Goal: Task Accomplishment & Management: Use online tool/utility

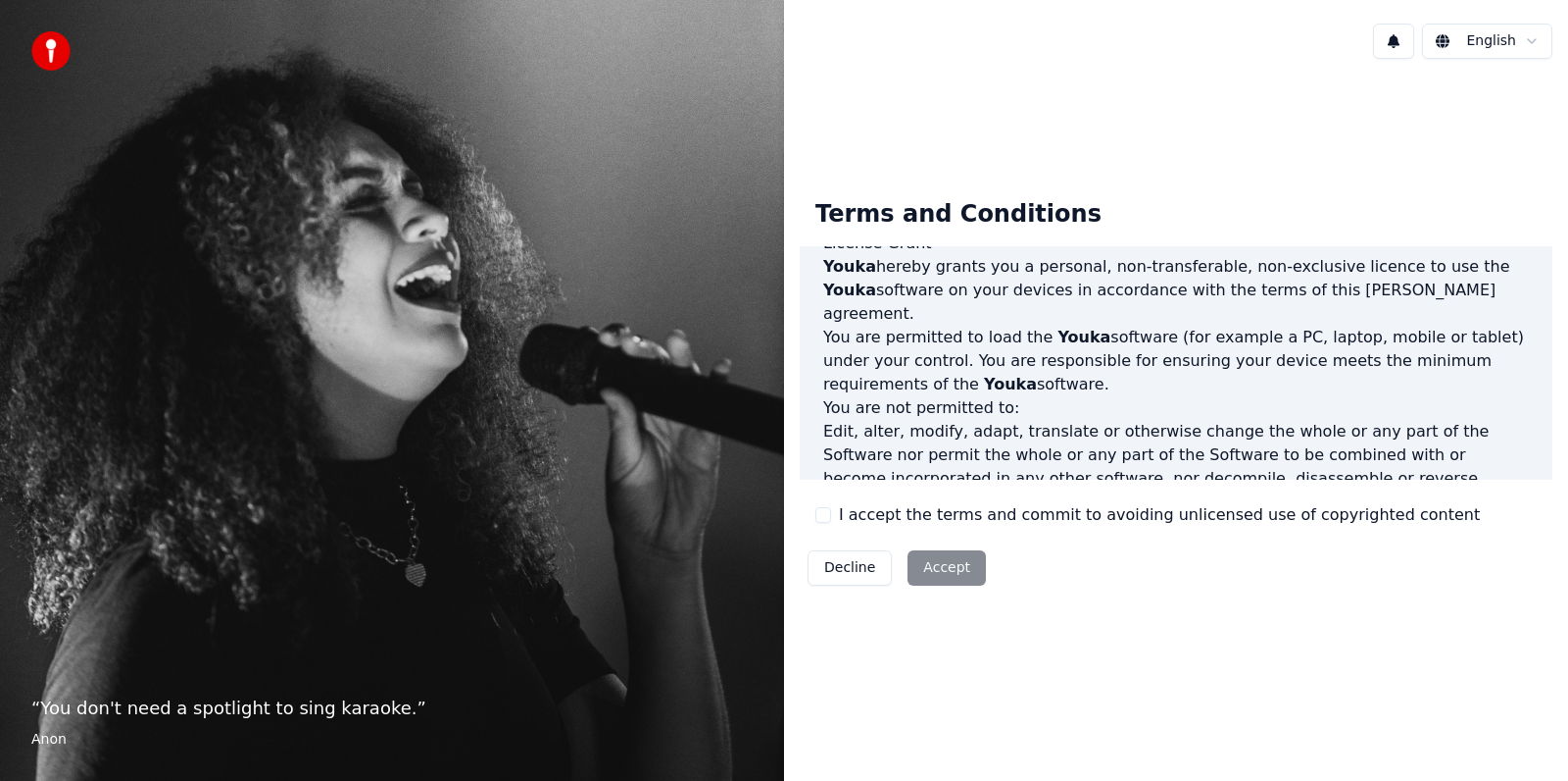
scroll to position [607, 0]
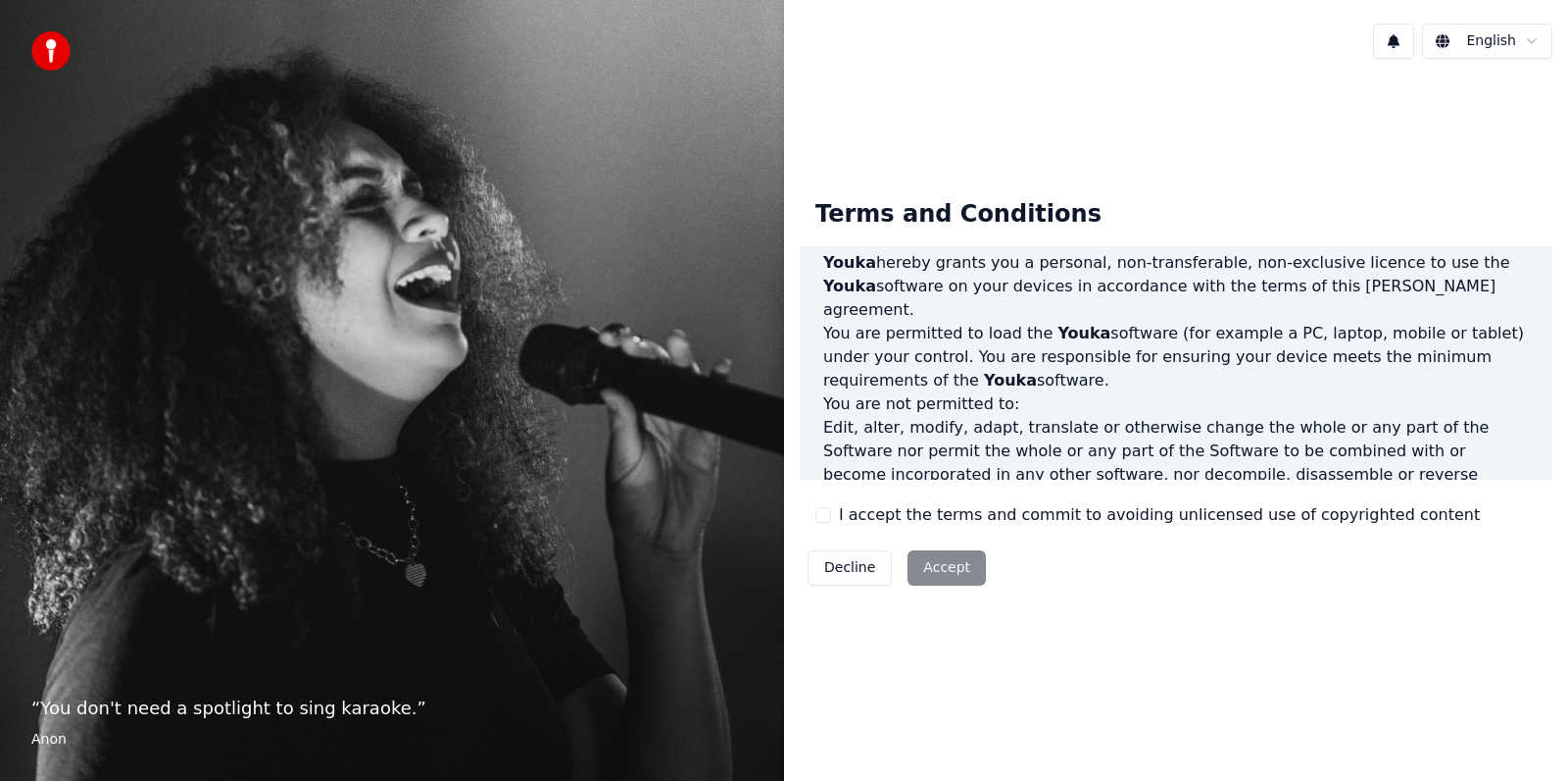
click at [822, 513] on button "I accept the terms and commit to avoiding unlicensed use of copyrighted content" at bounding box center [823, 515] width 16 height 16
click at [950, 565] on button "Accept" at bounding box center [946, 568] width 78 height 36
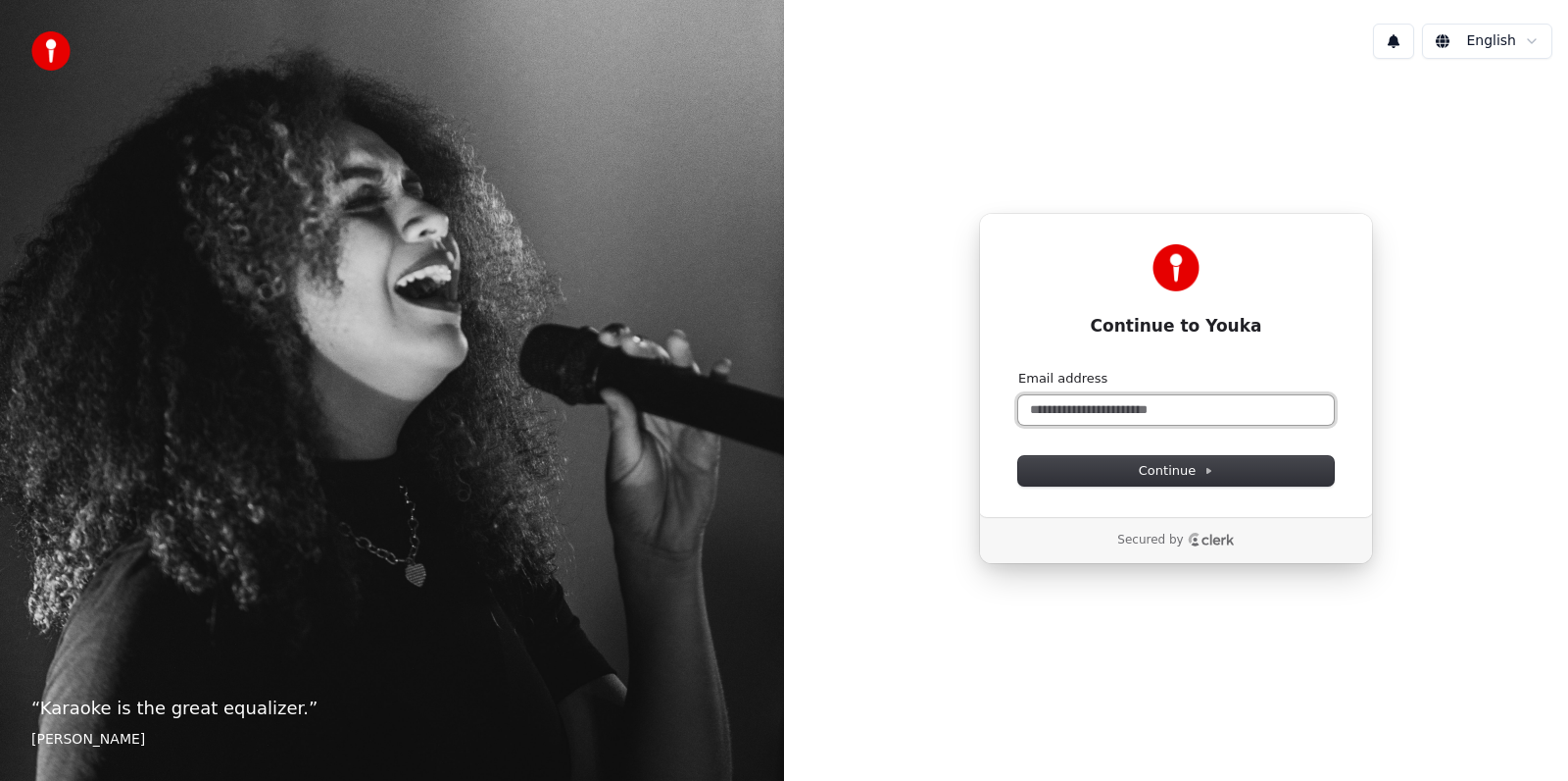
click at [1115, 408] on input "Email address" at bounding box center [1177, 410] width 316 height 30
click at [1195, 472] on span "Continue" at bounding box center [1176, 471] width 74 height 18
type input "**********"
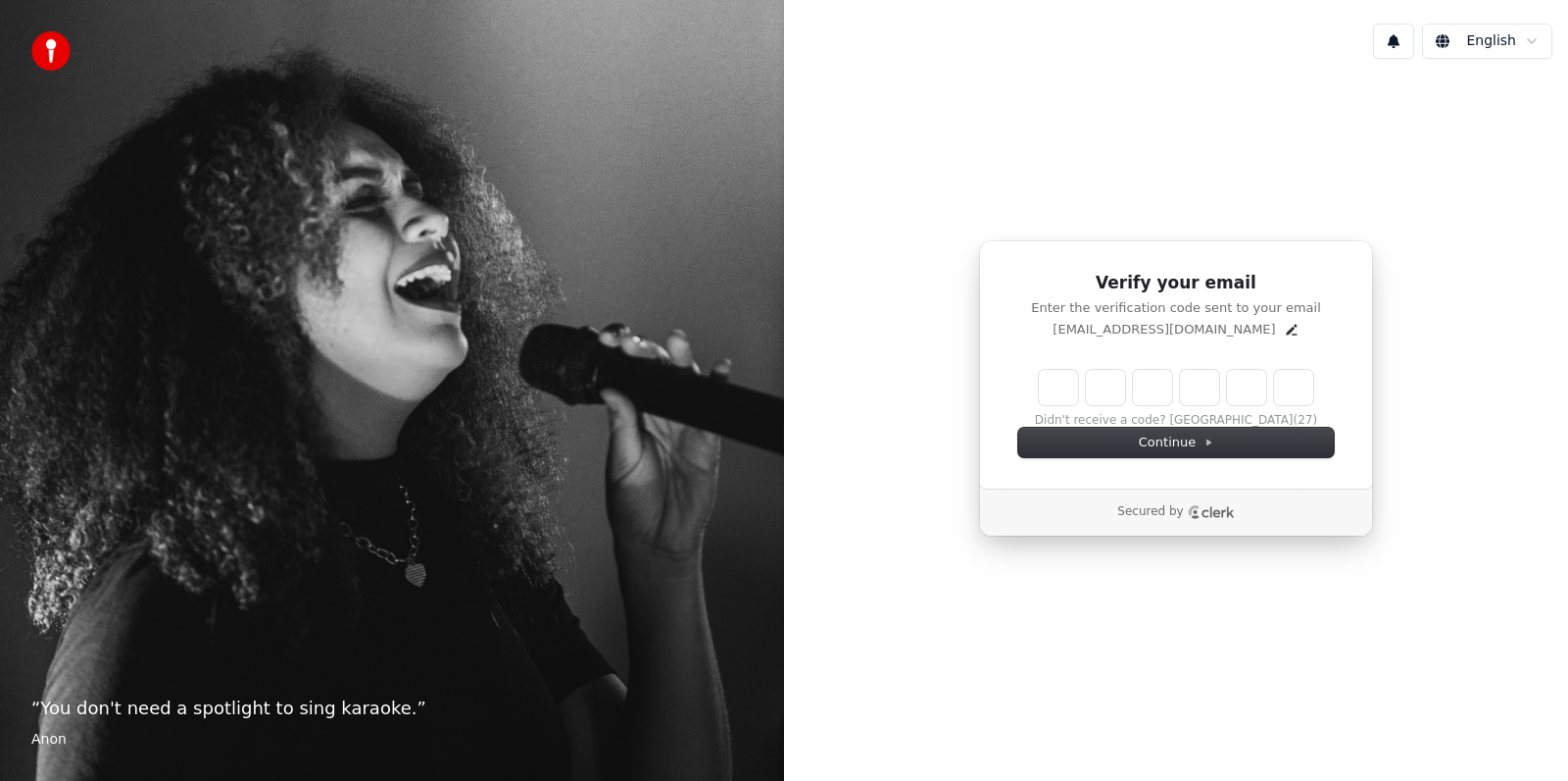
click at [1056, 387] on input "Enter verification code" at bounding box center [1176, 388] width 274 height 36
paste input "******"
type input "******"
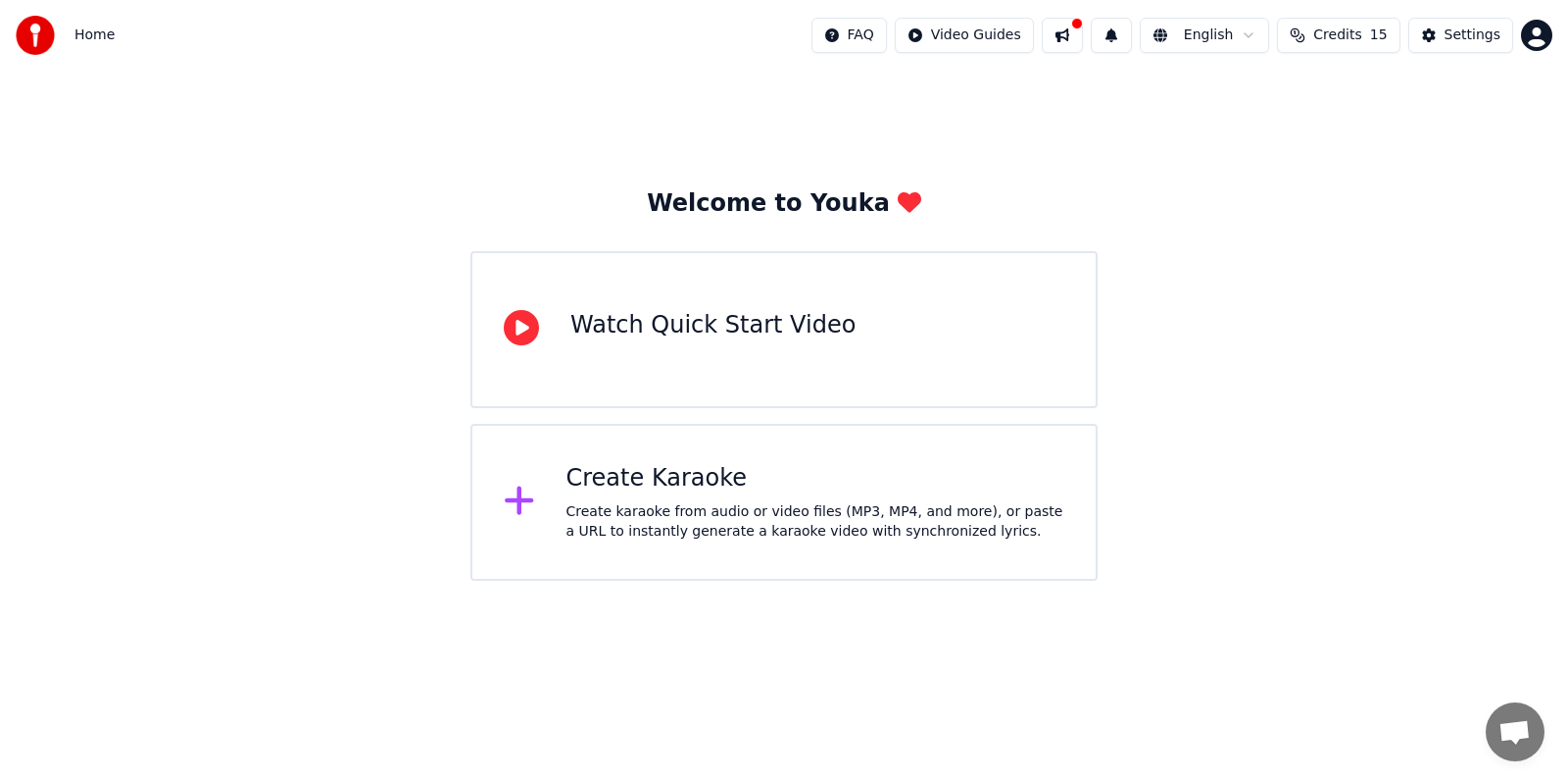
click at [521, 334] on icon at bounding box center [521, 328] width 36 height 36
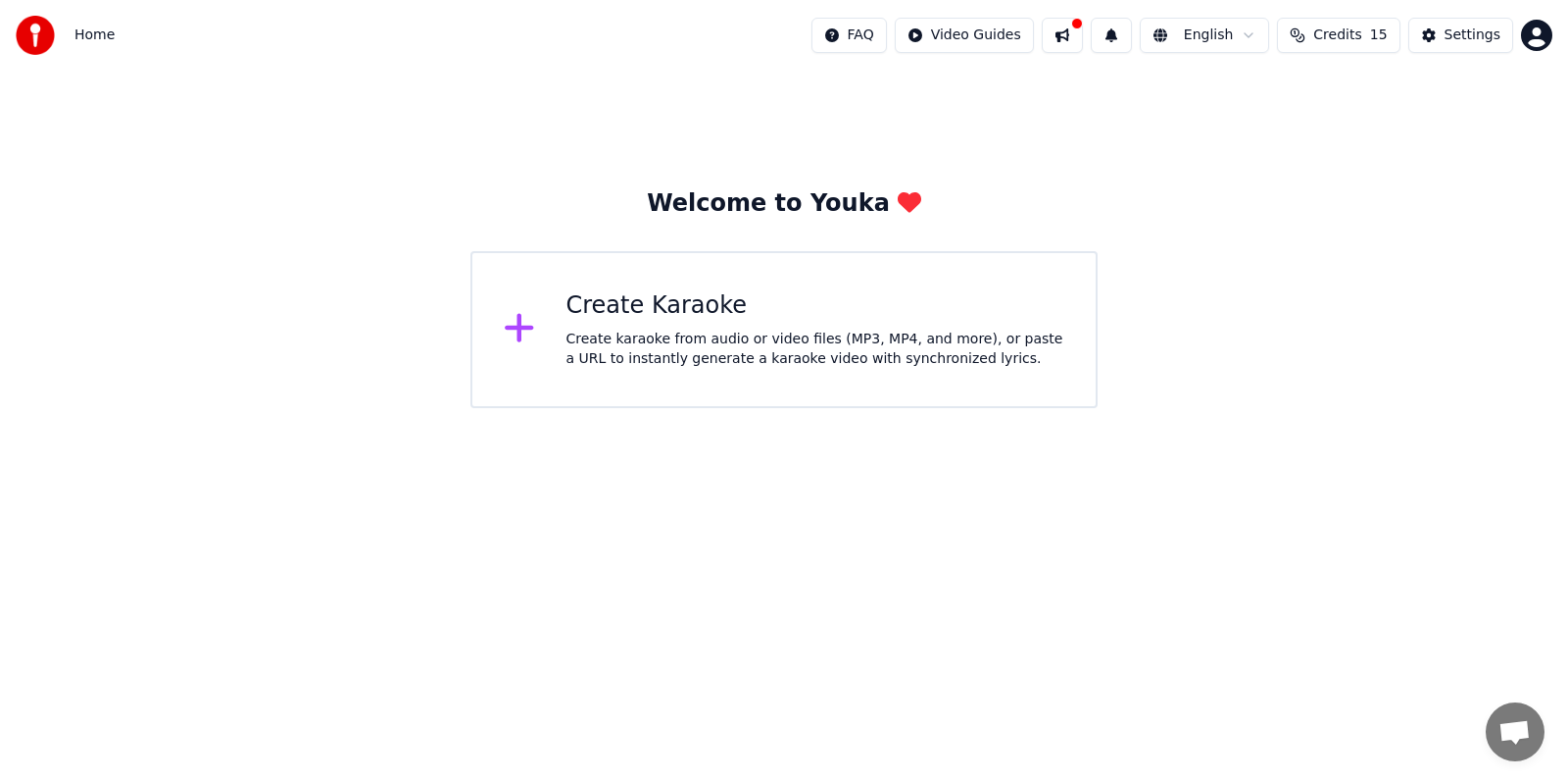
click at [691, 338] on div "Create karaoke from audio or video files (MP3, MP4, and more), or paste a URL t…" at bounding box center [816, 349] width 499 height 39
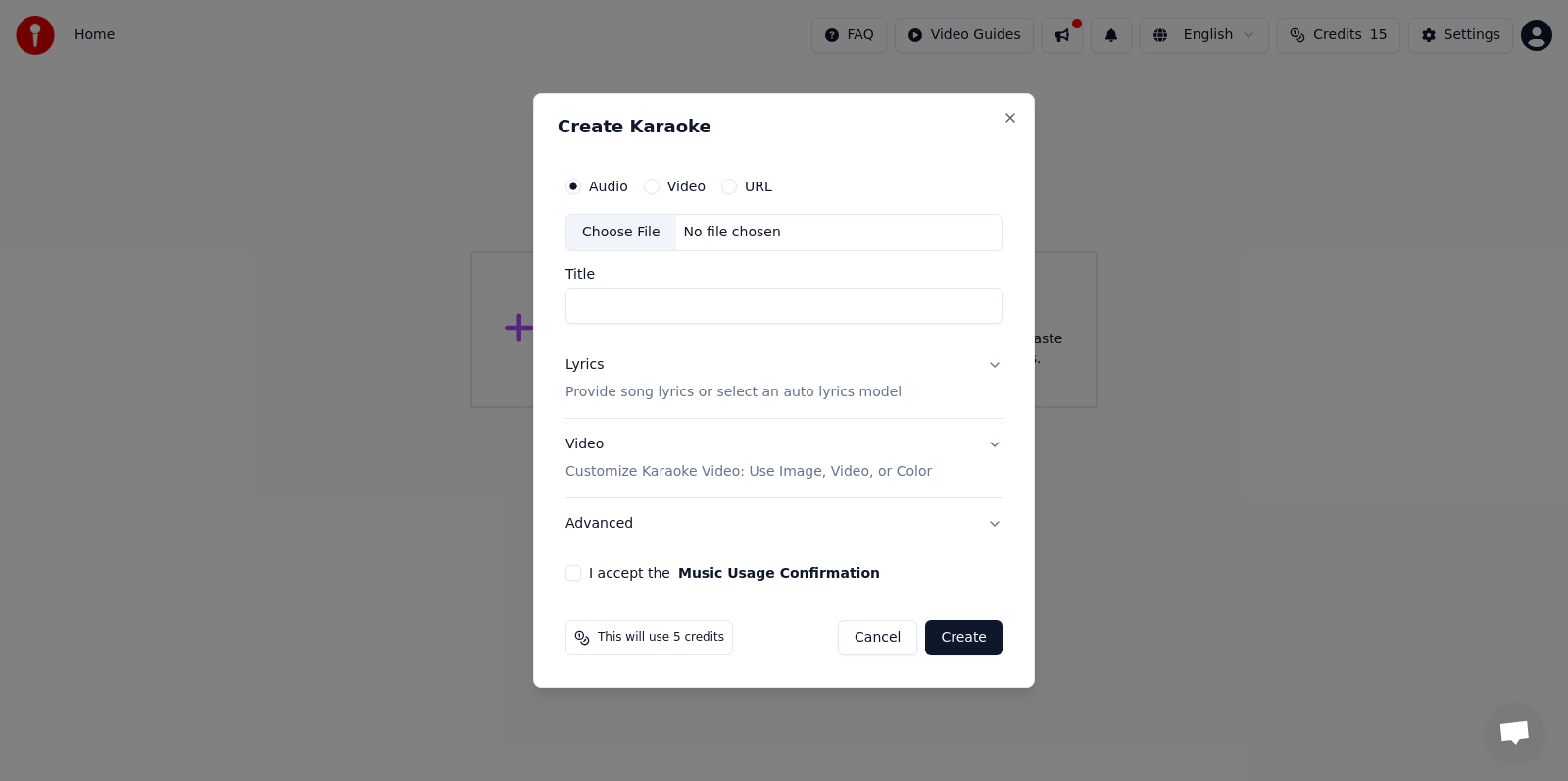
click at [725, 185] on button "URL" at bounding box center [730, 187] width 16 height 16
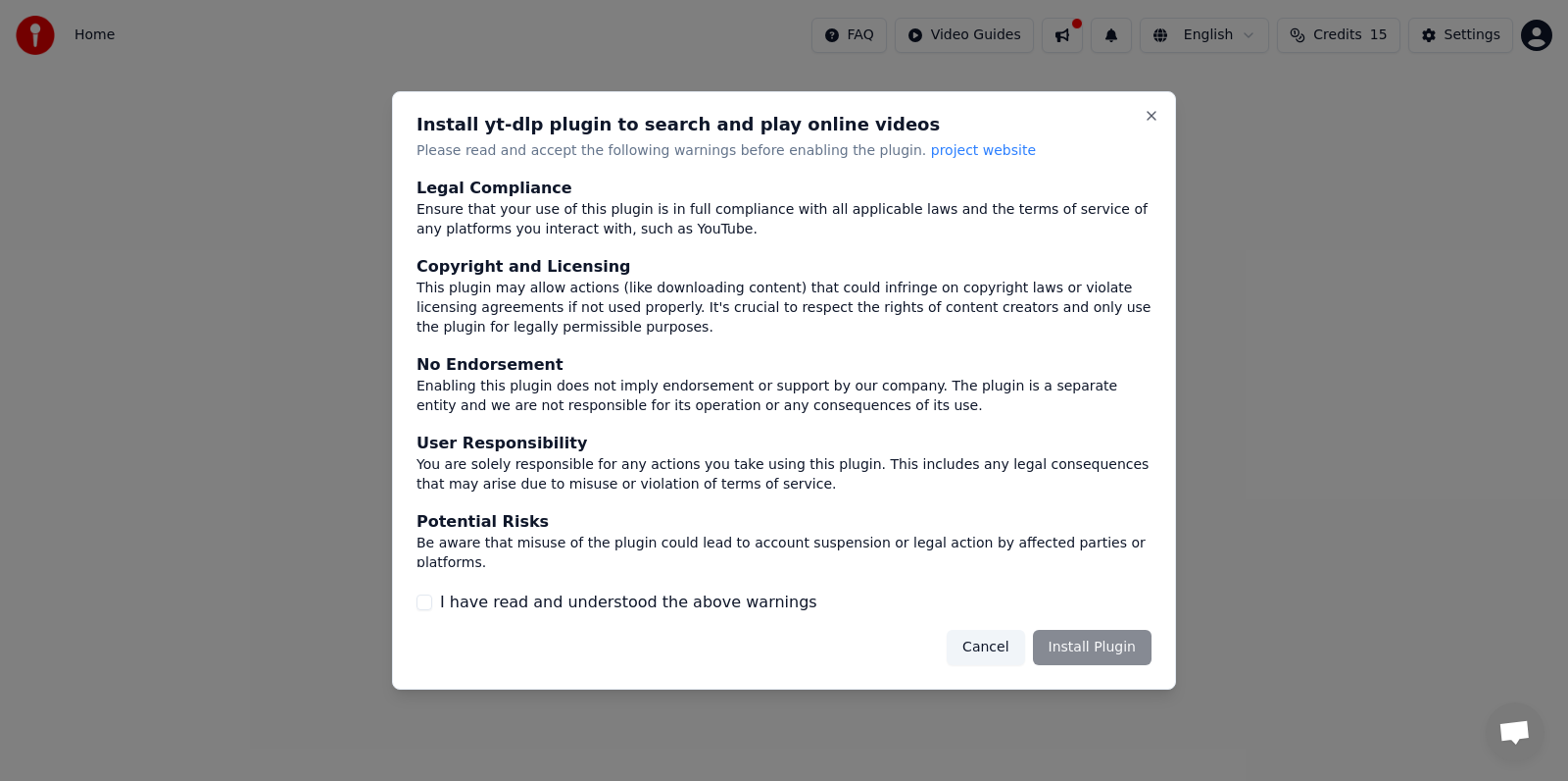
click at [1099, 647] on div "Cancel Install Plugin" at bounding box center [1050, 648] width 205 height 36
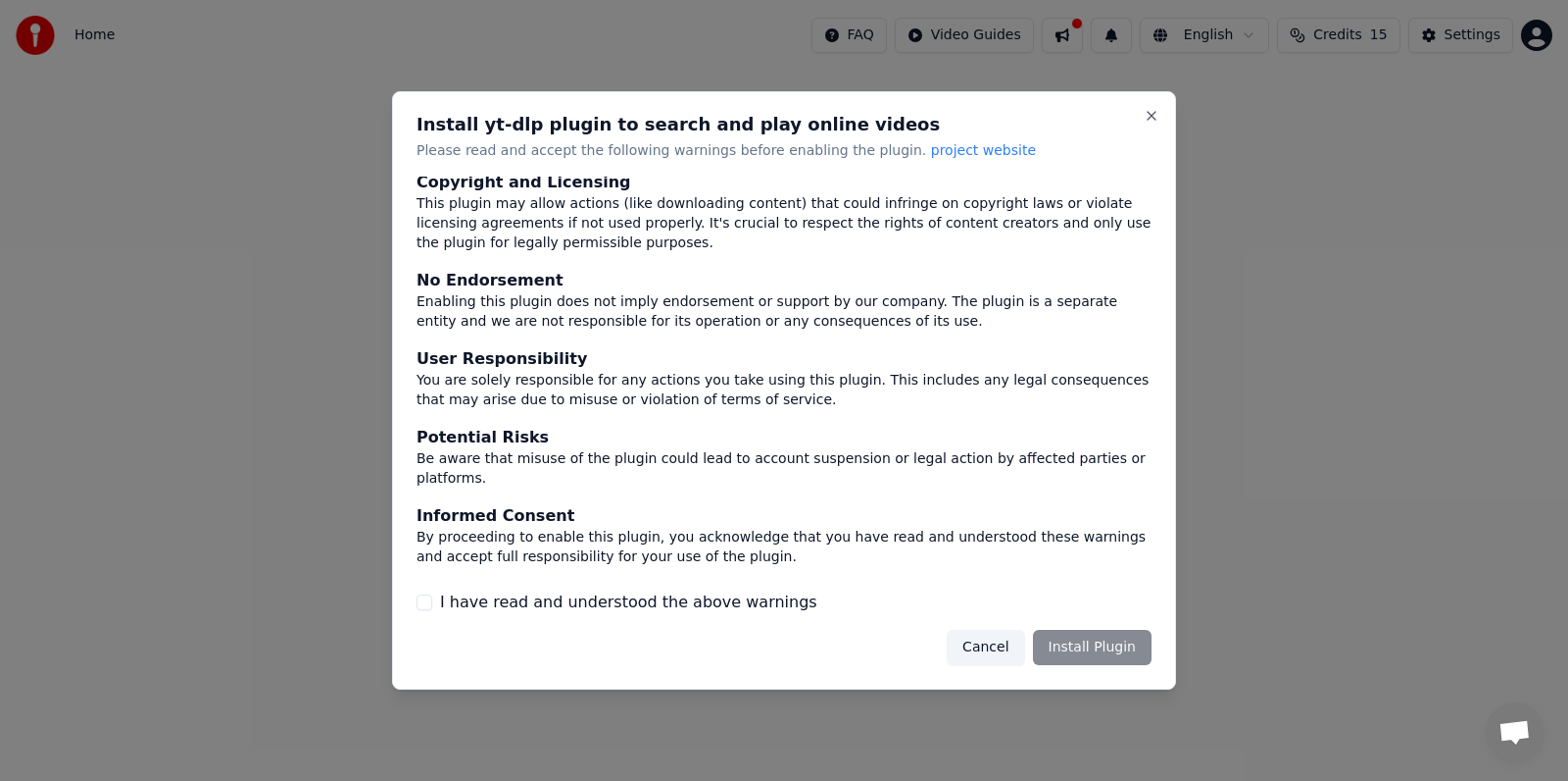
drag, startPoint x: 427, startPoint y: 603, endPoint x: 442, endPoint y: 612, distance: 17.5
click at [427, 603] on button "I have read and understood the above warnings" at bounding box center [425, 602] width 16 height 16
click at [1071, 650] on button "Install Plugin" at bounding box center [1091, 648] width 118 height 36
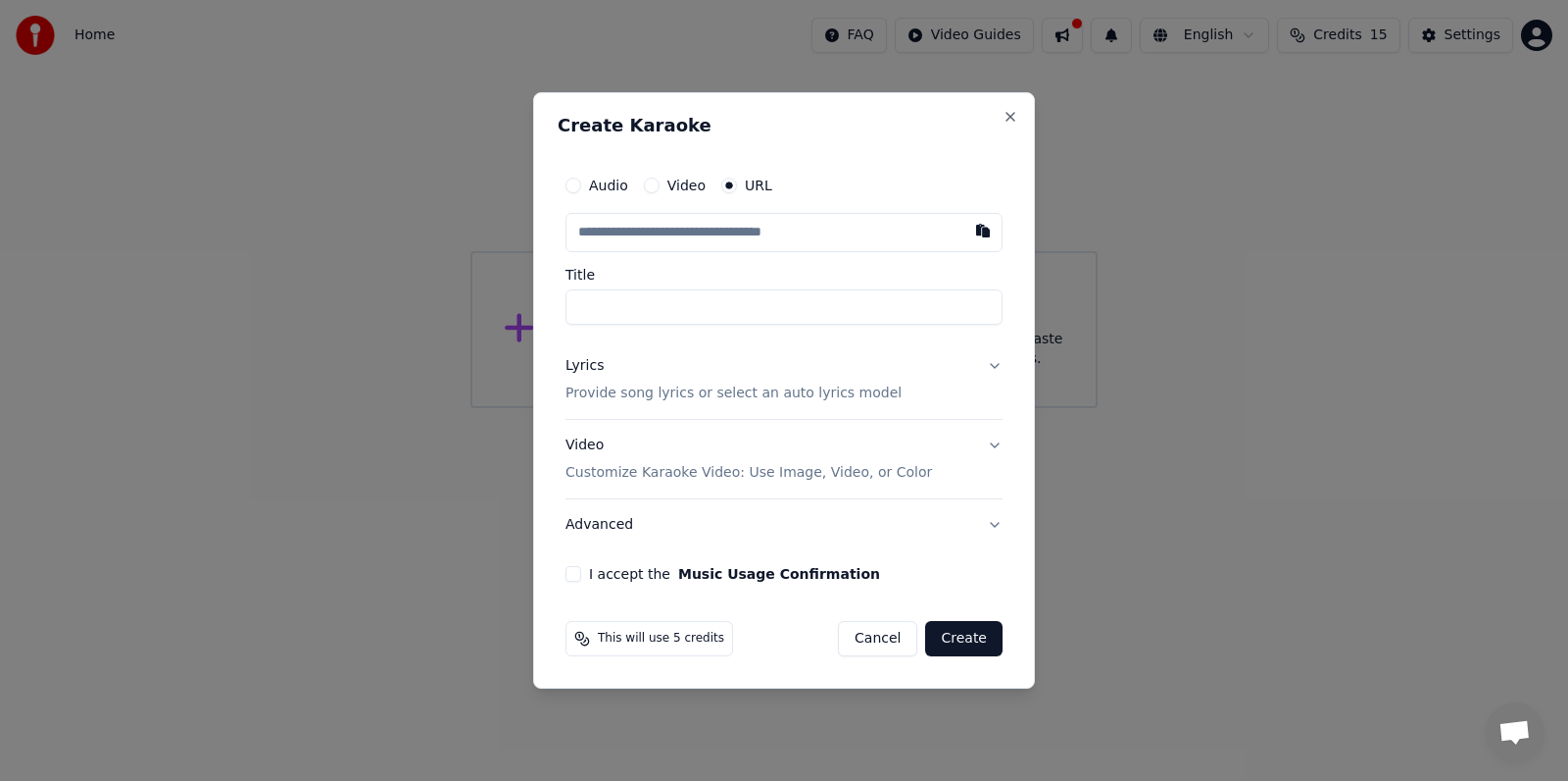
type input "**********"
click at [993, 365] on button "Lyrics Provide song lyrics or select an auto lyrics model" at bounding box center [784, 380] width 437 height 78
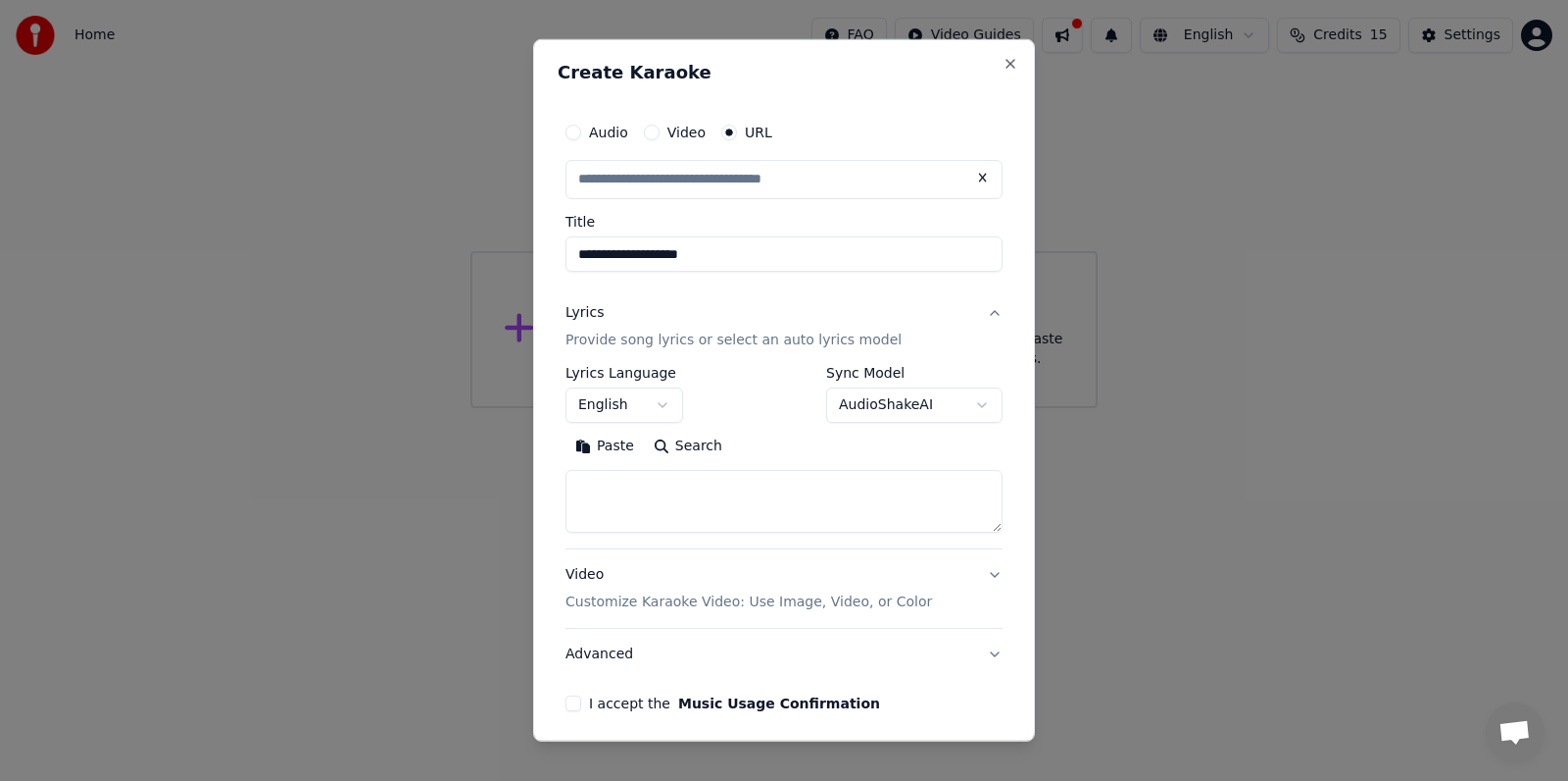
type input "**********"
click at [661, 404] on body "**********" at bounding box center [784, 204] width 1568 height 408
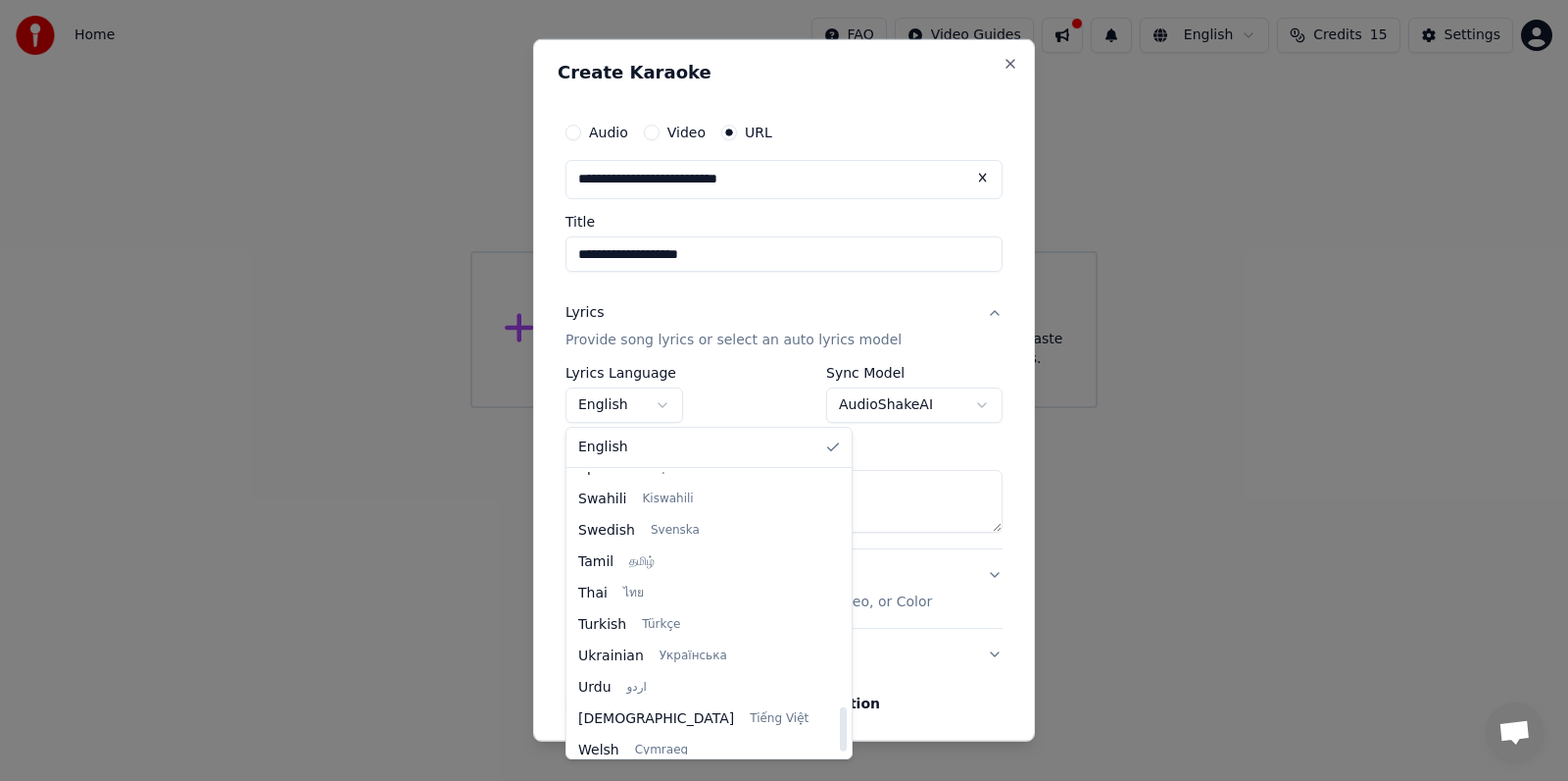
scroll to position [1505, 0]
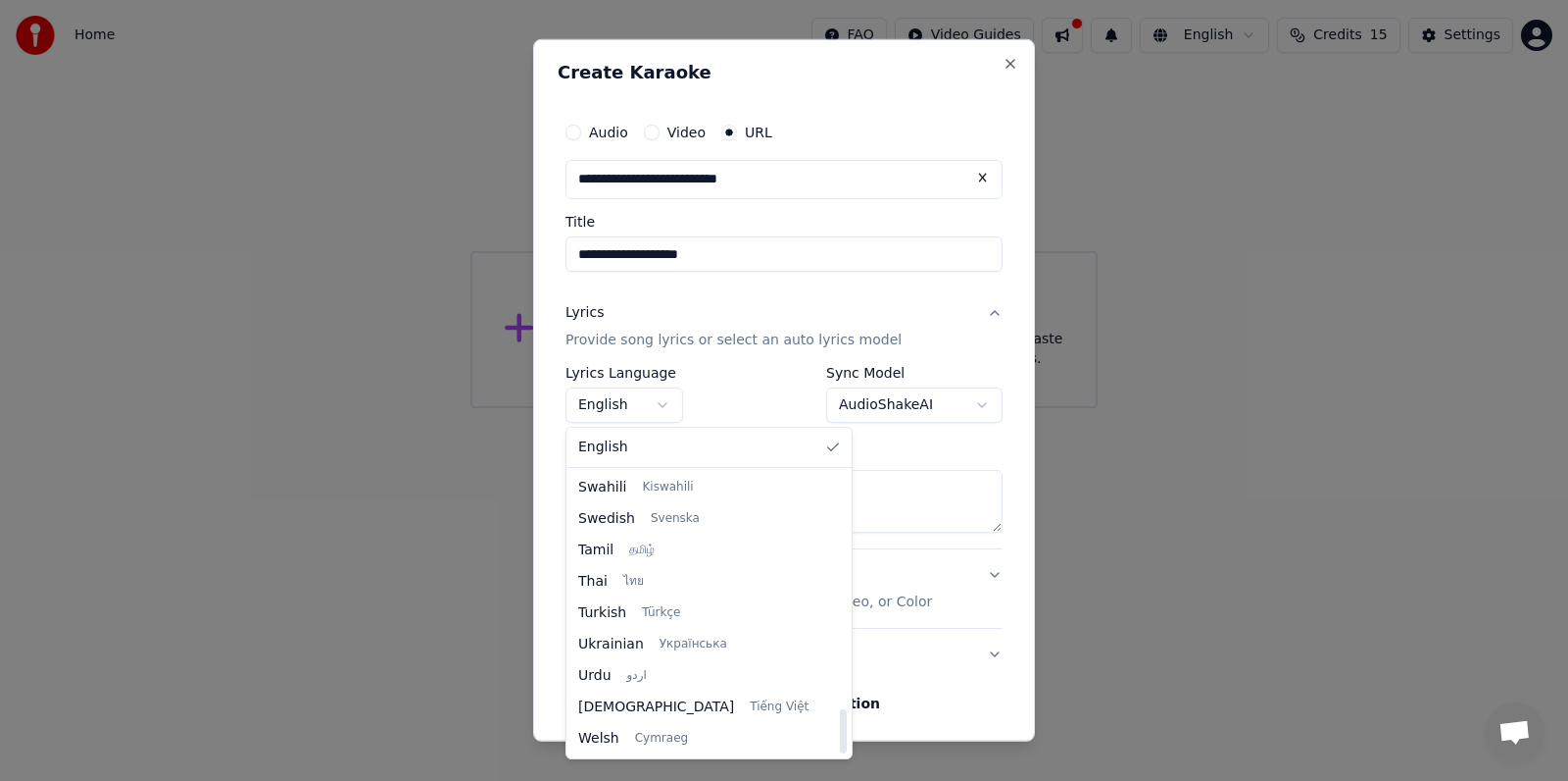
select select "**"
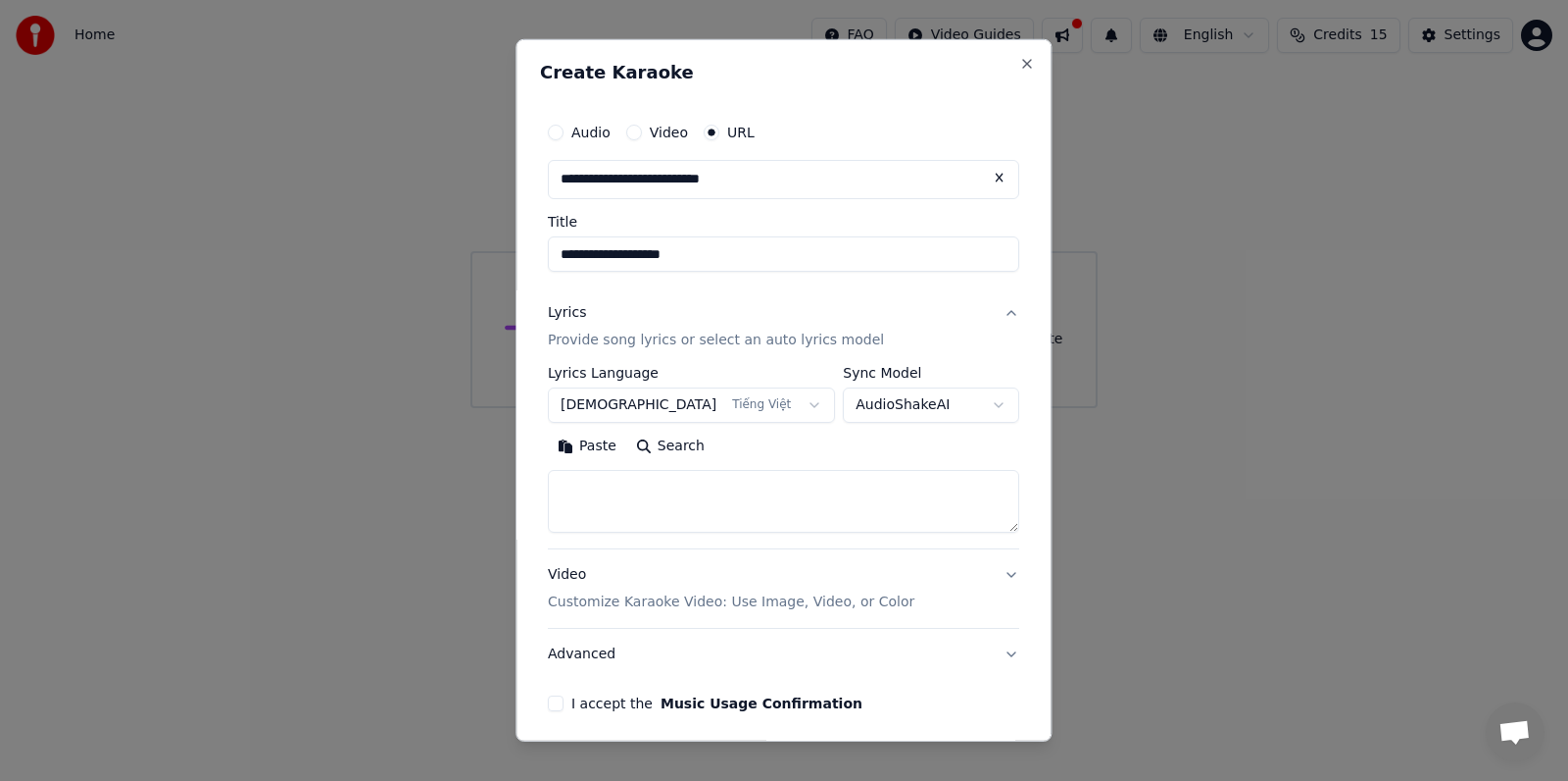
click at [967, 405] on body "**********" at bounding box center [784, 204] width 1568 height 408
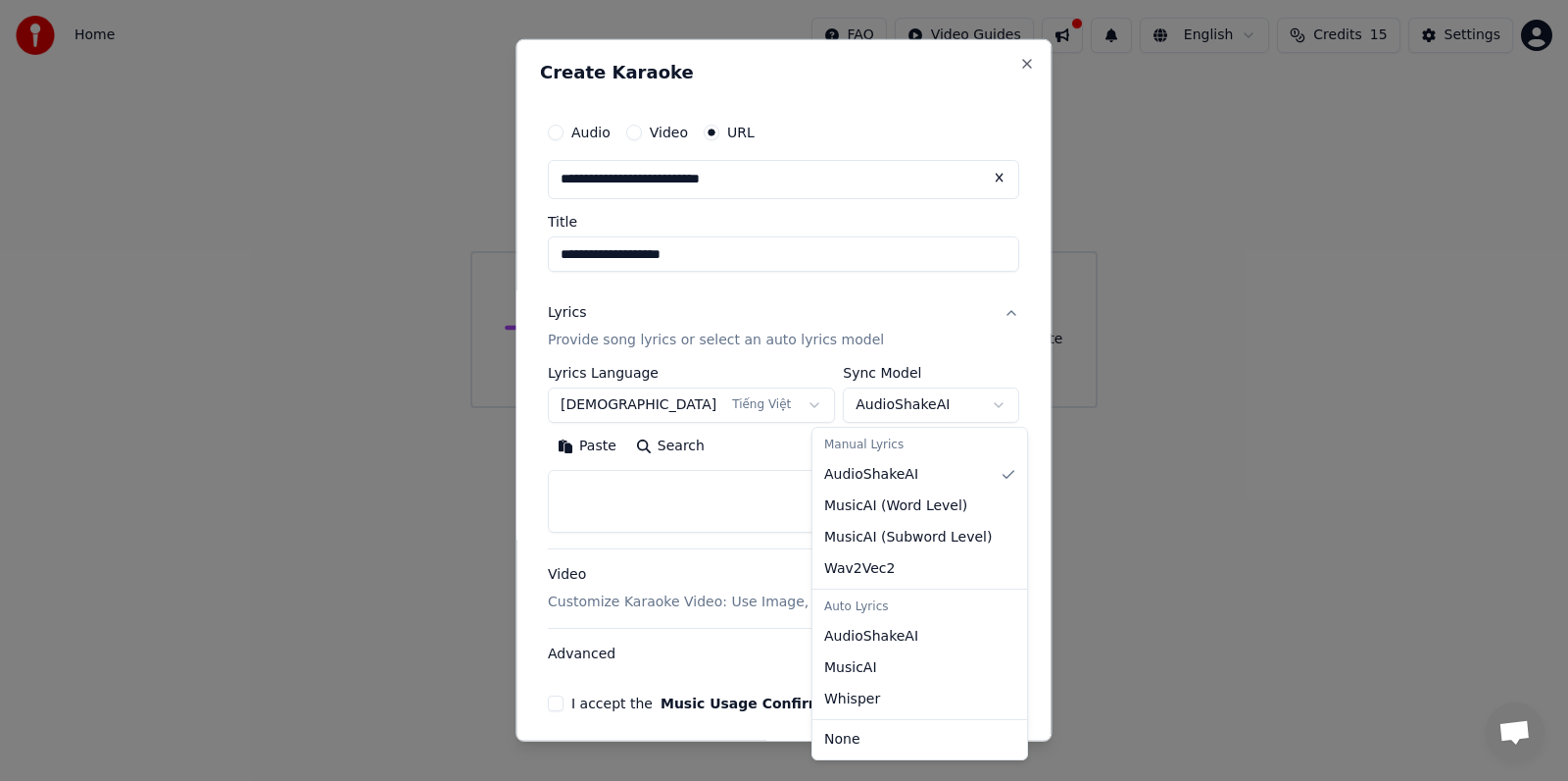
click at [1098, 511] on div at bounding box center [784, 390] width 1568 height 781
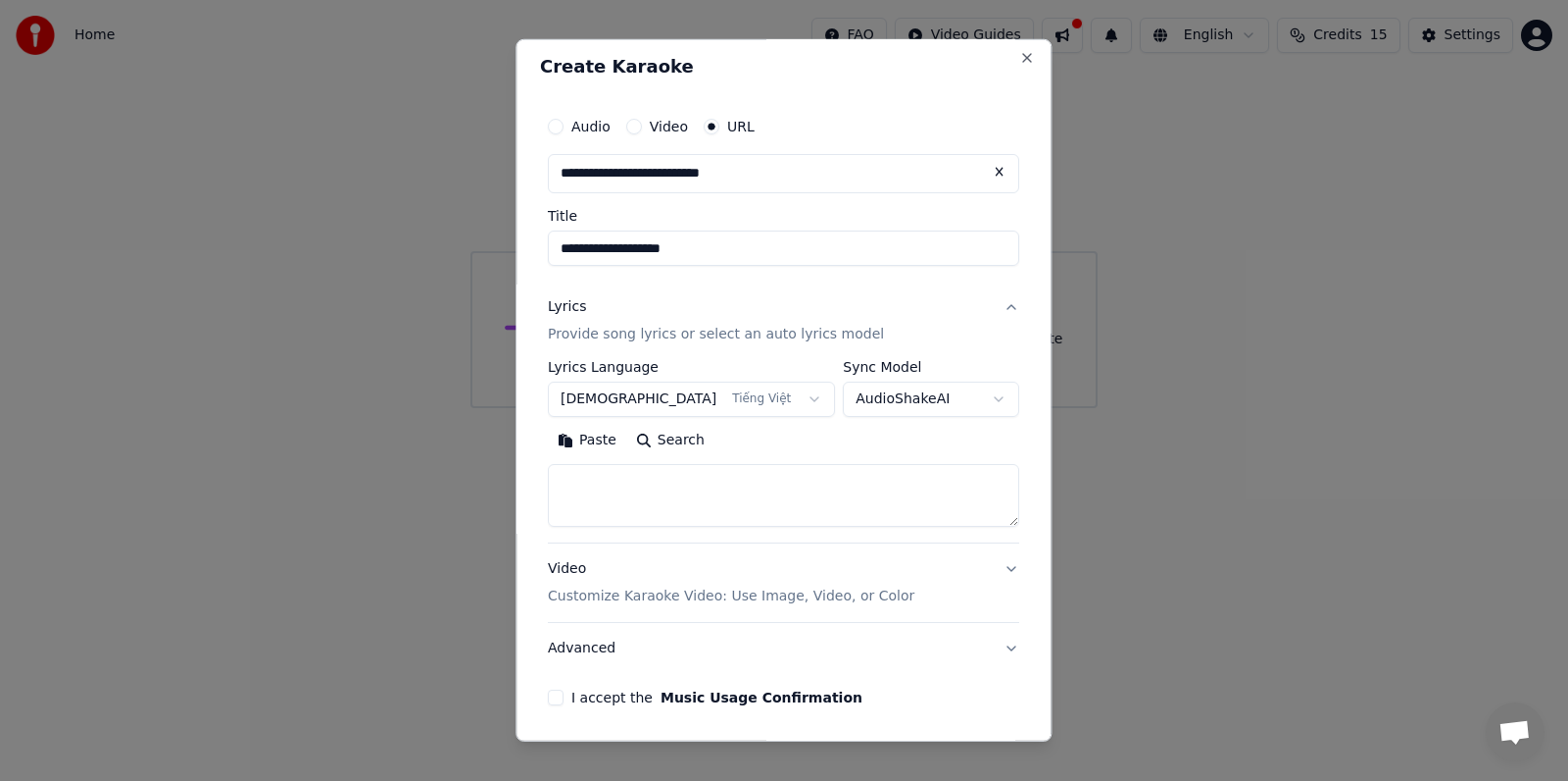
scroll to position [0, 0]
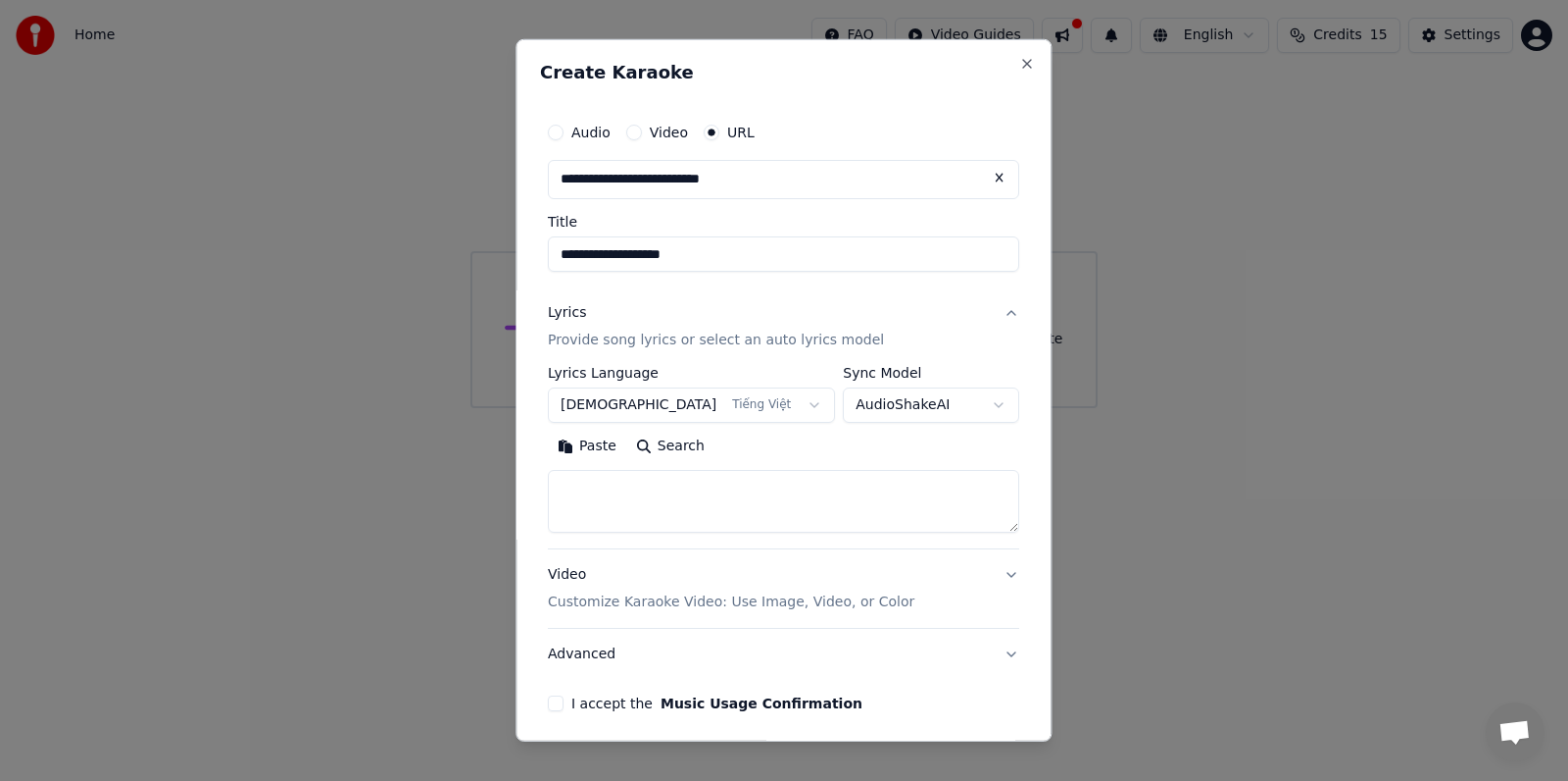
click at [610, 493] on textarea at bounding box center [784, 501] width 472 height 63
paste textarea "**********"
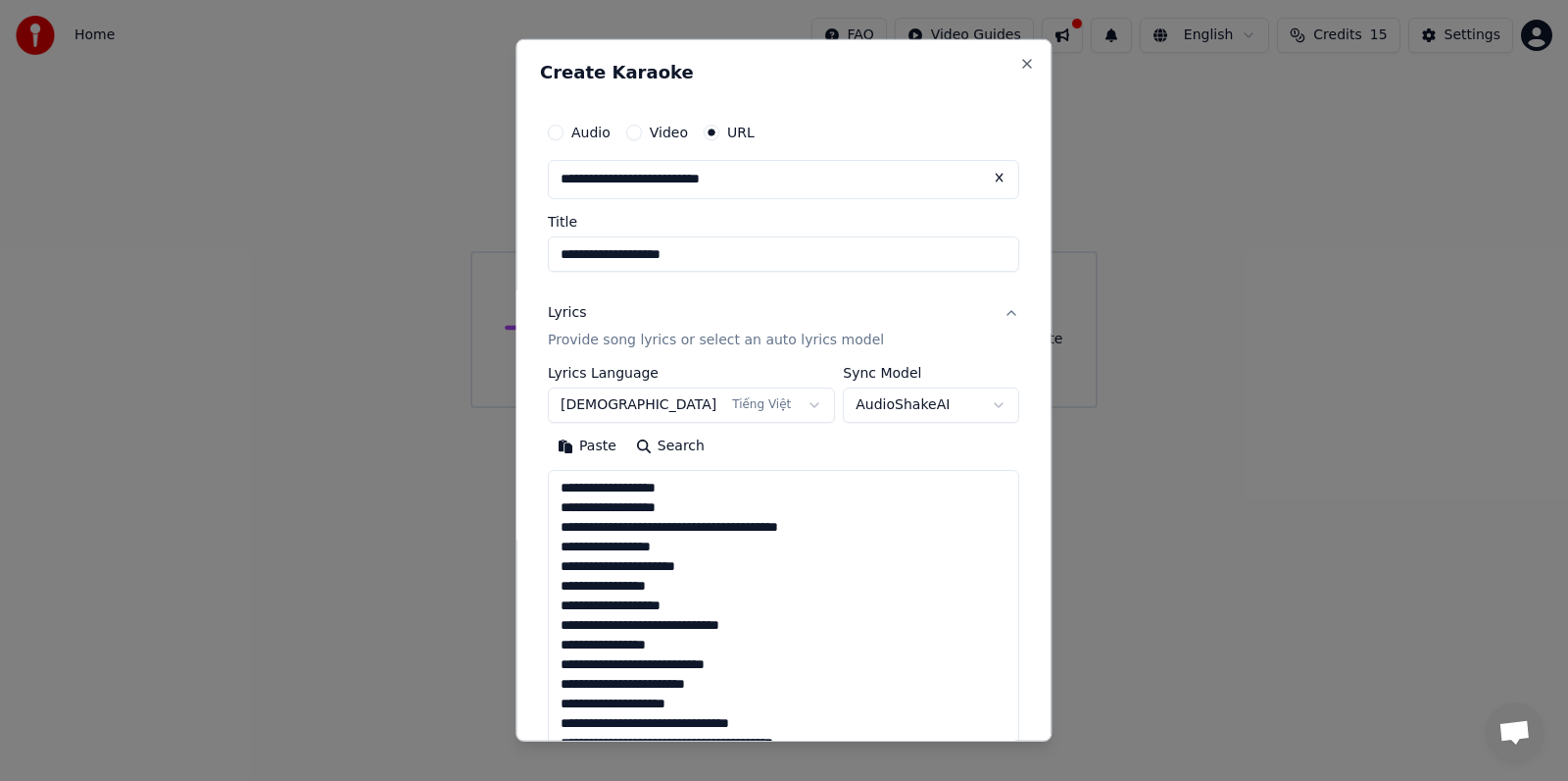
scroll to position [377, 0]
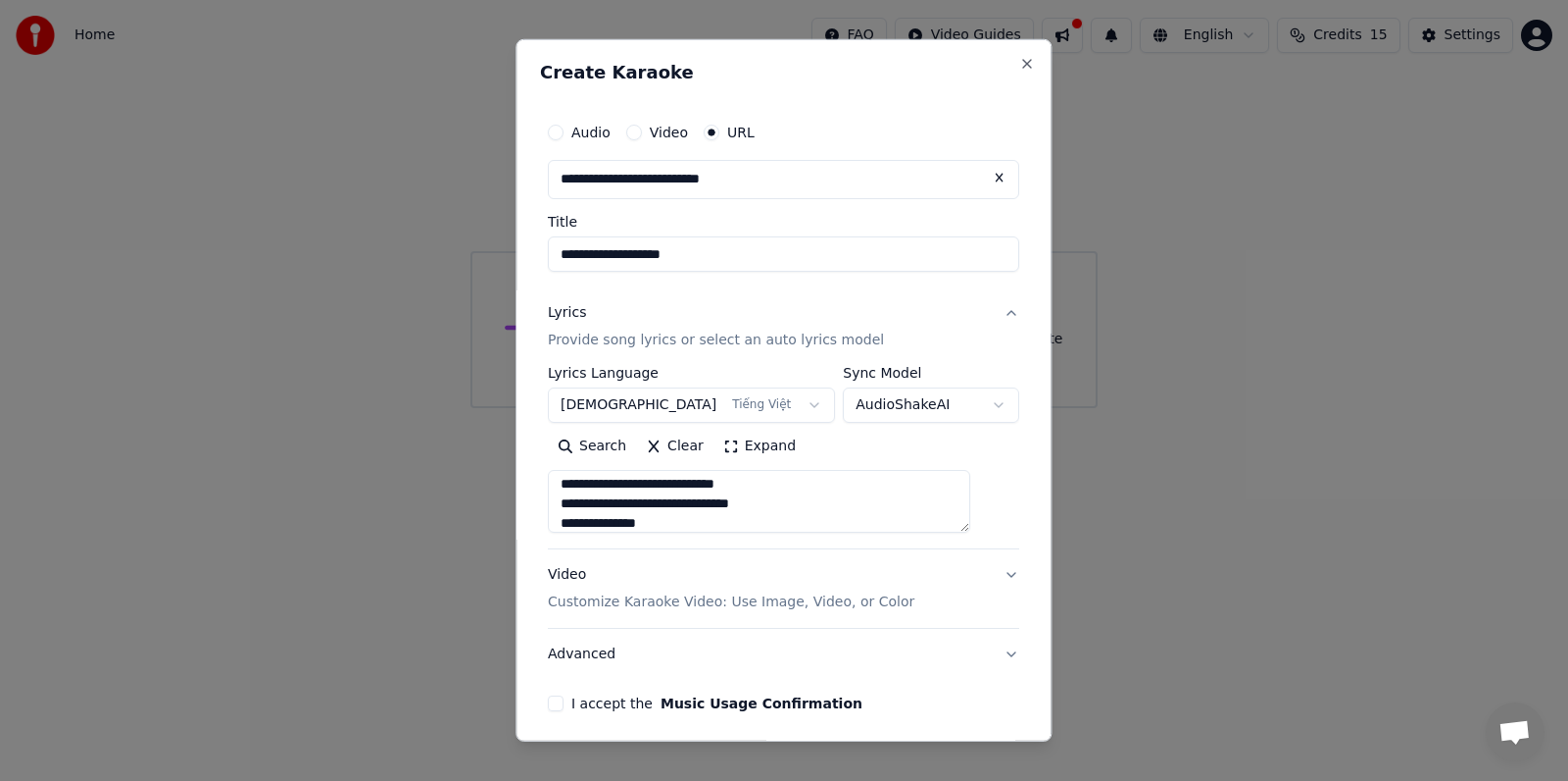
type textarea "**********"
click at [978, 573] on button "Video Customize Karaoke Video: Use Image, Video, or Color" at bounding box center [784, 588] width 472 height 78
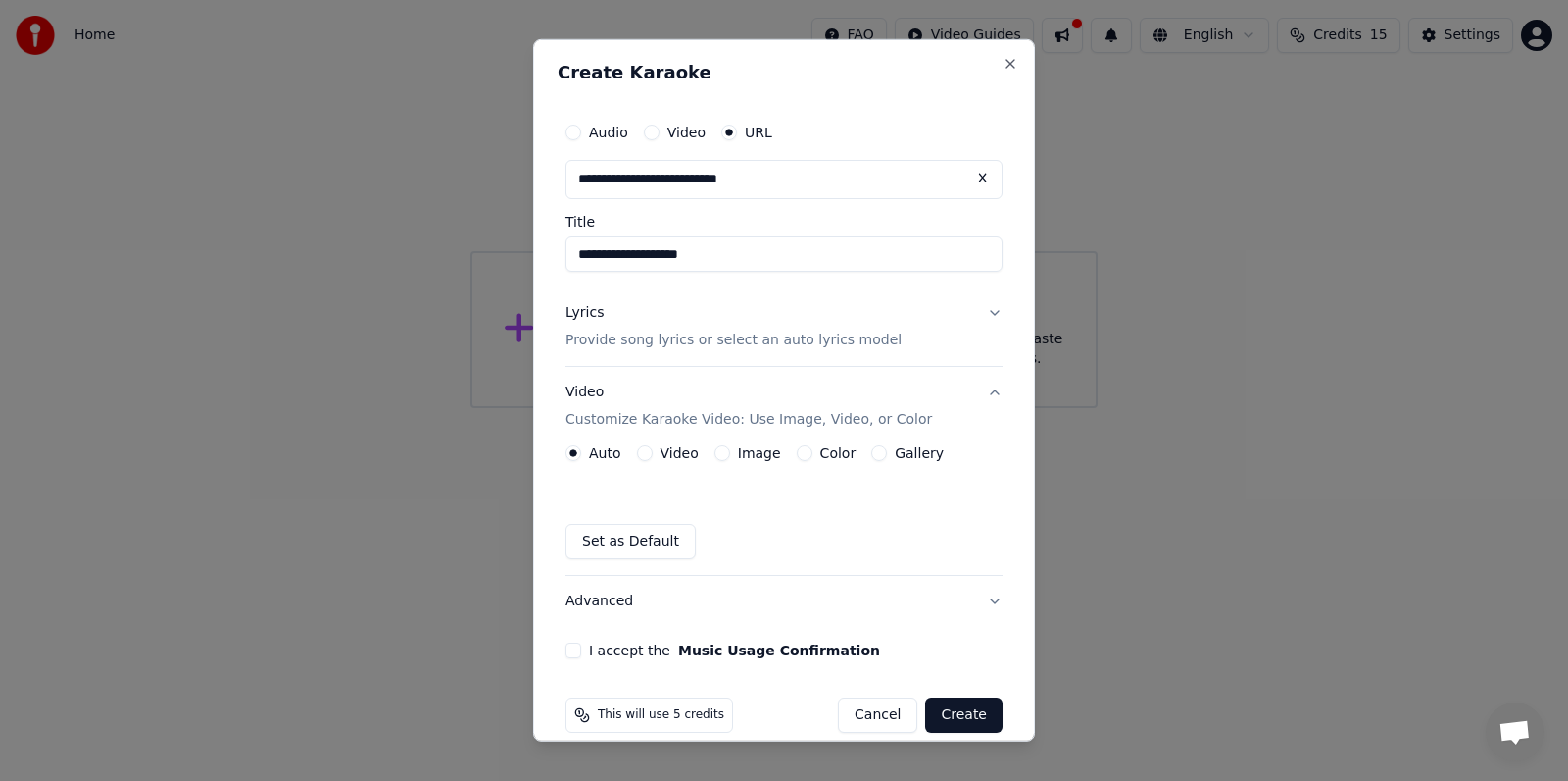
click at [644, 452] on button "Video" at bounding box center [645, 453] width 16 height 16
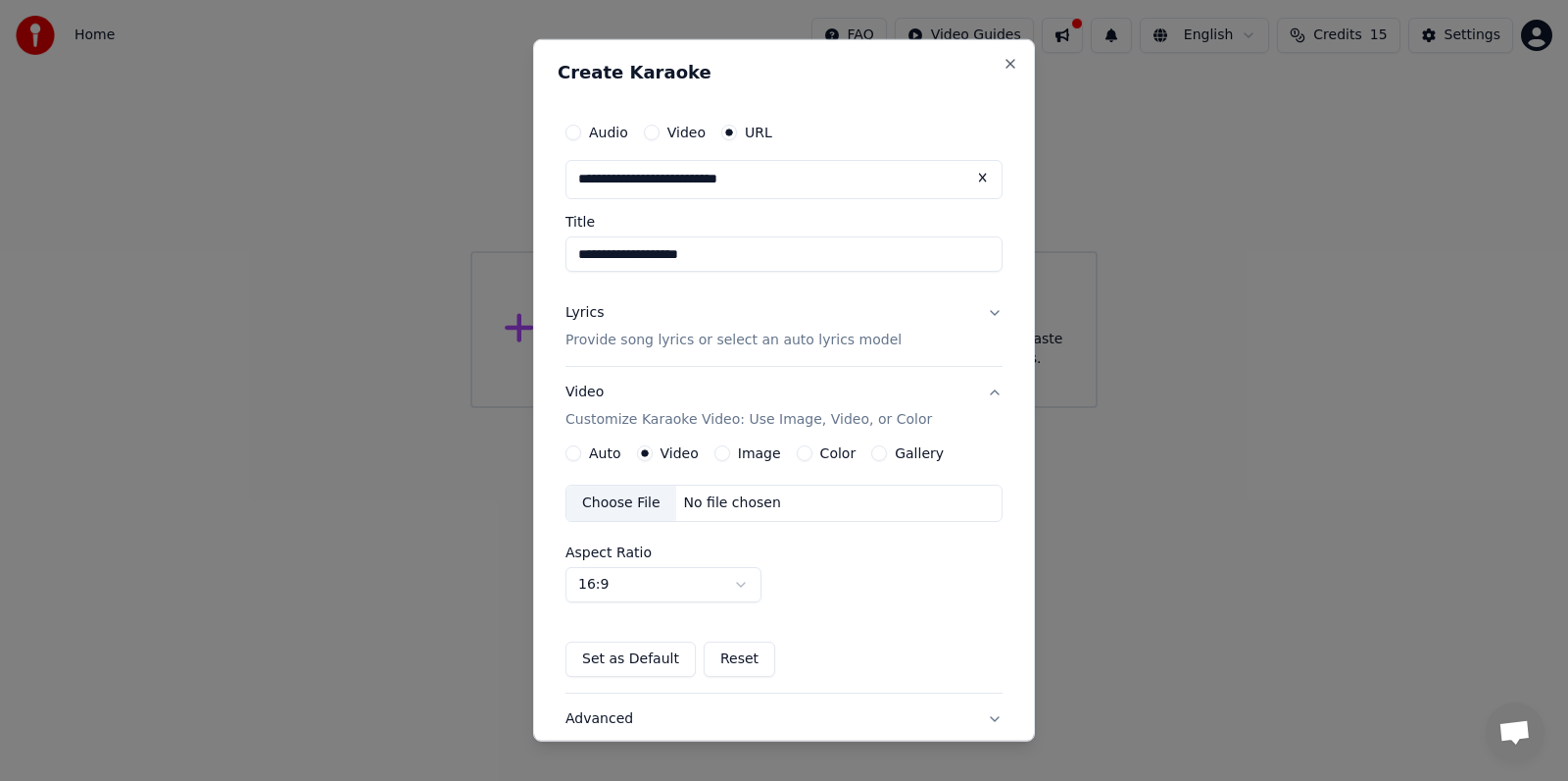
click at [630, 510] on div "Choose File" at bounding box center [622, 504] width 110 height 36
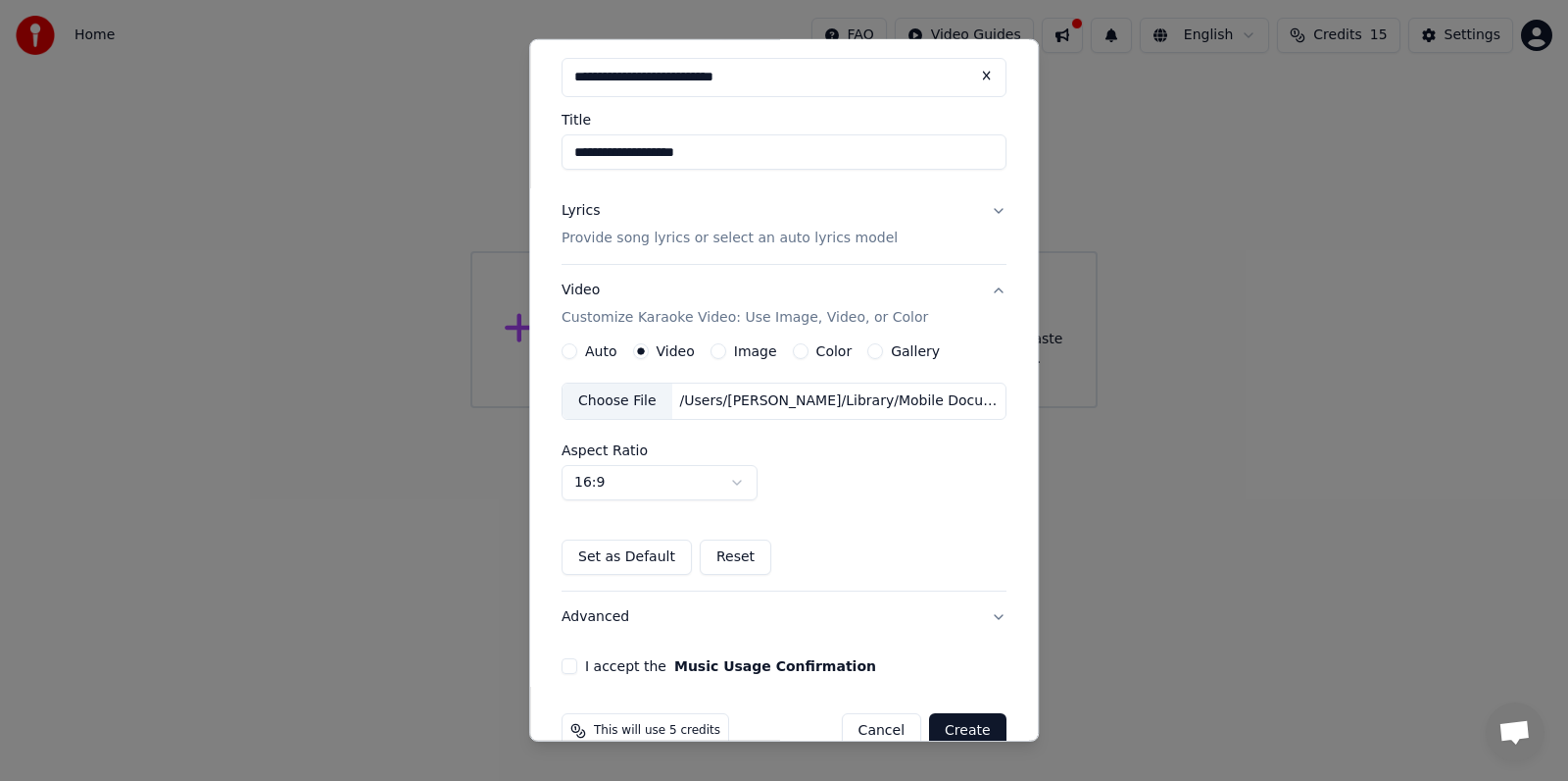
scroll to position [138, 0]
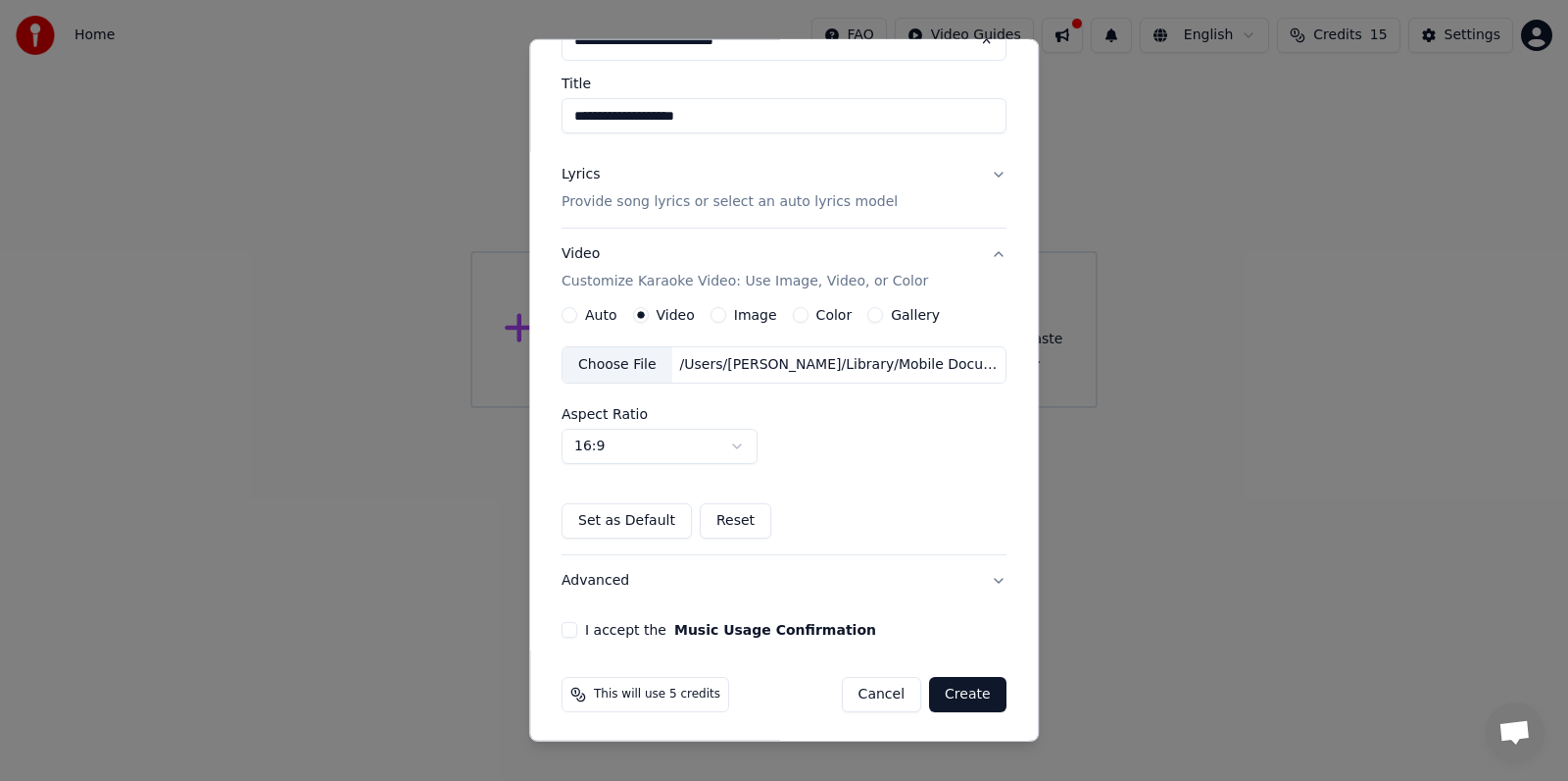
click at [616, 526] on button "Set as Default" at bounding box center [627, 521] width 130 height 36
click at [564, 628] on button "I accept the Music Usage Confirmation" at bounding box center [570, 628] width 16 height 16
click at [967, 694] on button "Create" at bounding box center [968, 693] width 77 height 36
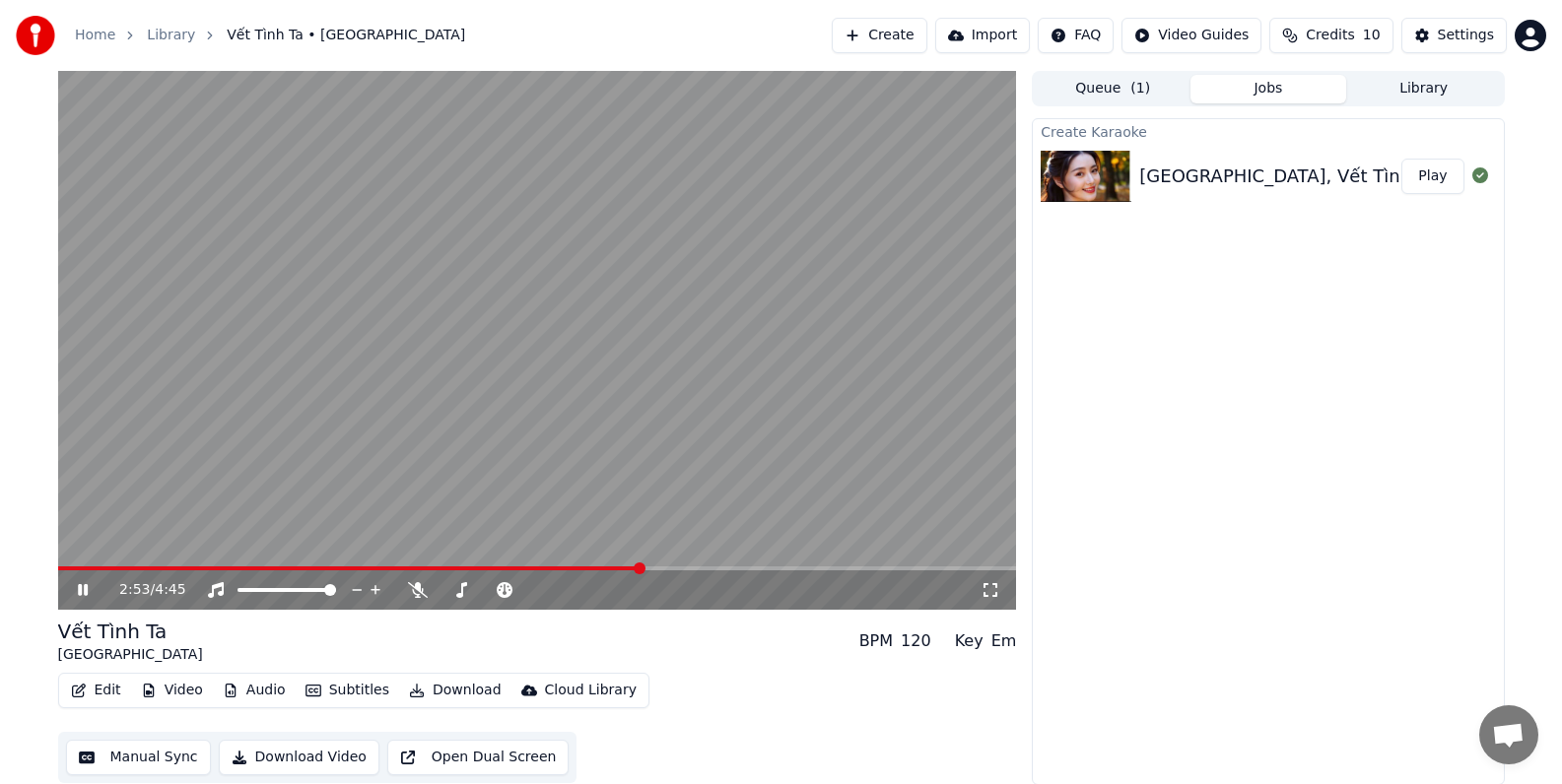
click at [106, 691] on button "Edit" at bounding box center [96, 690] width 66 height 28
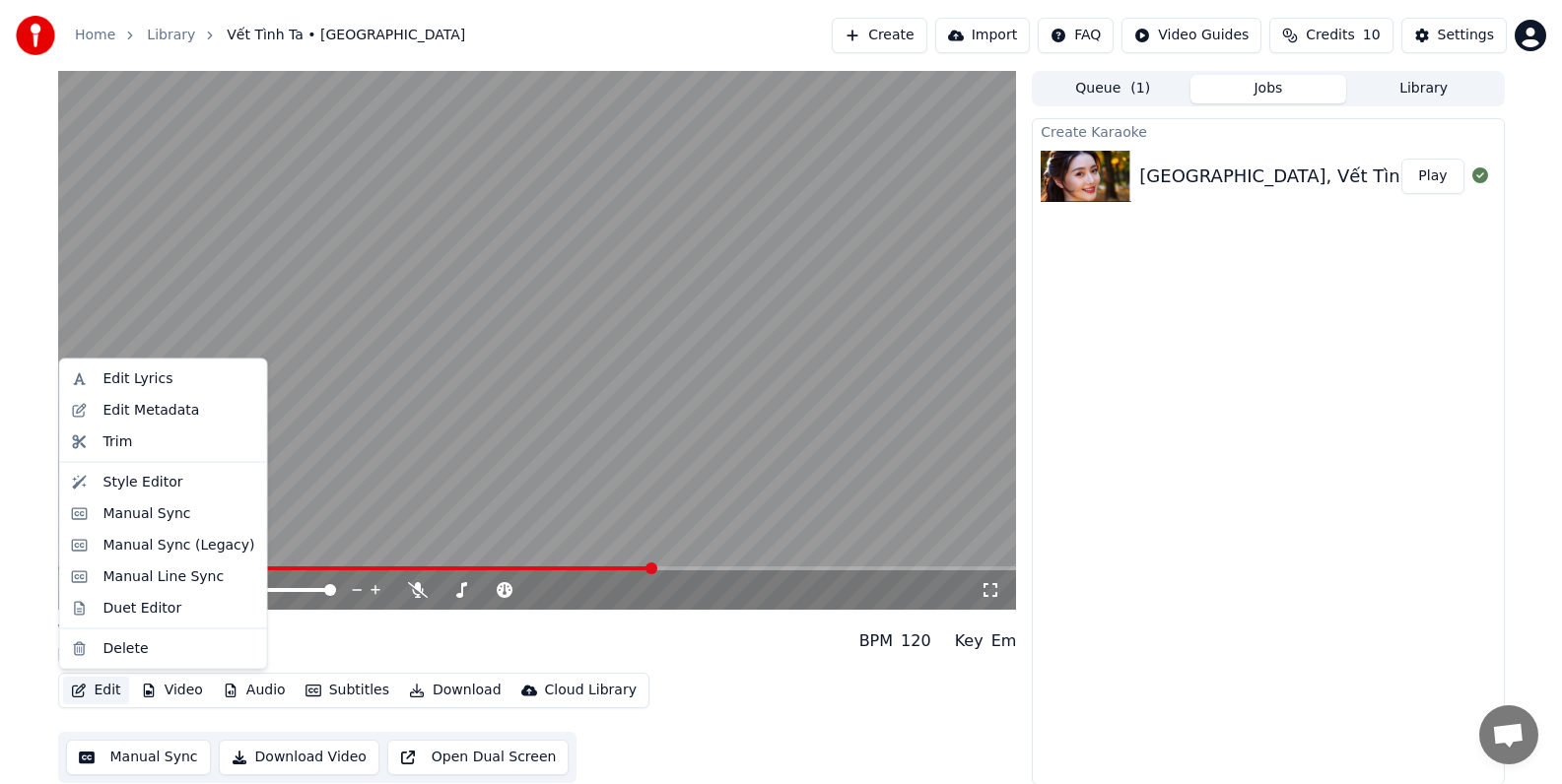
click at [529, 416] on video at bounding box center [537, 340] width 958 height 539
click at [104, 687] on button "Edit" at bounding box center [96, 690] width 66 height 28
click at [153, 374] on div "Edit Lyrics" at bounding box center [139, 379] width 70 height 20
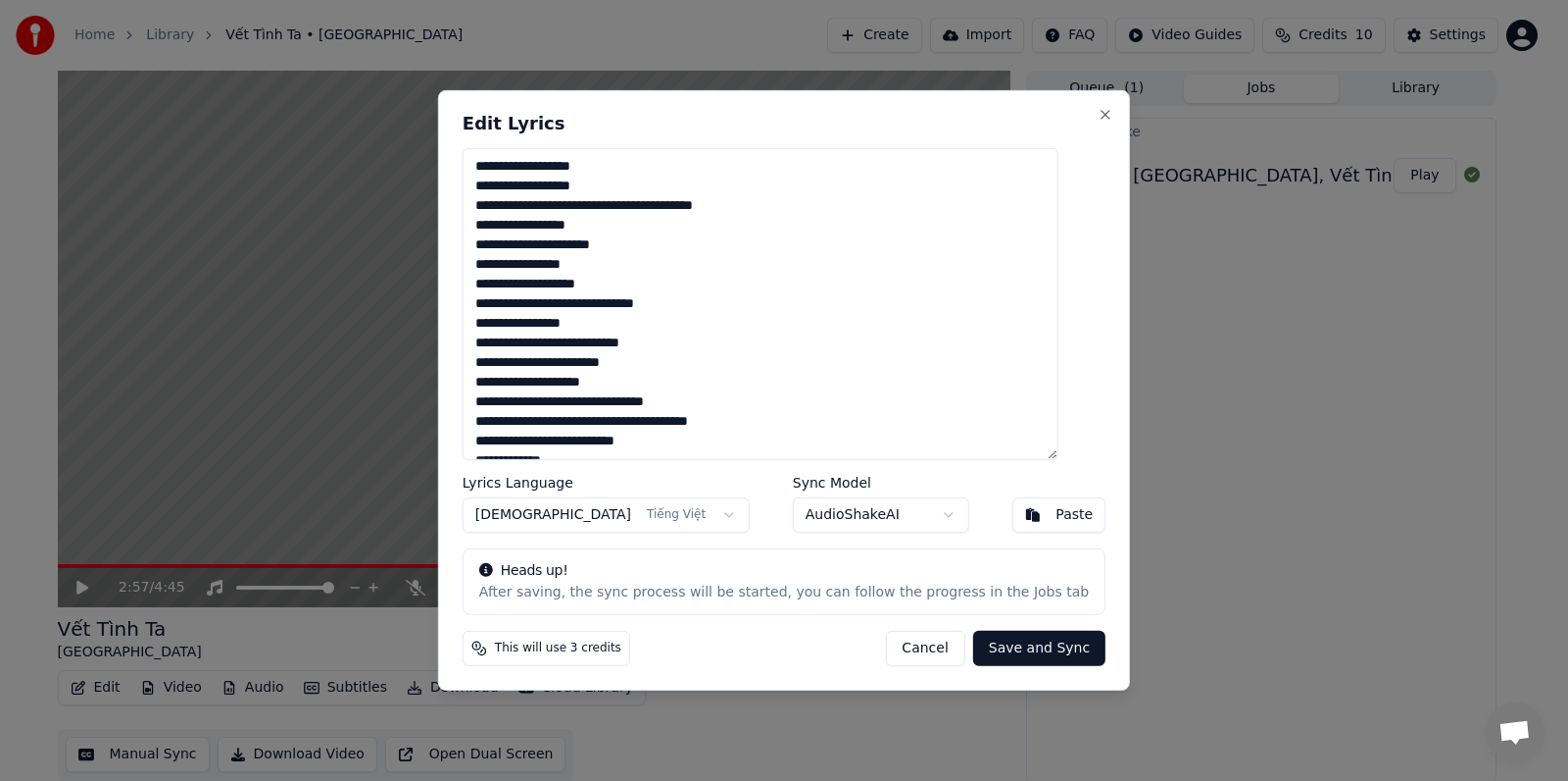
click at [913, 647] on button "Cancel" at bounding box center [925, 649] width 79 height 36
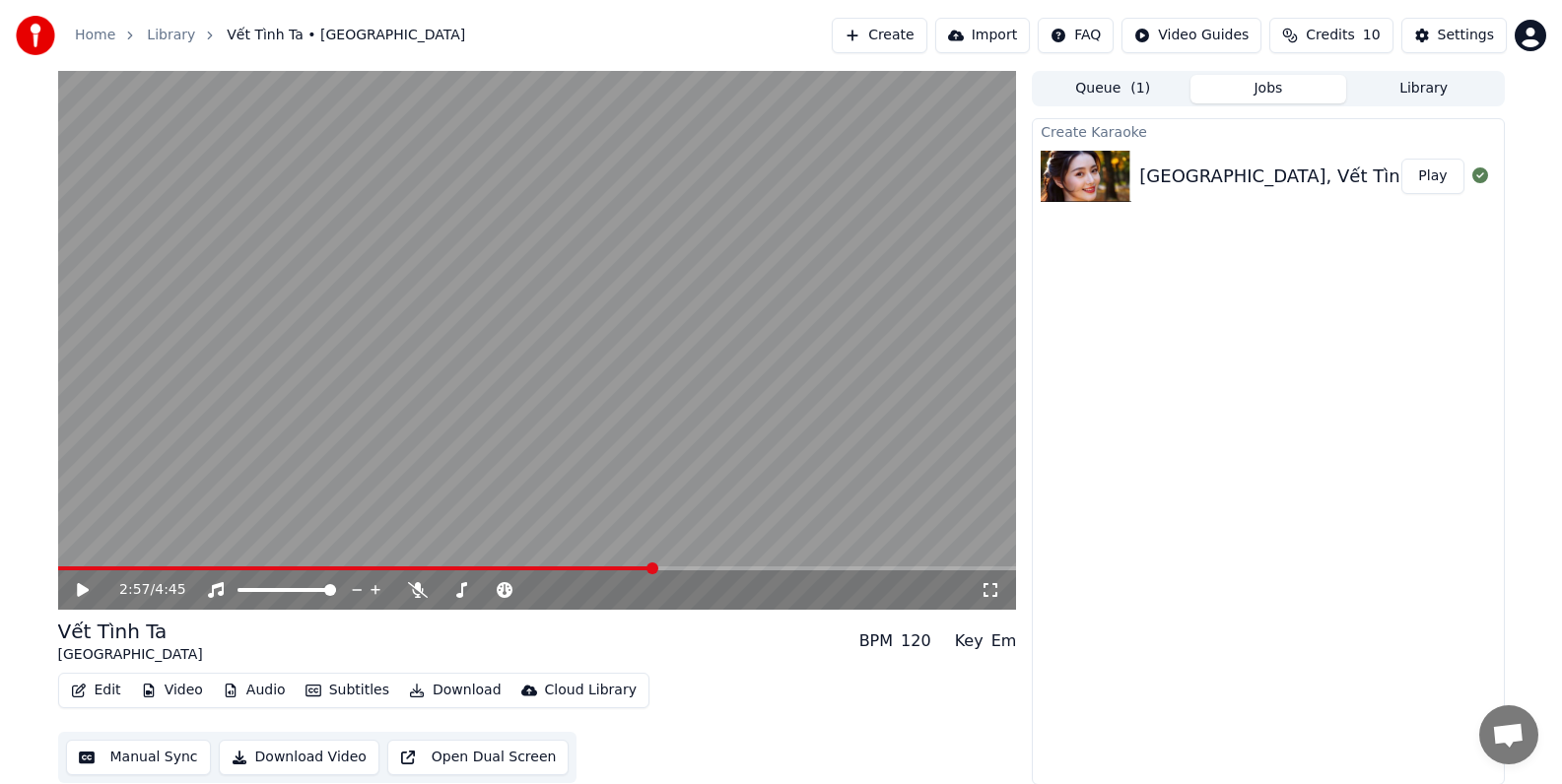
click at [139, 758] on button "Manual Sync" at bounding box center [138, 757] width 145 height 36
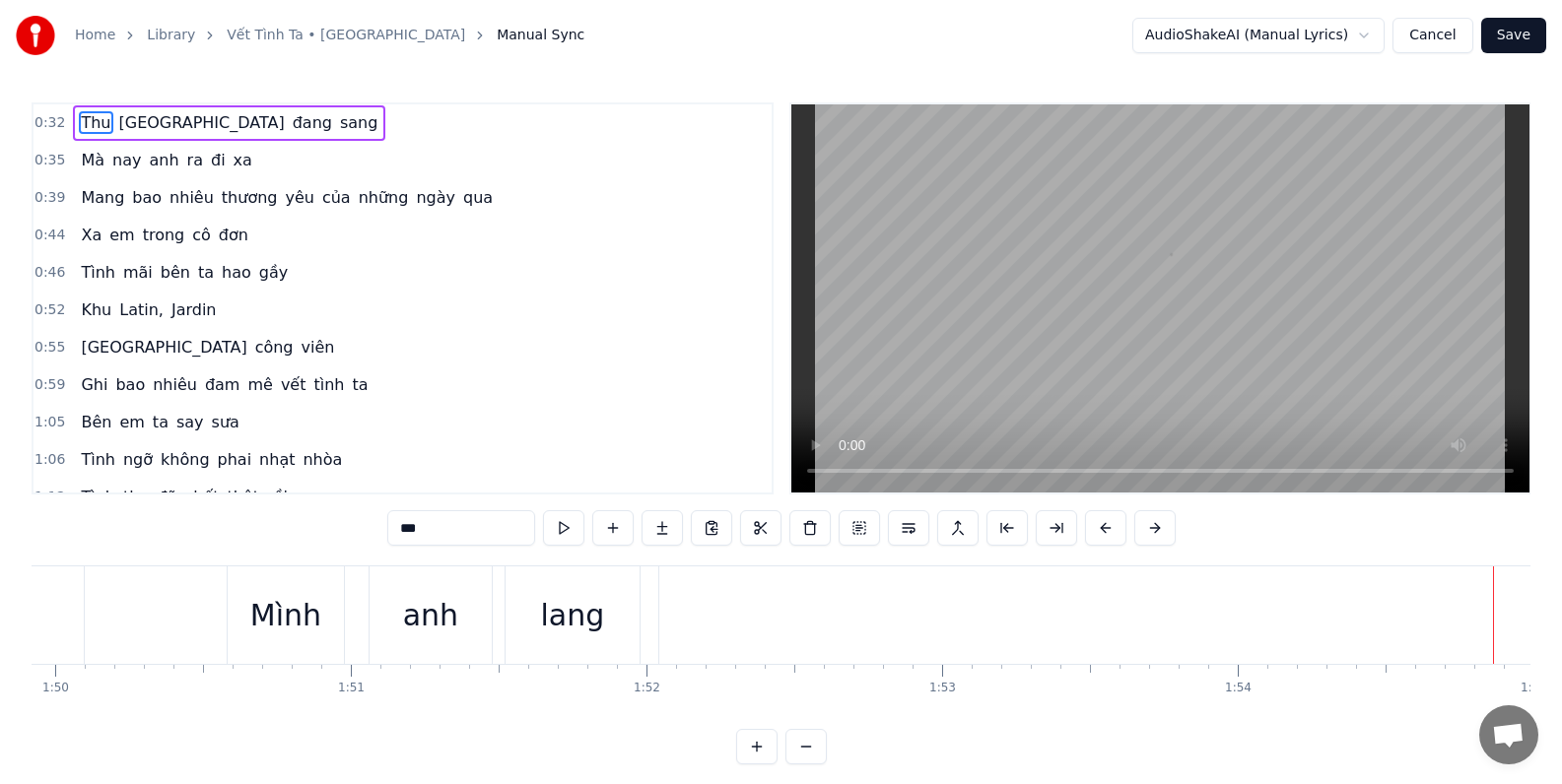
scroll to position [0, 32478]
click at [590, 646] on div "lang" at bounding box center [583, 615] width 134 height 98
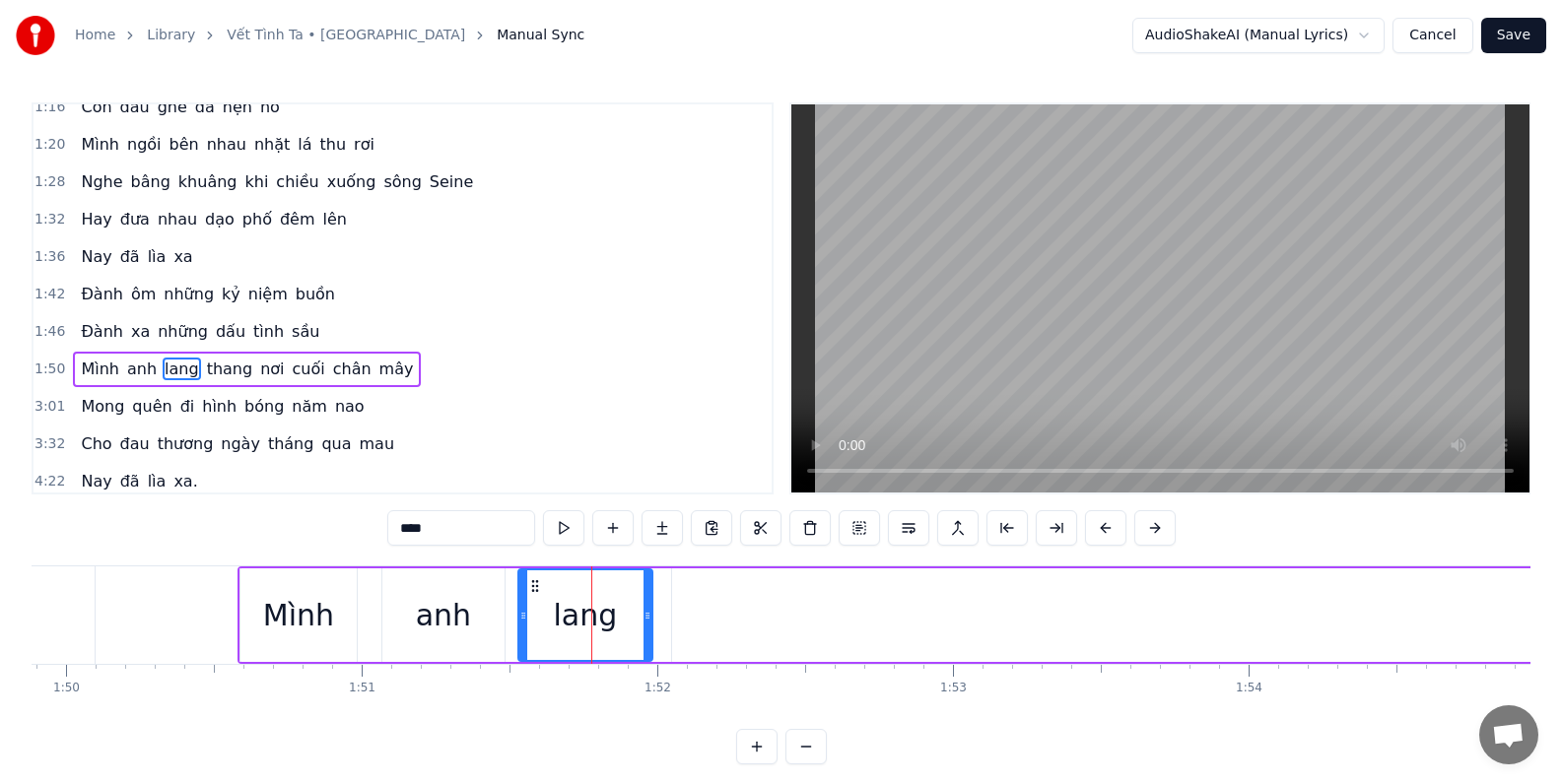
scroll to position [435, 0]
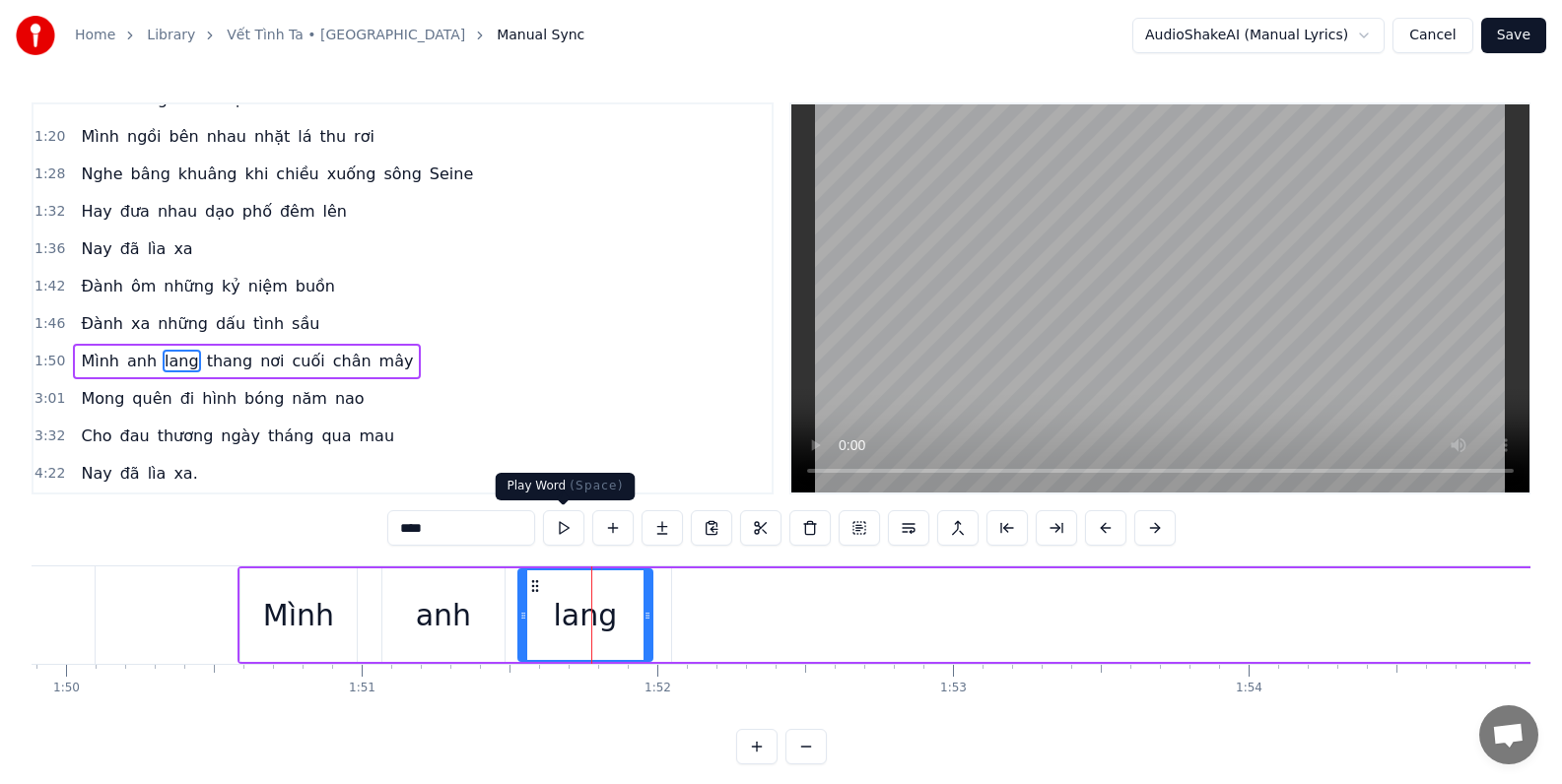
click at [564, 528] on button at bounding box center [563, 528] width 41 height 36
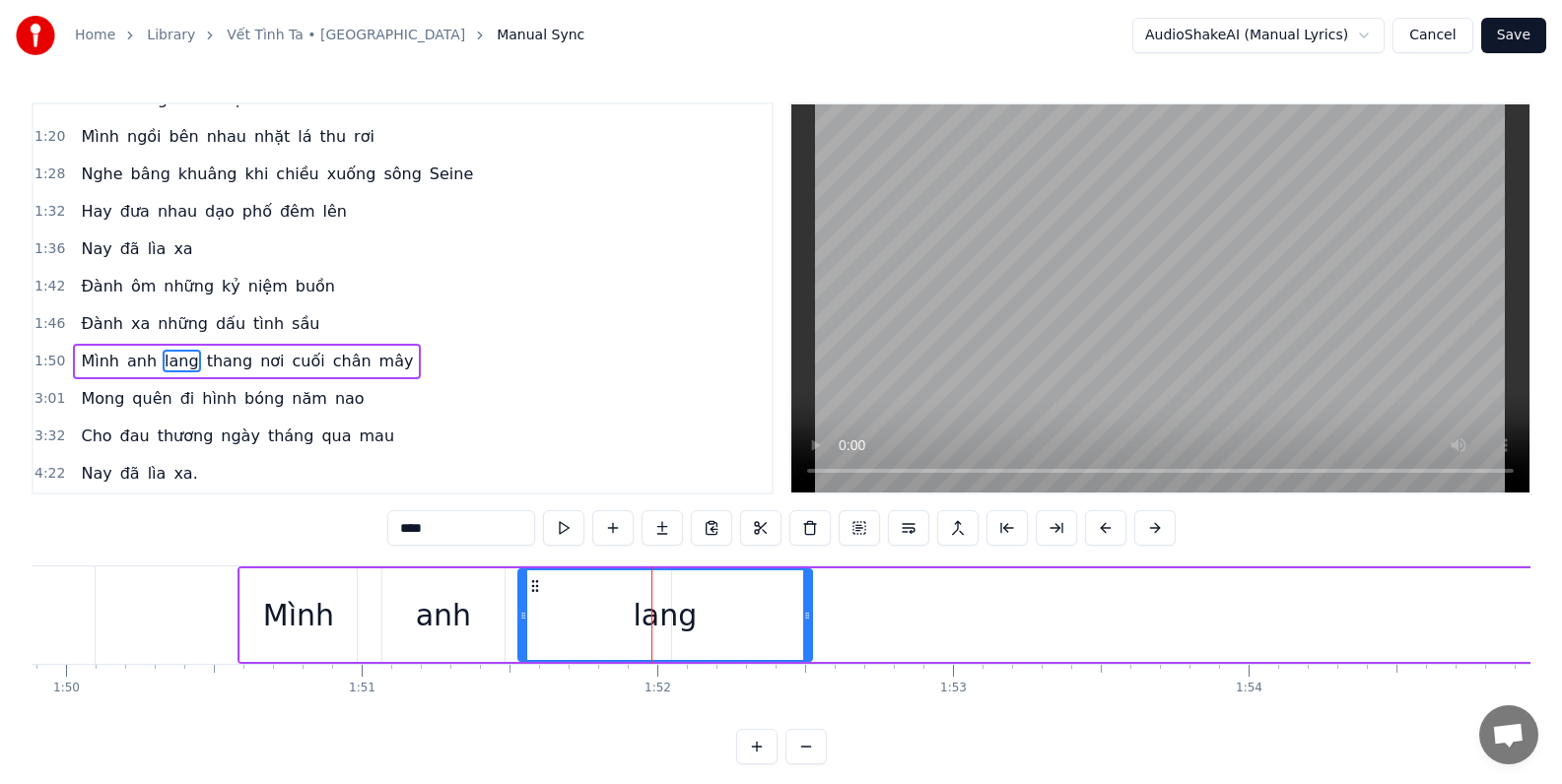
drag, startPoint x: 648, startPoint y: 619, endPoint x: 806, endPoint y: 624, distance: 158.1
click at [806, 625] on div at bounding box center [806, 615] width 8 height 90
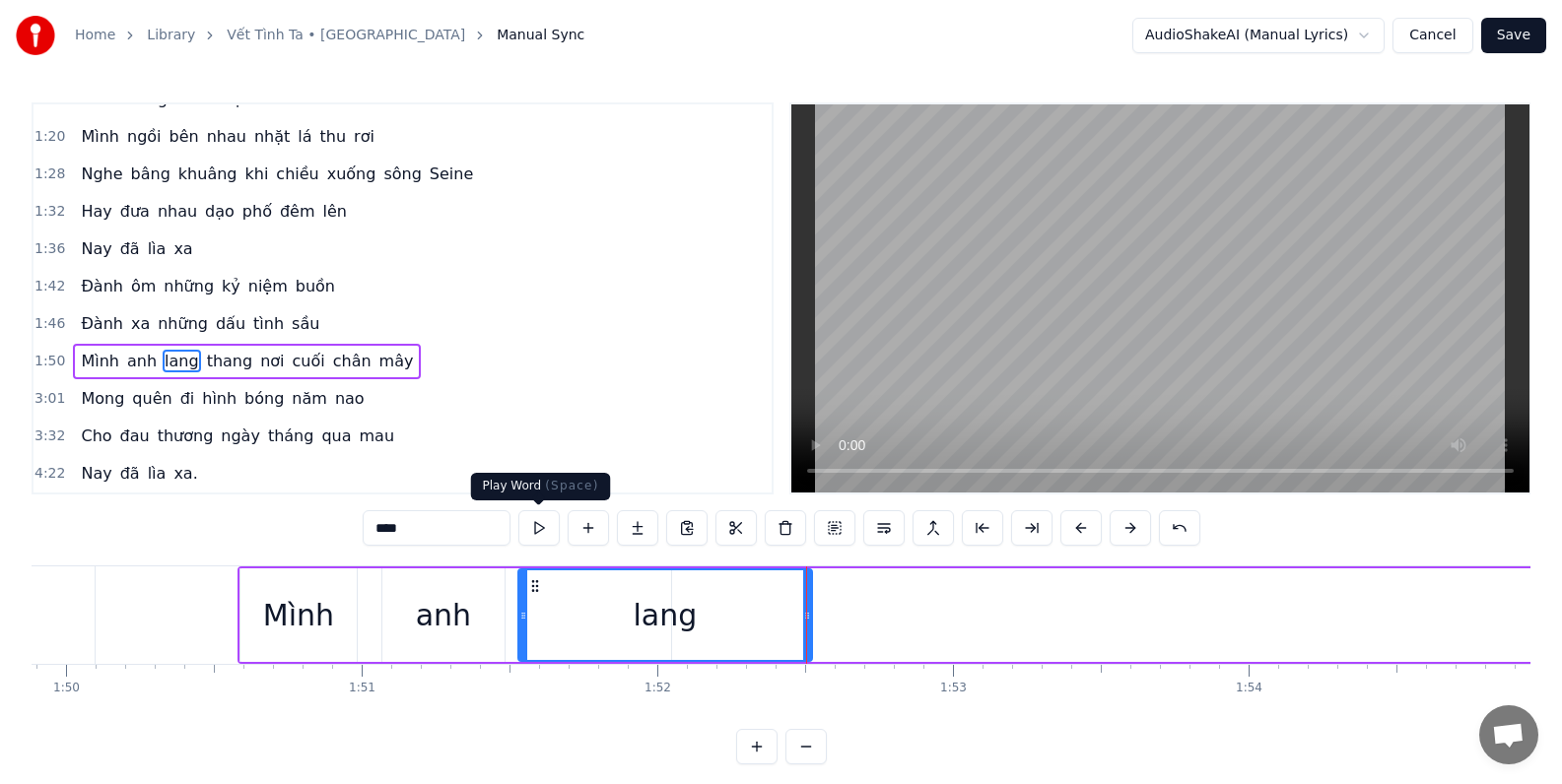
click at [540, 525] on button at bounding box center [538, 528] width 41 height 36
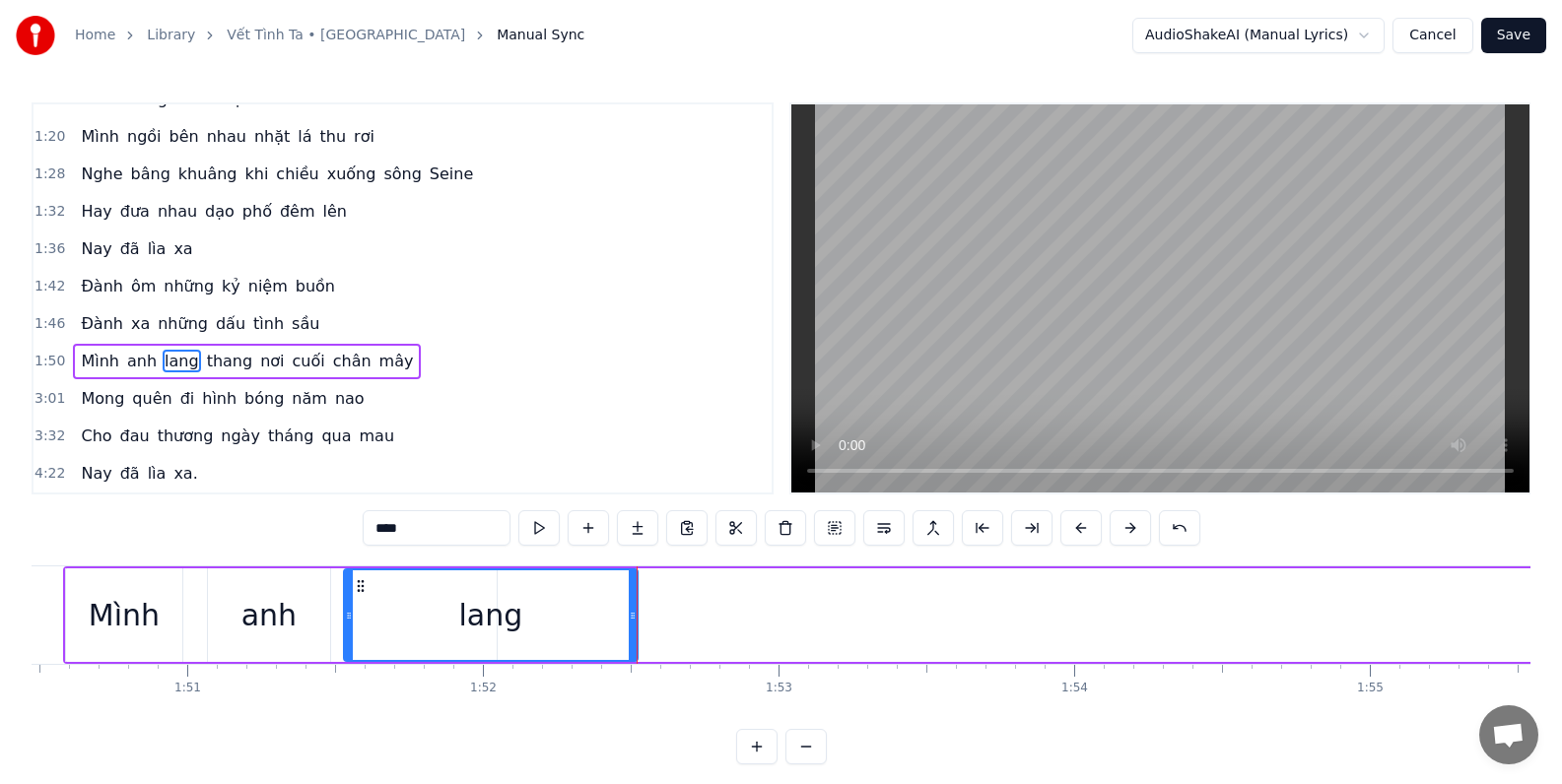
scroll to position [0, 32694]
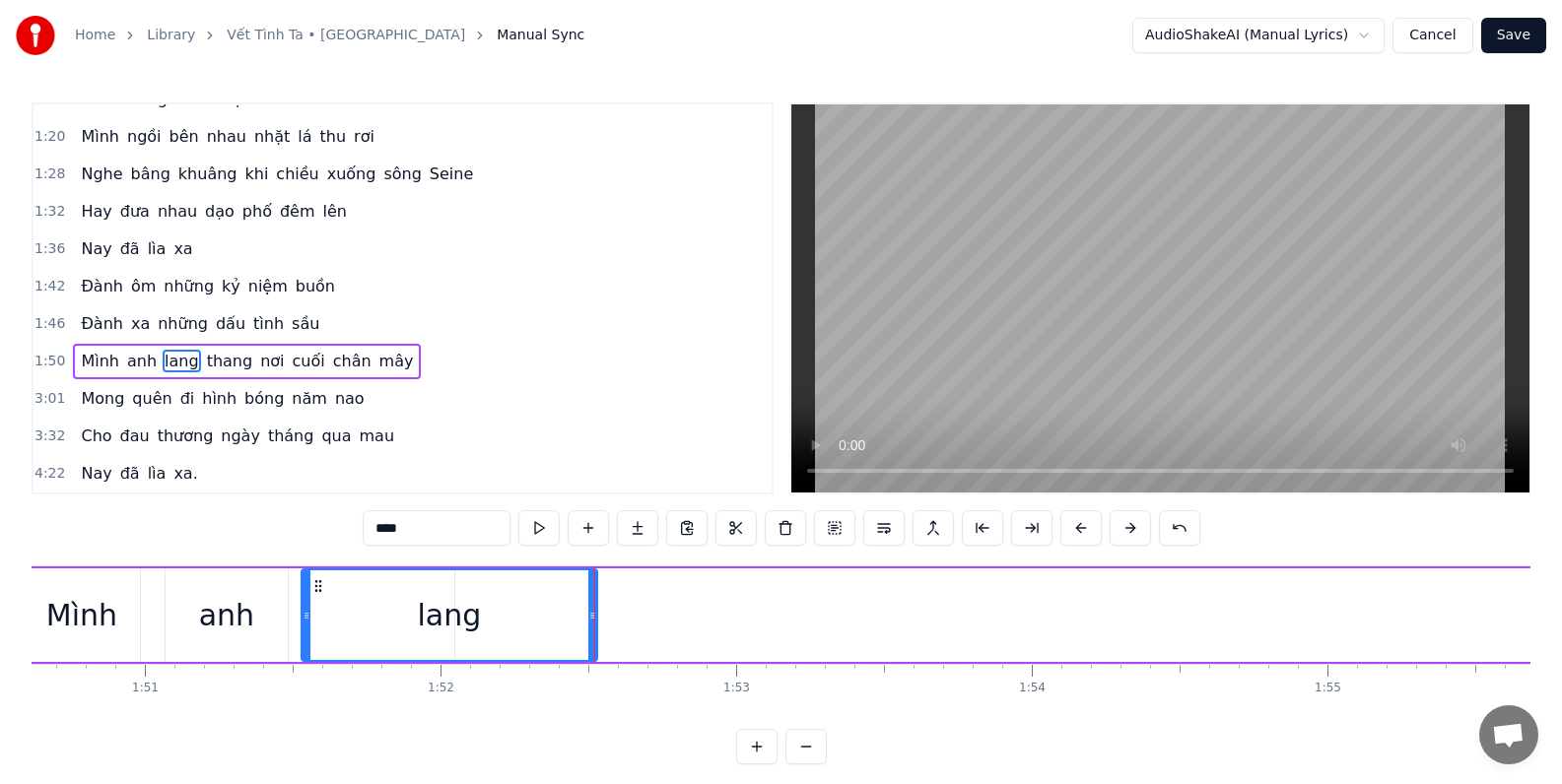
click at [591, 615] on icon at bounding box center [592, 615] width 8 height 16
click at [128, 618] on div "Mình" at bounding box center [82, 615] width 116 height 94
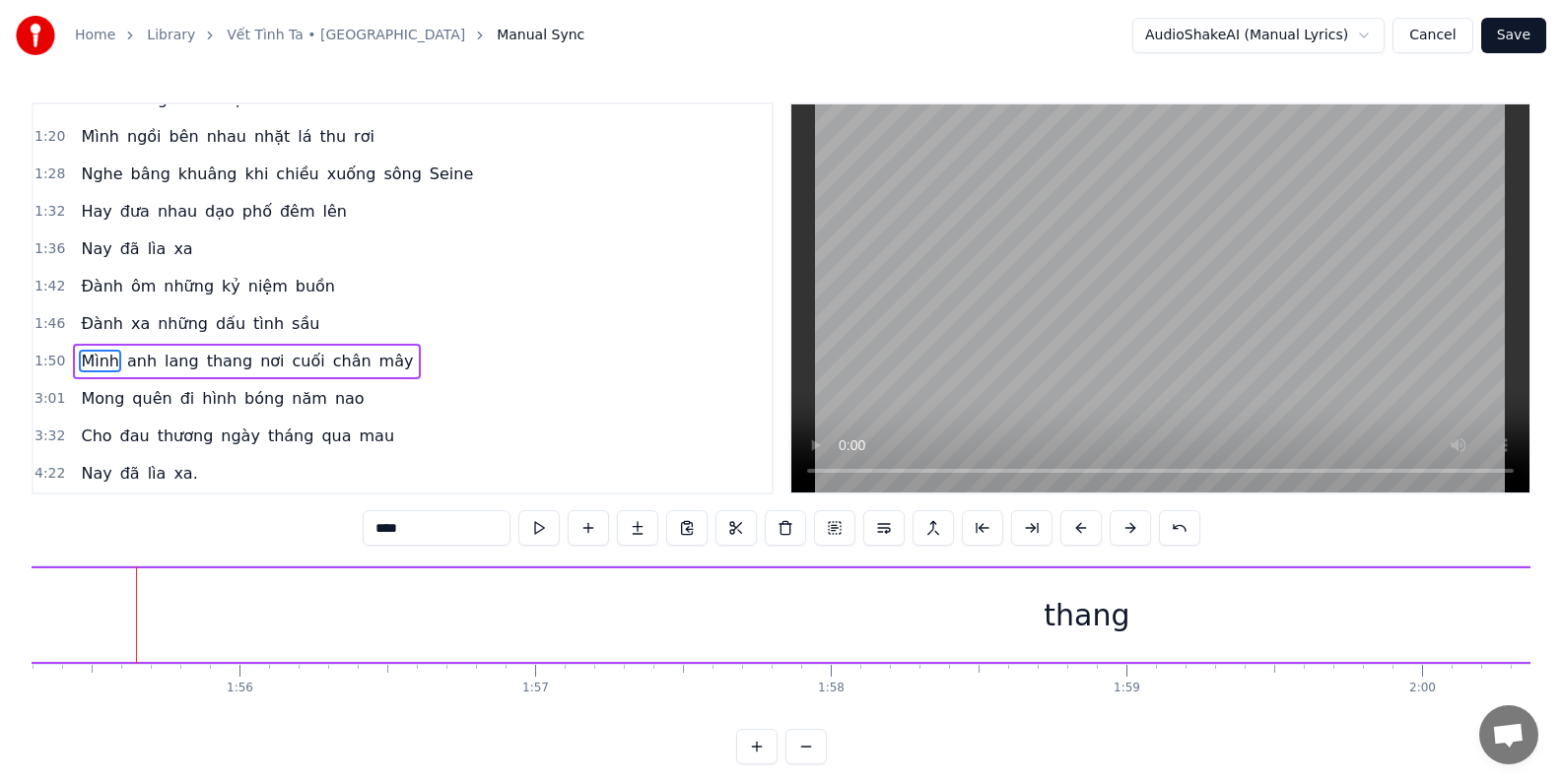
scroll to position [0, 34084]
click at [751, 618] on div "thang" at bounding box center [1080, 615] width 4029 height 94
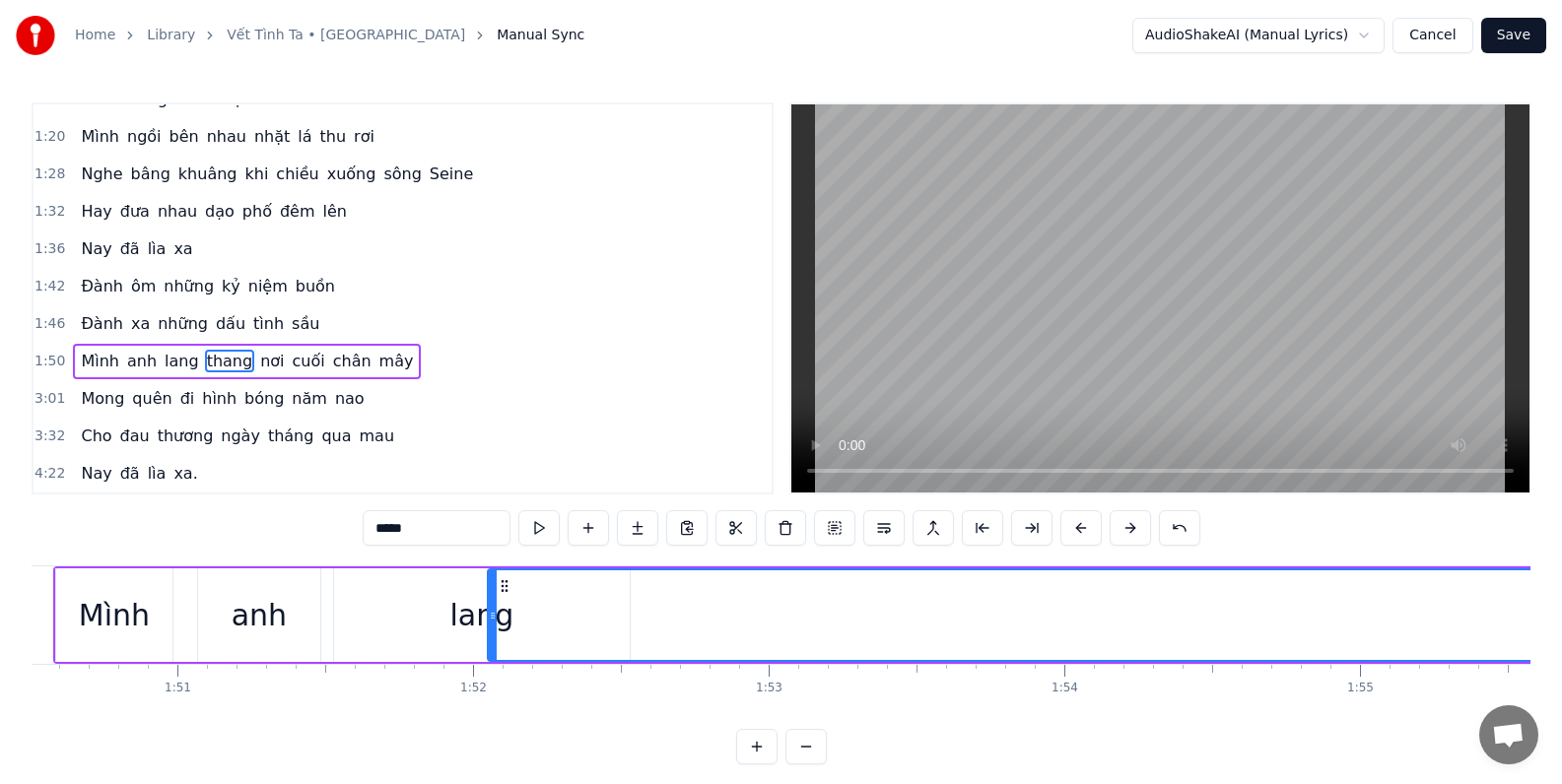
scroll to position [0, 32568]
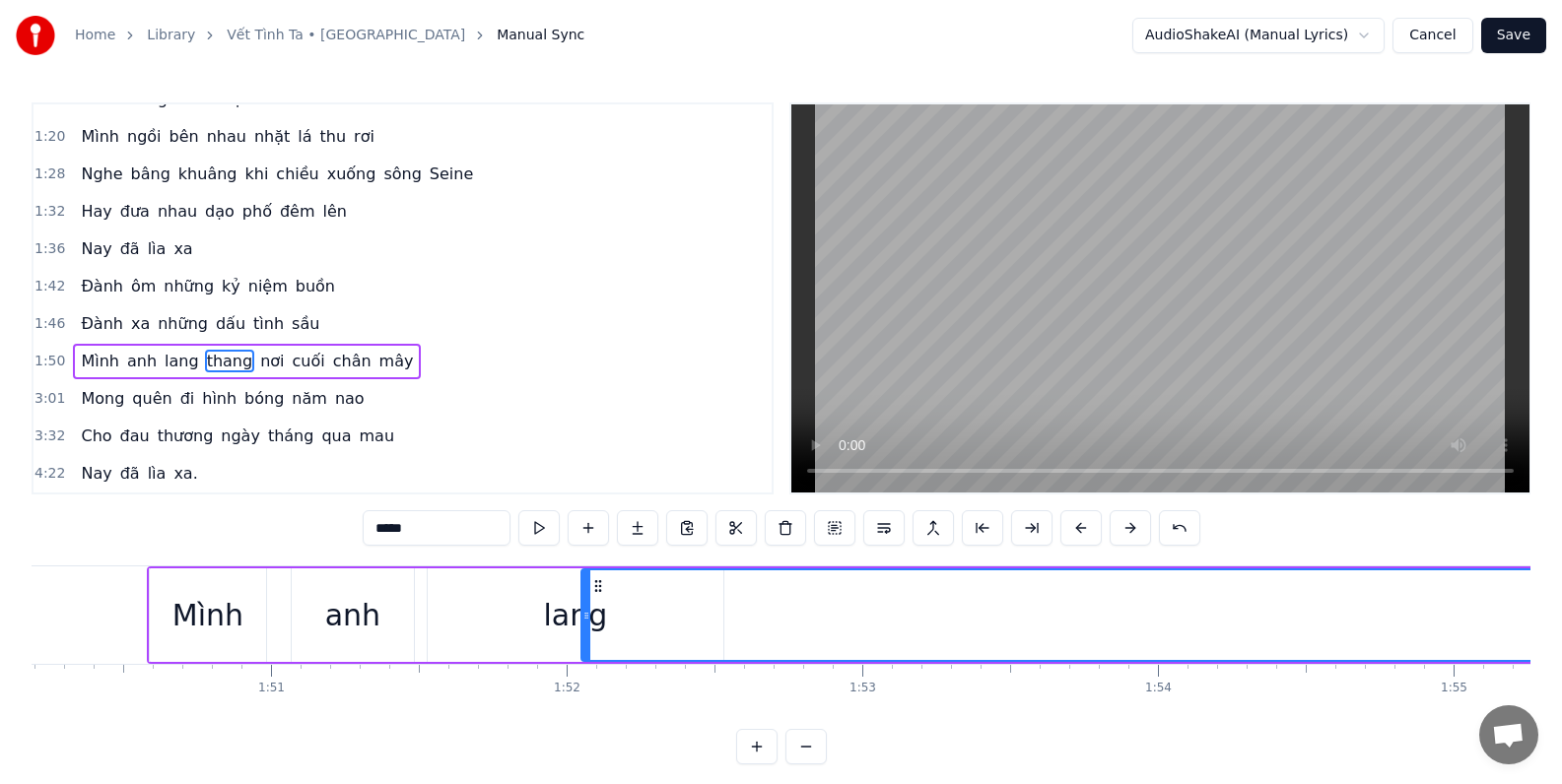
click at [413, 624] on div "anh" at bounding box center [352, 615] width 124 height 94
type input "***"
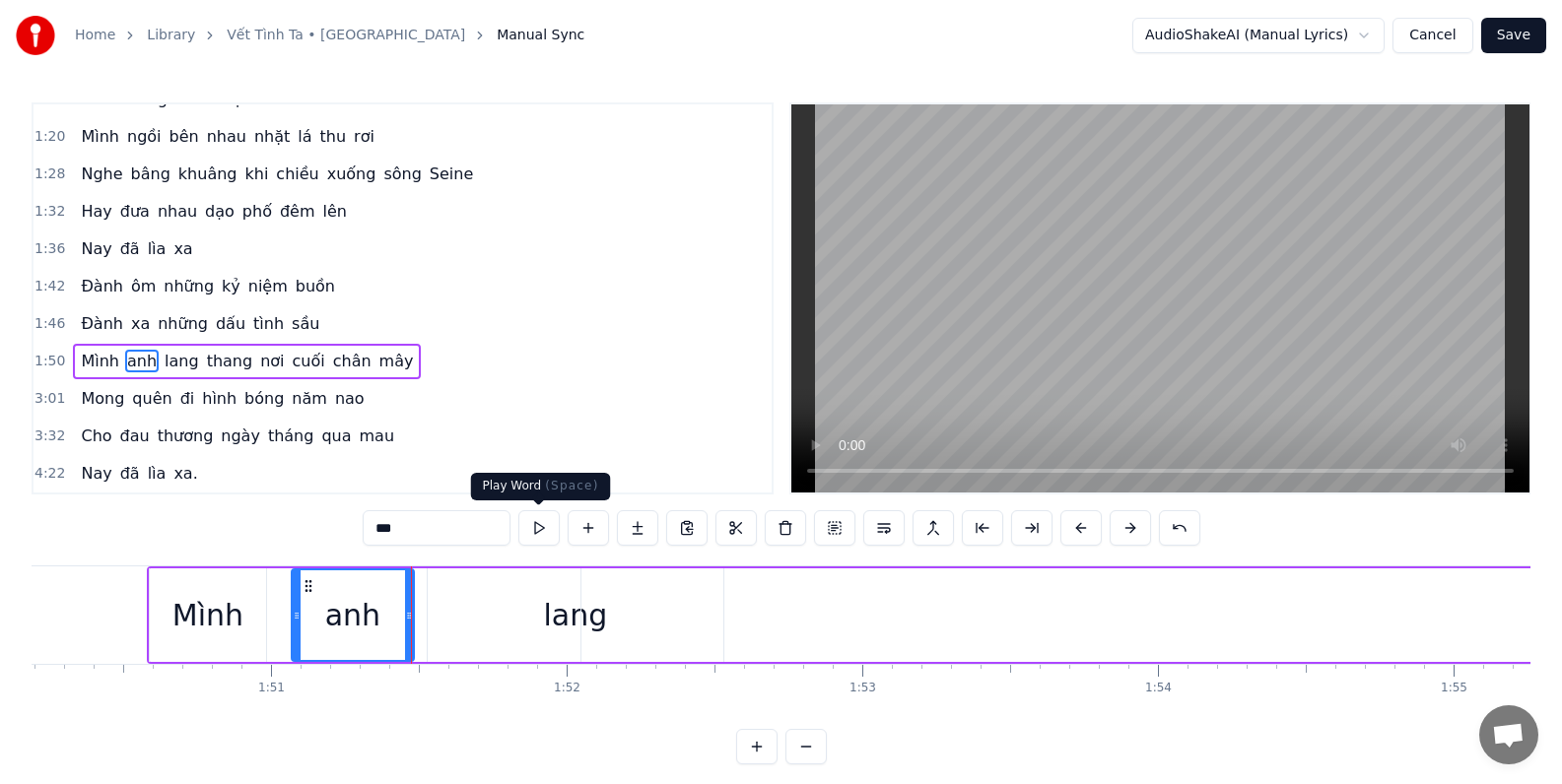
click at [536, 528] on button at bounding box center [538, 528] width 41 height 36
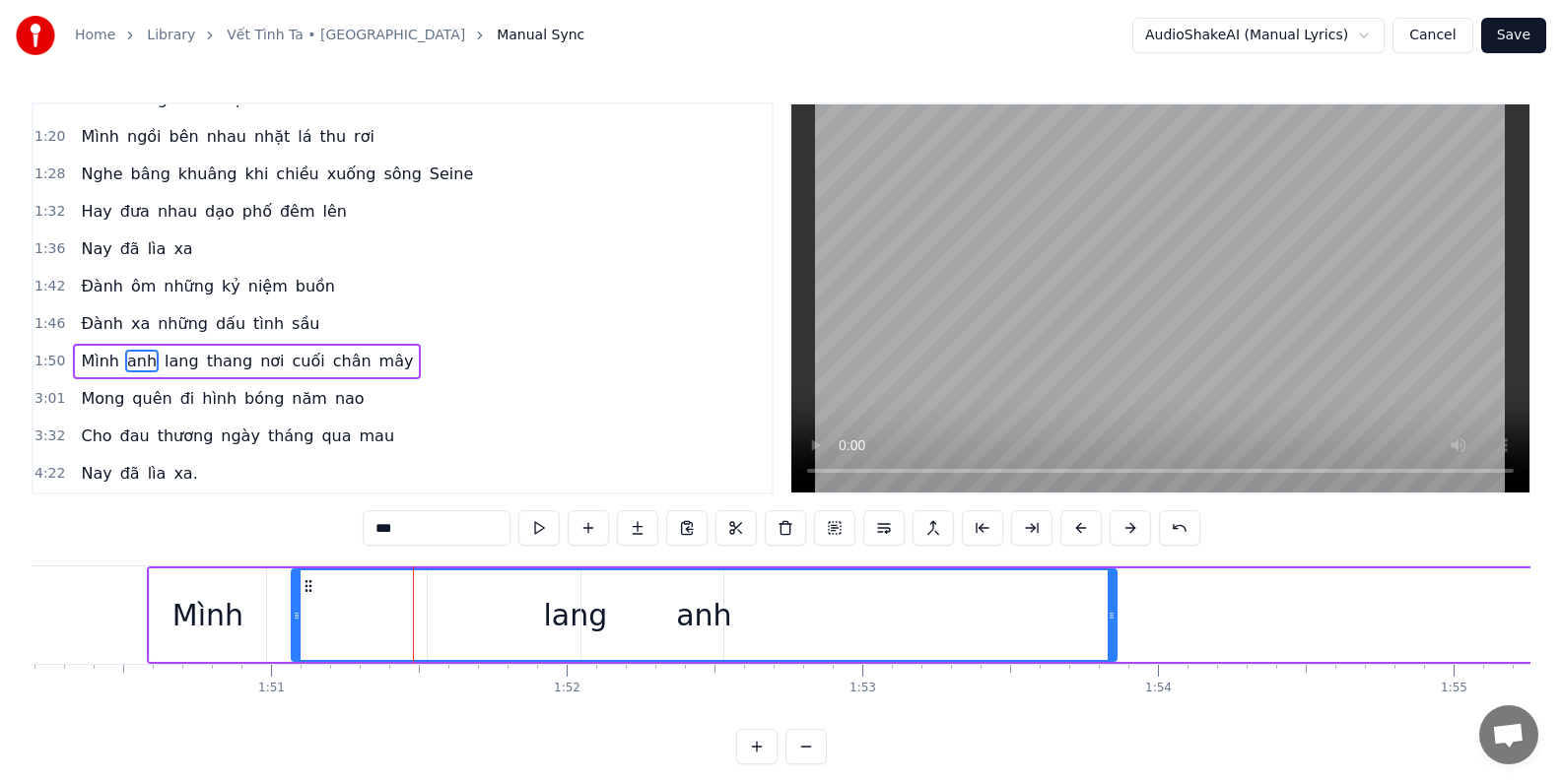
drag, startPoint x: 409, startPoint y: 614, endPoint x: 1111, endPoint y: 606, distance: 702.0
click at [1111, 607] on icon at bounding box center [1112, 615] width 8 height 16
drag, startPoint x: 1109, startPoint y: 606, endPoint x: 731, endPoint y: 623, distance: 378.4
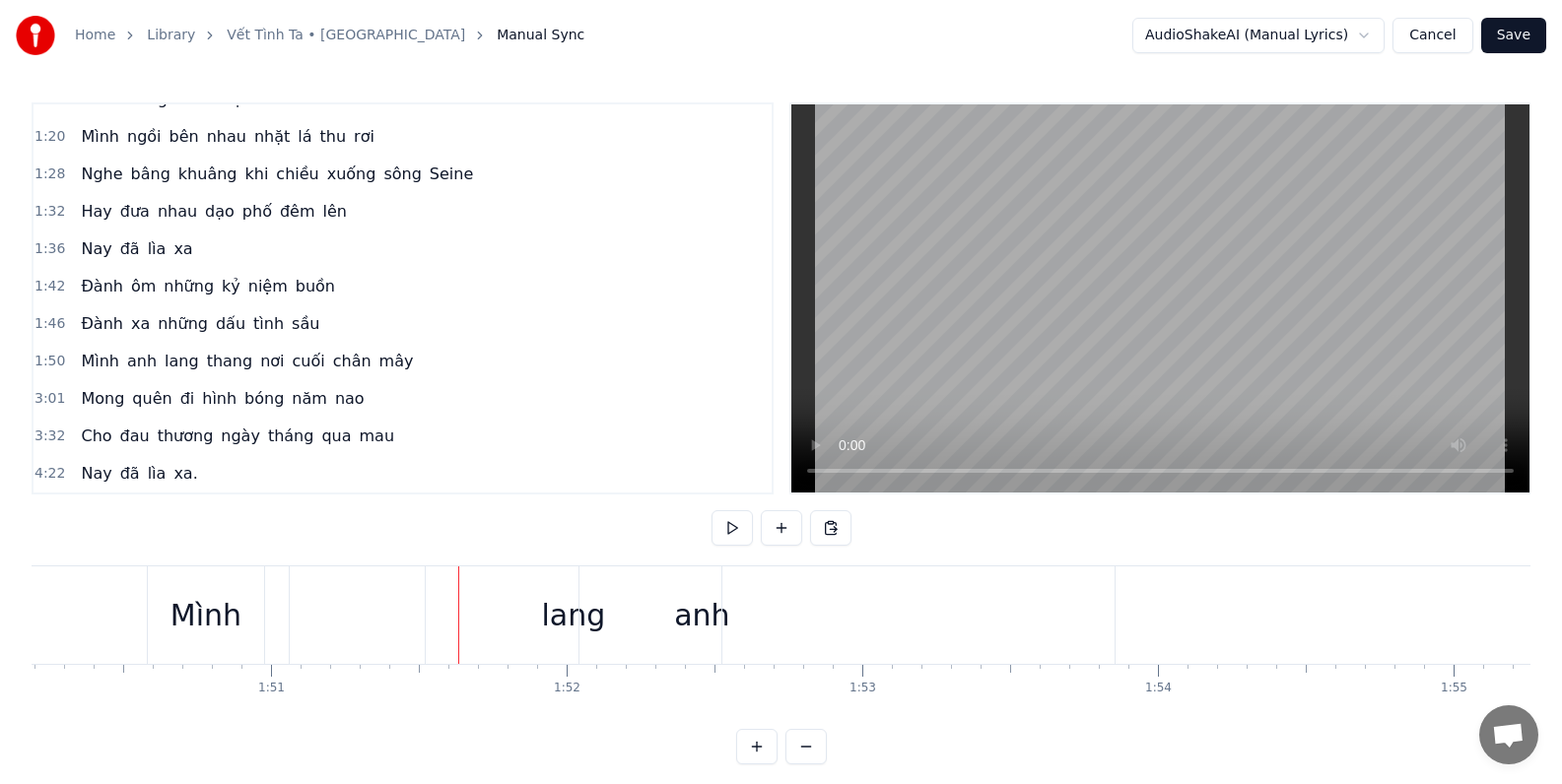
drag, startPoint x: 715, startPoint y: 616, endPoint x: 692, endPoint y: 616, distance: 23.0
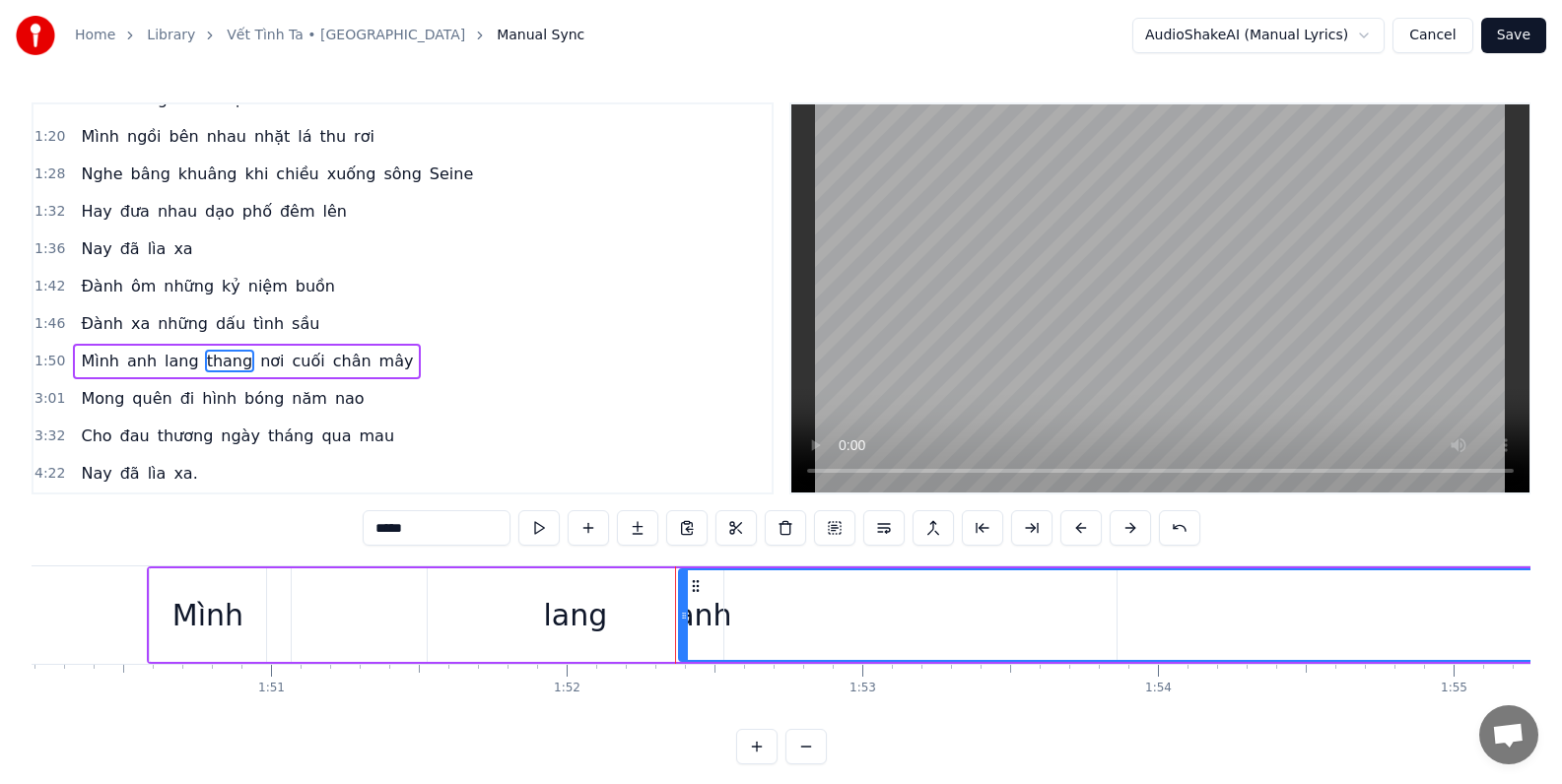
drag, startPoint x: 587, startPoint y: 616, endPoint x: 681, endPoint y: 617, distance: 94.0
click at [683, 617] on icon at bounding box center [684, 615] width 8 height 16
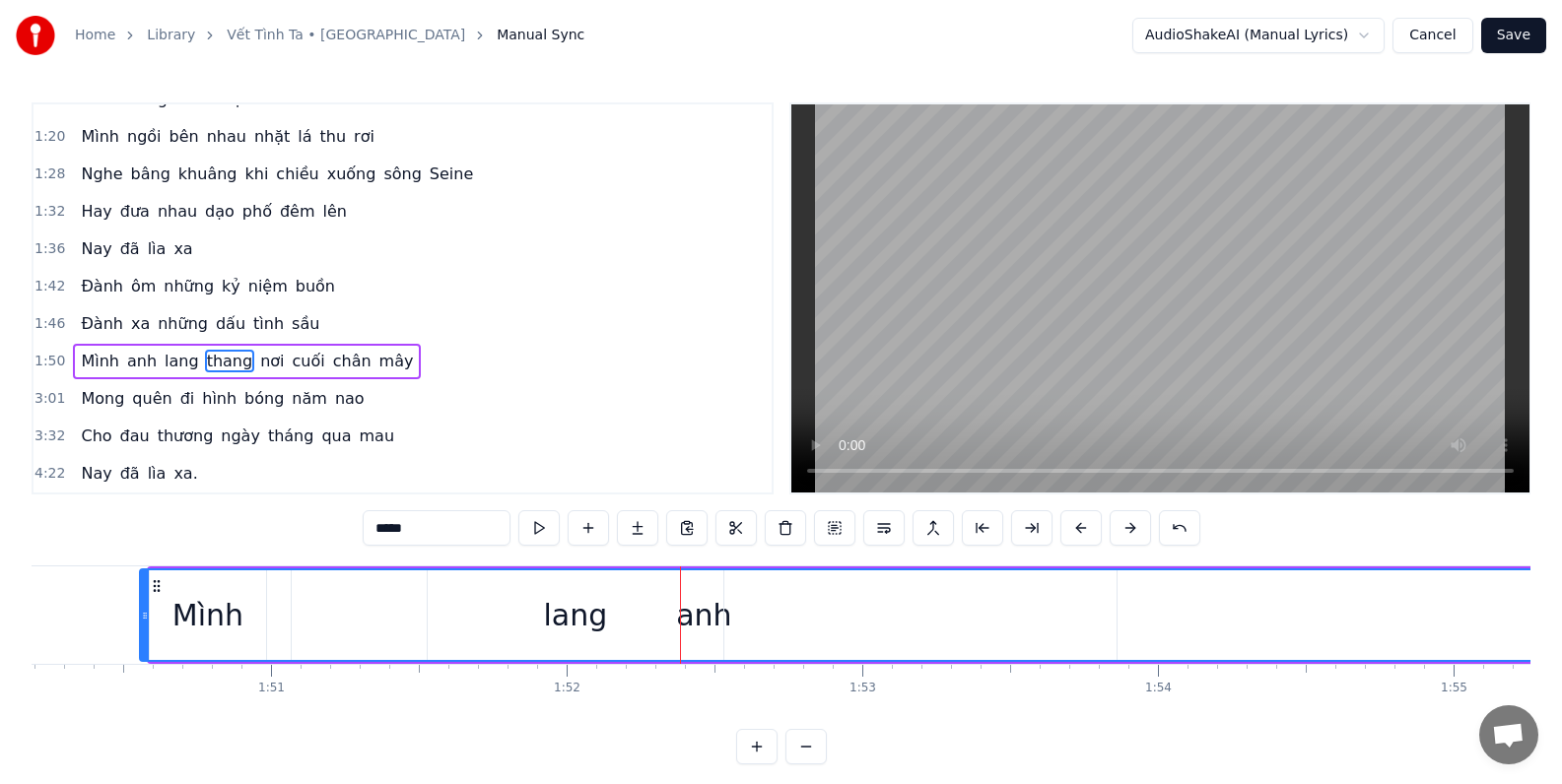
drag, startPoint x: 681, startPoint y: 617, endPoint x: 144, endPoint y: 617, distance: 537.0
click at [144, 617] on icon at bounding box center [145, 615] width 8 height 16
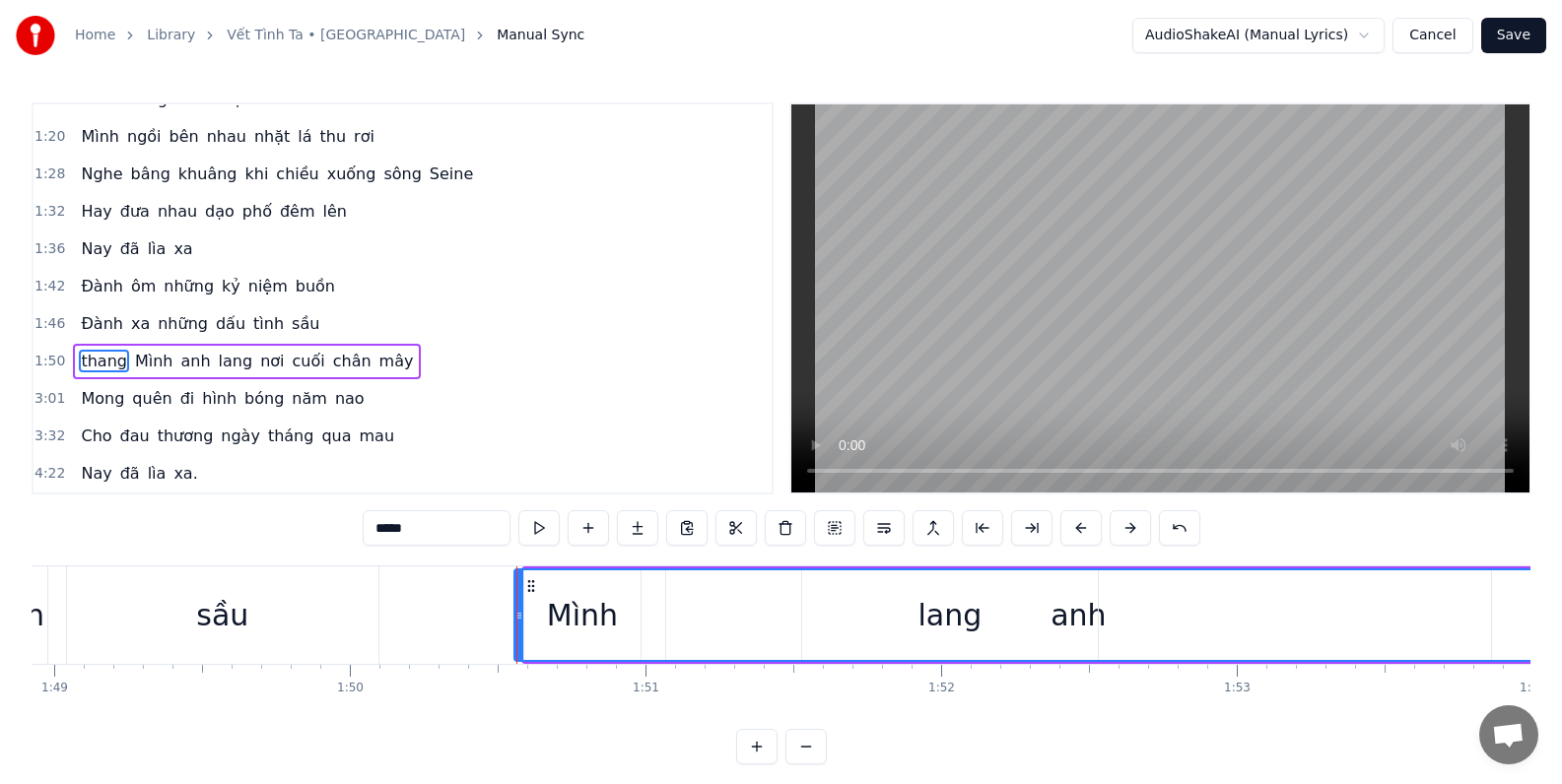
scroll to position [0, 32183]
click at [297, 627] on div "sầu" at bounding box center [234, 615] width 311 height 98
type input "***"
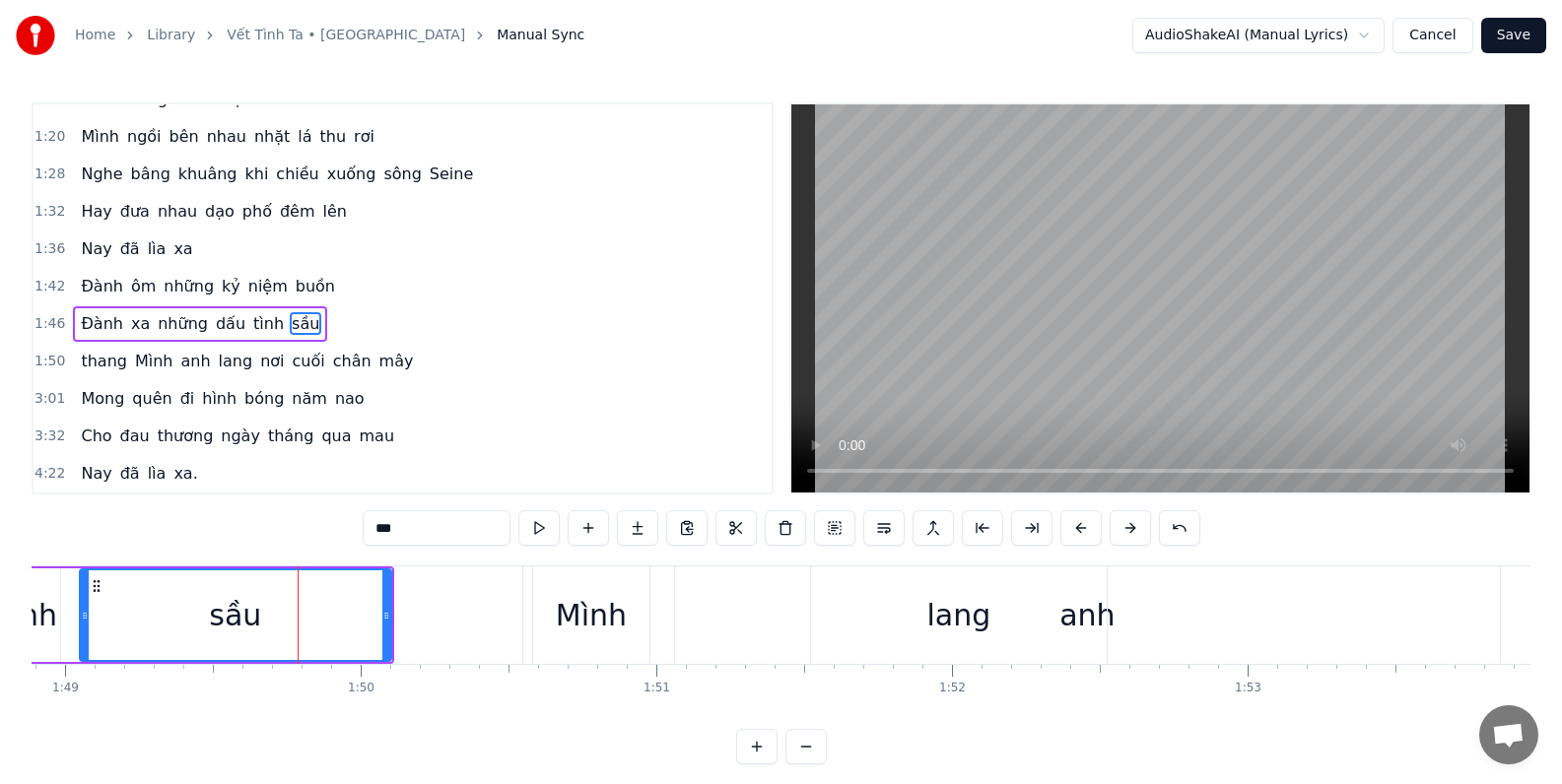
click at [537, 529] on button at bounding box center [538, 528] width 41 height 36
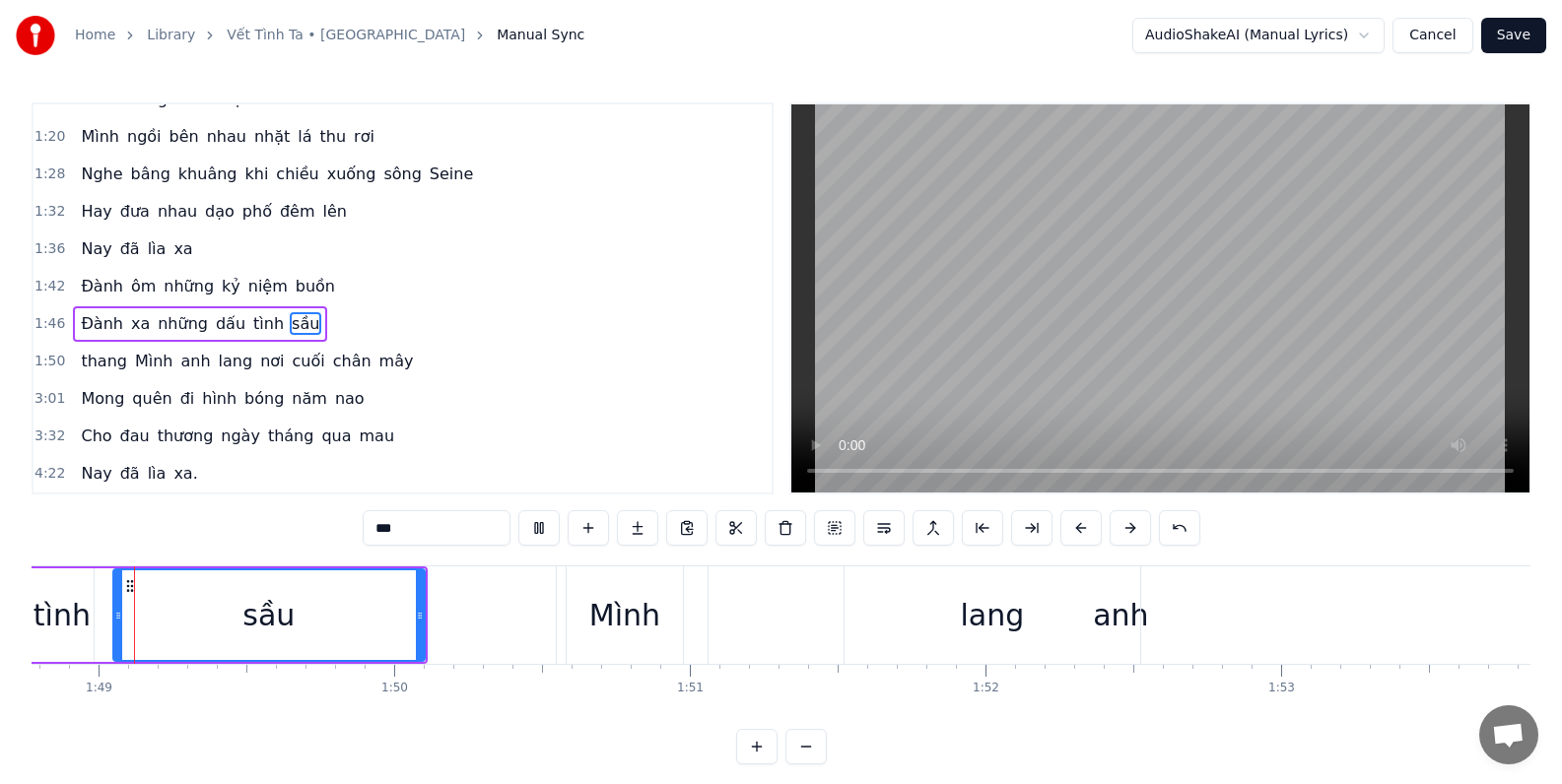
scroll to position [0, 32133]
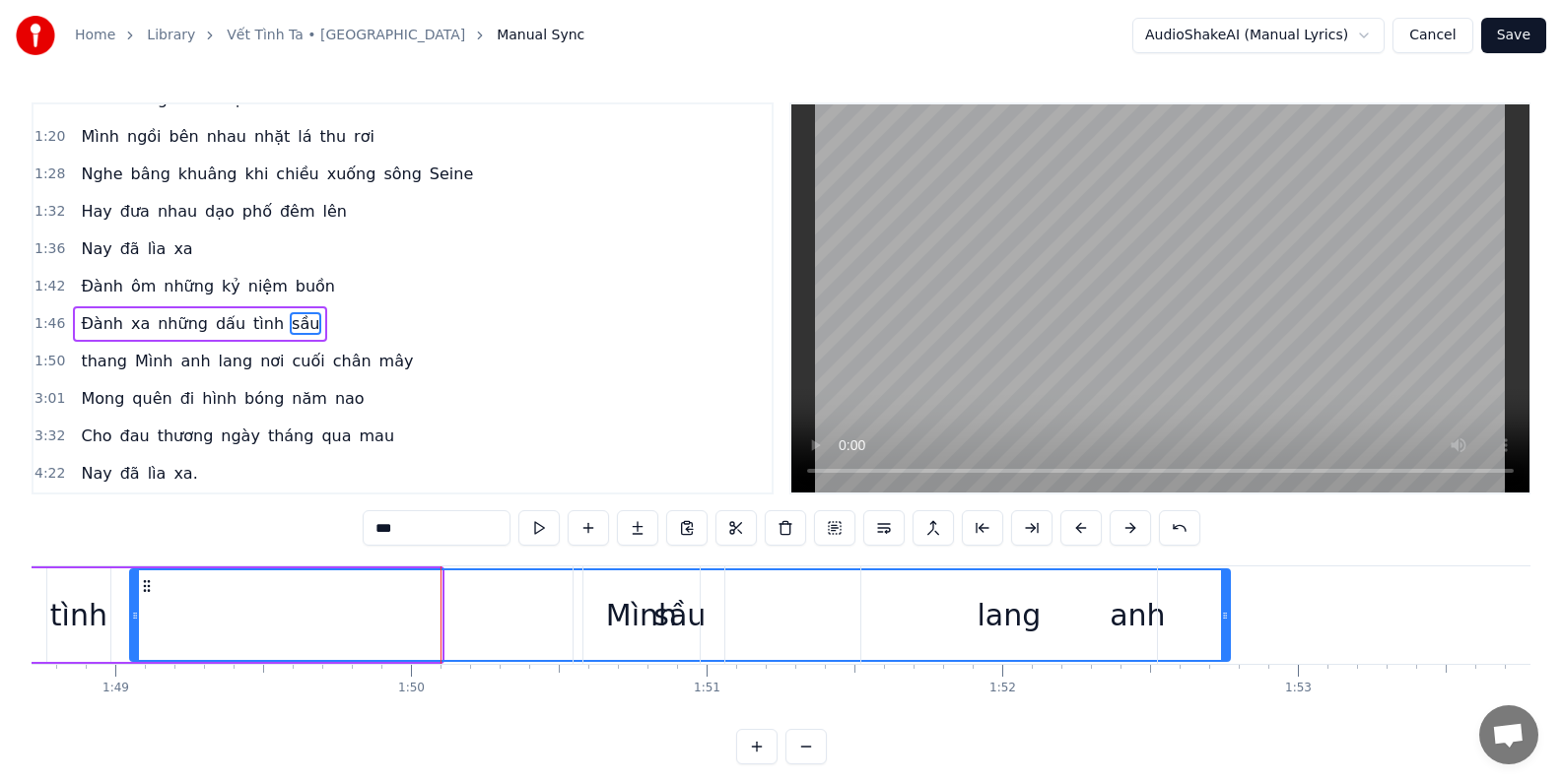
drag, startPoint x: 436, startPoint y: 615, endPoint x: 1258, endPoint y: 626, distance: 822.1
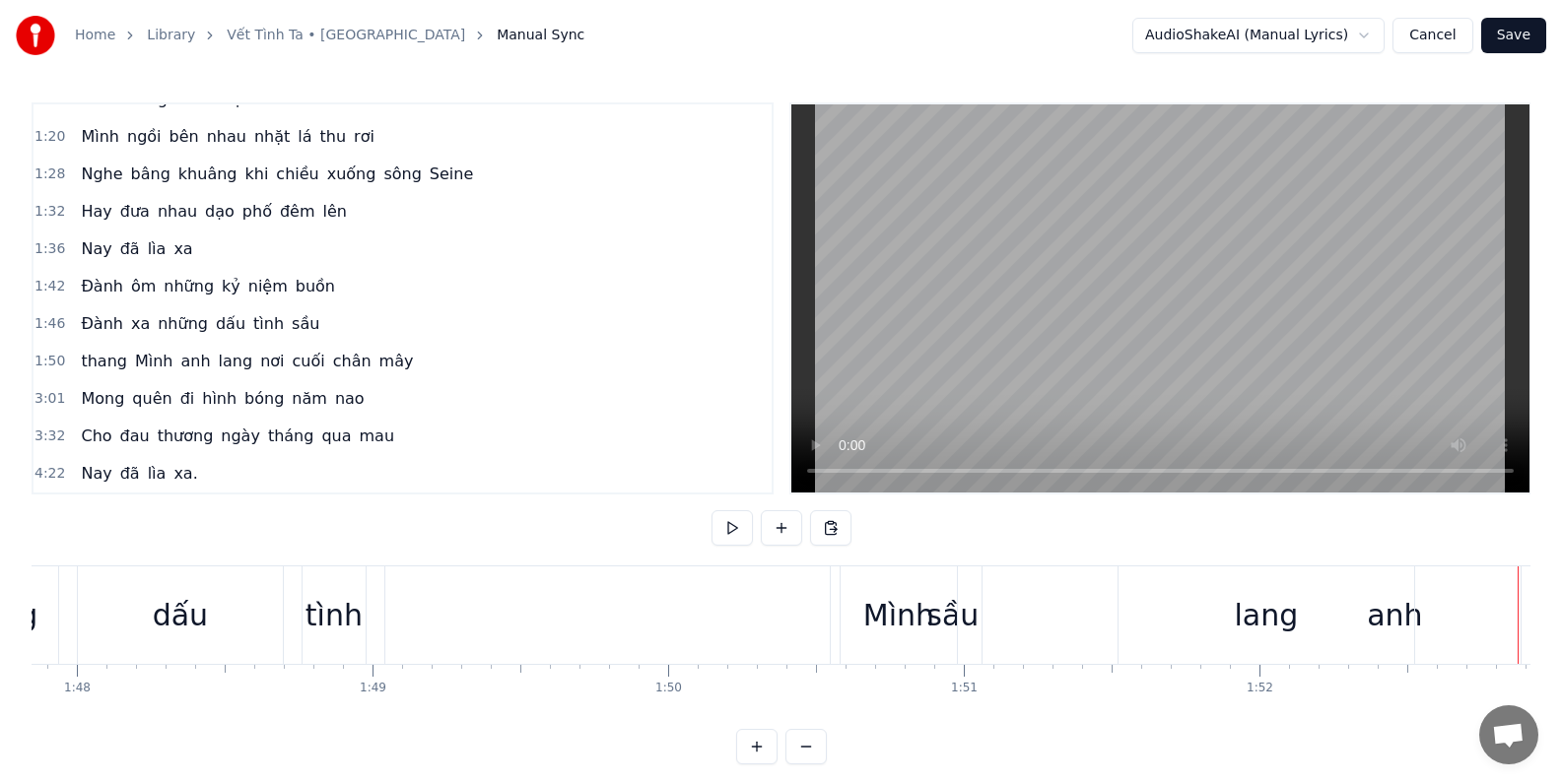
scroll to position [0, 31877]
drag, startPoint x: 952, startPoint y: 615, endPoint x: 769, endPoint y: 632, distance: 183.8
click at [893, 621] on div "Mình" at bounding box center [897, 615] width 116 height 98
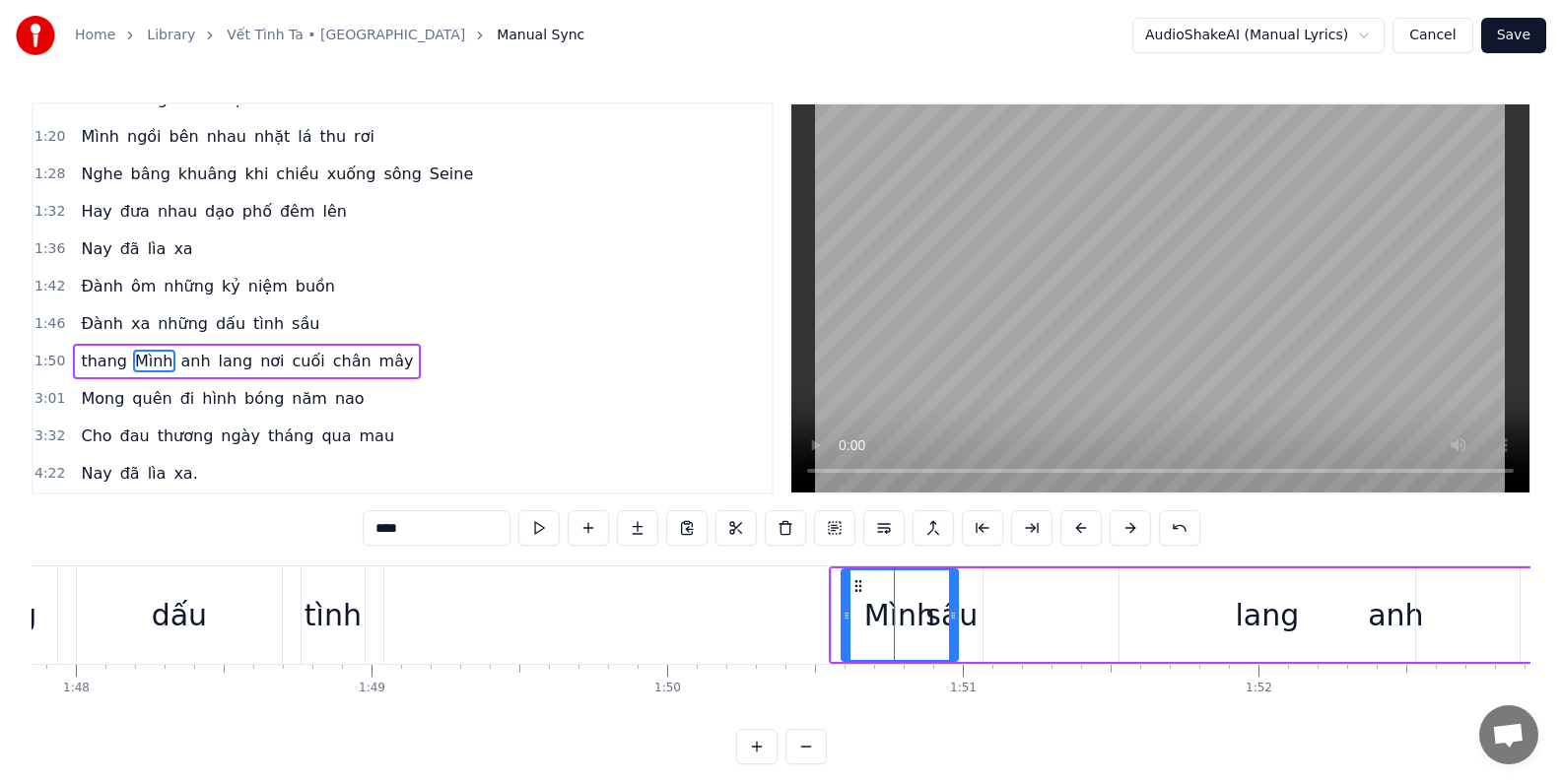
click at [473, 618] on div "sầu" at bounding box center [951, 615] width 1135 height 98
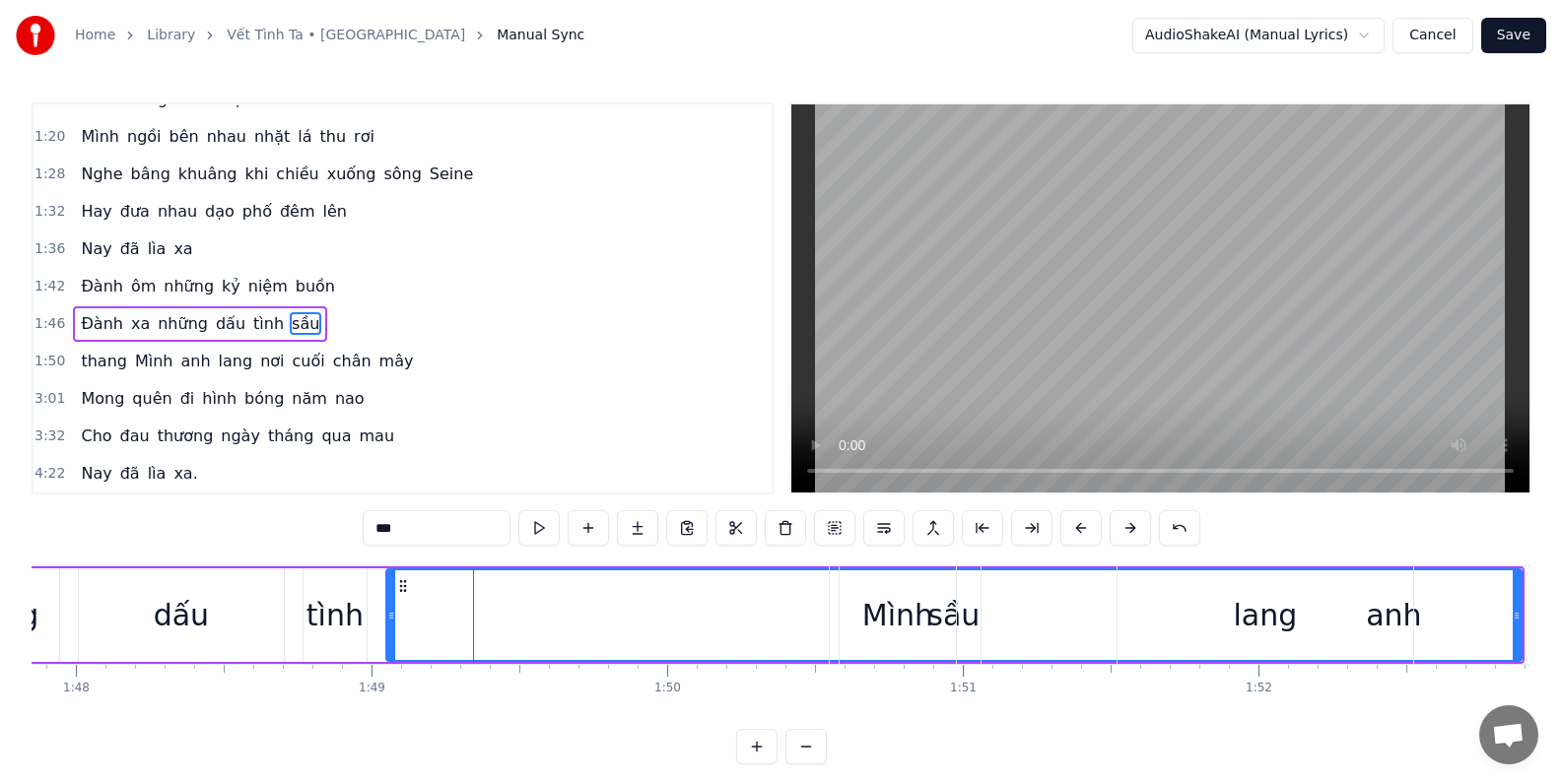
drag, startPoint x: 1517, startPoint y: 610, endPoint x: 1449, endPoint y: 617, distance: 68.4
click at [1452, 617] on div "anh" at bounding box center [1393, 615] width 824 height 98
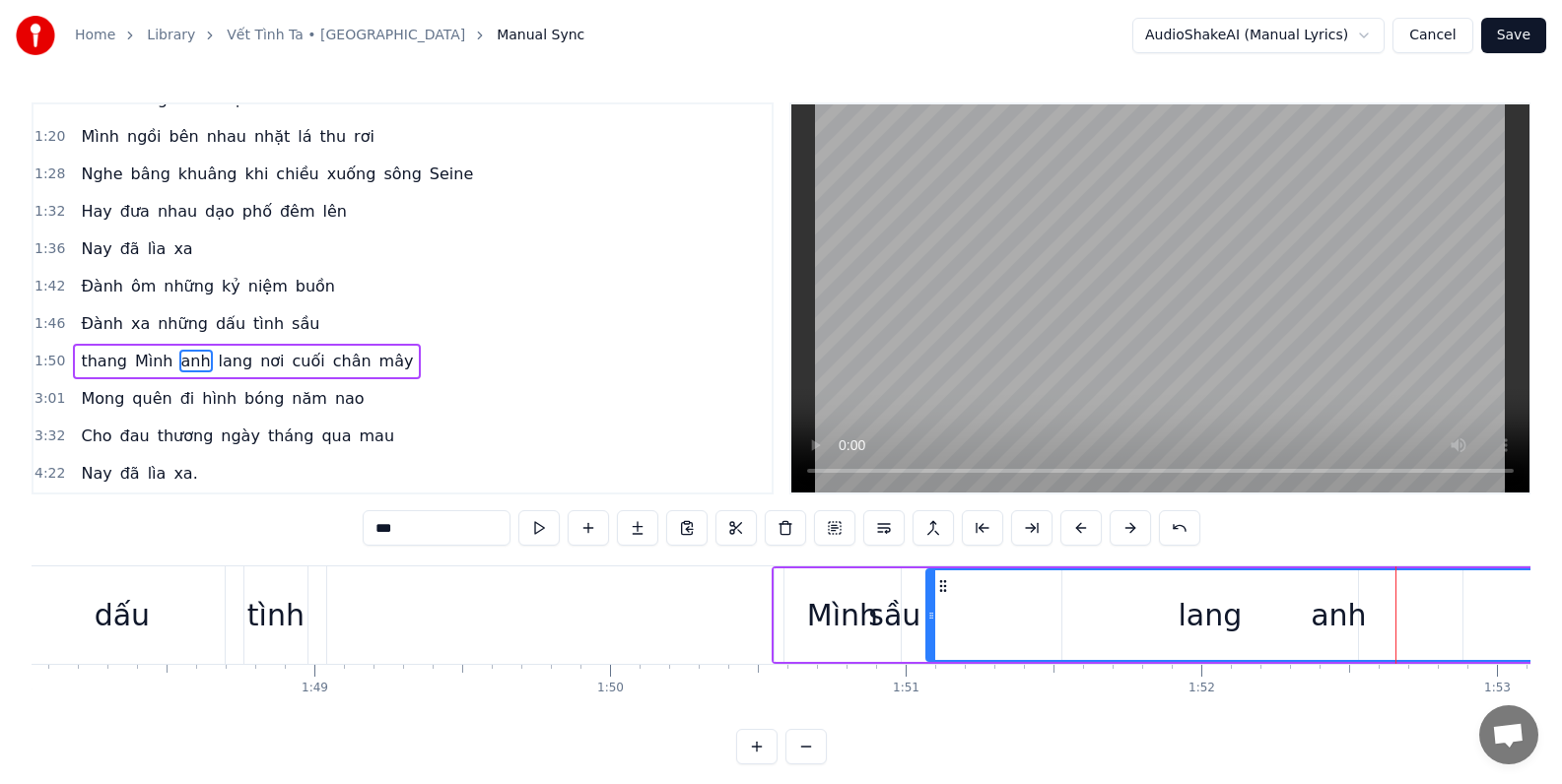
scroll to position [0, 31931]
click at [425, 643] on div "sầu" at bounding box center [897, 615] width 1135 height 98
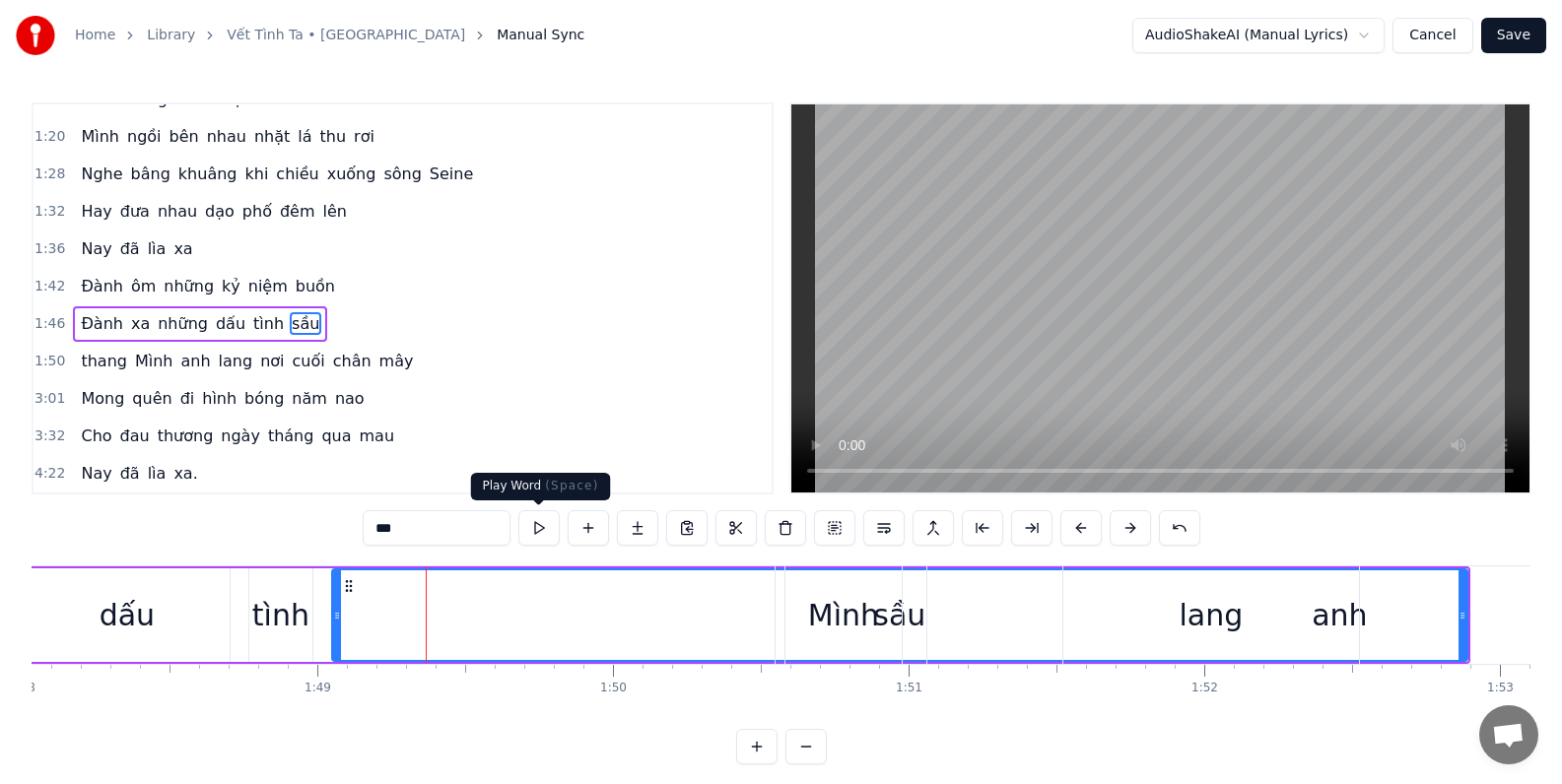
click at [538, 527] on button at bounding box center [538, 528] width 41 height 36
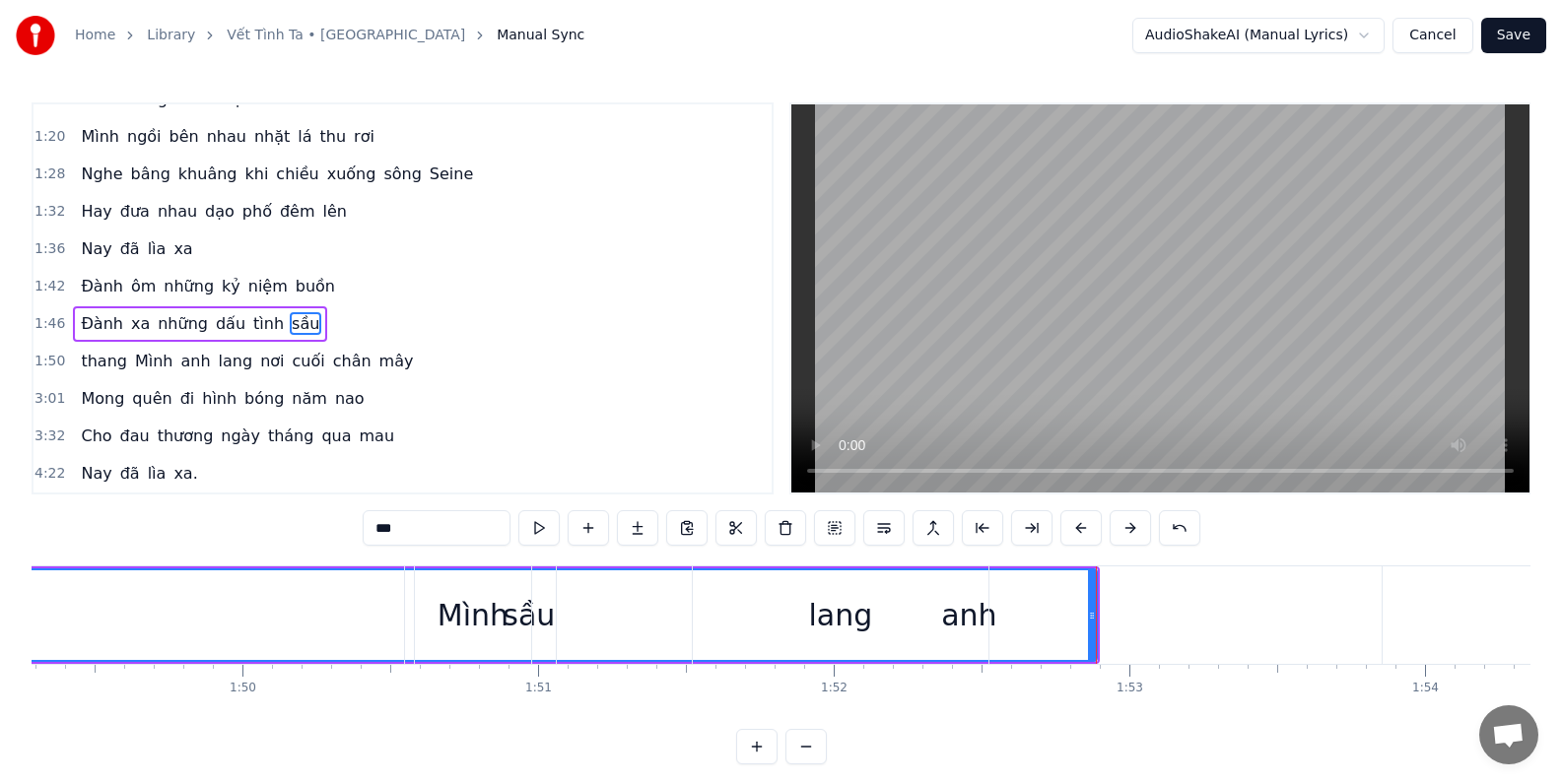
click at [538, 527] on button at bounding box center [538, 528] width 41 height 36
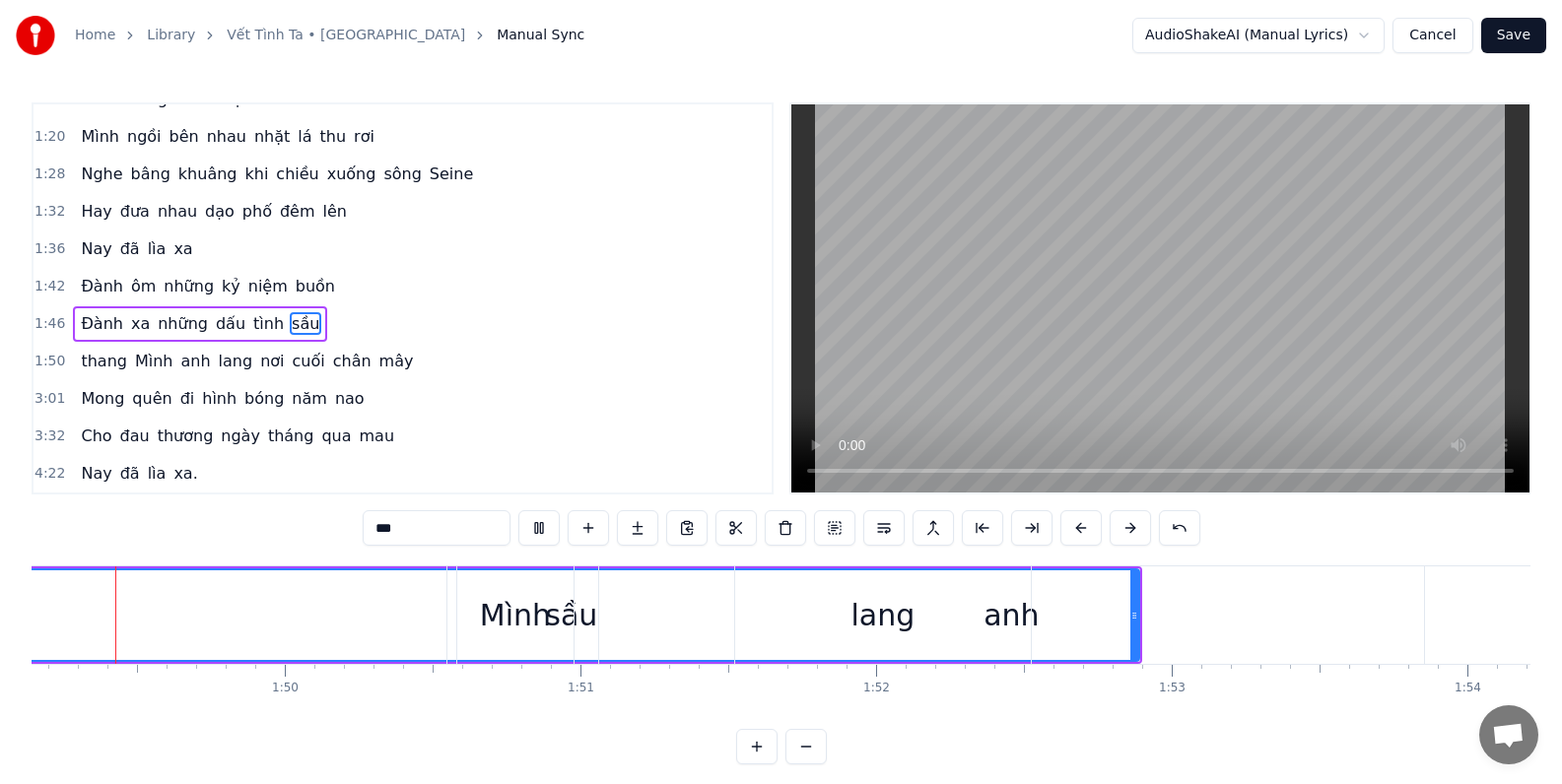
scroll to position [0, 32182]
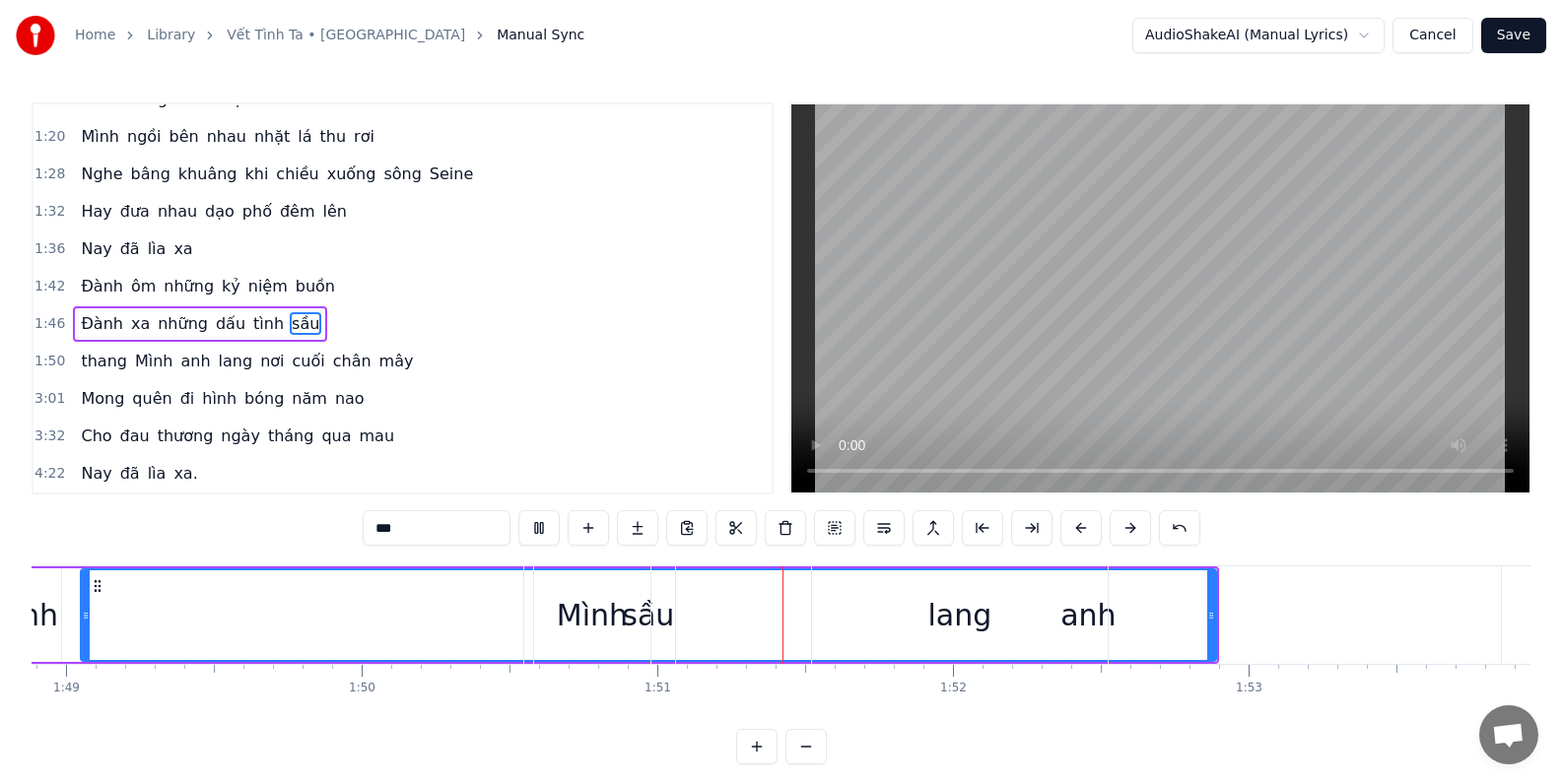
click at [538, 527] on button at bounding box center [538, 528] width 41 height 36
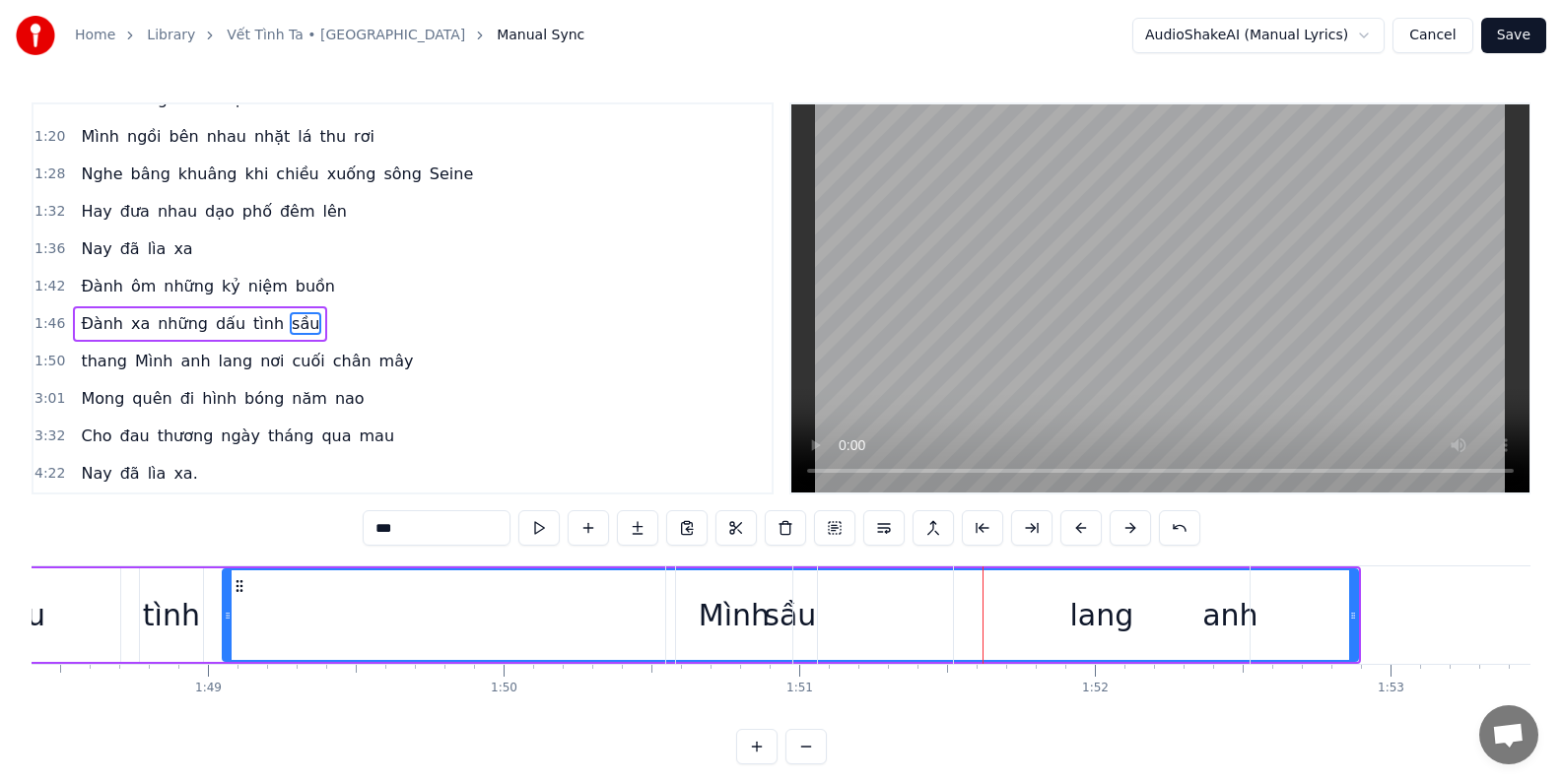
scroll to position [0, 32030]
click at [799, 619] on div "Mình" at bounding box center [744, 615] width 116 height 98
type input "****"
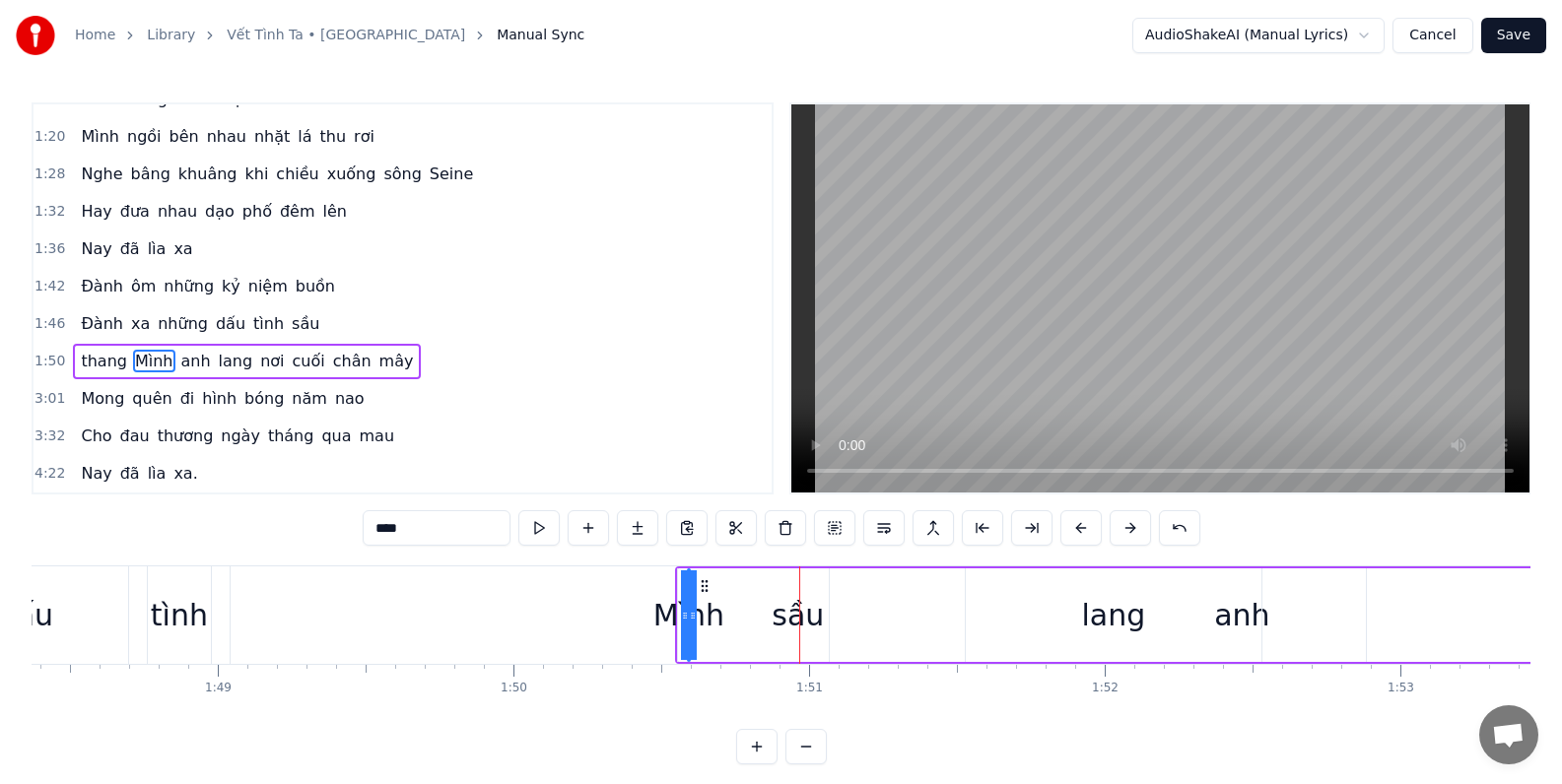
drag, startPoint x: 800, startPoint y: 619, endPoint x: 517, endPoint y: 630, distance: 283.2
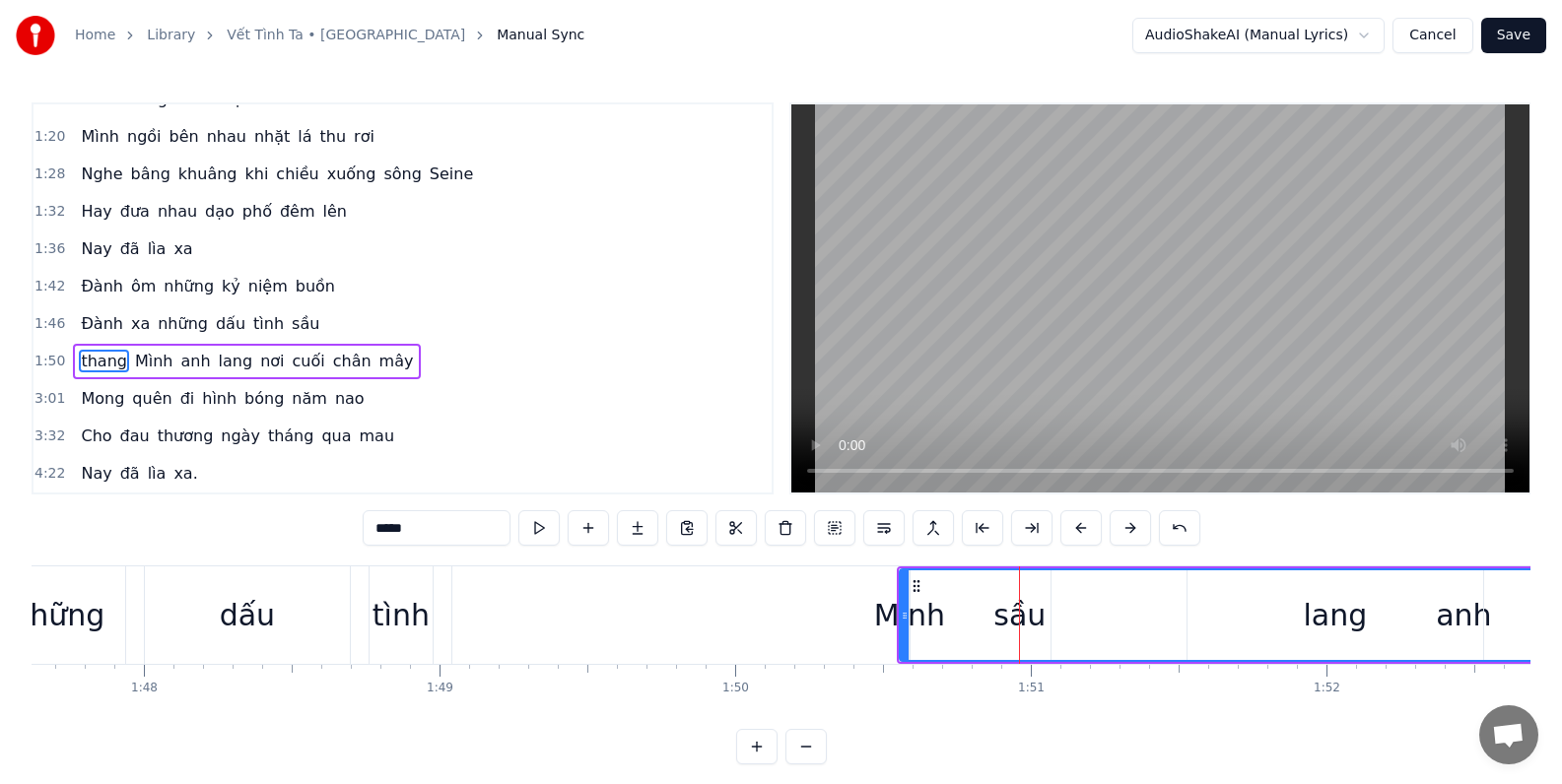
scroll to position [0, 31814]
click at [506, 617] on div "sầu" at bounding box center [1014, 615] width 1135 height 98
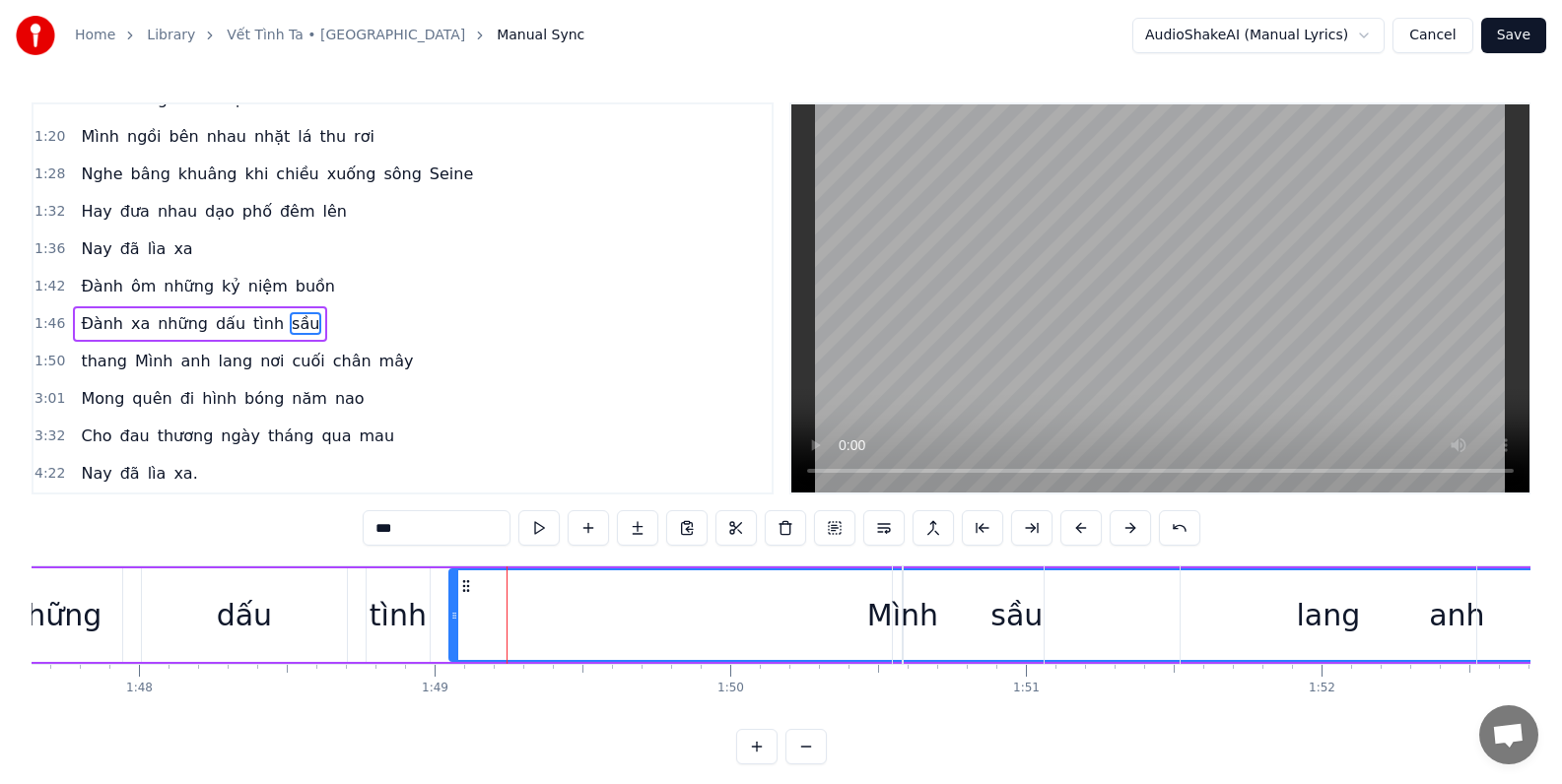
scroll to position [3, 0]
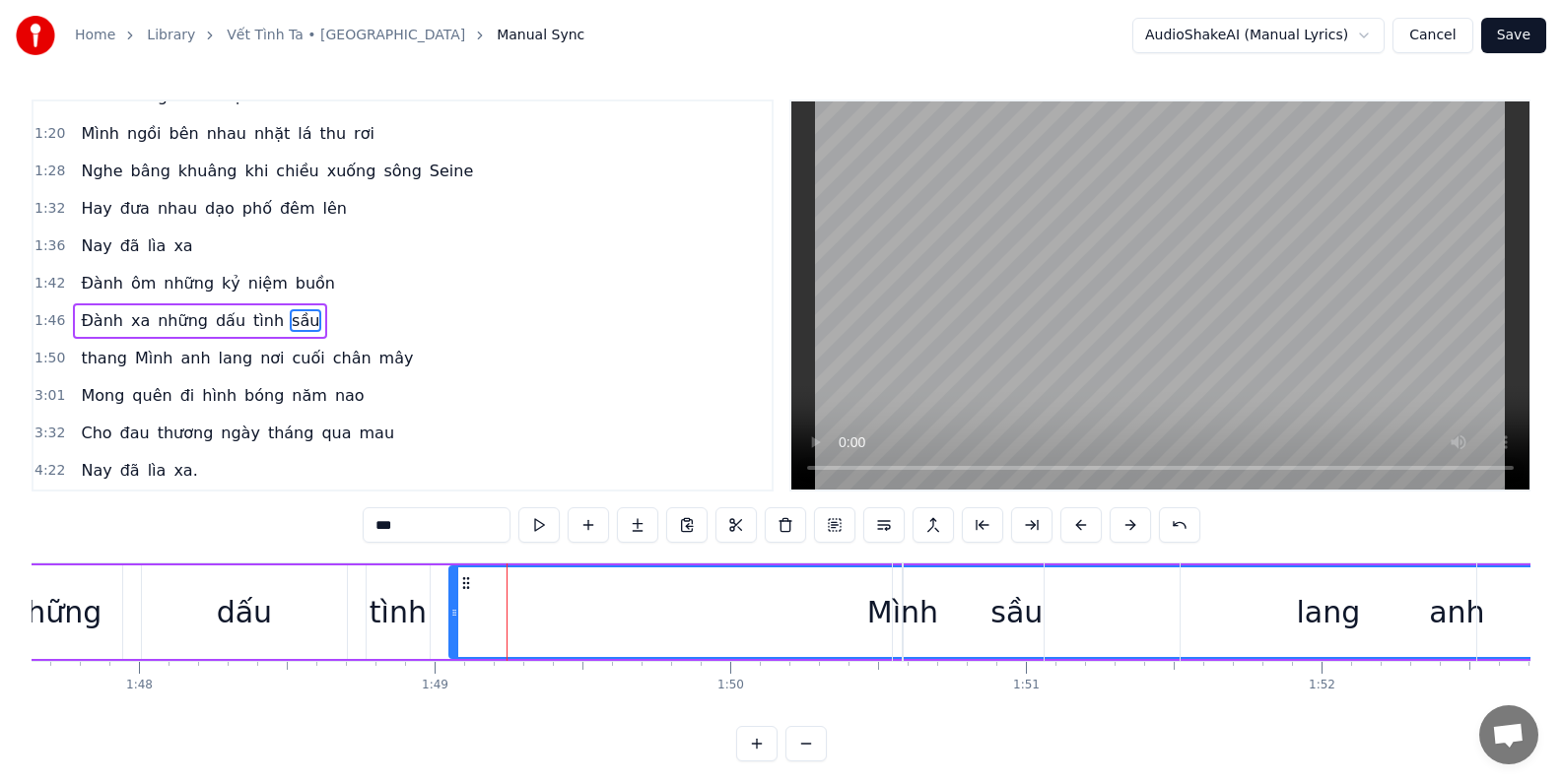
click at [405, 531] on input "***" at bounding box center [436, 525] width 148 height 36
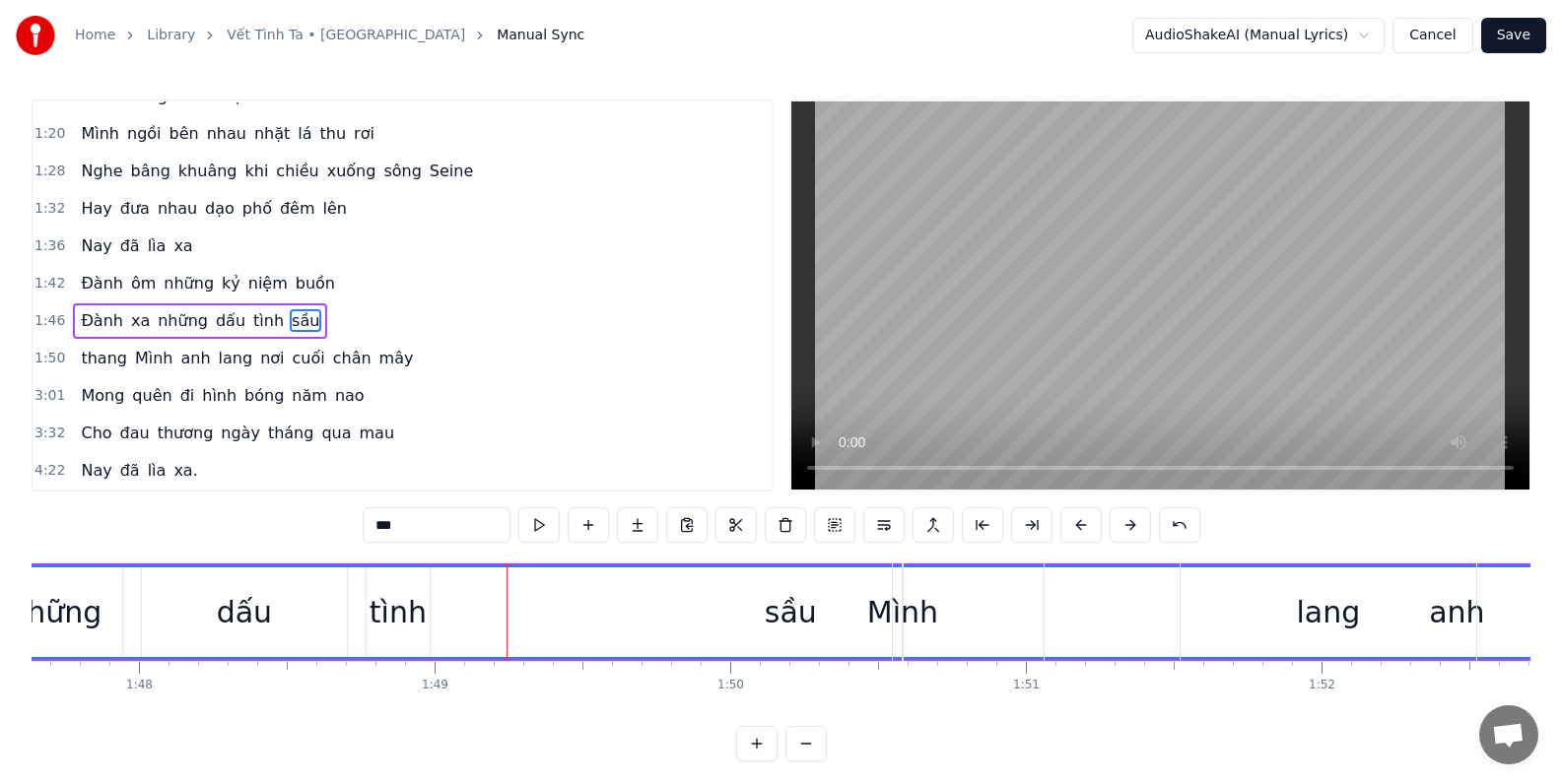
drag, startPoint x: 452, startPoint y: 619, endPoint x: 0, endPoint y: 600, distance: 452.4
click at [0, 600] on div "Home Library Vết Tình Ta • Paris Manual Sync AudioShakeAI (Manual Lyrics) Cance…" at bounding box center [781, 379] width 1562 height 764
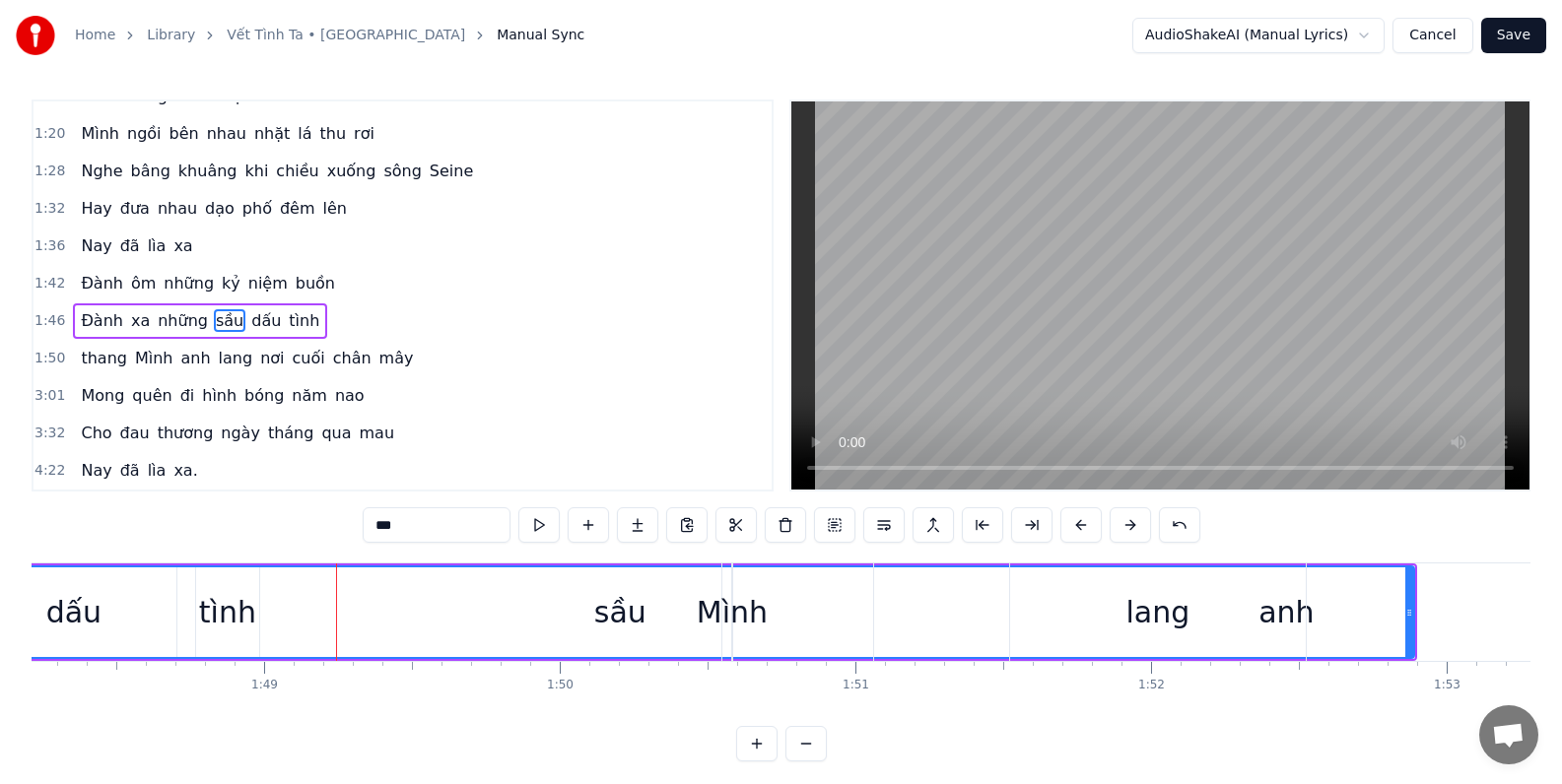
scroll to position [0, 31989]
click at [1405, 613] on div "anh" at bounding box center [1283, 612] width 824 height 98
type input "***"
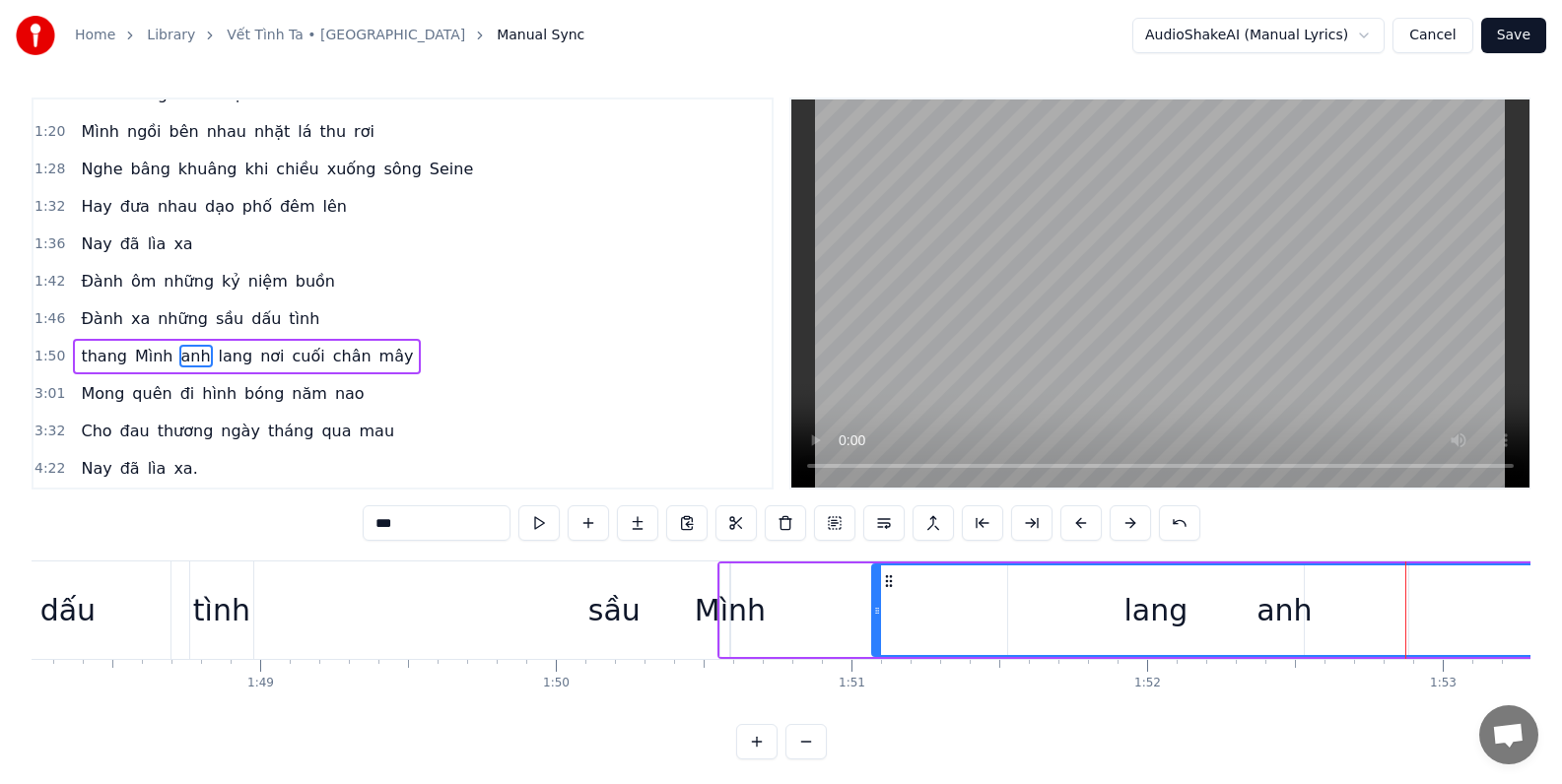
scroll to position [0, 0]
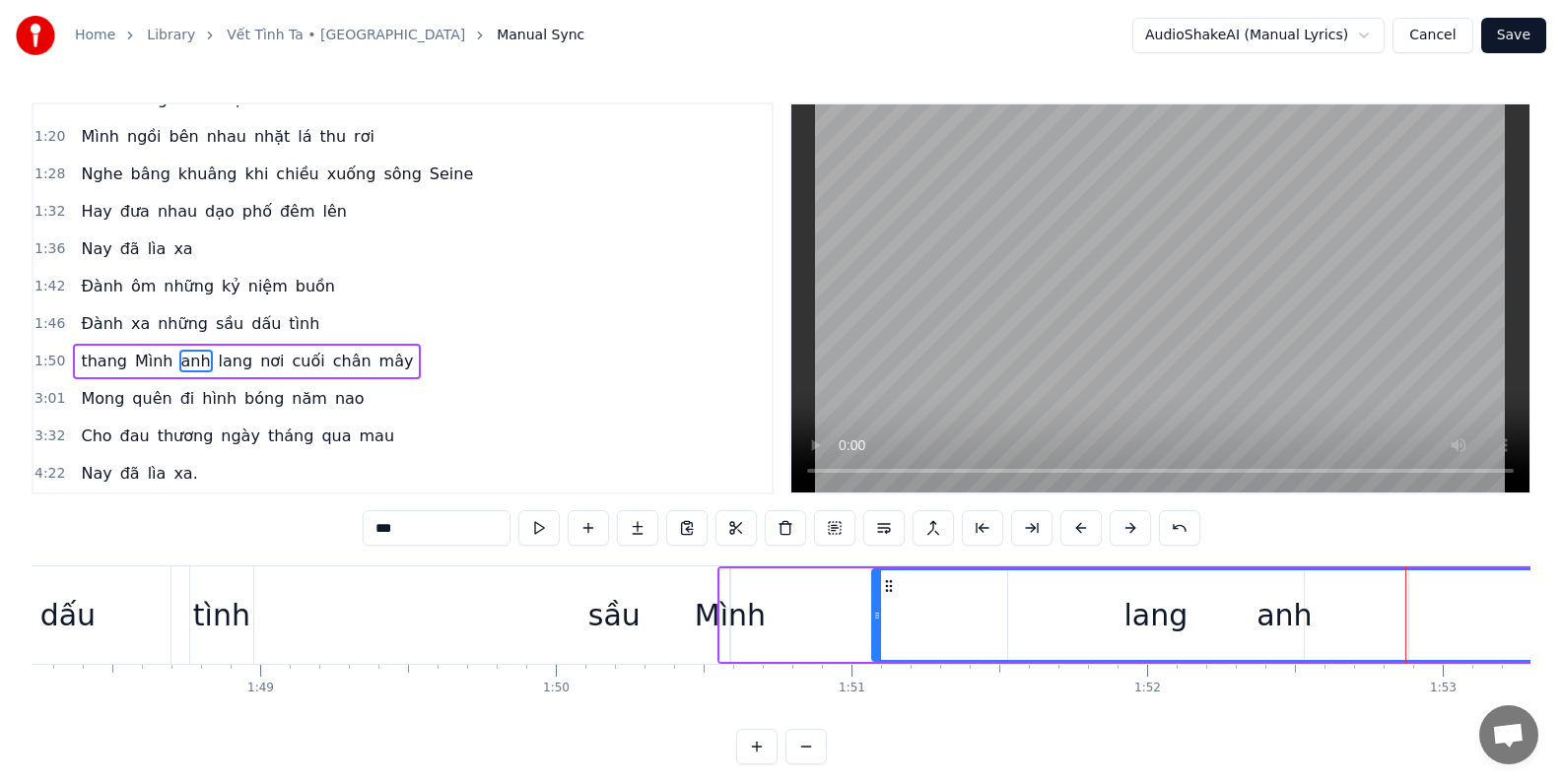
drag, startPoint x: 1403, startPoint y: 607, endPoint x: 1345, endPoint y: 614, distance: 58.4
click at [1345, 614] on div "anh" at bounding box center [1285, 615] width 822 height 90
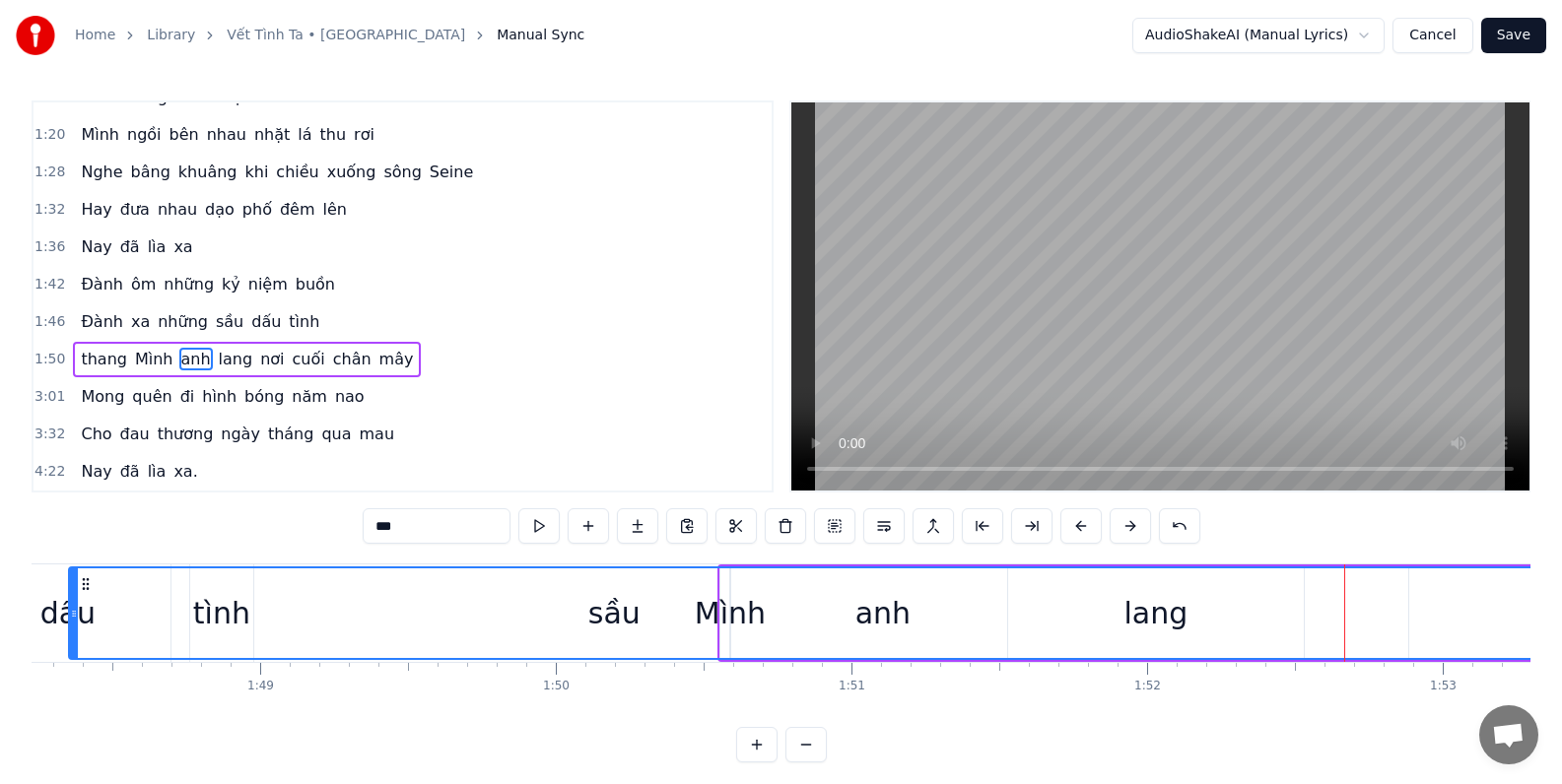
drag, startPoint x: 878, startPoint y: 614, endPoint x: 75, endPoint y: 596, distance: 803.2
click at [75, 596] on div at bounding box center [74, 613] width 8 height 90
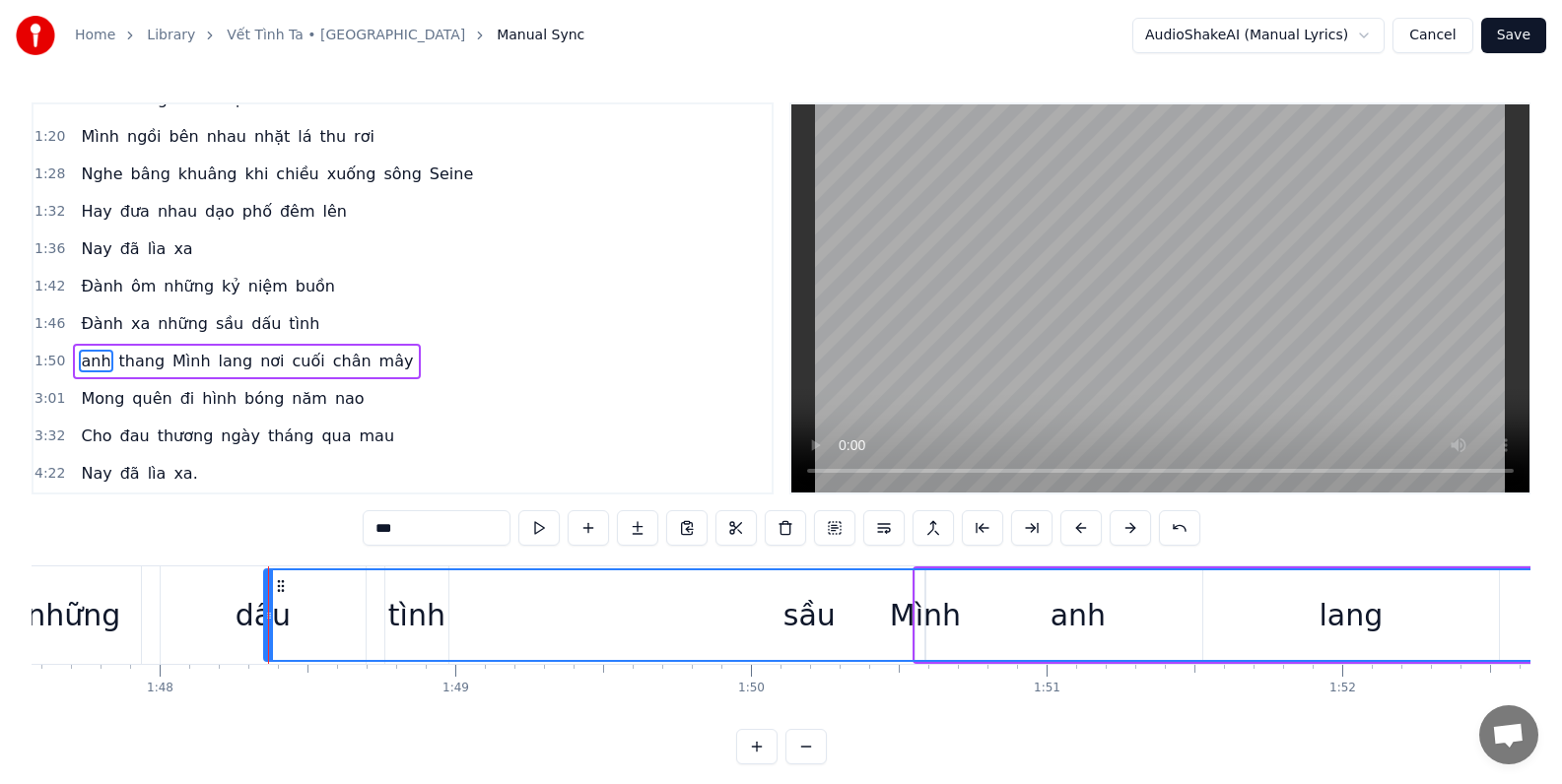
scroll to position [0, 31782]
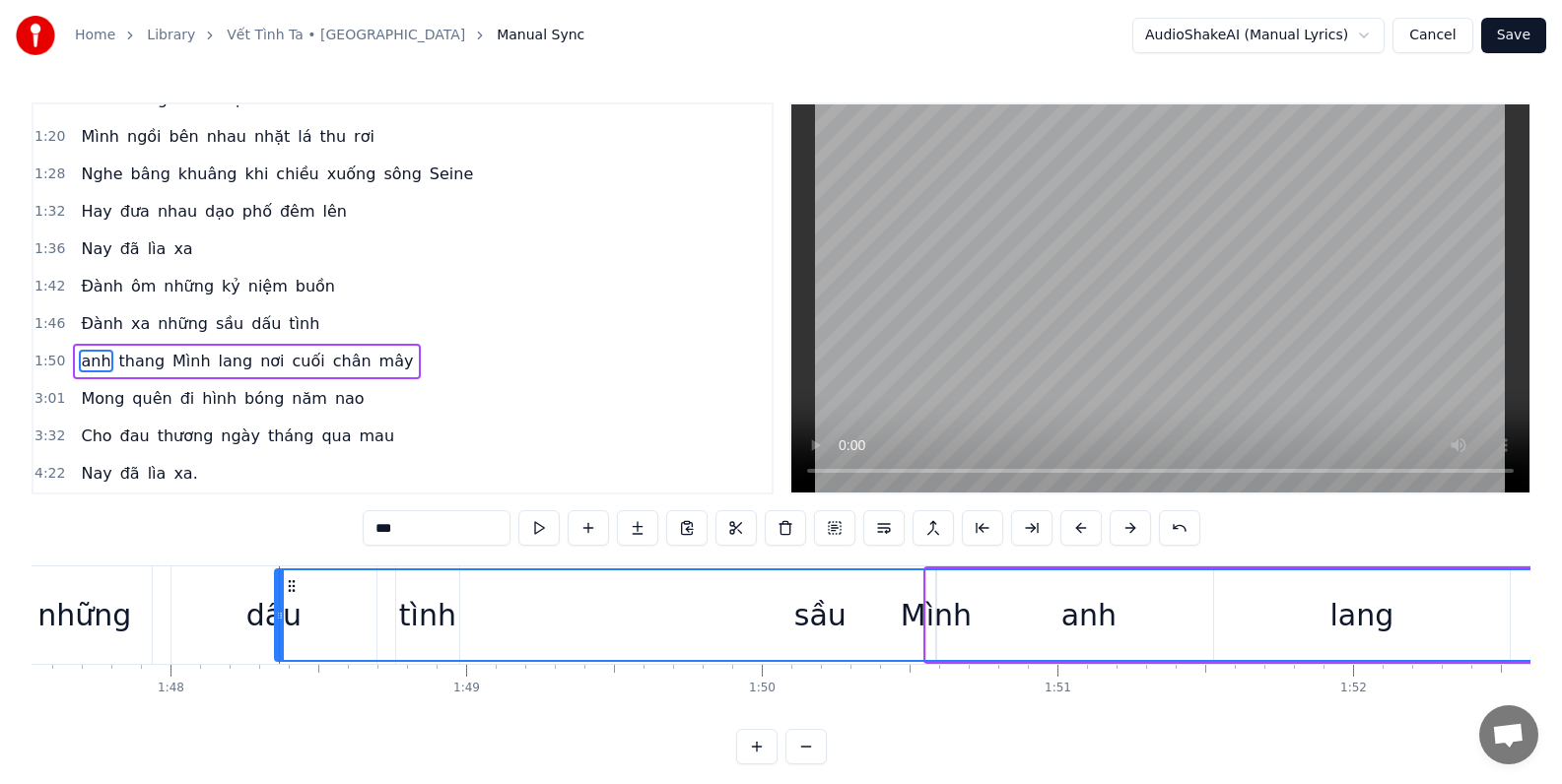
drag, startPoint x: 828, startPoint y: 620, endPoint x: 777, endPoint y: 620, distance: 51.0
click at [777, 620] on div "anh" at bounding box center [1088, 615] width 1626 height 90
drag, startPoint x: 276, startPoint y: 614, endPoint x: 283, endPoint y: 606, distance: 10.6
click at [283, 607] on icon at bounding box center [286, 615] width 8 height 16
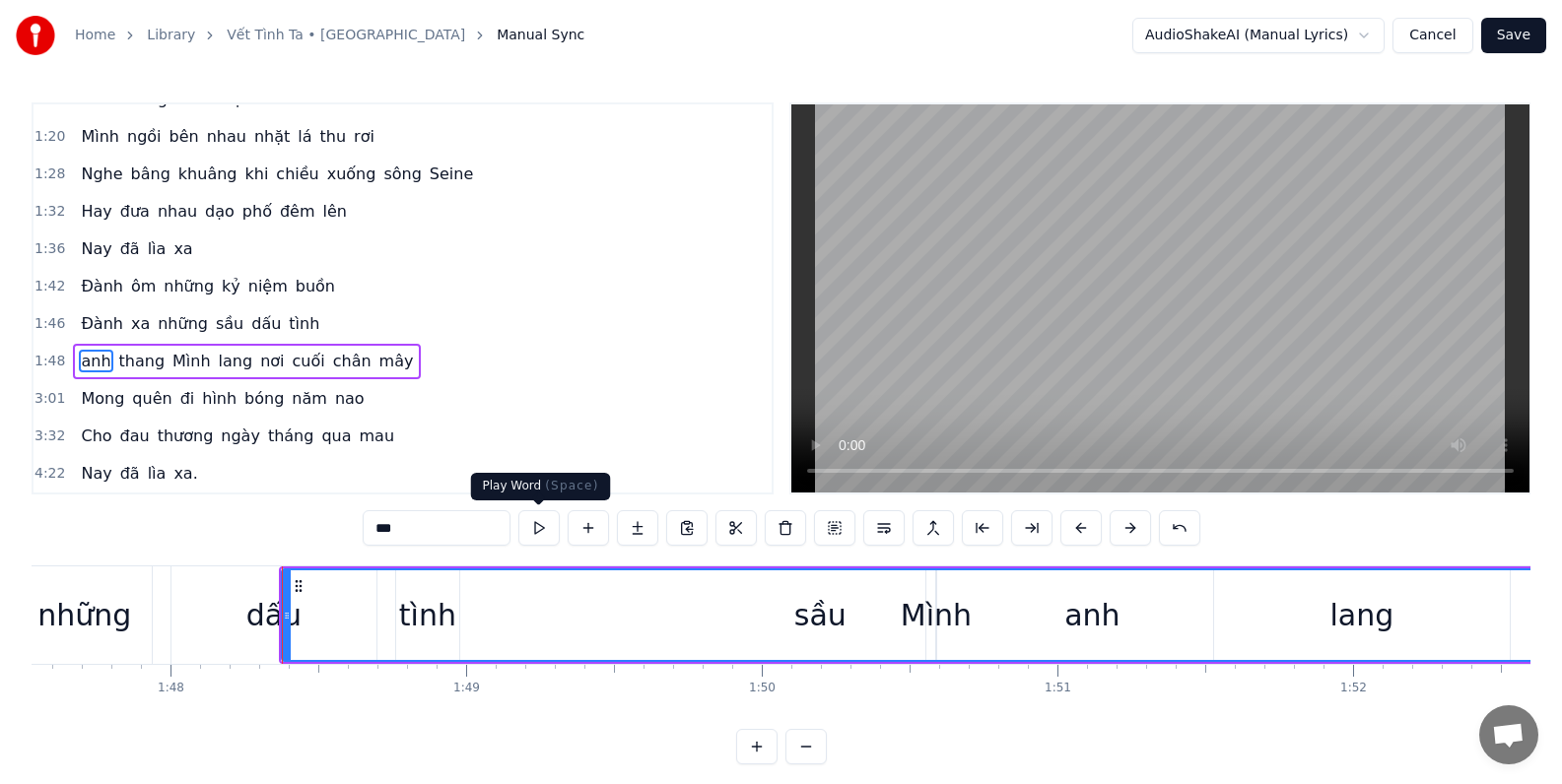
click at [539, 528] on button at bounding box center [538, 528] width 41 height 36
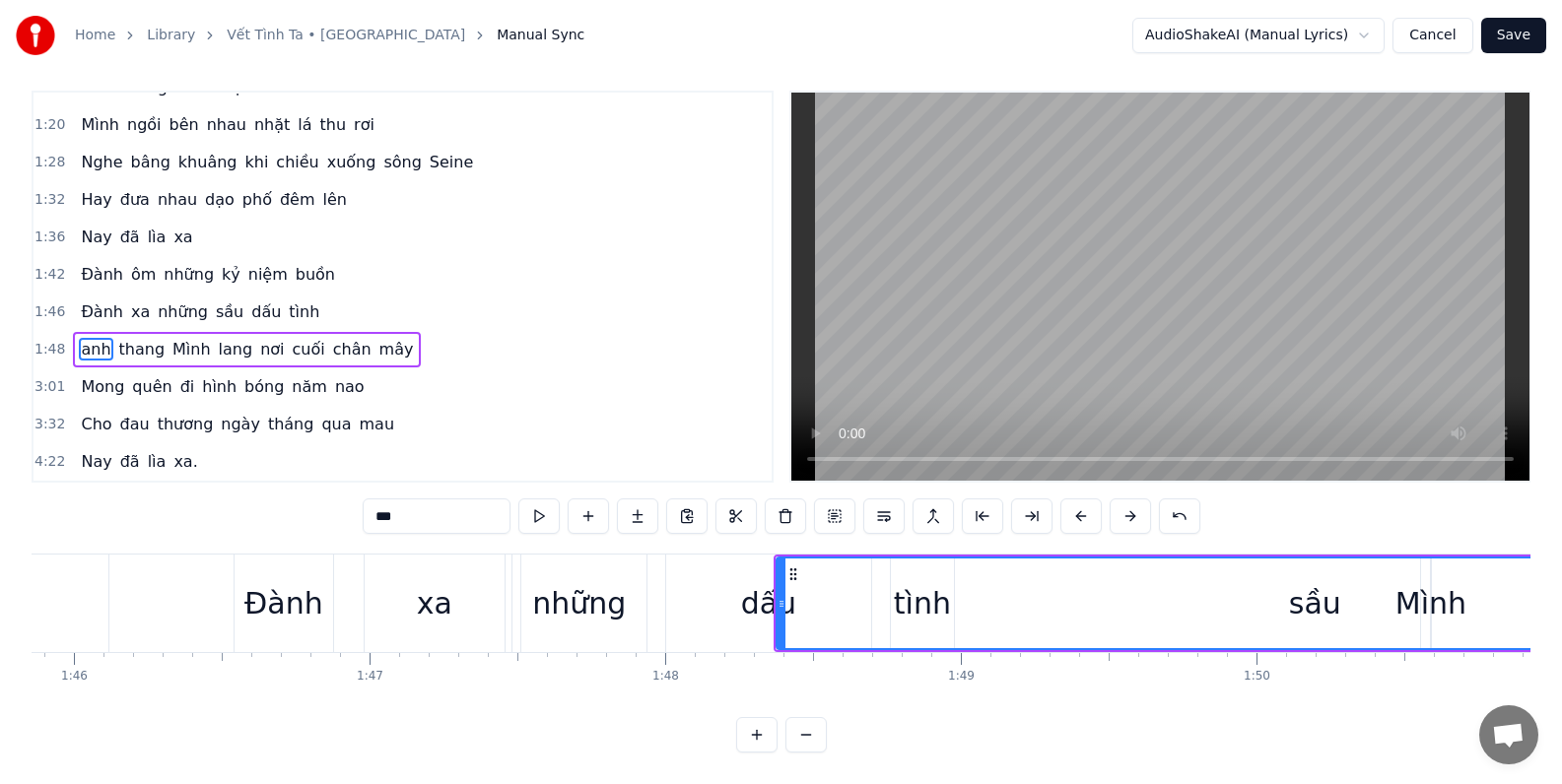
scroll to position [0, 31285]
drag, startPoint x: 780, startPoint y: 585, endPoint x: 852, endPoint y: 586, distance: 72.0
click at [853, 595] on icon at bounding box center [857, 603] width 8 height 16
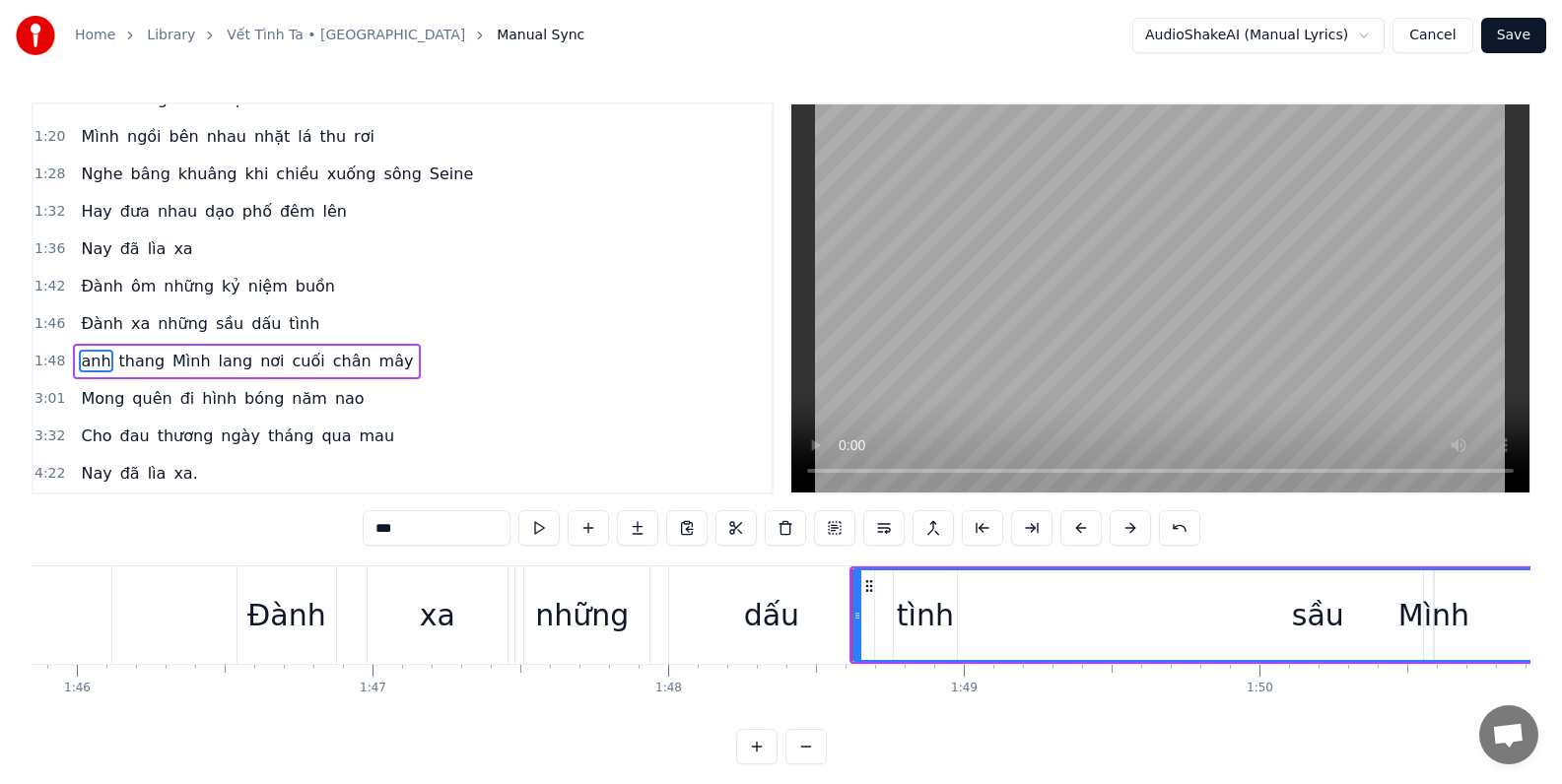
click at [870, 586] on circle at bounding box center [870, 585] width 1 height 1
click at [867, 586] on circle at bounding box center [866, 585] width 1 height 1
click at [869, 582] on icon at bounding box center [869, 586] width 16 height 16
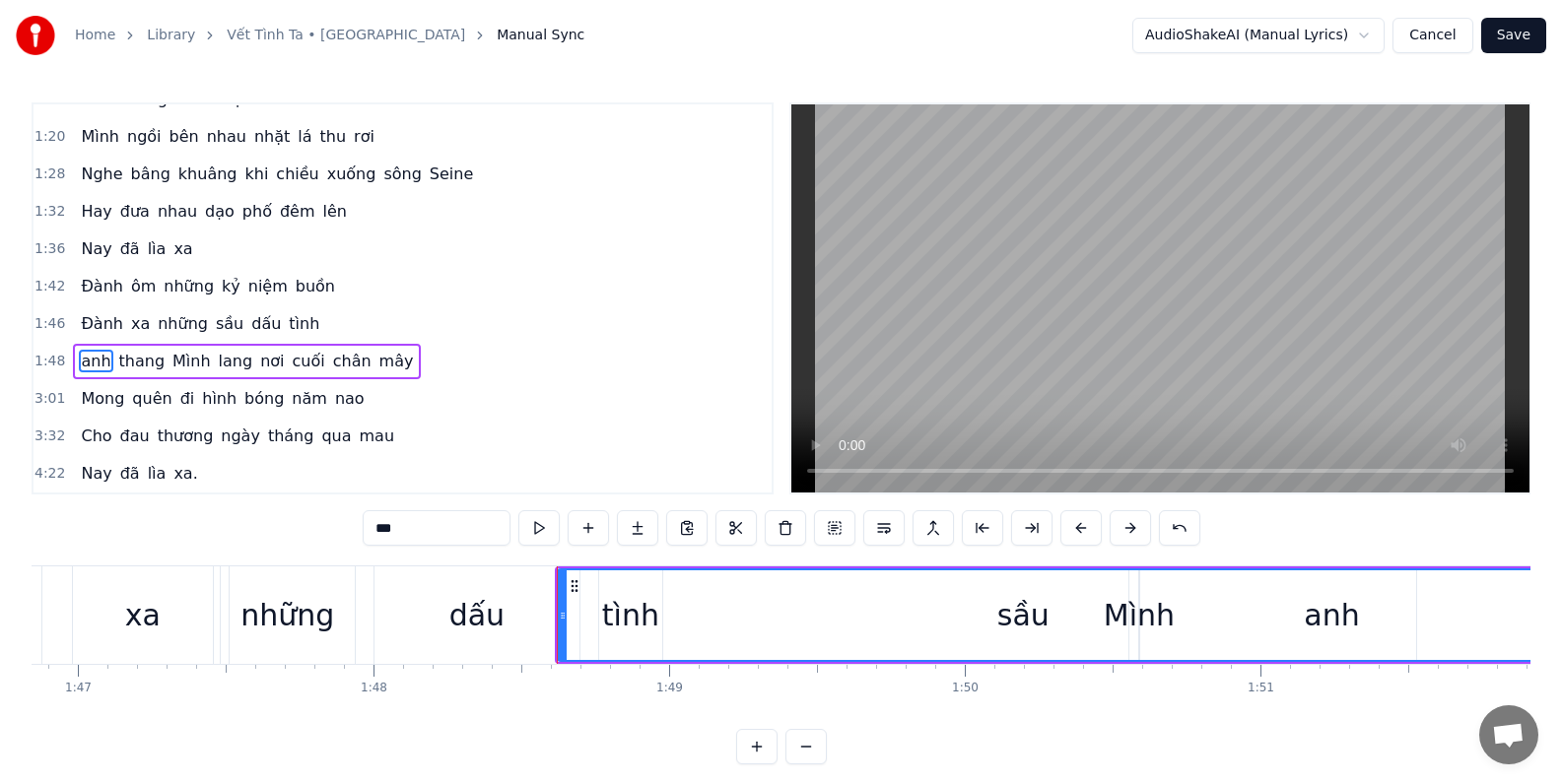
scroll to position [0, 31583]
click at [688, 532] on button at bounding box center [686, 528] width 41 height 36
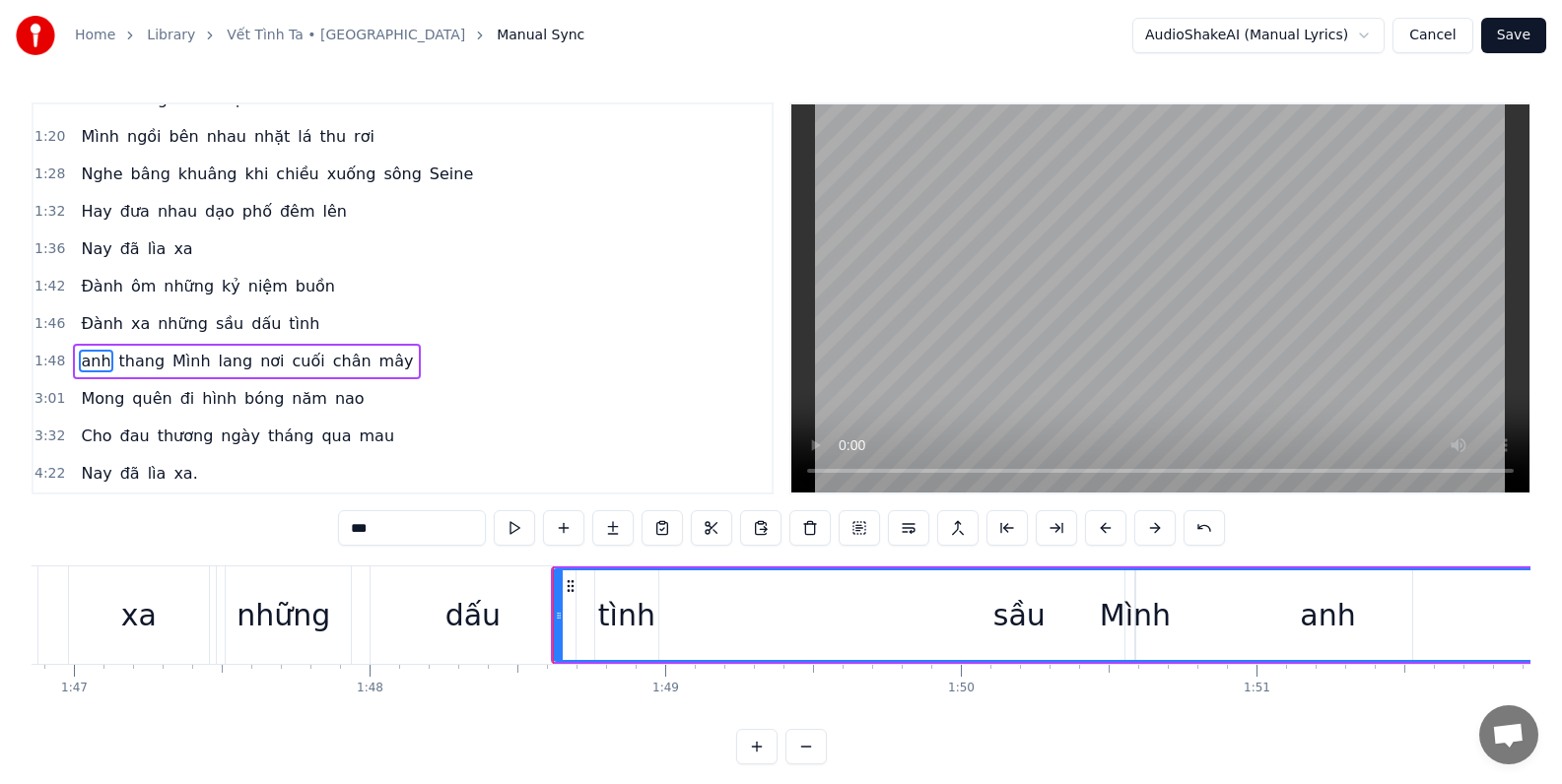
click at [1016, 612] on div "anh" at bounding box center [1327, 615] width 1546 height 90
drag, startPoint x: 1019, startPoint y: 615, endPoint x: 976, endPoint y: 618, distance: 43.1
click at [969, 619] on div "anh" at bounding box center [1327, 615] width 1546 height 90
click at [1014, 617] on div "anh" at bounding box center [1327, 615] width 1546 height 90
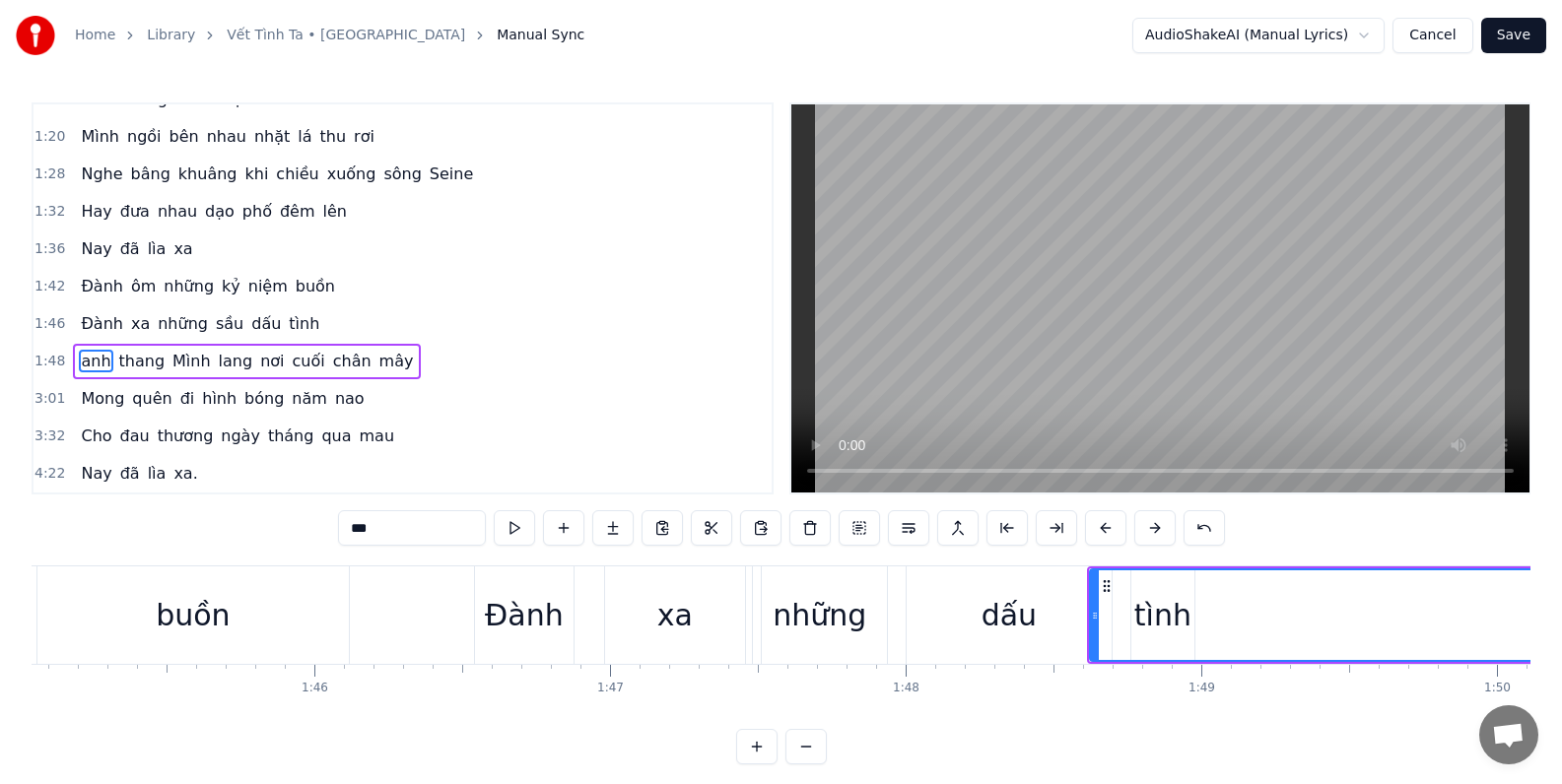
scroll to position [0, 31026]
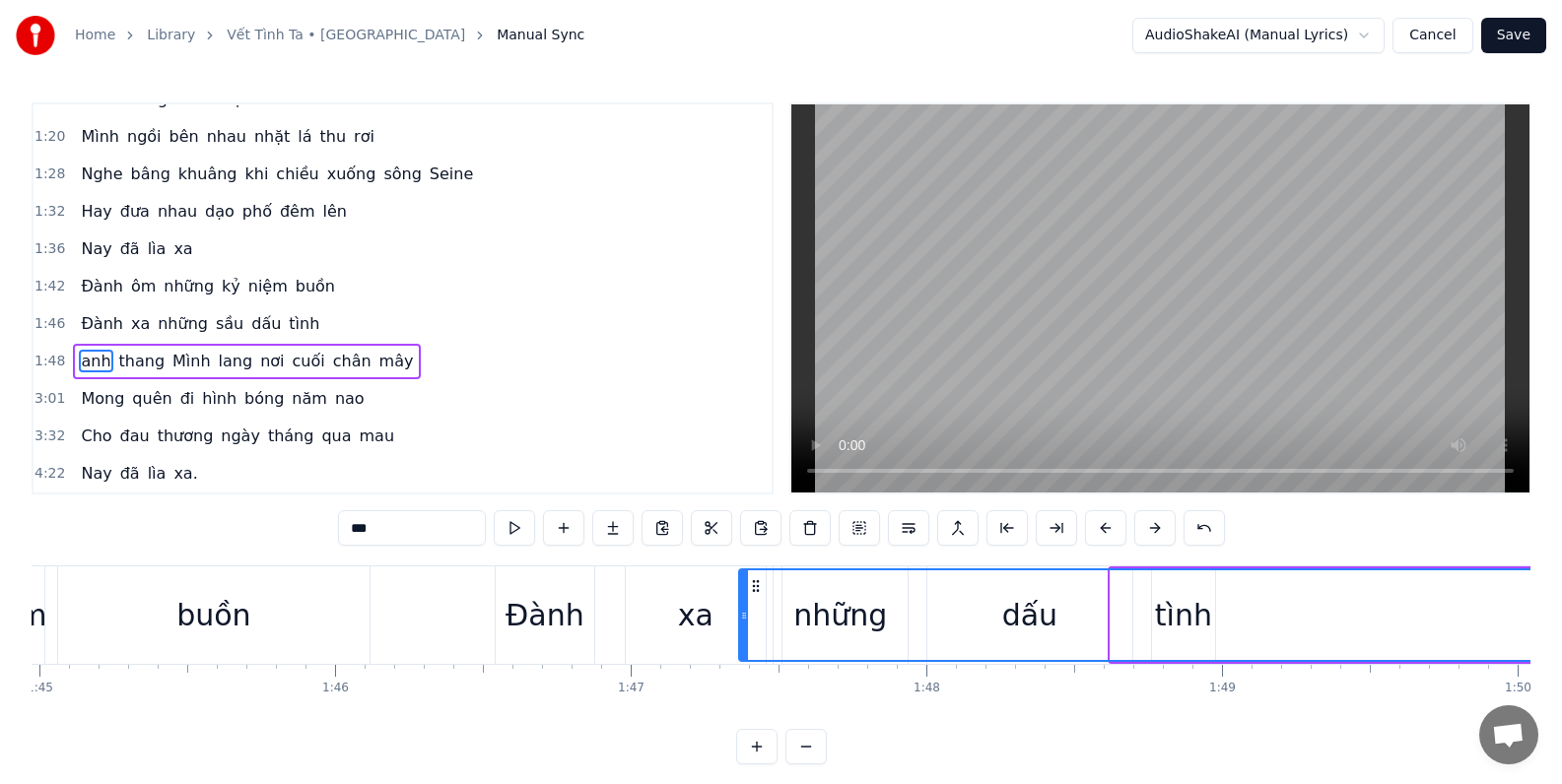
drag, startPoint x: 1113, startPoint y: 616, endPoint x: 742, endPoint y: 602, distance: 371.3
click at [742, 602] on div at bounding box center [744, 615] width 8 height 90
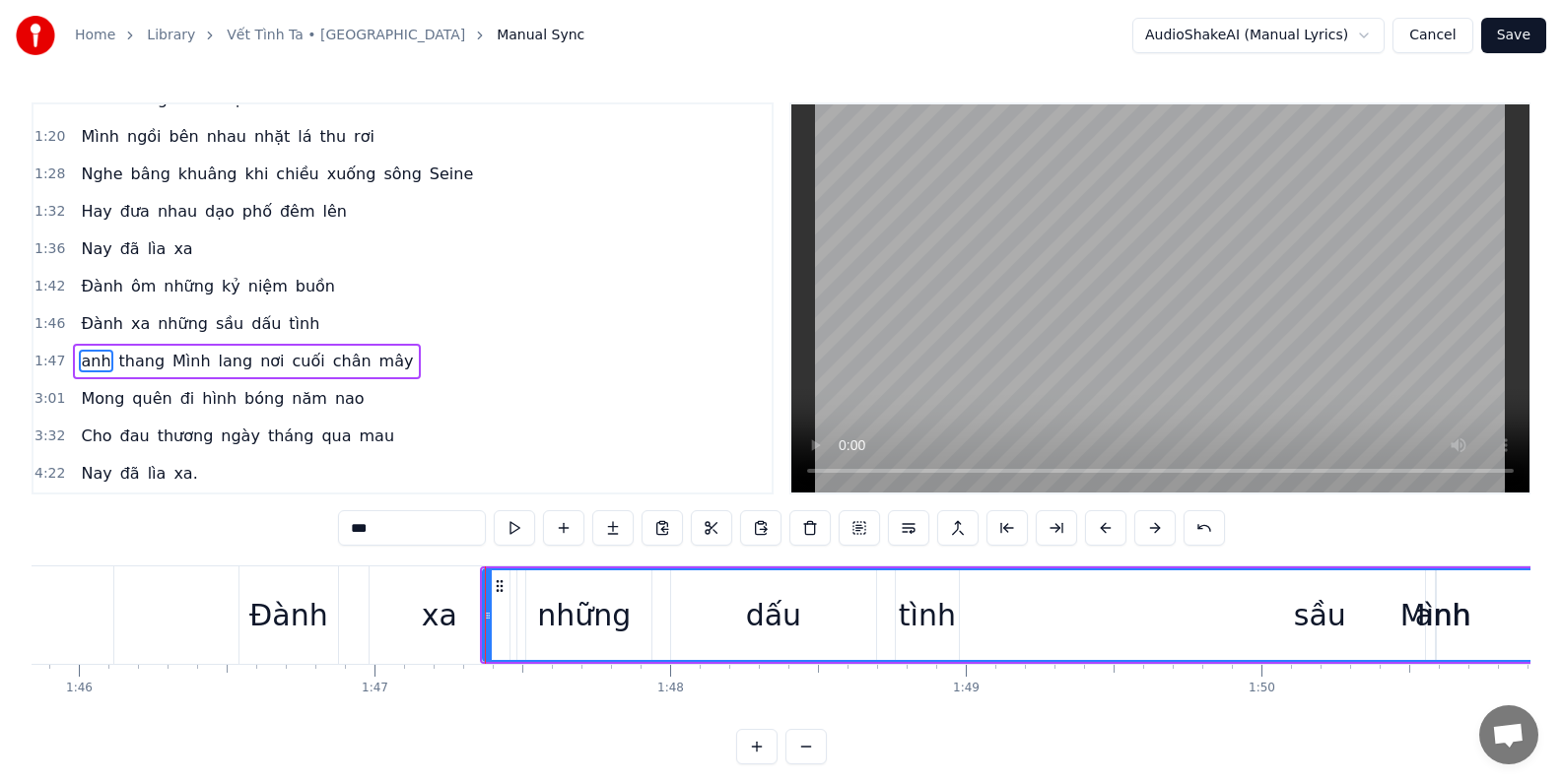
scroll to position [0, 31484]
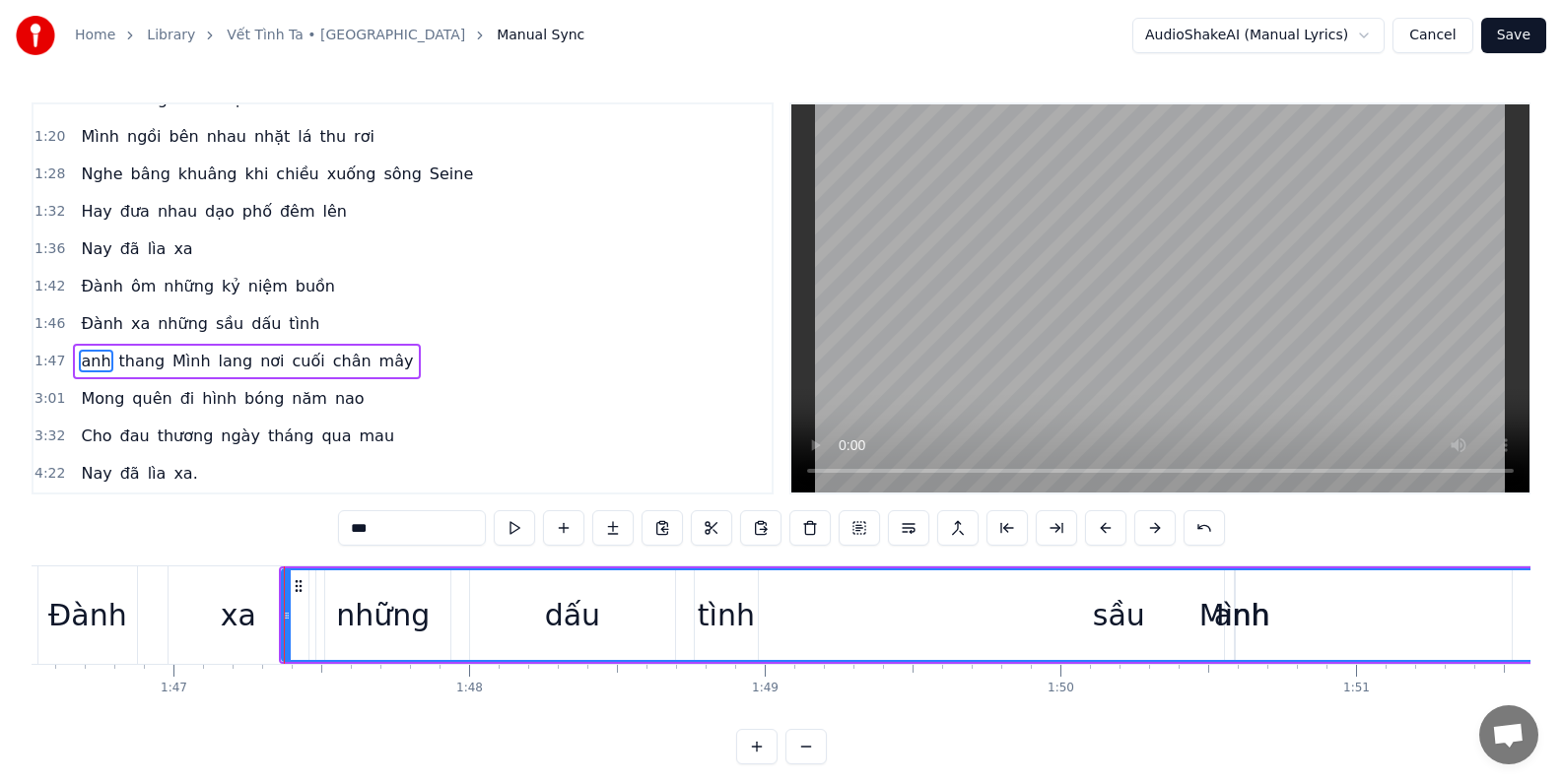
click at [1120, 621] on div "anh" at bounding box center [1241, 615] width 1917 height 90
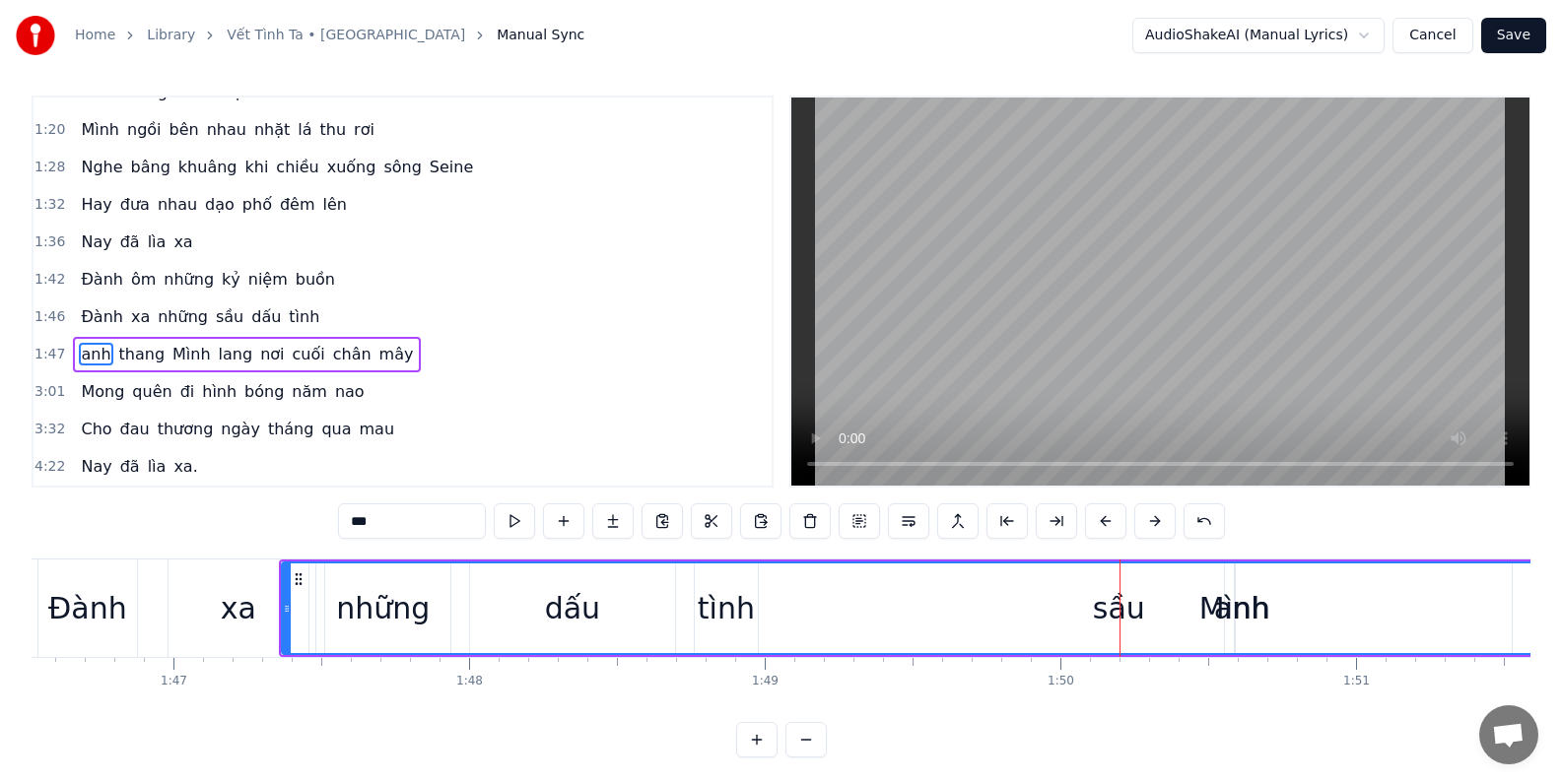
drag, startPoint x: 1118, startPoint y: 613, endPoint x: 1057, endPoint y: 611, distance: 61.0
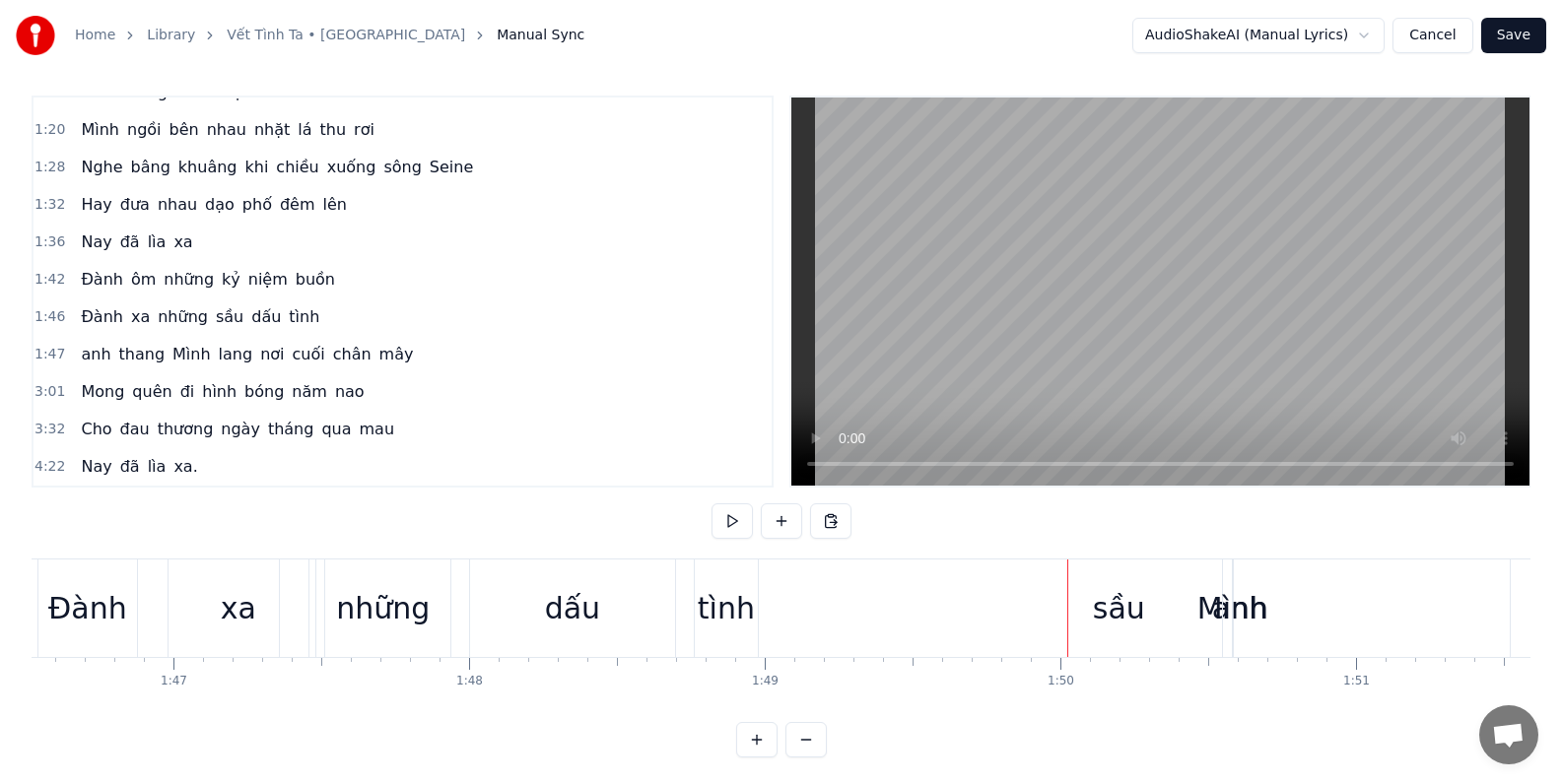
drag, startPoint x: 1036, startPoint y: 608, endPoint x: 1137, endPoint y: 614, distance: 101.2
click at [969, 610] on div "anh" at bounding box center [1239, 608] width 1919 height 98
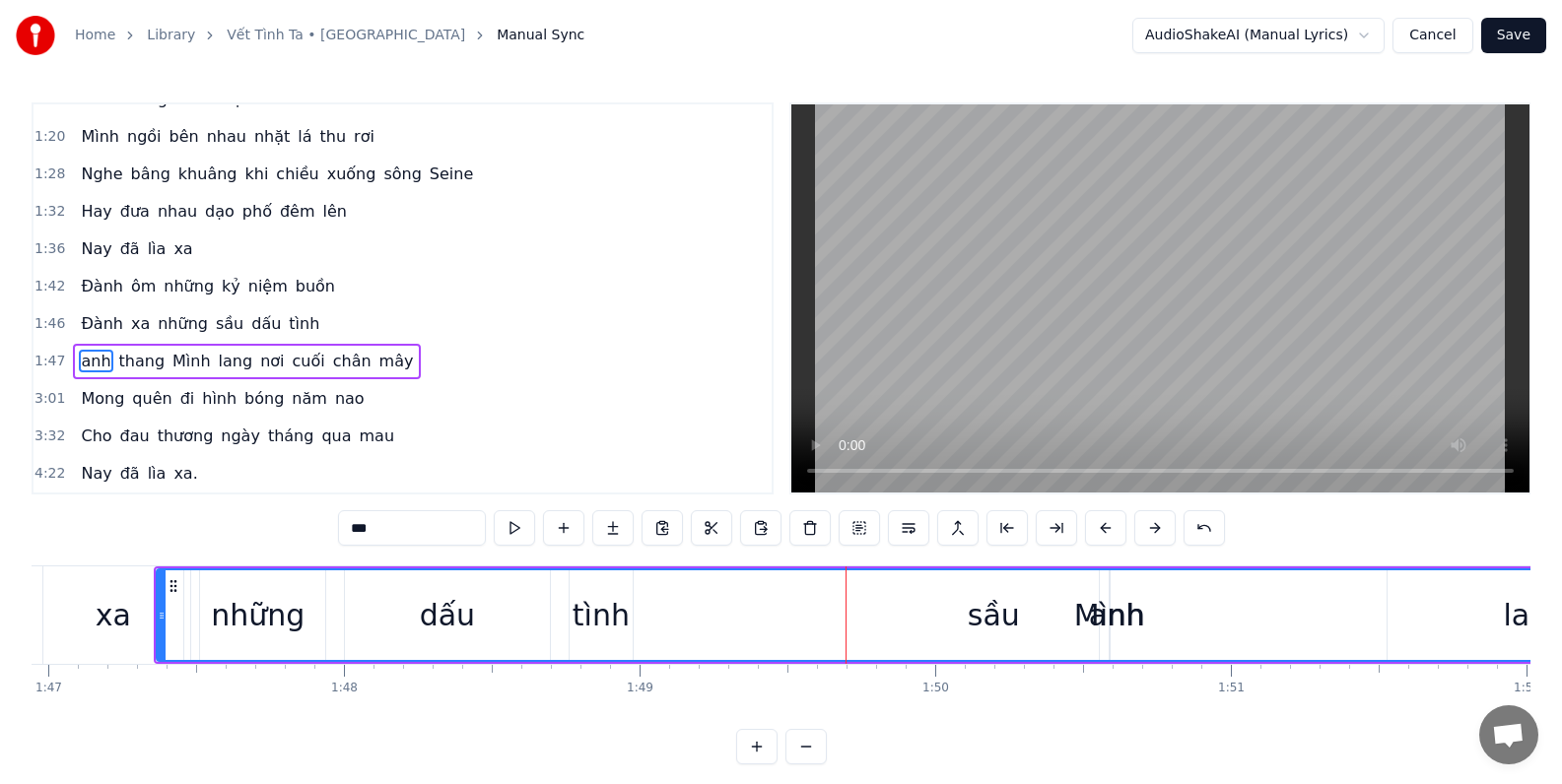
scroll to position [0, 31610]
click at [1436, 36] on button "Cancel" at bounding box center [1432, 36] width 80 height 36
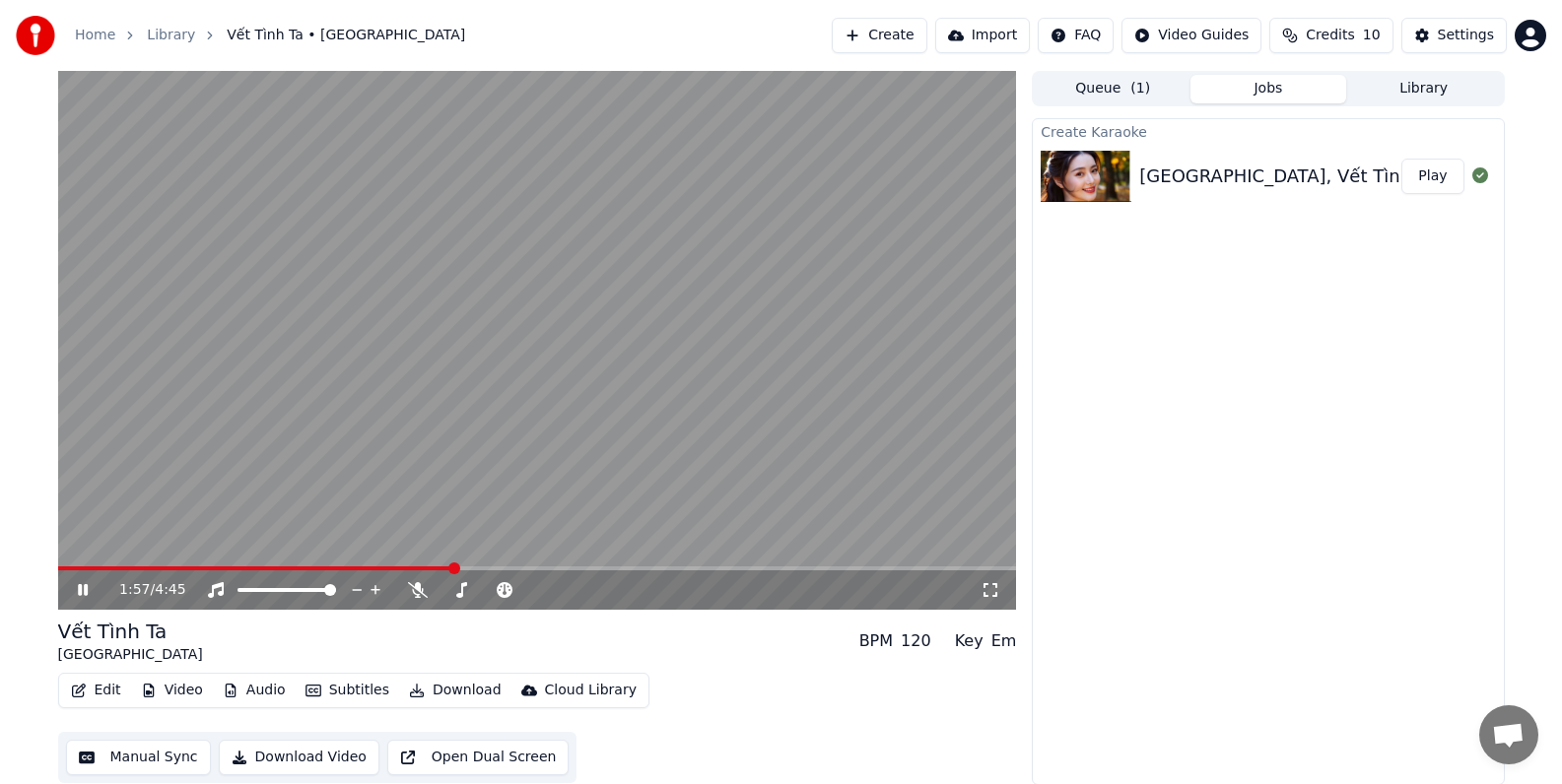
click at [78, 593] on icon at bounding box center [83, 589] width 10 height 12
click at [101, 688] on button "Edit" at bounding box center [96, 690] width 66 height 28
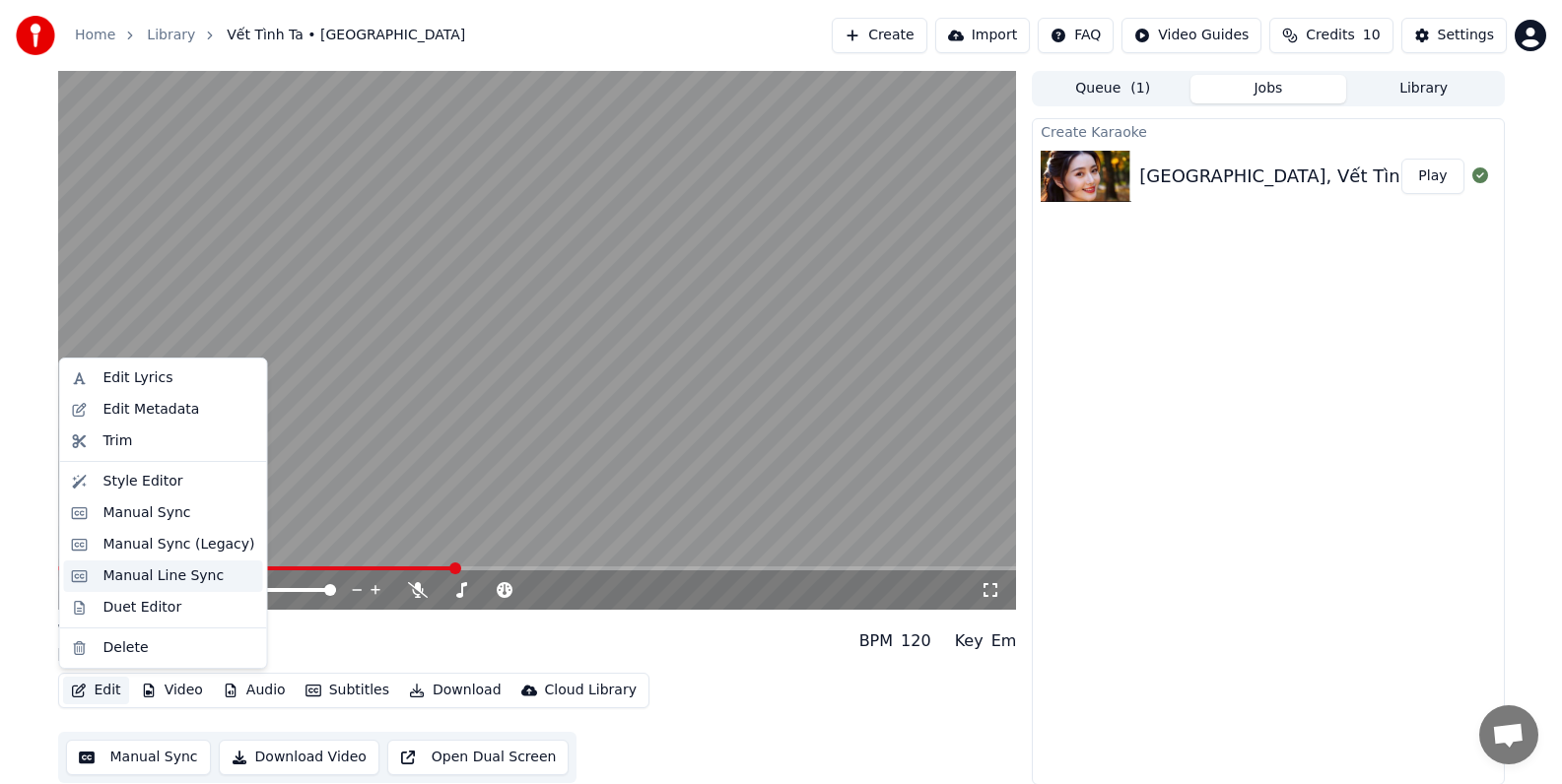
click at [129, 578] on div "Manual Line Sync" at bounding box center [164, 577] width 121 height 20
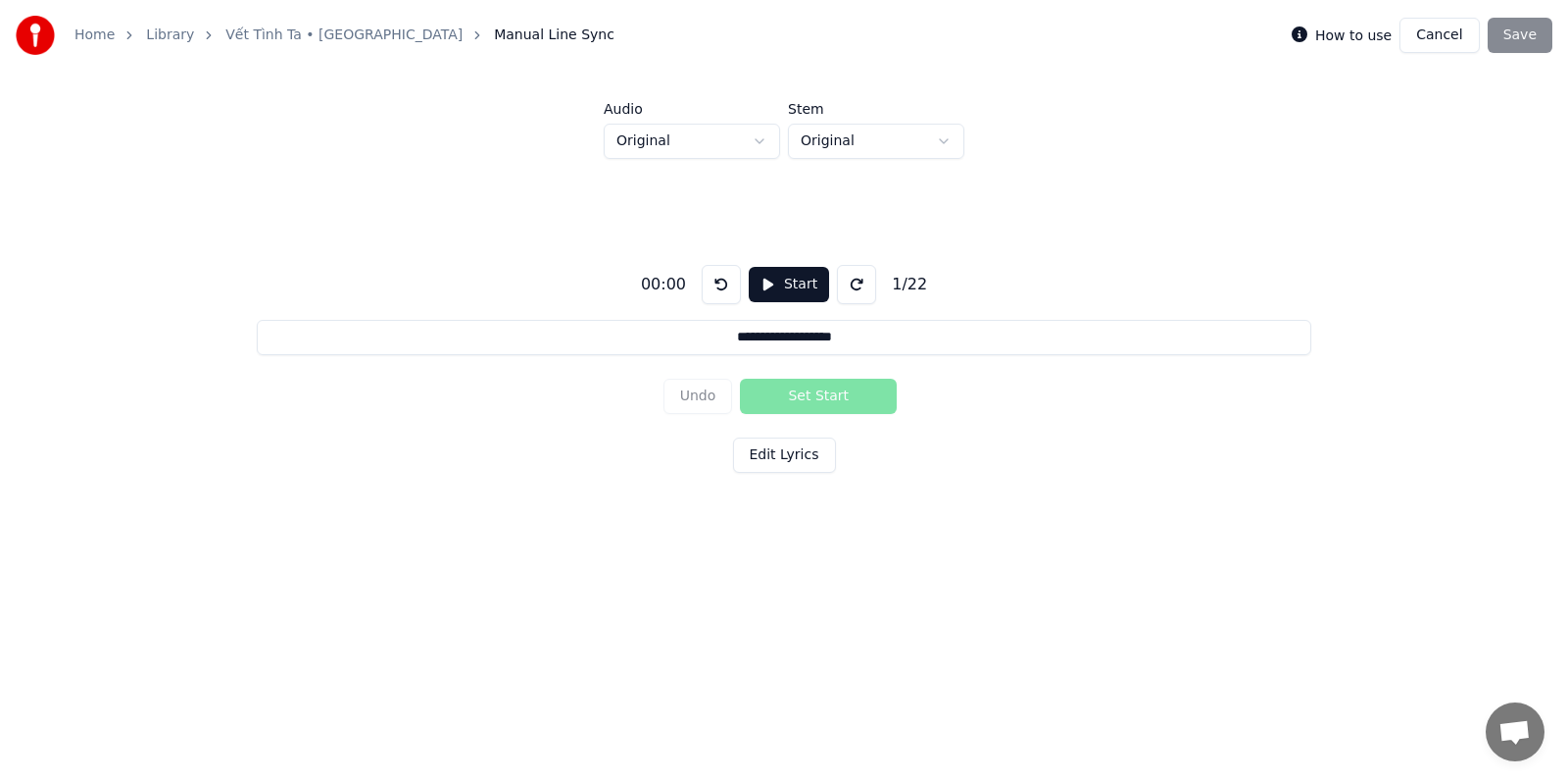
click at [784, 459] on button "Edit Lyrics" at bounding box center [784, 455] width 103 height 36
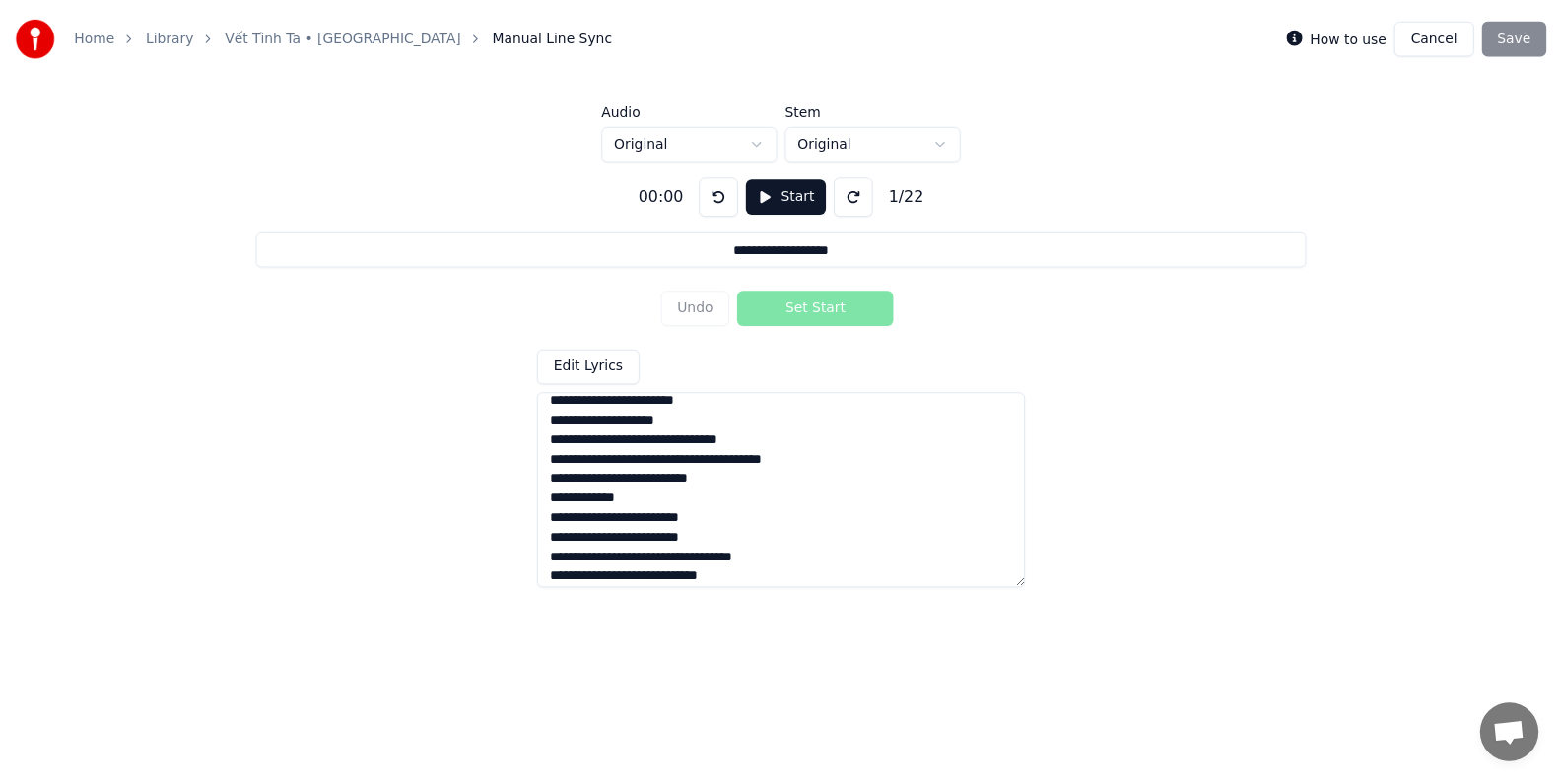
scroll to position [254, 0]
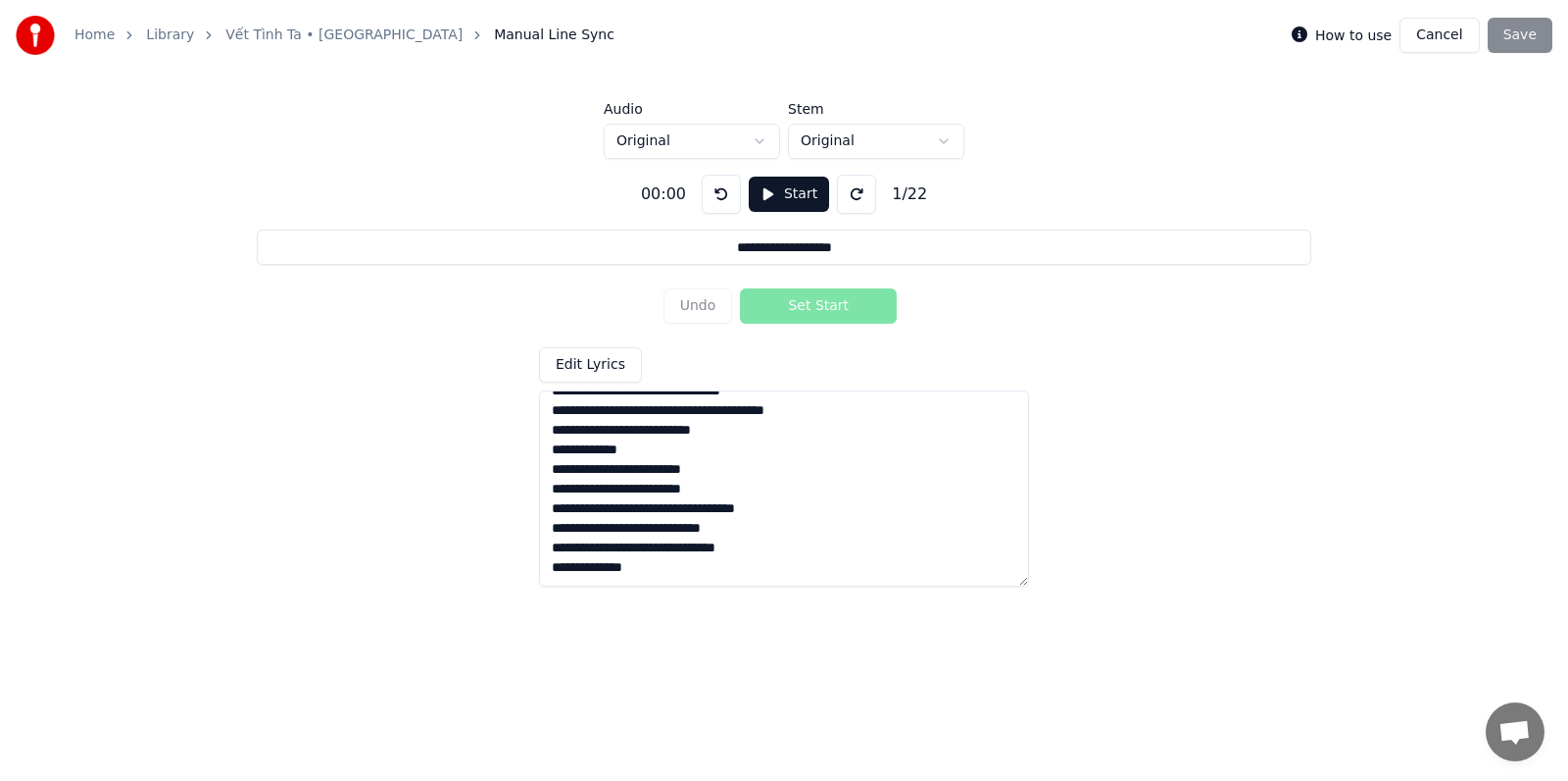
click at [92, 39] on link "Home" at bounding box center [94, 36] width 40 height 20
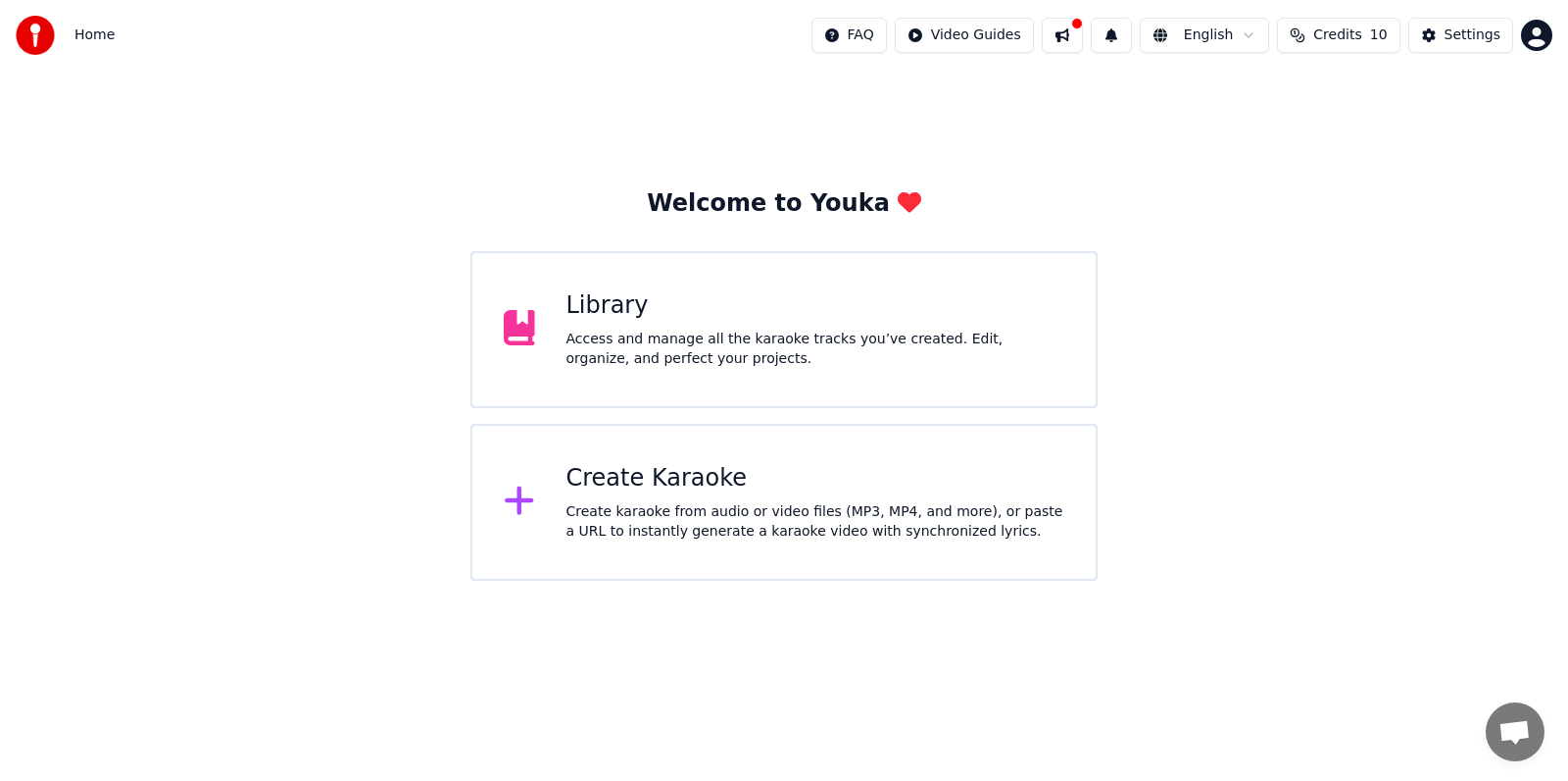
click at [759, 349] on div "Access and manage all the karaoke tracks you’ve created. Edit, organize, and pe…" at bounding box center [816, 349] width 499 height 39
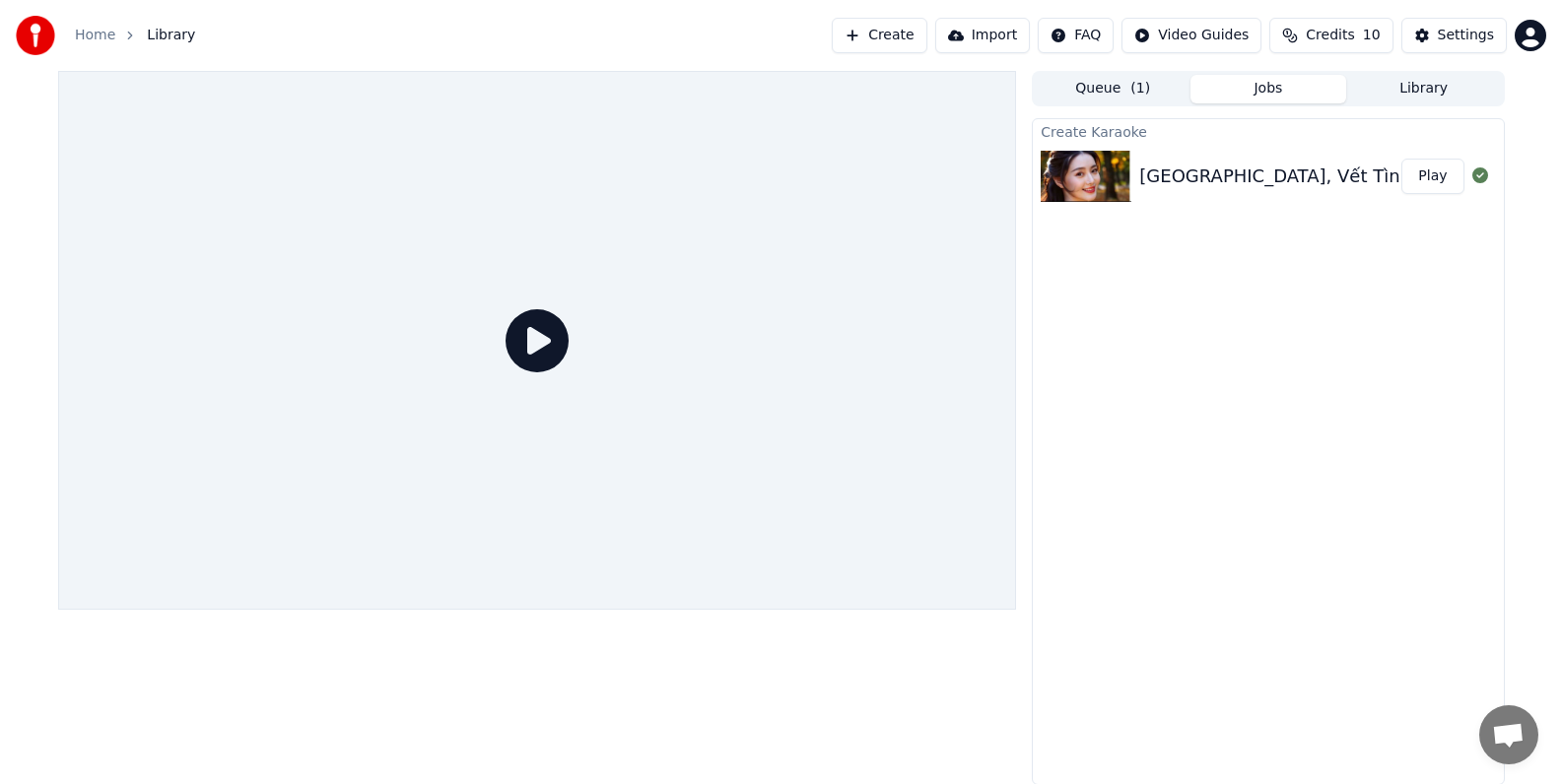
click at [536, 338] on icon at bounding box center [536, 340] width 63 height 63
click at [1436, 180] on button "Play" at bounding box center [1432, 177] width 62 height 36
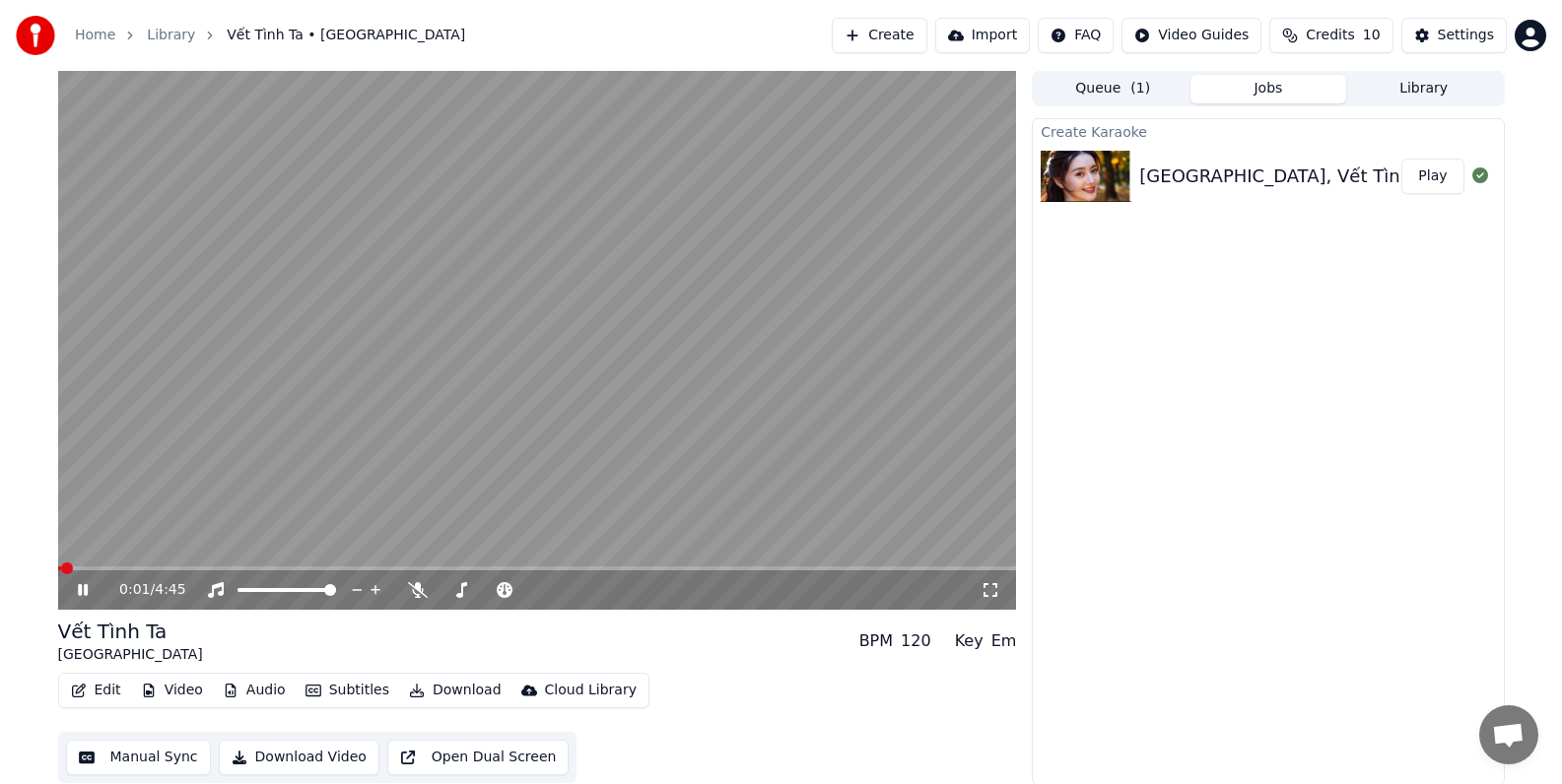
click at [99, 691] on button "Edit" at bounding box center [96, 690] width 66 height 28
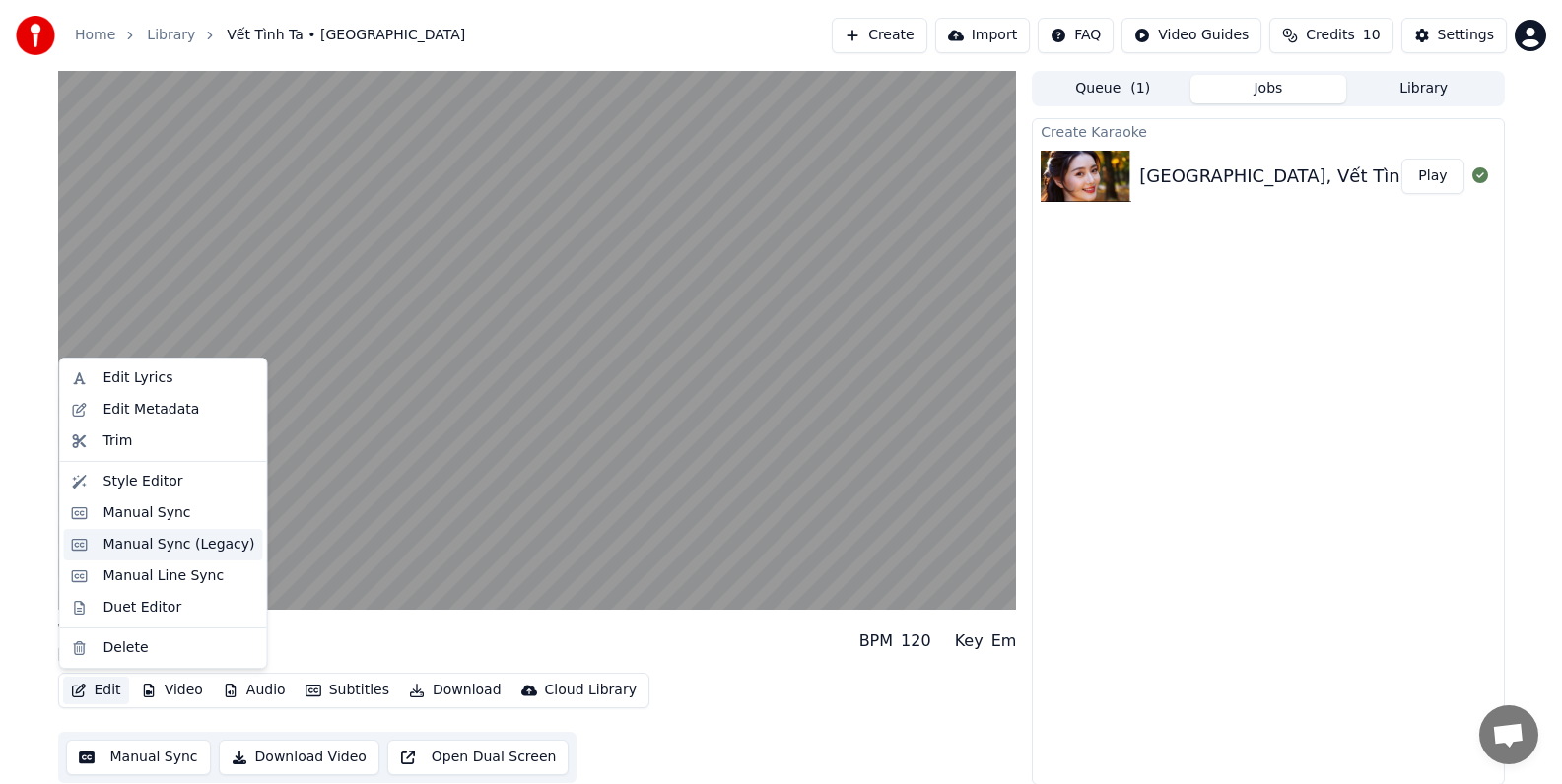
click at [148, 549] on div "Manual Sync (Legacy)" at bounding box center [180, 545] width 152 height 20
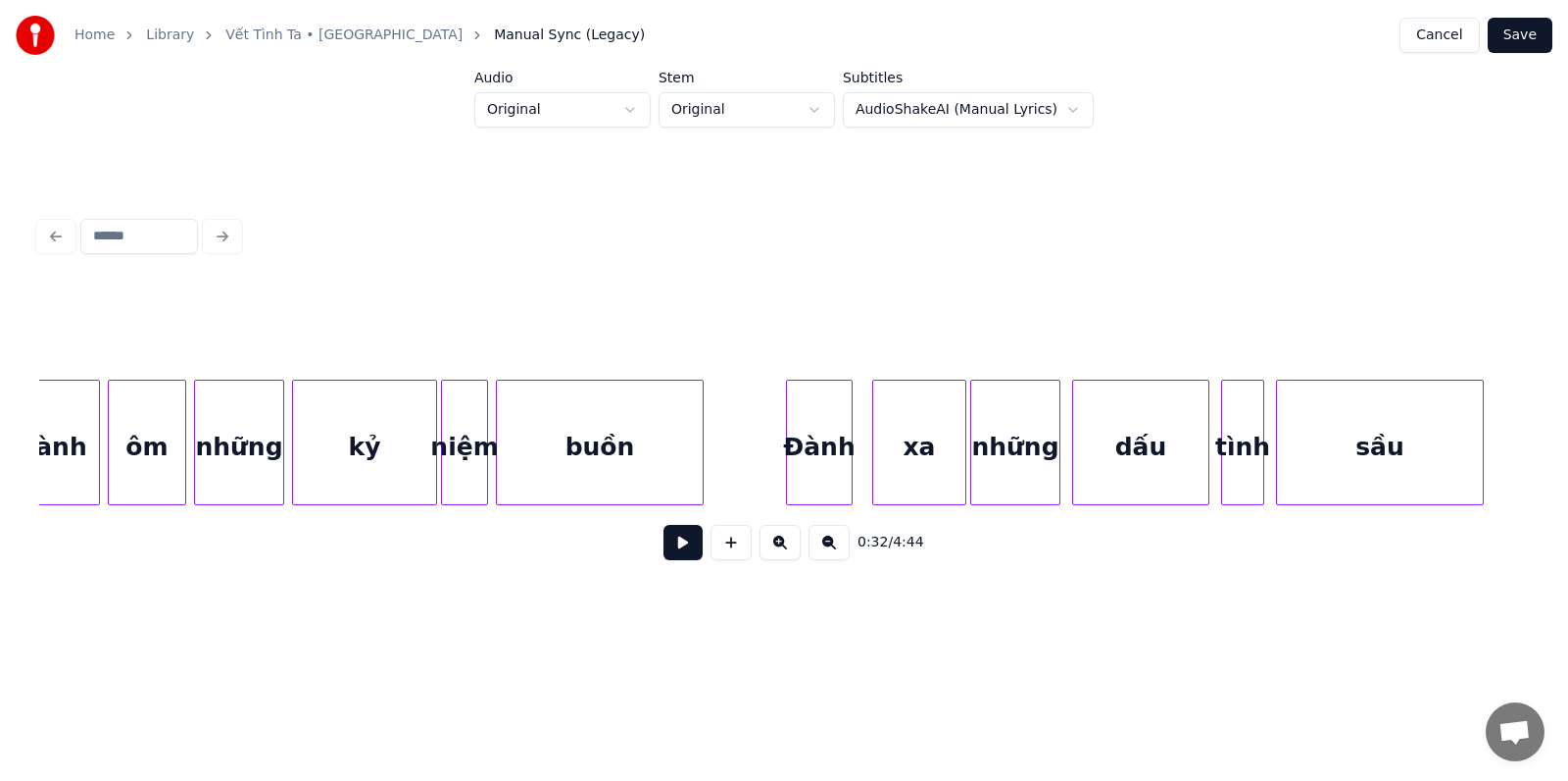
scroll to position [0, 20092]
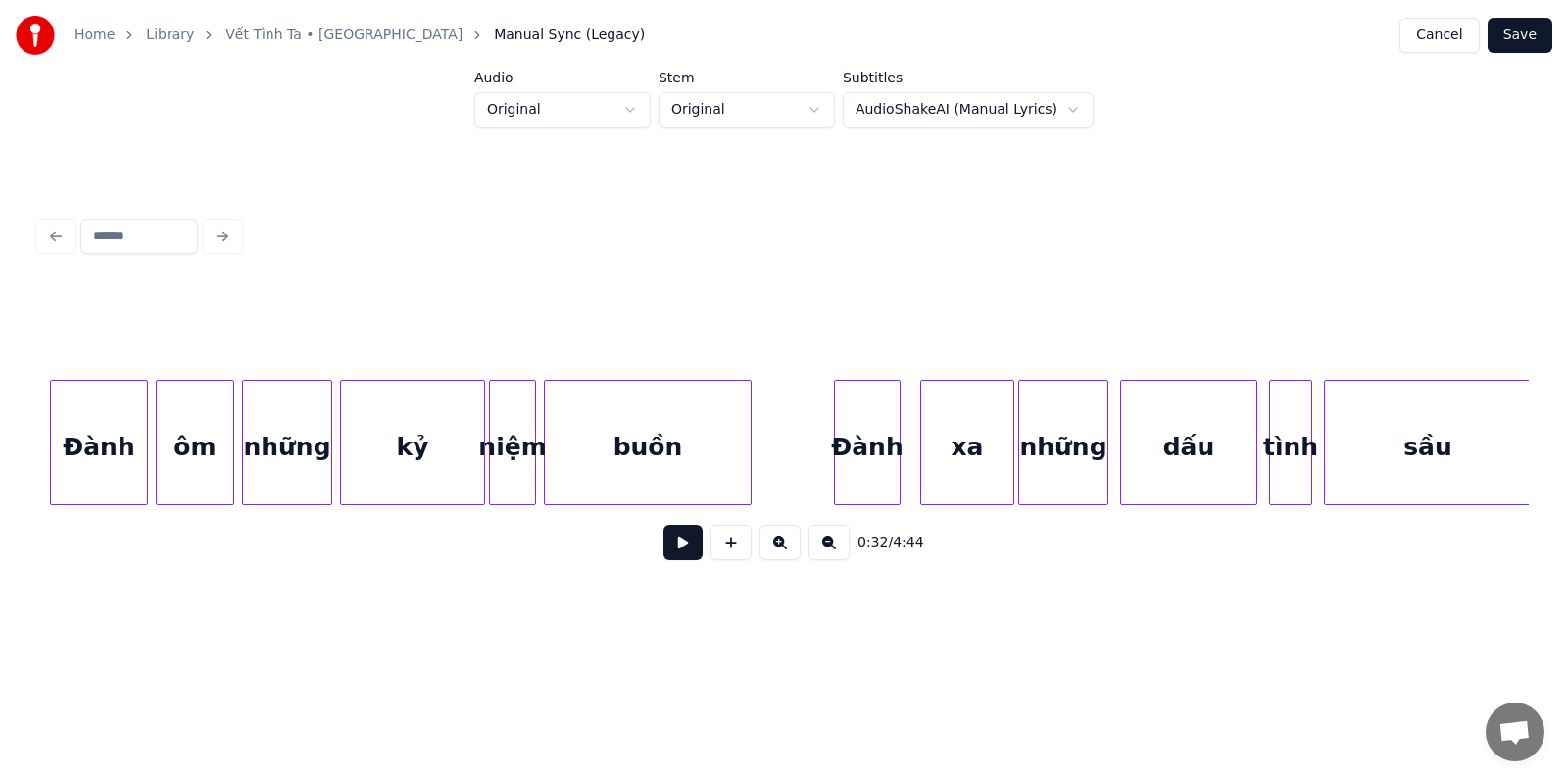
click at [686, 553] on button at bounding box center [682, 543] width 39 height 36
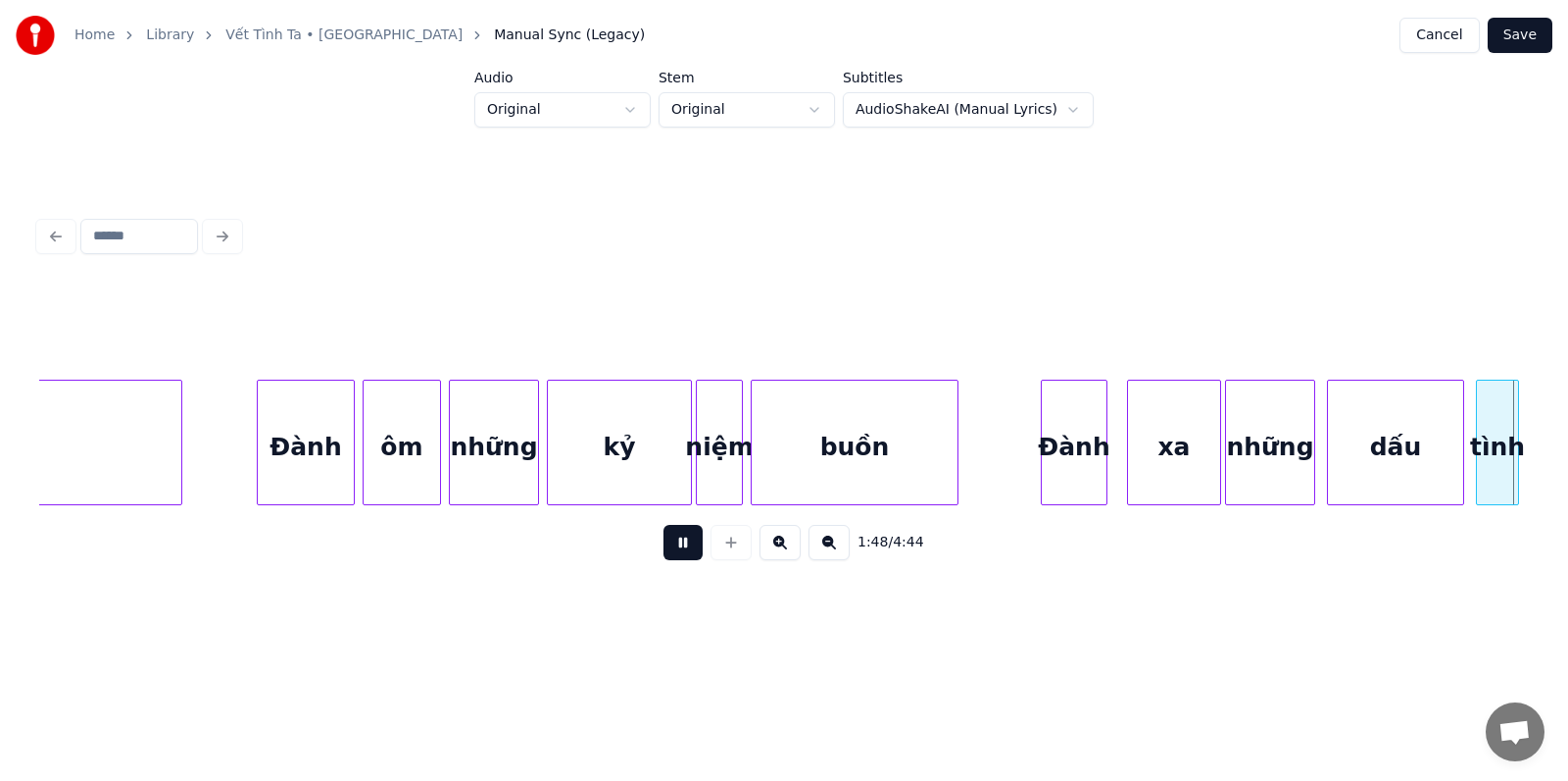
scroll to position [0, 21375]
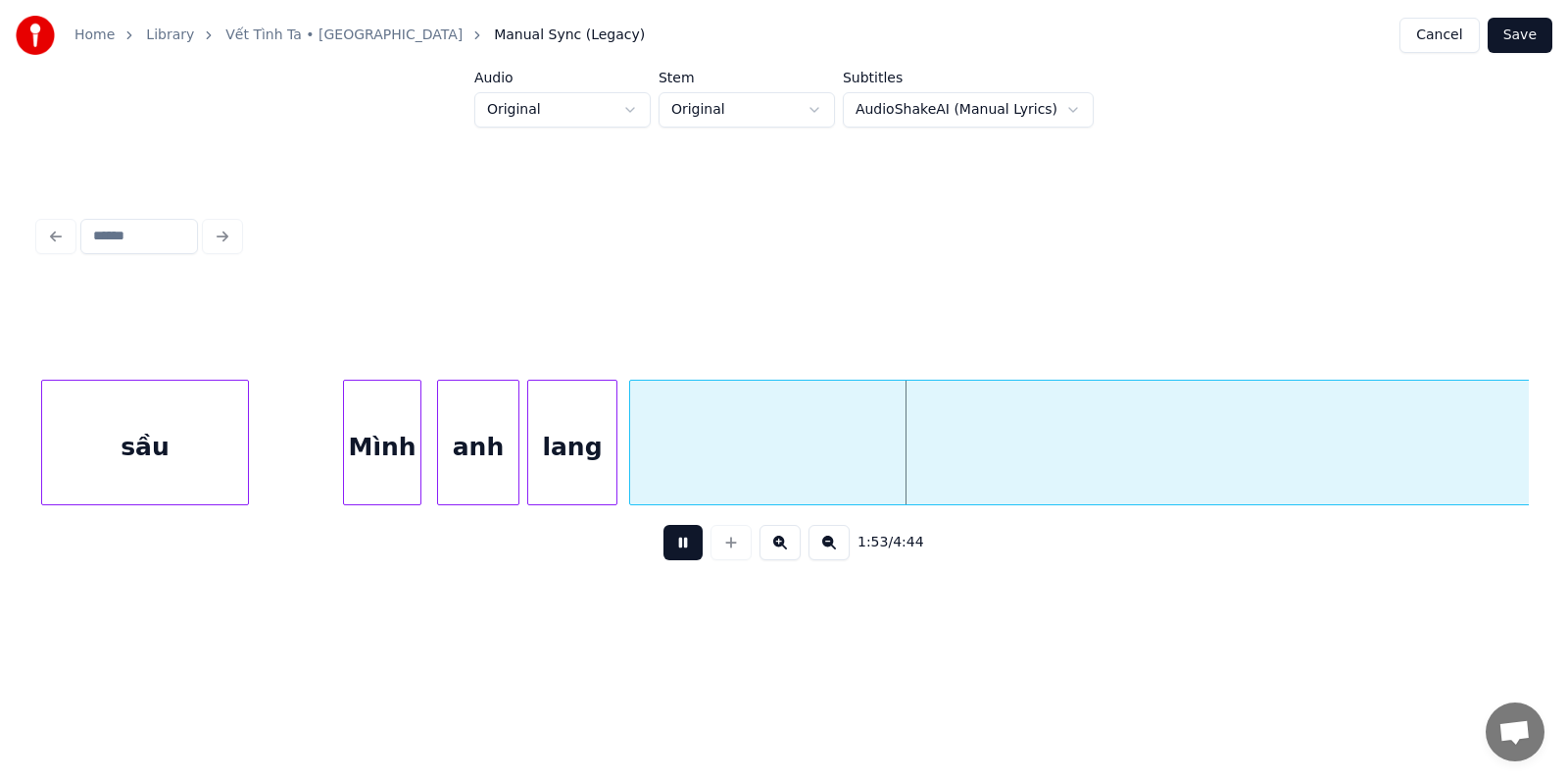
click at [680, 548] on button at bounding box center [682, 543] width 39 height 36
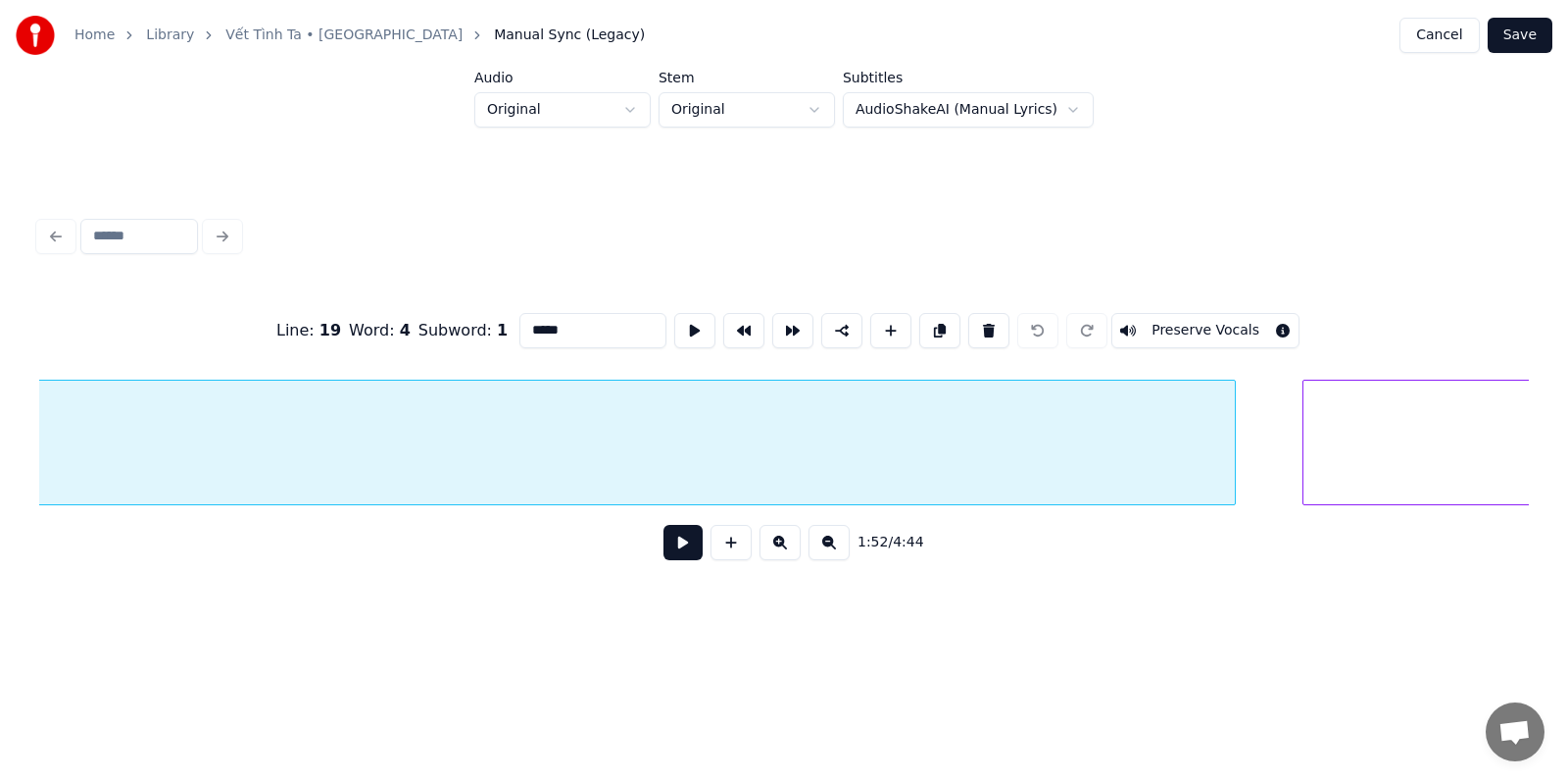
scroll to position [0, 23358]
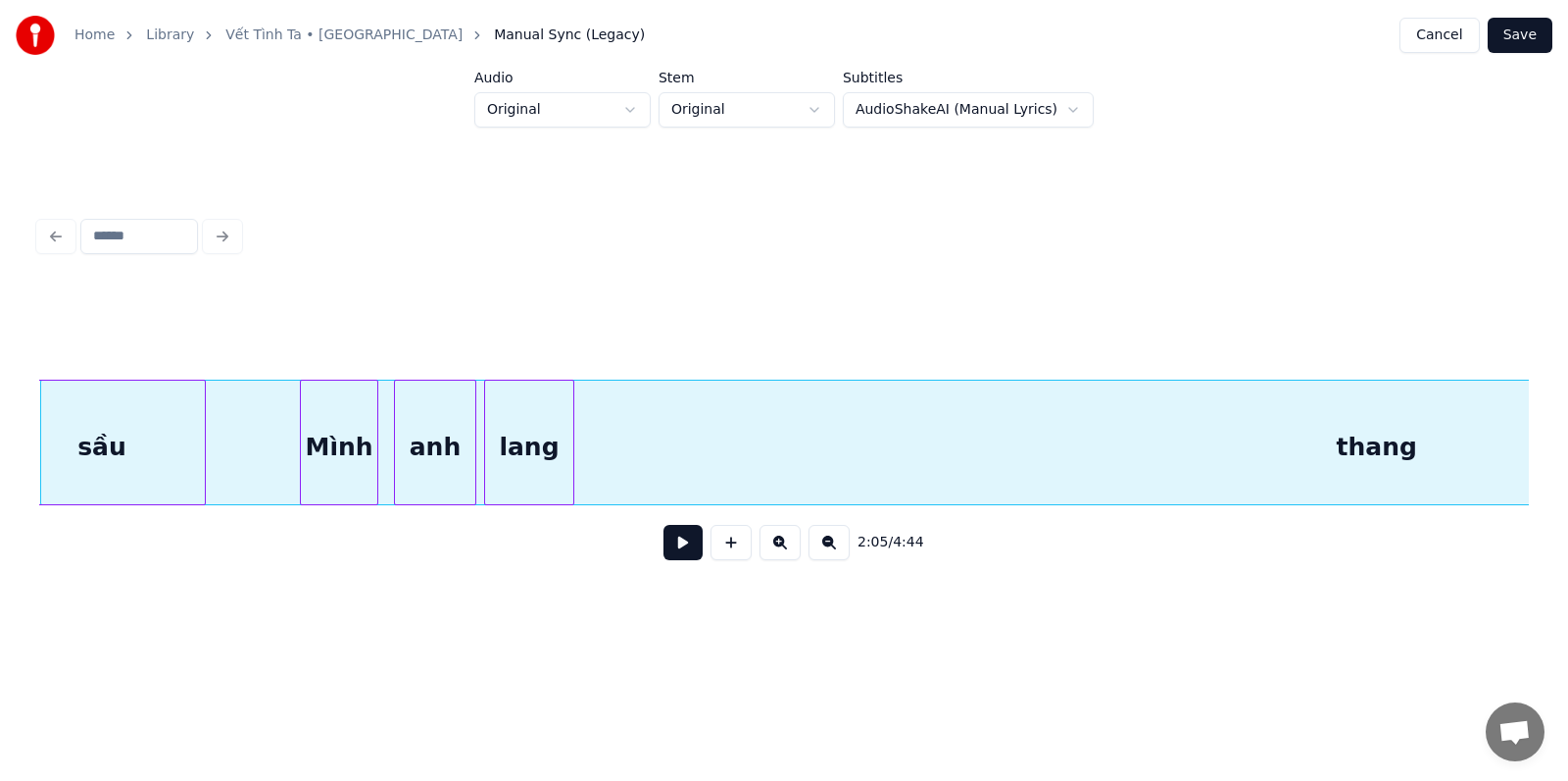
scroll to position [0, 21410]
click at [705, 448] on div "thang" at bounding box center [1375, 447] width 2672 height 133
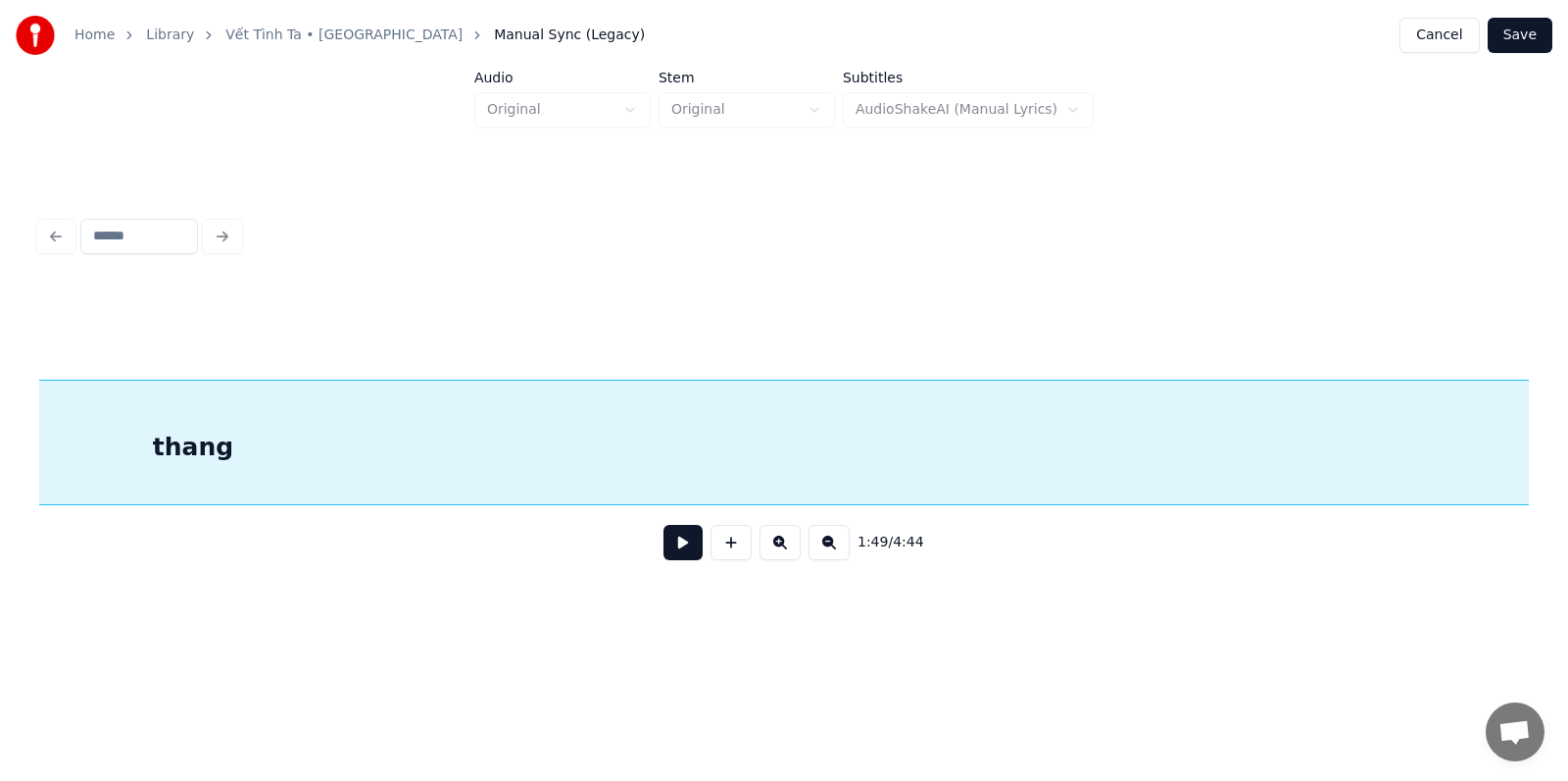
scroll to position [0, 21034]
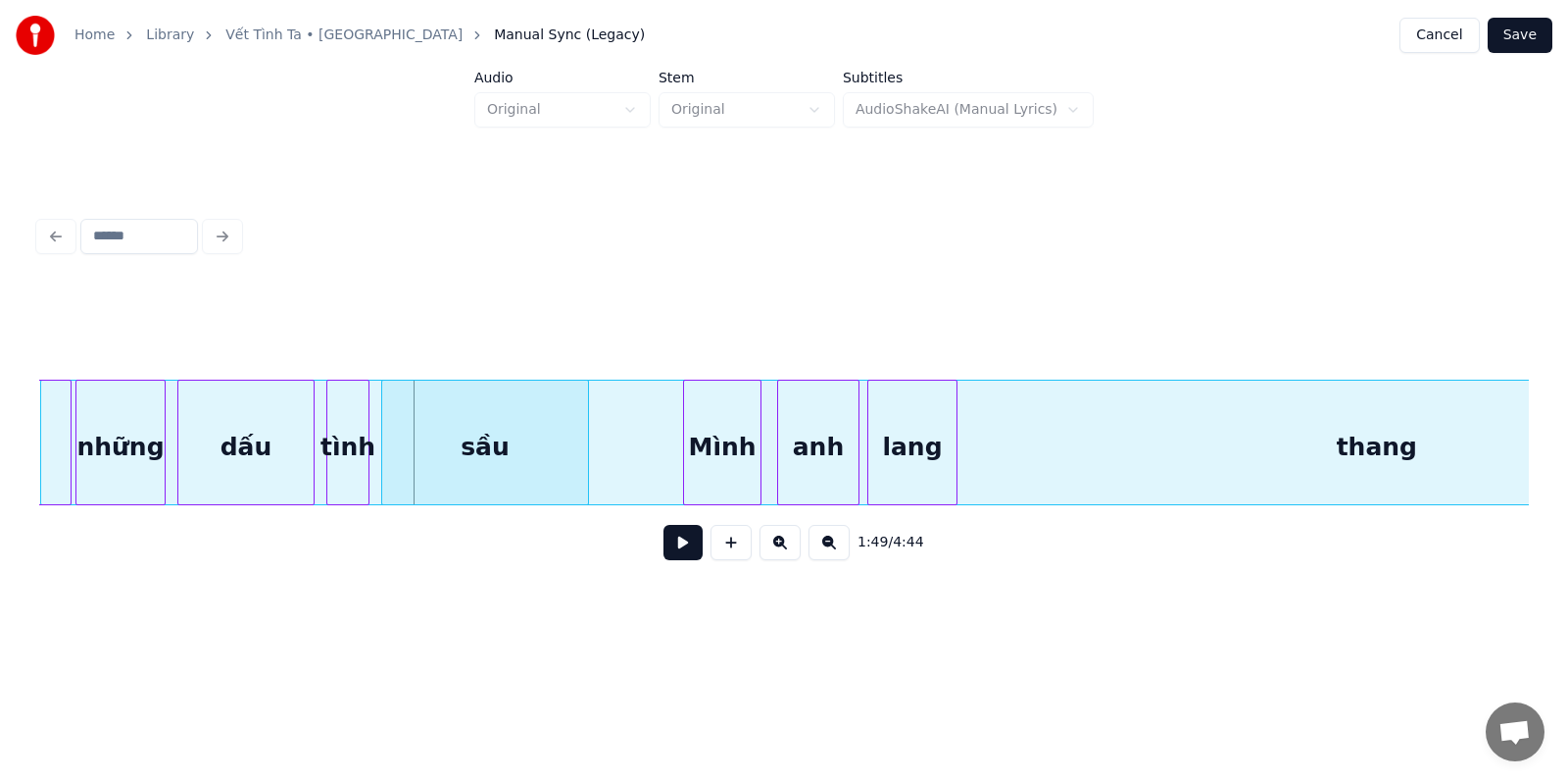
click at [1002, 448] on div "thang" at bounding box center [1376, 447] width 2672 height 133
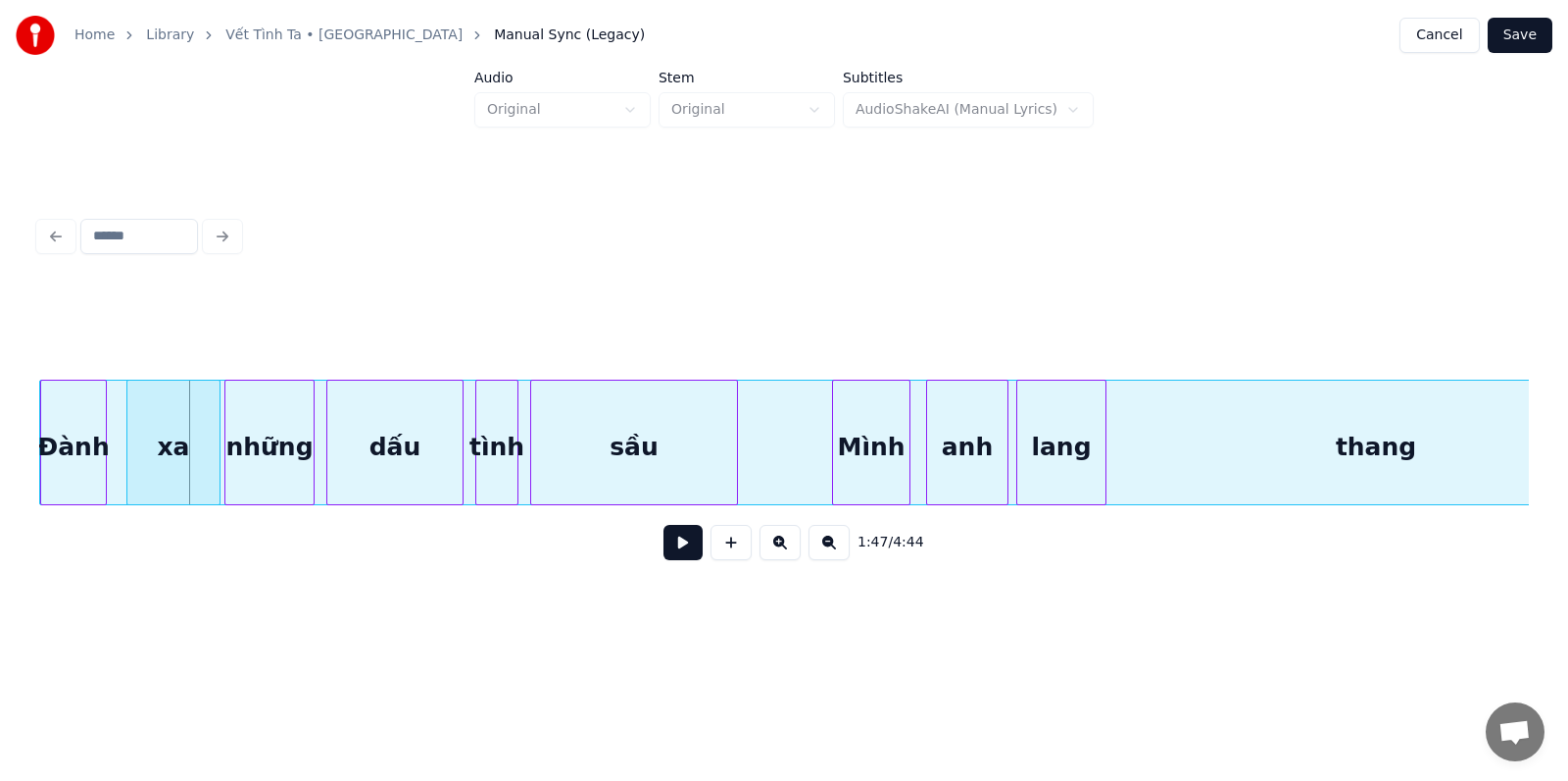
click at [1224, 442] on div "thang" at bounding box center [1375, 447] width 2672 height 133
click at [671, 477] on div "sầu" at bounding box center [635, 447] width 206 height 133
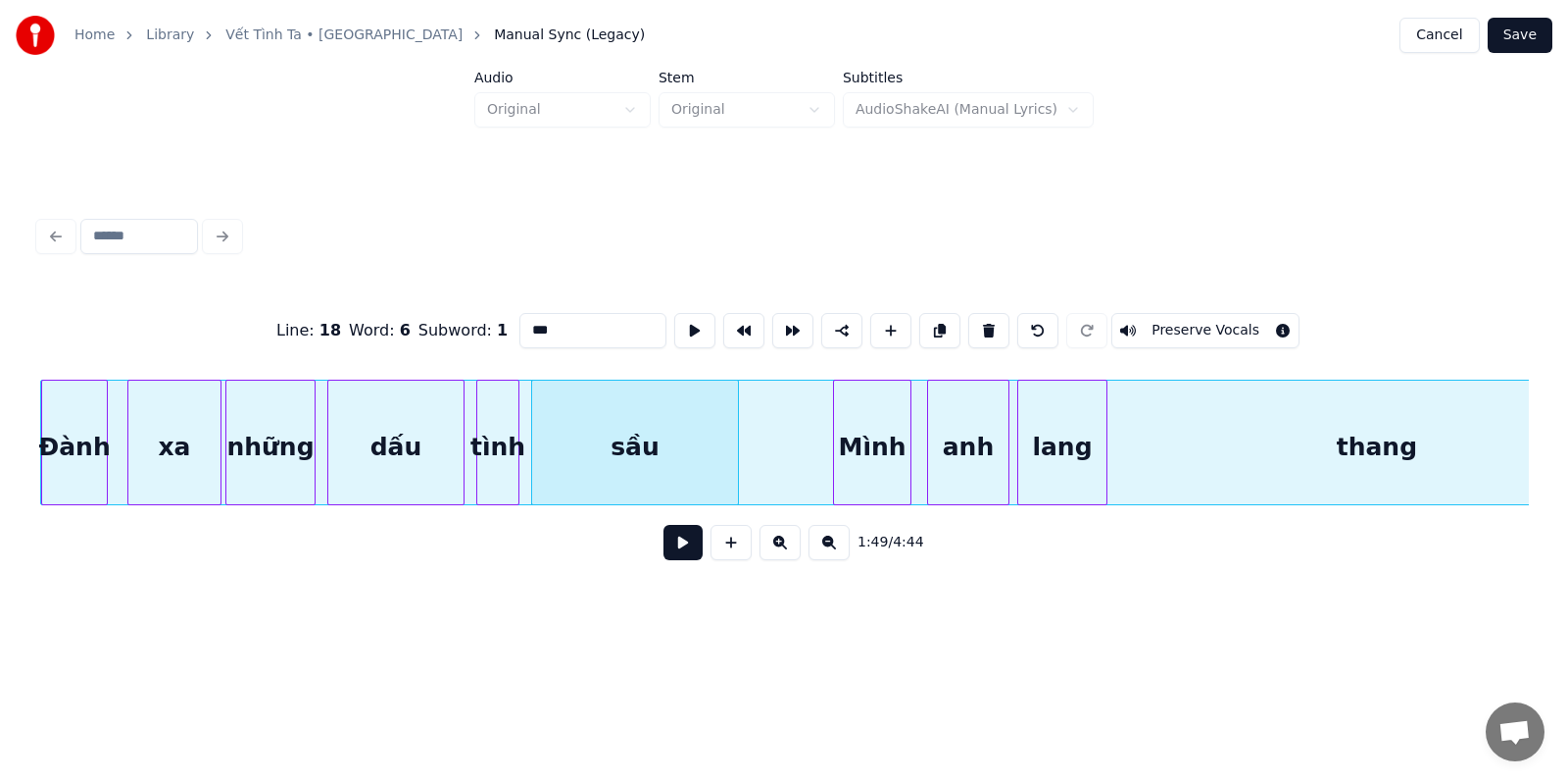
click at [676, 552] on button at bounding box center [682, 543] width 39 height 36
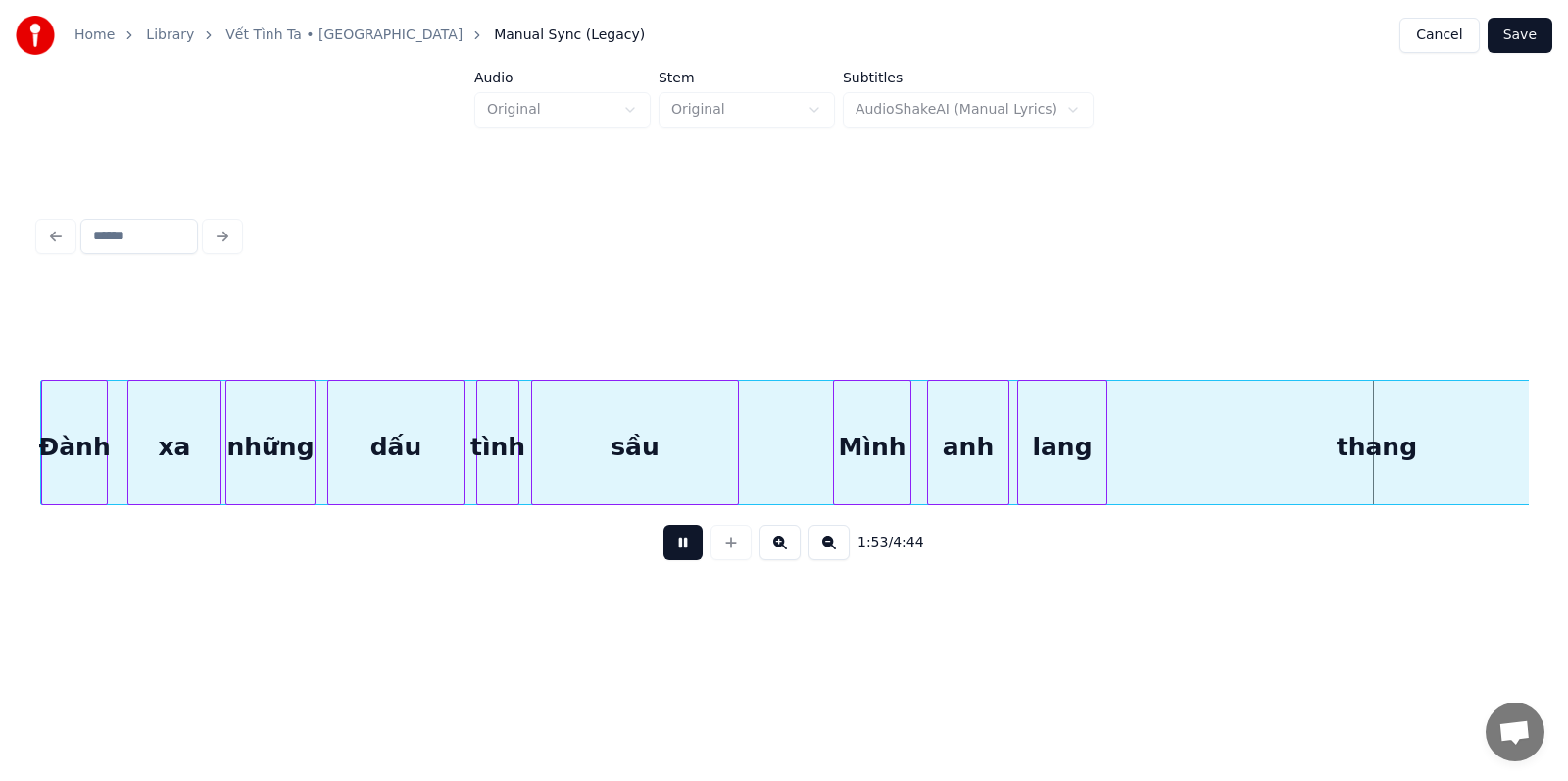
click at [676, 552] on button at bounding box center [682, 543] width 39 height 36
click at [1374, 445] on div "thang" at bounding box center [1376, 447] width 2672 height 133
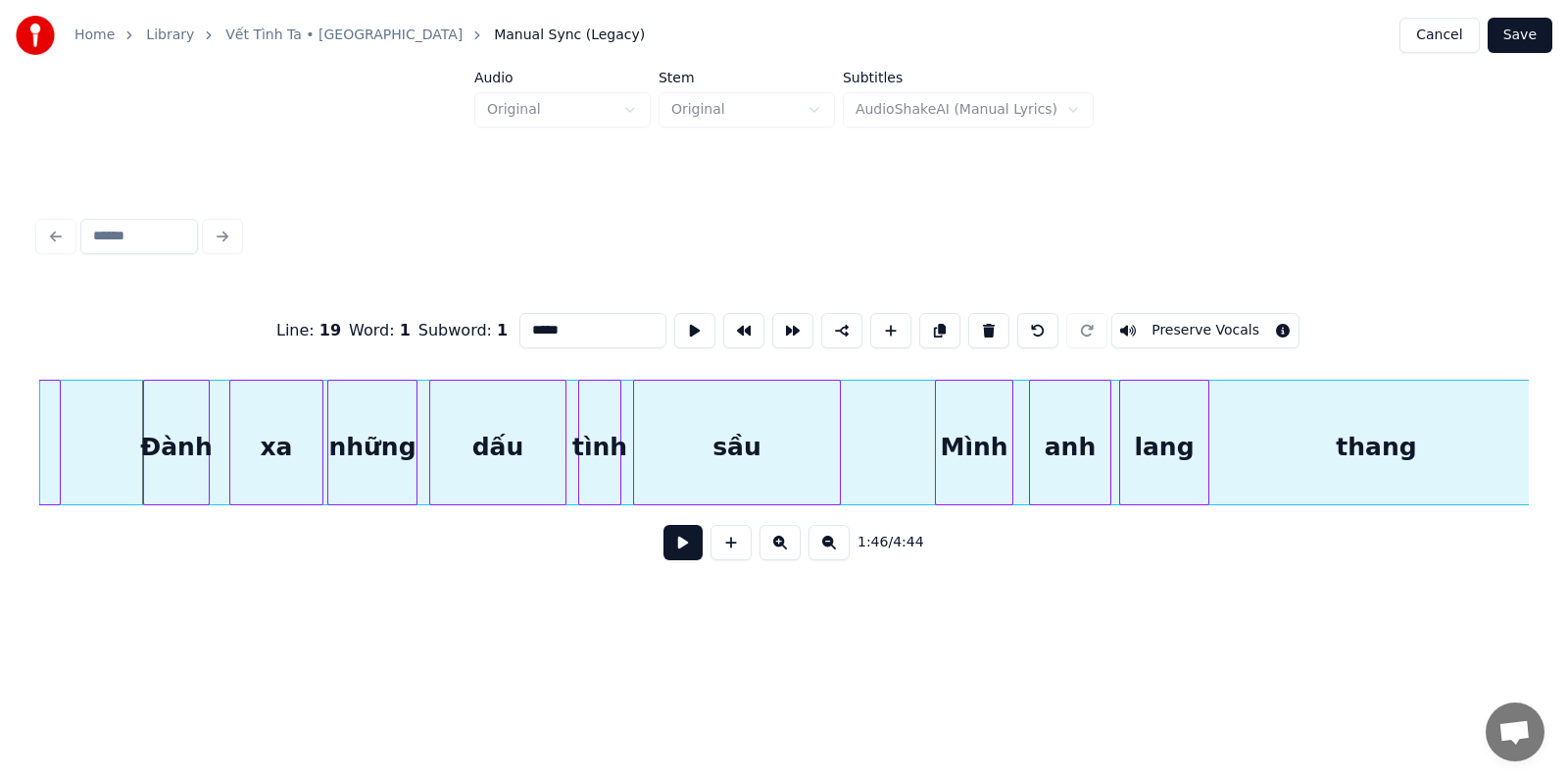
click at [1279, 449] on div "thang" at bounding box center [1375, 447] width 2672 height 133
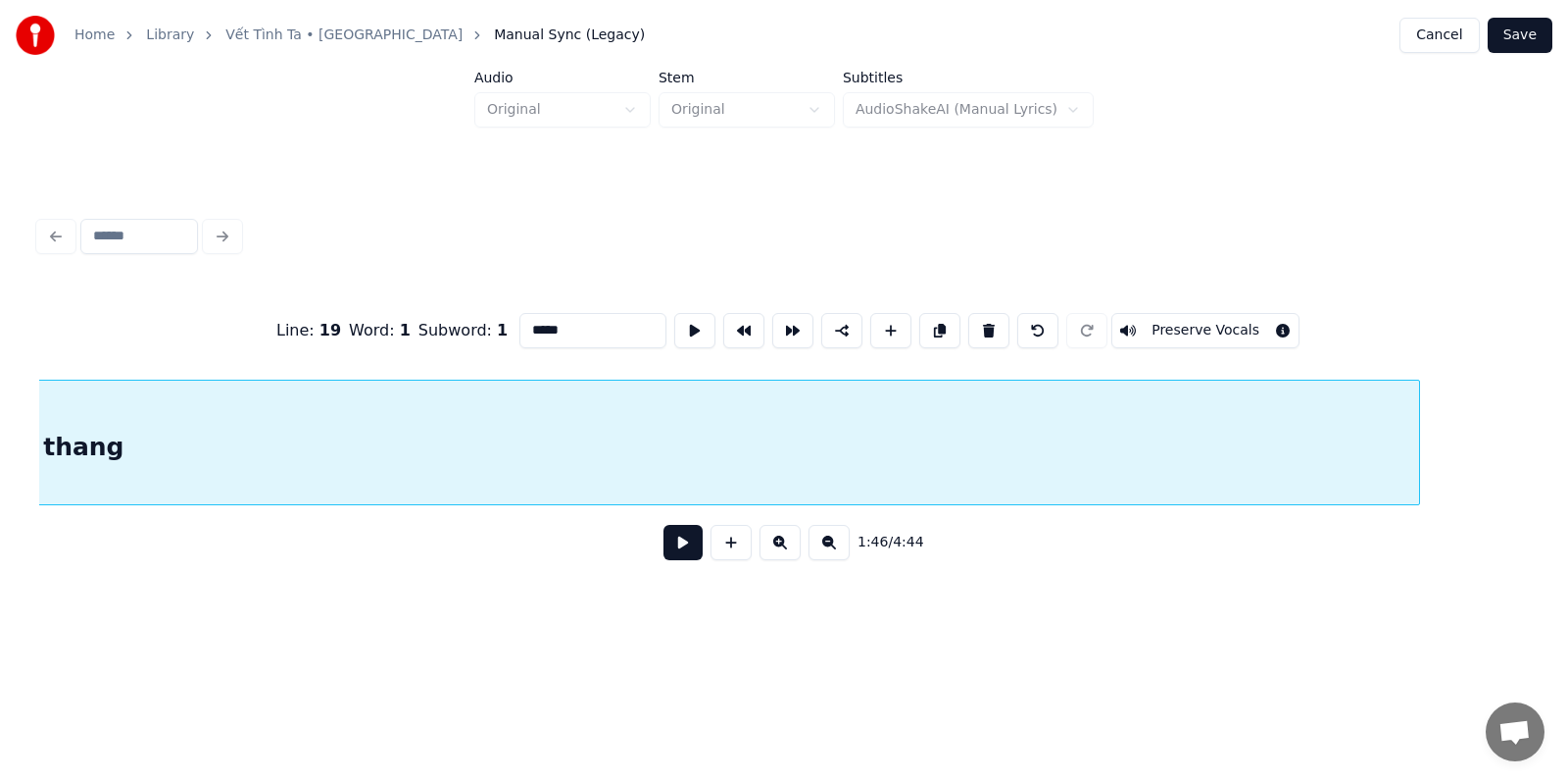
scroll to position [0, 22129]
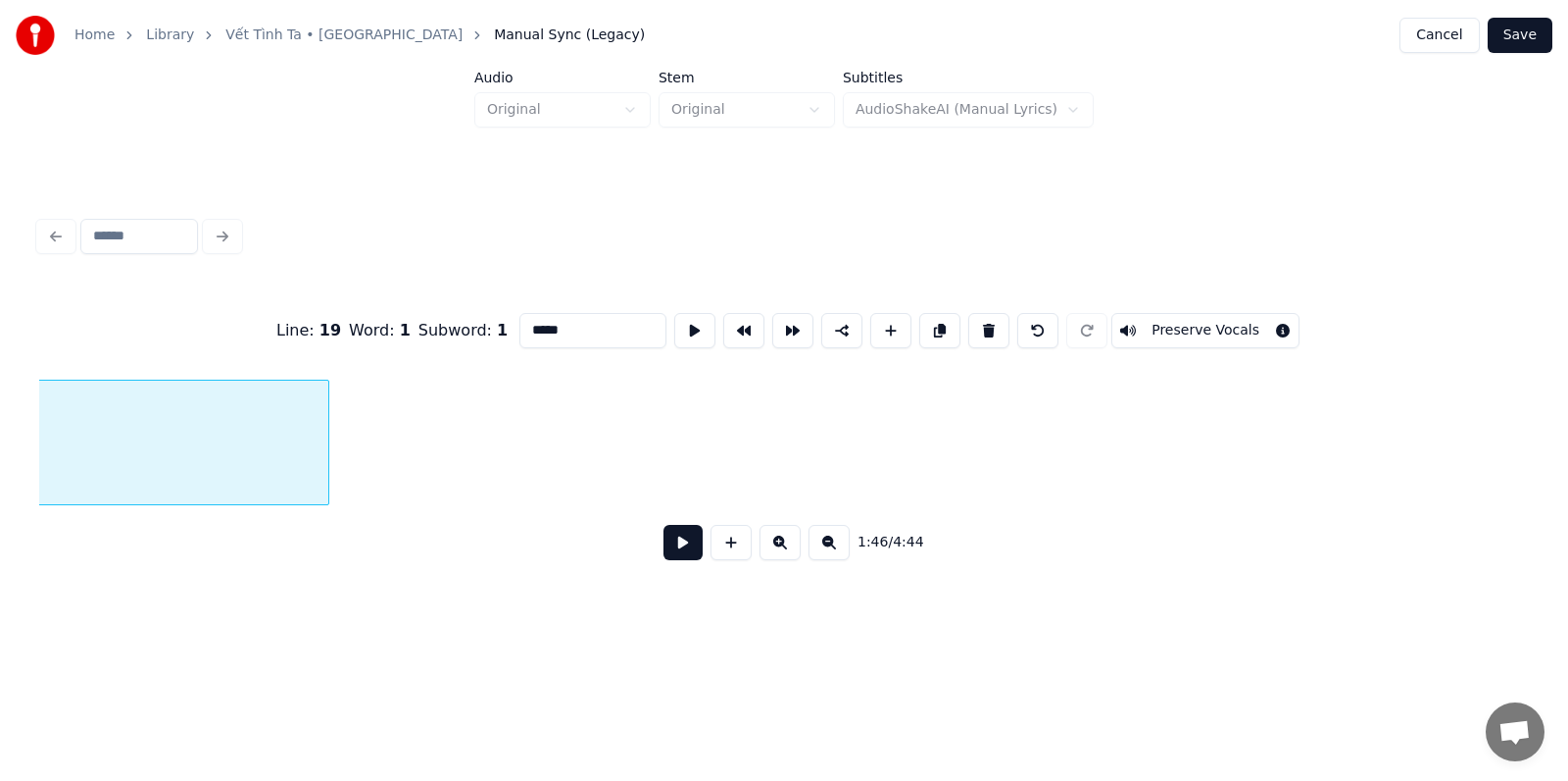
click at [325, 406] on div at bounding box center [326, 442] width 6 height 123
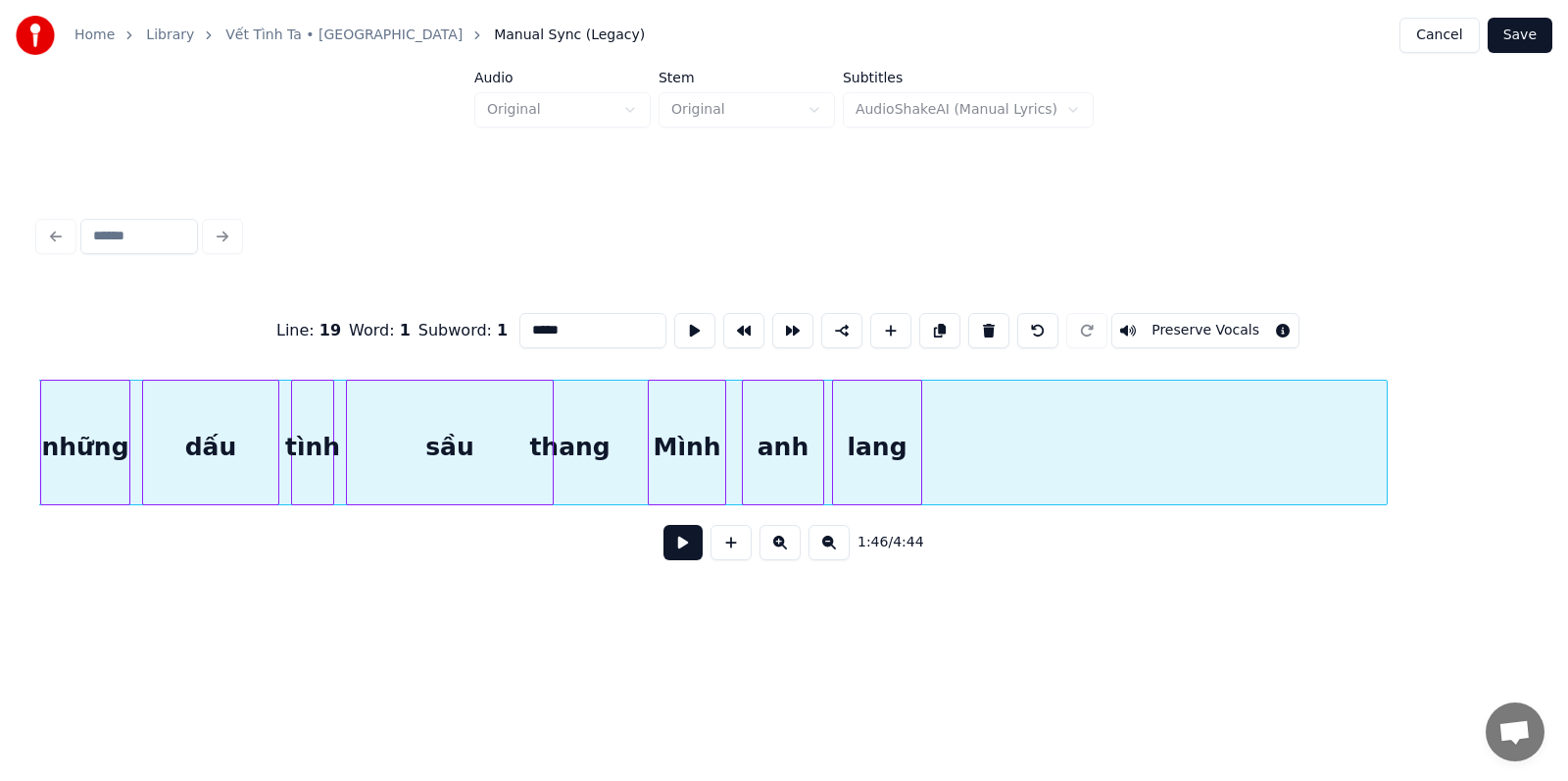
scroll to position [0, 21071]
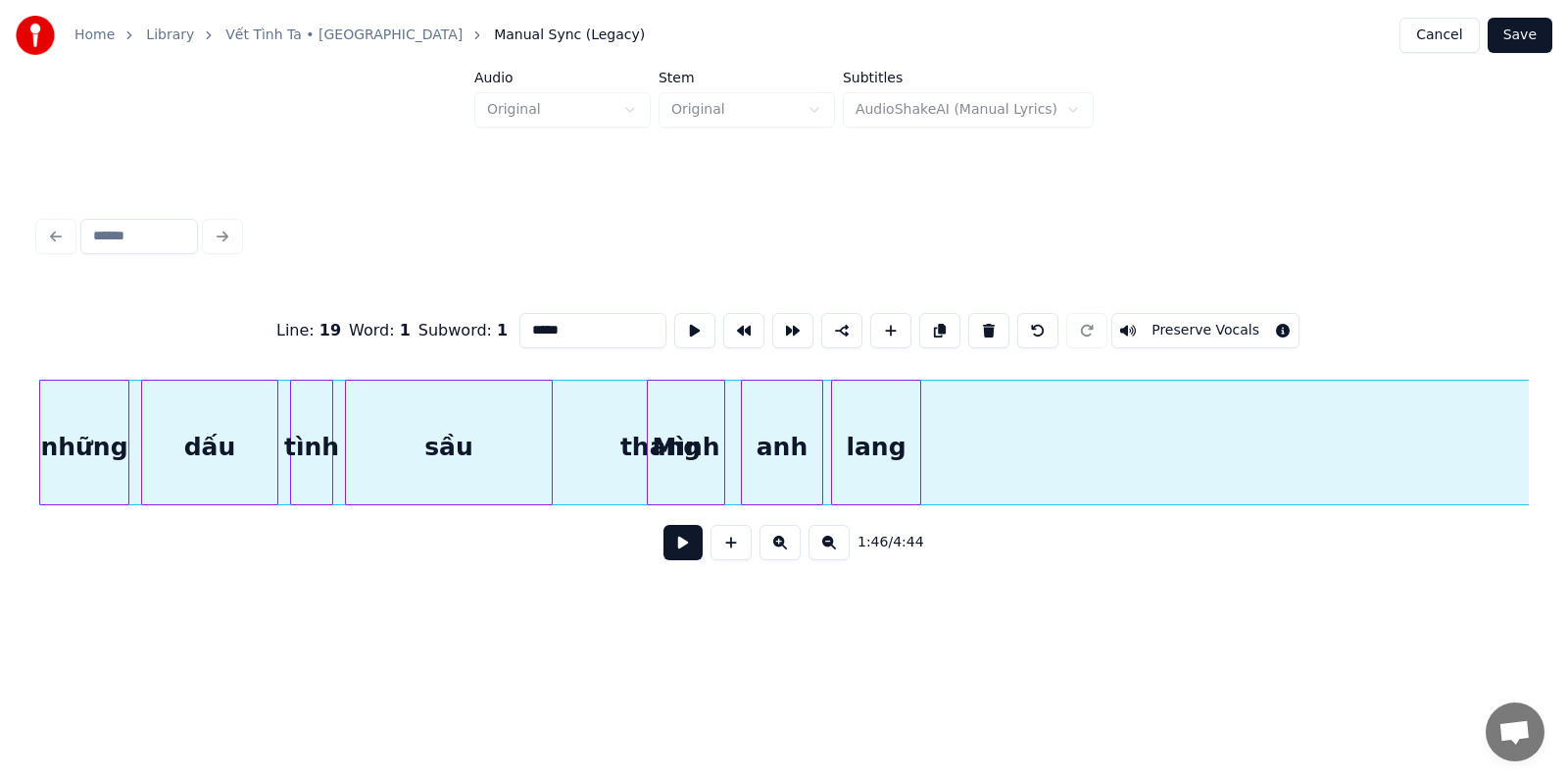
click at [1567, 440] on div "Home Library Vết Tình Ta • Paris Manual Sync (Legacy) Cancel Save Audio Origina…" at bounding box center [784, 314] width 1568 height 628
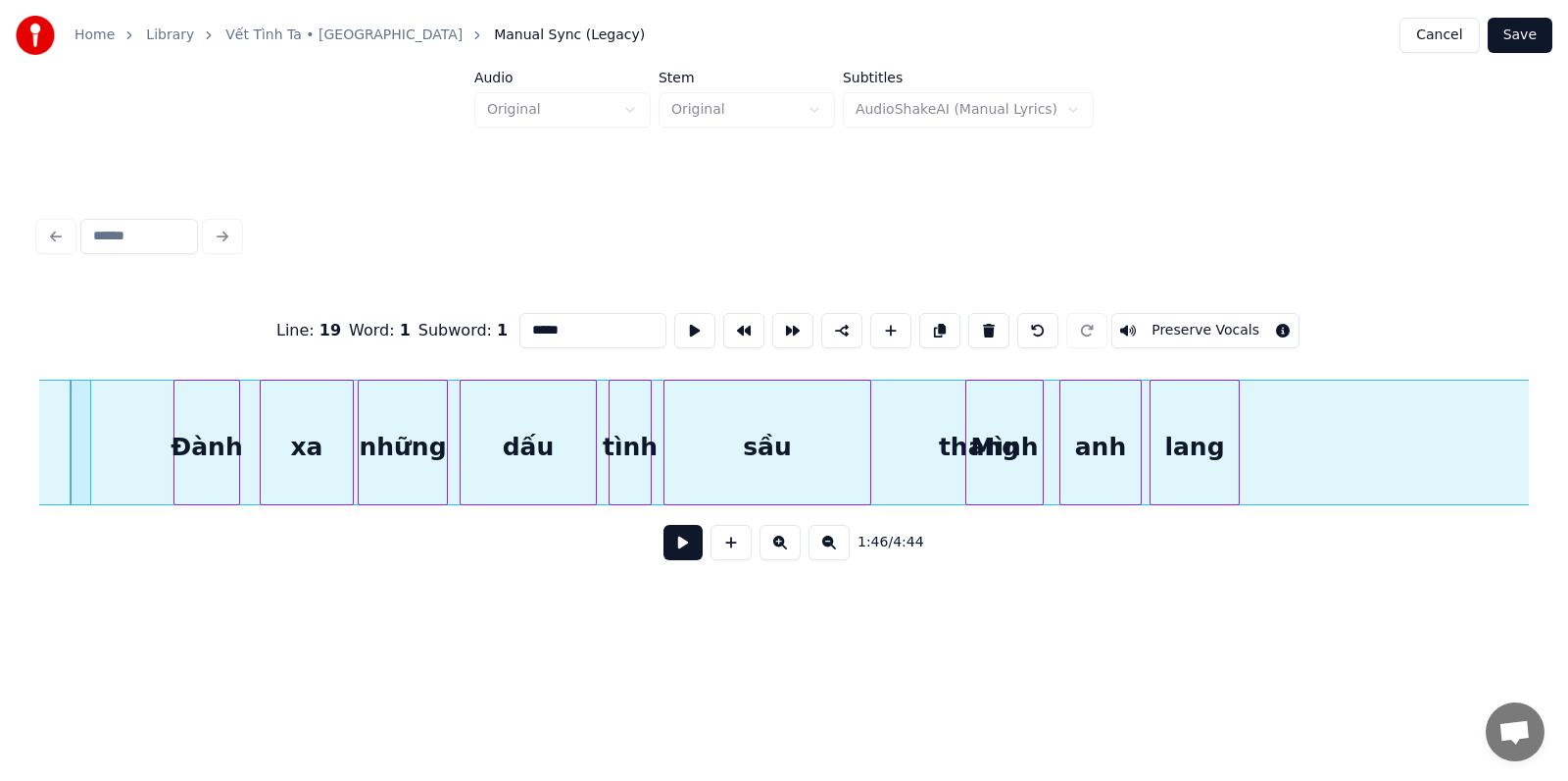
scroll to position [0, 20769]
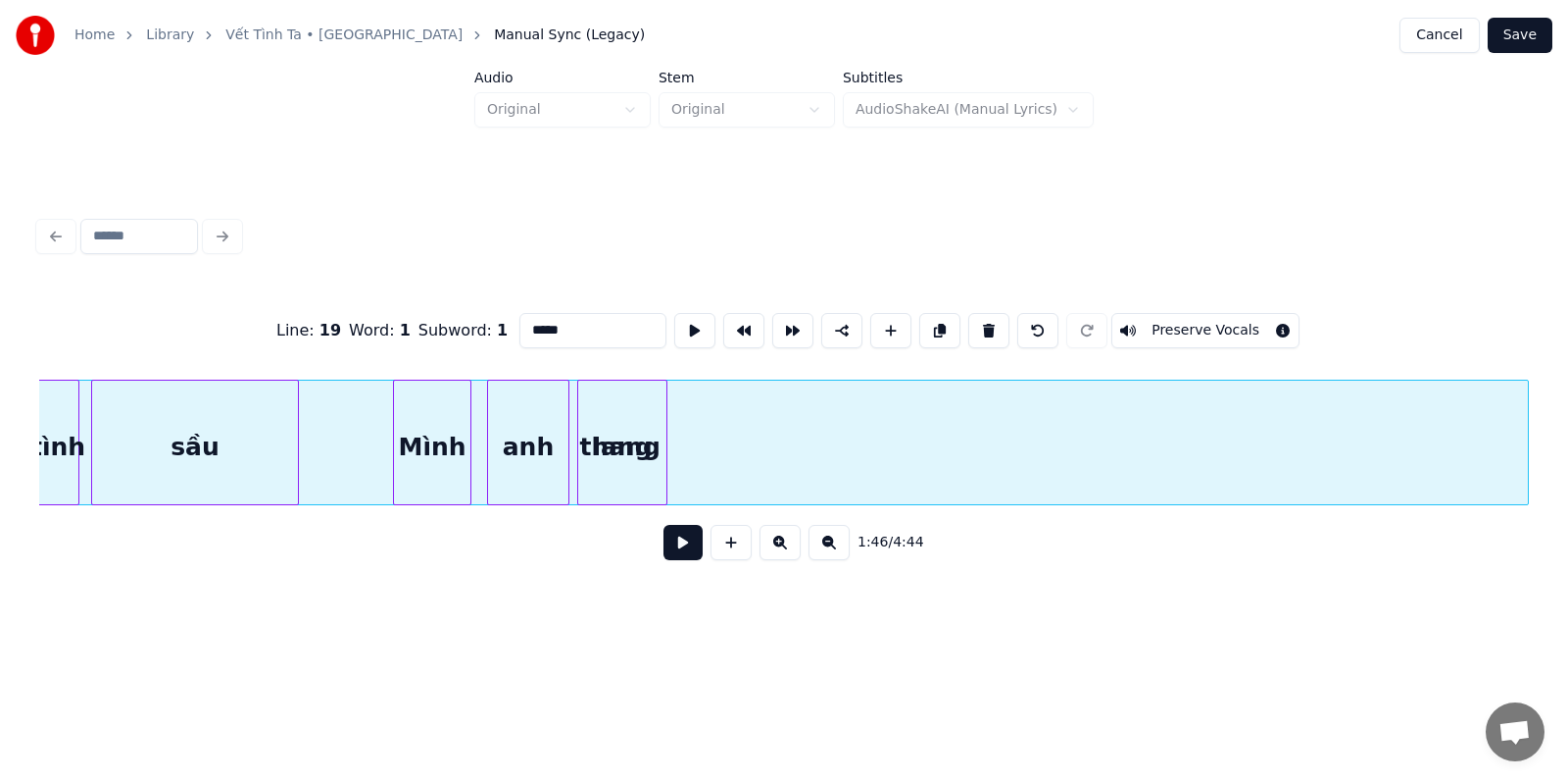
click at [1481, 449] on div "thang" at bounding box center [620, 447] width 1816 height 133
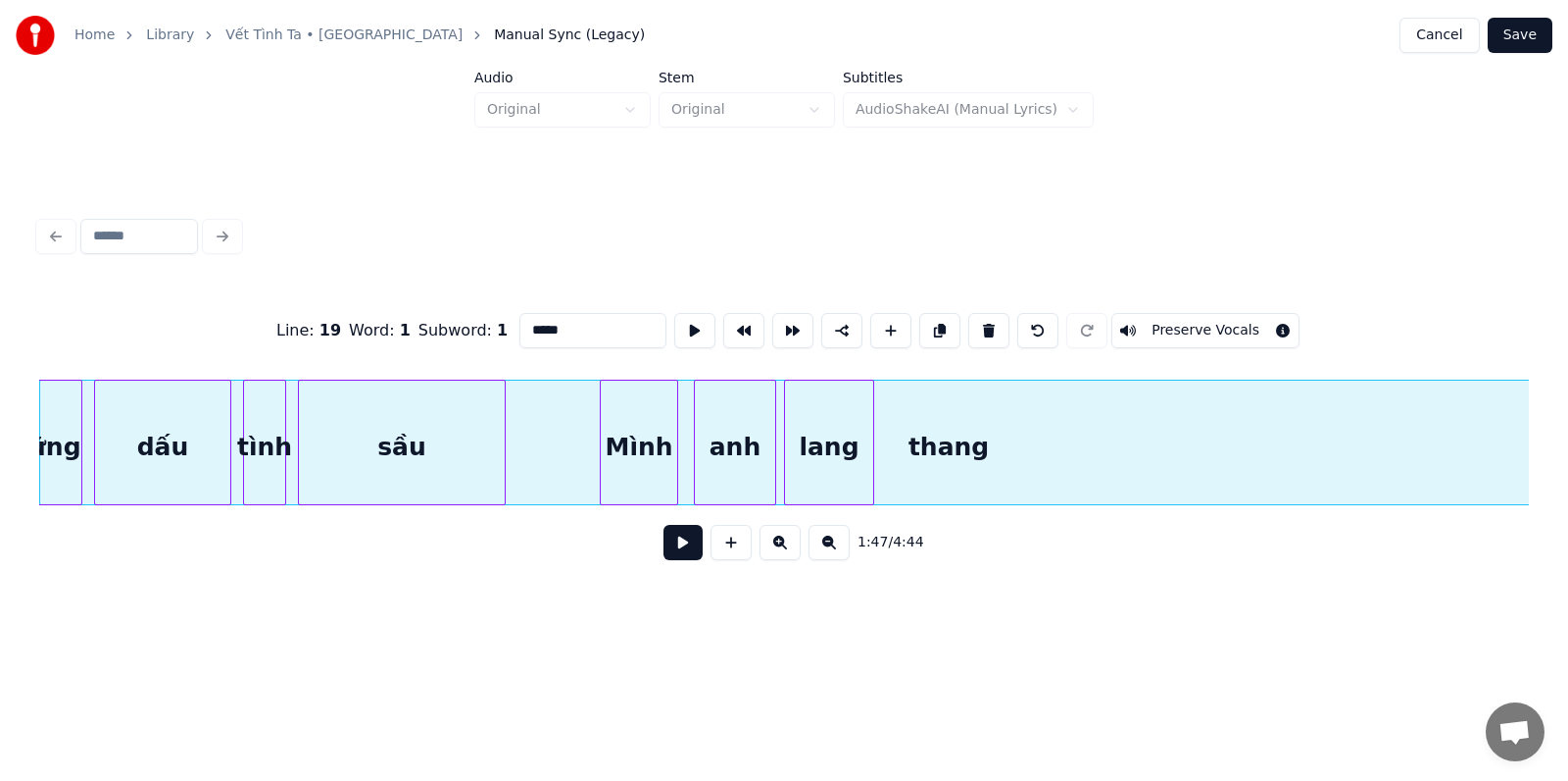
click at [1228, 450] on div "thang" at bounding box center [947, 447] width 1816 height 133
click at [782, 324] on button at bounding box center [792, 331] width 41 height 36
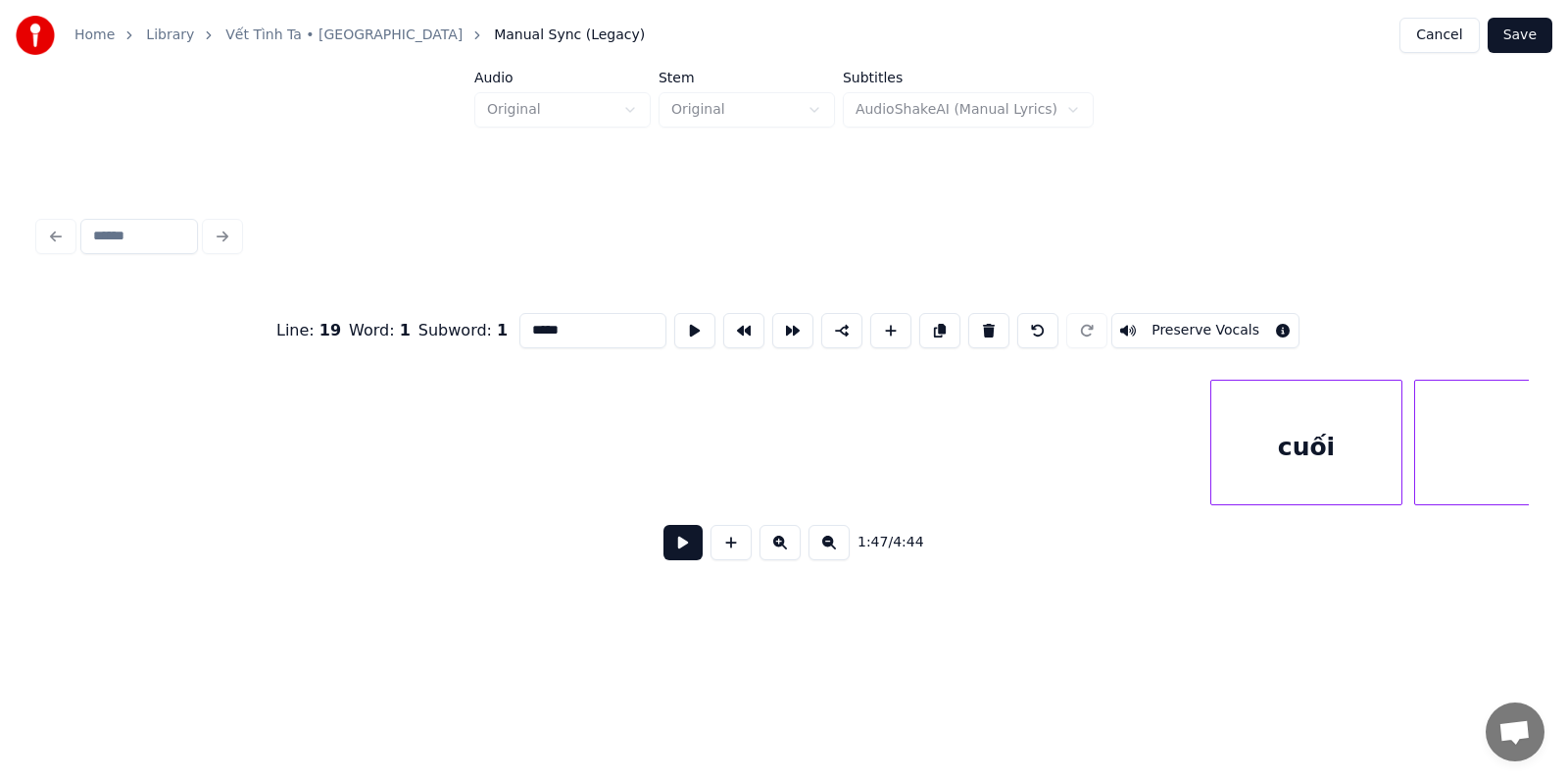
scroll to position [0, 31925]
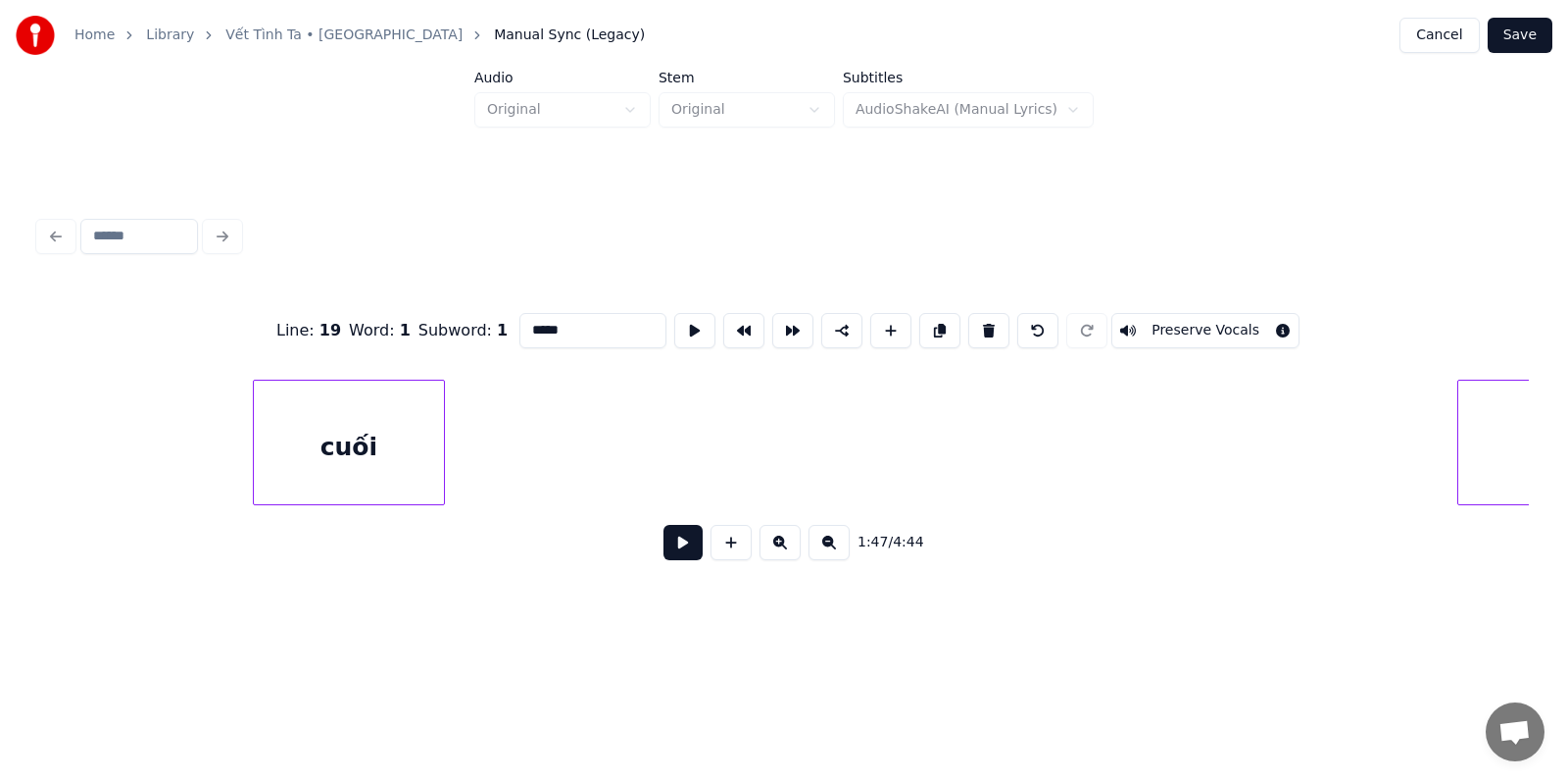
click at [323, 381] on div "cuối" at bounding box center [349, 447] width 190 height 133
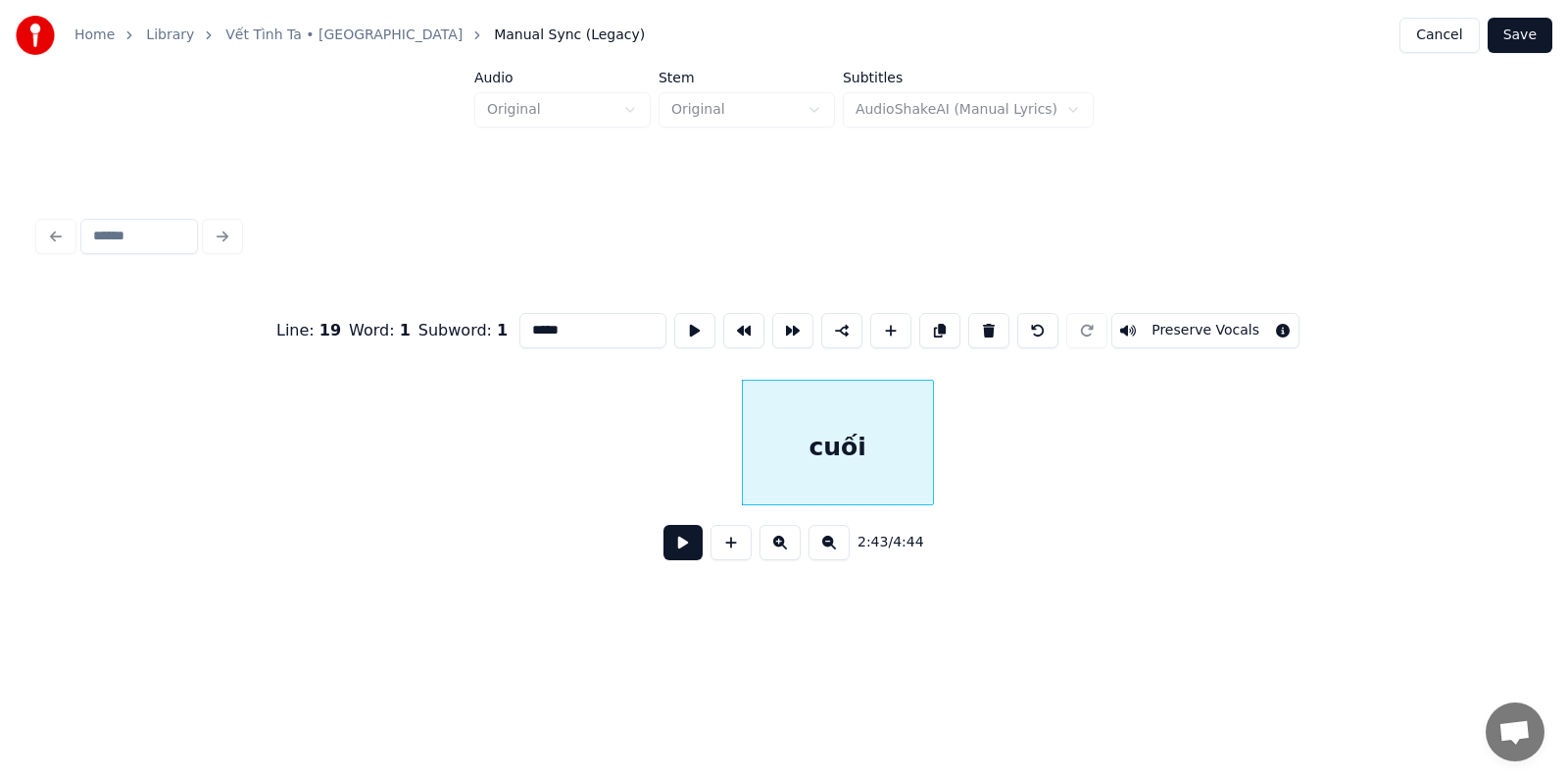
scroll to position [0, 31396]
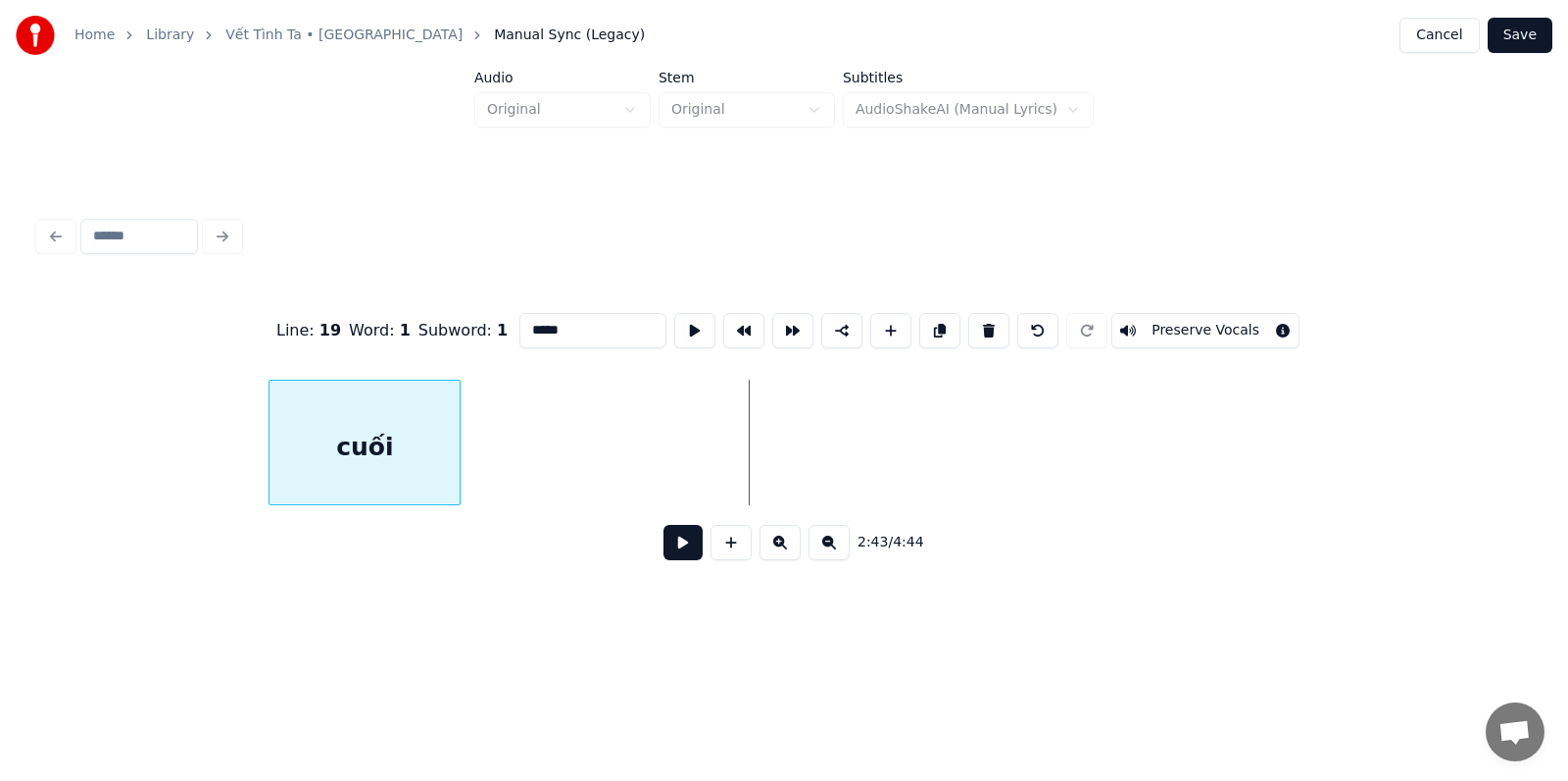
click at [342, 409] on div "cuối" at bounding box center [363, 447] width 190 height 133
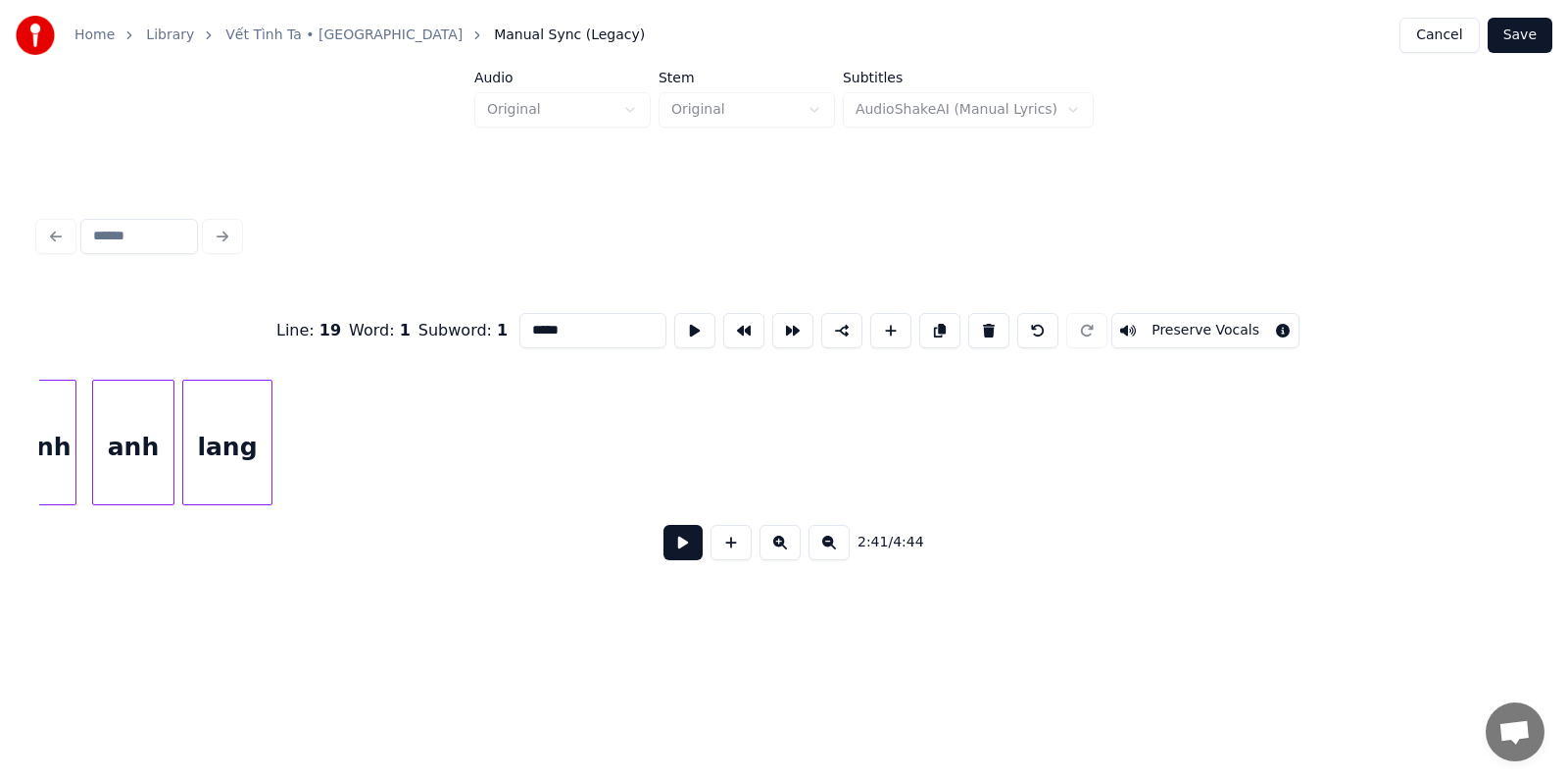
scroll to position [0, 21722]
click at [559, 333] on input "*****" at bounding box center [593, 331] width 147 height 36
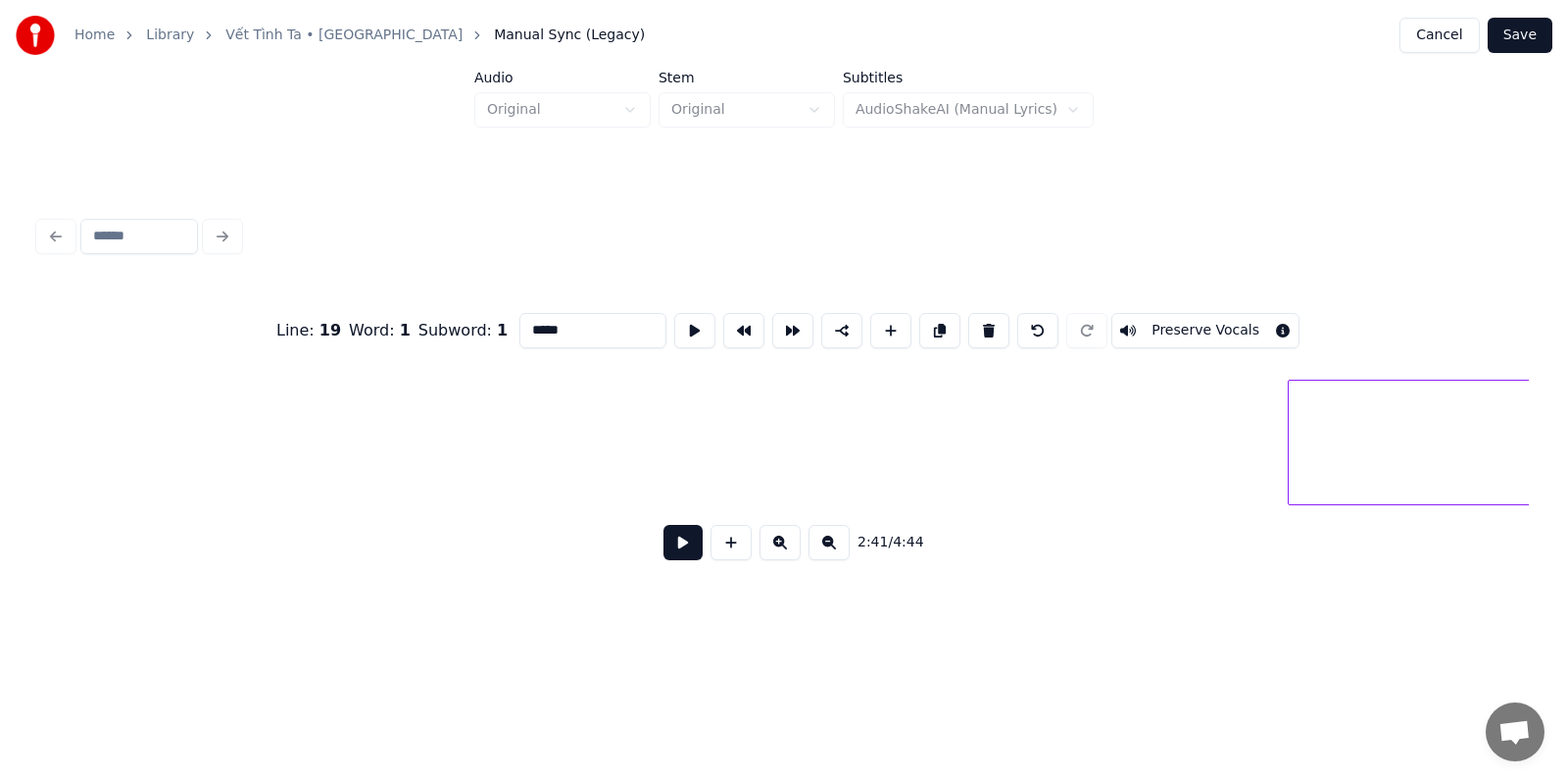
scroll to position [0, 23460]
click at [1434, 35] on button "Cancel" at bounding box center [1440, 36] width 79 height 36
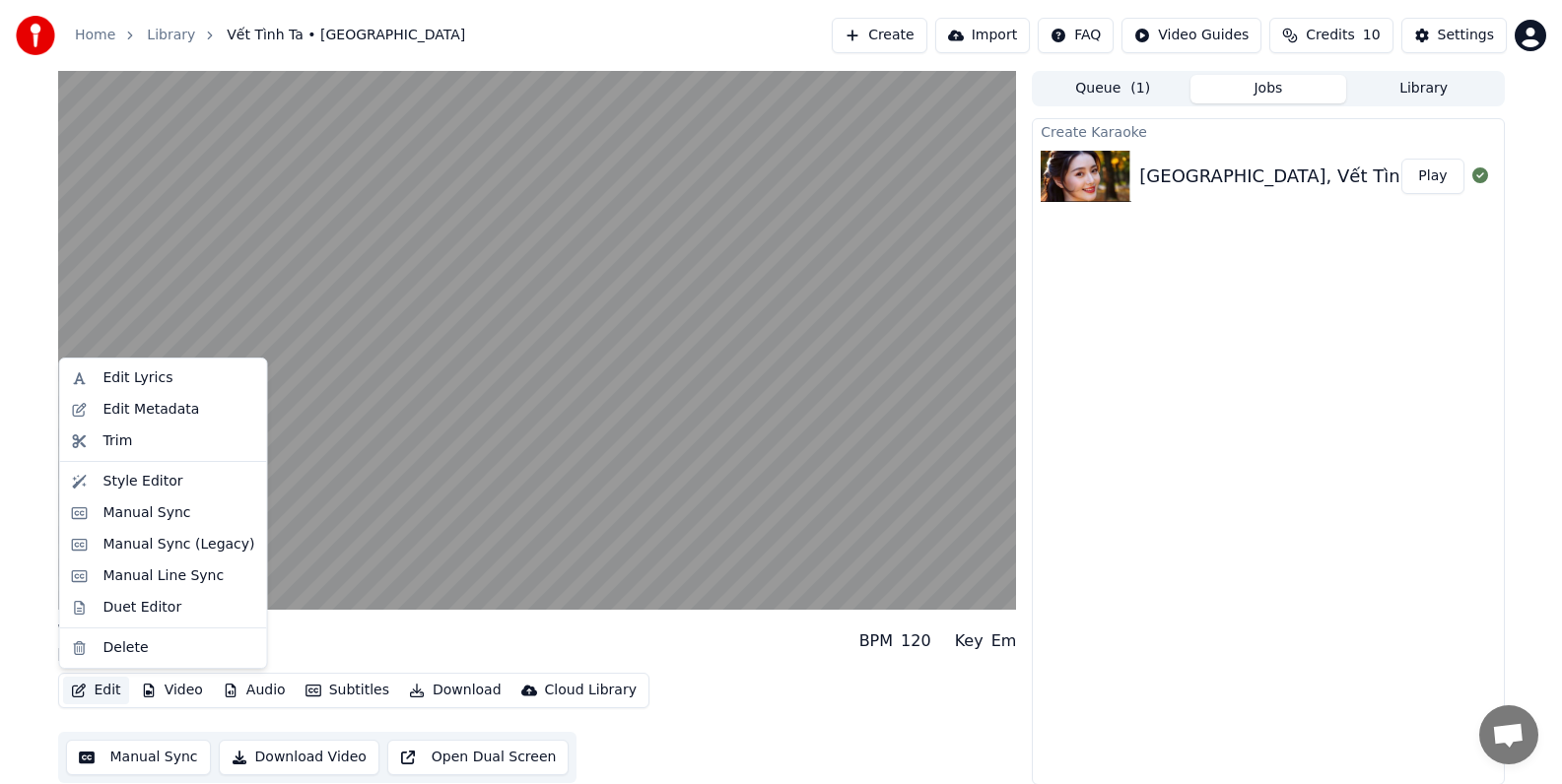
click at [93, 689] on button "Edit" at bounding box center [96, 690] width 66 height 28
click at [144, 517] on div "Manual Sync" at bounding box center [148, 513] width 88 height 20
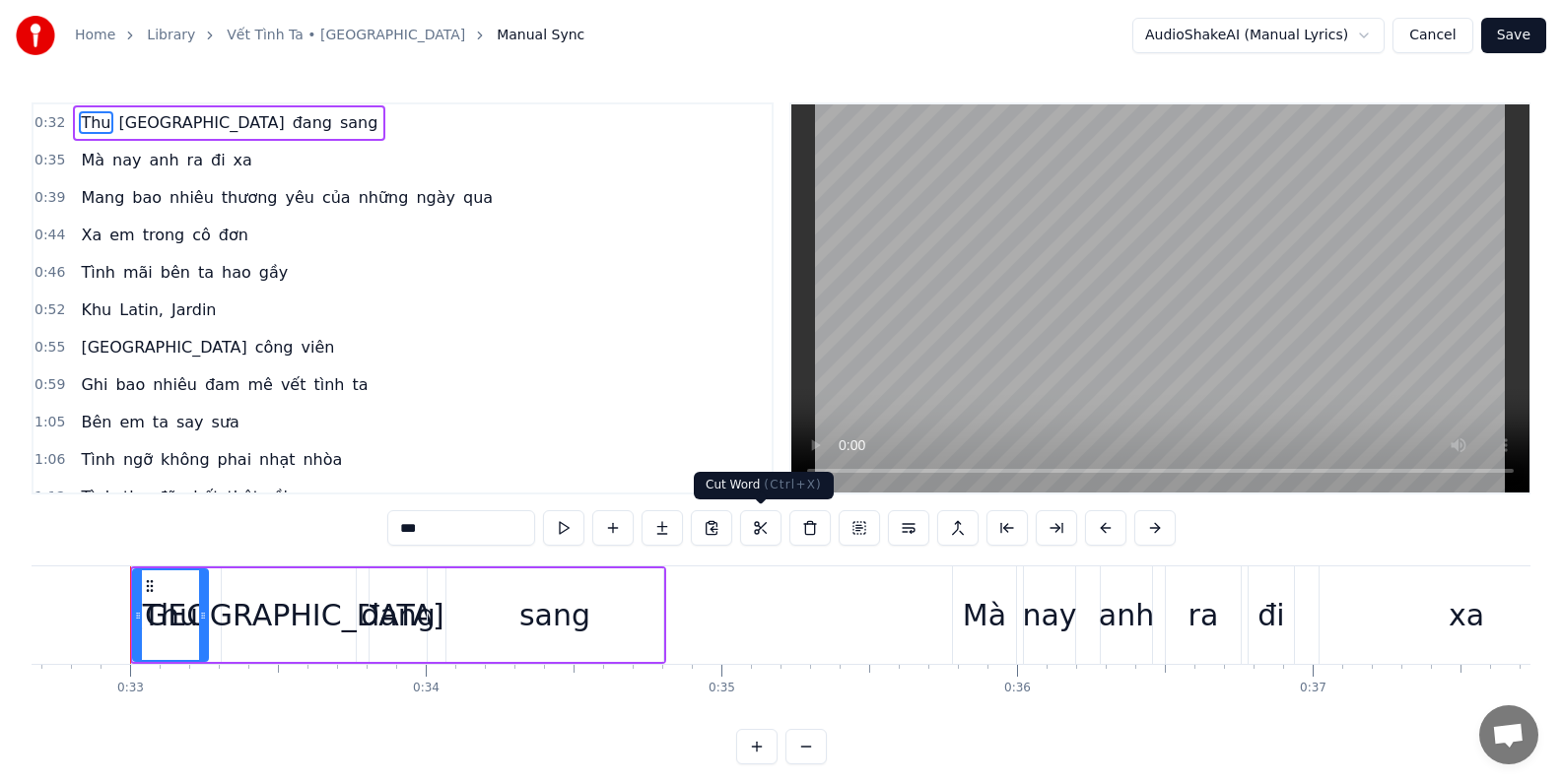
scroll to position [1, 0]
click at [558, 527] on button at bounding box center [563, 527] width 41 height 36
click at [565, 527] on button at bounding box center [563, 527] width 41 height 36
click at [201, 620] on icon at bounding box center [201, 614] width 8 height 16
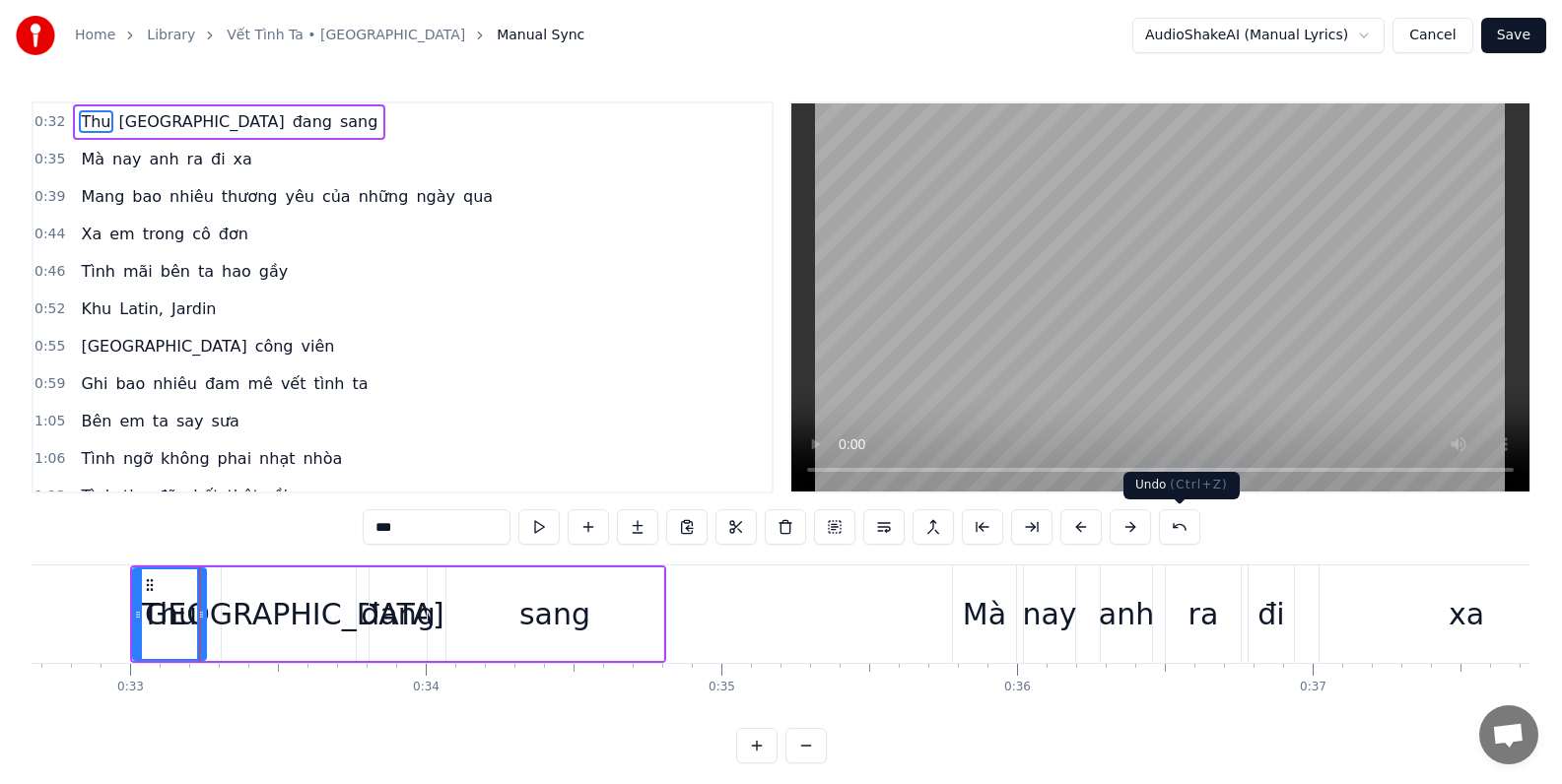
click at [1180, 522] on button at bounding box center [1179, 527] width 41 height 36
click at [1181, 527] on button at bounding box center [1179, 527] width 41 height 36
click at [150, 586] on icon at bounding box center [150, 585] width 16 height 16
click at [535, 527] on button at bounding box center [538, 527] width 41 height 36
drag, startPoint x: 199, startPoint y: 617, endPoint x: 212, endPoint y: 621, distance: 13.6
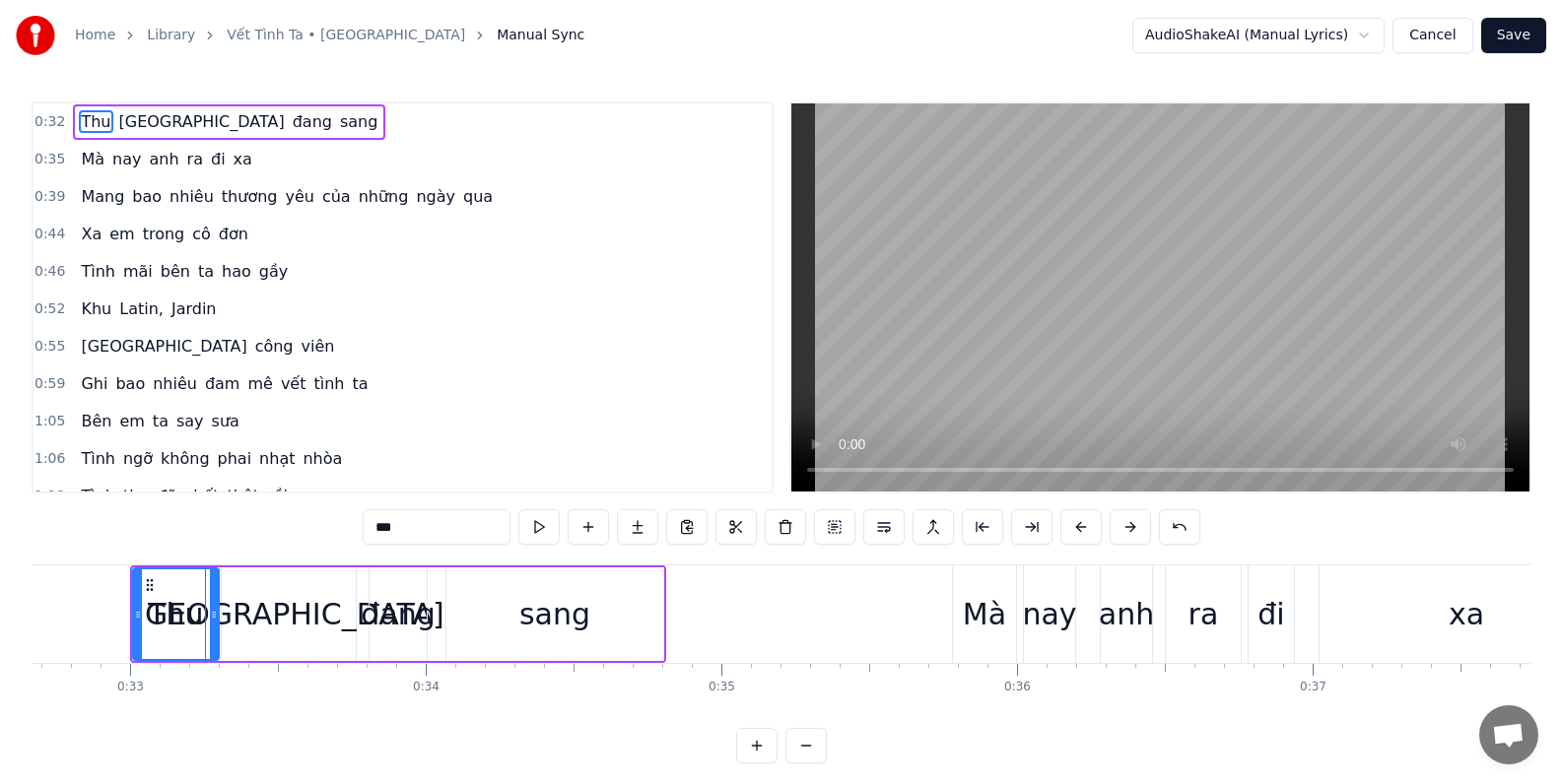
click at [212, 621] on div at bounding box center [214, 614] width 8 height 90
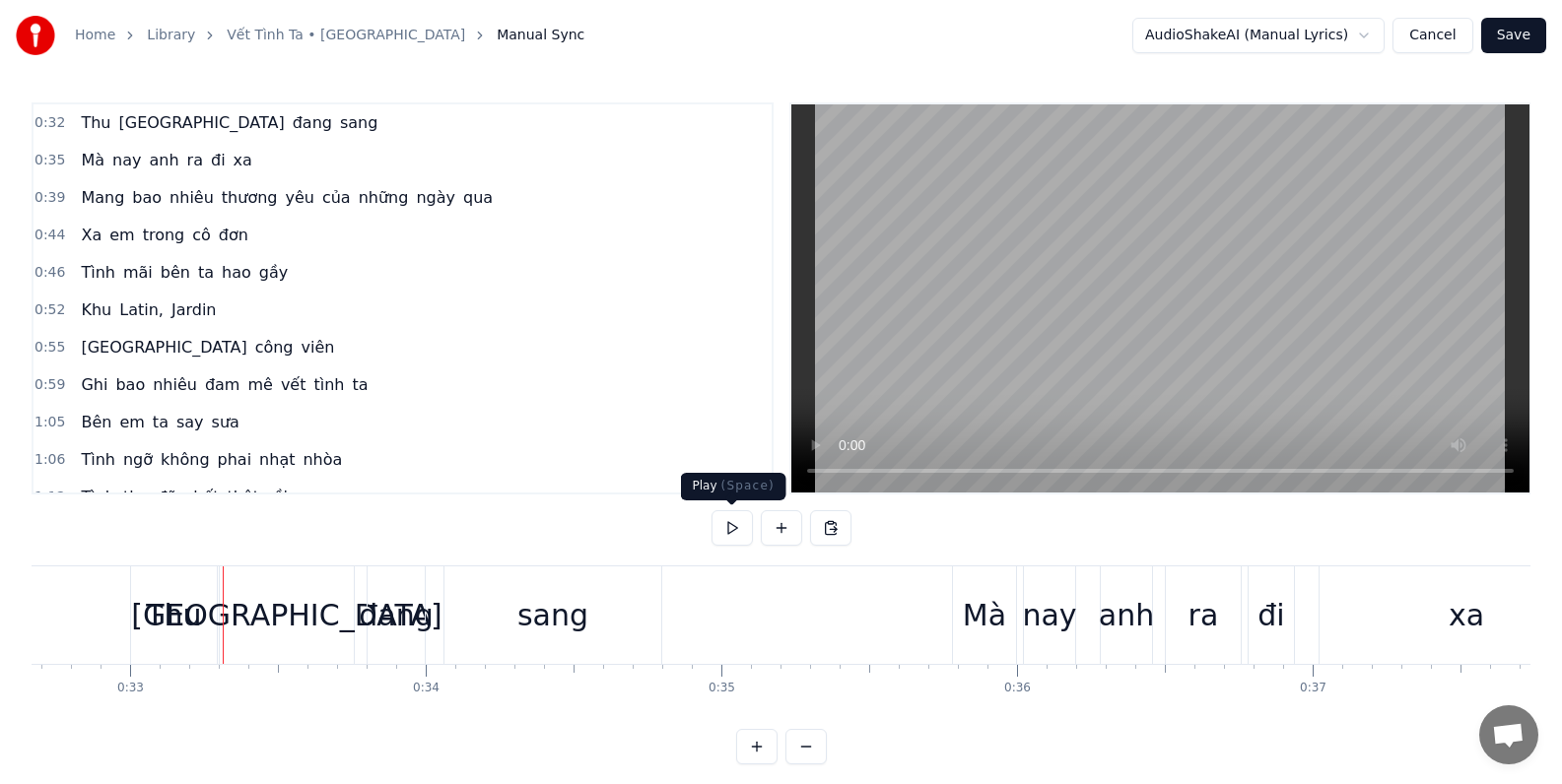
click at [728, 528] on button at bounding box center [732, 528] width 41 height 36
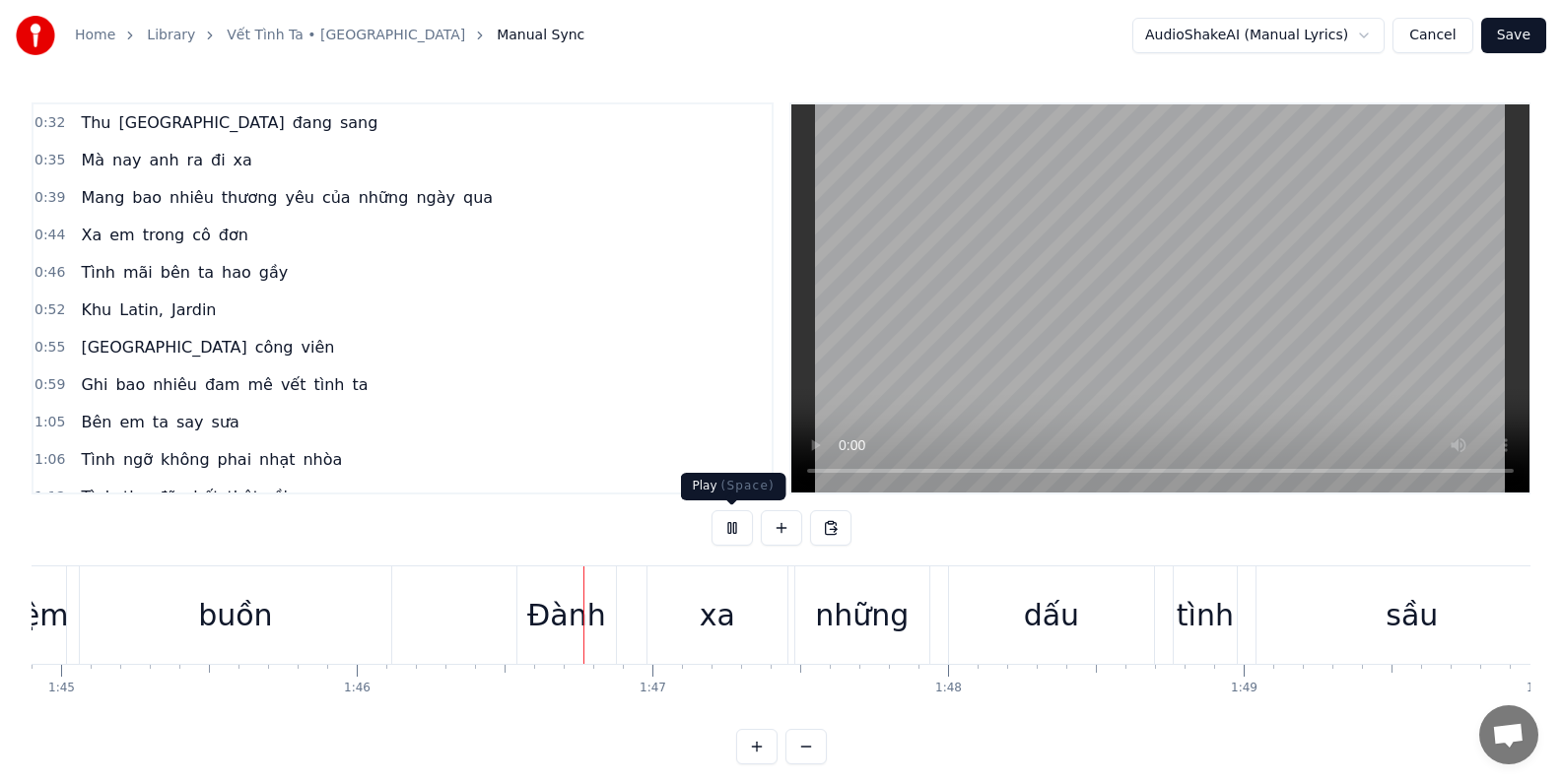
scroll to position [0, 31316]
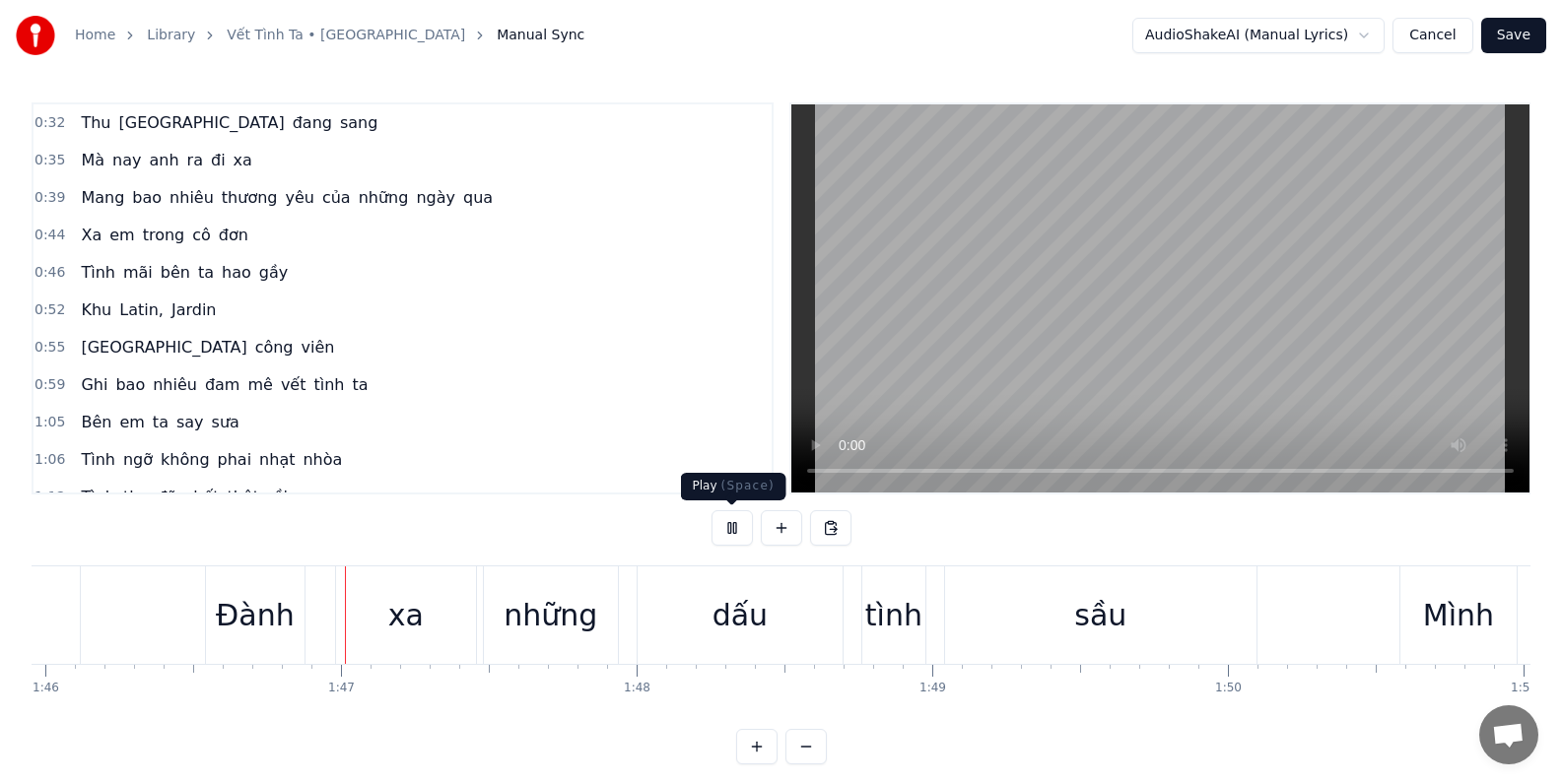
click at [729, 528] on button at bounding box center [732, 528] width 41 height 36
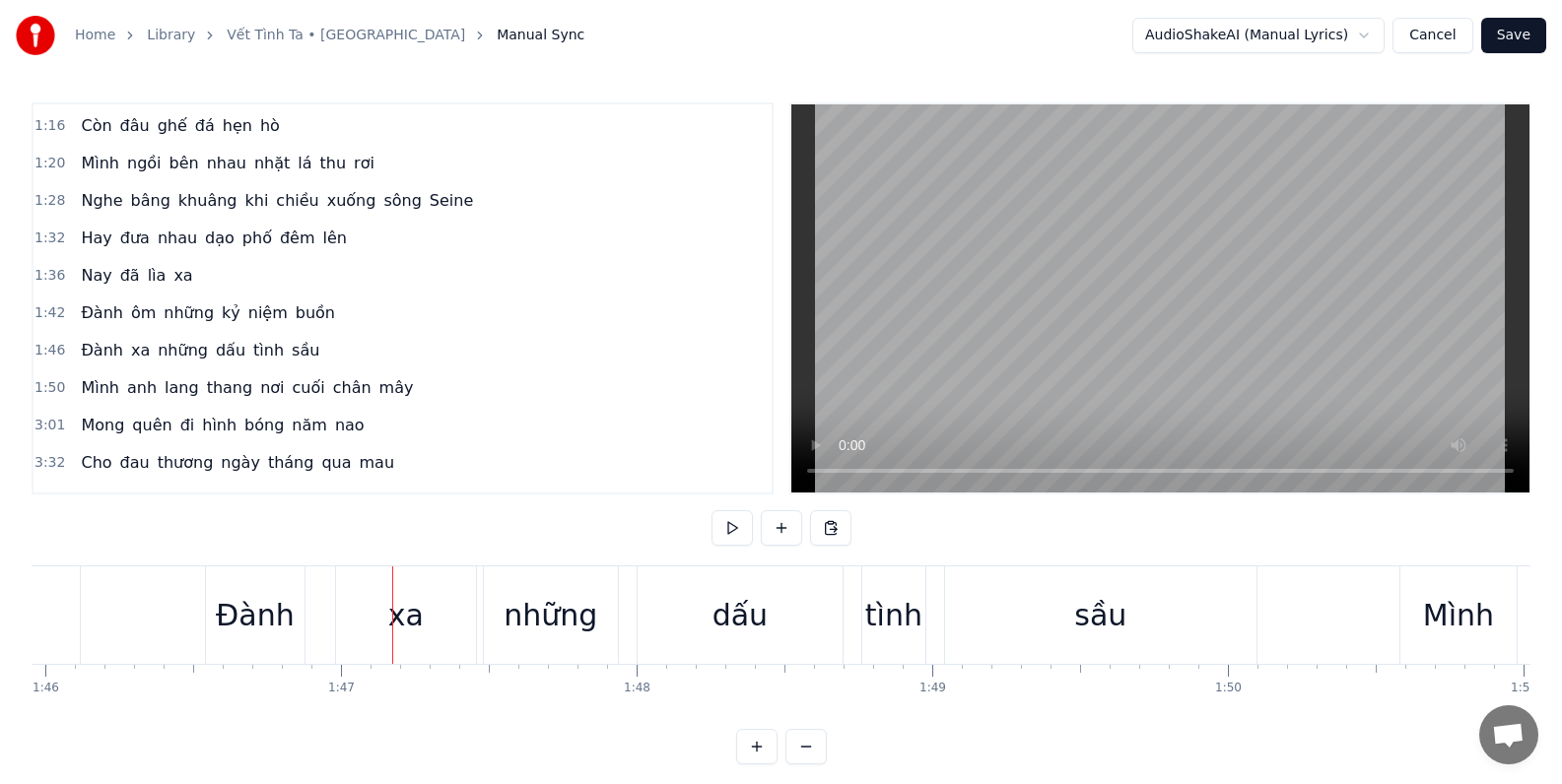
scroll to position [435, 0]
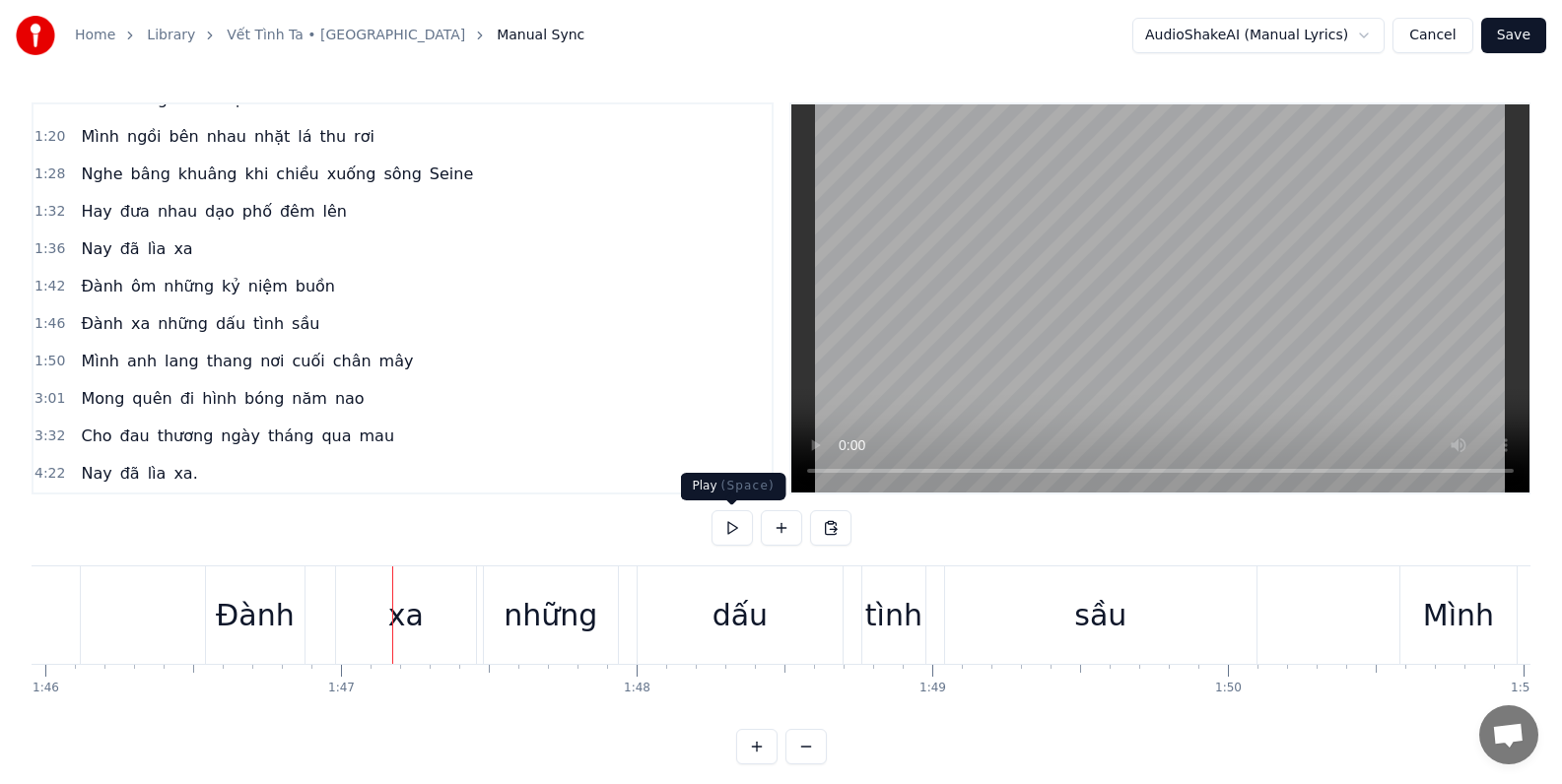
click at [727, 528] on button at bounding box center [732, 528] width 41 height 36
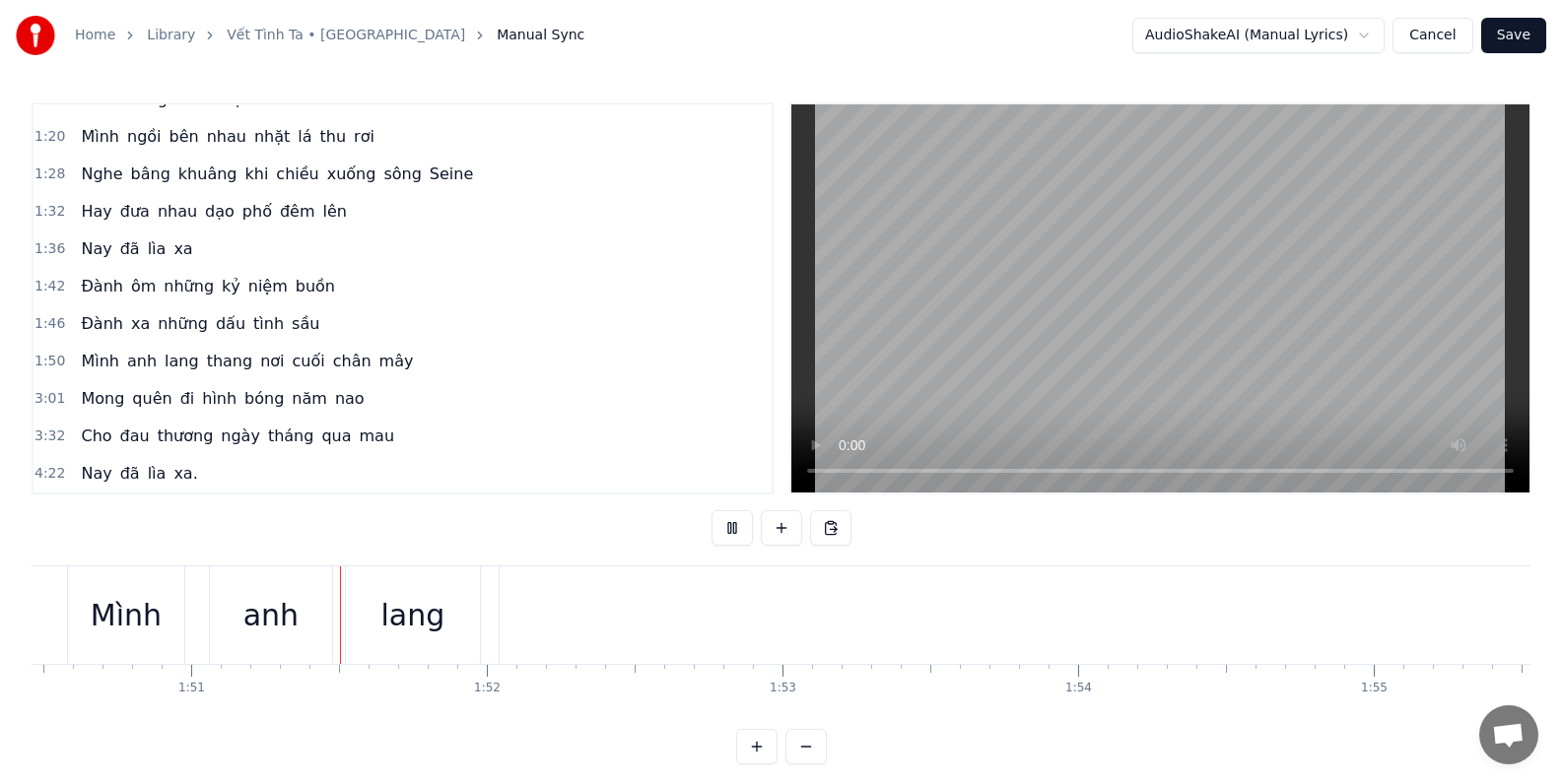
scroll to position [0, 32649]
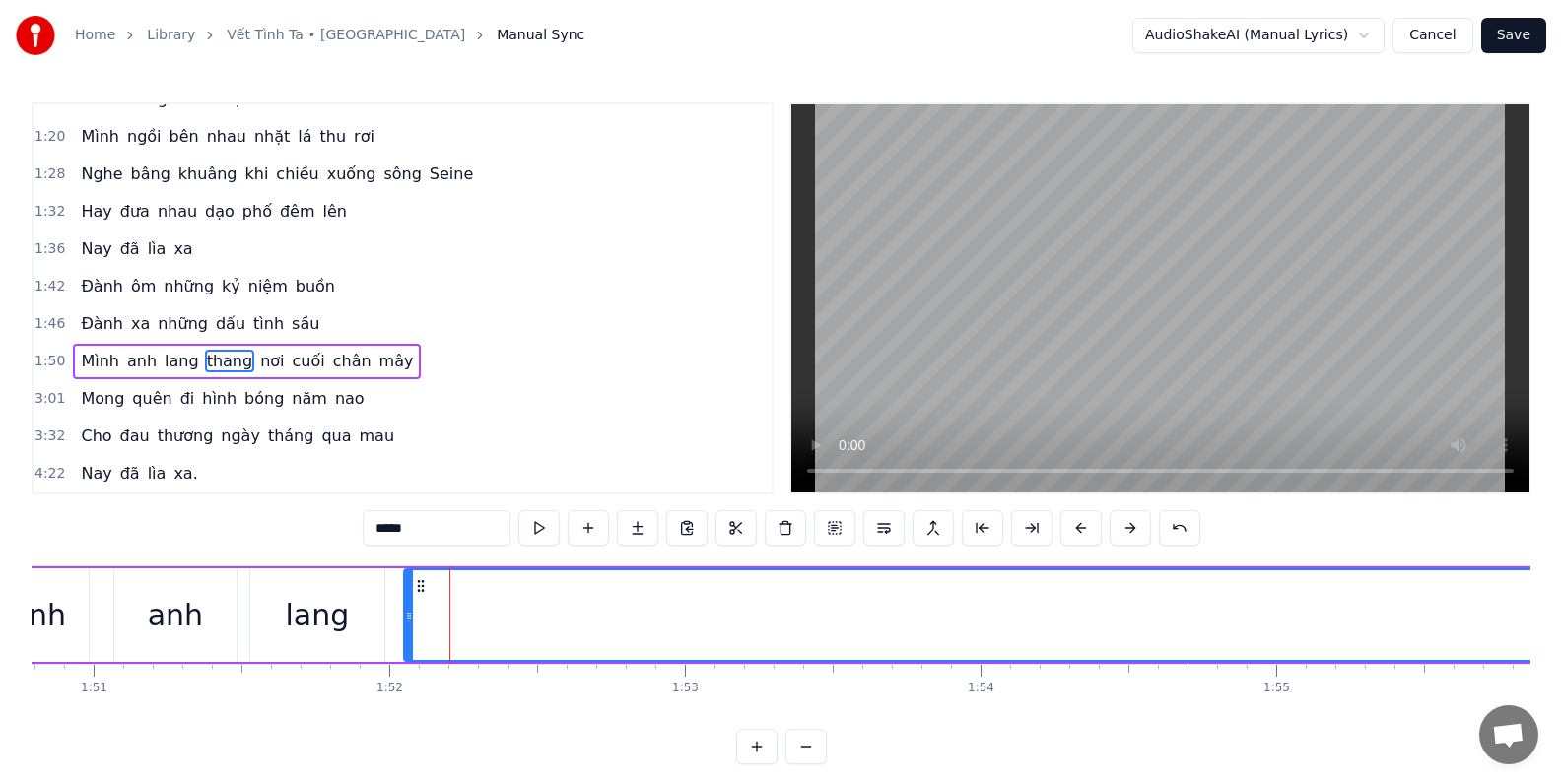
scroll to position [0, 32830]
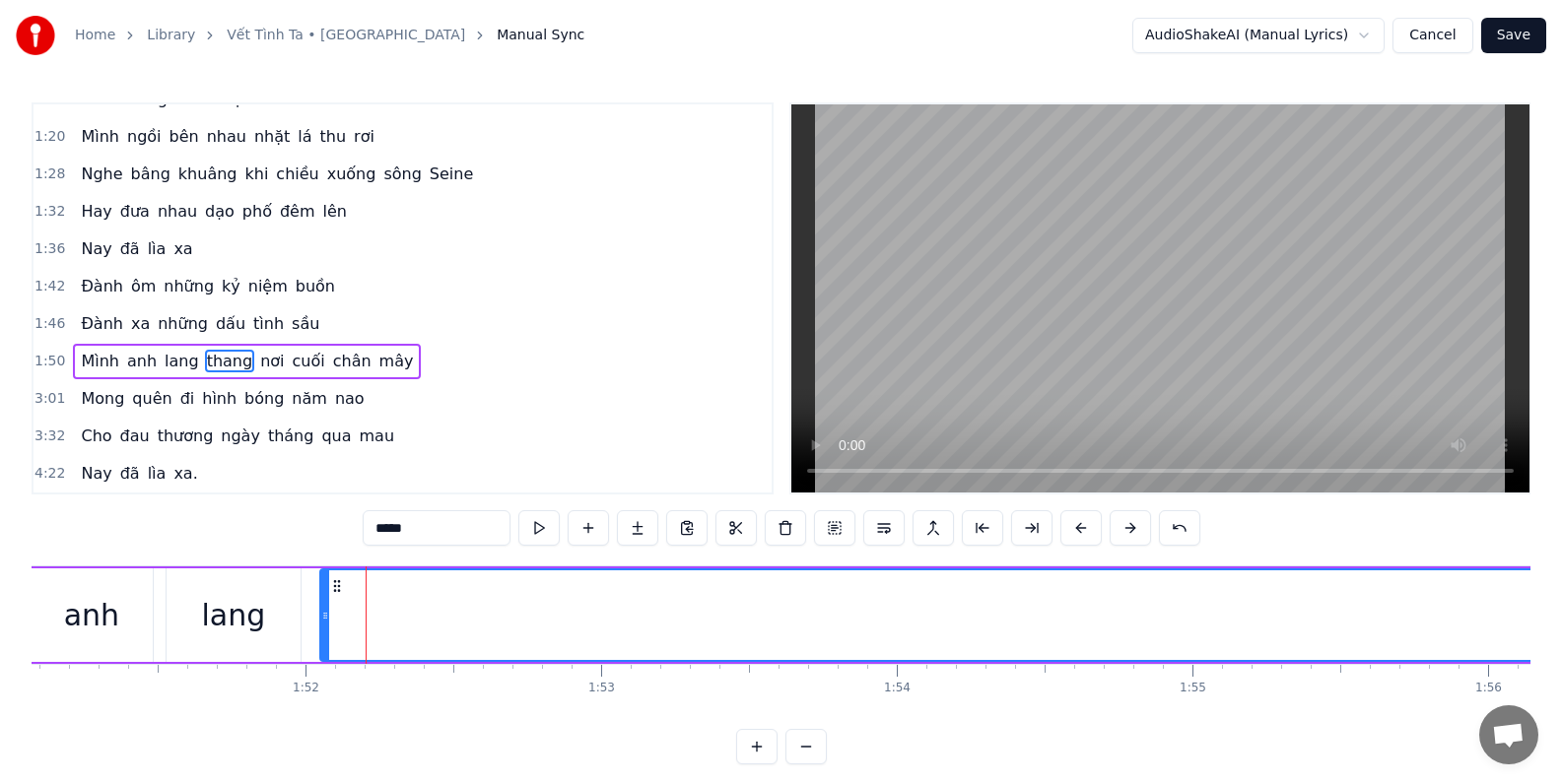
click at [321, 583] on div at bounding box center [325, 615] width 8 height 90
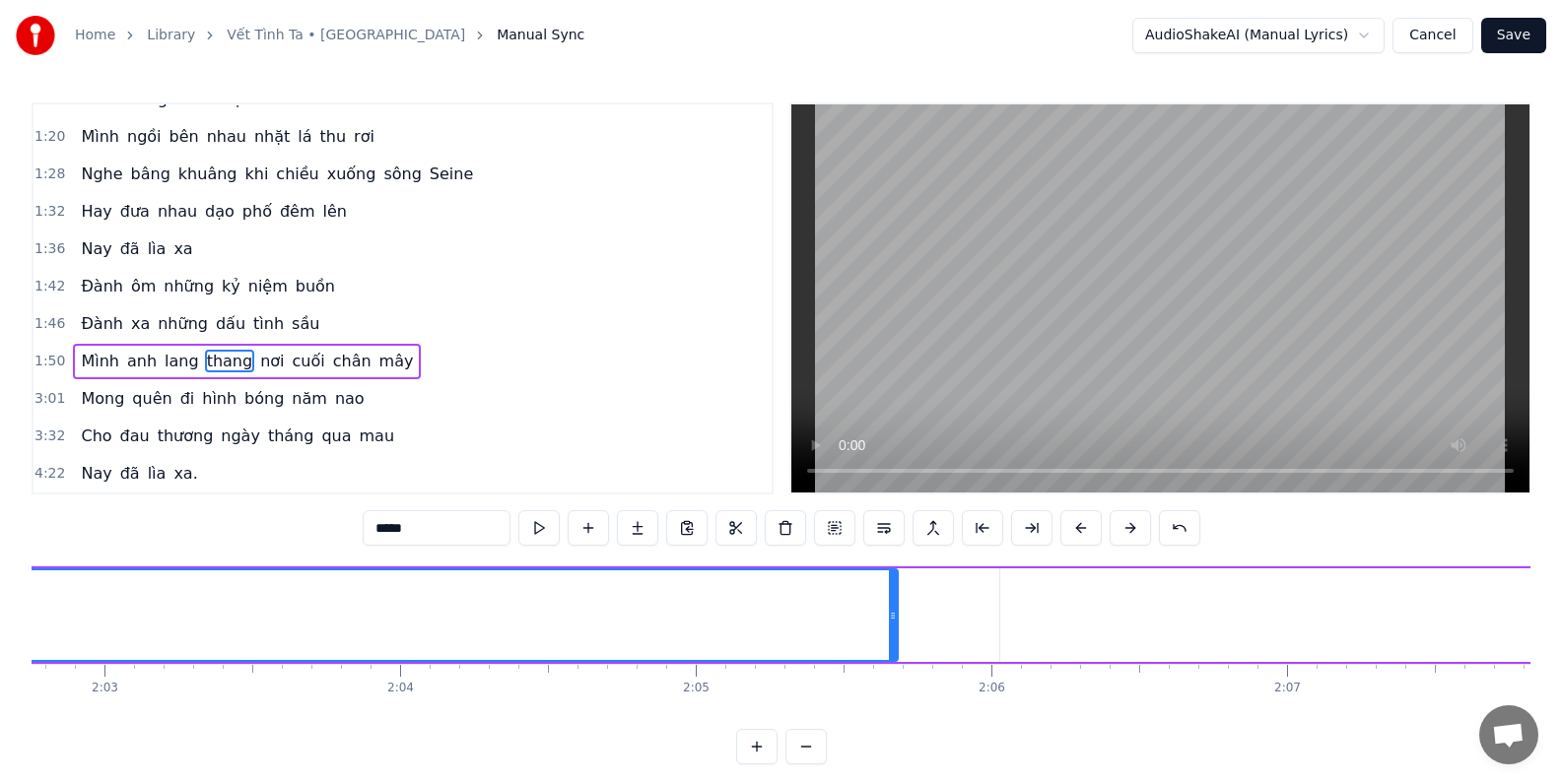
scroll to position [0, 36322]
drag, startPoint x: 855, startPoint y: 597, endPoint x: 715, endPoint y: 596, distance: 140.0
click at [847, 615] on icon at bounding box center [846, 615] width 8 height 16
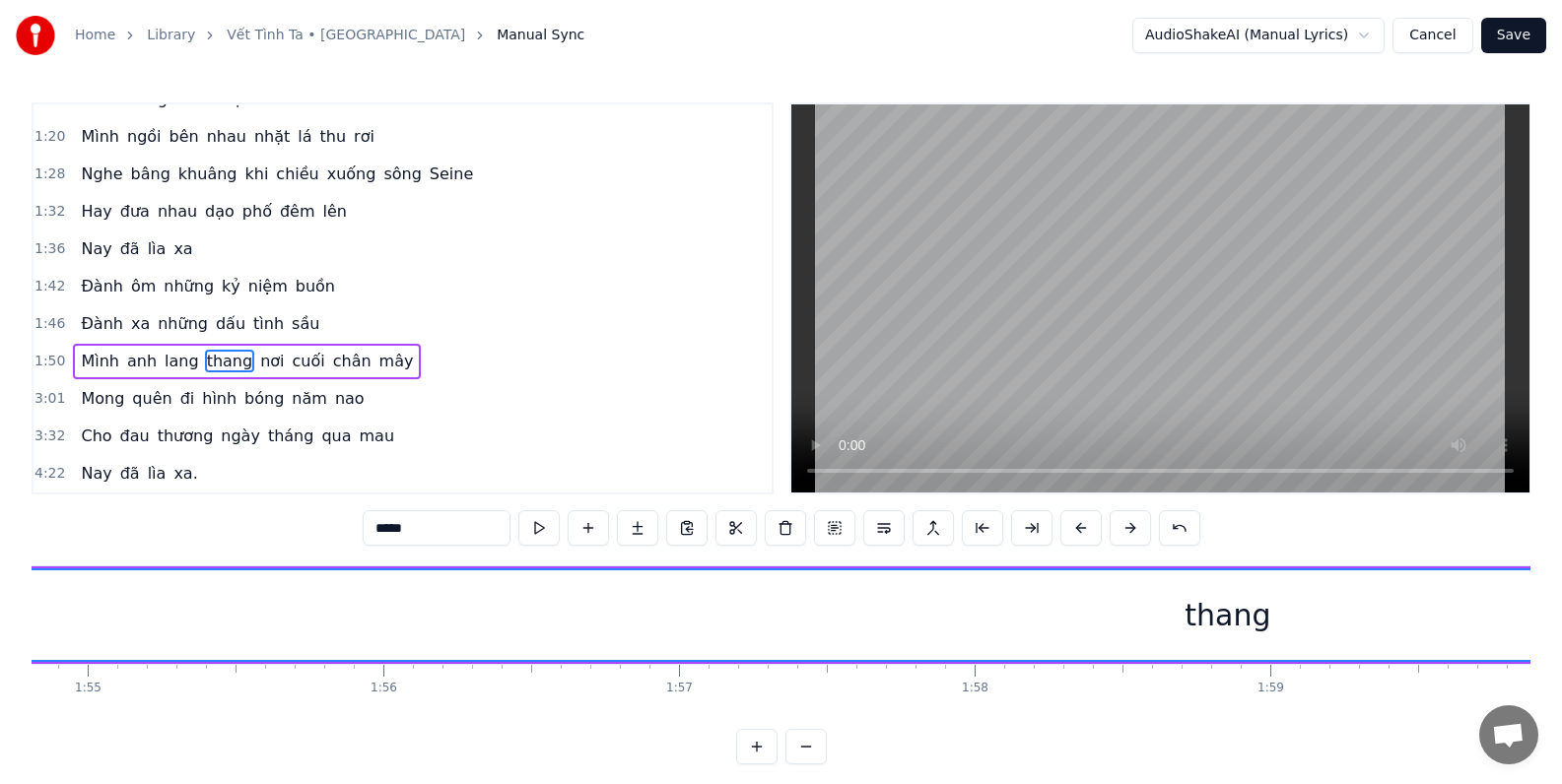
scroll to position [0, 33946]
click at [1212, 616] on div "thang" at bounding box center [1216, 614] width 86 height 44
drag, startPoint x: 1213, startPoint y: 614, endPoint x: 1063, endPoint y: 624, distance: 150.3
click at [1063, 624] on div "thang" at bounding box center [1215, 615] width 4021 height 90
click at [1217, 617] on div "thang" at bounding box center [1216, 614] width 86 height 44
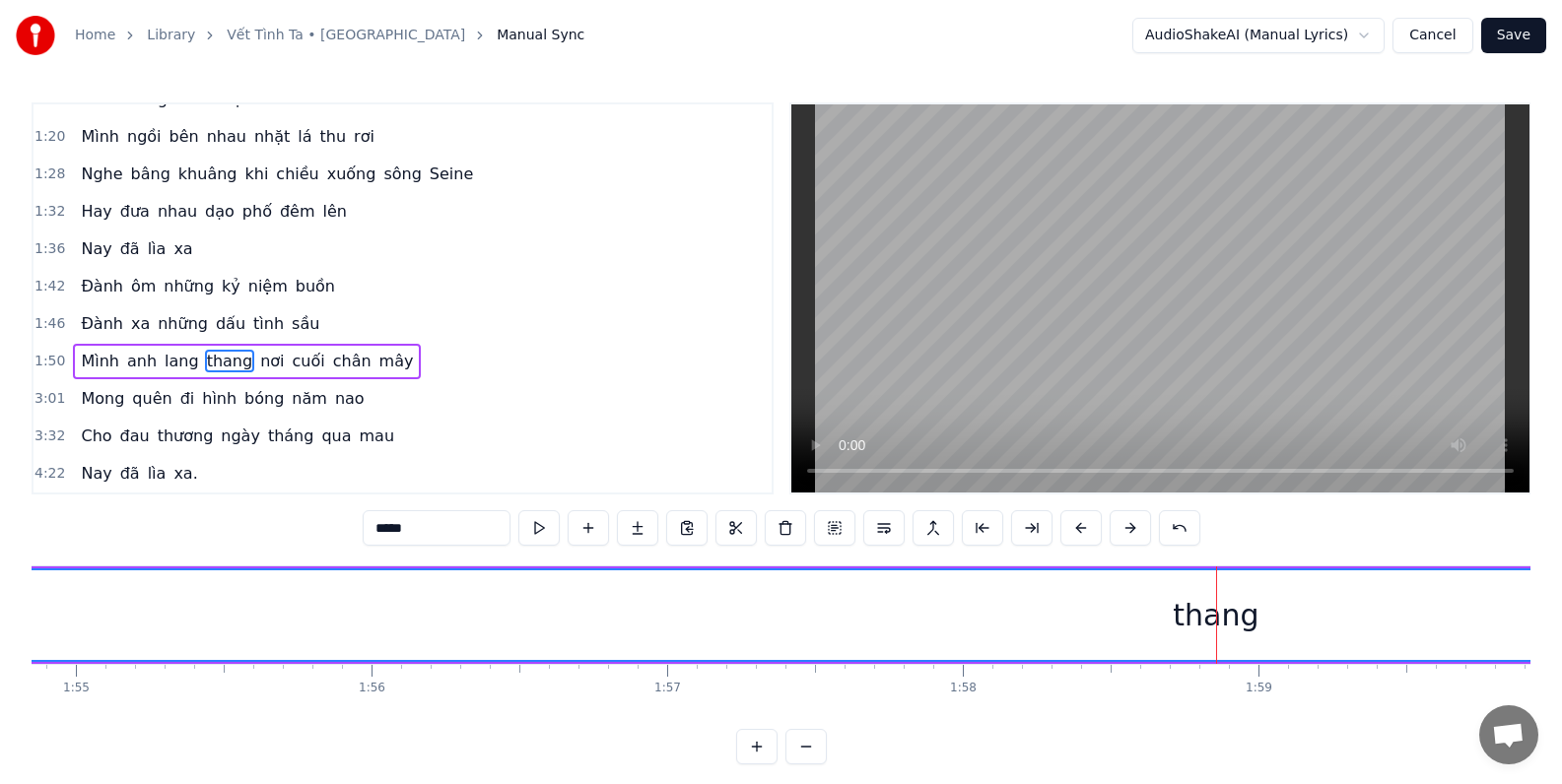
click at [1235, 618] on div "thang" at bounding box center [1216, 614] width 86 height 44
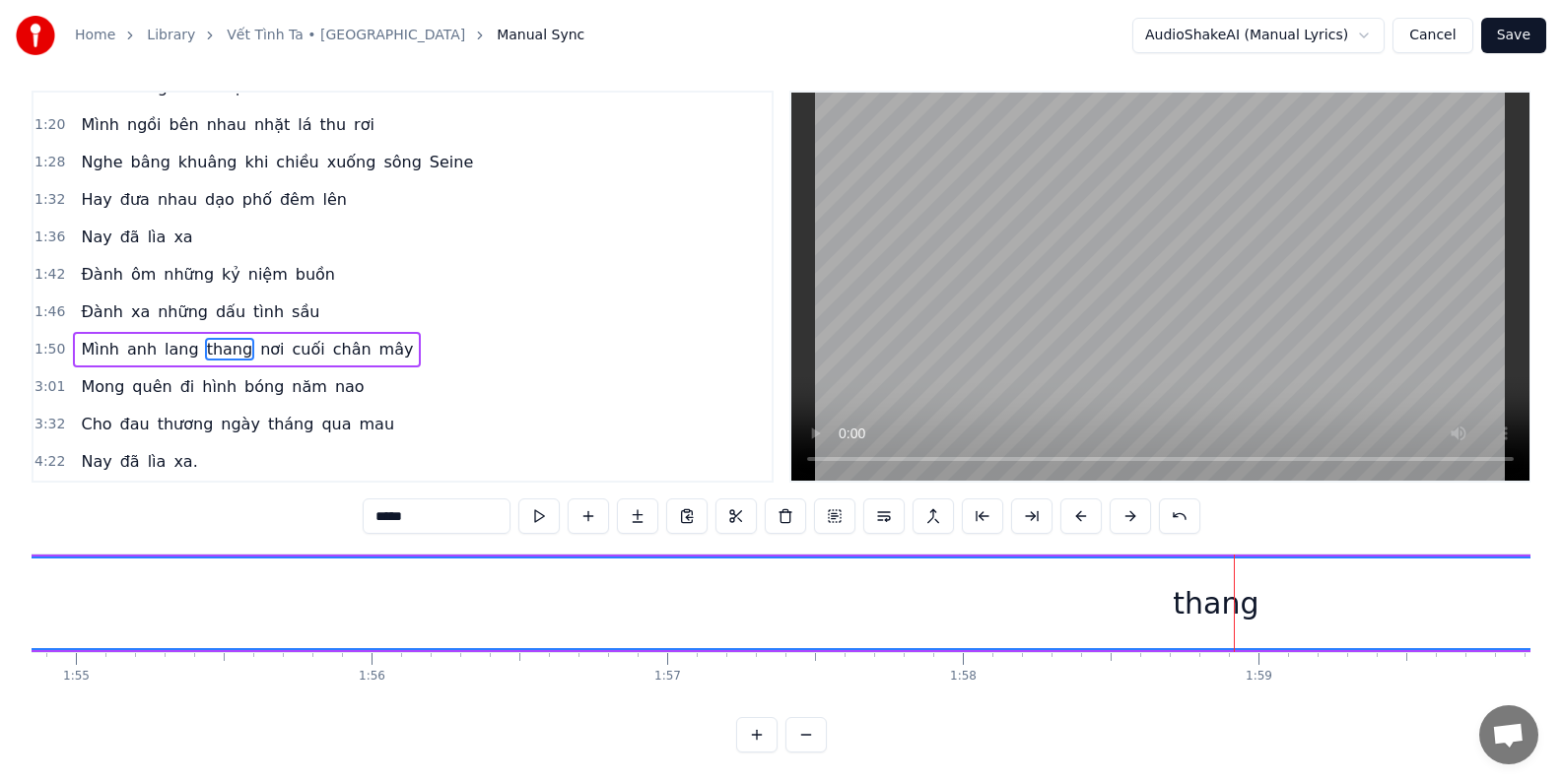
click at [804, 733] on button at bounding box center [805, 735] width 41 height 36
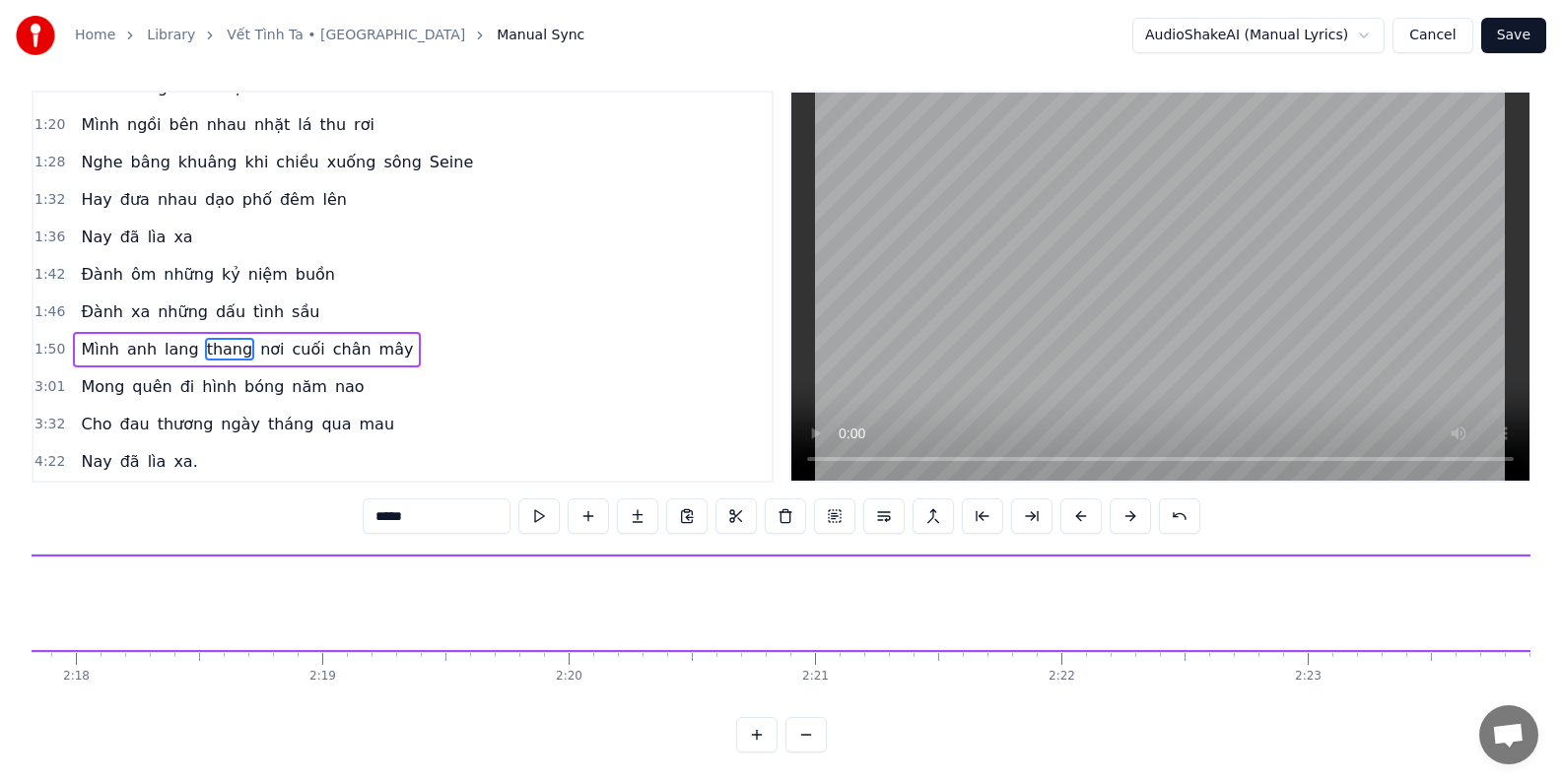
scroll to position [0, 29191]
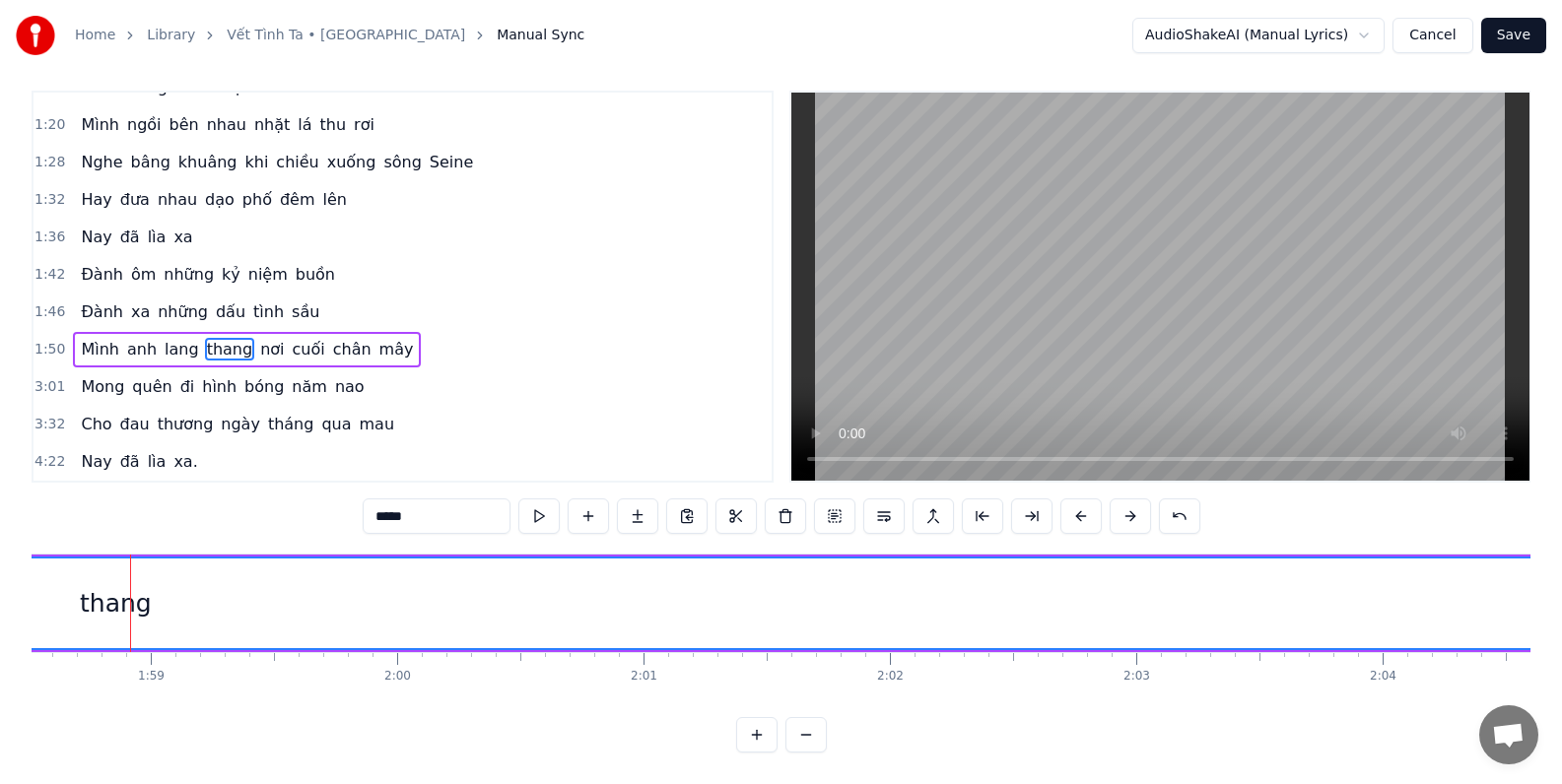
click at [804, 733] on button at bounding box center [805, 735] width 41 height 36
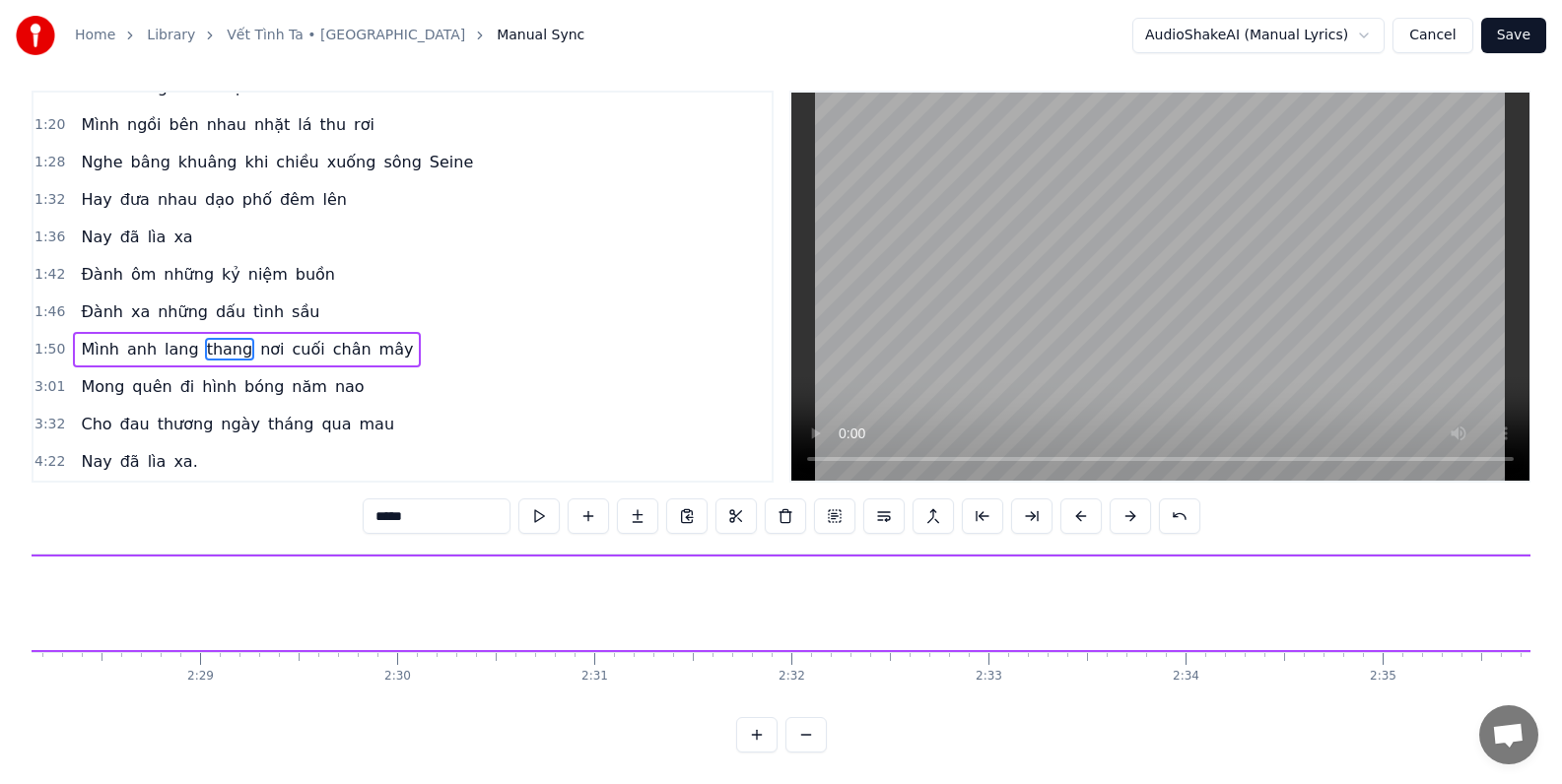
scroll to position [0, 23333]
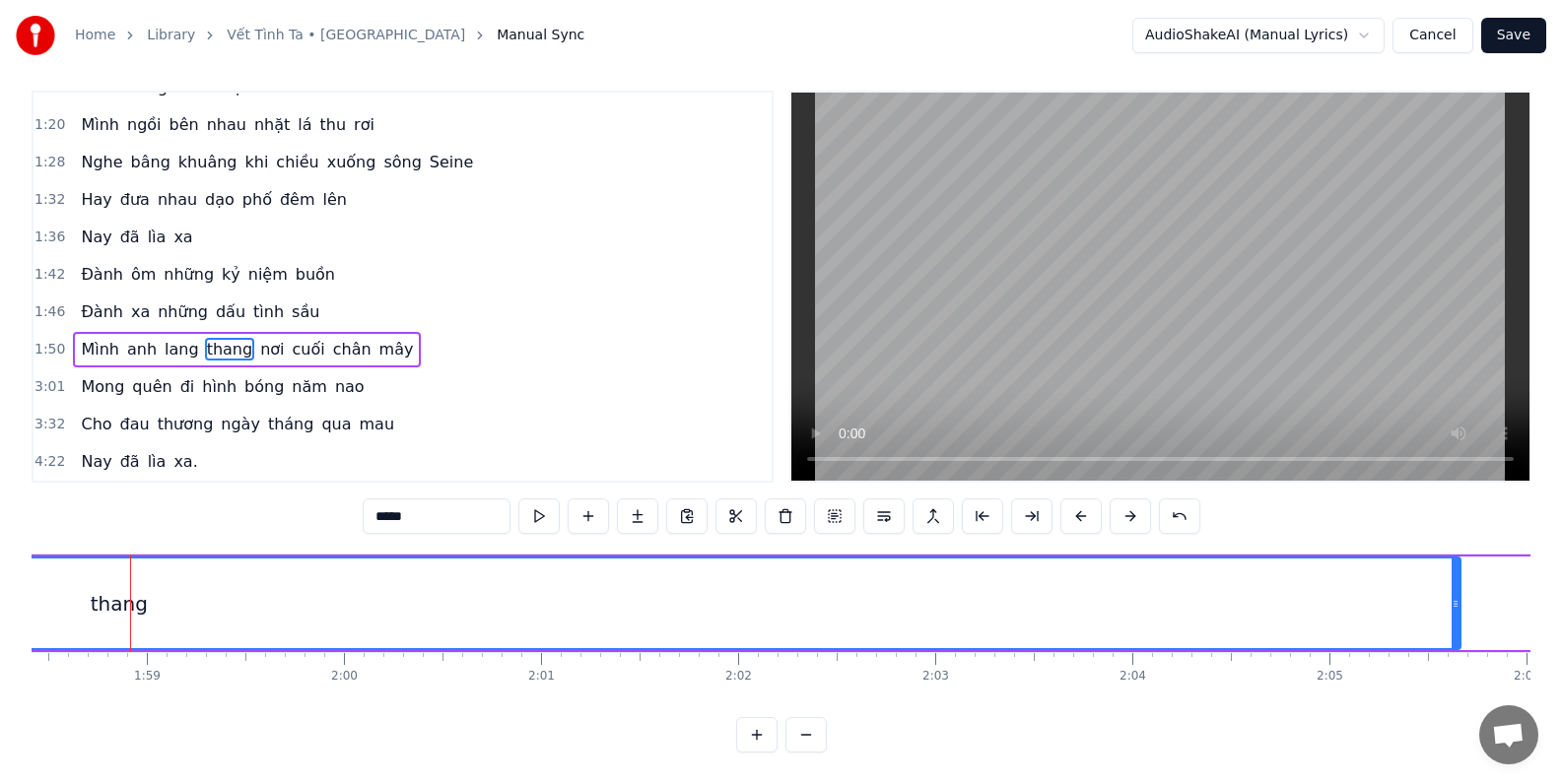
click at [804, 733] on button at bounding box center [805, 735] width 41 height 36
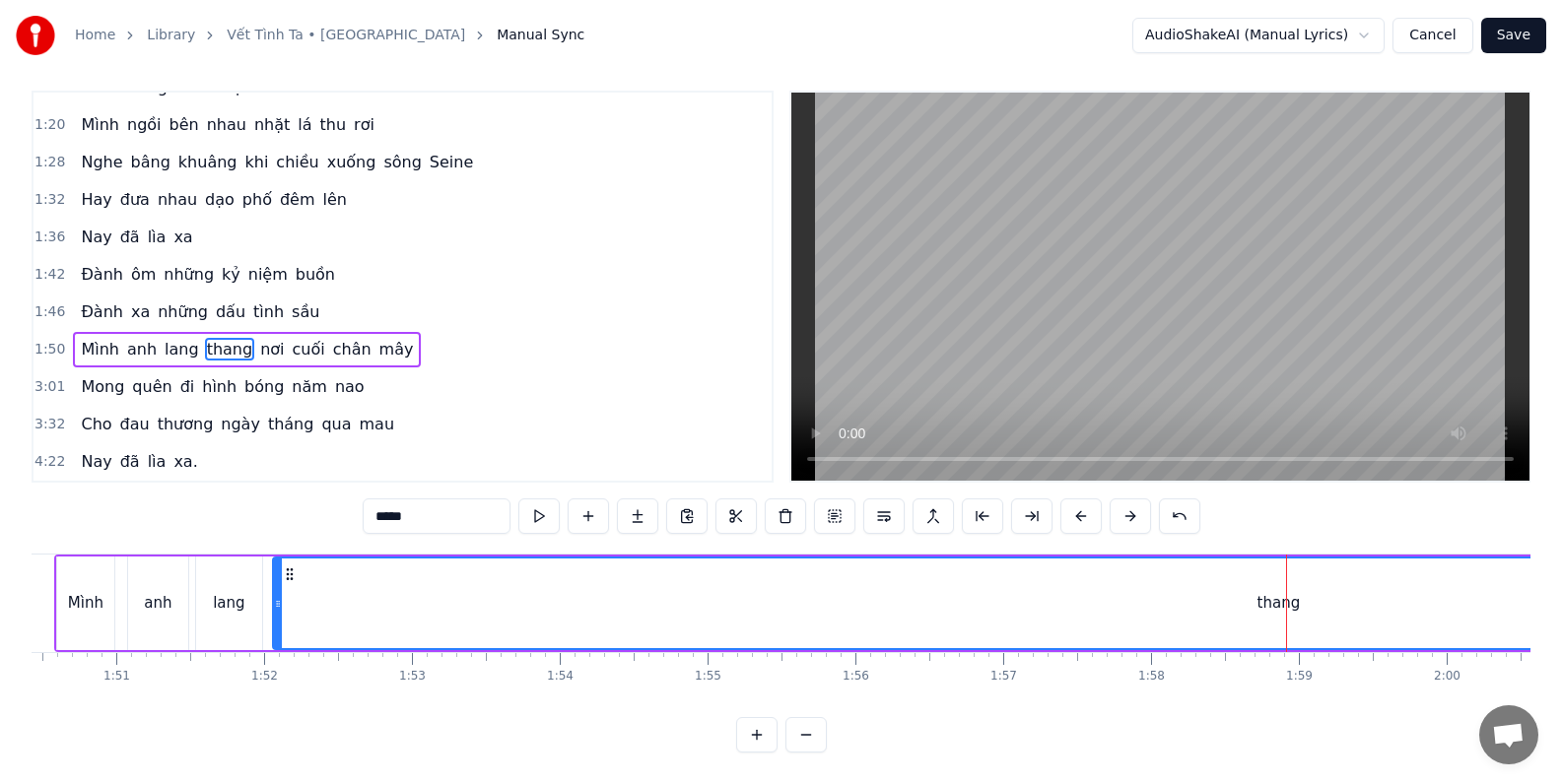
scroll to position [0, 16292]
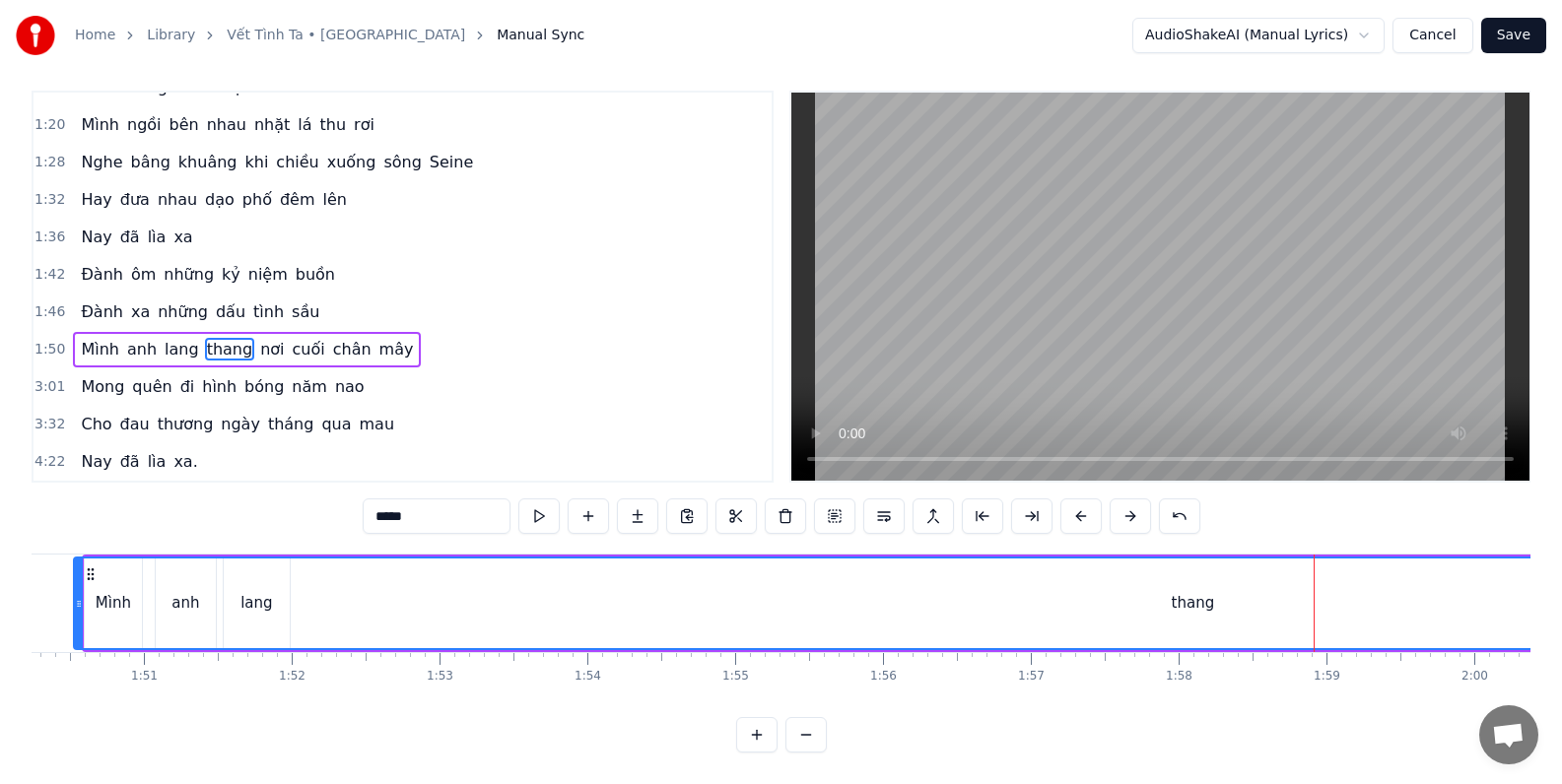
drag, startPoint x: 302, startPoint y: 588, endPoint x: 76, endPoint y: 583, distance: 226.1
click at [76, 595] on icon at bounding box center [79, 603] width 8 height 16
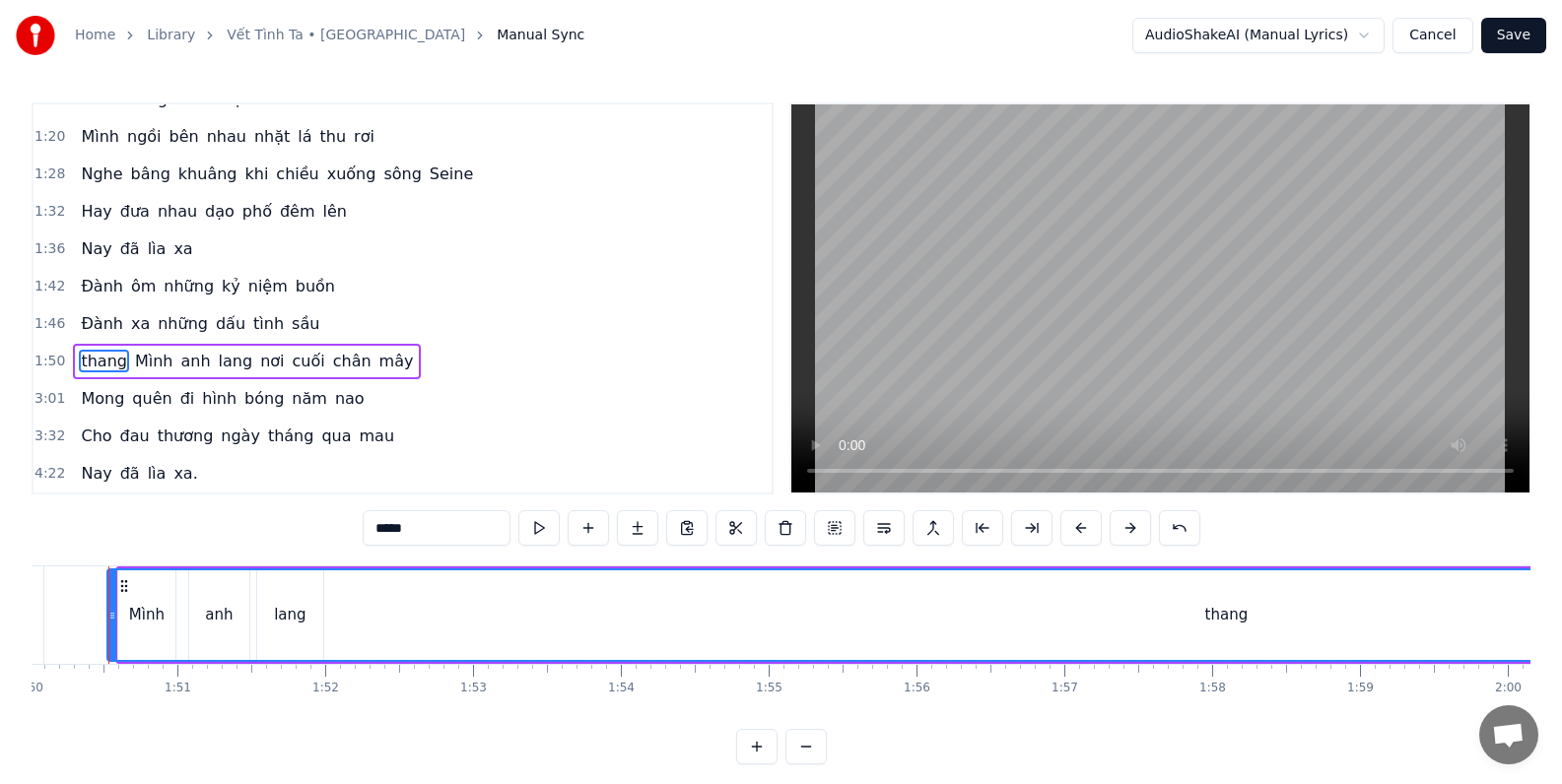
scroll to position [0, 16236]
click at [214, 324] on span "dấu" at bounding box center [231, 323] width 34 height 23
type input "***"
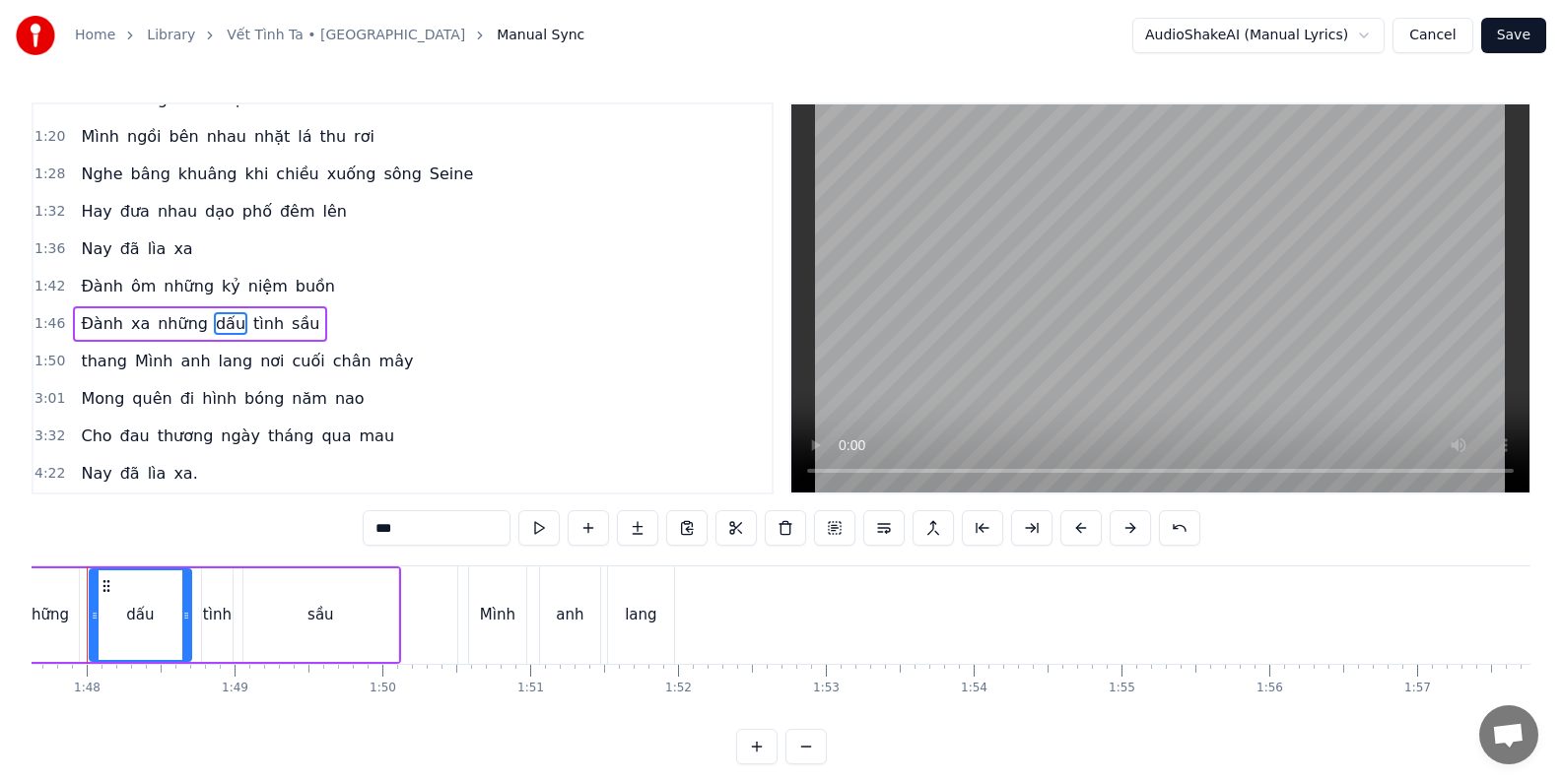
scroll to position [0, 15863]
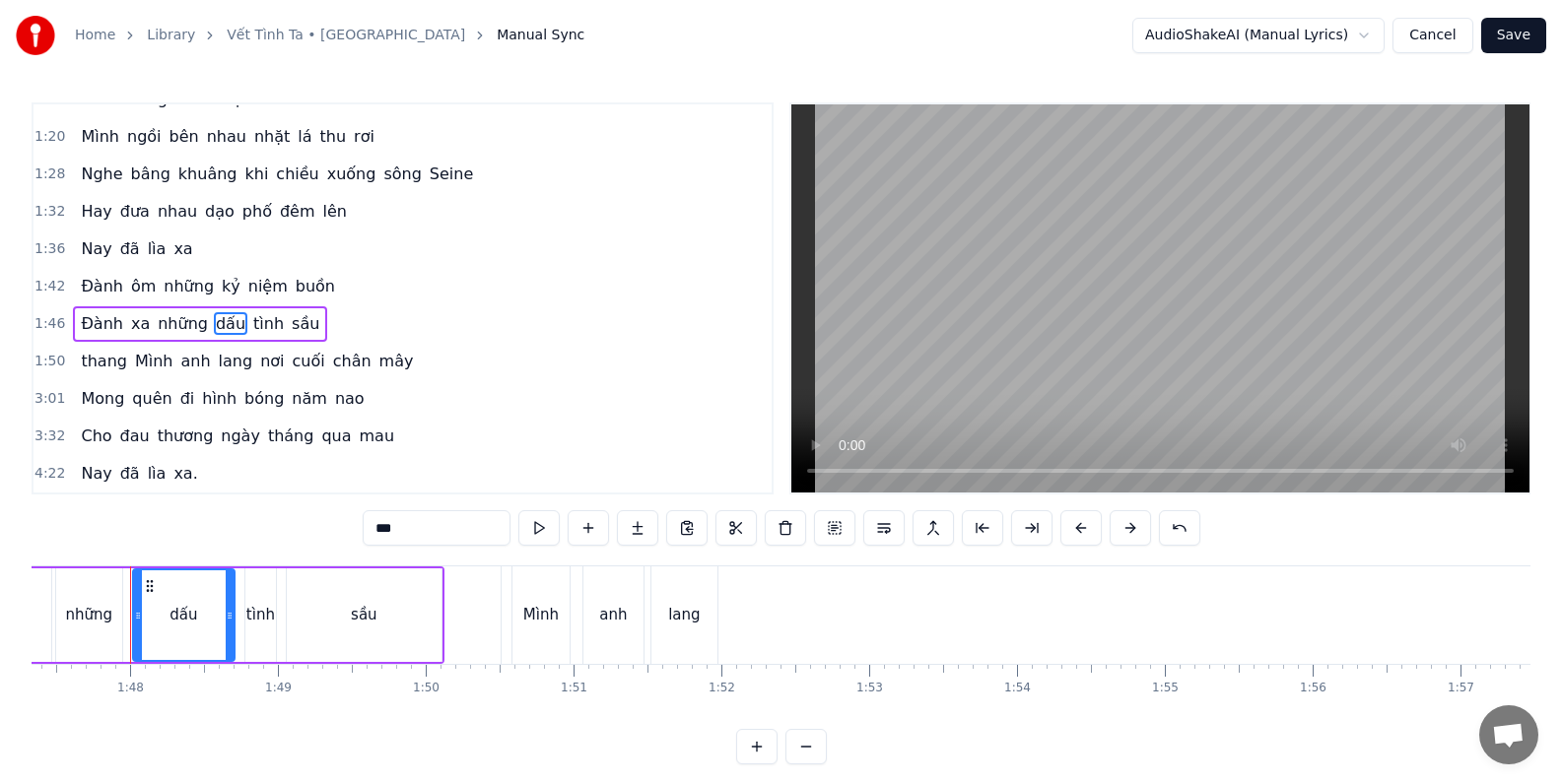
click at [507, 412] on div "3:01 [PERSON_NAME] đi hình bóng năm nao" at bounding box center [402, 399] width 738 height 38
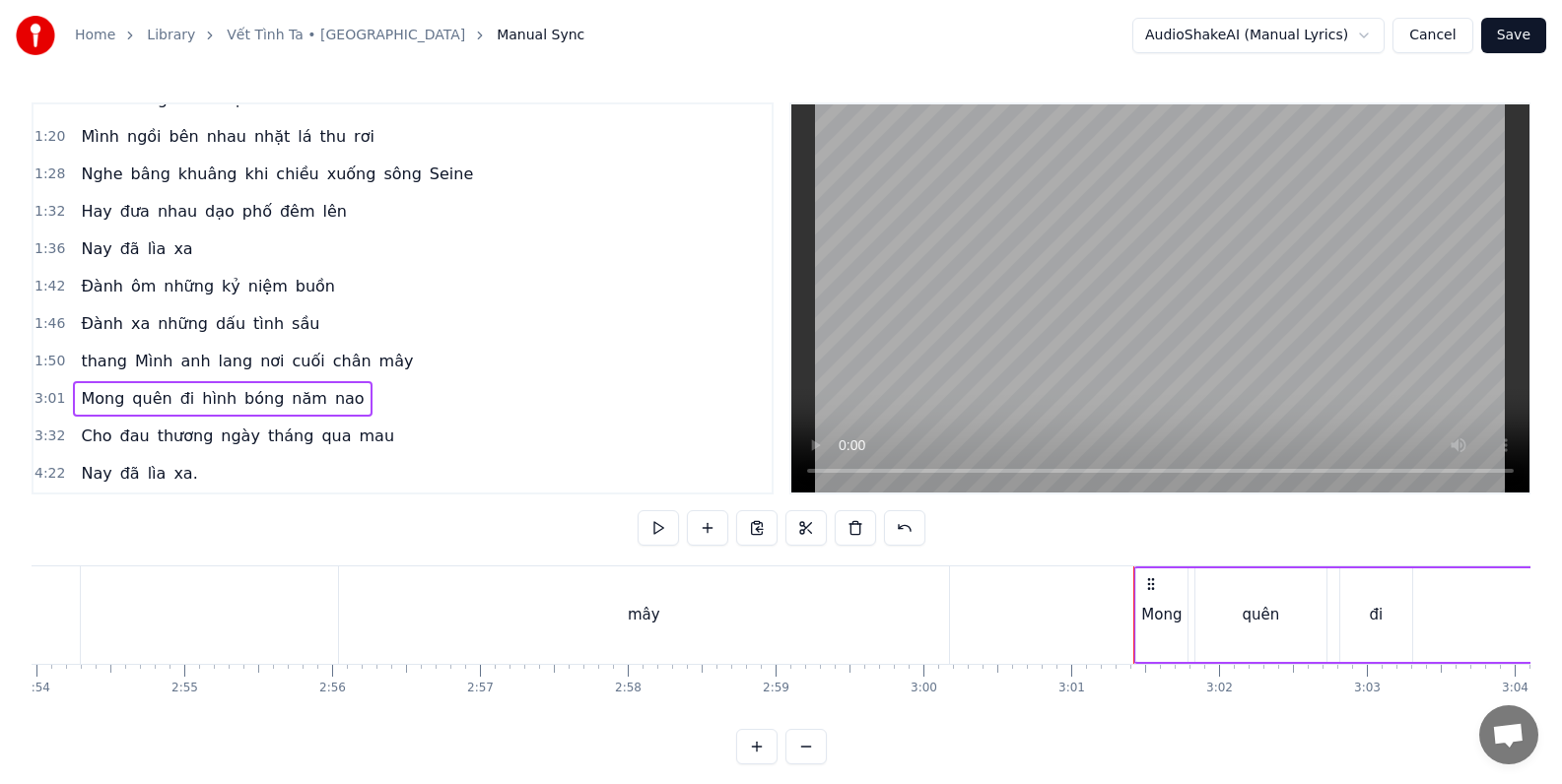
scroll to position [0, 26713]
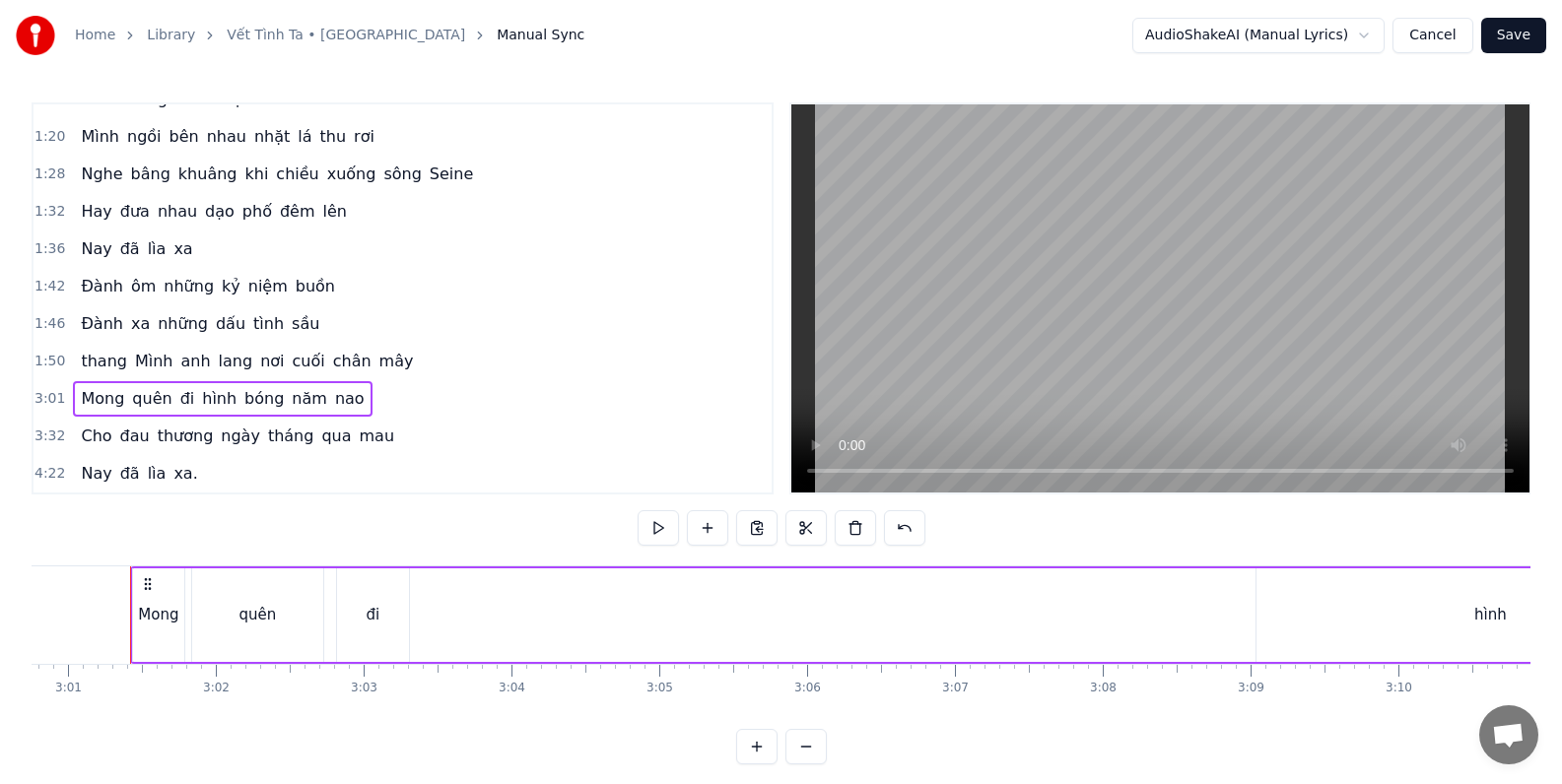
click at [337, 320] on div "1:46 Đành xa những dấu tình sầu" at bounding box center [402, 324] width 738 height 38
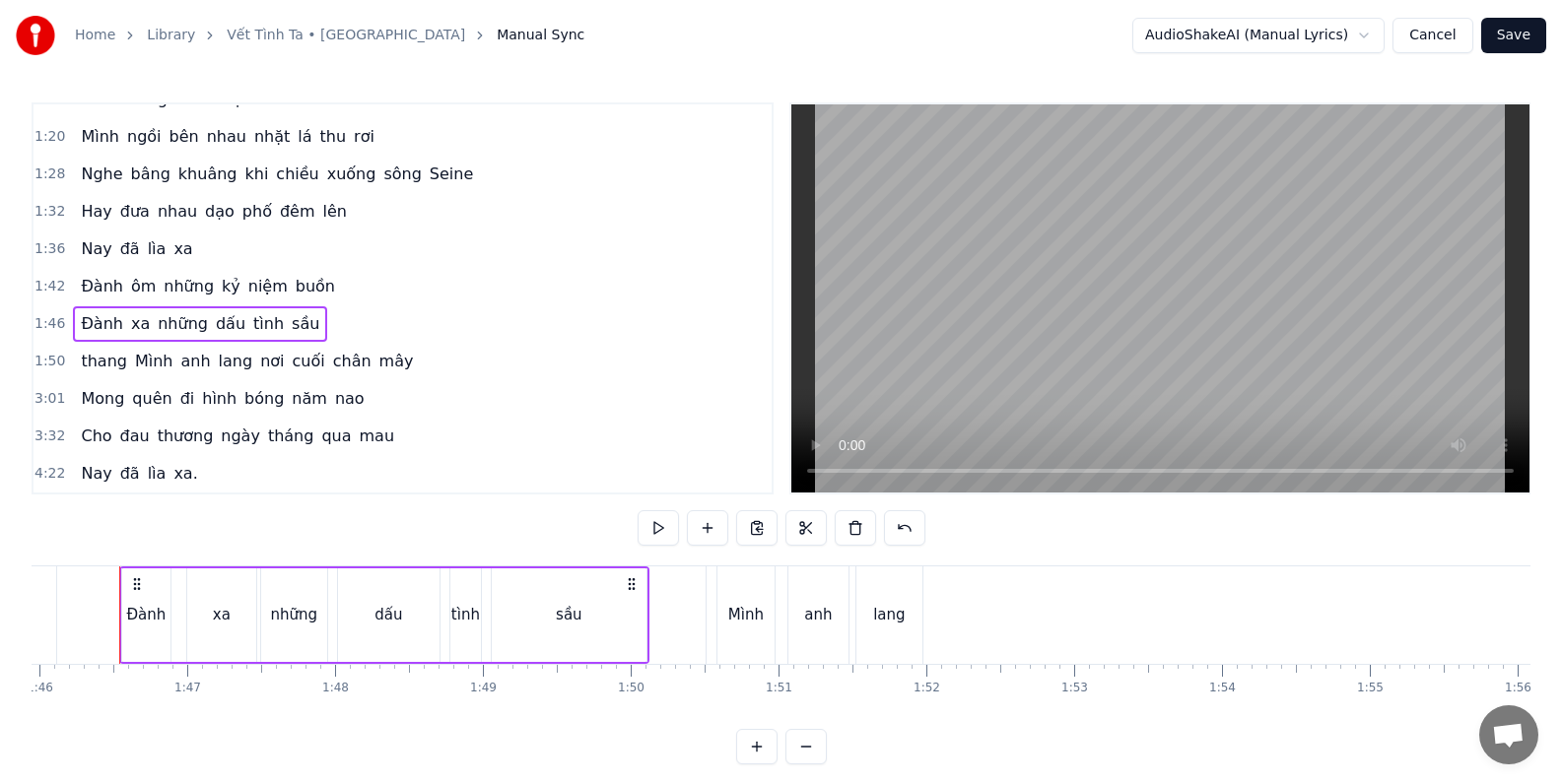
scroll to position [0, 15646]
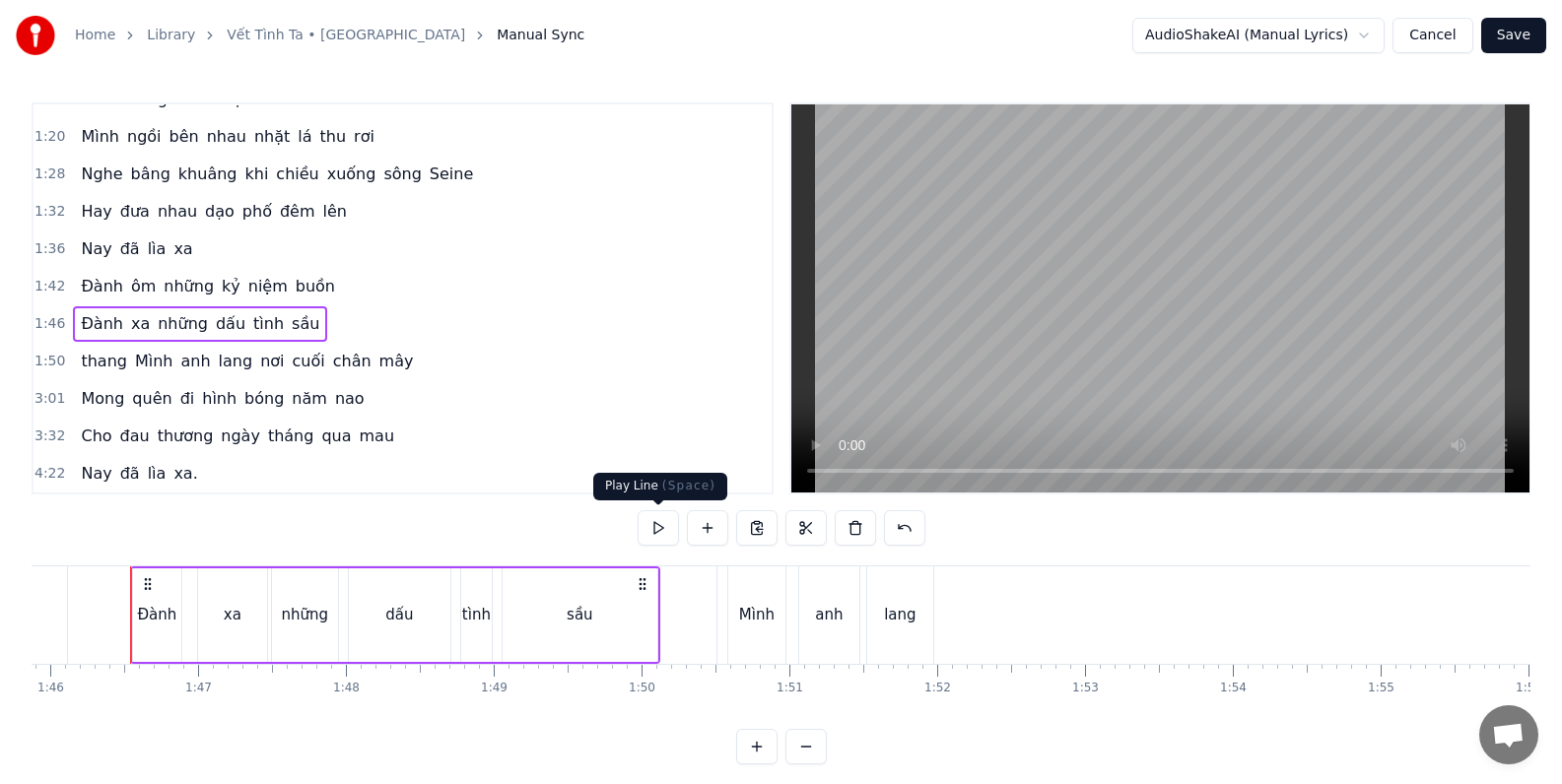
click at [653, 525] on button at bounding box center [658, 528] width 41 height 36
click at [91, 363] on span "thang" at bounding box center [104, 360] width 50 height 23
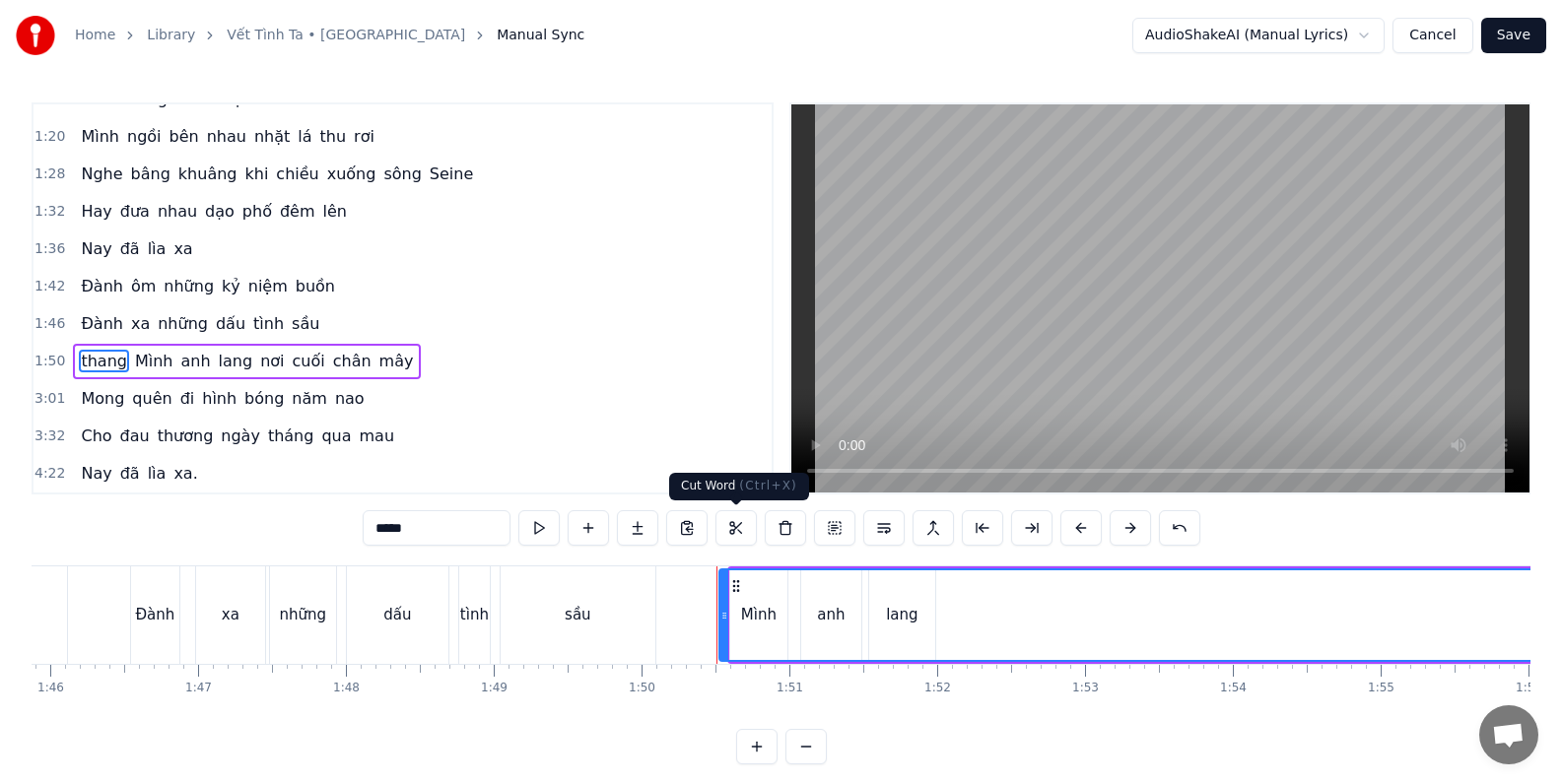
click at [739, 528] on button at bounding box center [736, 528] width 41 height 36
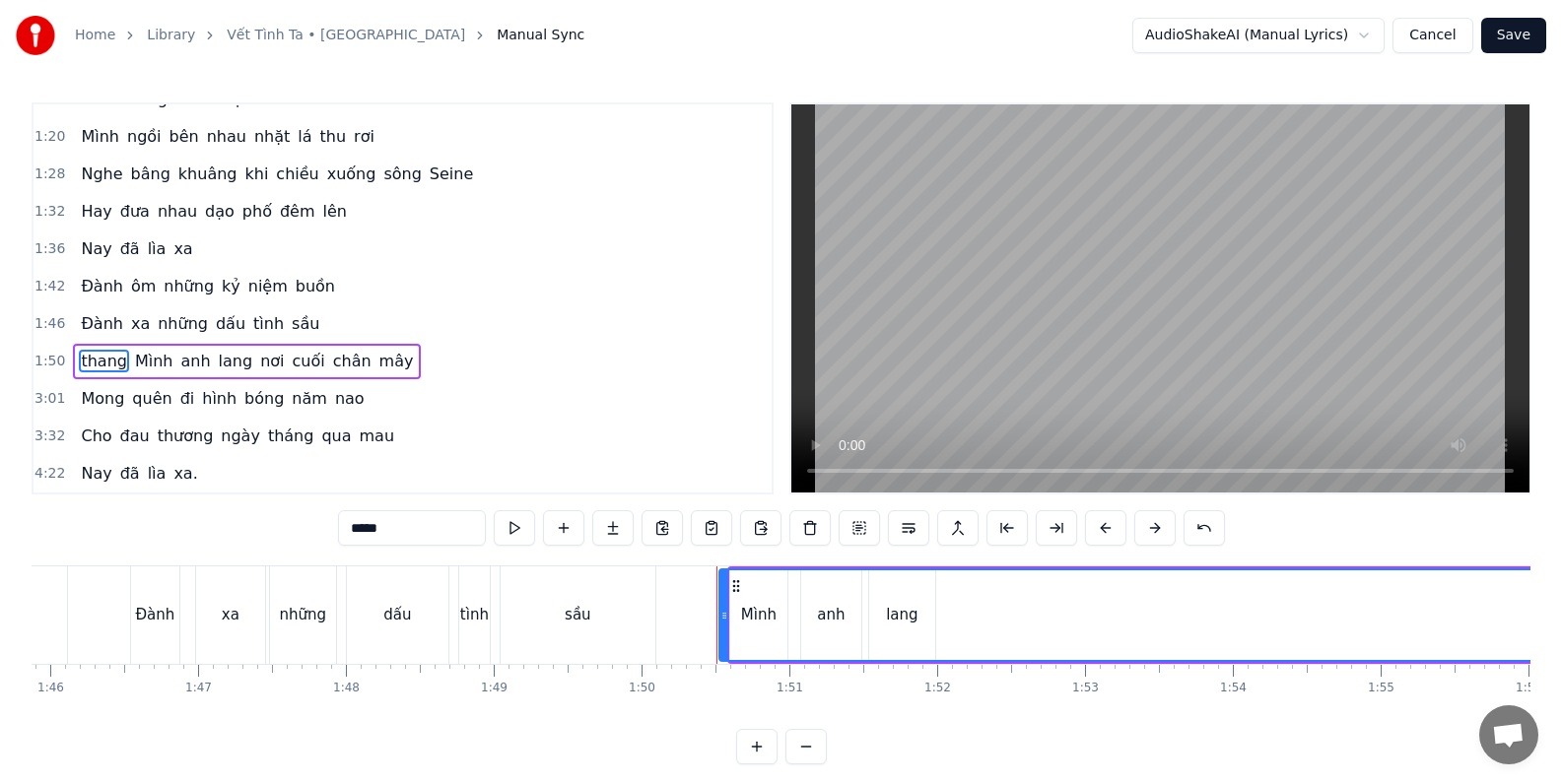
click at [413, 523] on input "*****" at bounding box center [412, 528] width 148 height 36
type input "*"
click at [523, 418] on div "3:32 Cho đau thương ngày tháng qua mau" at bounding box center [402, 437] width 738 height 38
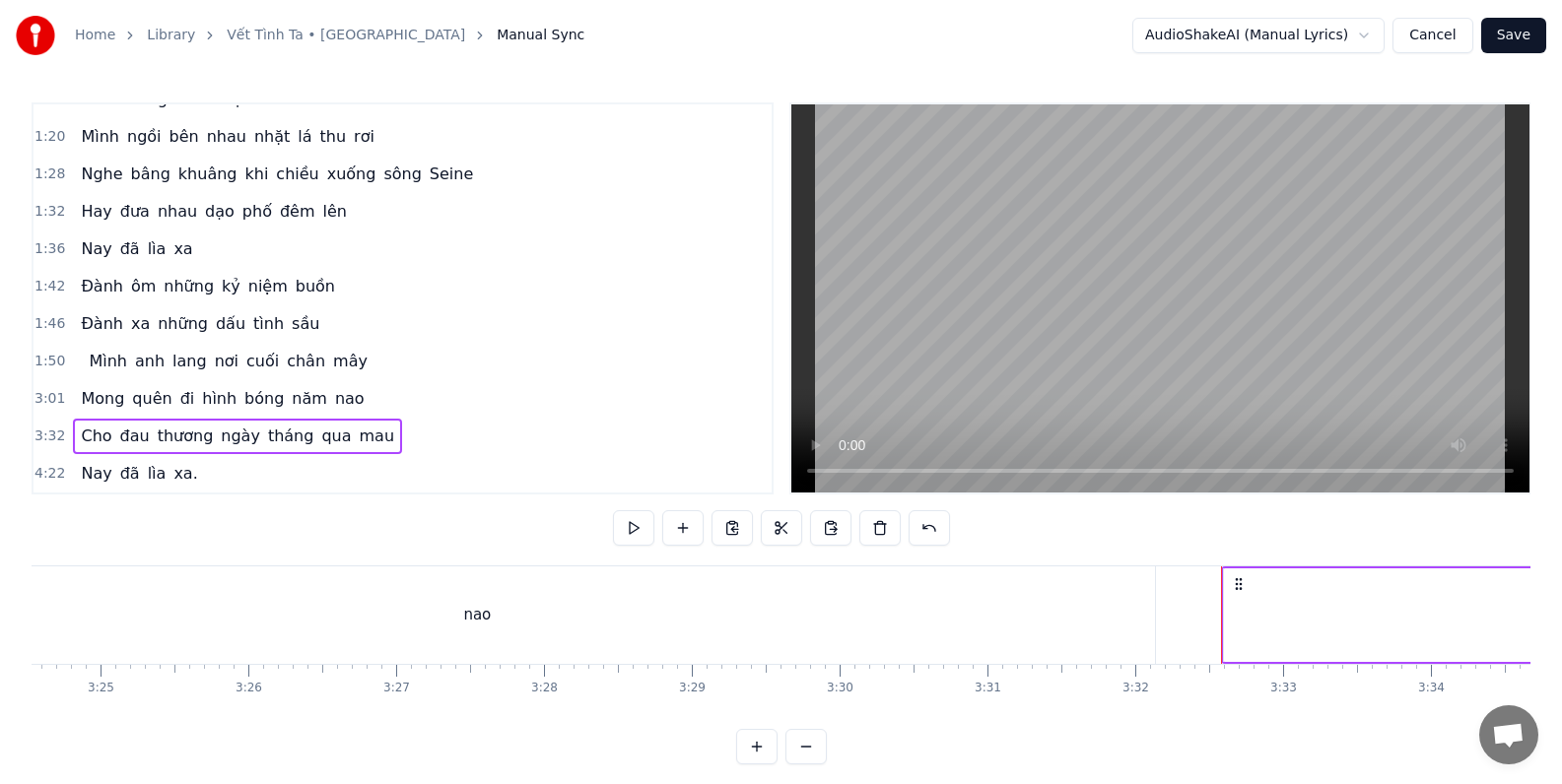
scroll to position [0, 30226]
click at [375, 360] on div "1:50 Mình anh lang nơi cuối chân mây" at bounding box center [402, 362] width 738 height 38
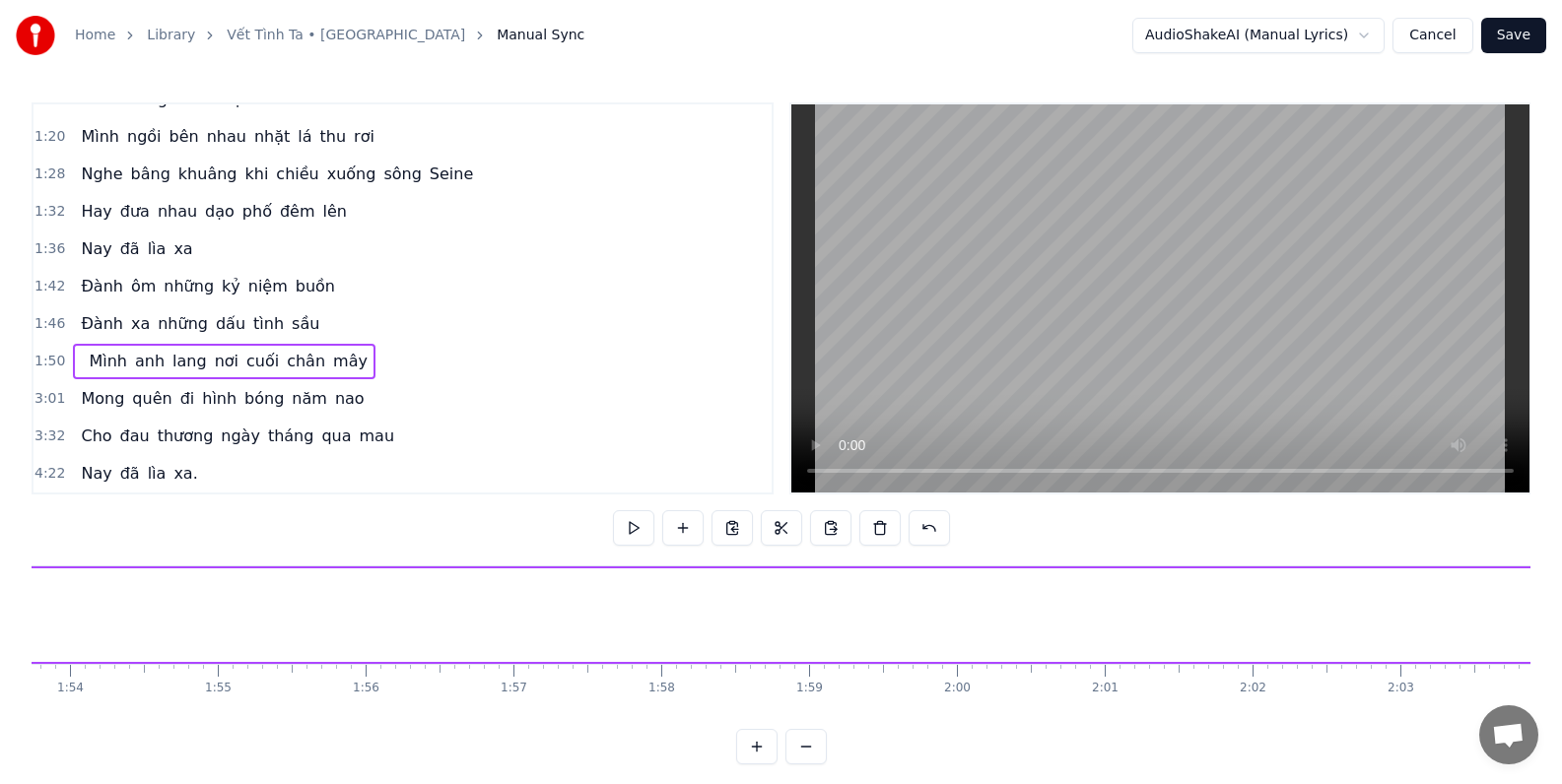
scroll to position [0, 16244]
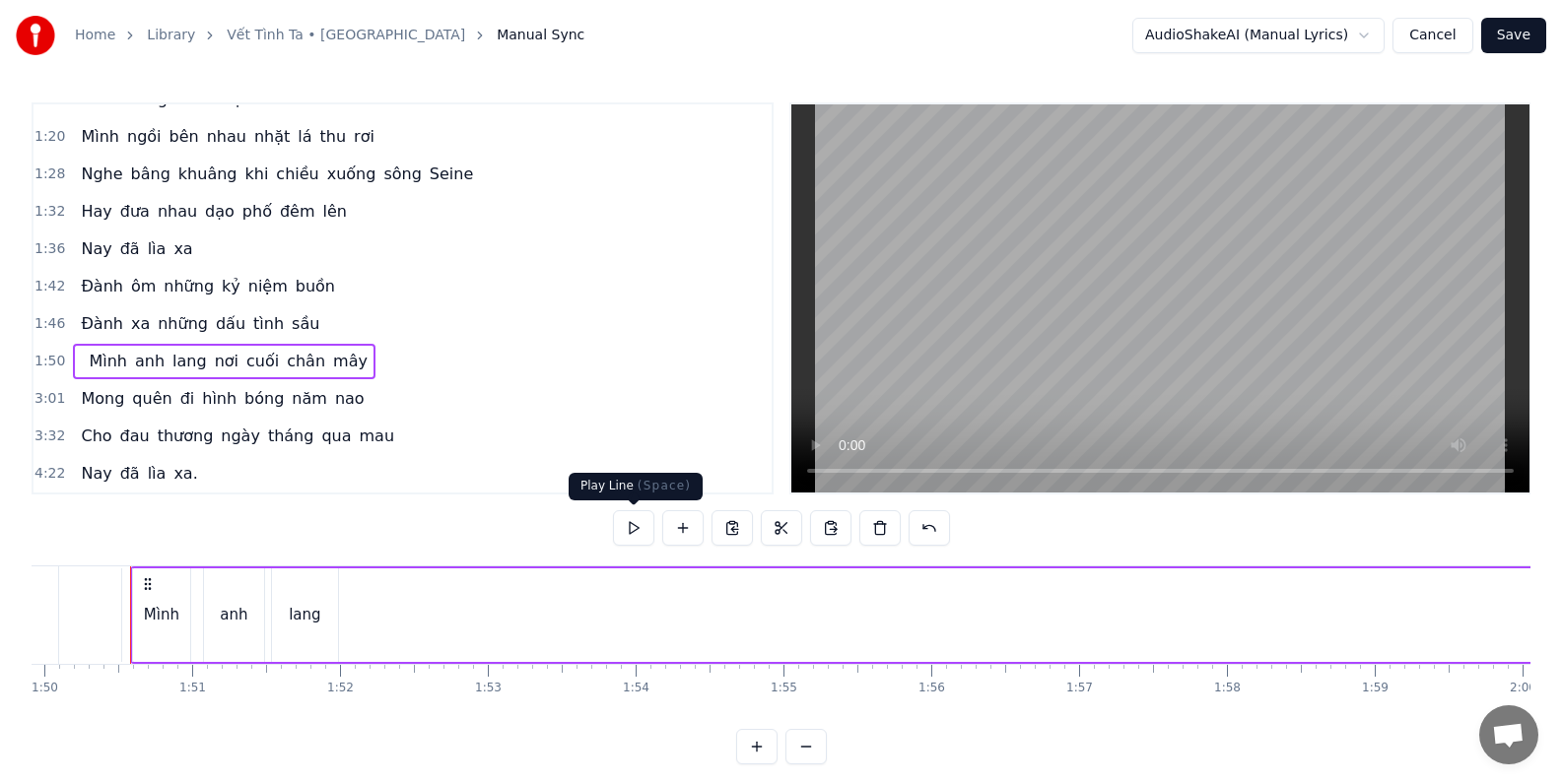
click at [633, 529] on button at bounding box center [633, 528] width 41 height 36
click at [634, 529] on button at bounding box center [633, 528] width 41 height 36
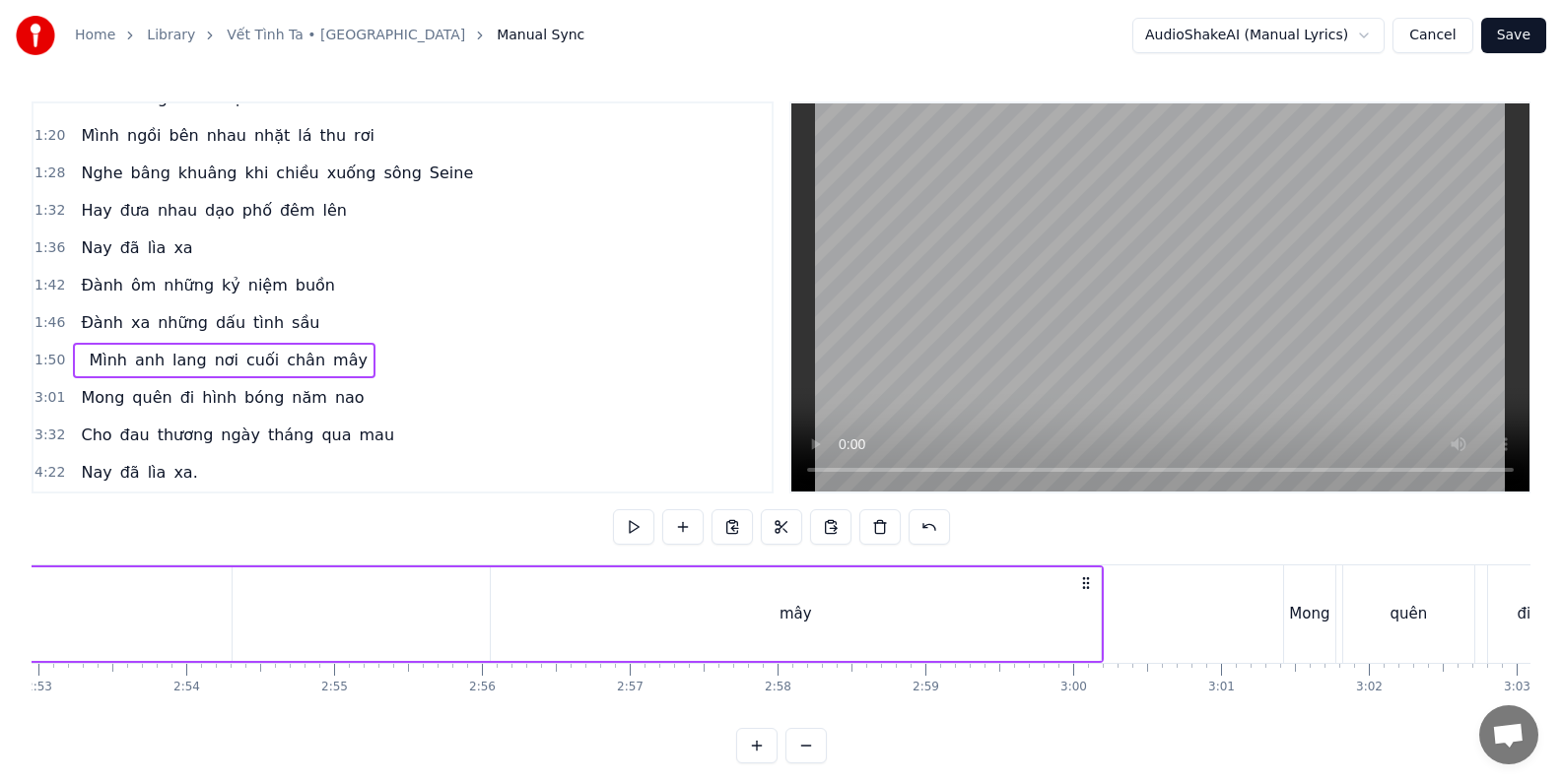
scroll to position [0, 25665]
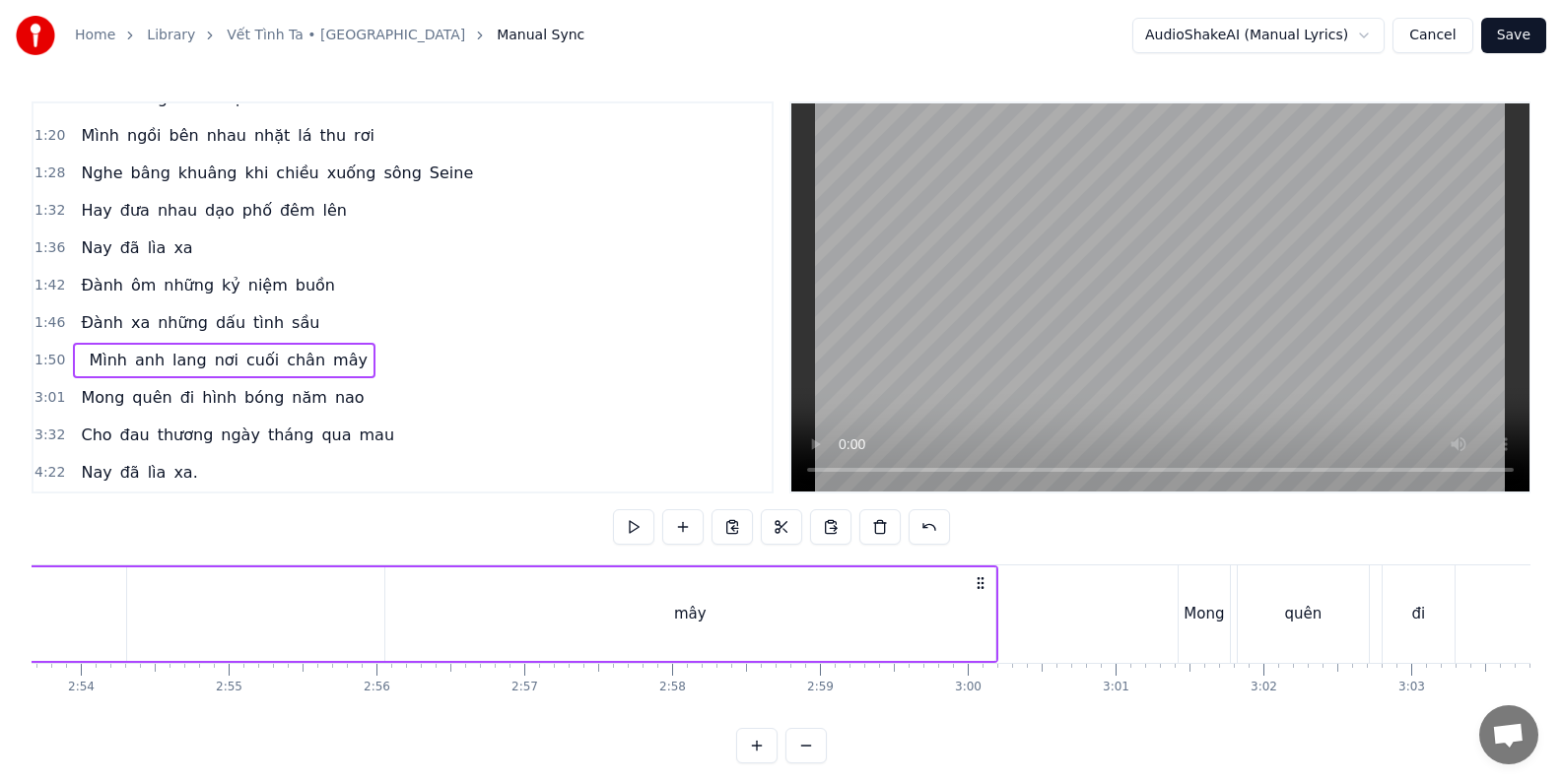
drag, startPoint x: 995, startPoint y: 570, endPoint x: 850, endPoint y: 571, distance: 145.0
click at [850, 571] on div "mây" at bounding box center [690, 614] width 612 height 94
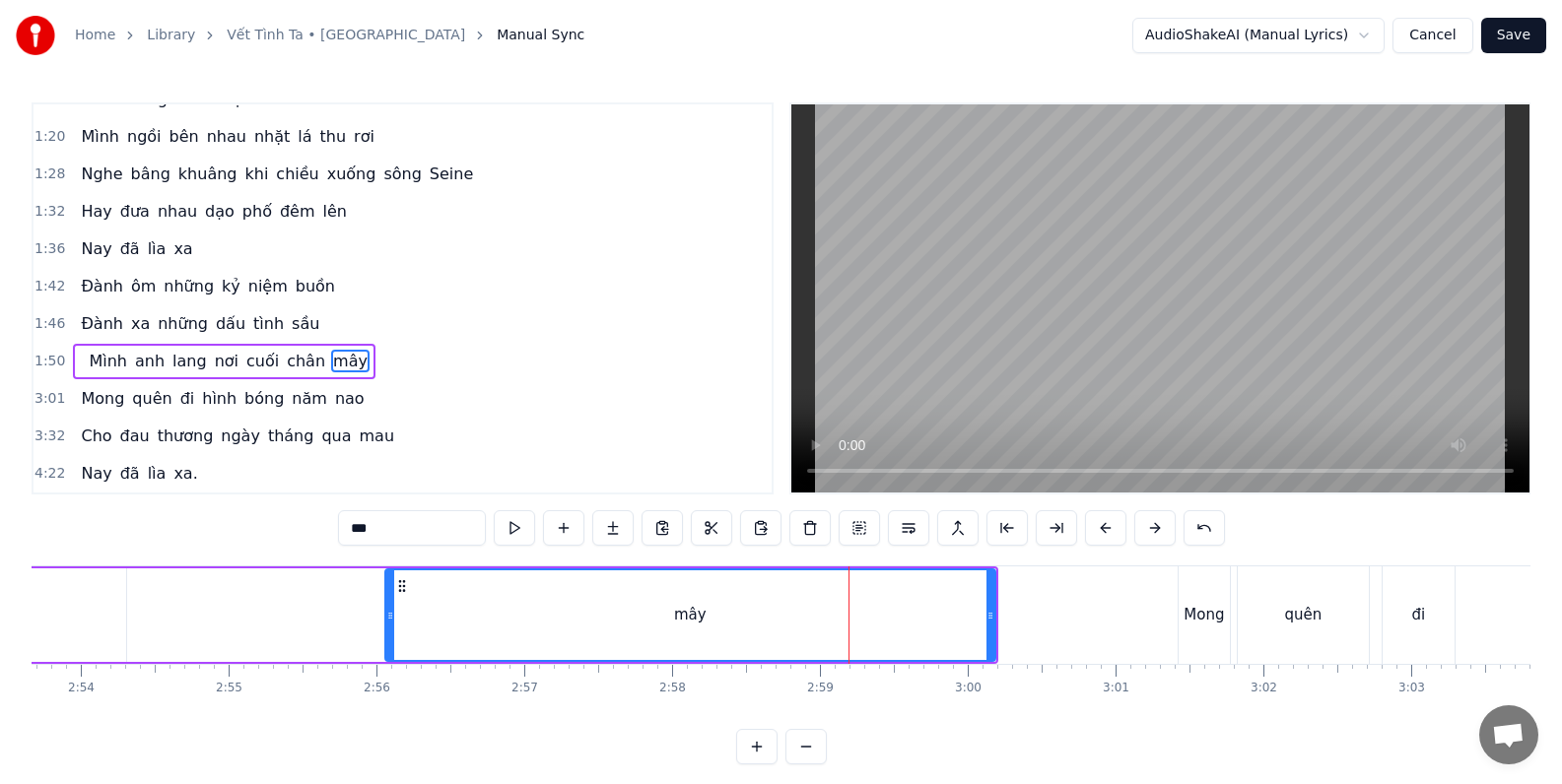
drag, startPoint x: 791, startPoint y: 605, endPoint x: 609, endPoint y: 605, distance: 182.0
click at [610, 604] on div "mây" at bounding box center [690, 615] width 608 height 90
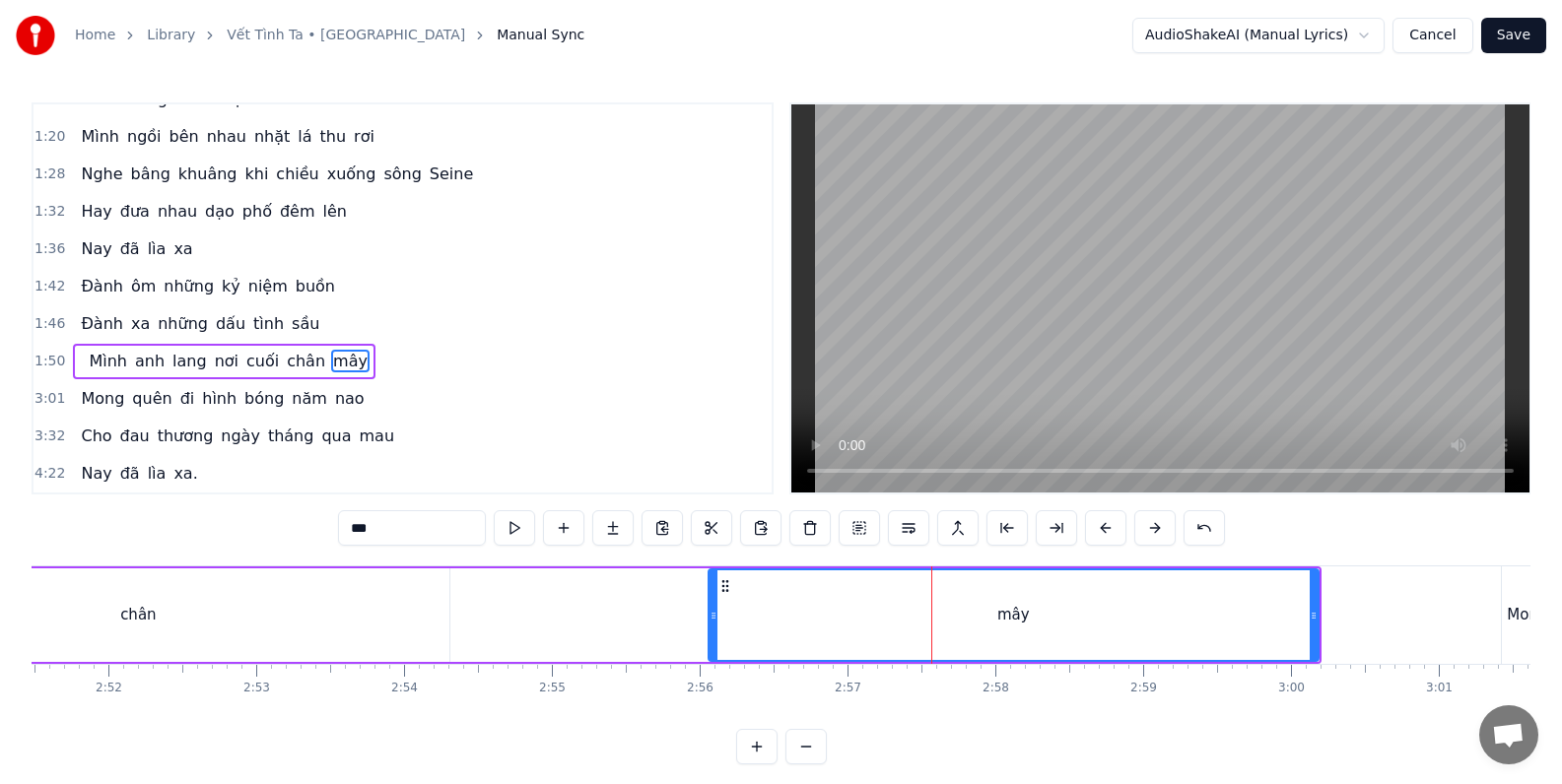
scroll to position [0, 25290]
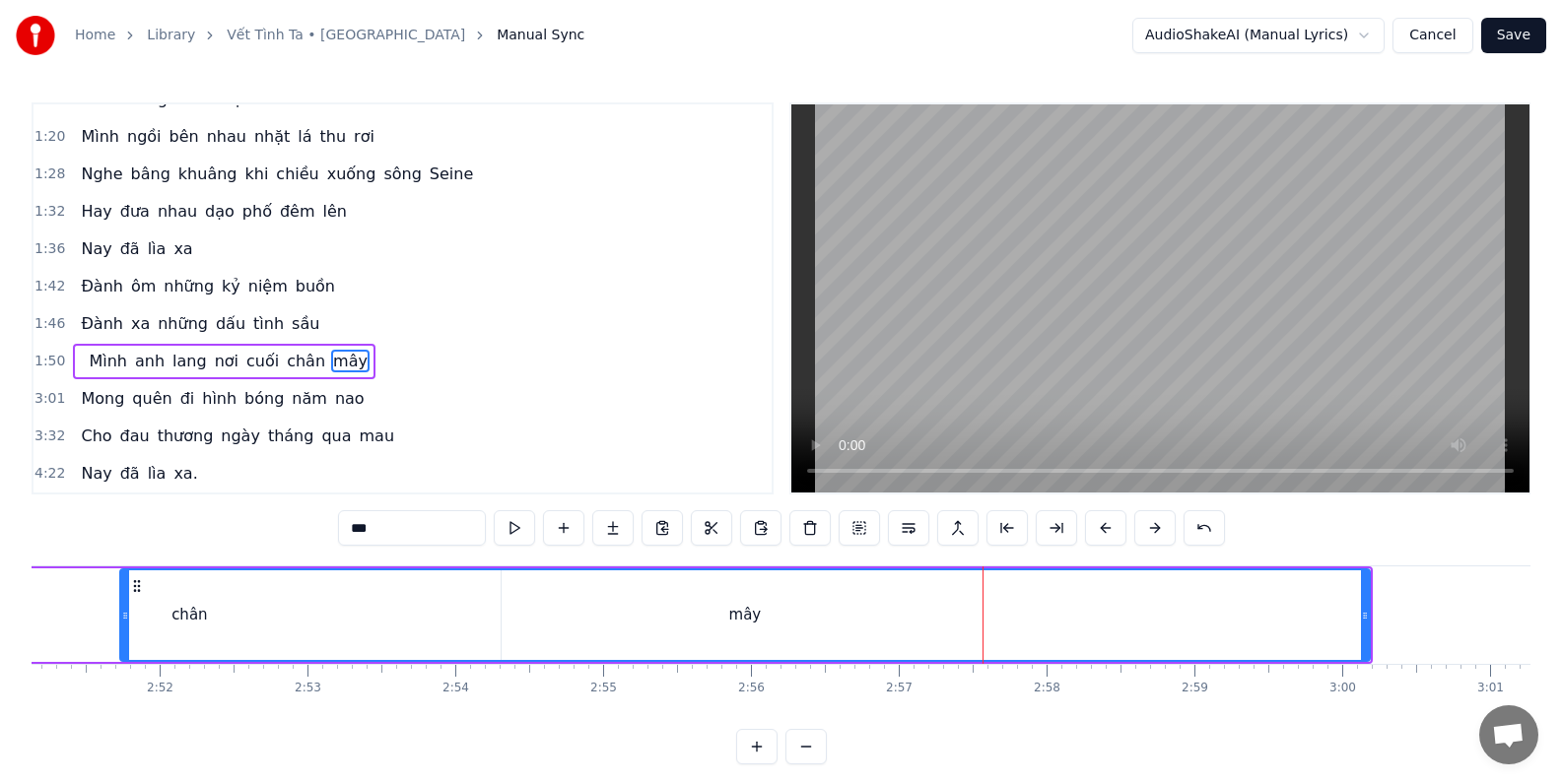
drag, startPoint x: 764, startPoint y: 613, endPoint x: 123, endPoint y: 599, distance: 641.2
click at [123, 599] on div at bounding box center [125, 615] width 8 height 90
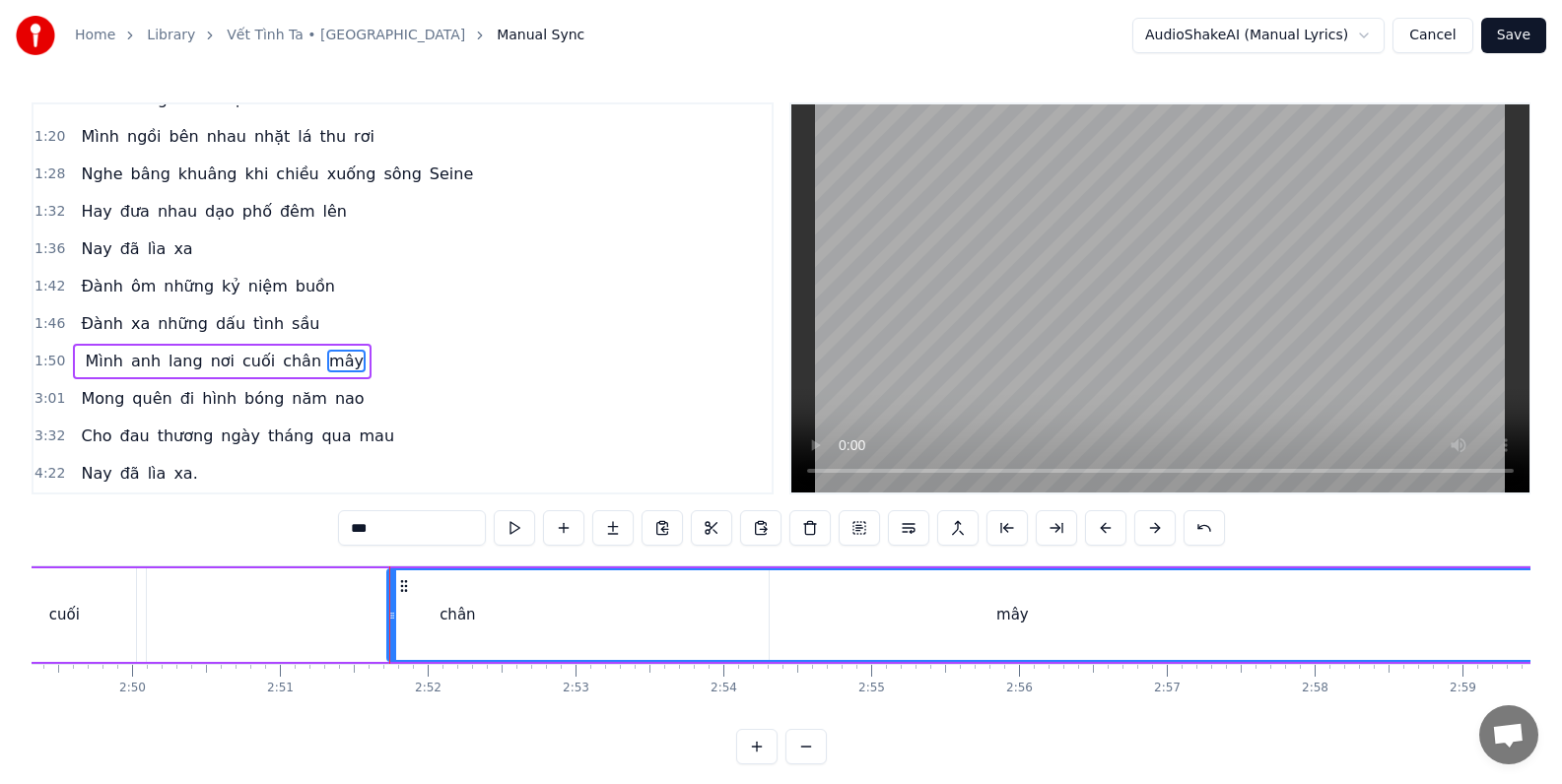
scroll to position [0, 25017]
drag, startPoint x: 394, startPoint y: 613, endPoint x: 355, endPoint y: 611, distance: 39.1
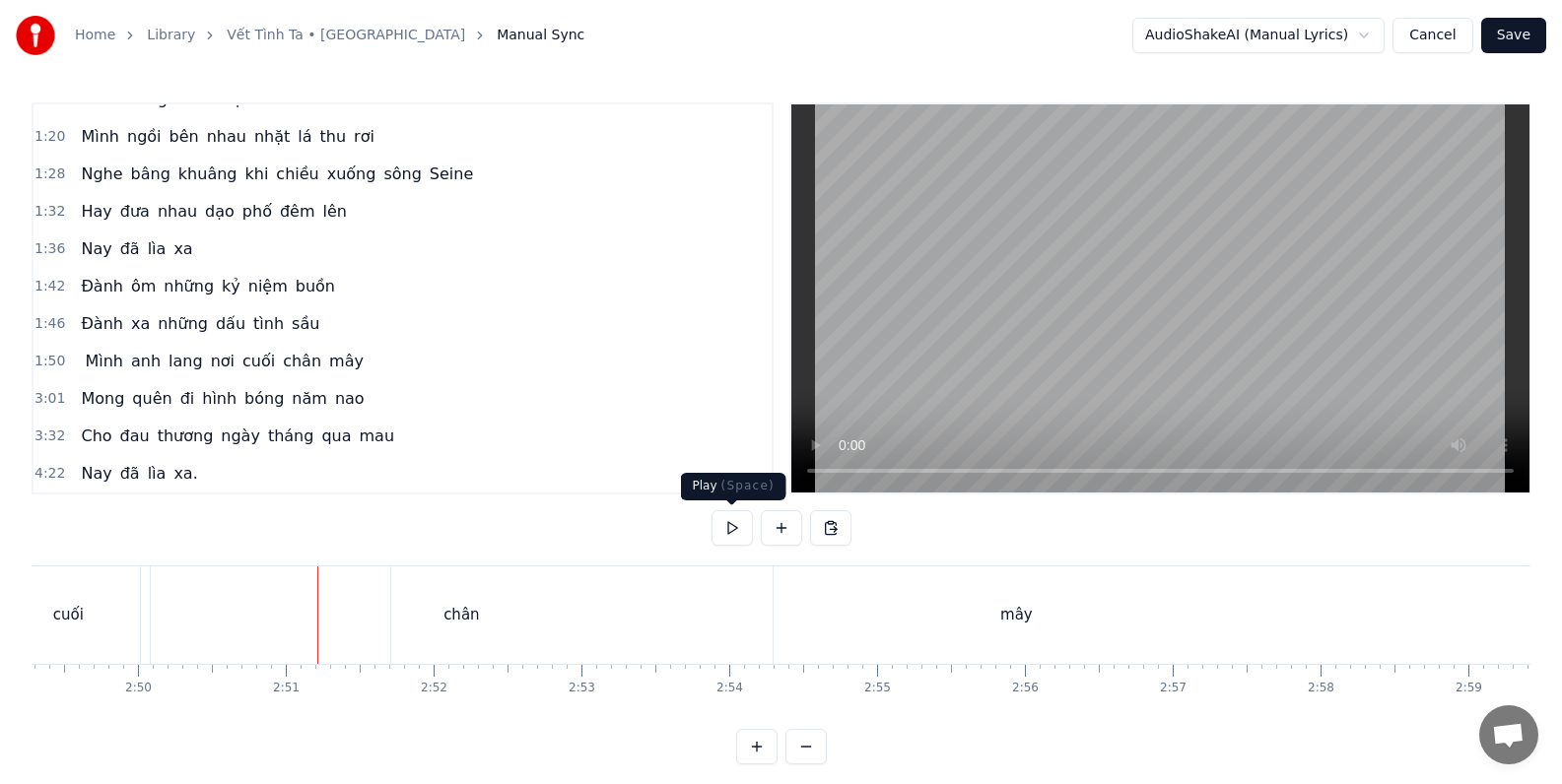
click at [731, 528] on button at bounding box center [732, 528] width 41 height 36
click at [730, 529] on button at bounding box center [732, 528] width 41 height 36
click at [405, 405] on div "3:01 [PERSON_NAME] đi hình bóng năm nao" at bounding box center [402, 399] width 738 height 38
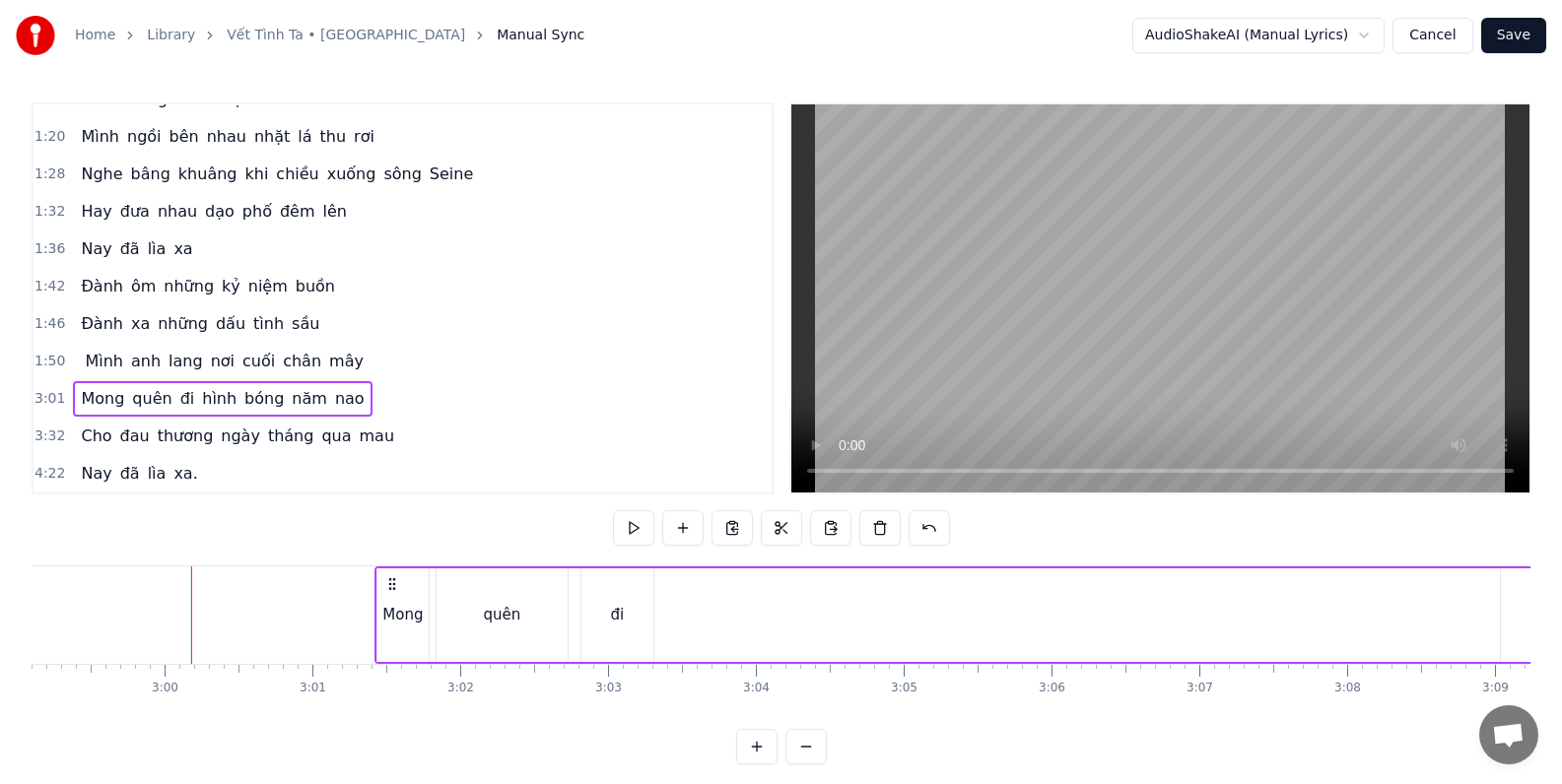
scroll to position [0, 26529]
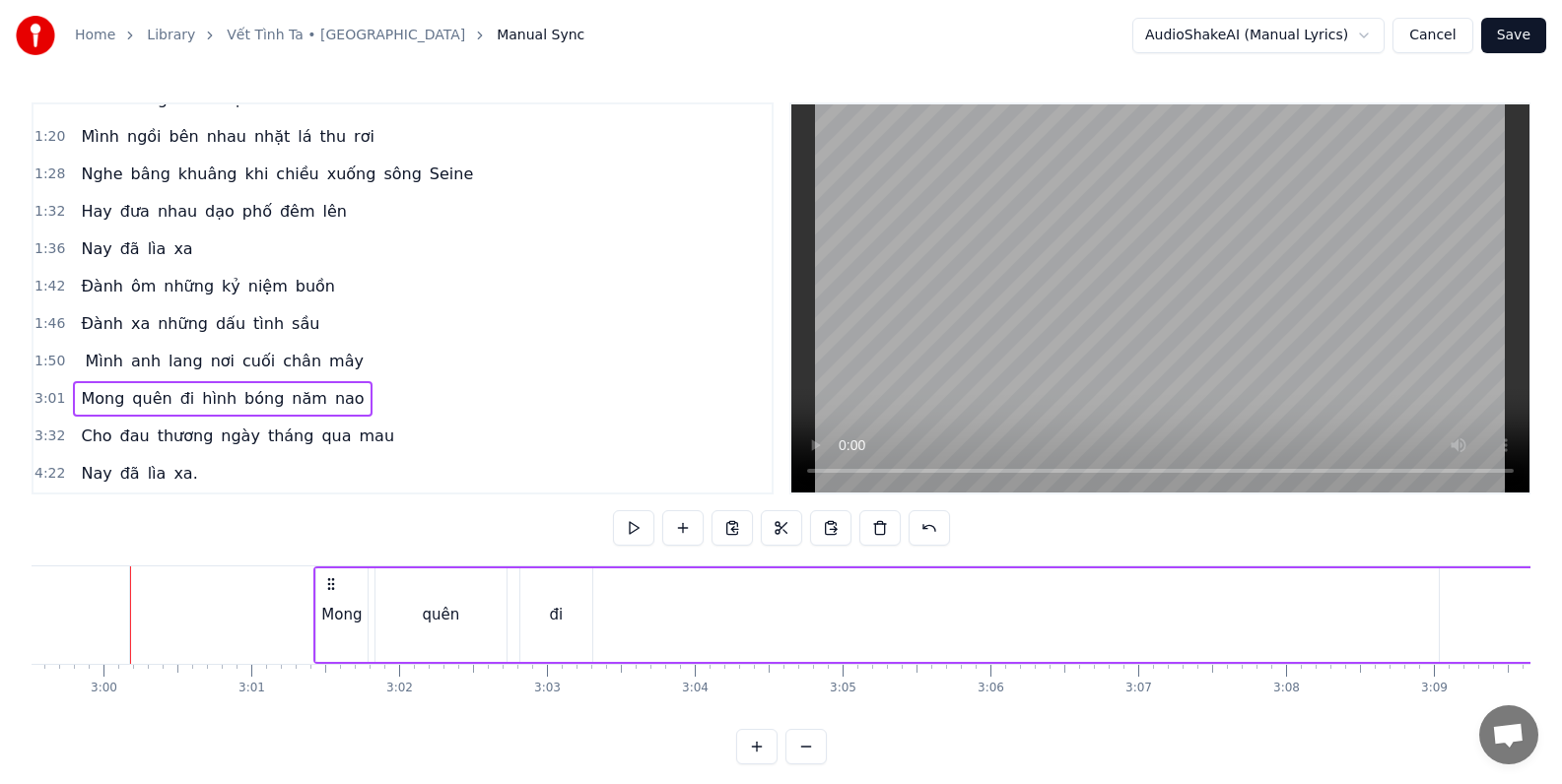
click at [354, 328] on div "1:46 Đành xa những dấu tình sầu" at bounding box center [402, 324] width 738 height 38
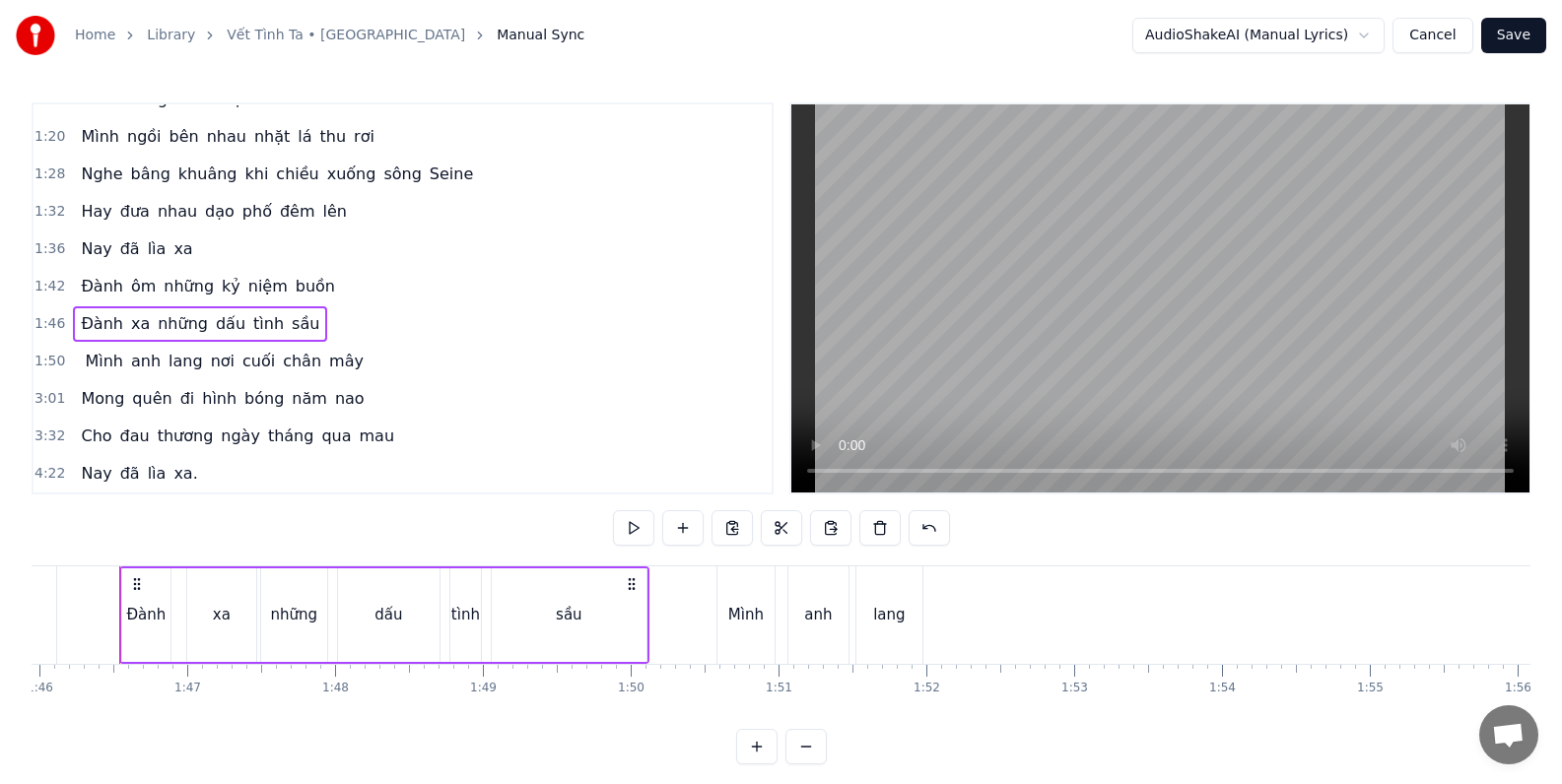
scroll to position [0, 15646]
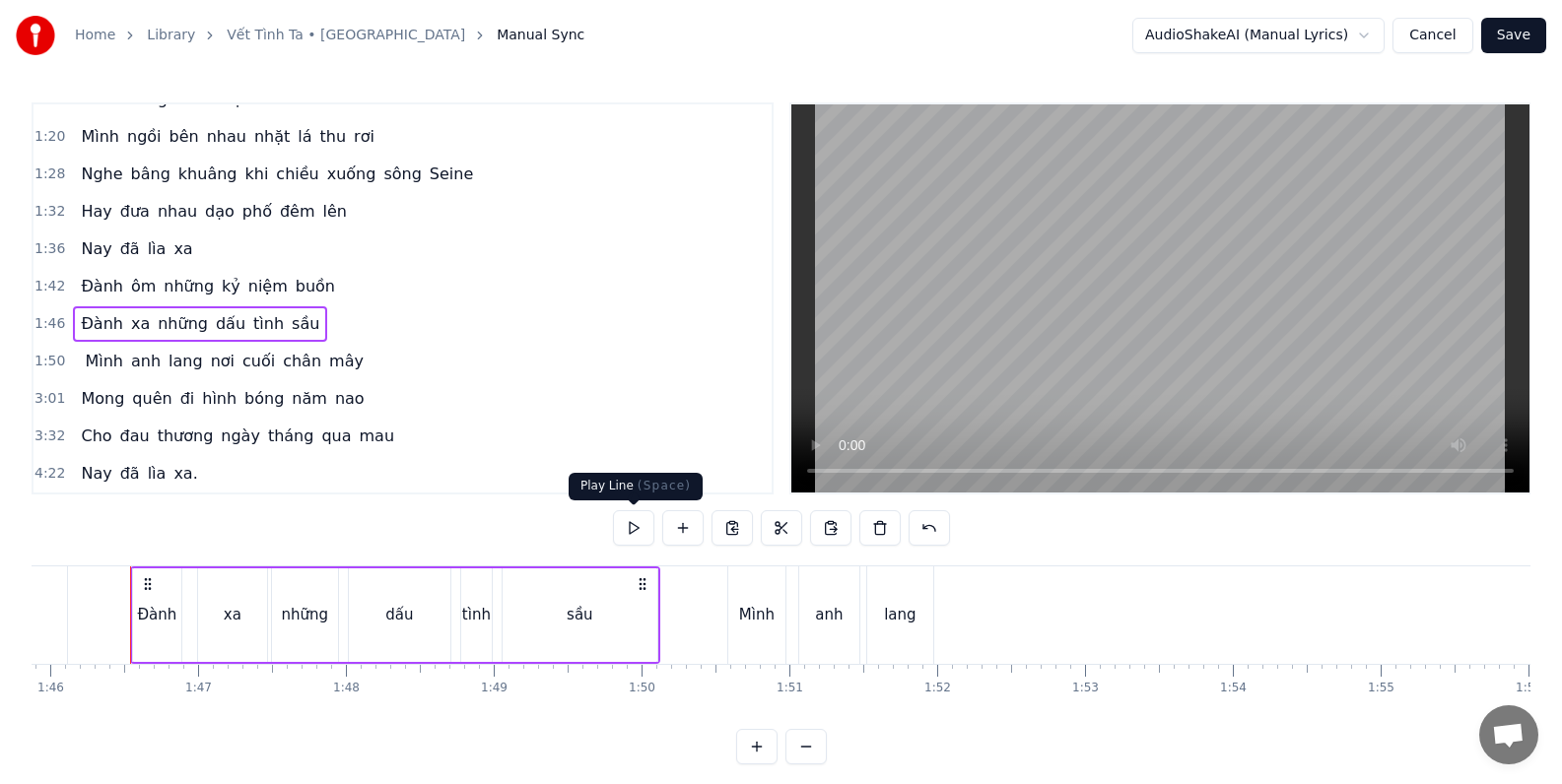
click at [633, 531] on button at bounding box center [633, 528] width 41 height 36
drag, startPoint x: 658, startPoint y: 615, endPoint x: 718, endPoint y: 615, distance: 60.0
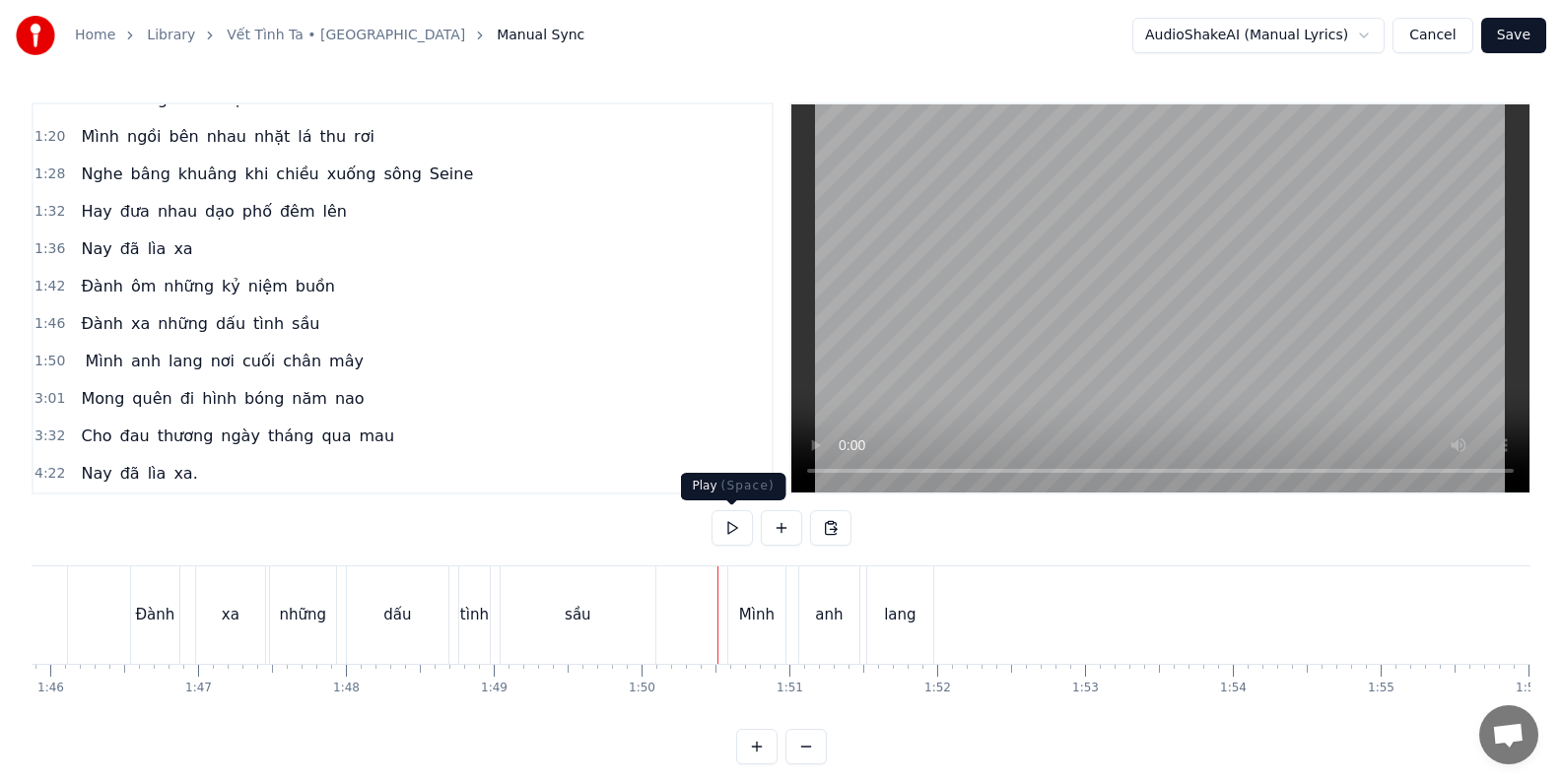
click at [733, 526] on button at bounding box center [732, 528] width 41 height 36
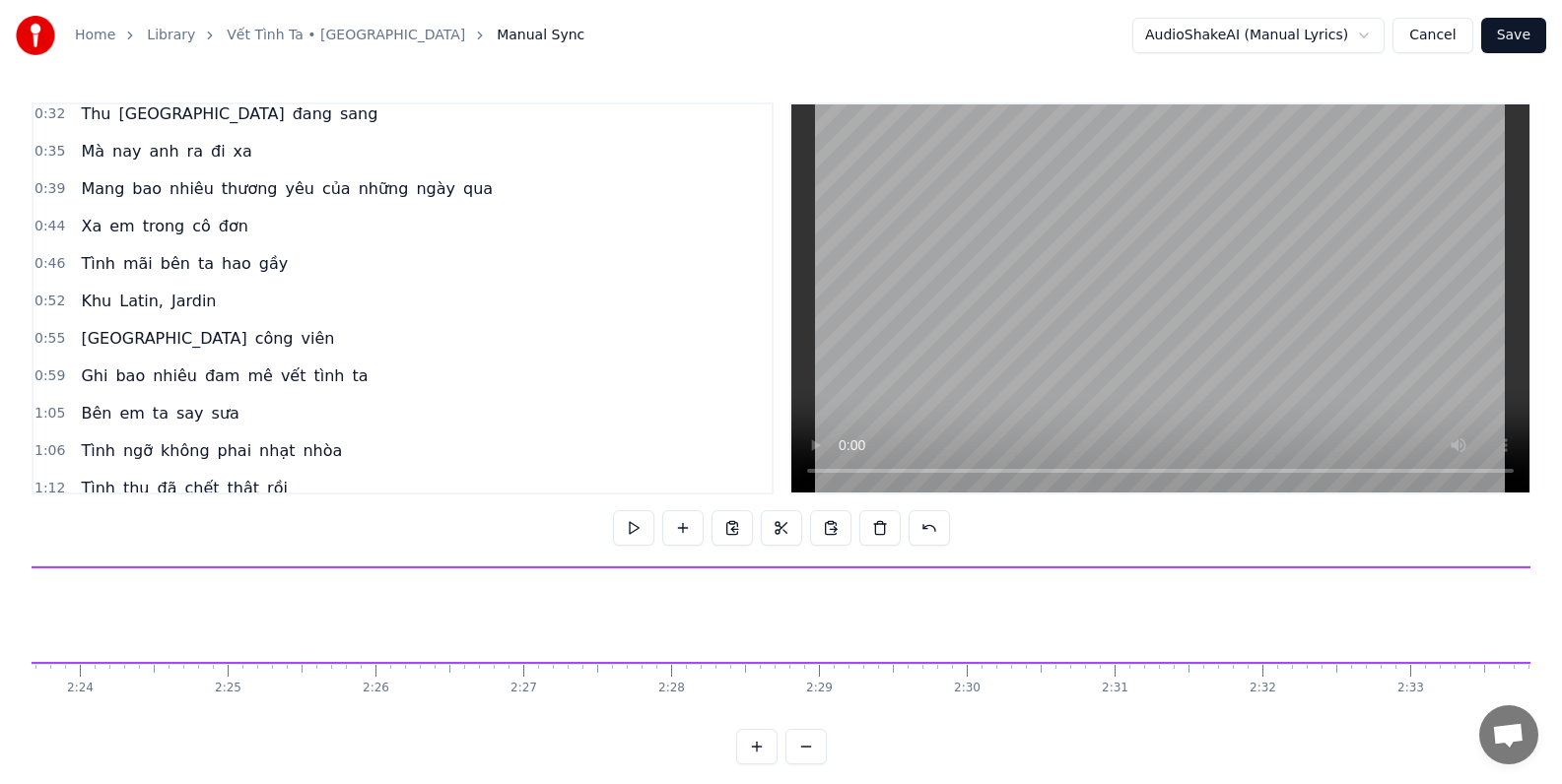
scroll to position [0, 0]
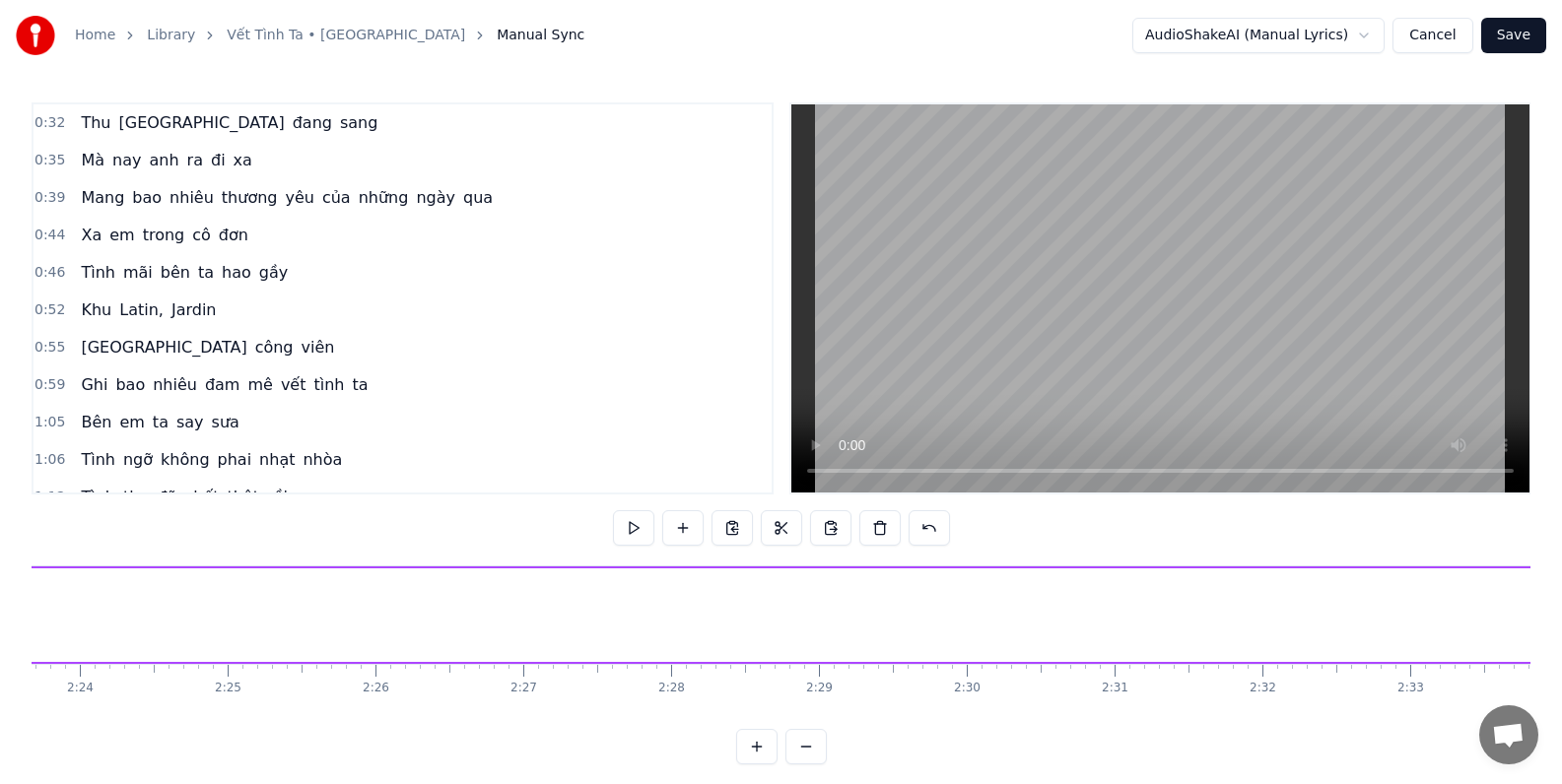
click at [1439, 38] on button "Cancel" at bounding box center [1432, 36] width 80 height 36
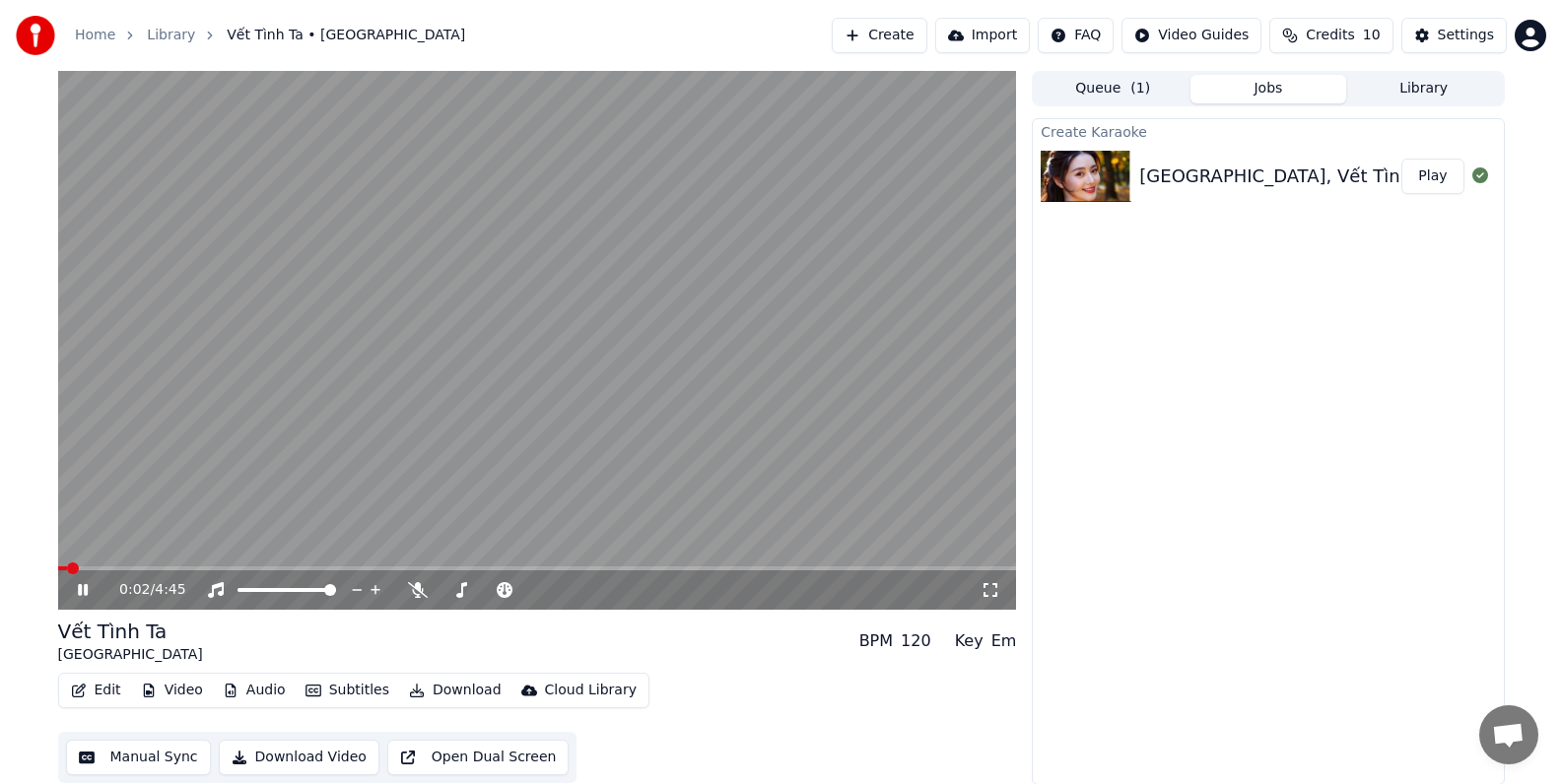
click at [86, 585] on icon at bounding box center [83, 589] width 10 height 12
click at [260, 692] on button "Audio" at bounding box center [254, 690] width 79 height 28
click at [820, 706] on div "Edit Video Audio Subtitles Download Cloud Library Manual Sync Download Video Op…" at bounding box center [537, 727] width 958 height 111
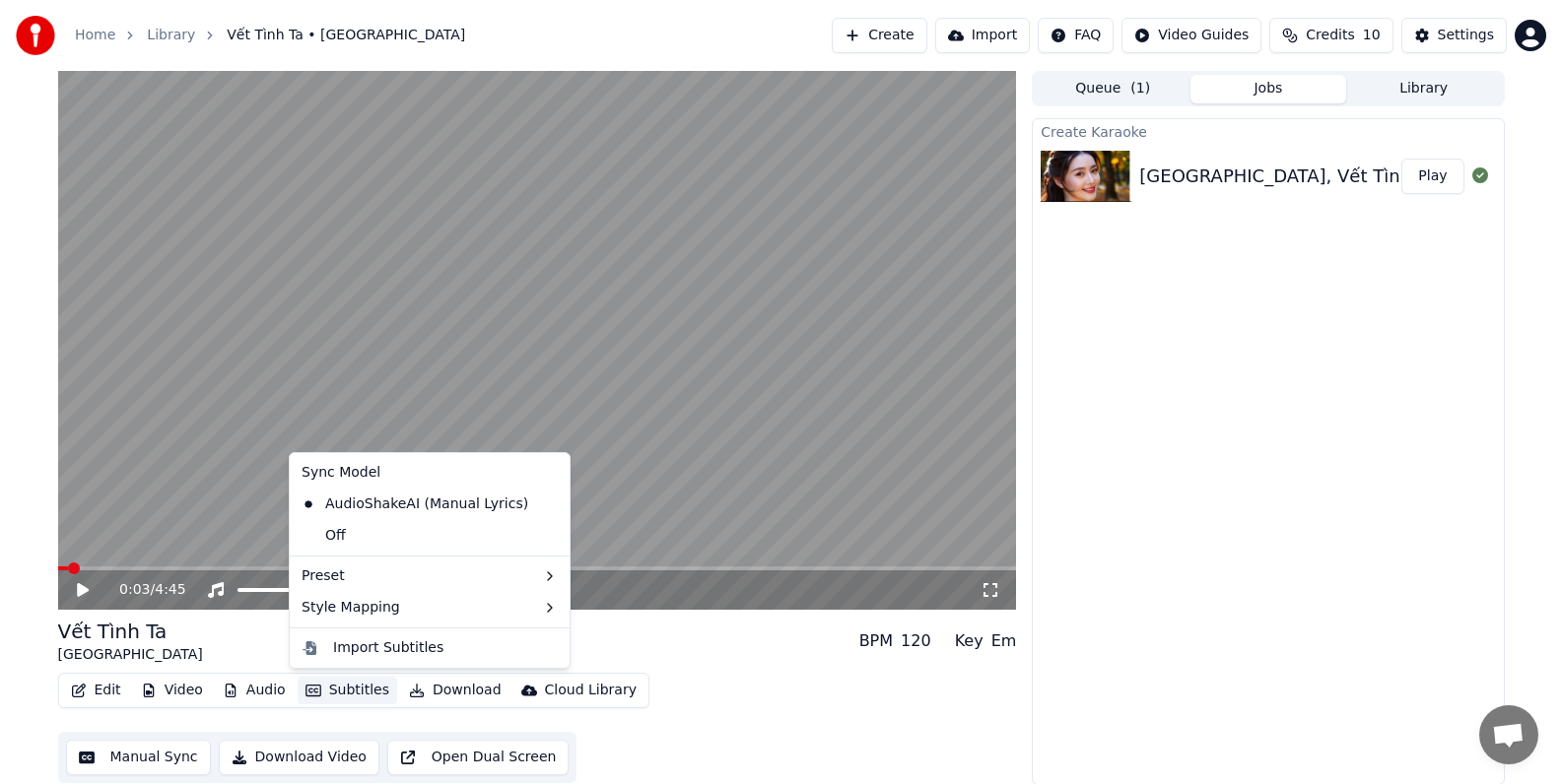
click at [348, 690] on button "Subtitles" at bounding box center [347, 690] width 100 height 28
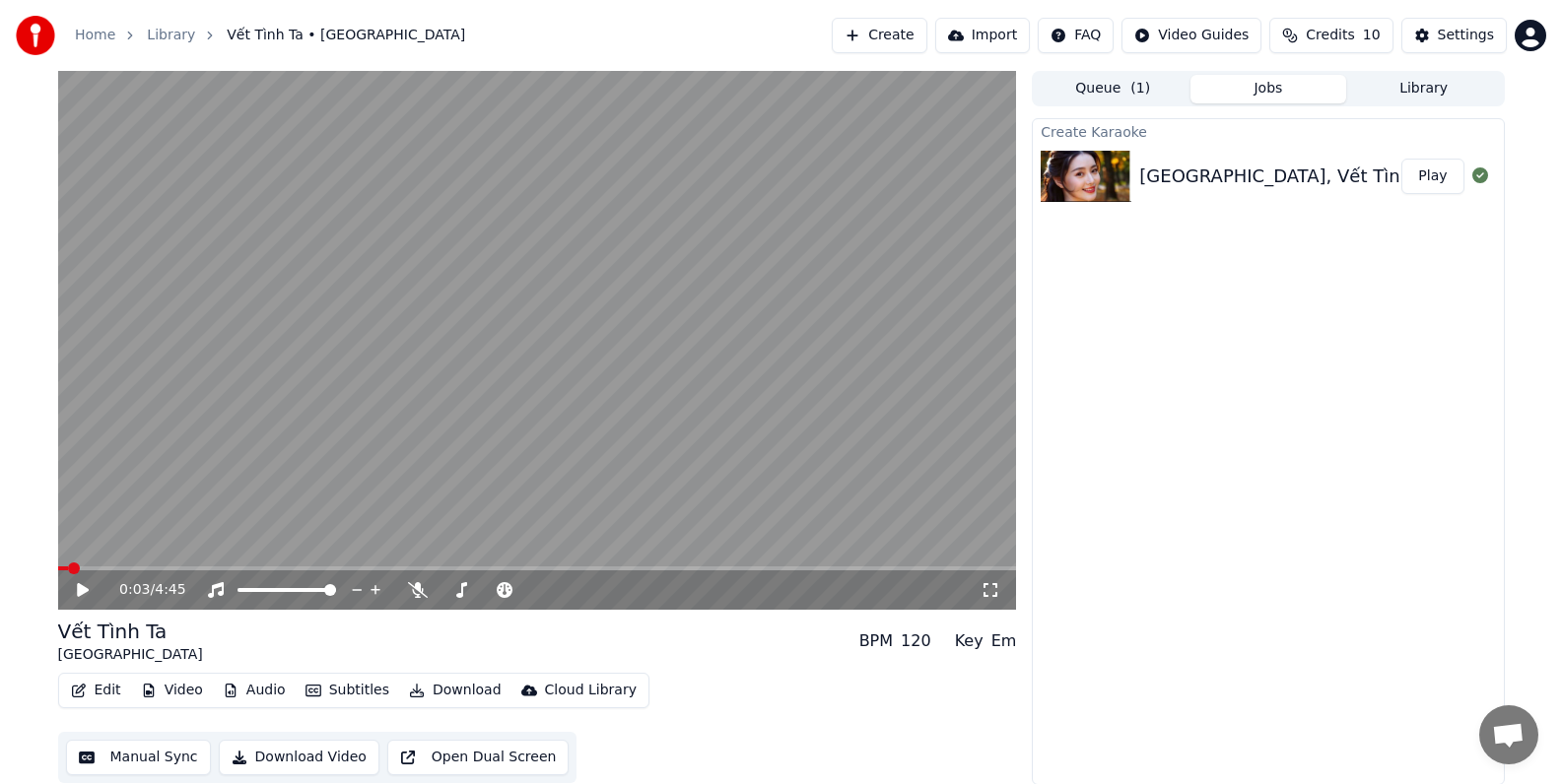
click at [840, 716] on div "Edit Video Audio Subtitles Download Cloud Library Manual Sync Download Video Op…" at bounding box center [537, 727] width 958 height 111
click at [144, 752] on button "Manual Sync" at bounding box center [138, 757] width 145 height 36
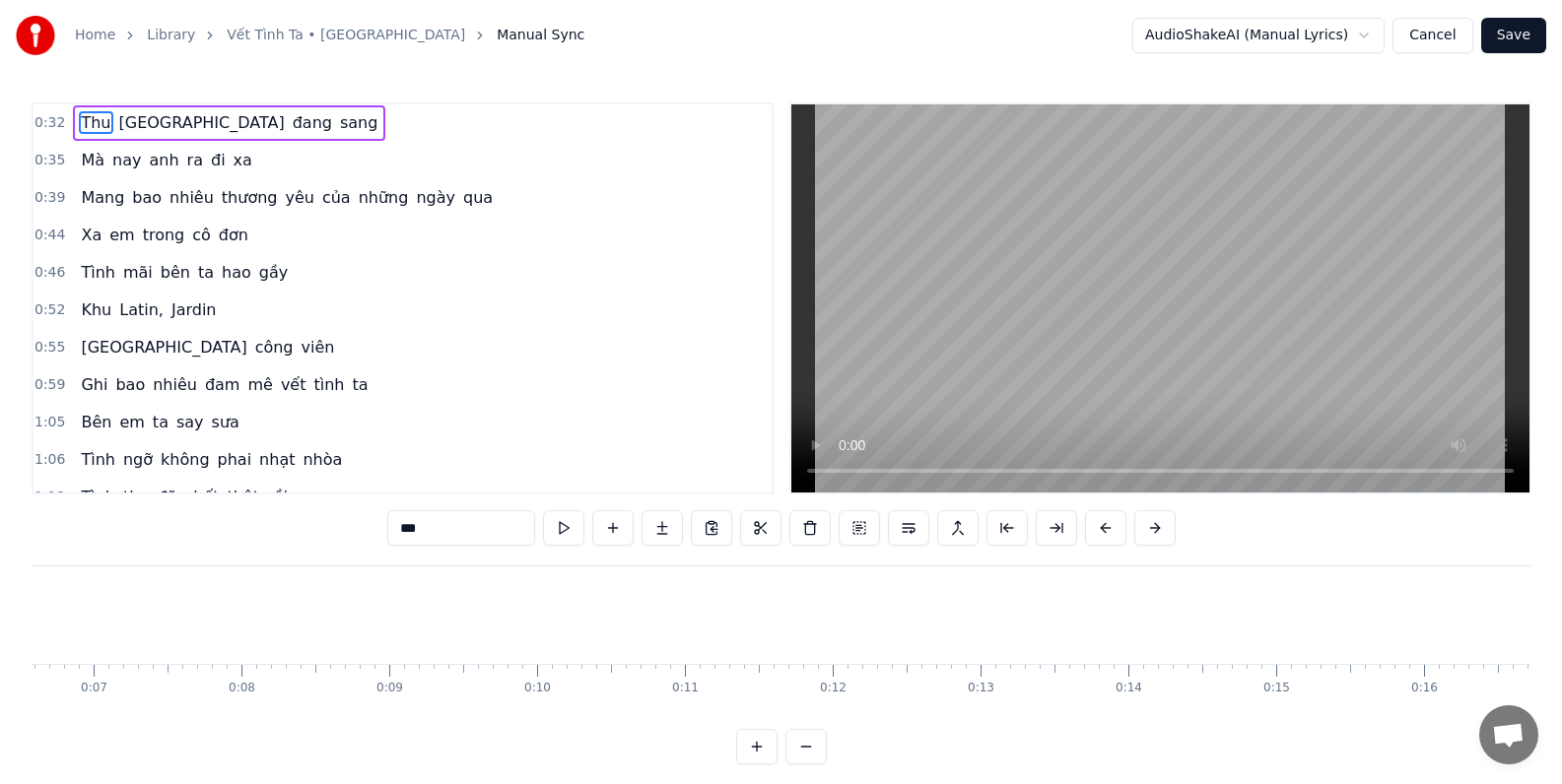
scroll to position [0, 4778]
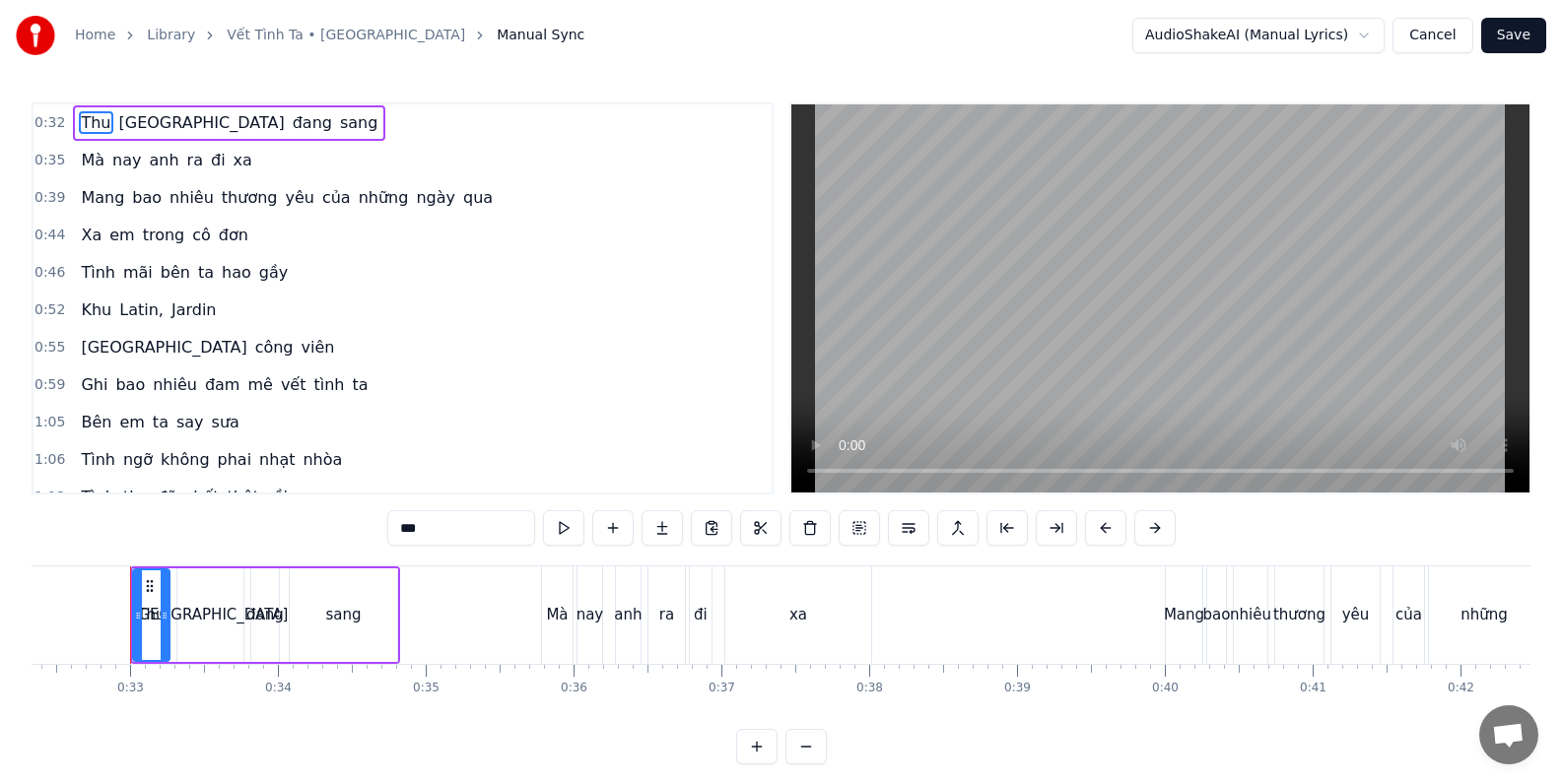
click at [311, 126] on div "0:32 Thu Paris đang sang" at bounding box center [402, 124] width 738 height 38
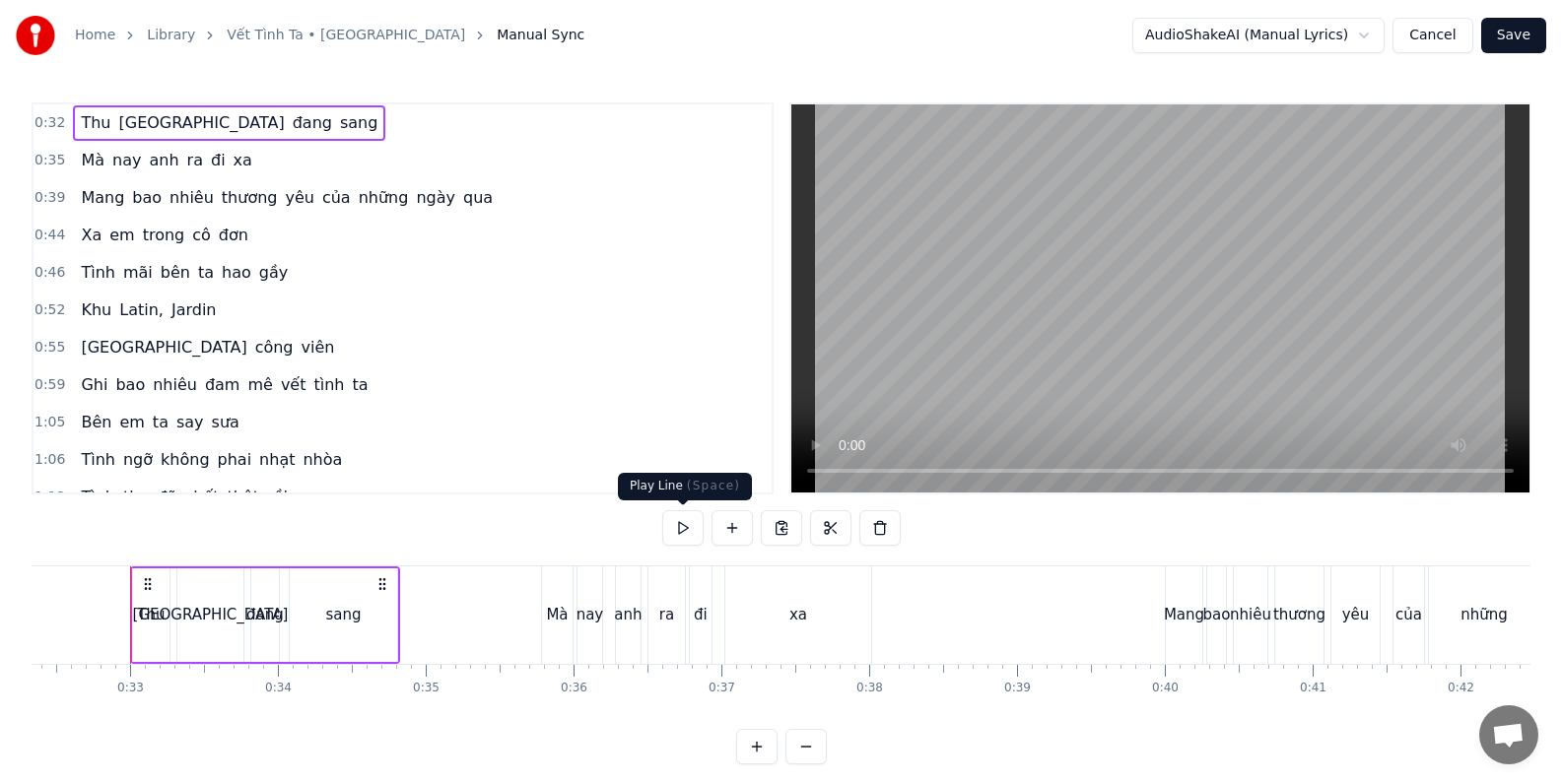
click at [682, 526] on button at bounding box center [682, 528] width 41 height 36
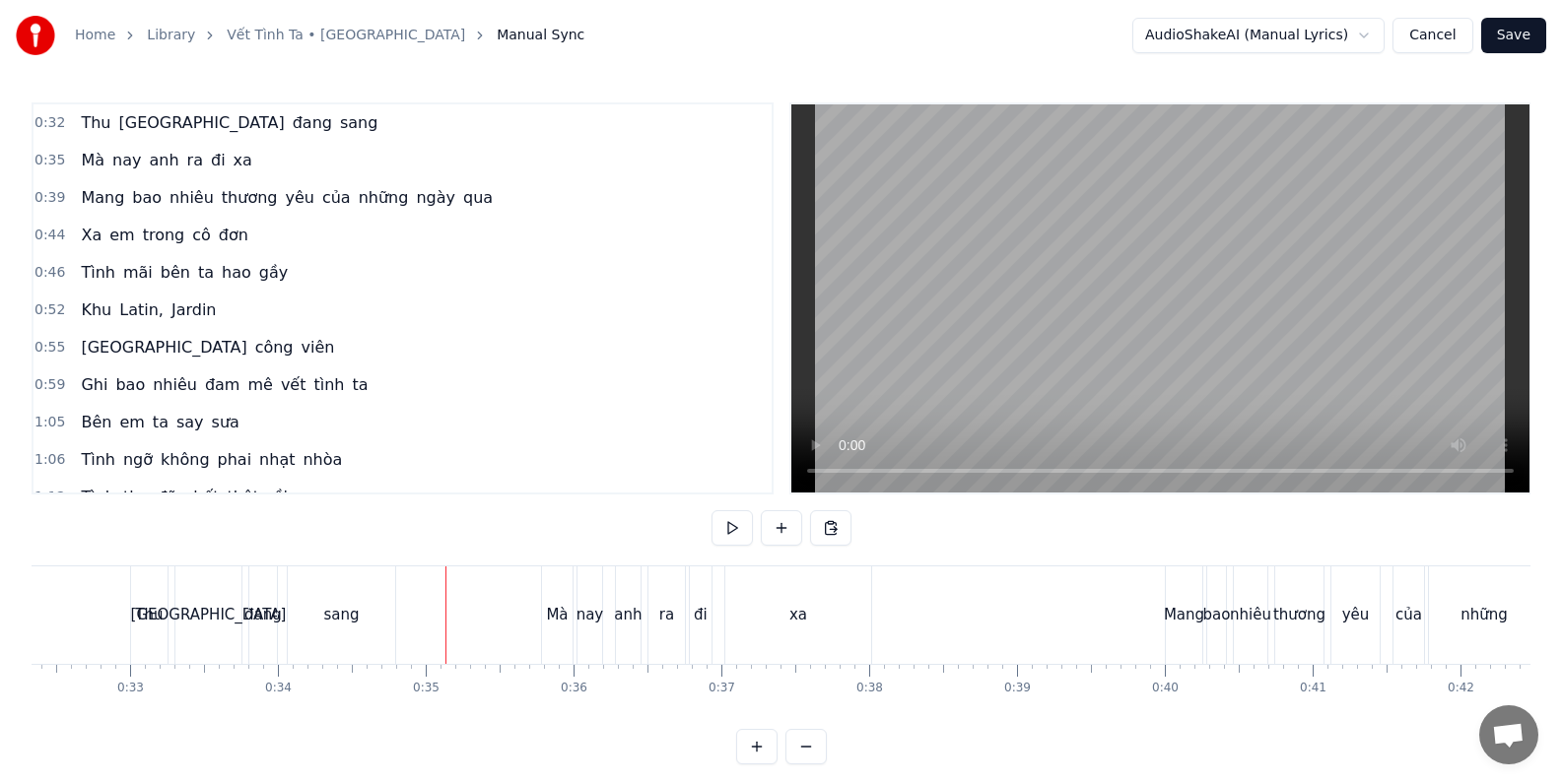
click at [727, 535] on button at bounding box center [732, 528] width 41 height 36
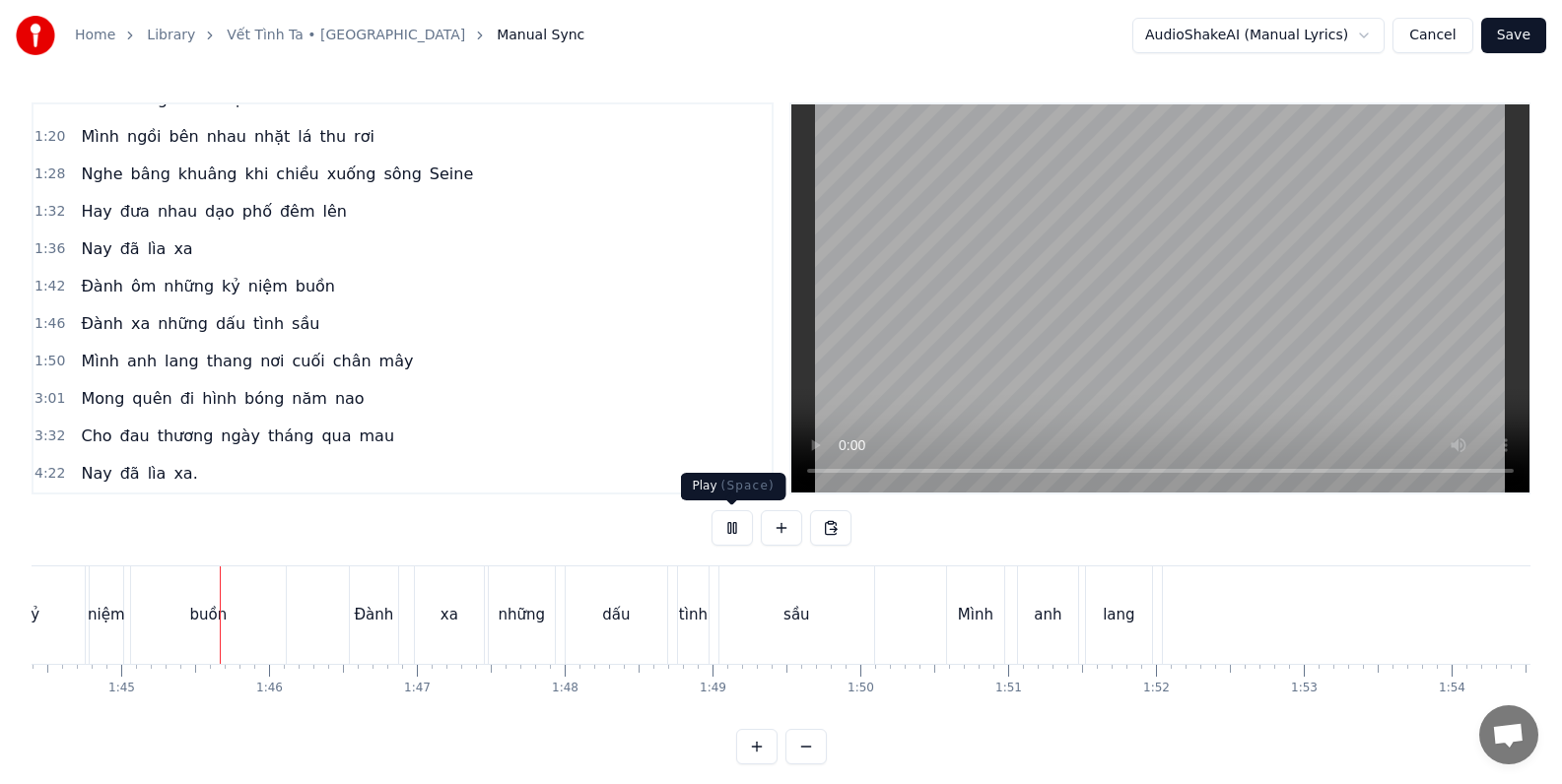
scroll to position [0, 15428]
click at [729, 528] on button at bounding box center [732, 528] width 41 height 36
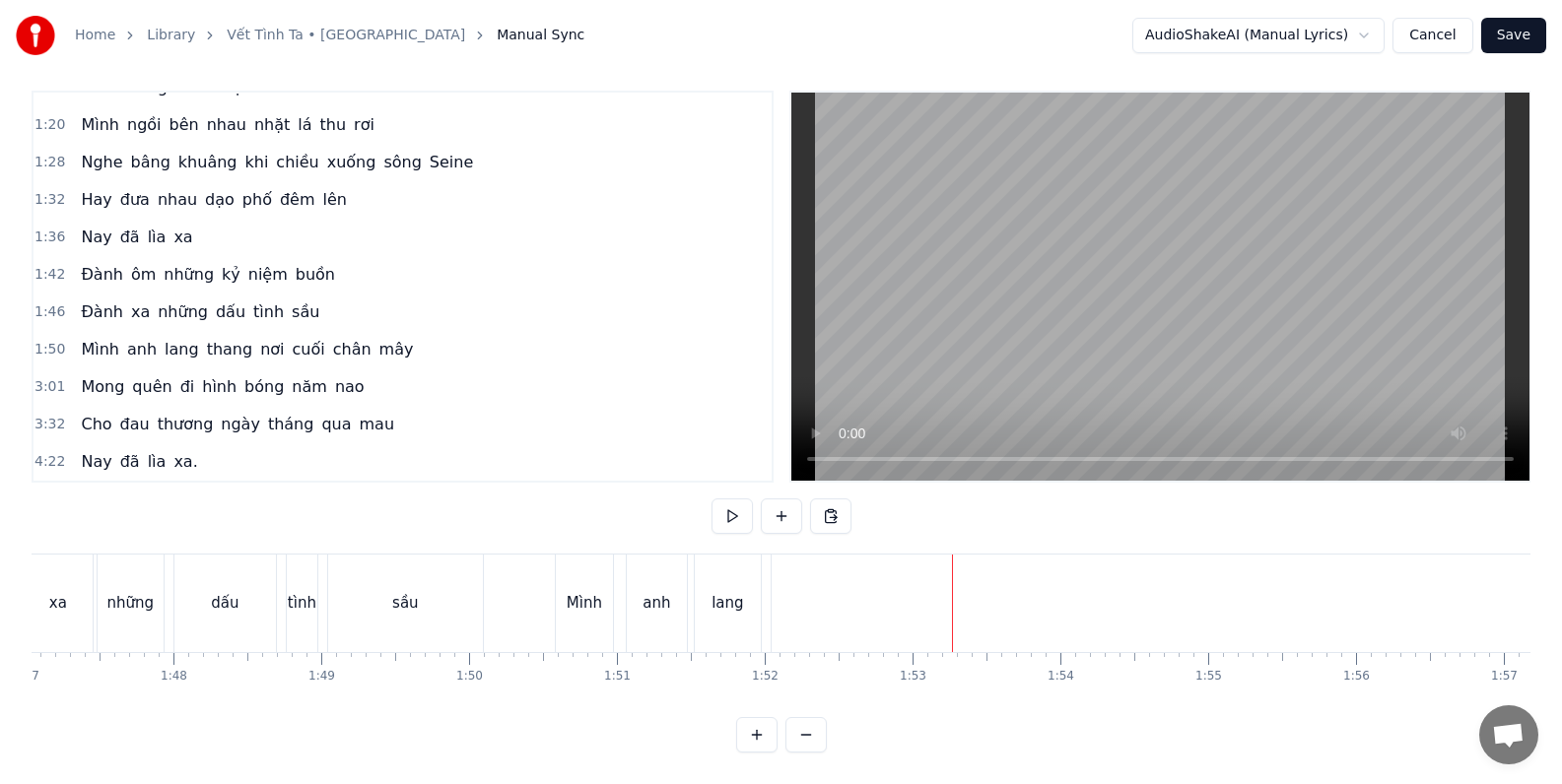
scroll to position [0, 15847]
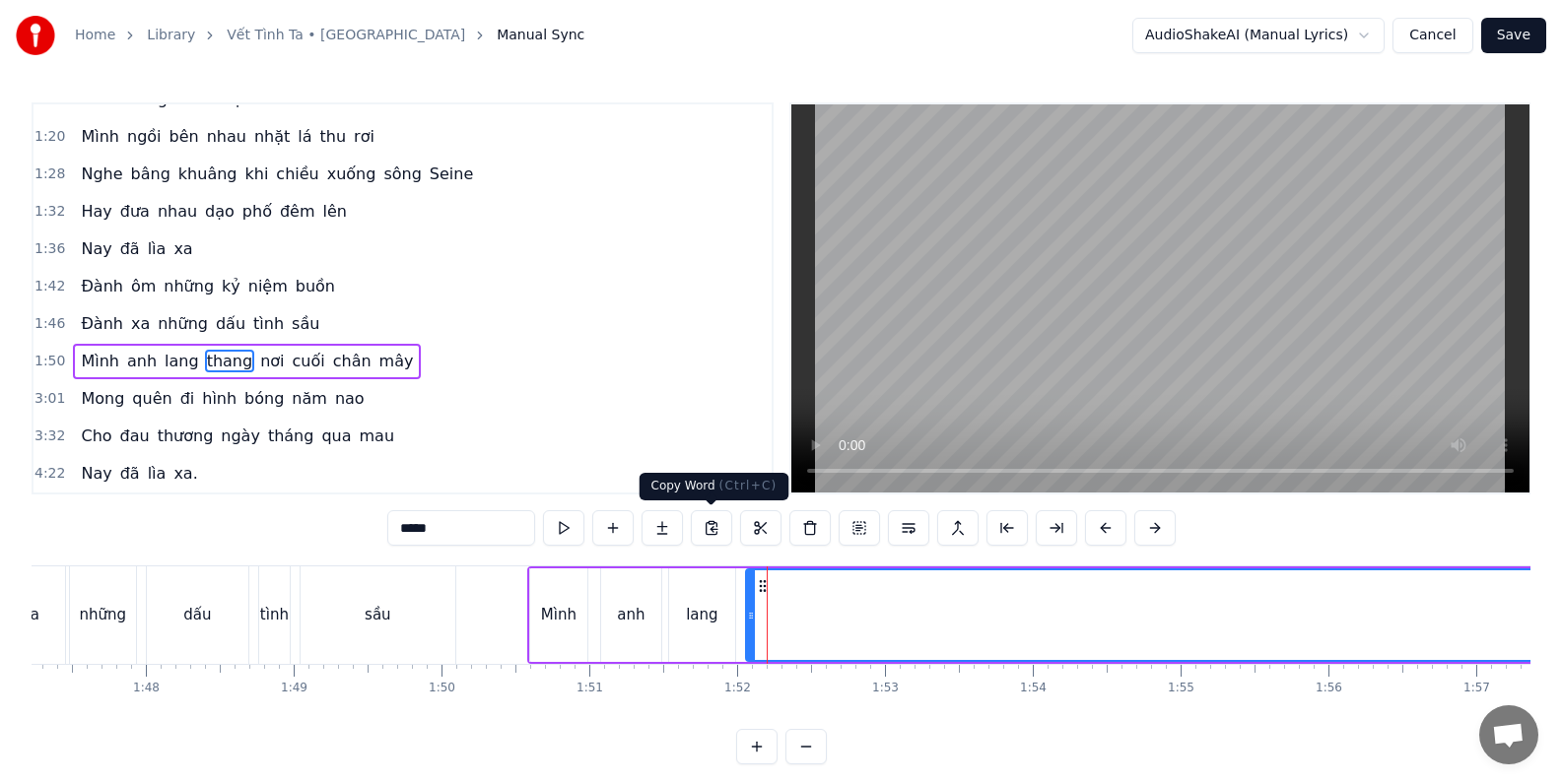
click at [707, 530] on button at bounding box center [711, 528] width 41 height 36
drag, startPoint x: 373, startPoint y: 526, endPoint x: 434, endPoint y: 529, distance: 61.1
click at [434, 529] on input "*****" at bounding box center [436, 528] width 148 height 36
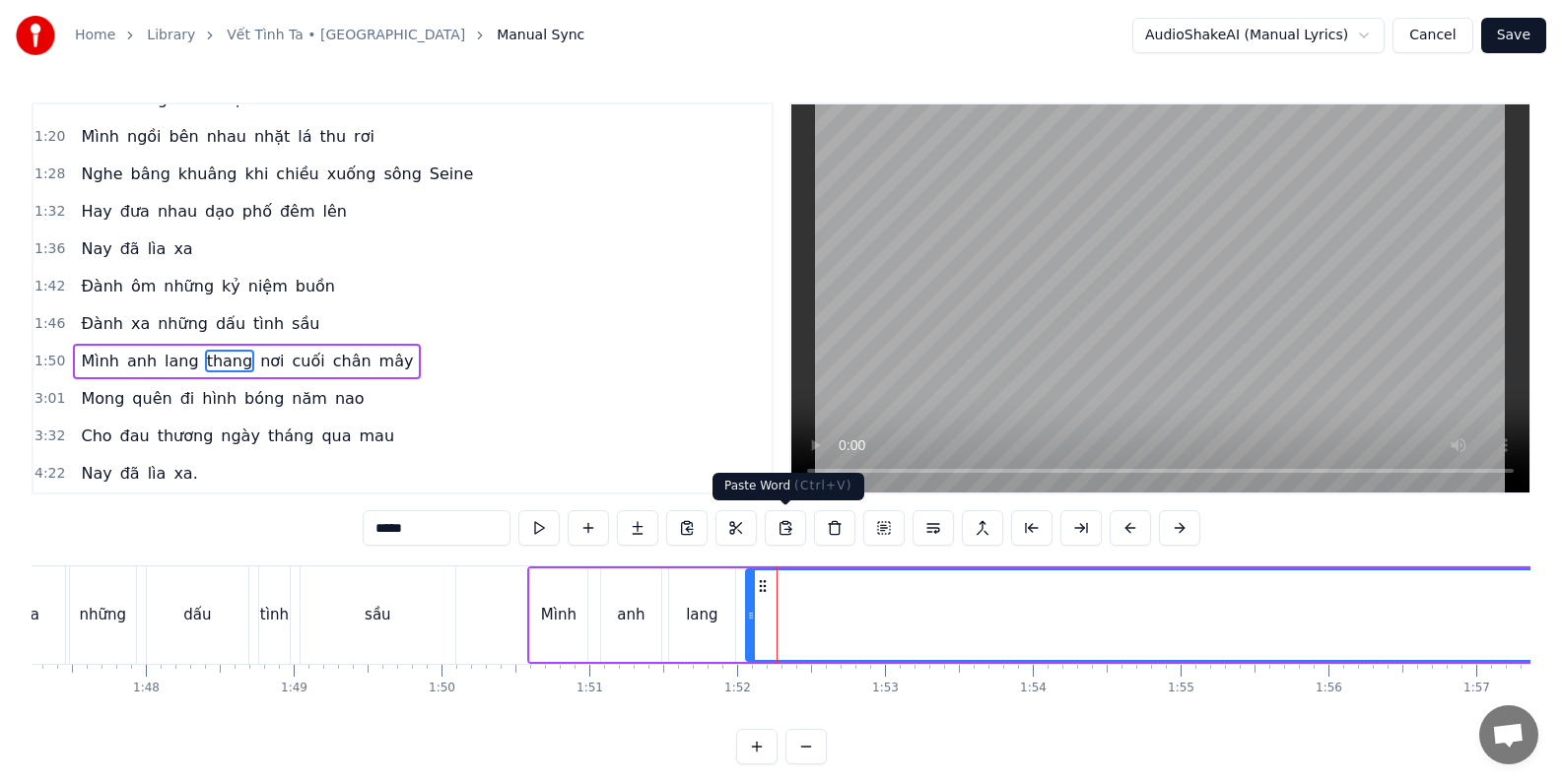
click at [785, 531] on button at bounding box center [784, 528] width 41 height 36
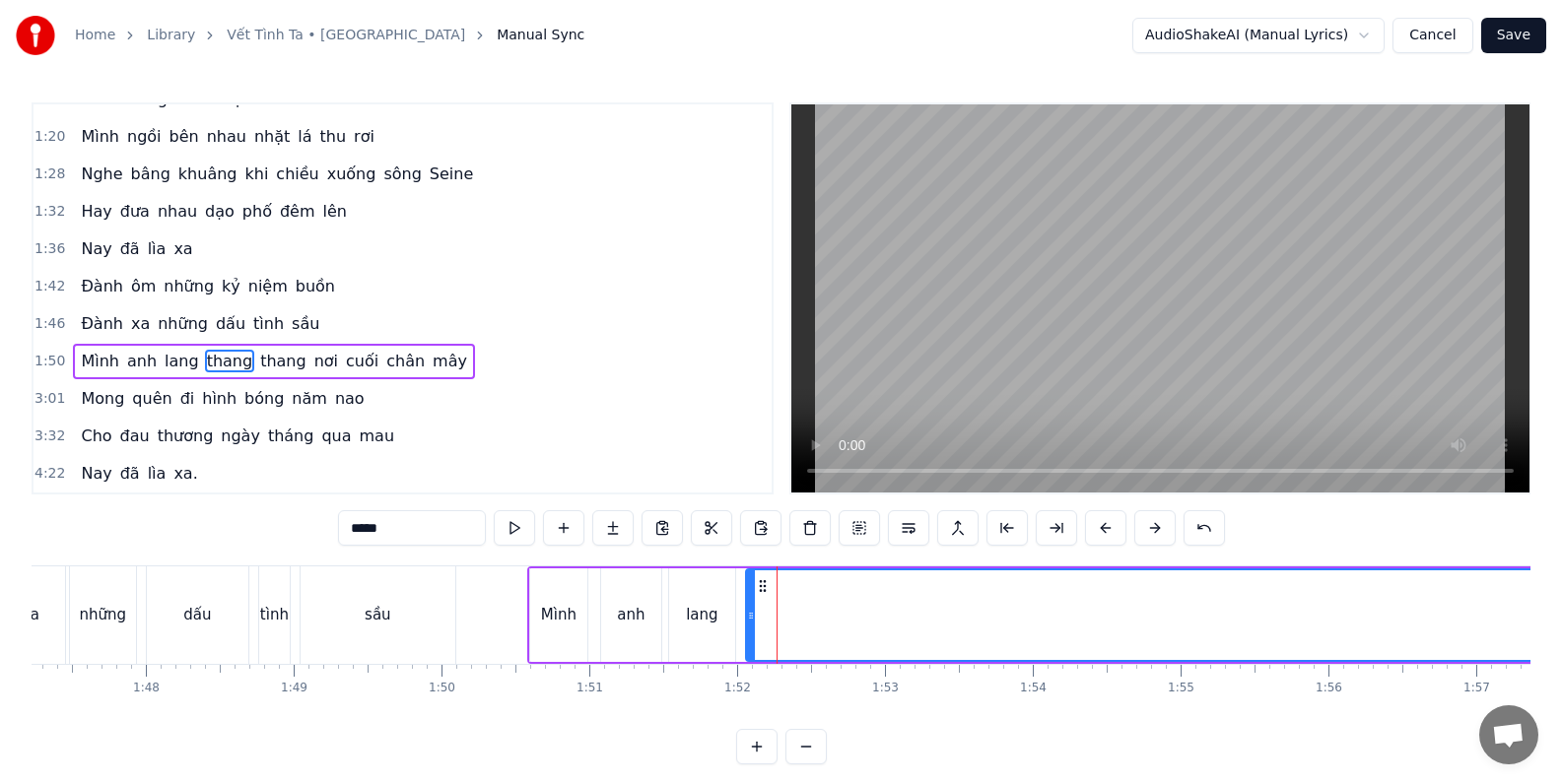
click at [747, 615] on icon at bounding box center [751, 615] width 8 height 16
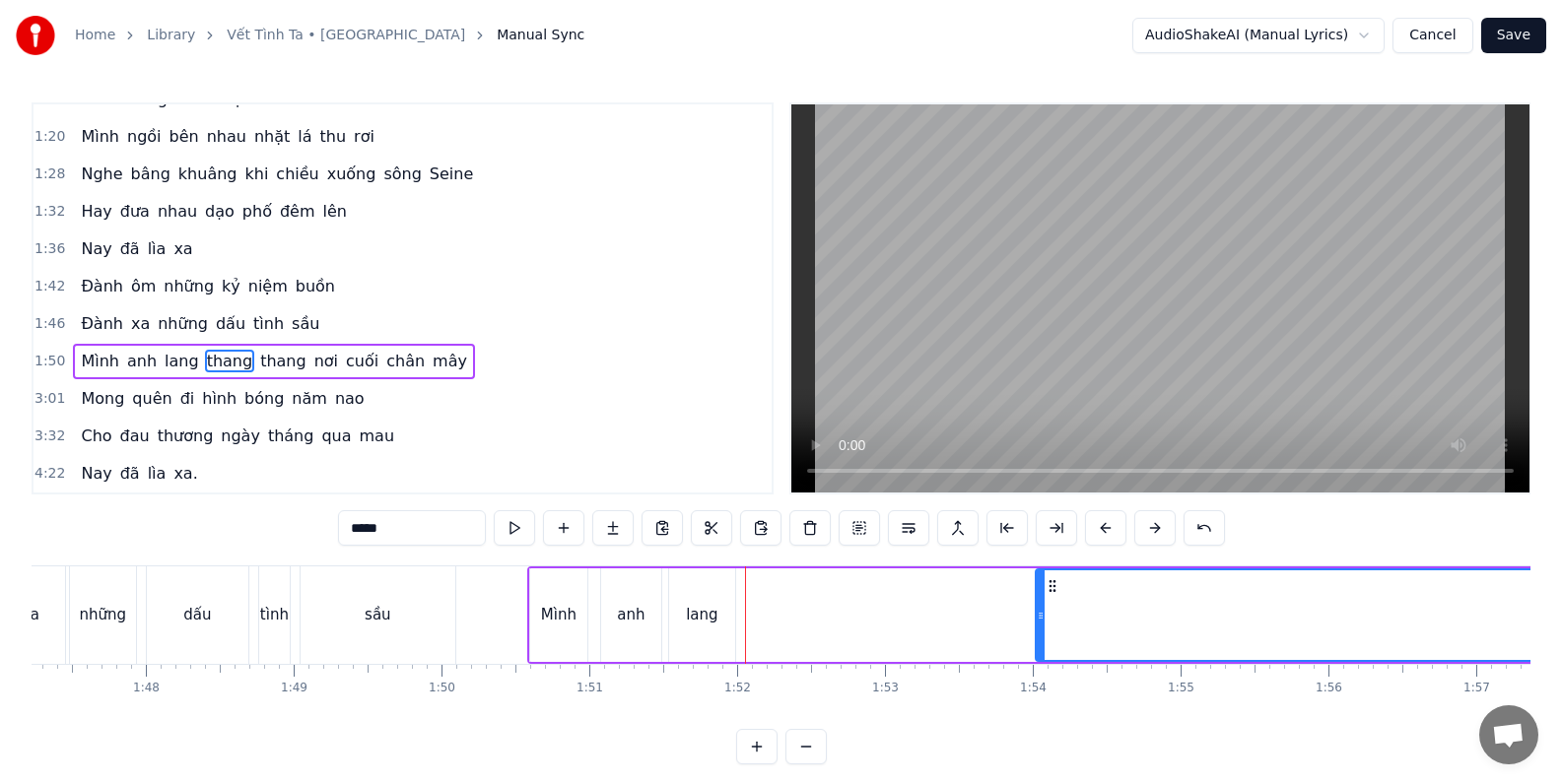
drag, startPoint x: 754, startPoint y: 615, endPoint x: 1043, endPoint y: 616, distance: 289.0
click at [1043, 616] on icon at bounding box center [1040, 615] width 8 height 16
click at [1037, 588] on div at bounding box center [1040, 615] width 8 height 90
click at [1007, 531] on button at bounding box center [1006, 528] width 41 height 36
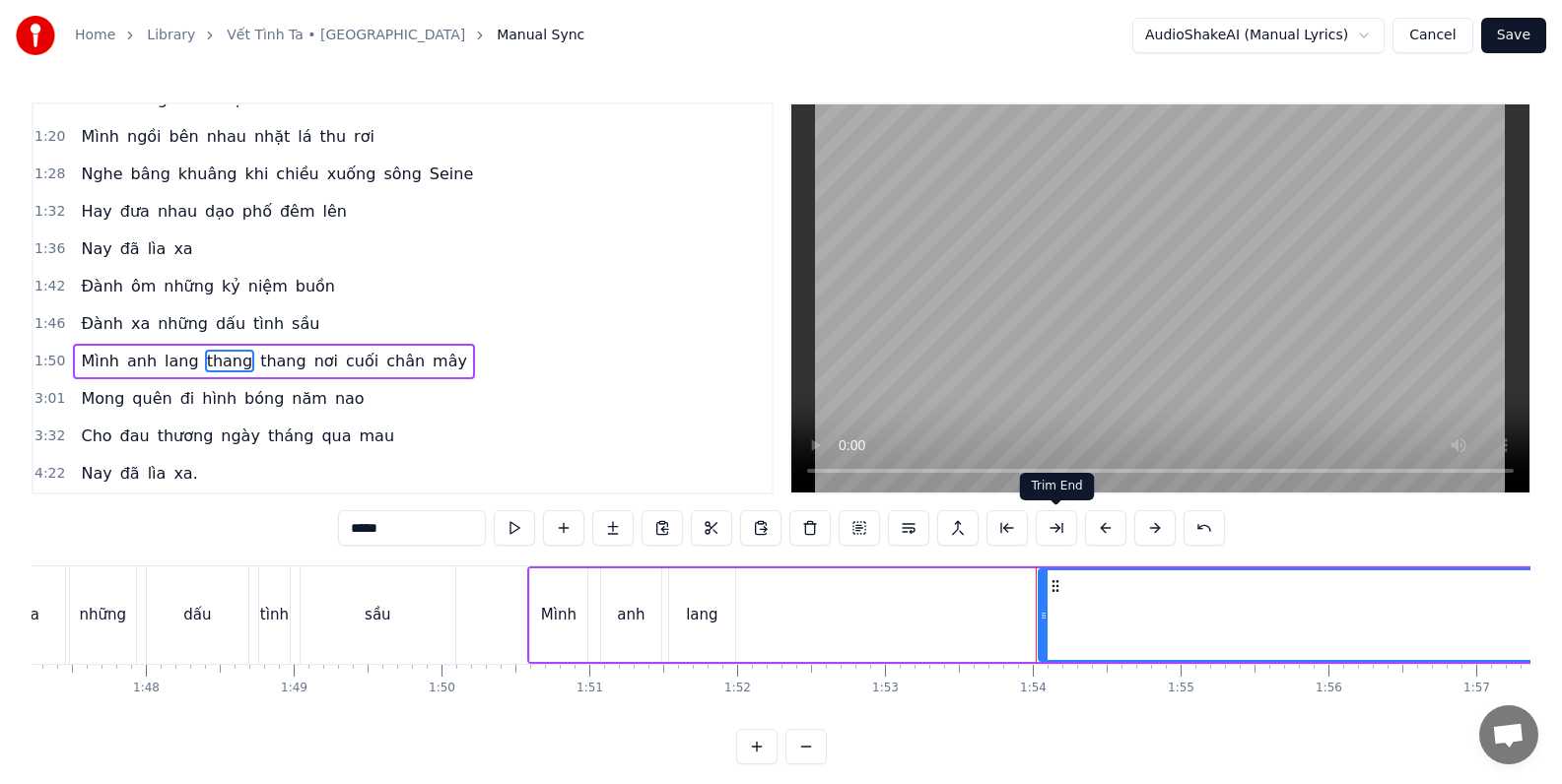
click at [1062, 528] on button at bounding box center [1055, 528] width 41 height 36
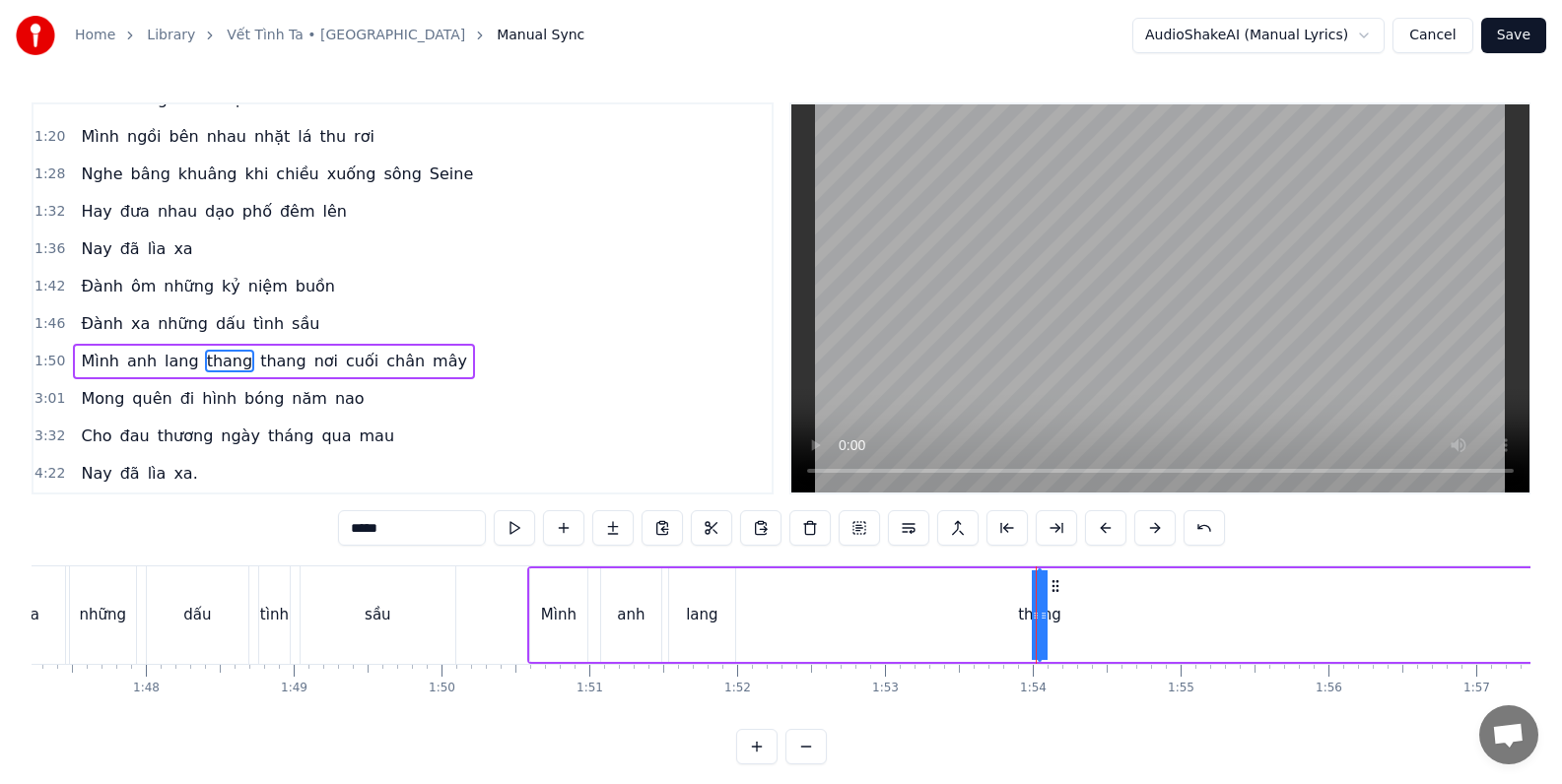
drag, startPoint x: 1037, startPoint y: 587, endPoint x: 954, endPoint y: 590, distance: 83.1
drag, startPoint x: 1038, startPoint y: 615, endPoint x: 992, endPoint y: 616, distance: 46.0
click at [395, 605] on div "sầu" at bounding box center [377, 615] width 155 height 98
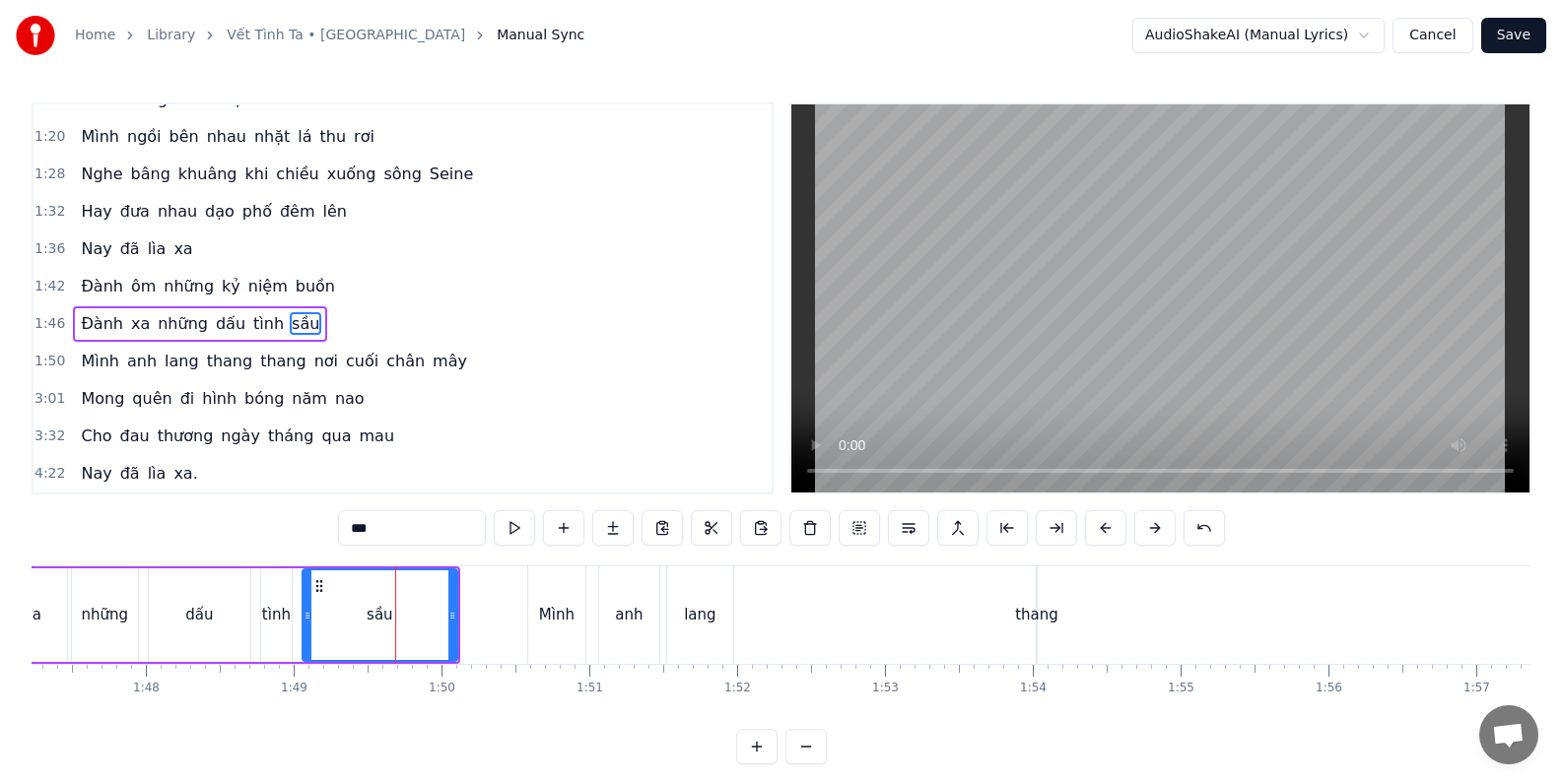
click at [509, 529] on button at bounding box center [514, 528] width 41 height 36
drag, startPoint x: 450, startPoint y: 620, endPoint x: 455, endPoint y: 678, distance: 58.2
click at [461, 679] on div "Thu Paris đang sang Mà nay anh ra đi xa Mang bao nhiêu thương yêu của những ngà…" at bounding box center [781, 639] width 1498 height 148
click at [318, 588] on icon at bounding box center [319, 586] width 16 height 16
click at [310, 604] on div at bounding box center [307, 615] width 8 height 90
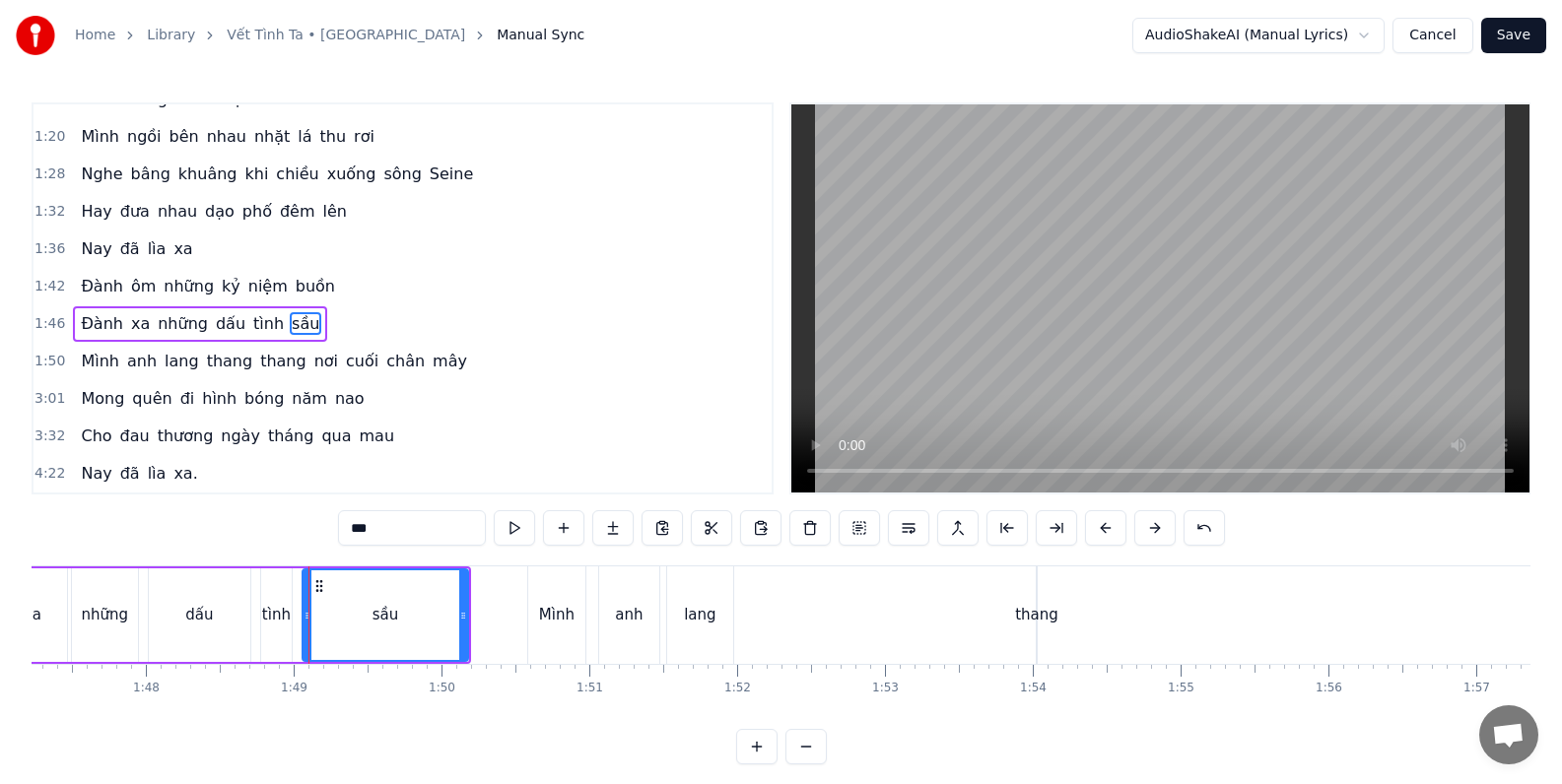
click at [461, 653] on div at bounding box center [463, 615] width 8 height 90
click at [707, 531] on button at bounding box center [711, 528] width 41 height 36
click at [343, 328] on div "1:46 Đành xa những dấu tình sầu" at bounding box center [402, 324] width 738 height 38
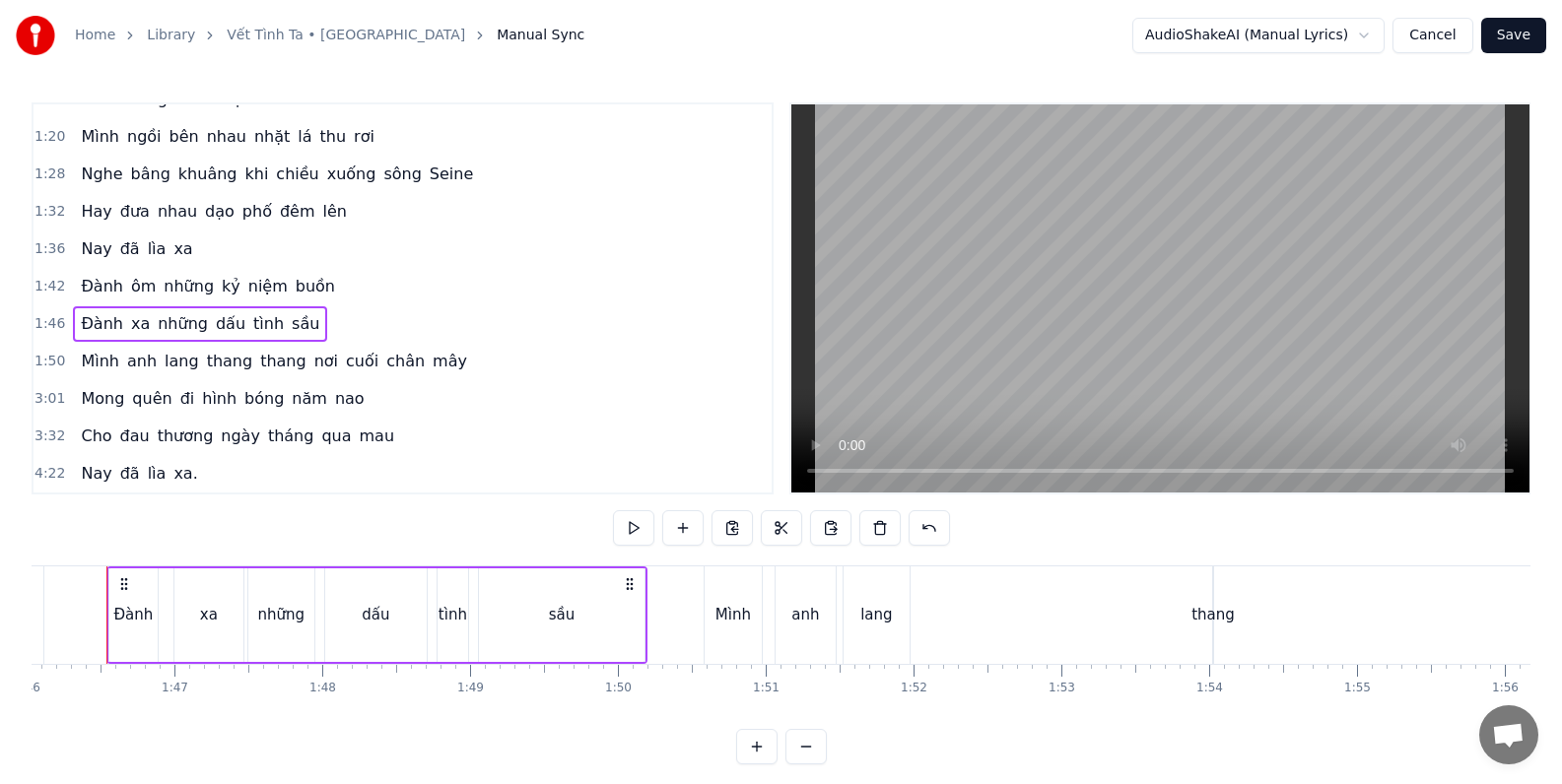
scroll to position [0, 15646]
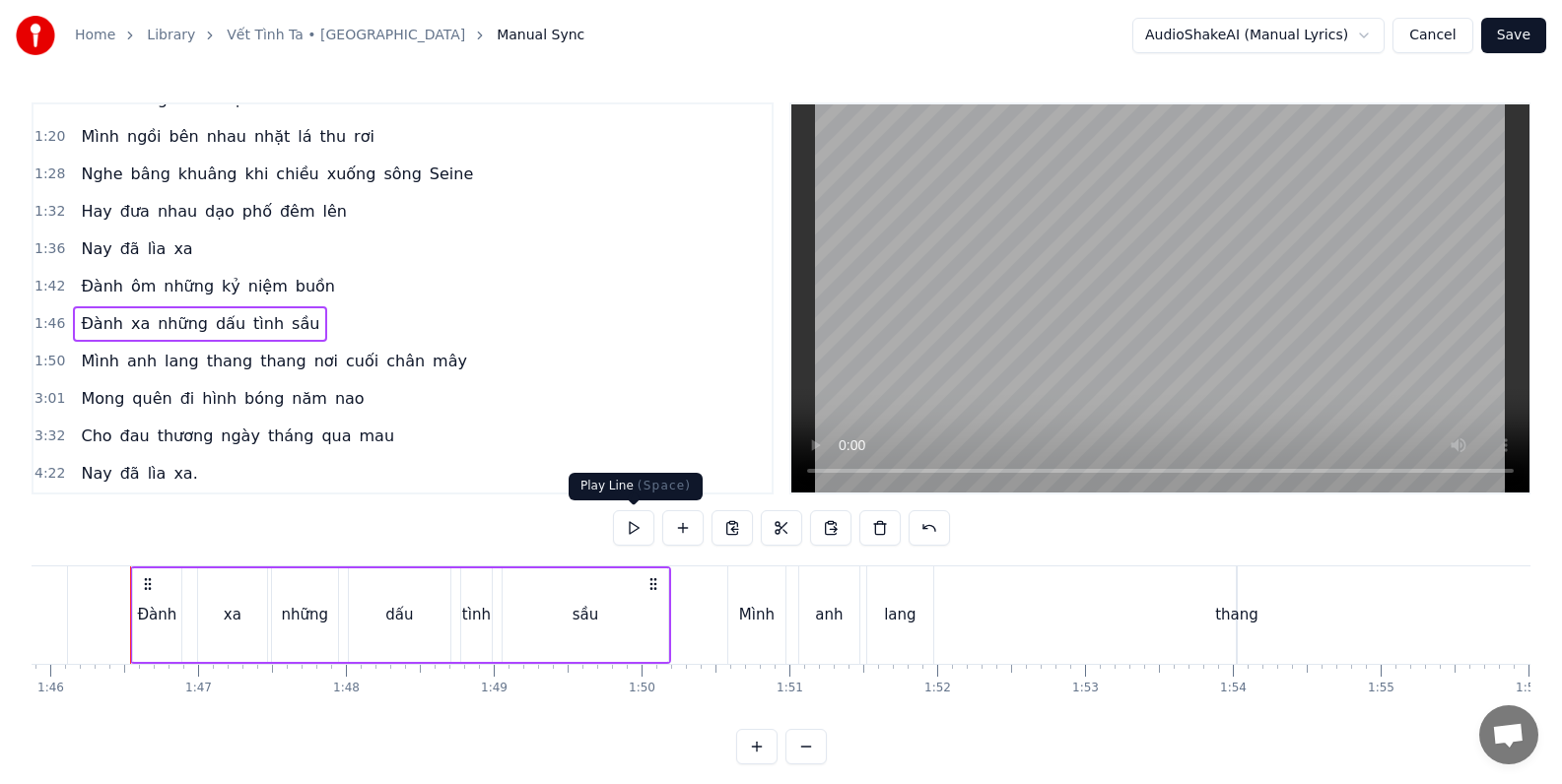
click at [632, 528] on button at bounding box center [633, 528] width 41 height 36
click at [629, 567] on div "Đành xa những dấu tình sầu" at bounding box center [400, 615] width 541 height 98
click at [533, 563] on div "0:32 Thu Paris đang sang 0:35 Mà nay anh ra đi xa 0:39 Mang bao nhiêu thương yê…" at bounding box center [781, 433] width 1498 height 661
click at [880, 528] on button at bounding box center [879, 528] width 41 height 36
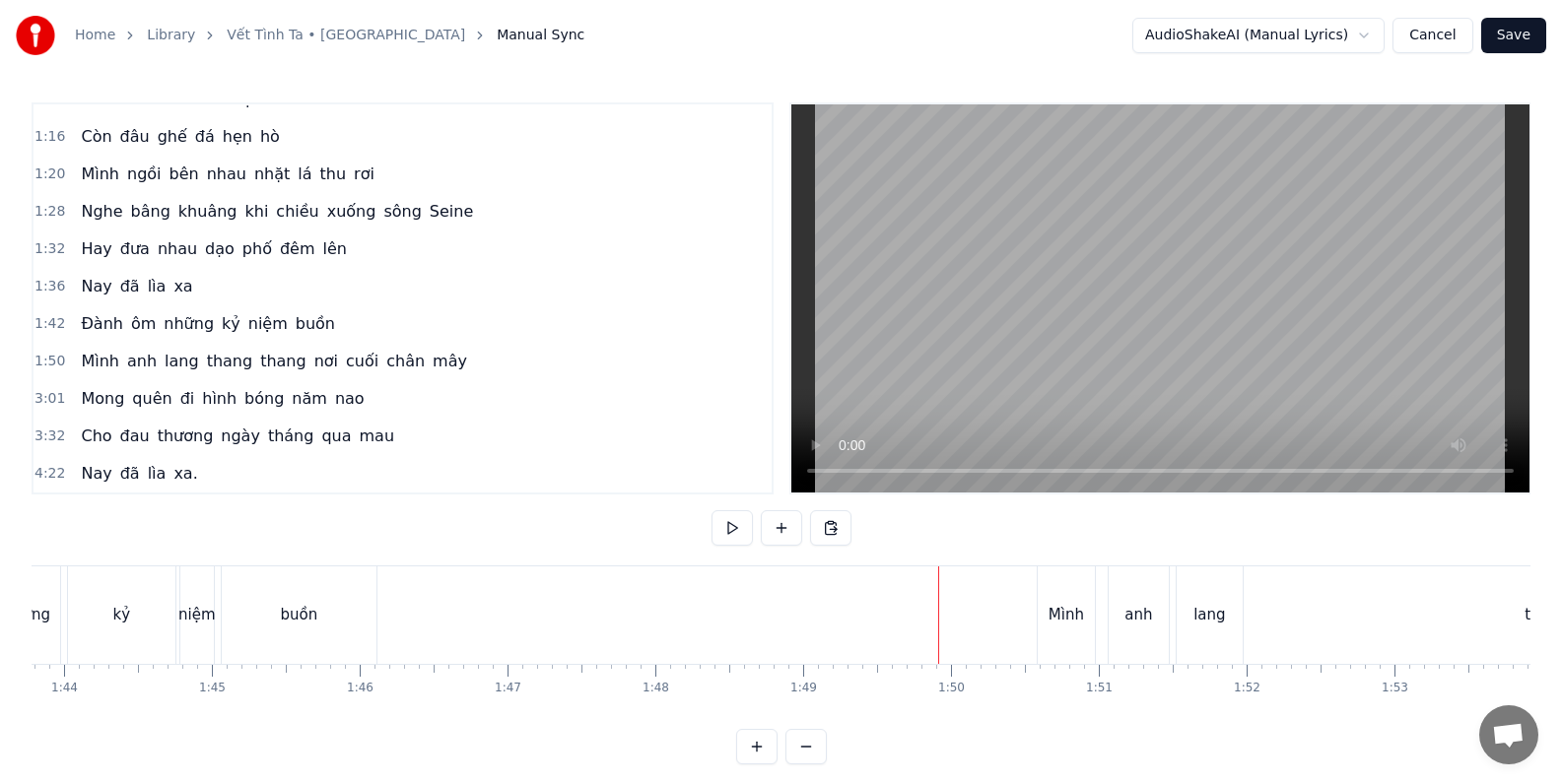
scroll to position [0, 15338]
click at [780, 527] on button at bounding box center [781, 528] width 41 height 36
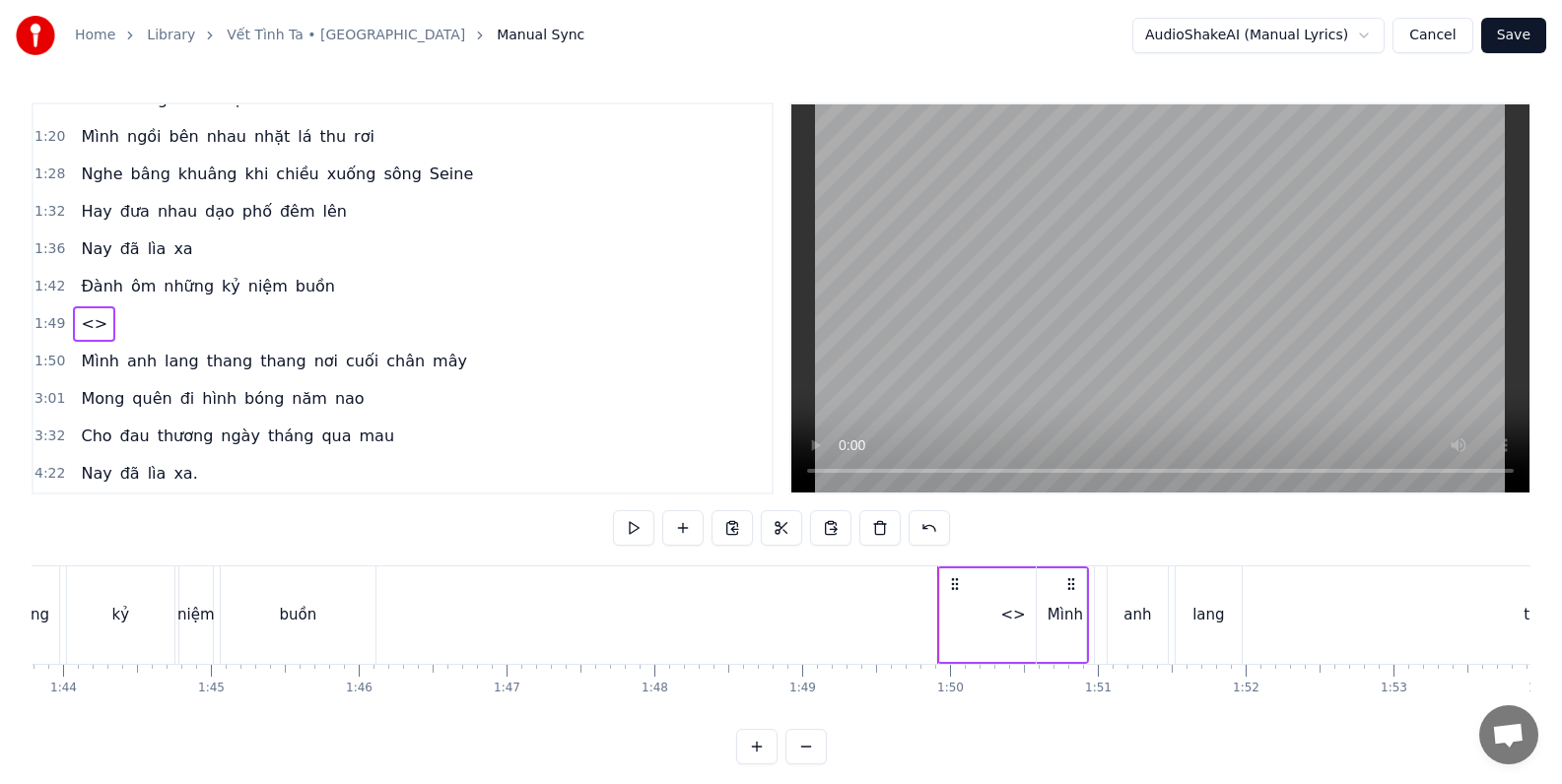
click at [88, 318] on span "<>" at bounding box center [94, 323] width 31 height 23
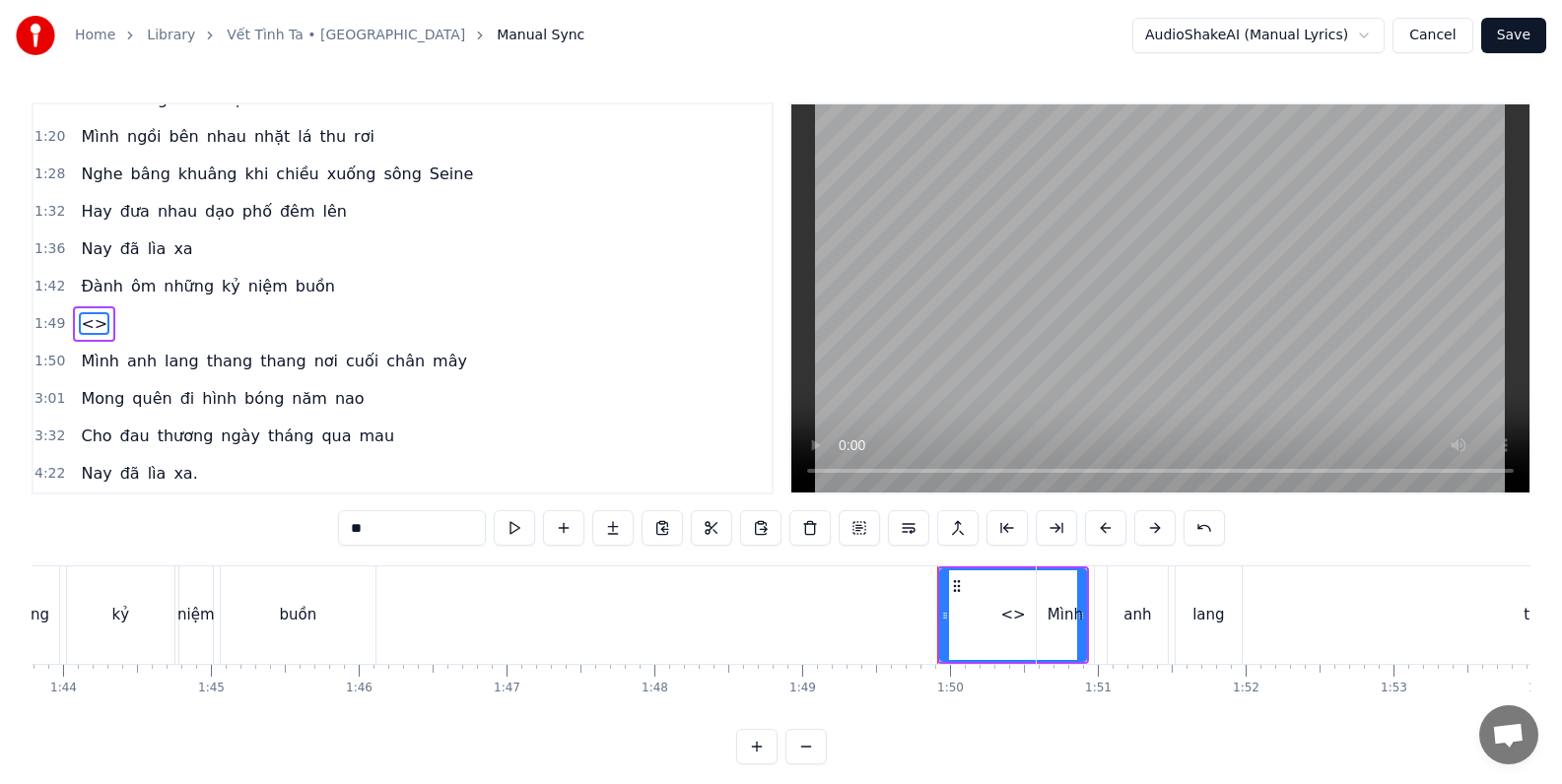
click at [395, 528] on input "**" at bounding box center [412, 528] width 148 height 36
type input "*"
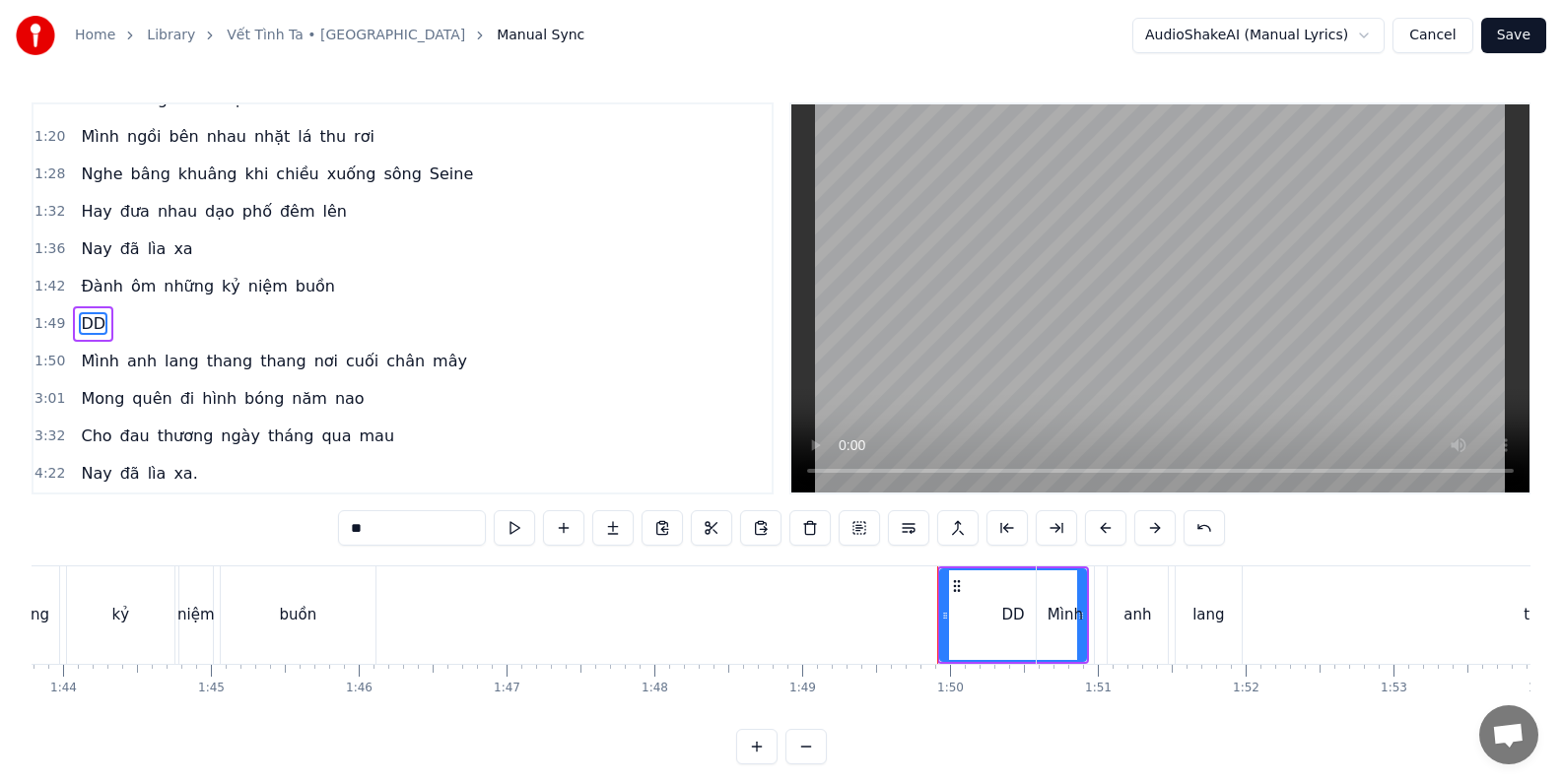
type input "*"
click at [1369, 35] on html "Home Library Vết Tình Ta • Paris Manual Sync AudioShakeAI (Manual Lyrics) Cance…" at bounding box center [781, 398] width 1562 height 796
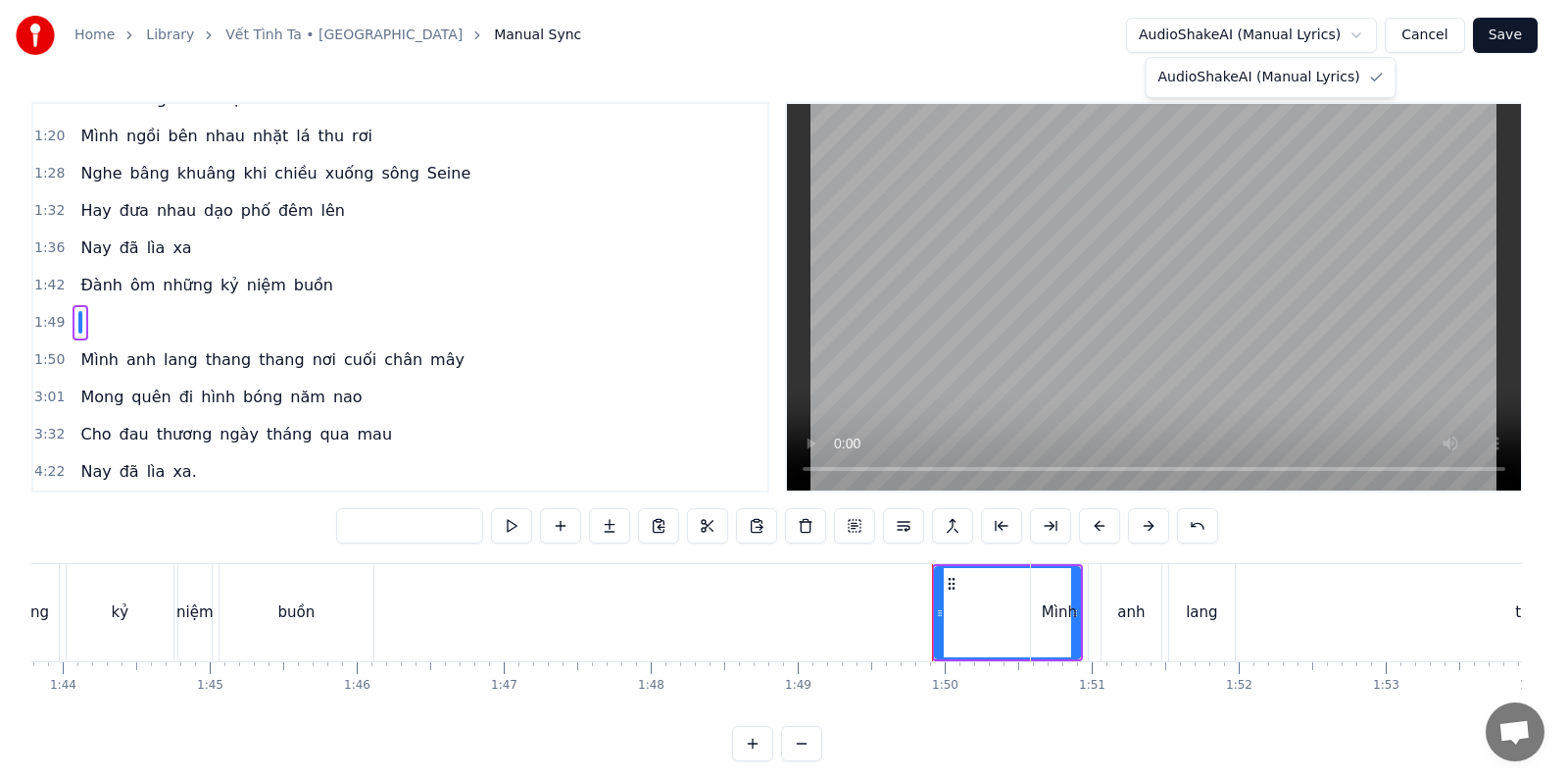
click at [1095, 32] on html "Home Library Vết Tình Ta • Paris Manual Sync AudioShakeAI (Manual Lyrics) Cance…" at bounding box center [784, 396] width 1568 height 793
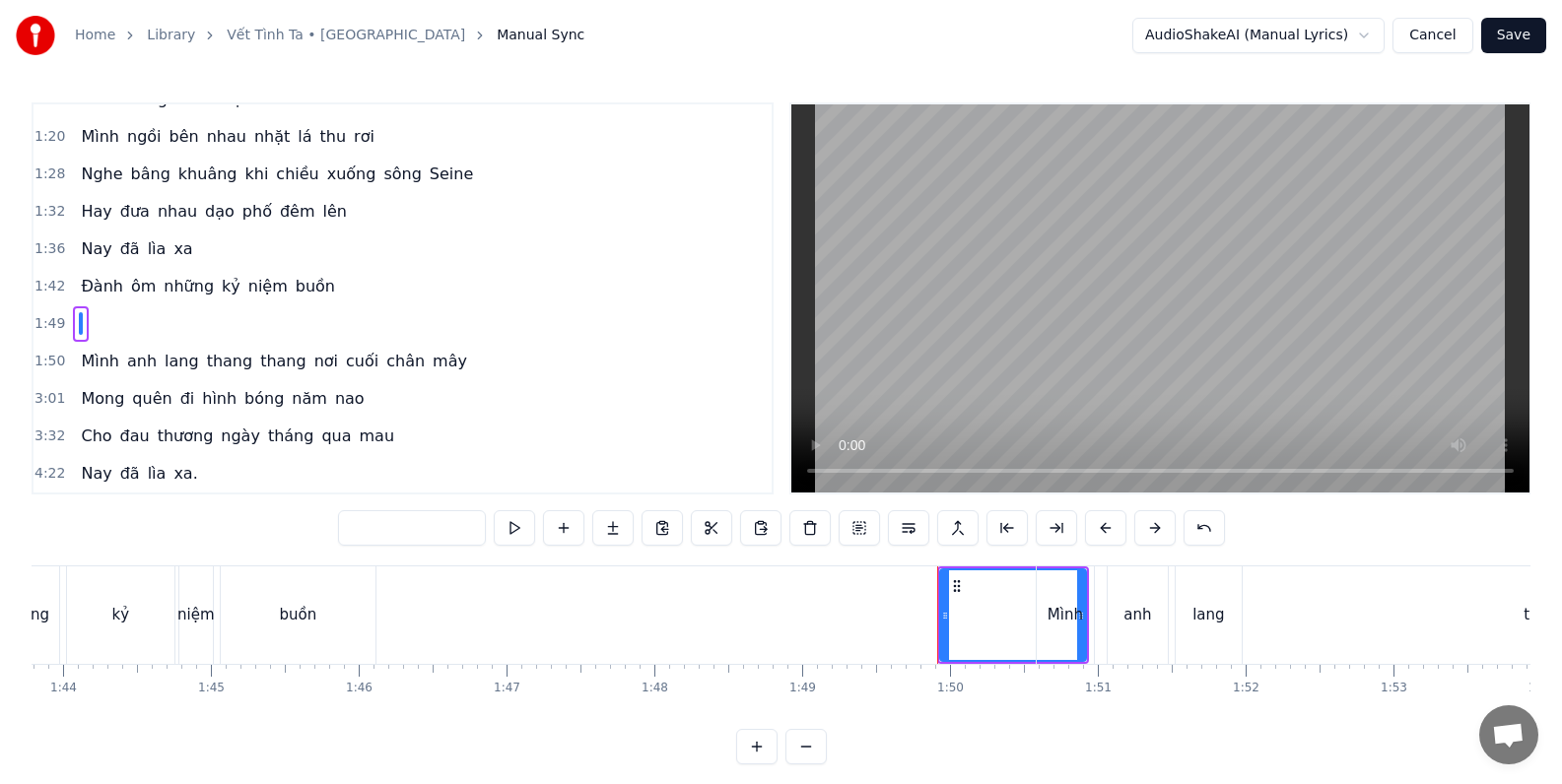
click at [109, 318] on div "1:49" at bounding box center [402, 324] width 738 height 38
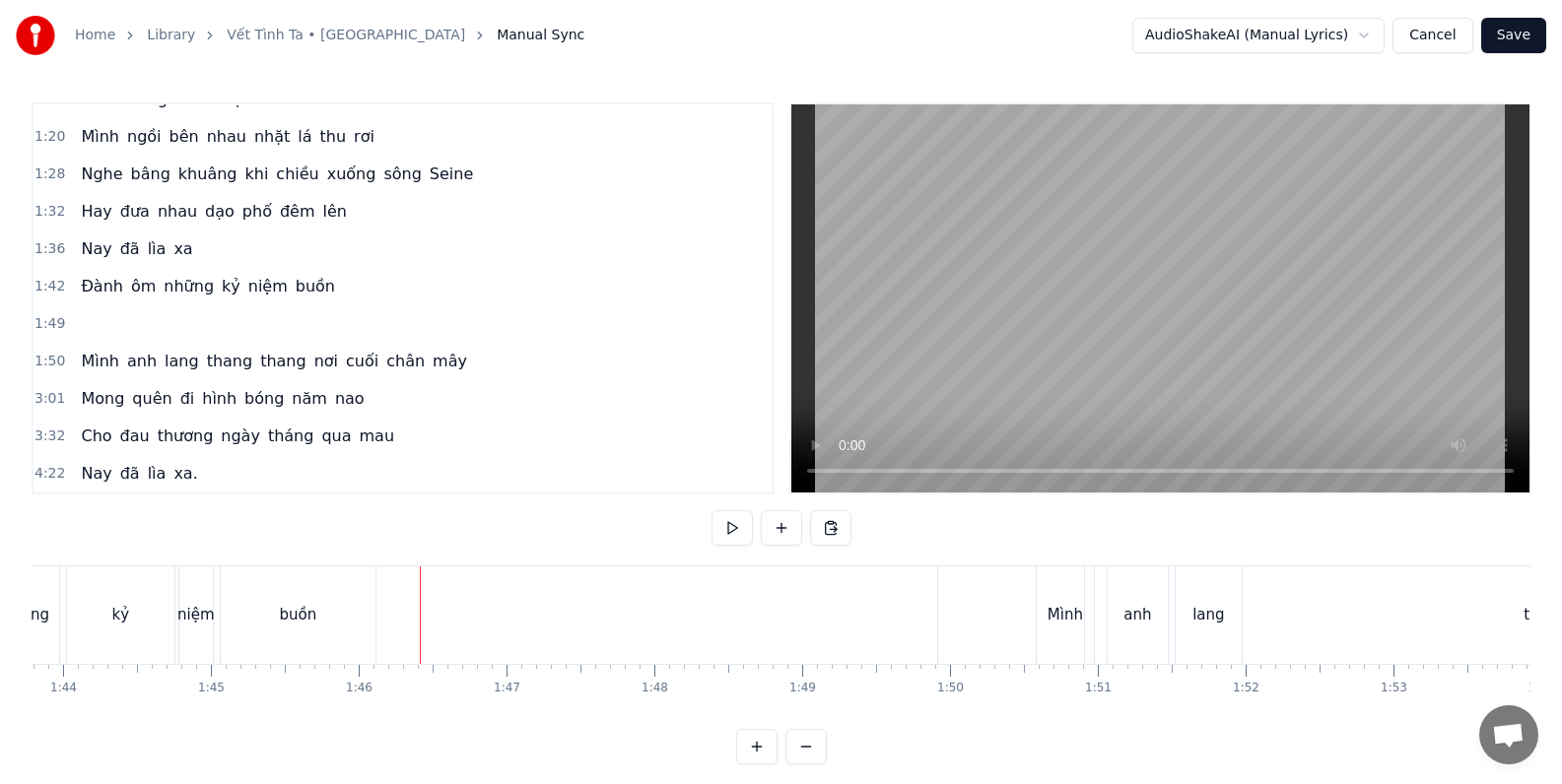
click at [79, 314] on span at bounding box center [81, 323] width 4 height 23
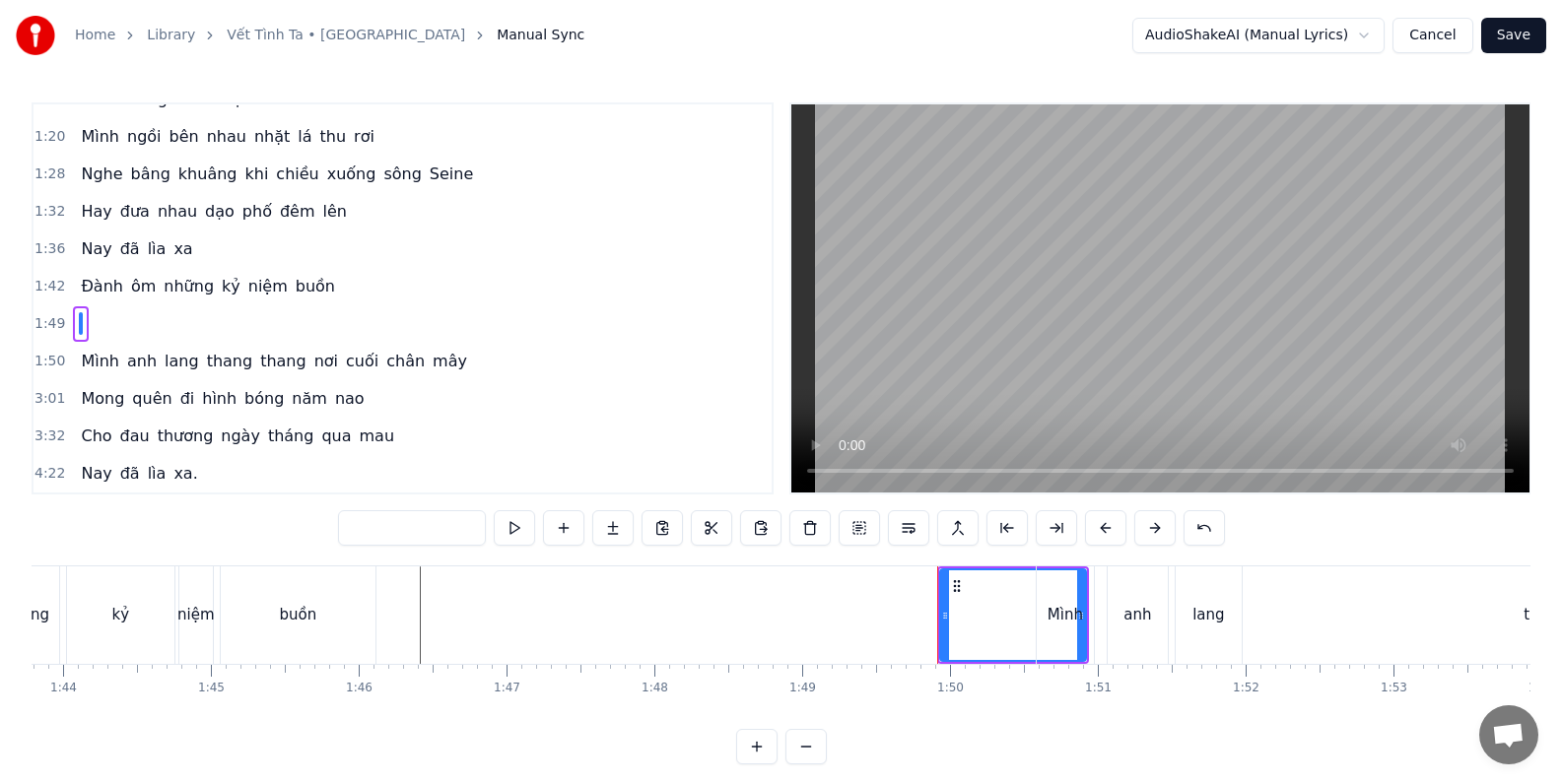
click at [79, 314] on span at bounding box center [81, 323] width 4 height 23
click at [175, 317] on div "1:49" at bounding box center [402, 324] width 738 height 38
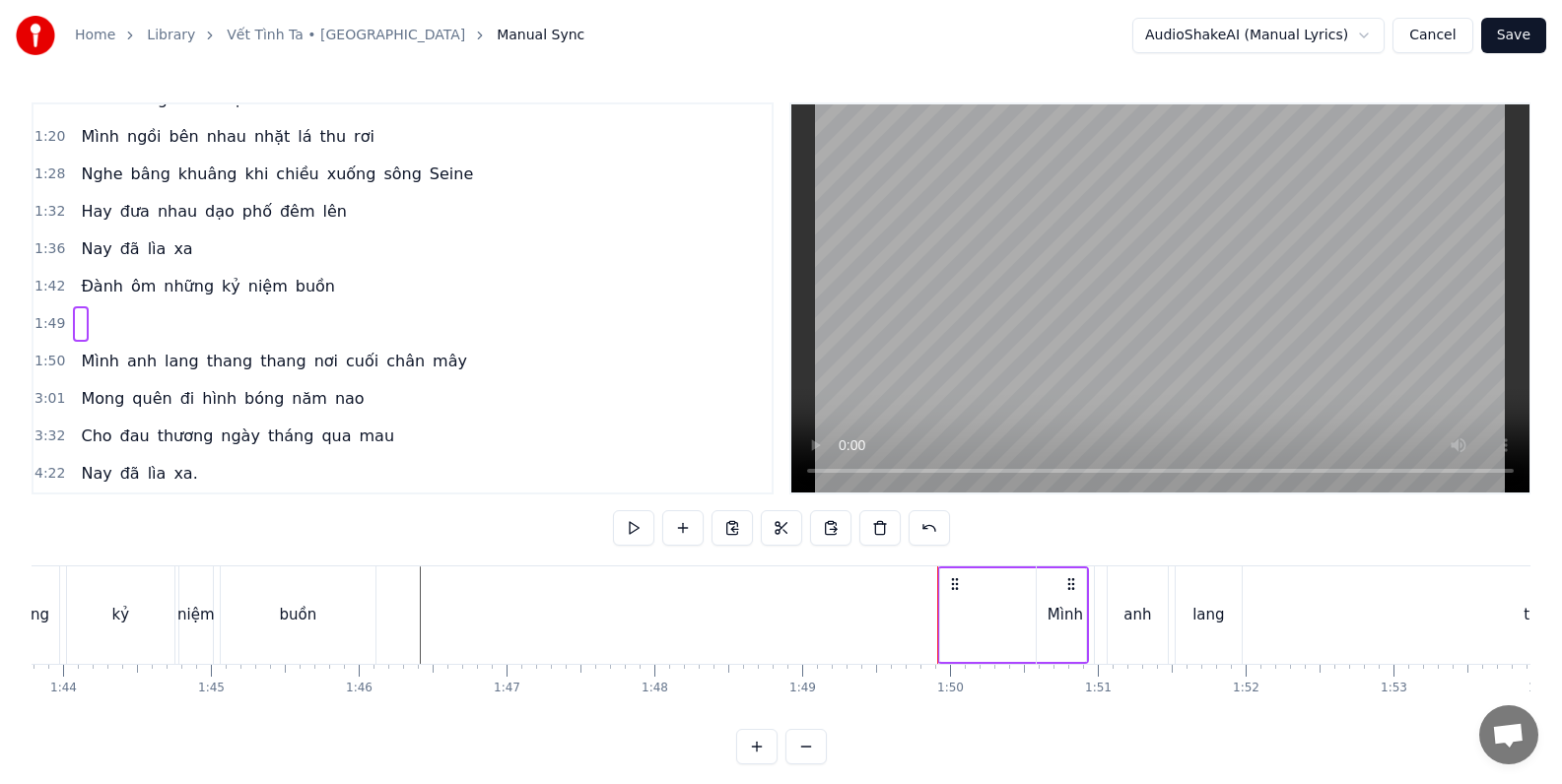
click at [80, 320] on div at bounding box center [81, 324] width 16 height 36
click at [932, 527] on button at bounding box center [928, 528] width 41 height 36
click at [903, 527] on button at bounding box center [903, 528] width 41 height 36
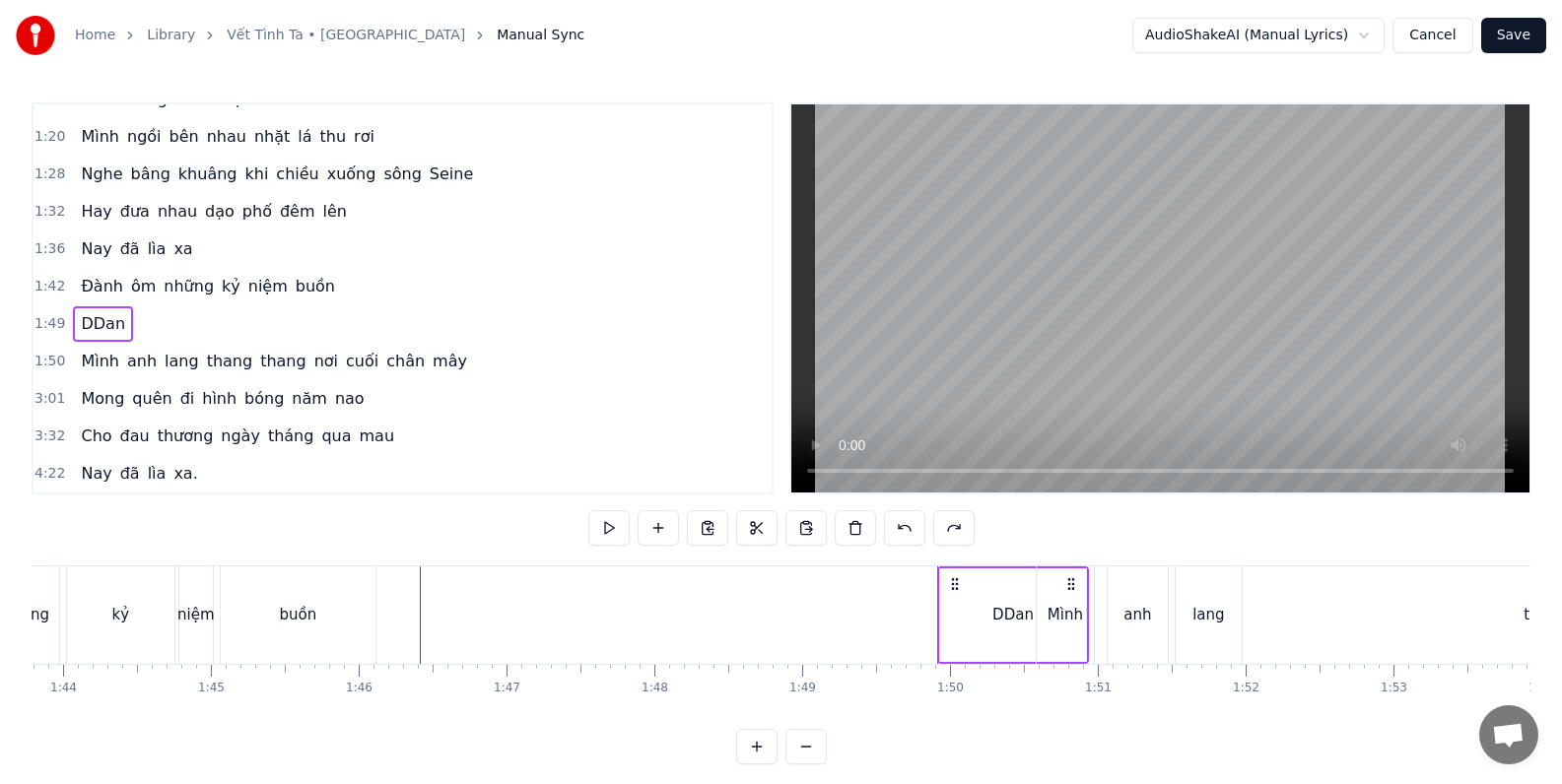
click at [903, 527] on button at bounding box center [903, 528] width 41 height 36
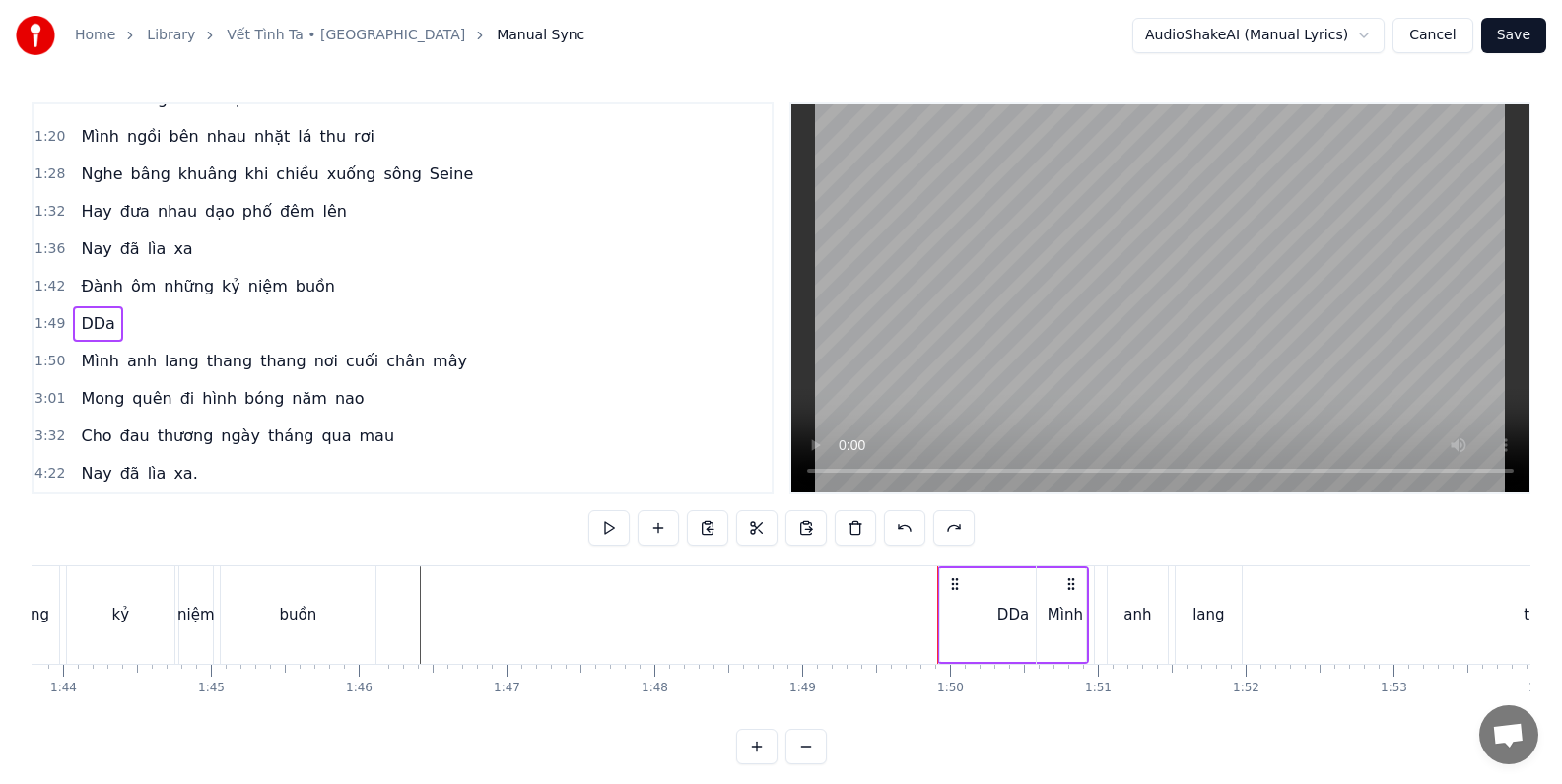
click at [903, 527] on button at bounding box center [903, 528] width 41 height 36
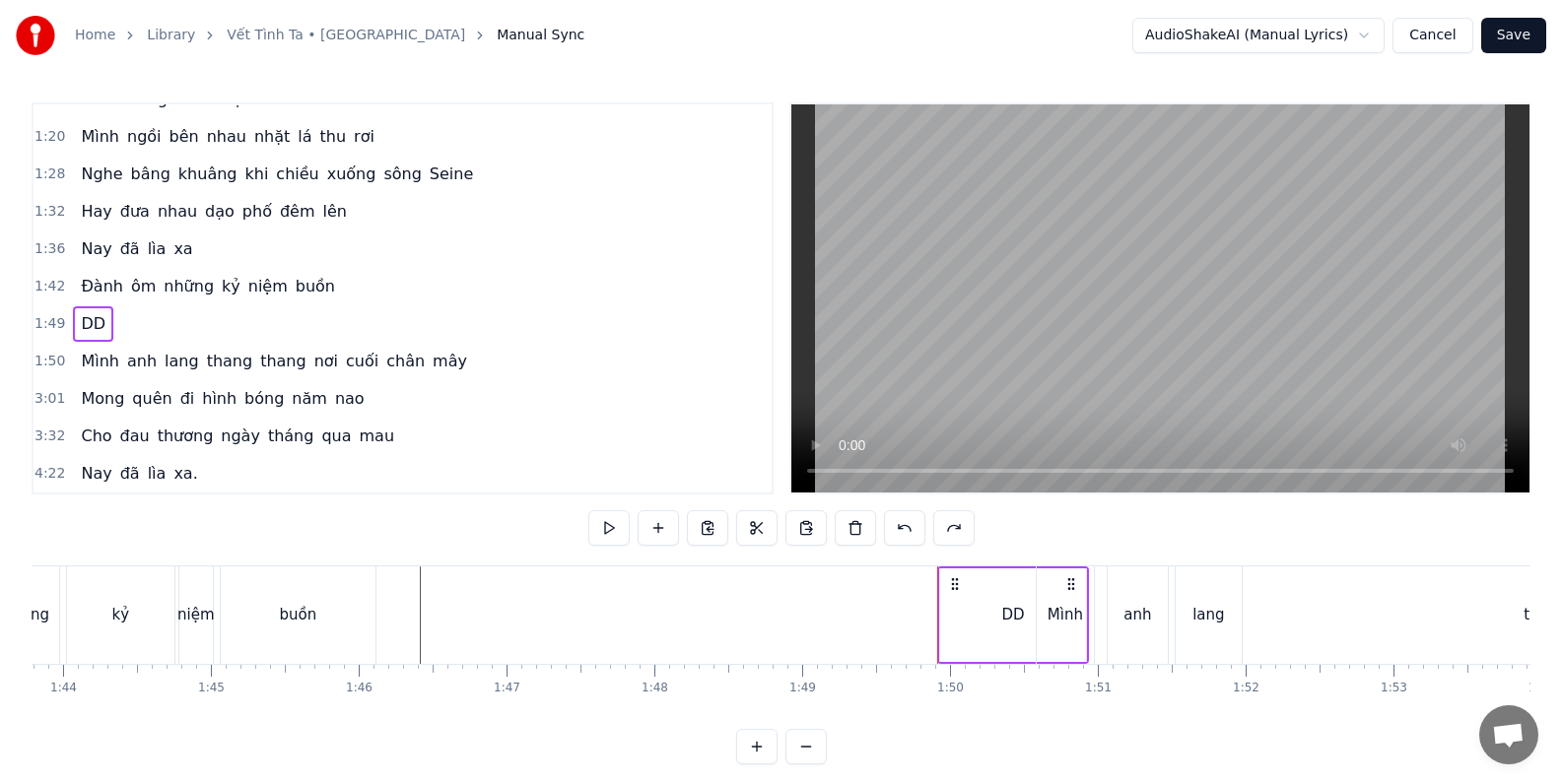
click at [903, 527] on button at bounding box center [903, 528] width 41 height 36
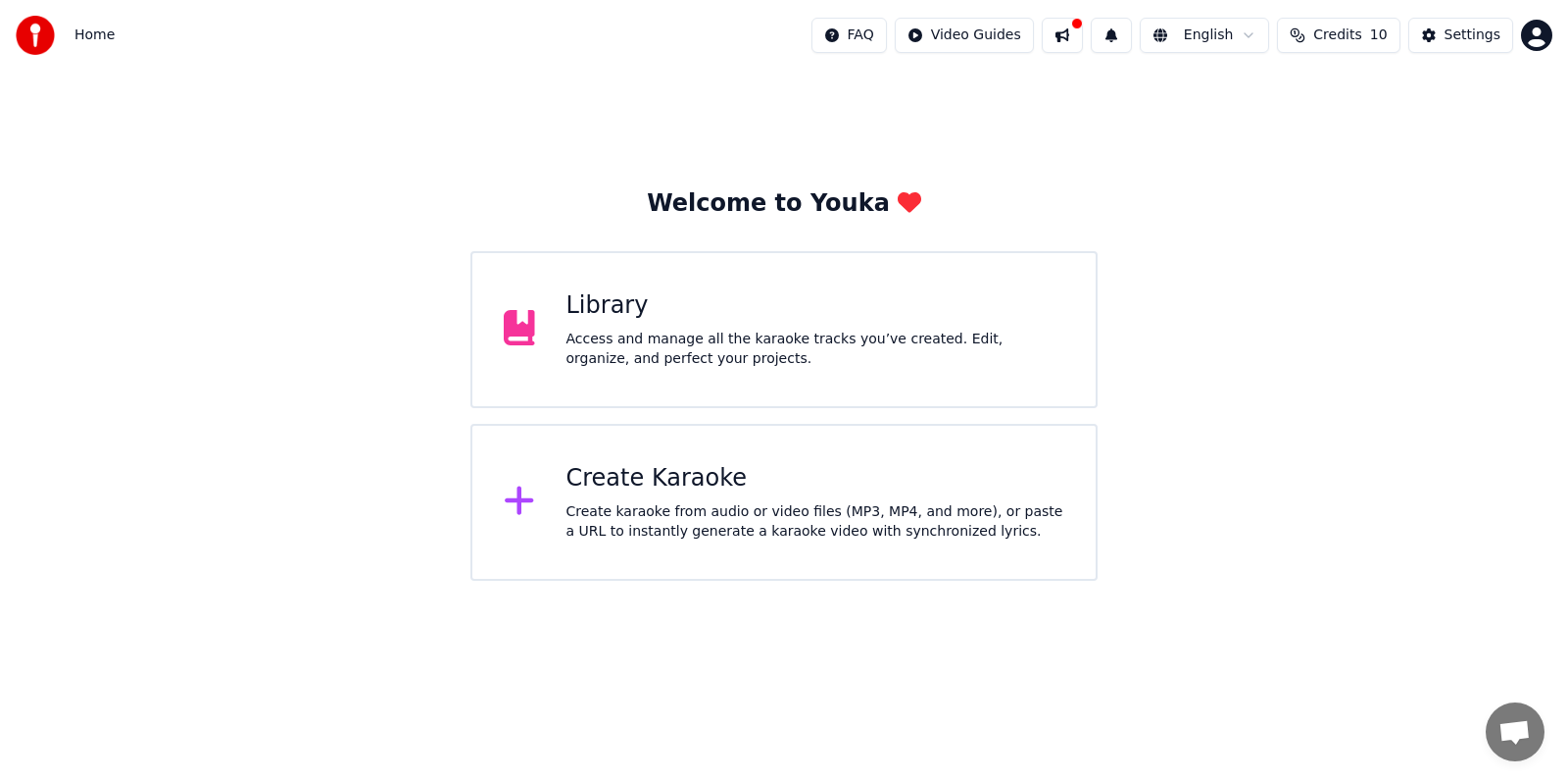
click at [661, 347] on div "Access and manage all the karaoke tracks you’ve created. Edit, organize, and pe…" at bounding box center [816, 349] width 499 height 39
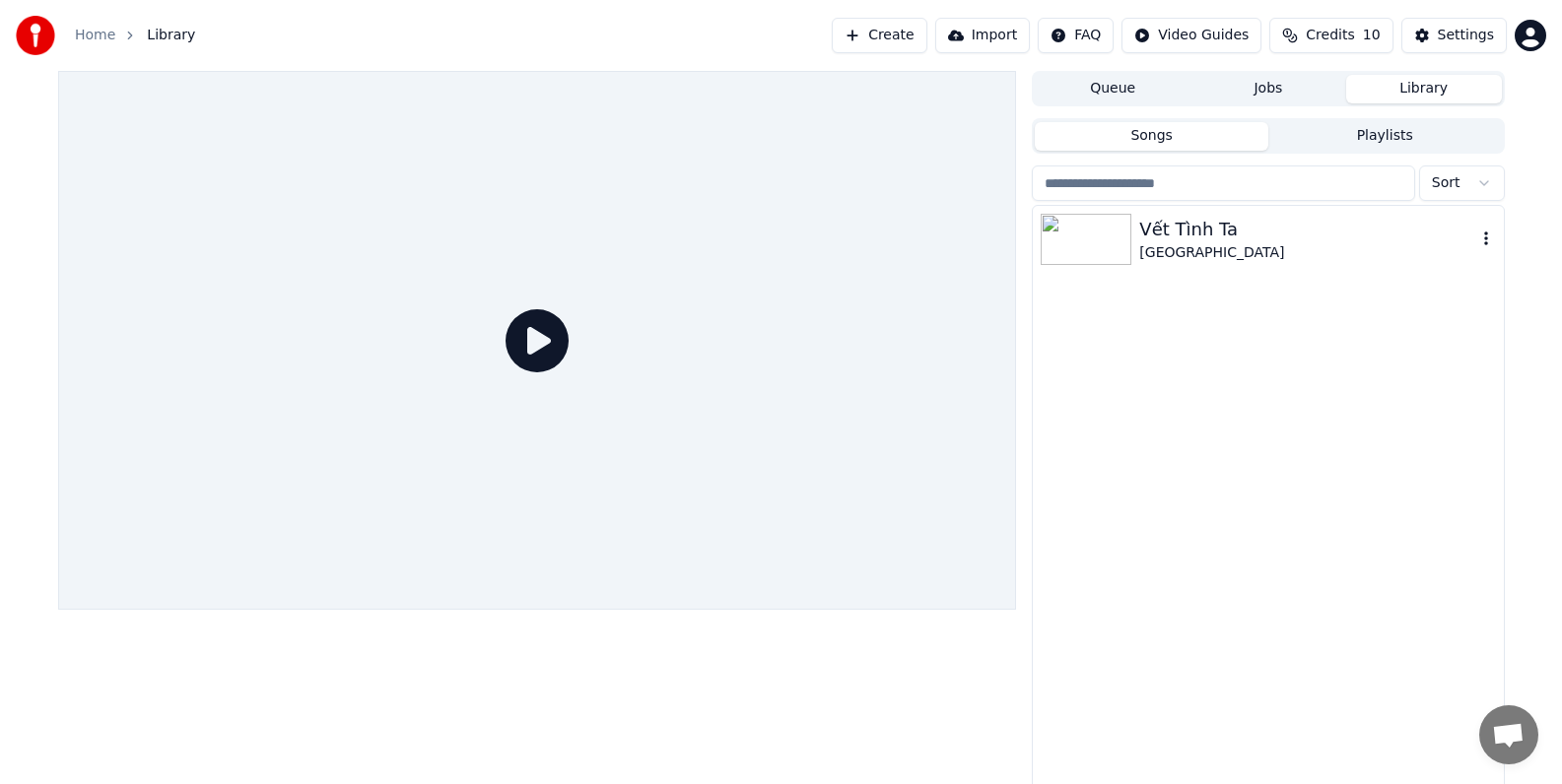
click at [1487, 240] on icon "button" at bounding box center [1486, 238] width 20 height 16
click at [548, 342] on icon at bounding box center [536, 340] width 63 height 63
click at [1458, 232] on div "Vết Tình Ta" at bounding box center [1306, 229] width 336 height 28
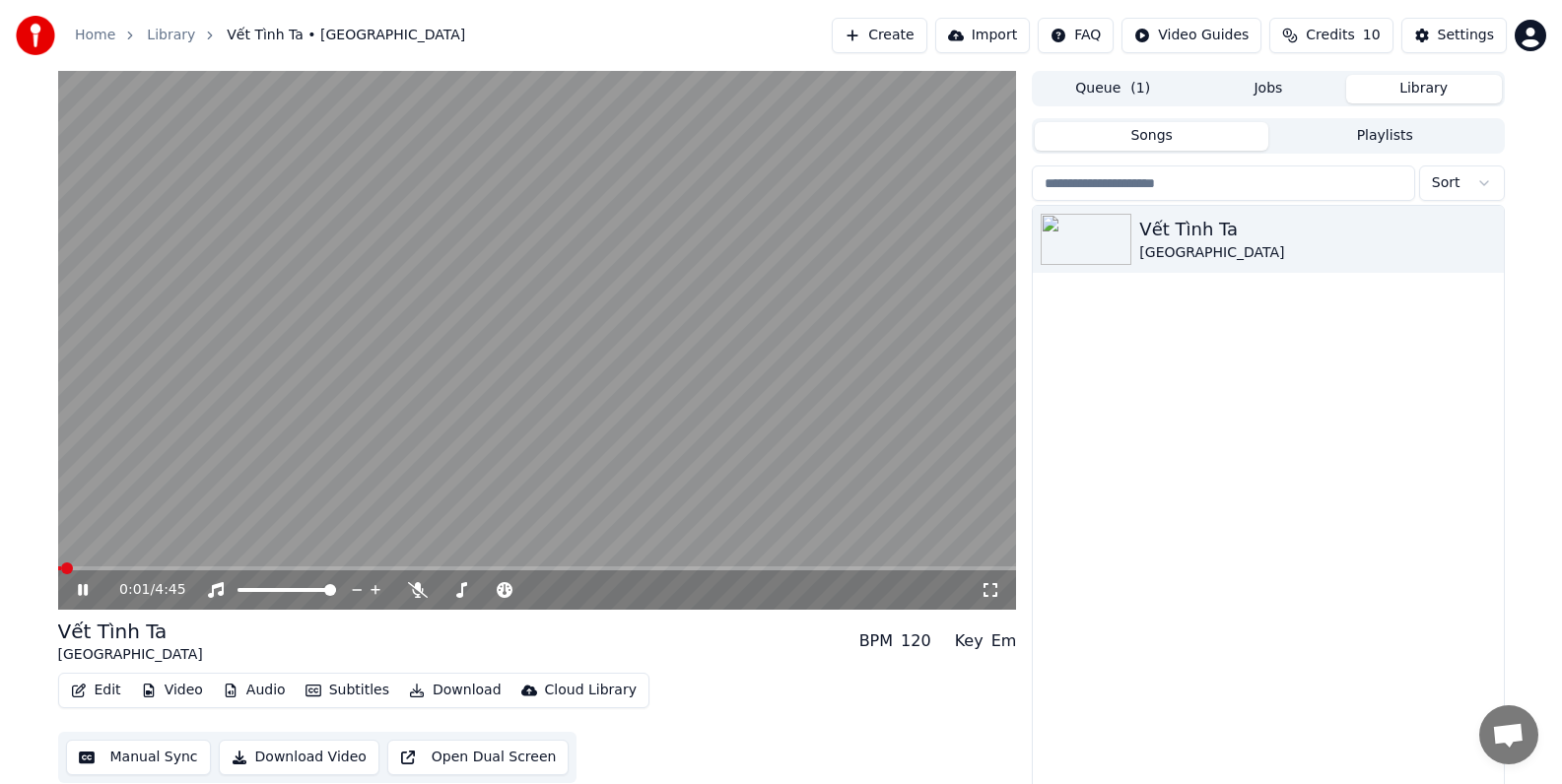
scroll to position [9, 0]
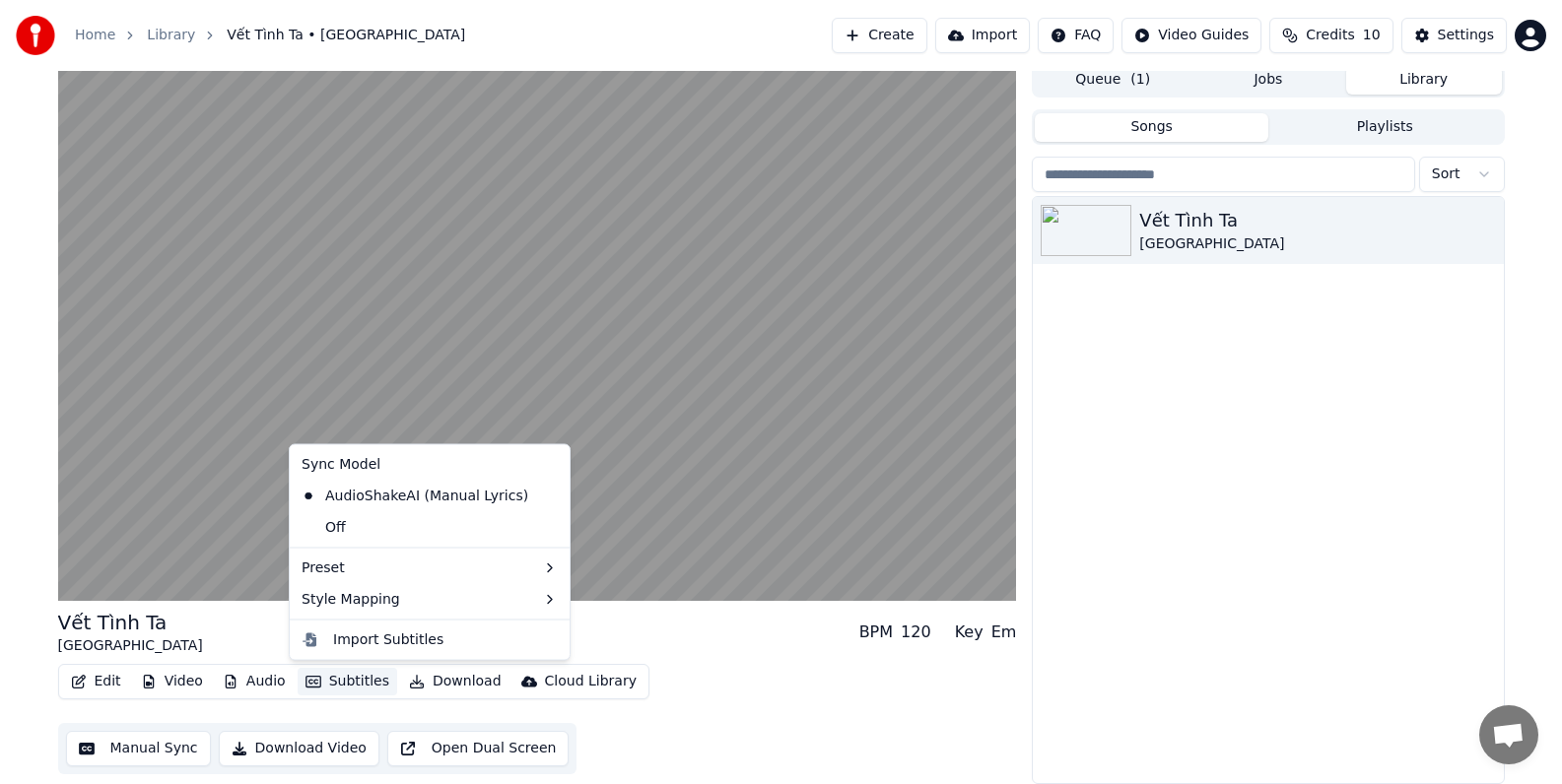
click at [349, 682] on button "Subtitles" at bounding box center [347, 681] width 100 height 28
click at [375, 642] on div "Import Subtitles" at bounding box center [388, 639] width 111 height 20
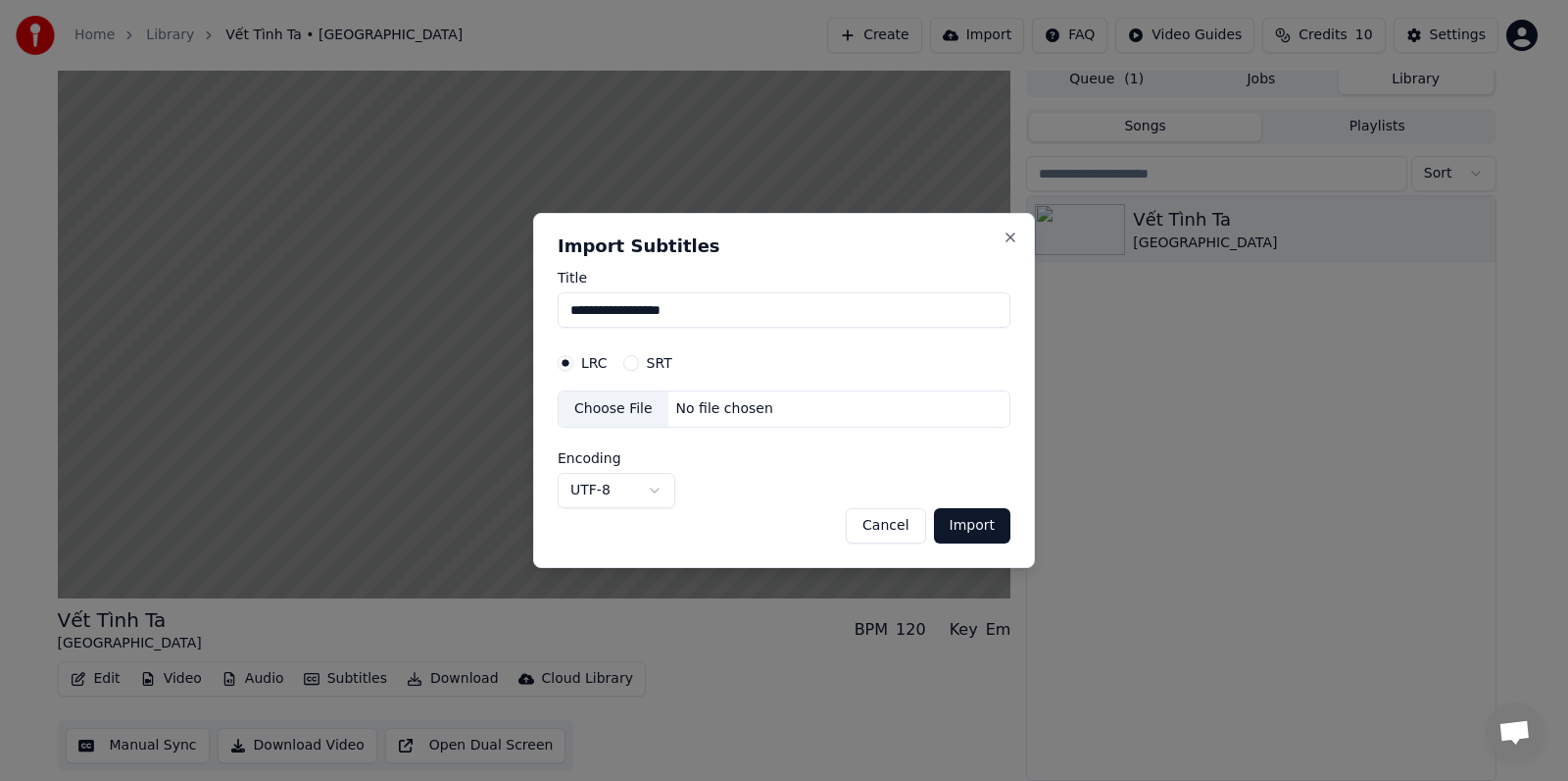
click at [902, 528] on button "Cancel" at bounding box center [886, 526] width 79 height 36
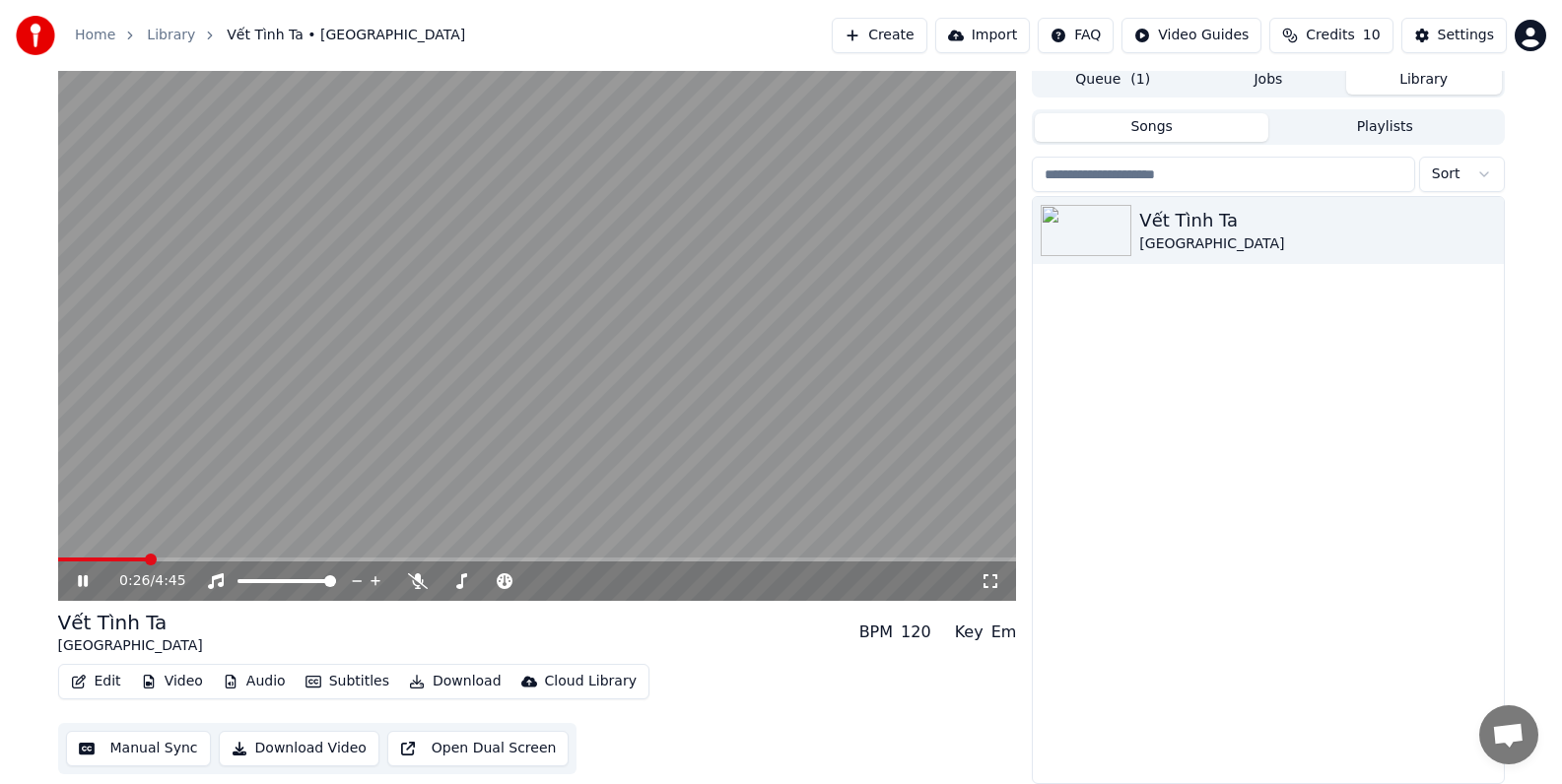
click at [79, 580] on icon at bounding box center [83, 581] width 10 height 12
click at [489, 746] on button "Open Dual Screen" at bounding box center [478, 748] width 183 height 36
click at [81, 578] on icon at bounding box center [83, 581] width 10 height 12
click at [359, 677] on button "Subtitles" at bounding box center [347, 681] width 100 height 28
click at [818, 703] on div "Edit Video Audio Subtitles Download Cloud Library Manual Sync Download Video Op…" at bounding box center [537, 718] width 958 height 111
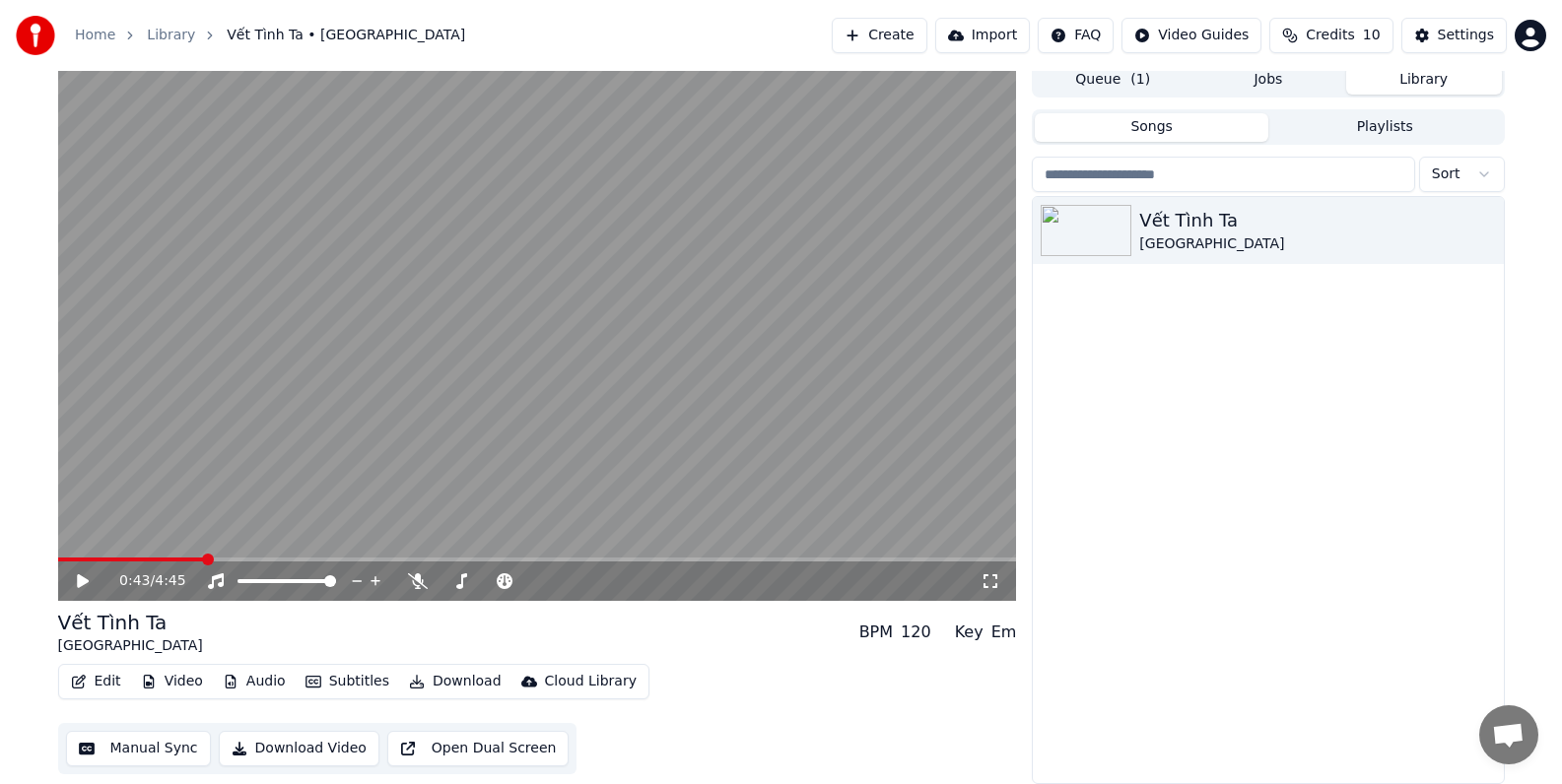
click at [151, 752] on button "Manual Sync" at bounding box center [138, 748] width 145 height 36
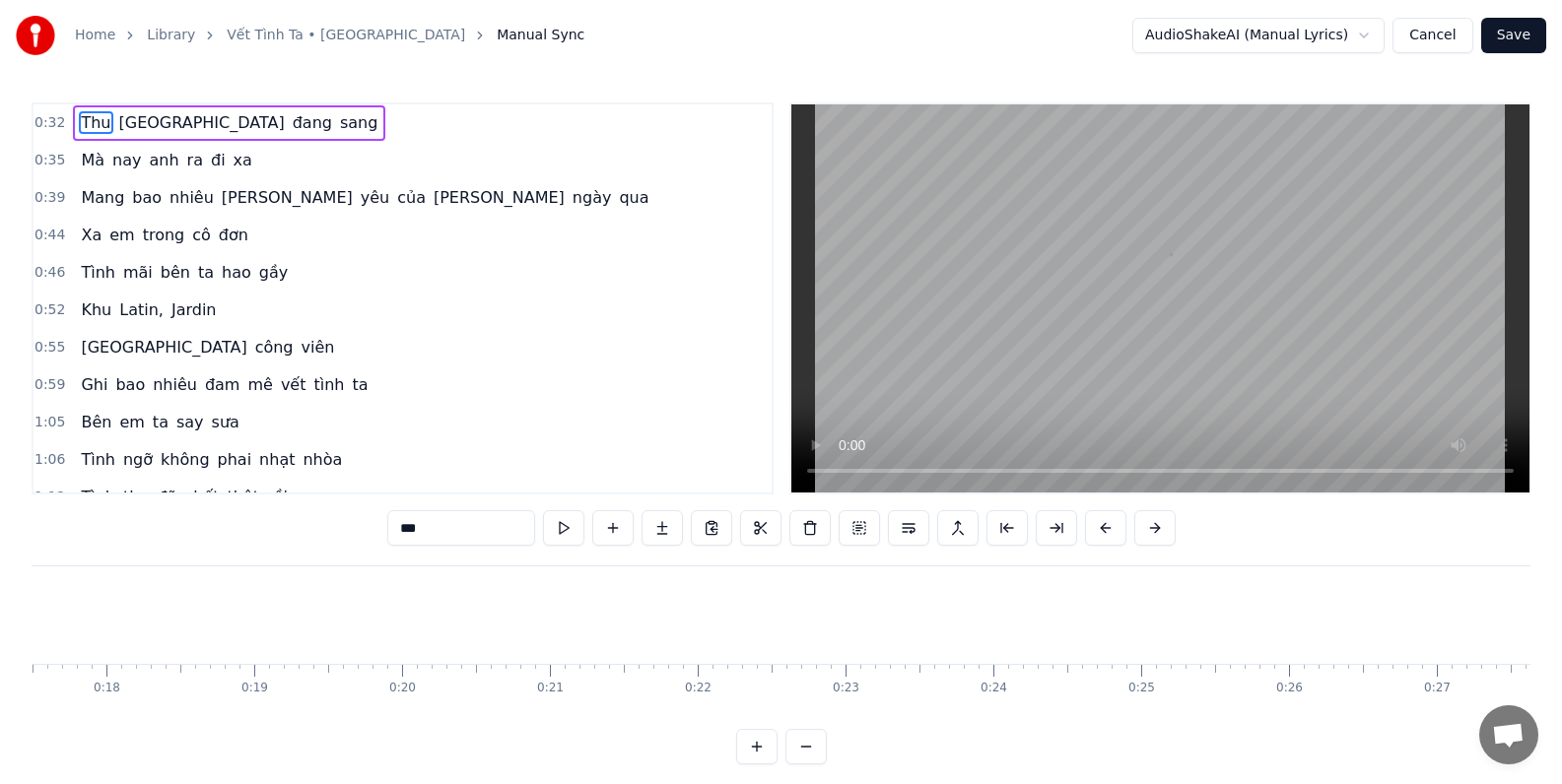
scroll to position [0, 4778]
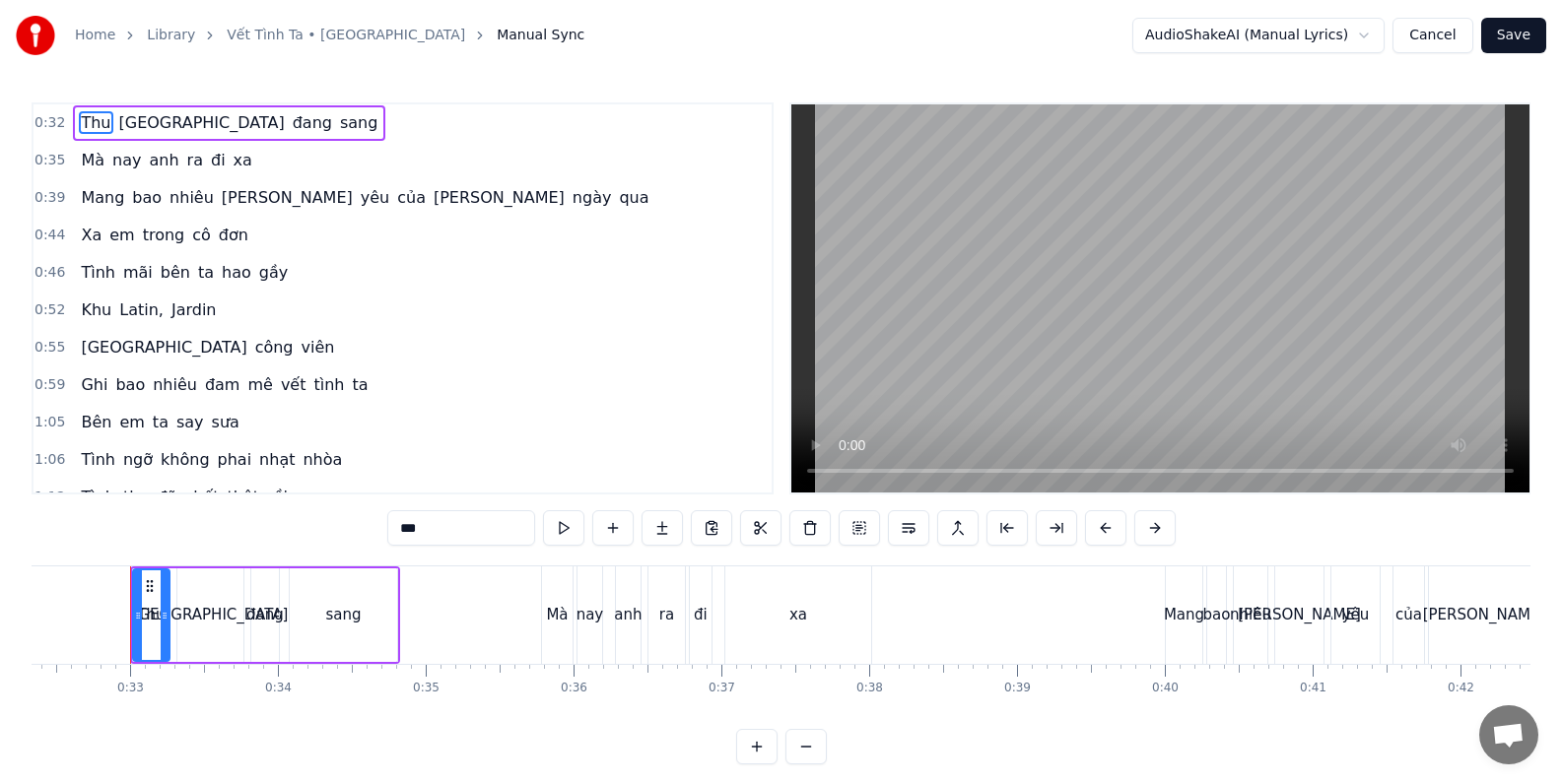
click at [328, 125] on div "0:32 Thu Paris đang sang" at bounding box center [402, 124] width 738 height 38
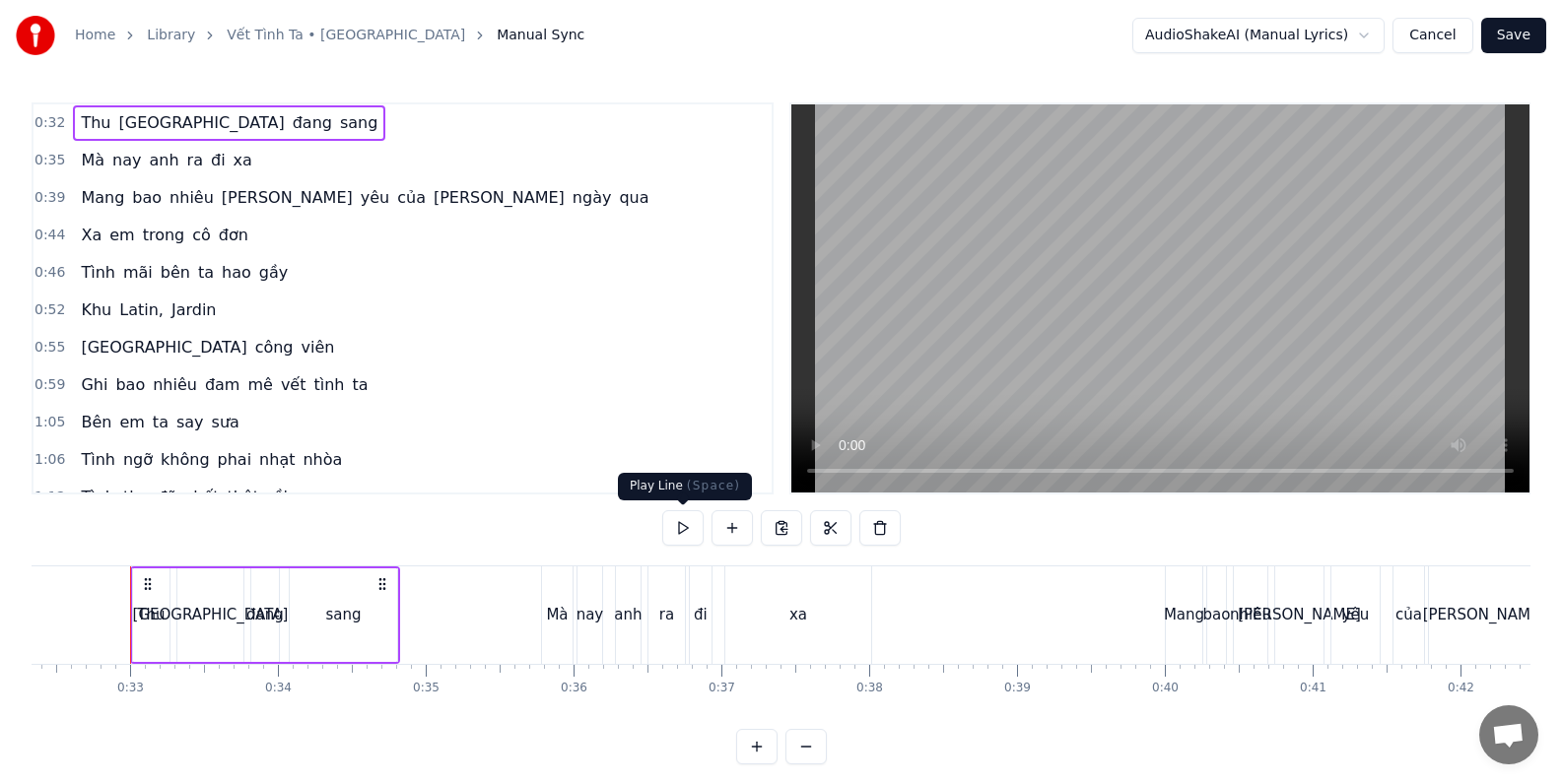
click at [678, 526] on button at bounding box center [682, 528] width 41 height 36
click at [399, 126] on div "0:32 Thu Paris đang sang" at bounding box center [402, 124] width 738 height 38
click at [366, 142] on div "0:35 Mà [PERSON_NAME] ra đi xa" at bounding box center [402, 161] width 738 height 38
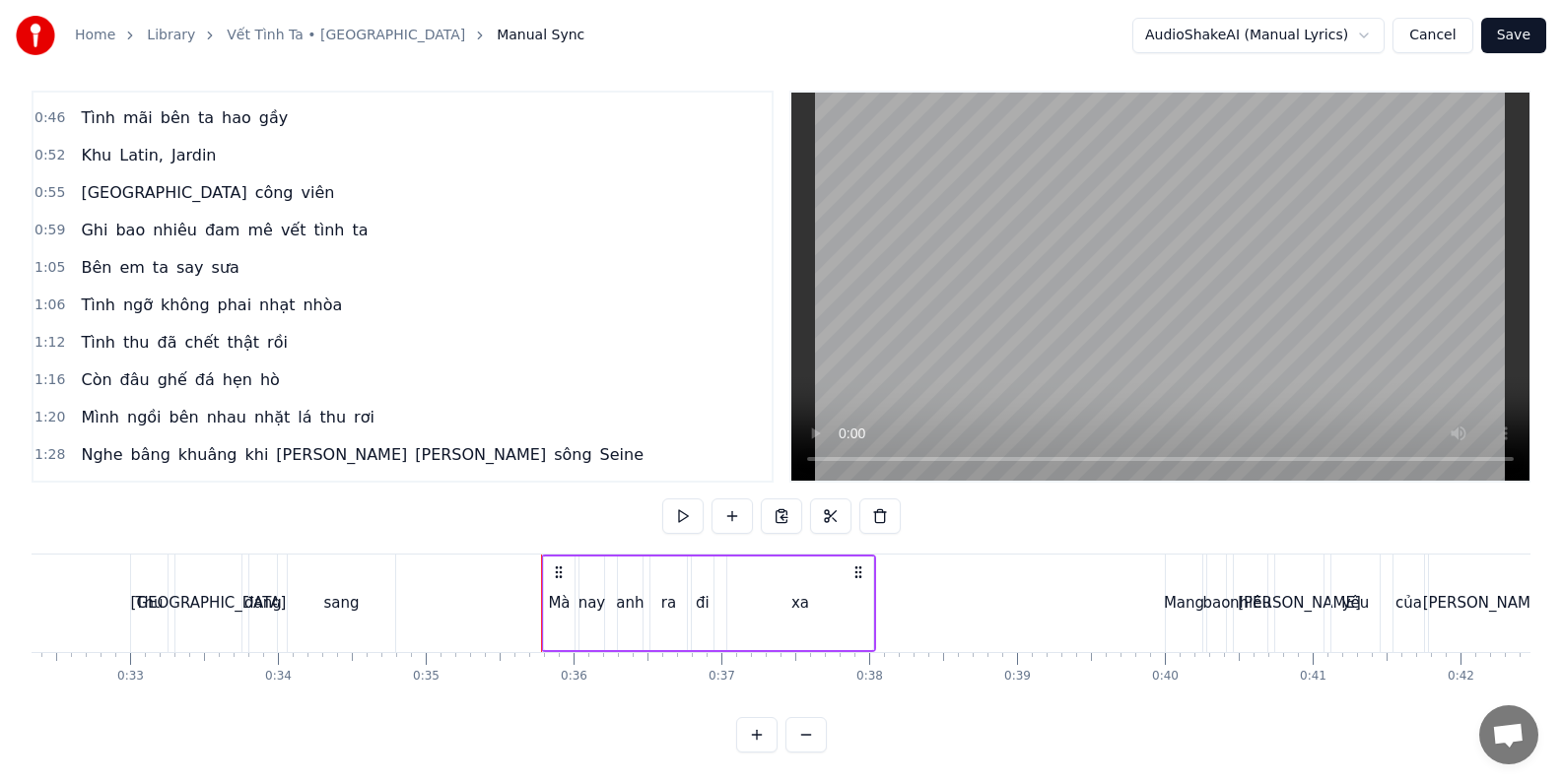
scroll to position [0, 0]
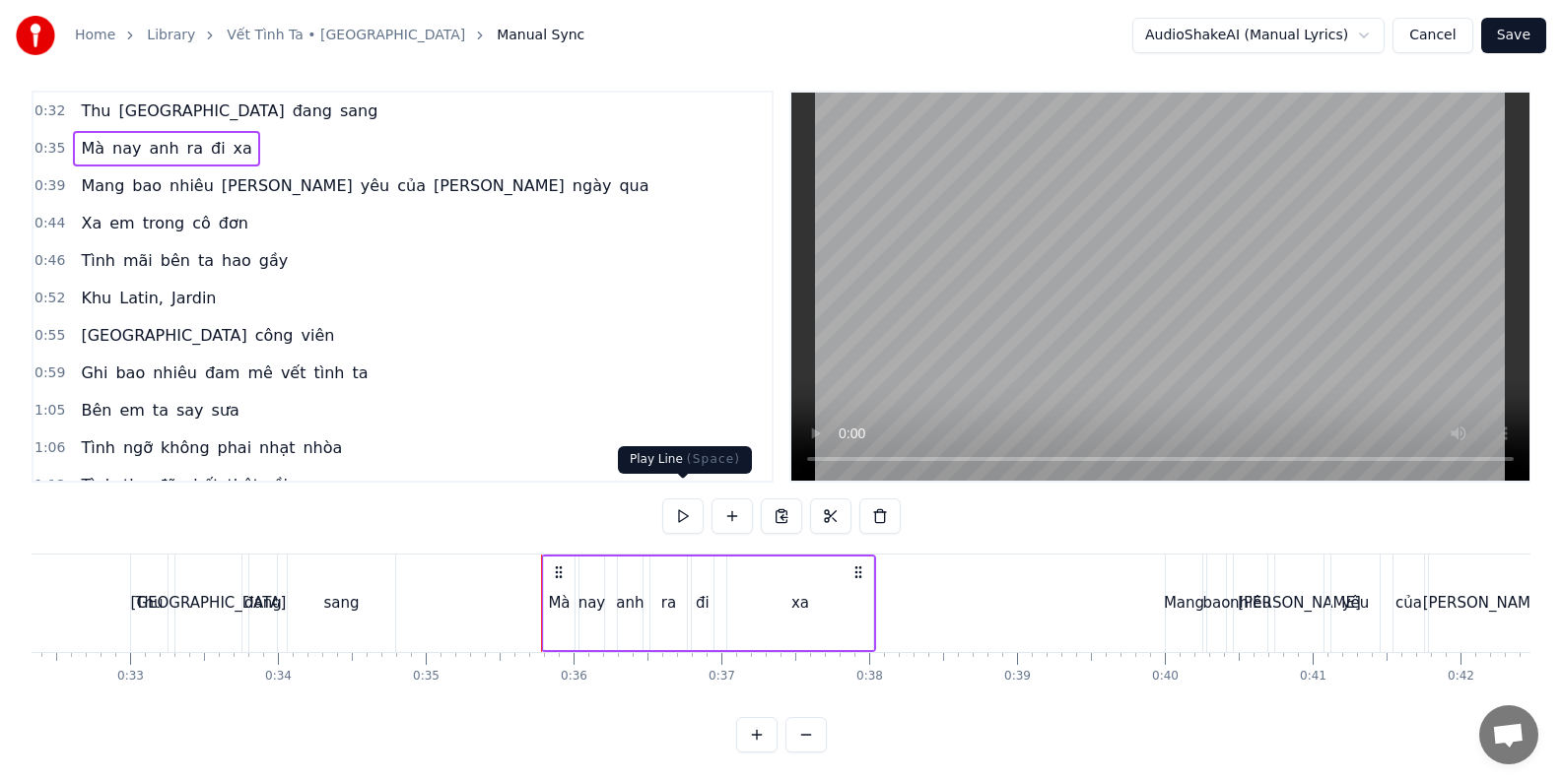
click at [680, 499] on button at bounding box center [682, 516] width 41 height 36
click at [520, 173] on div "0:39 [PERSON_NAME] [PERSON_NAME] [PERSON_NAME] [PERSON_NAME] qua" at bounding box center [402, 187] width 738 height 38
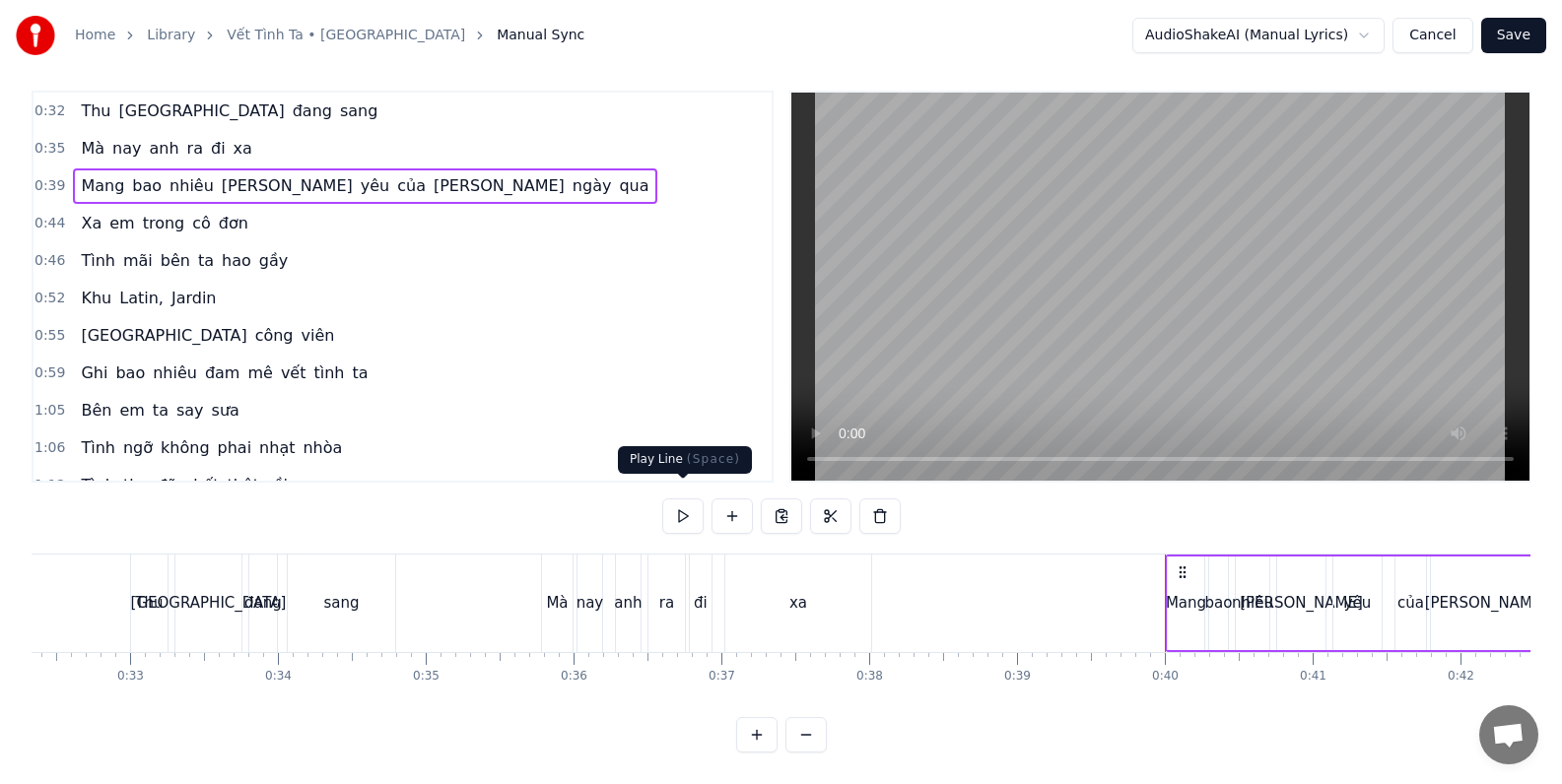
click at [681, 498] on button at bounding box center [682, 516] width 41 height 36
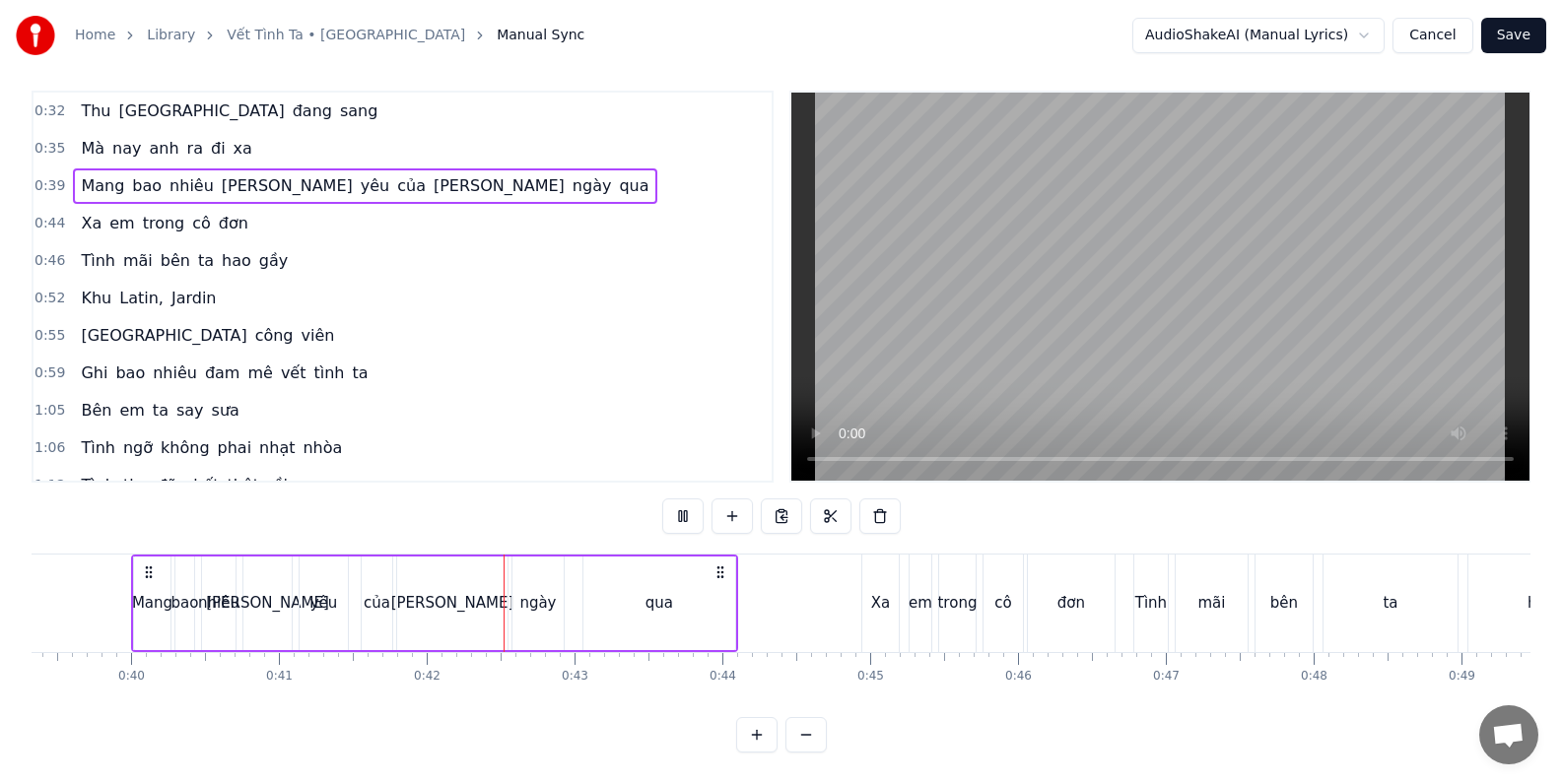
scroll to position [0, 6115]
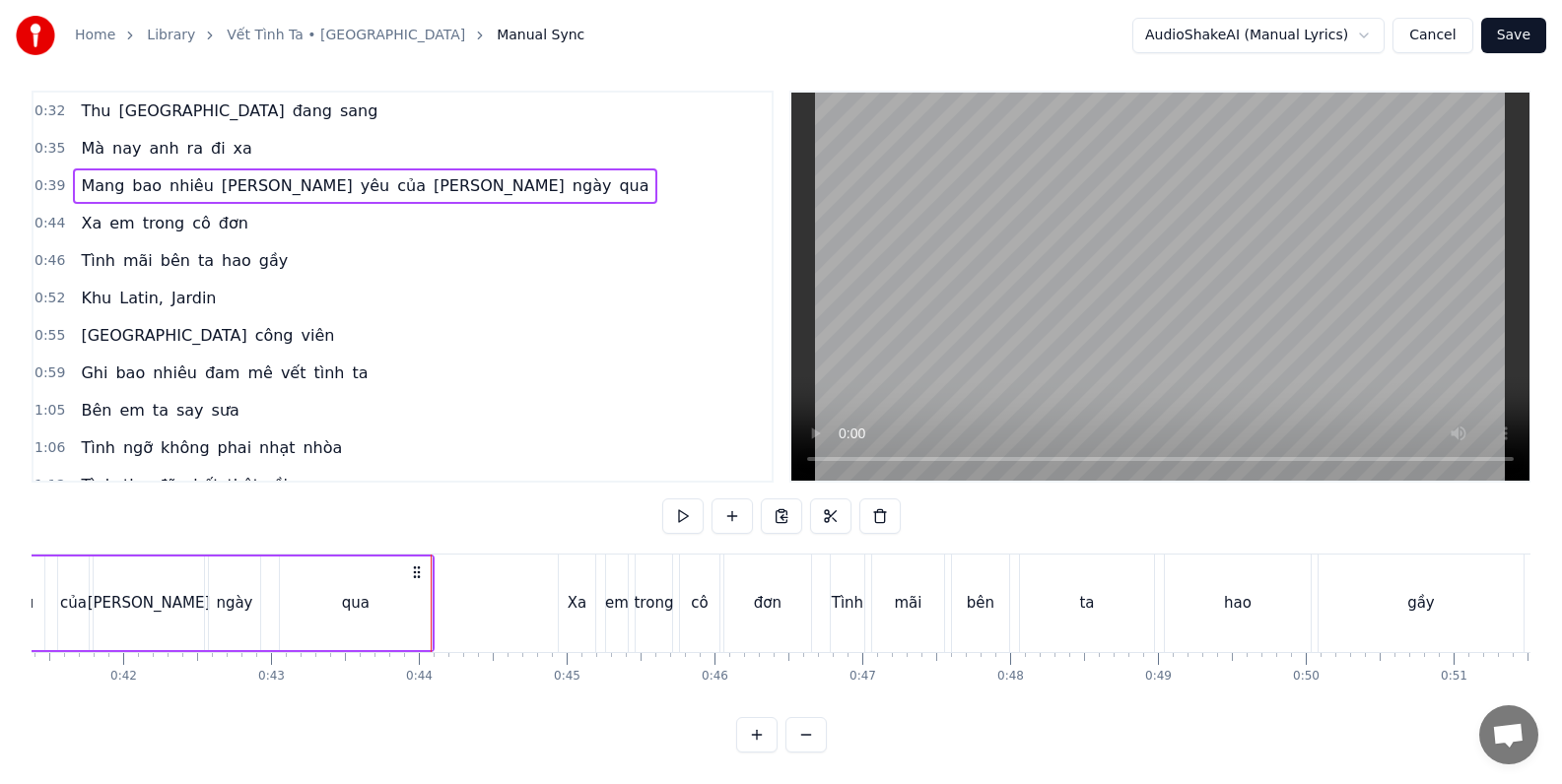
click at [424, 210] on div "0:44 Xa em trong cô đơn" at bounding box center [402, 223] width 738 height 38
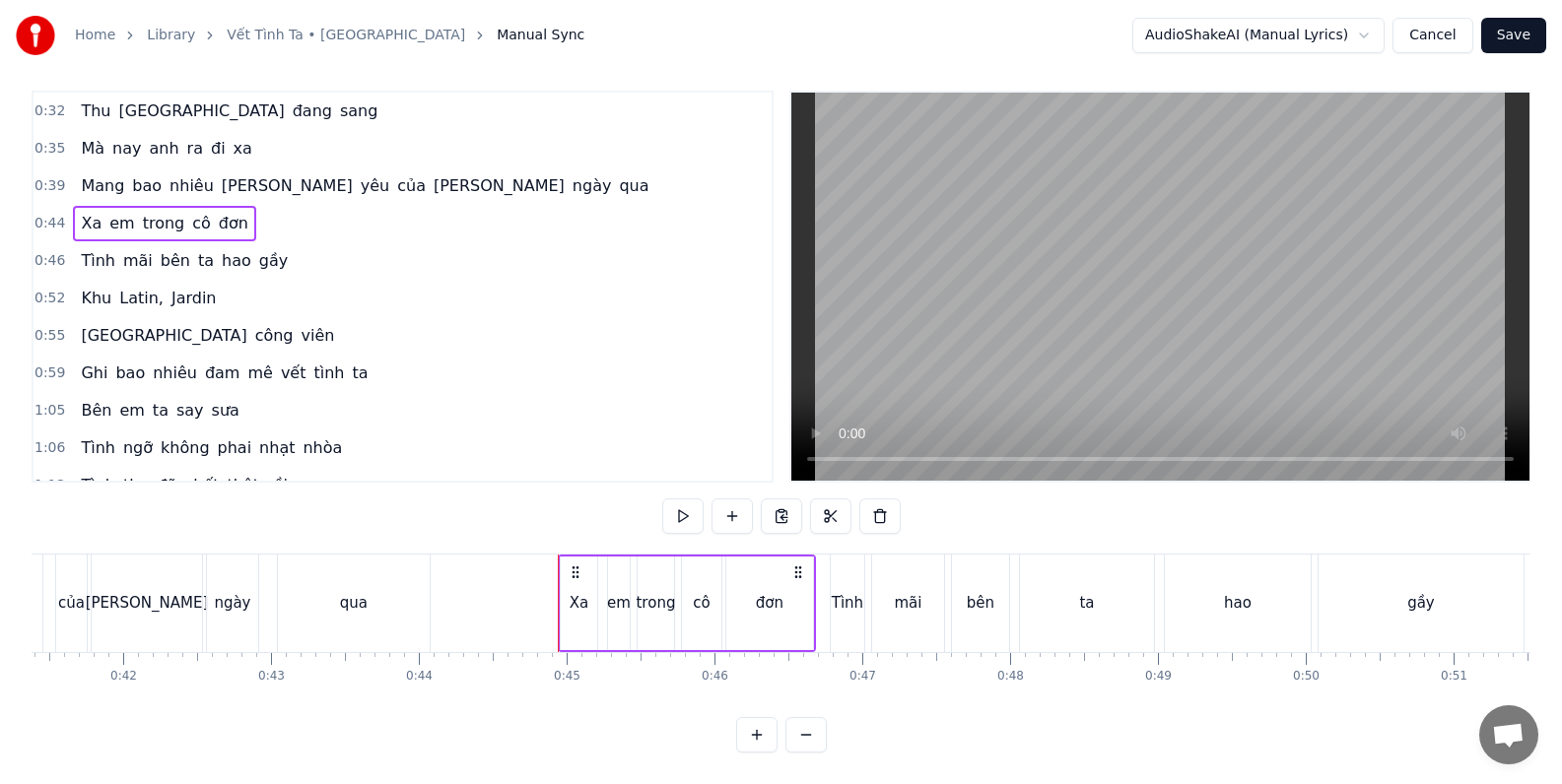
click at [381, 443] on div "1:06 [PERSON_NAME] [PERSON_NAME] nhạt nhòa" at bounding box center [402, 448] width 738 height 38
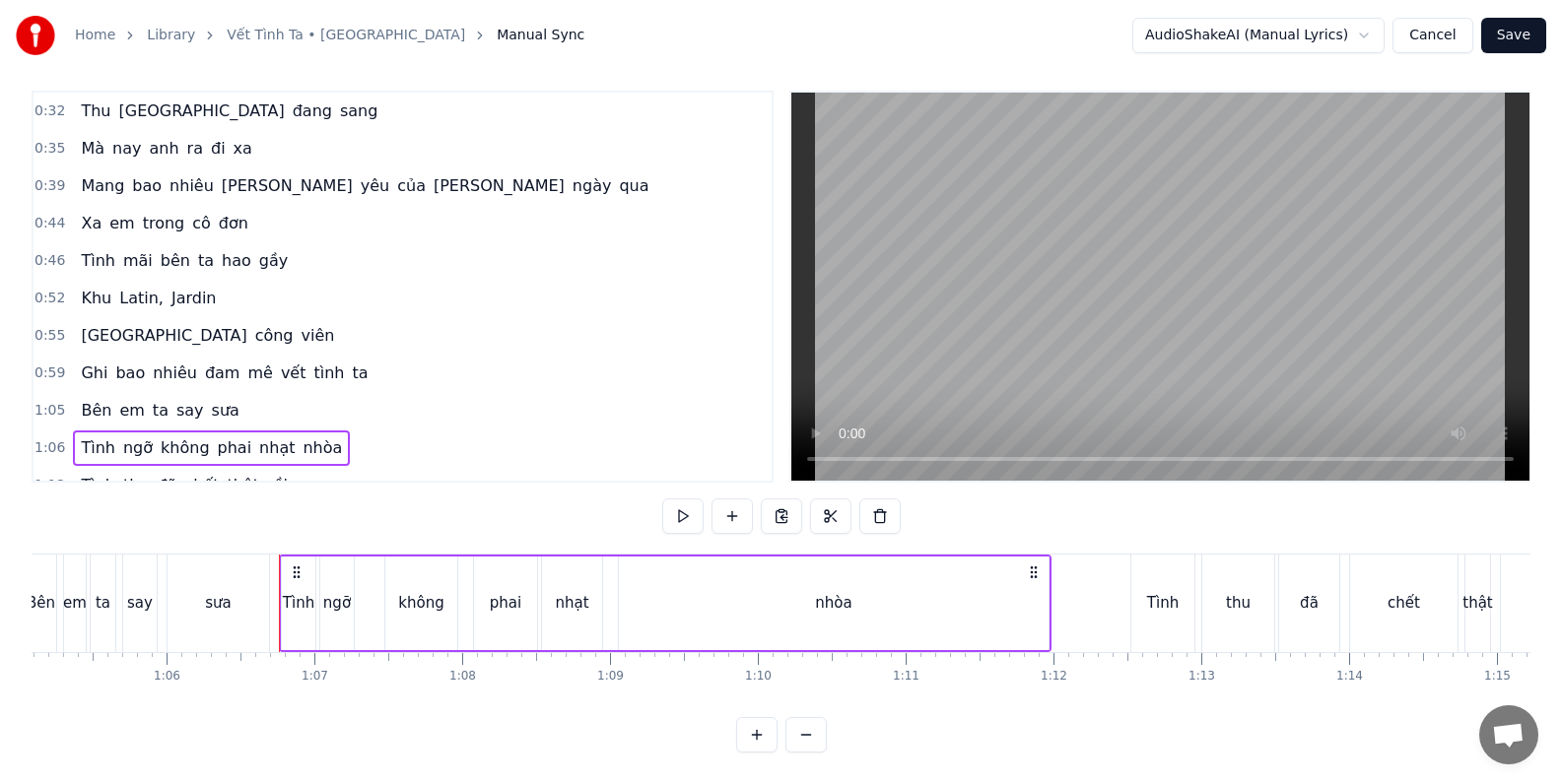
scroll to position [0, 9767]
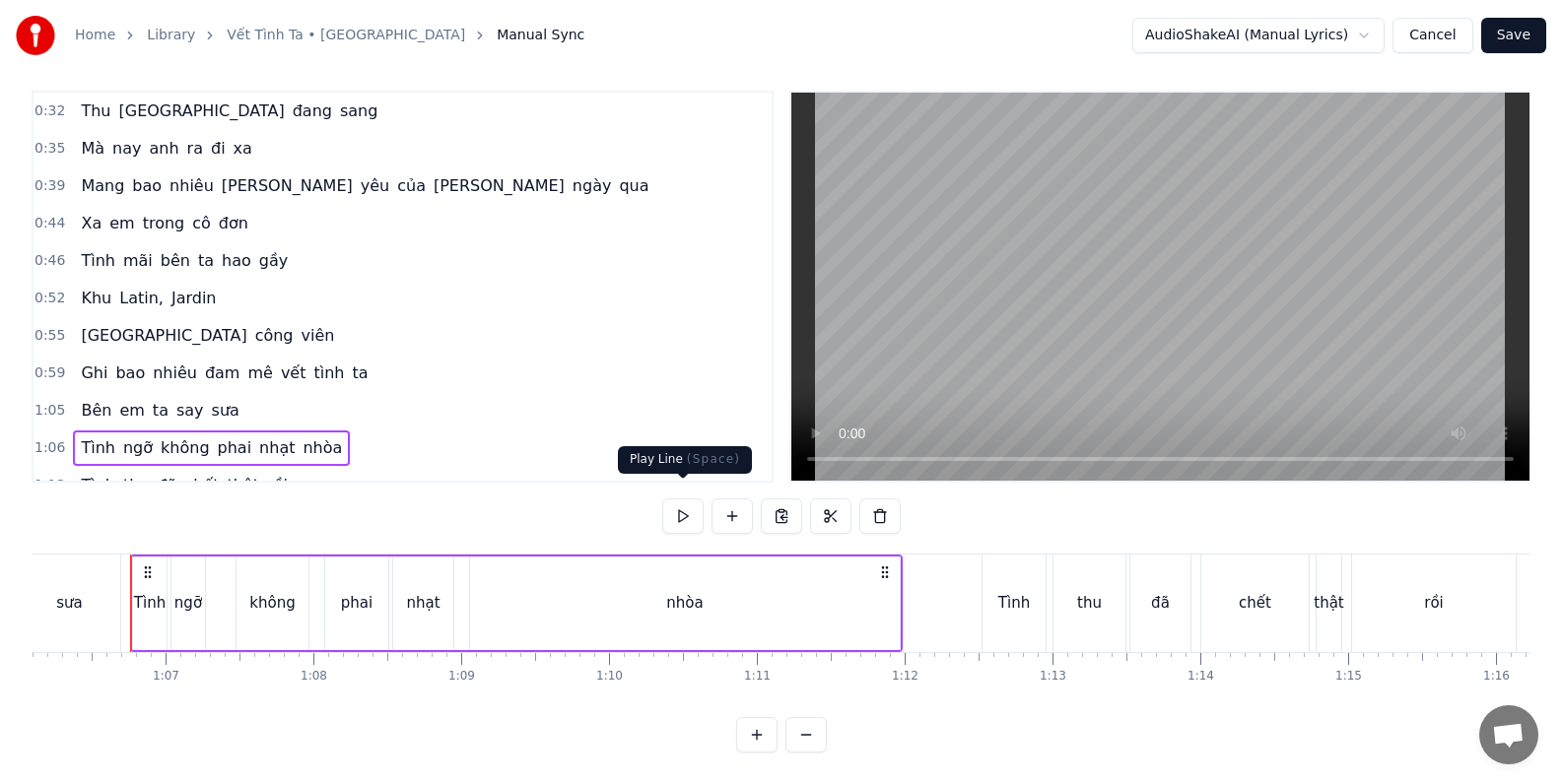
click at [680, 505] on button at bounding box center [682, 516] width 41 height 36
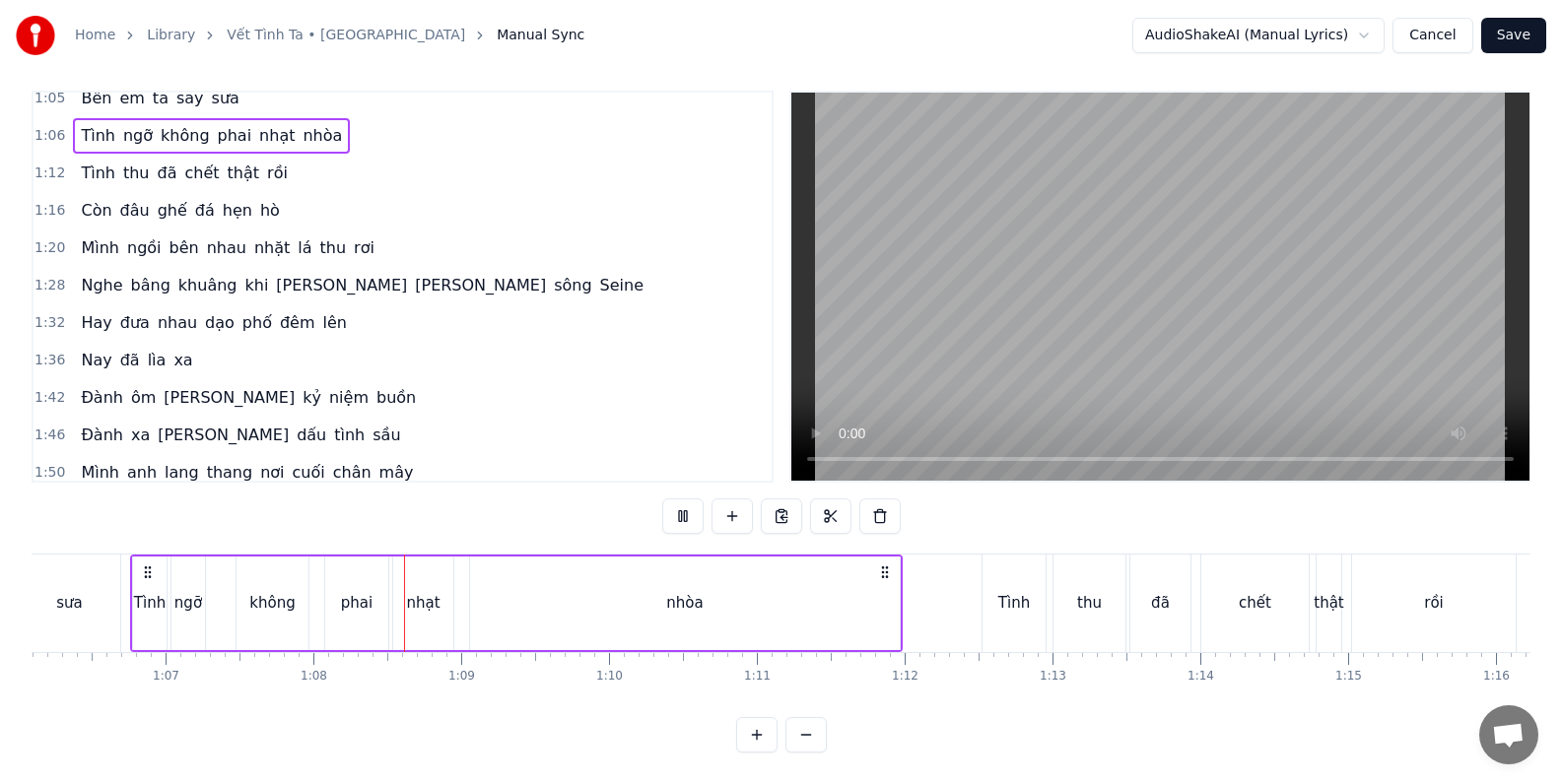
scroll to position [340, 0]
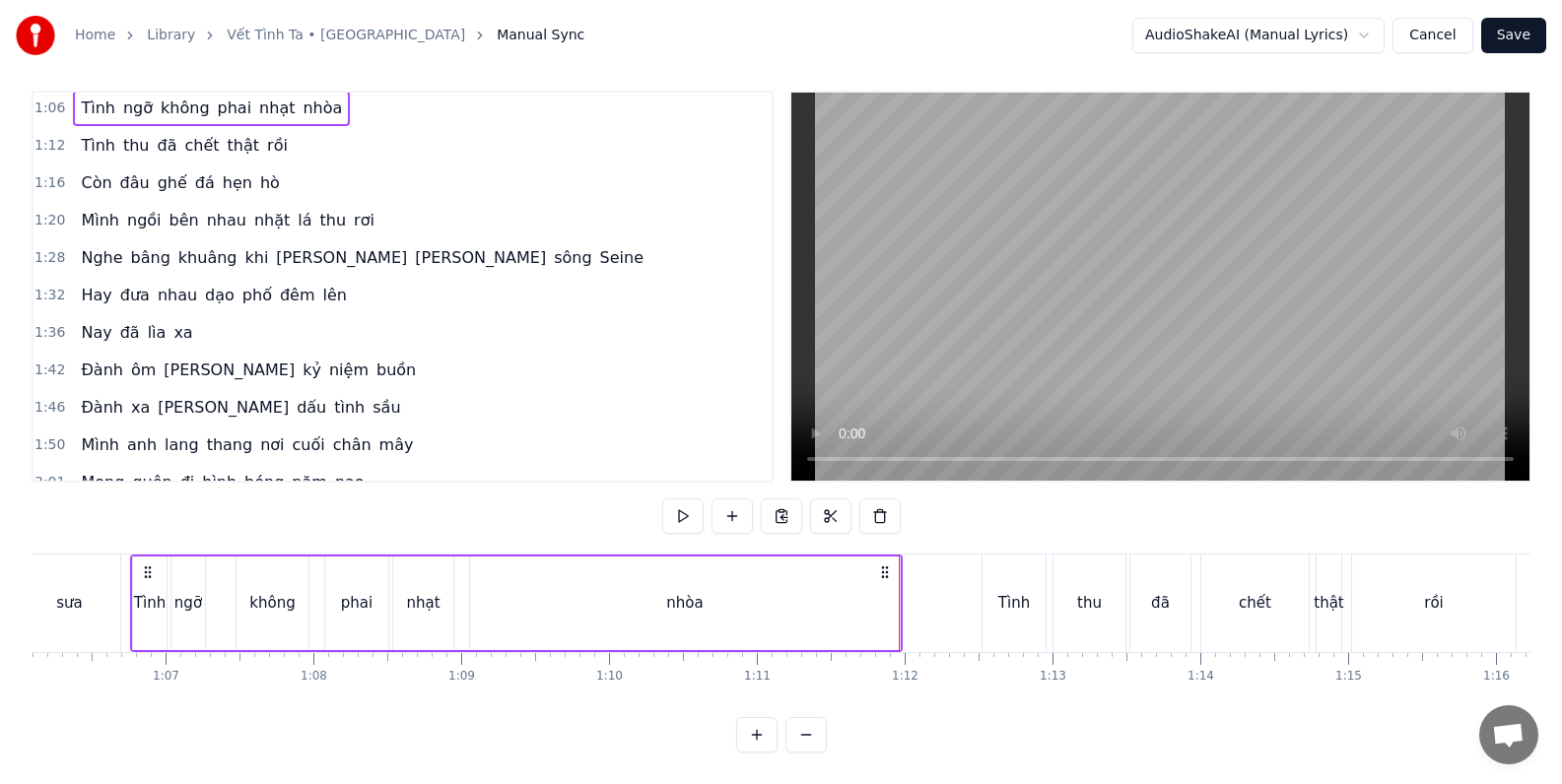
click at [355, 170] on div "1:16 Còn đâu ghế đá hẹn hò" at bounding box center [402, 184] width 738 height 38
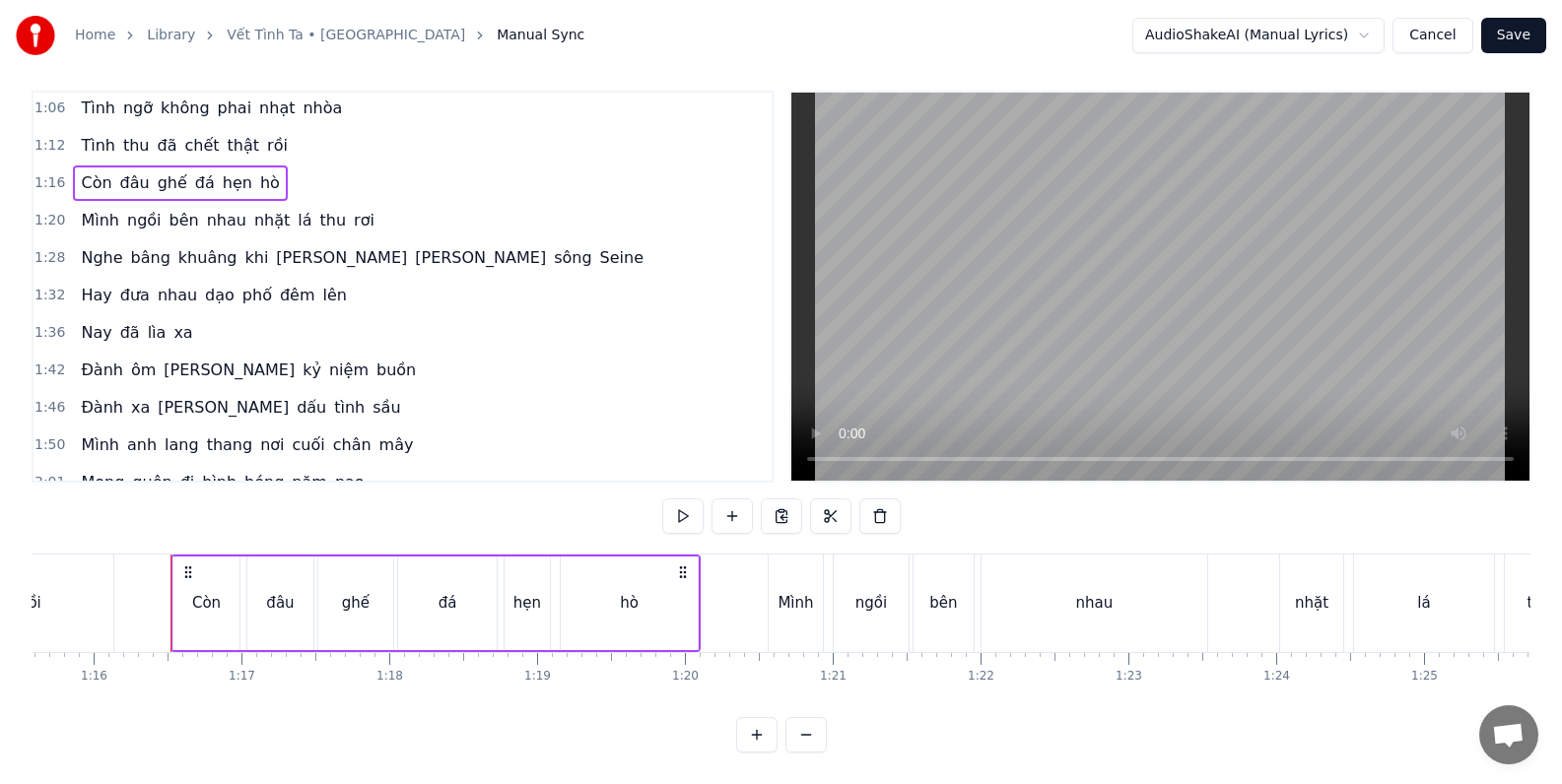
scroll to position [0, 11209]
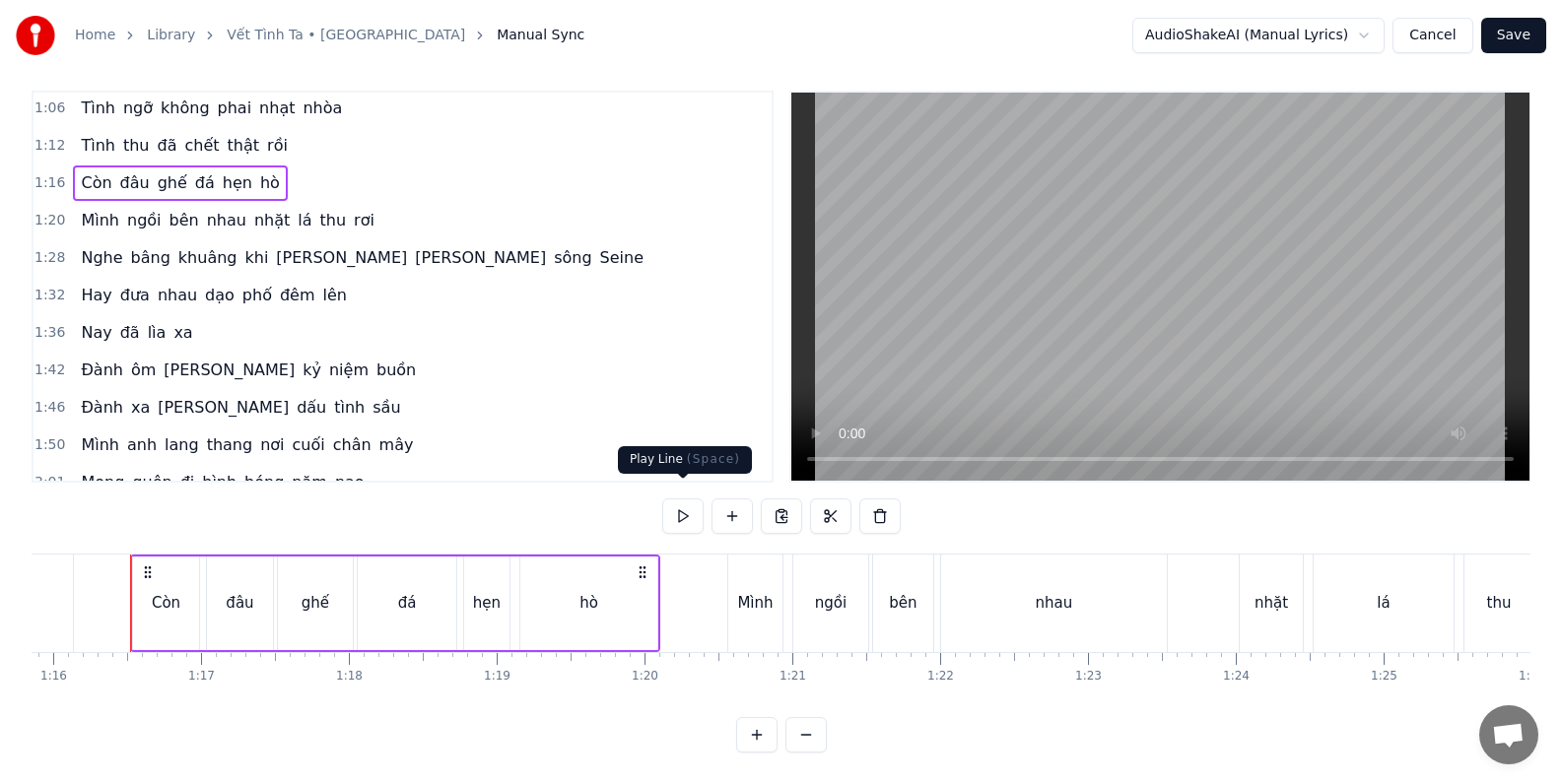
click at [684, 503] on button at bounding box center [682, 516] width 41 height 36
click at [434, 203] on div "1:20 [PERSON_NAME] [PERSON_NAME] nhau nhặt lá thu rơi" at bounding box center [402, 220] width 738 height 38
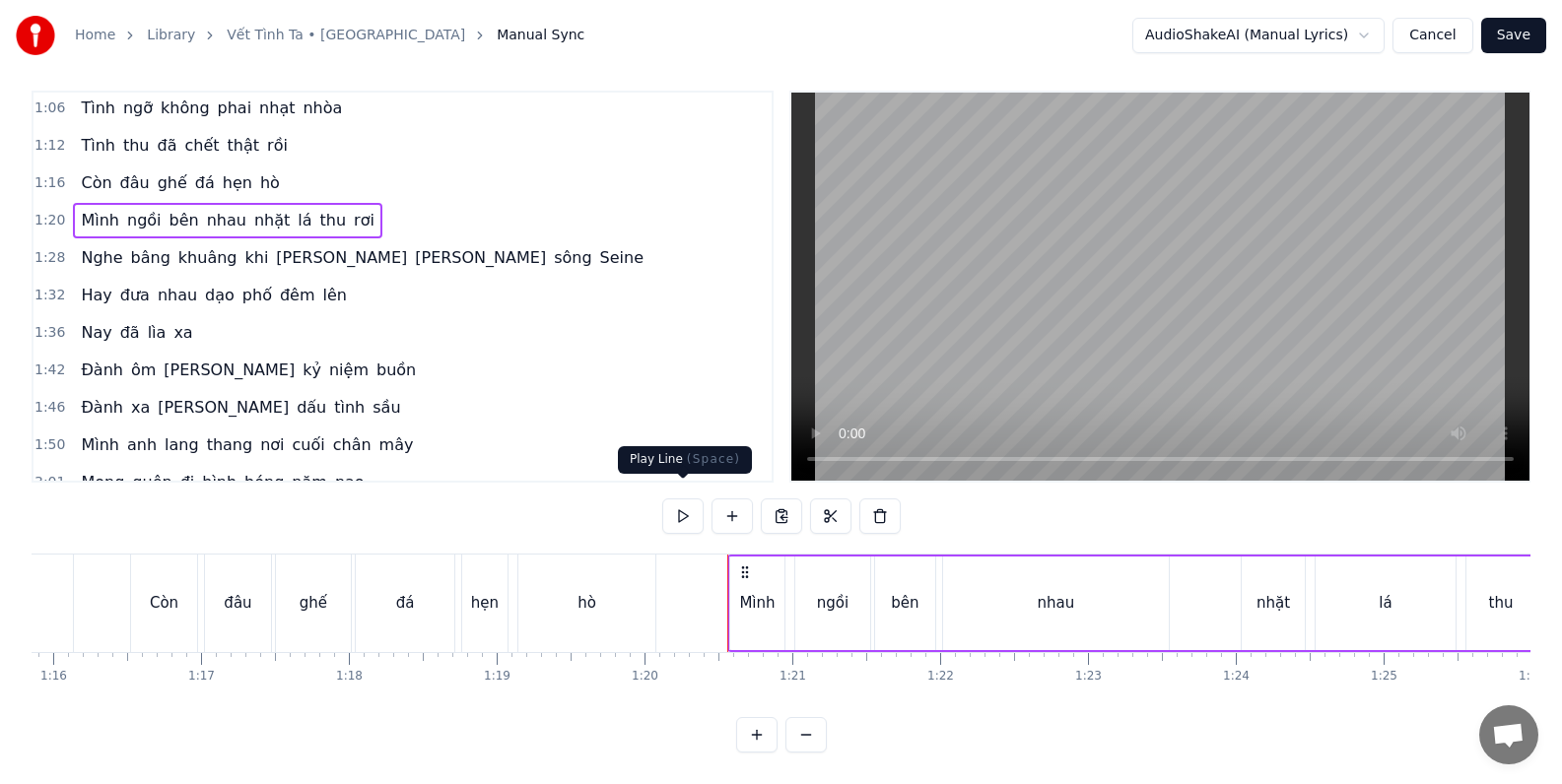
click at [678, 498] on button at bounding box center [682, 516] width 41 height 36
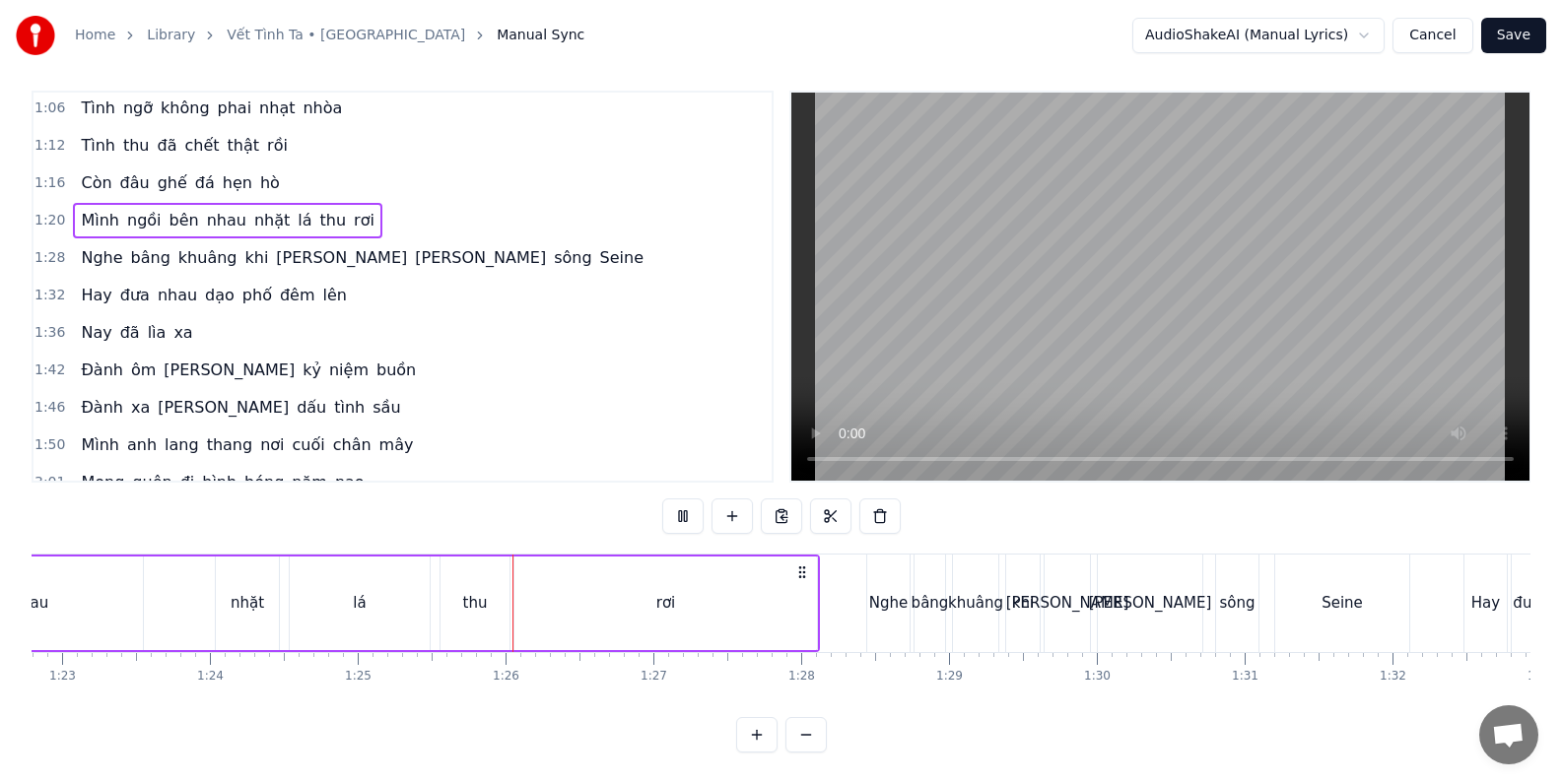
scroll to position [0, 12544]
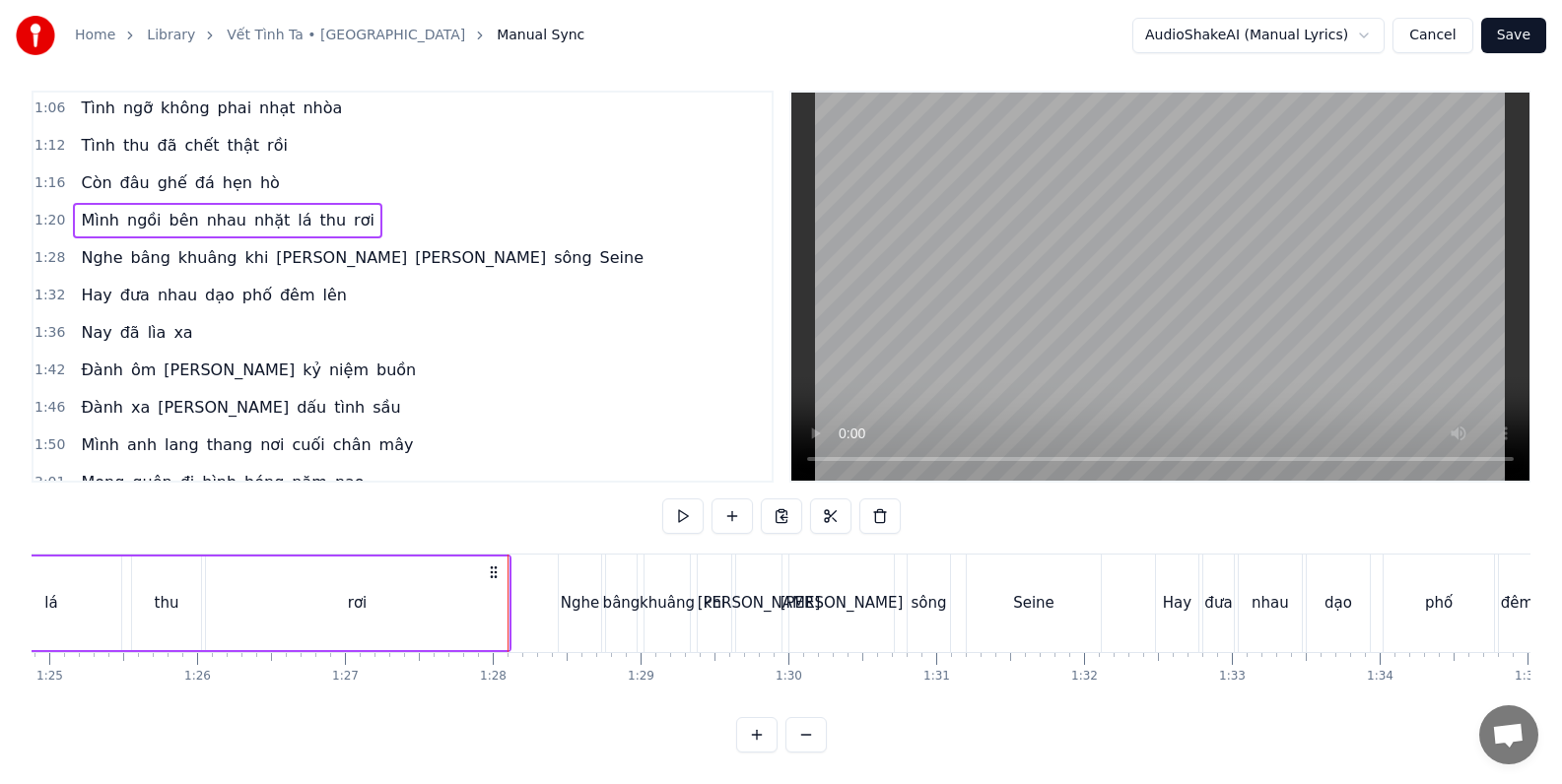
click at [448, 239] on div "1:28 Nghe bâng khuâng khi [PERSON_NAME] sông Seine" at bounding box center [402, 258] width 738 height 38
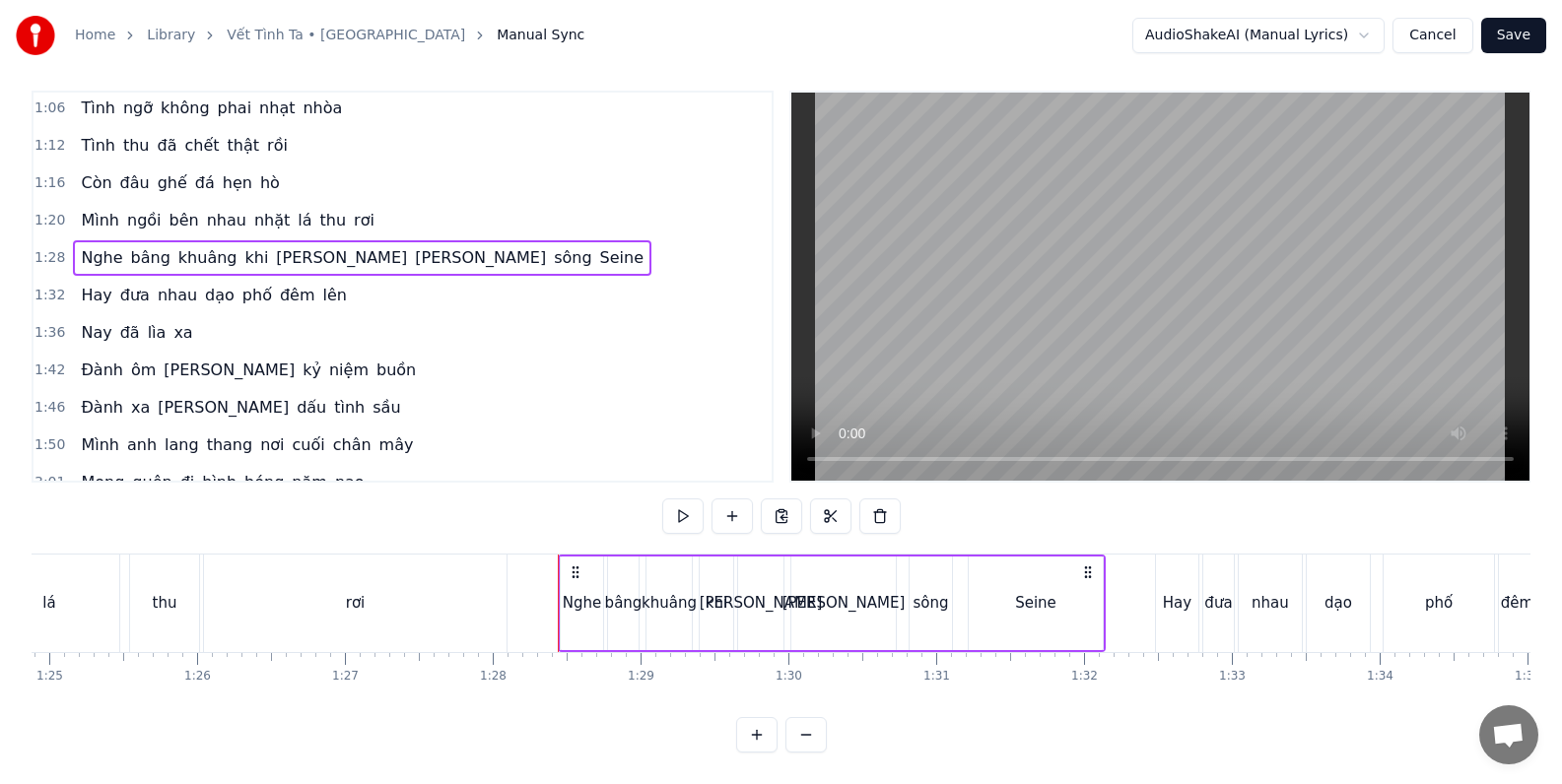
click at [688, 498] on button at bounding box center [682, 516] width 41 height 36
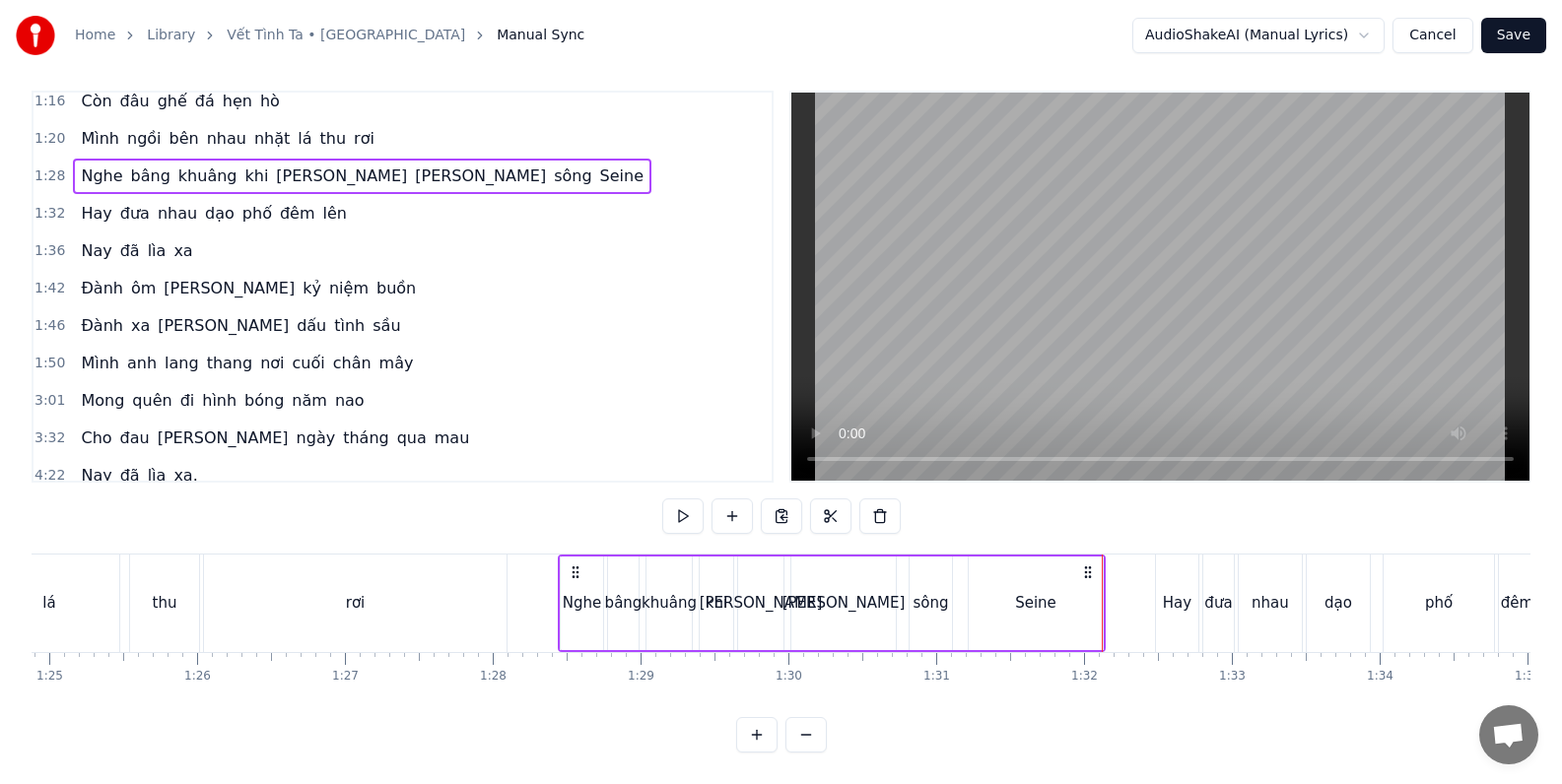
scroll to position [425, 0]
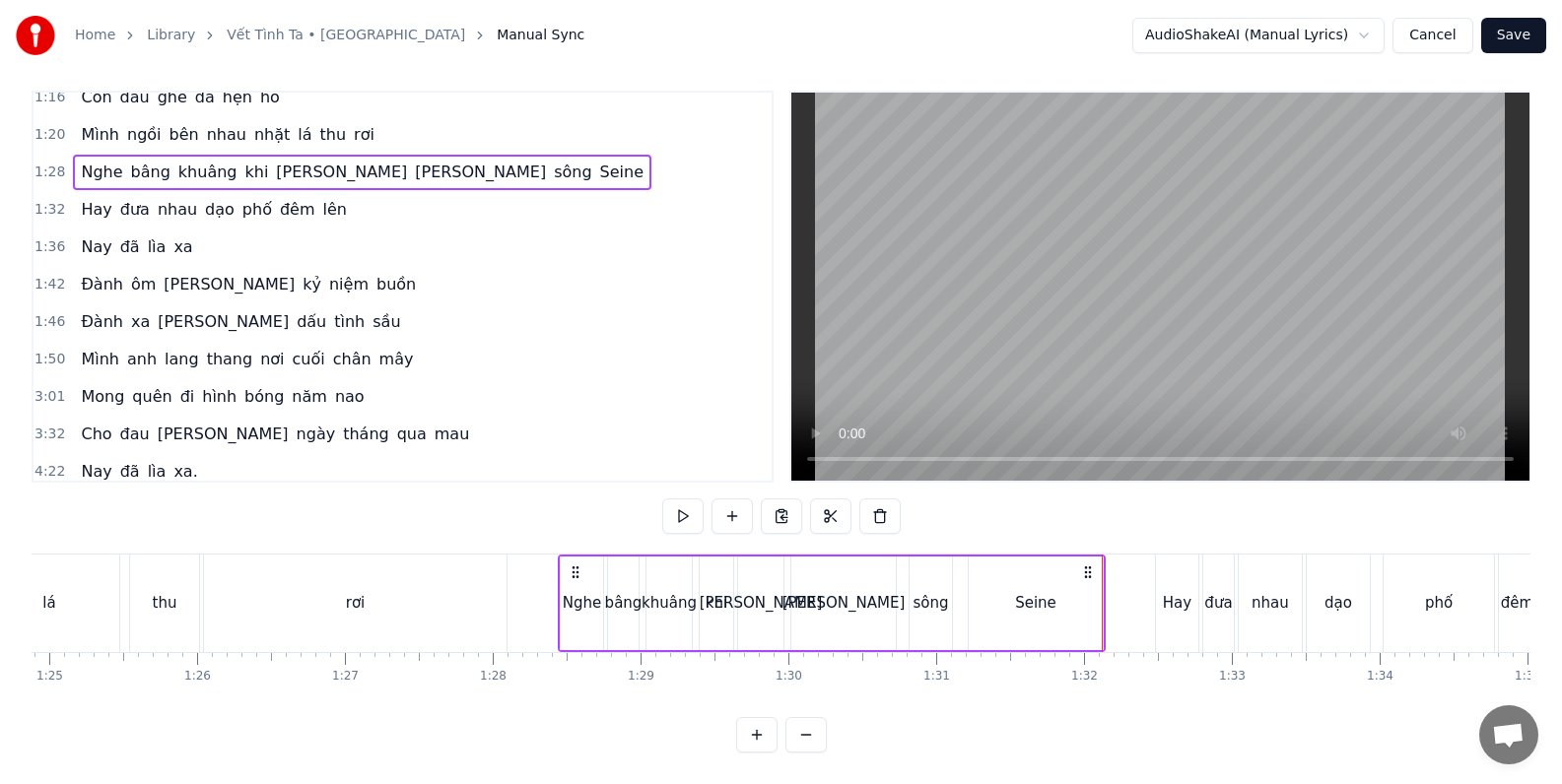
click at [395, 382] on div "3:01 [PERSON_NAME] đi hình bóng năm nao" at bounding box center [402, 397] width 738 height 38
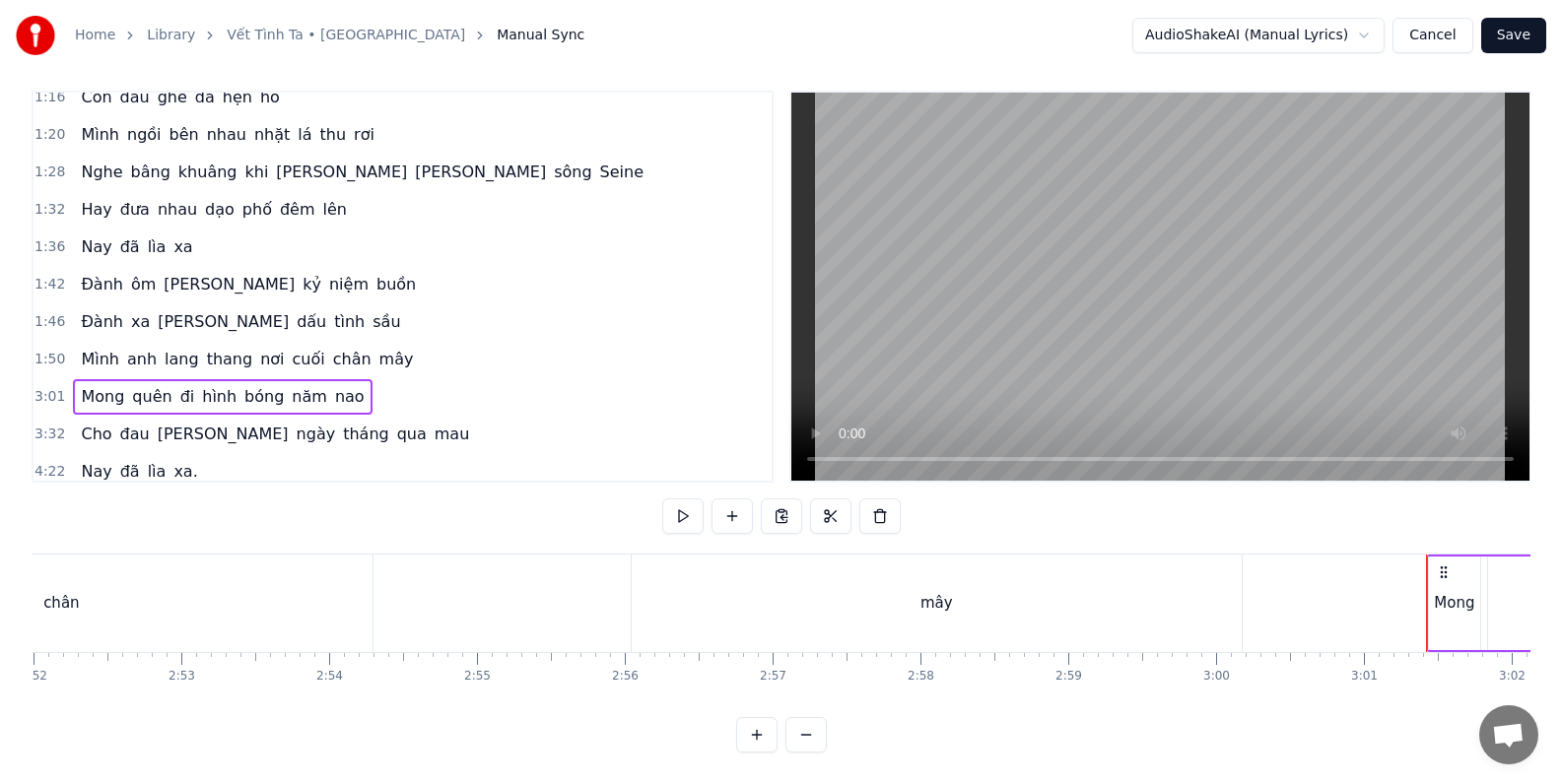
scroll to position [0, 26713]
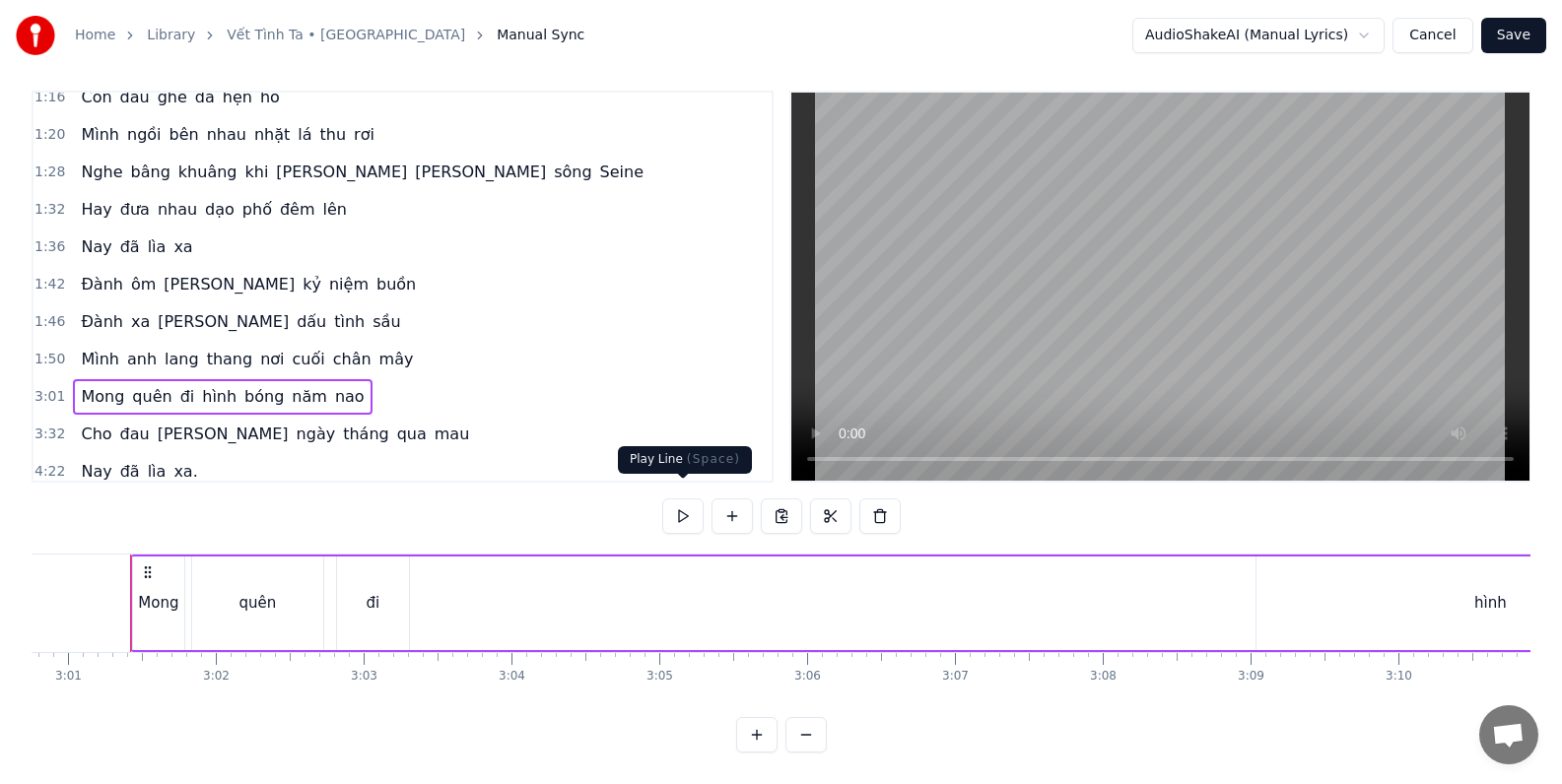
click at [684, 498] on button at bounding box center [682, 516] width 41 height 36
click at [679, 500] on button at bounding box center [682, 516] width 41 height 36
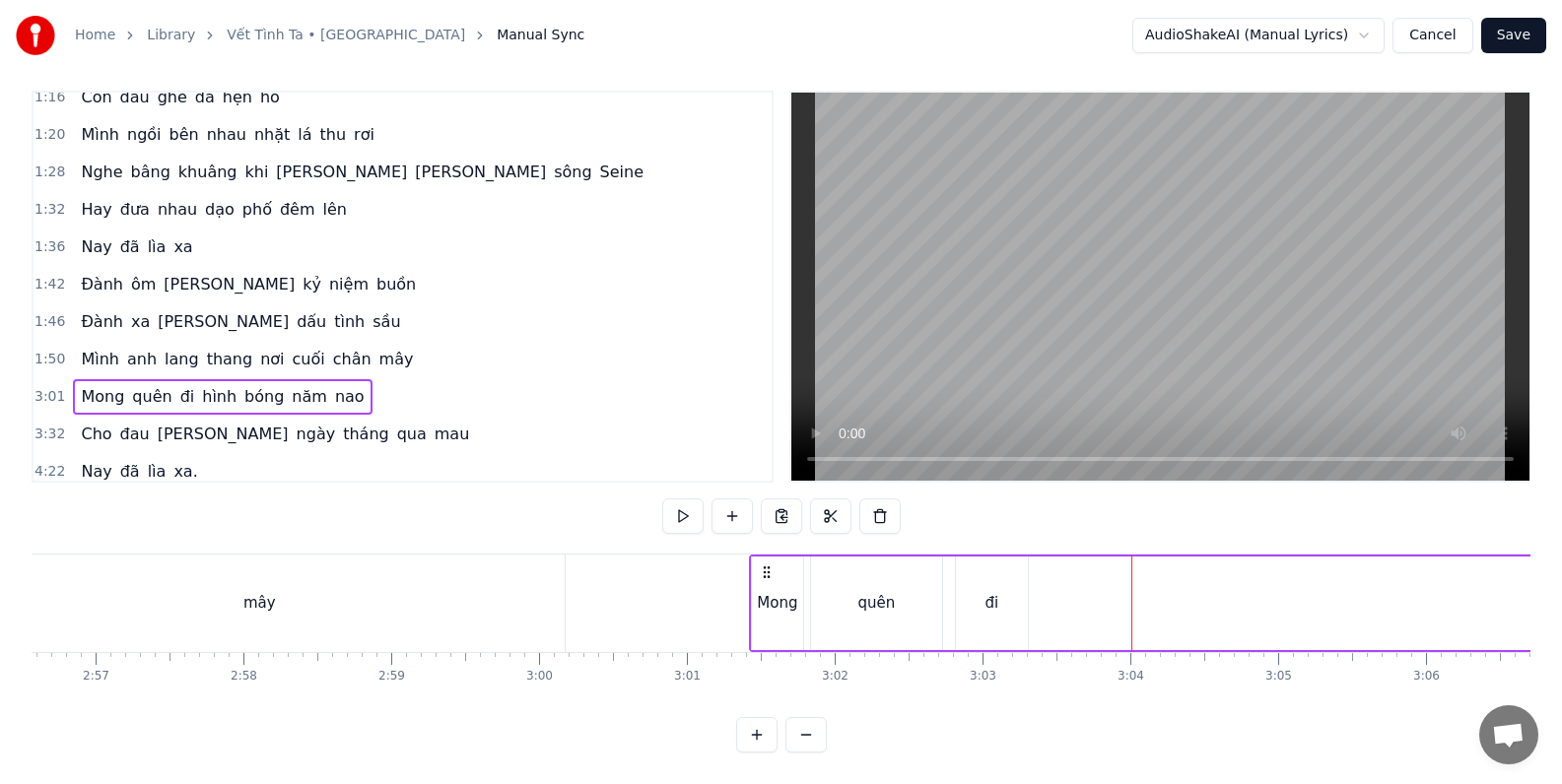
scroll to position [0, 26085]
click at [1434, 39] on button "Cancel" at bounding box center [1432, 36] width 80 height 36
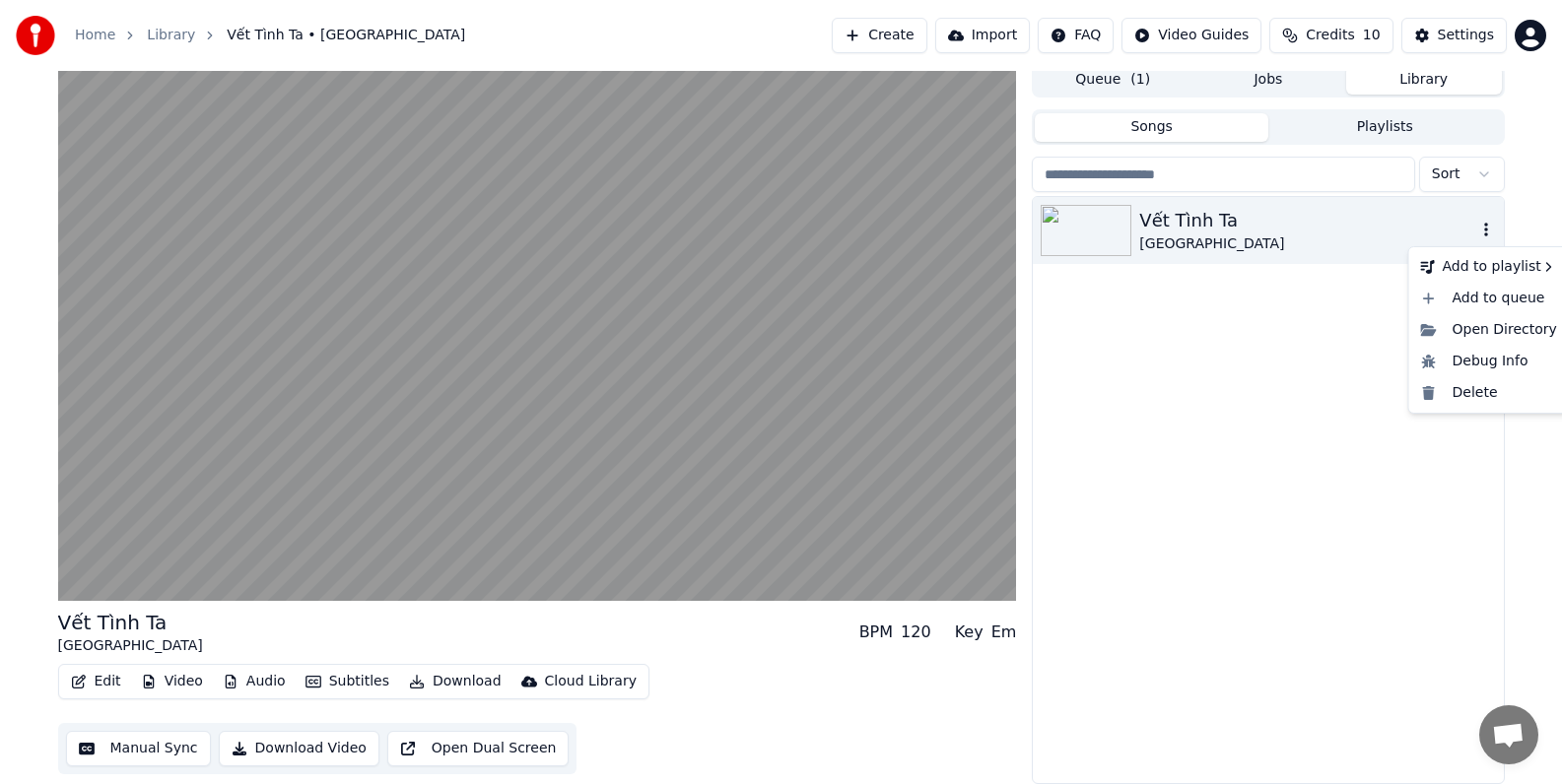
click at [1486, 231] on icon "button" at bounding box center [1486, 229] width 20 height 16
click at [1491, 396] on div "Delete" at bounding box center [1489, 393] width 152 height 32
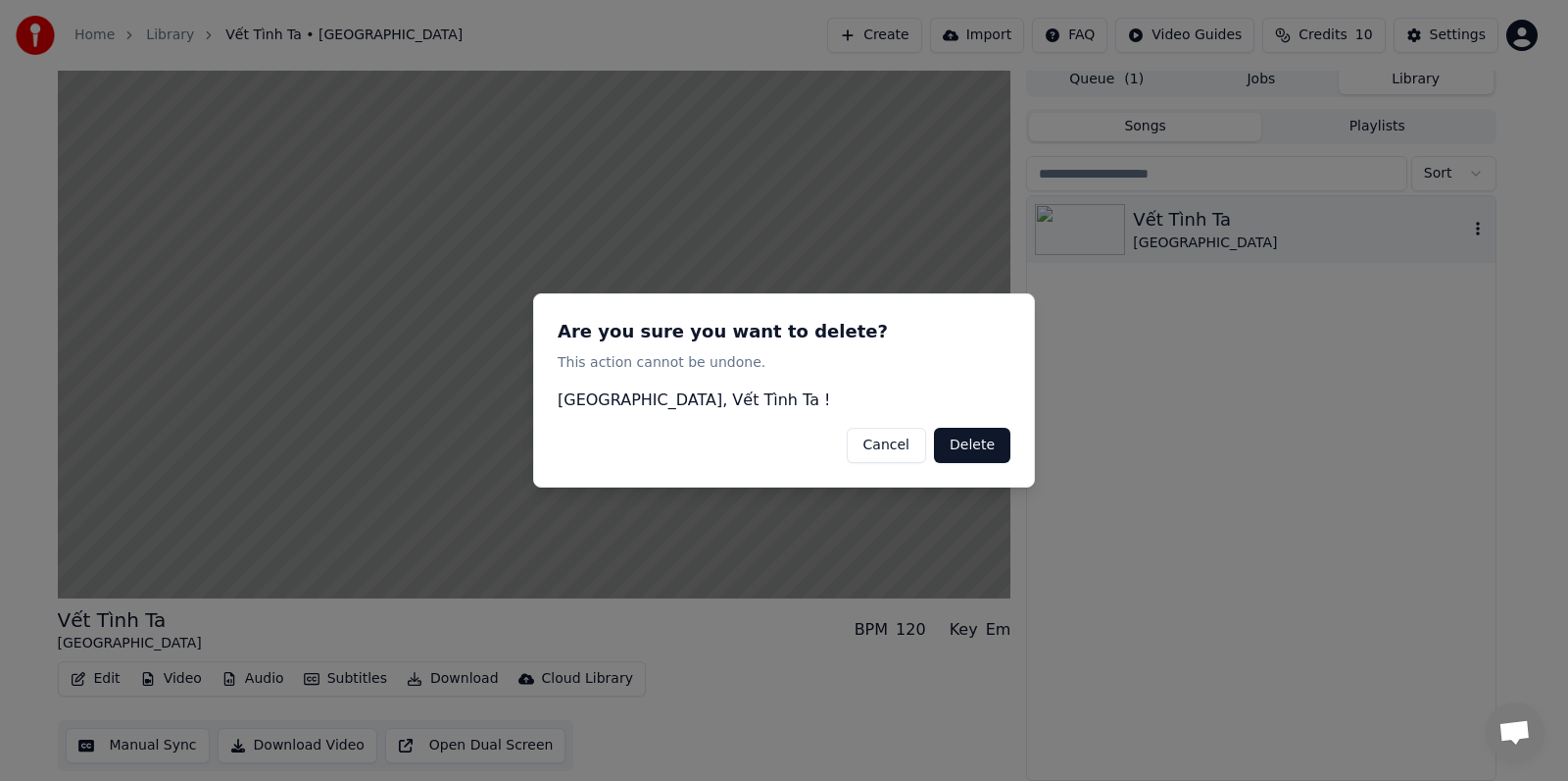
click at [982, 447] on button "Delete" at bounding box center [972, 445] width 76 height 36
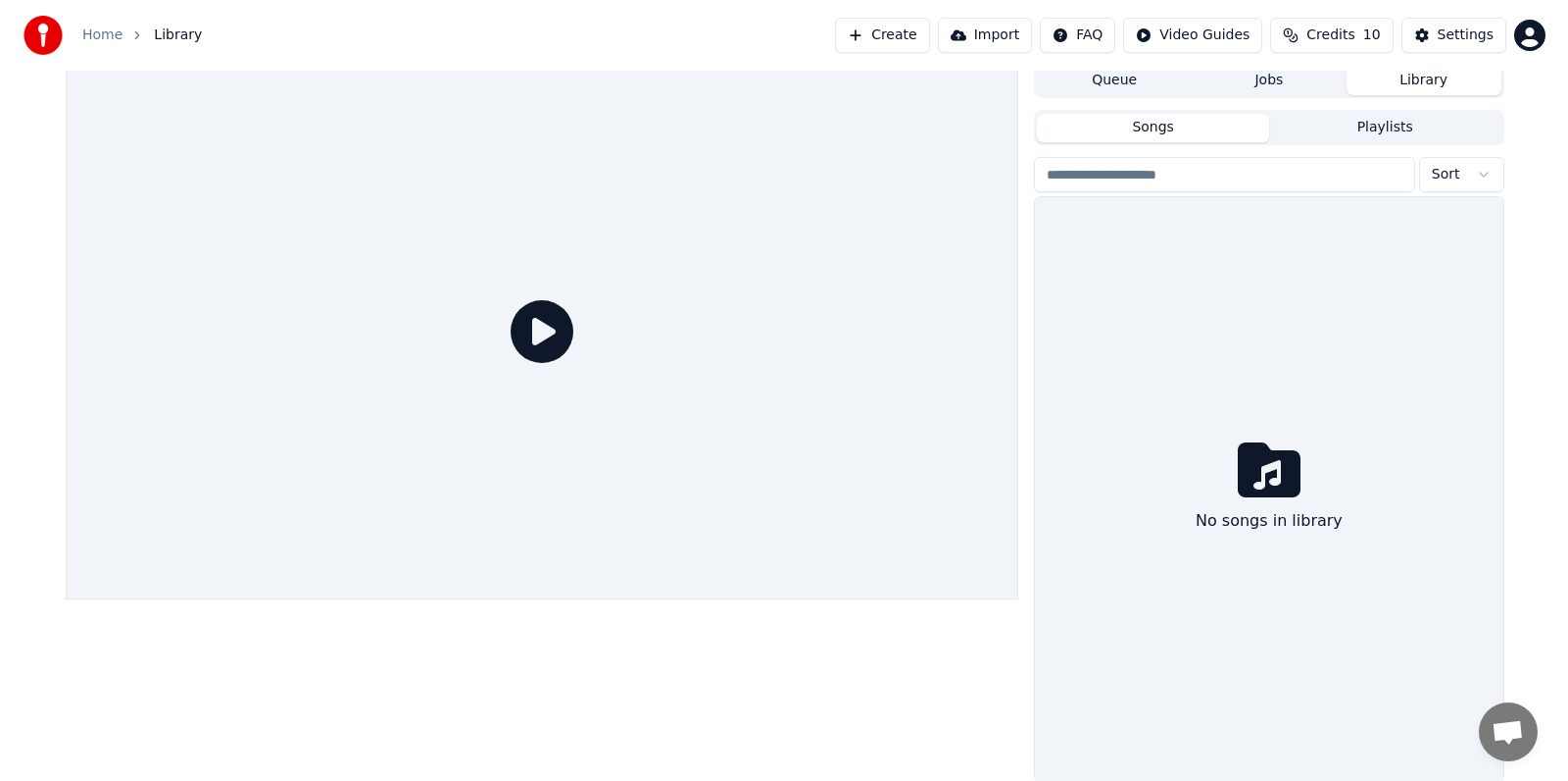
scroll to position [0, 0]
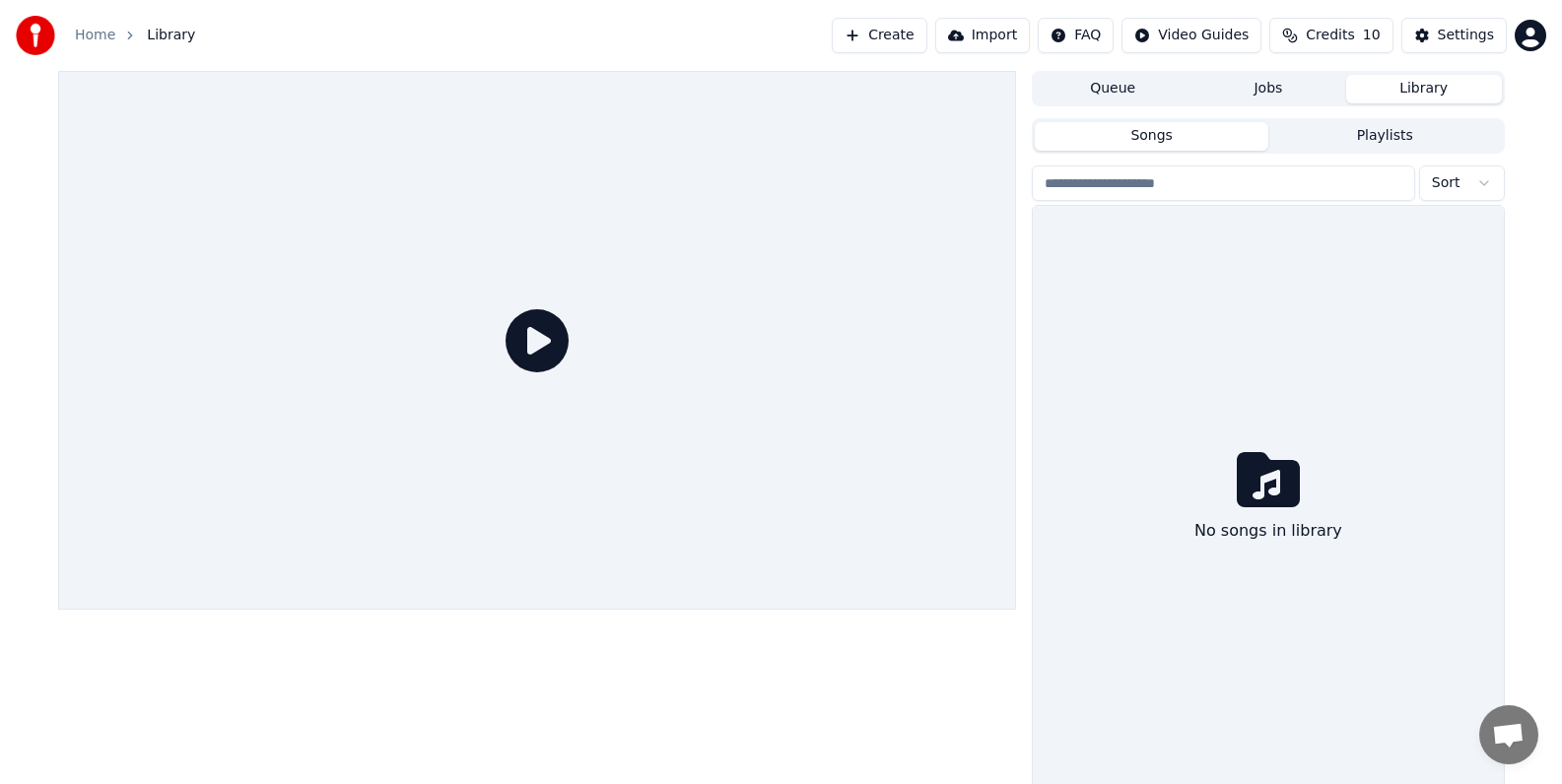
click at [1005, 39] on button "Import" at bounding box center [982, 36] width 95 height 36
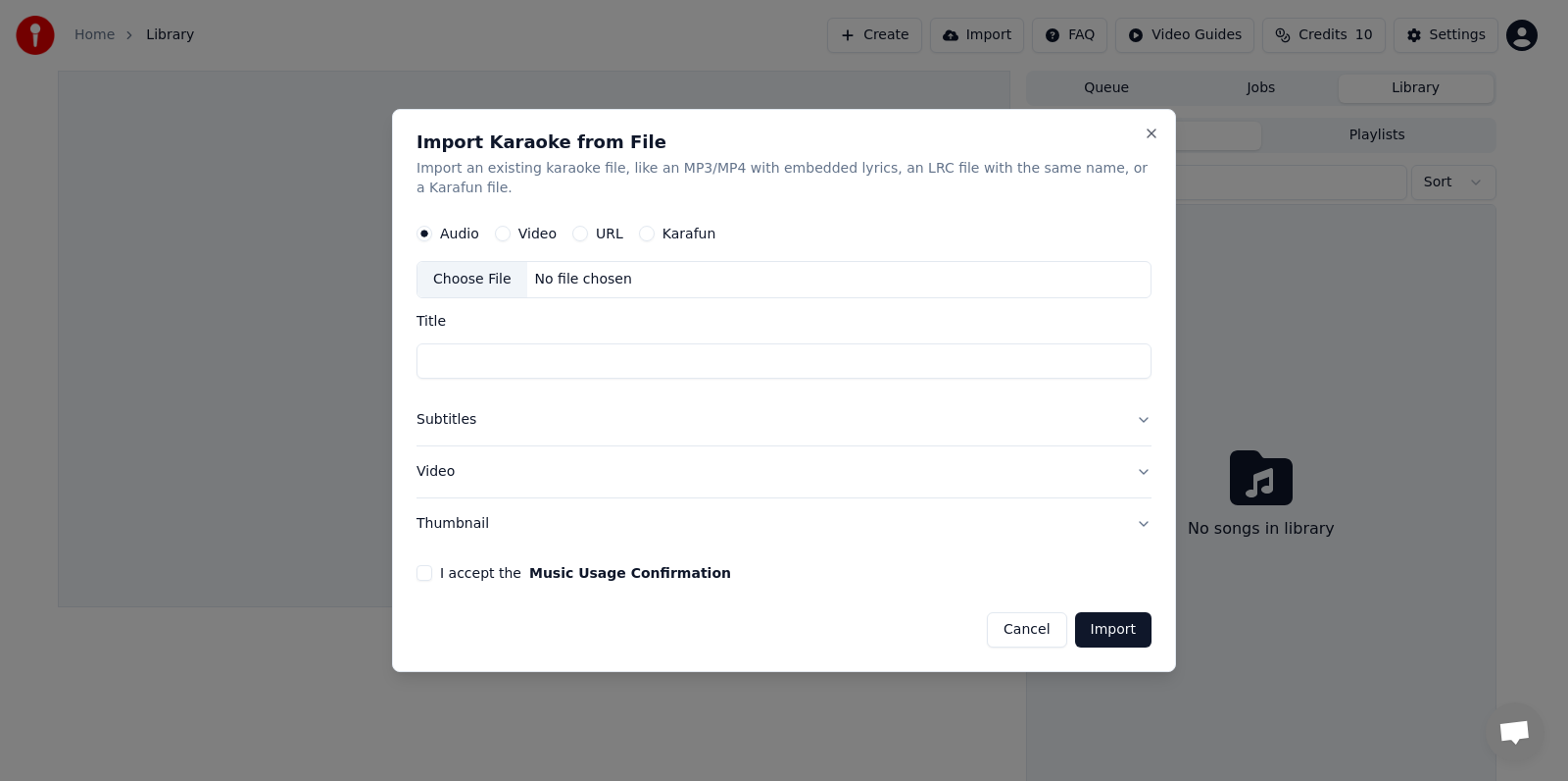
click at [424, 570] on button "I accept the Music Usage Confirmation" at bounding box center [425, 573] width 16 height 16
click at [498, 233] on button "Video" at bounding box center [502, 234] width 16 height 16
click at [576, 231] on button "URL" at bounding box center [580, 234] width 16 height 16
click at [531, 282] on input "text" at bounding box center [784, 279] width 735 height 39
paste input "**********"
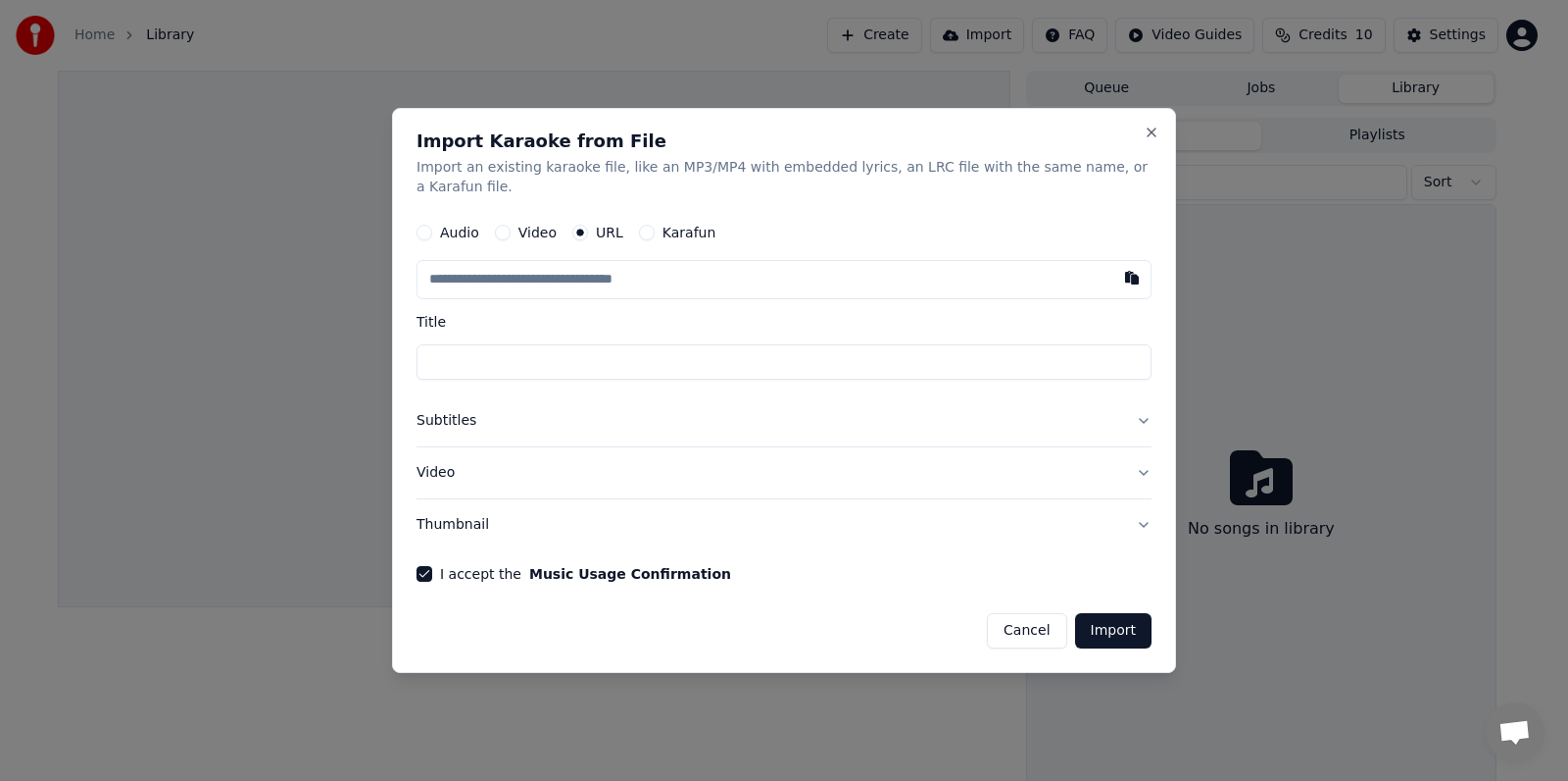
type input "**********"
click at [448, 422] on button "Subtitles" at bounding box center [784, 420] width 735 height 51
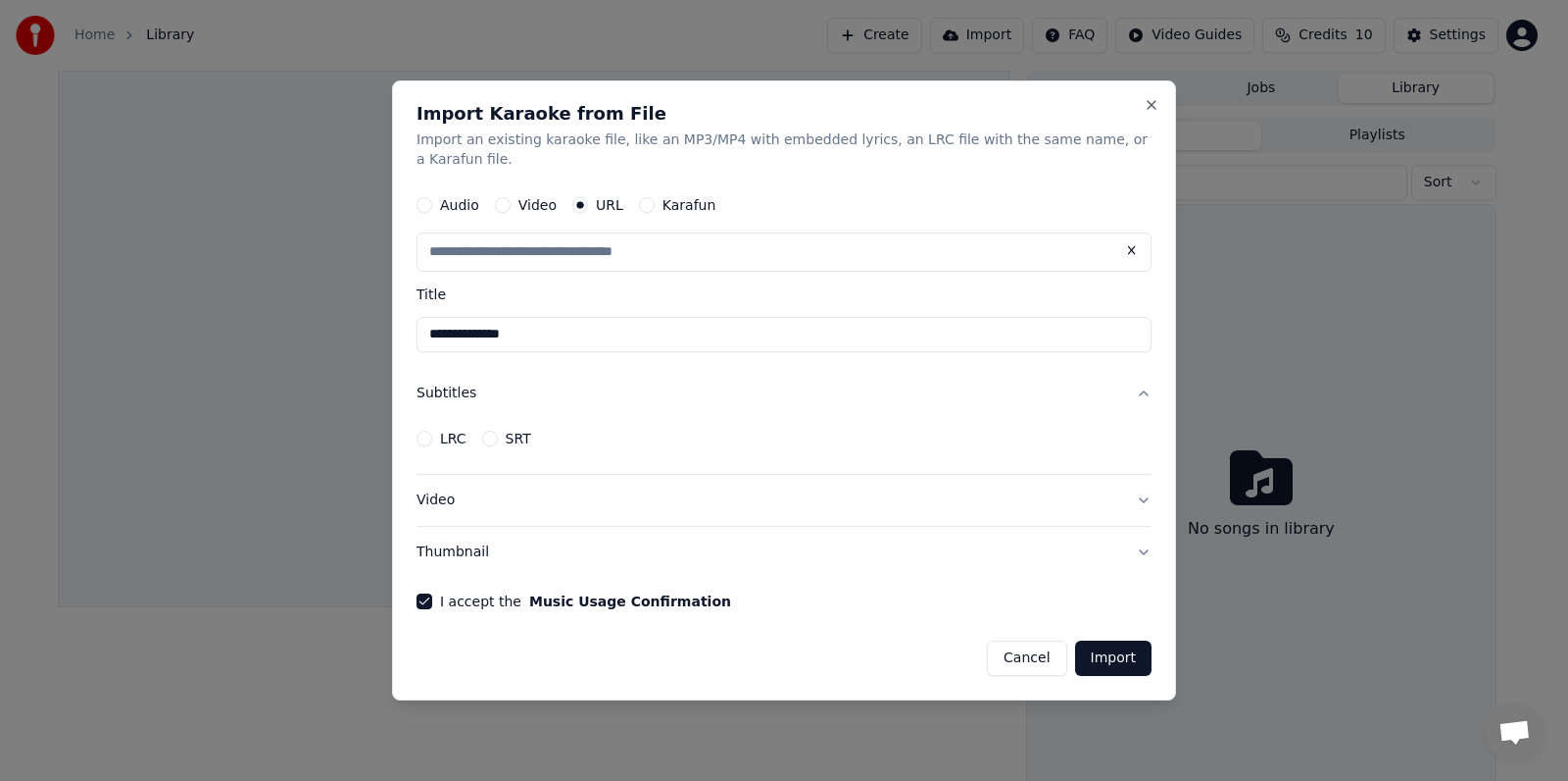
click at [421, 437] on button "LRC" at bounding box center [425, 438] width 16 height 16
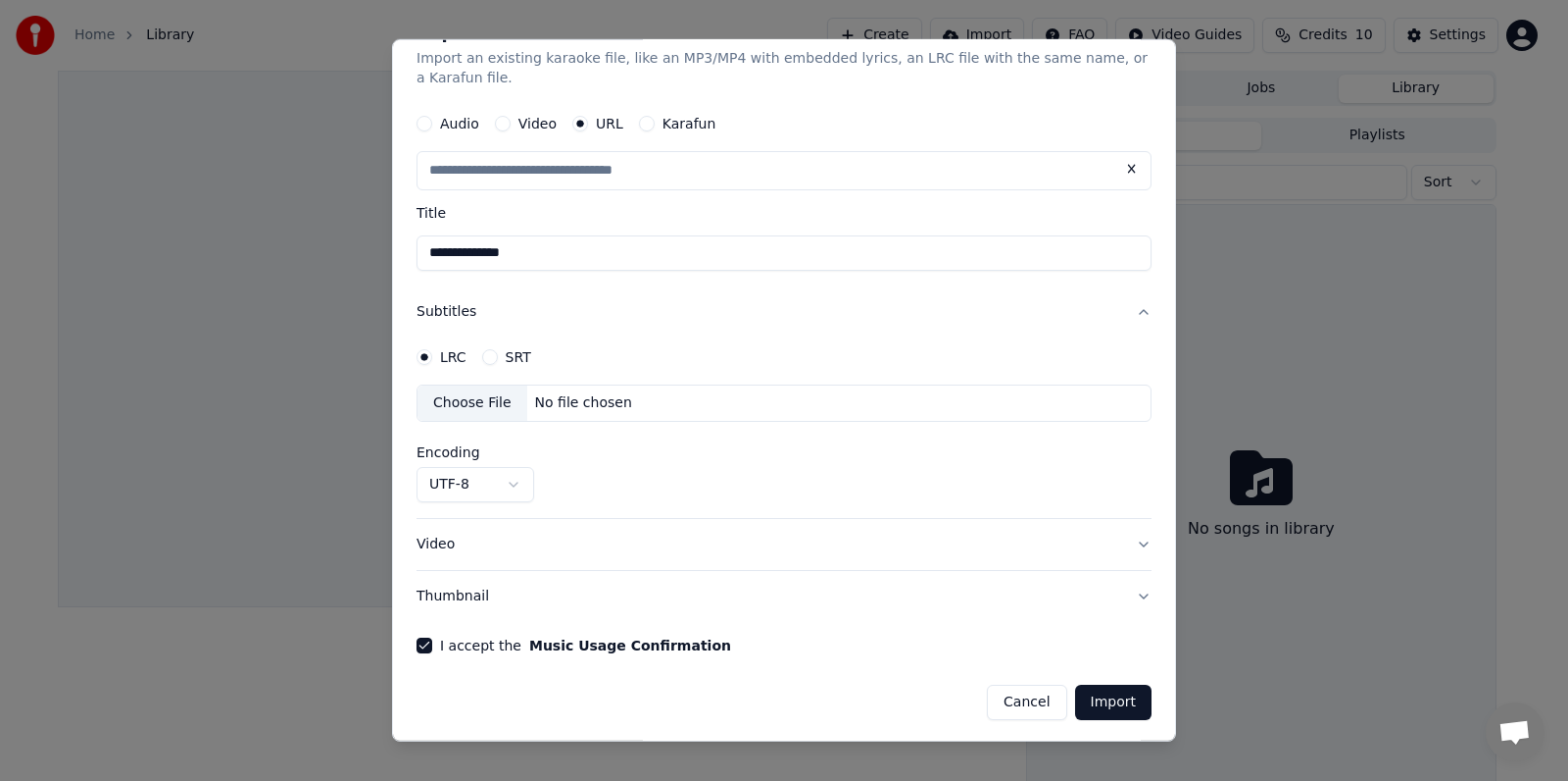
scroll to position [42, 0]
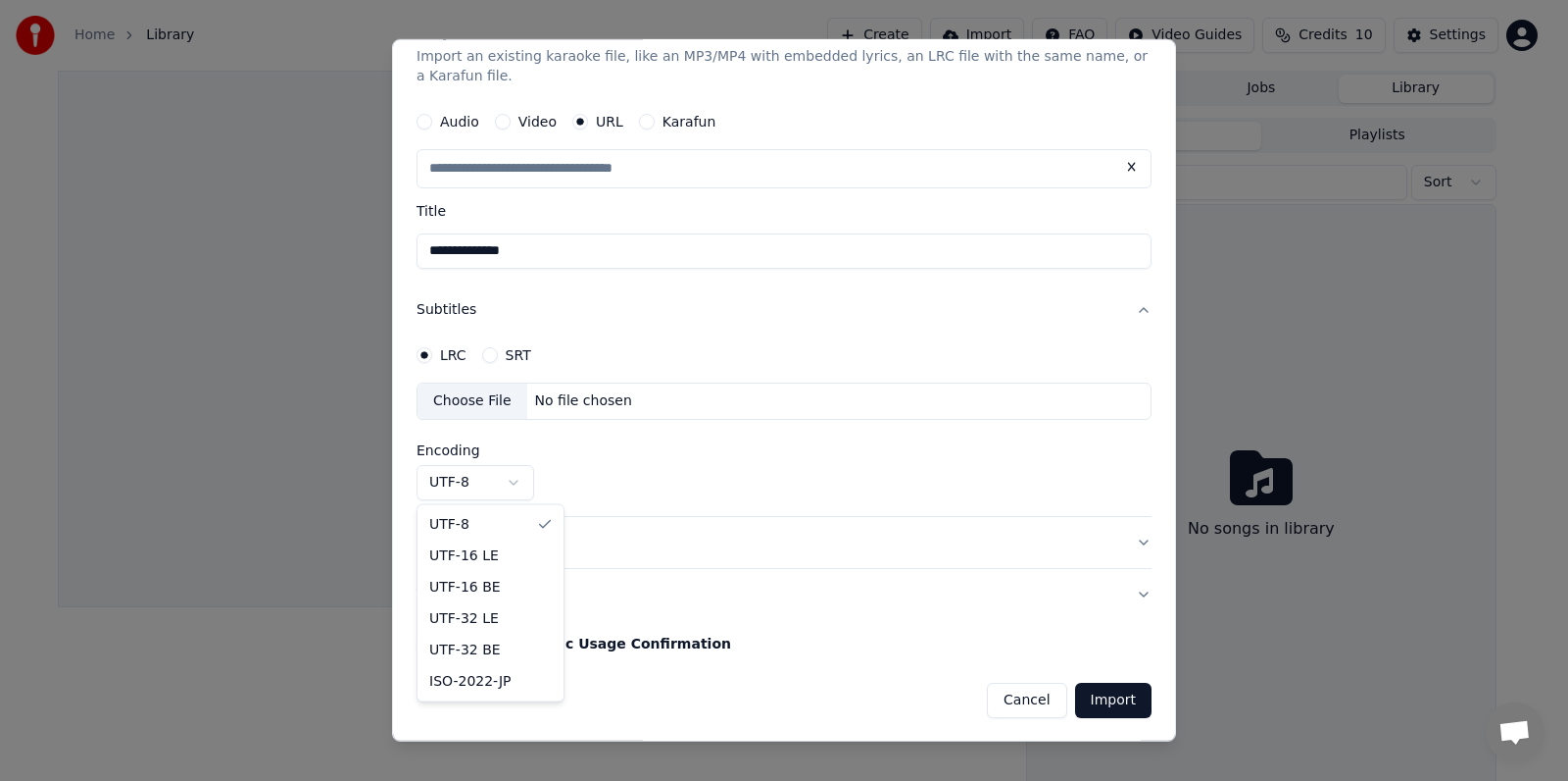
click at [514, 484] on body "**********" at bounding box center [777, 390] width 1554 height 781
click at [1129, 543] on button "Video" at bounding box center [784, 542] width 735 height 51
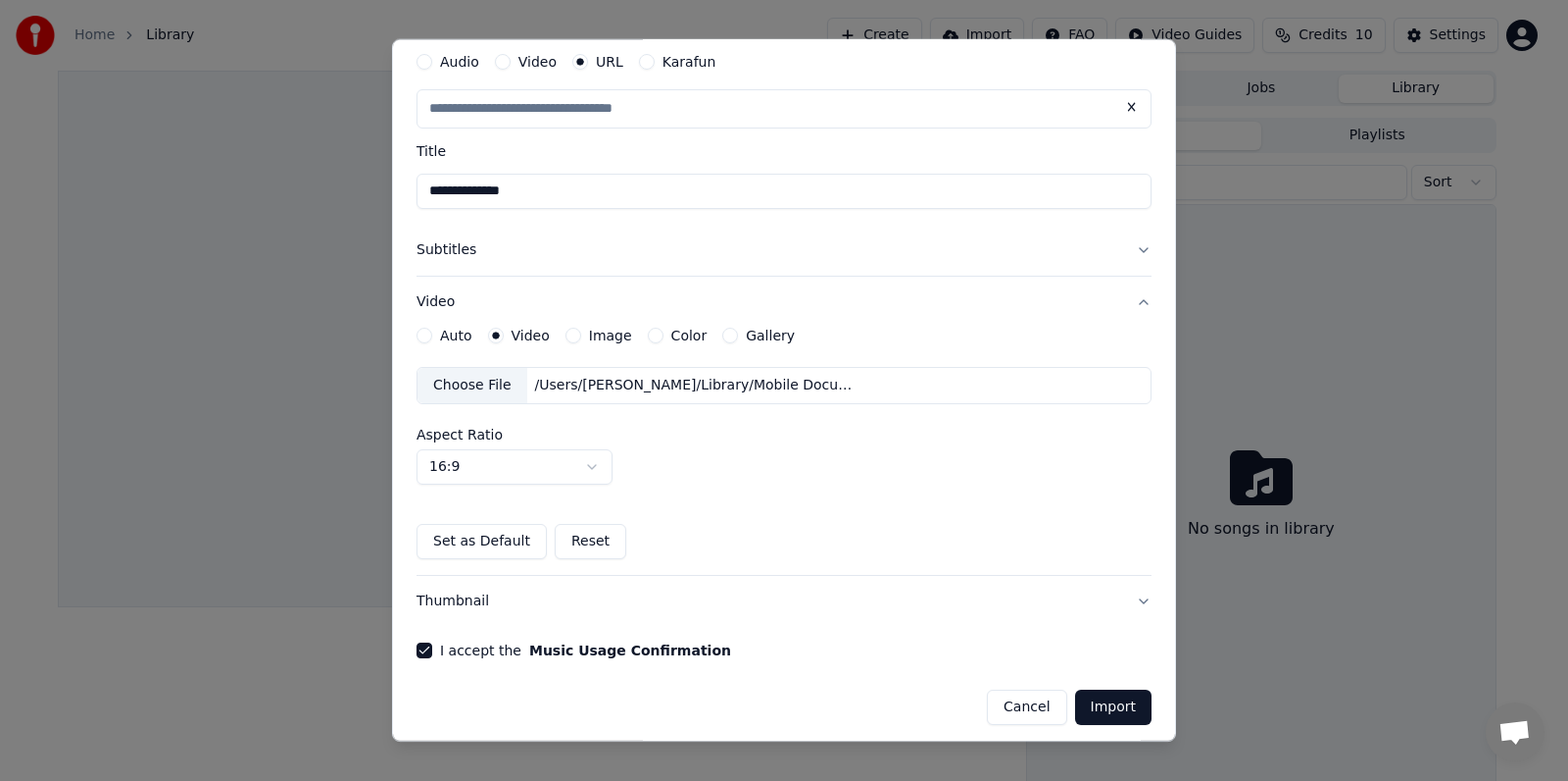
scroll to position [109, 0]
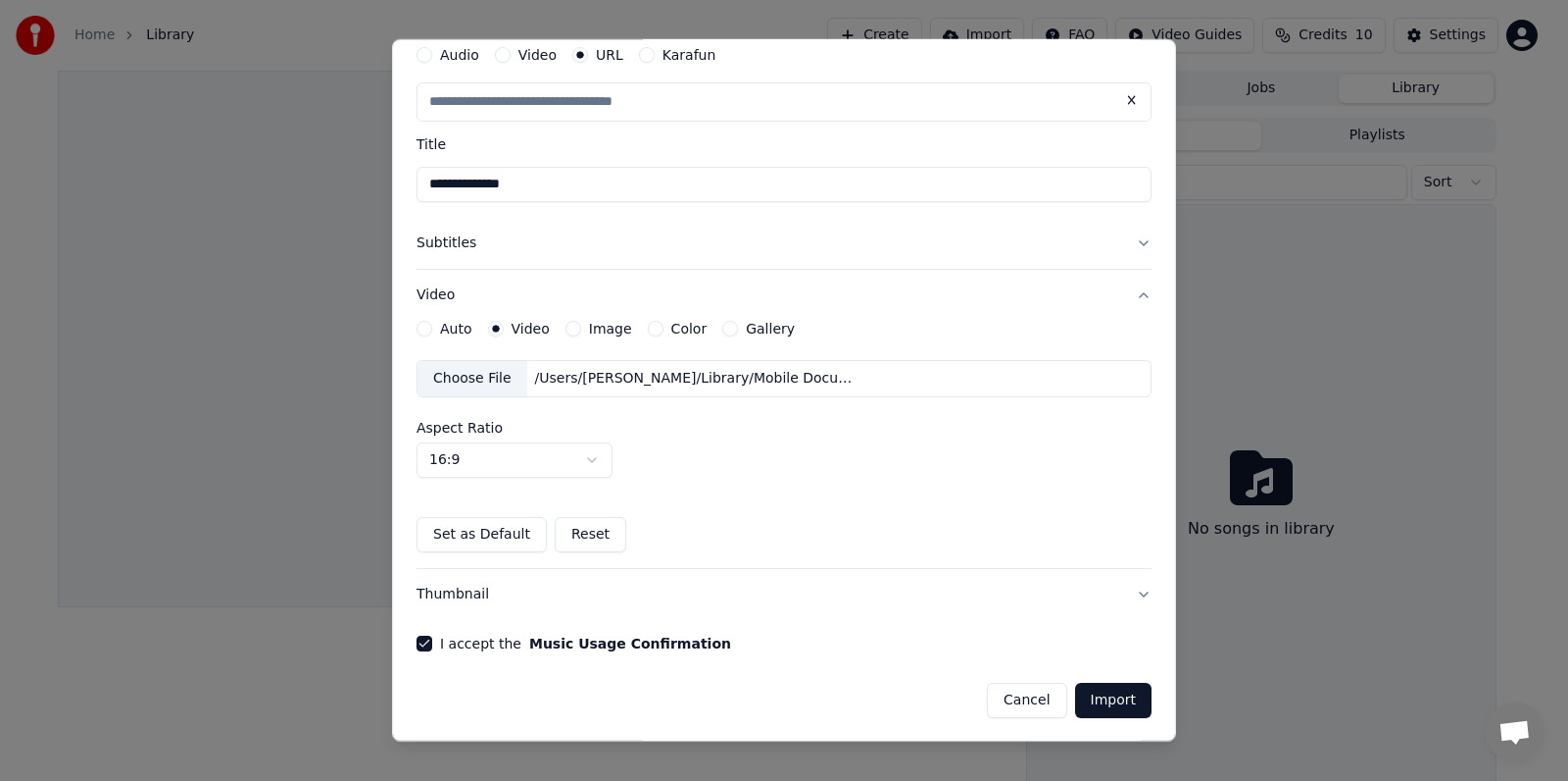
click at [850, 381] on div "/Users/[PERSON_NAME]/Library/Mobile Documents/com~apple~CloudDocs/NHAC SANG TAC…" at bounding box center [694, 379] width 334 height 20
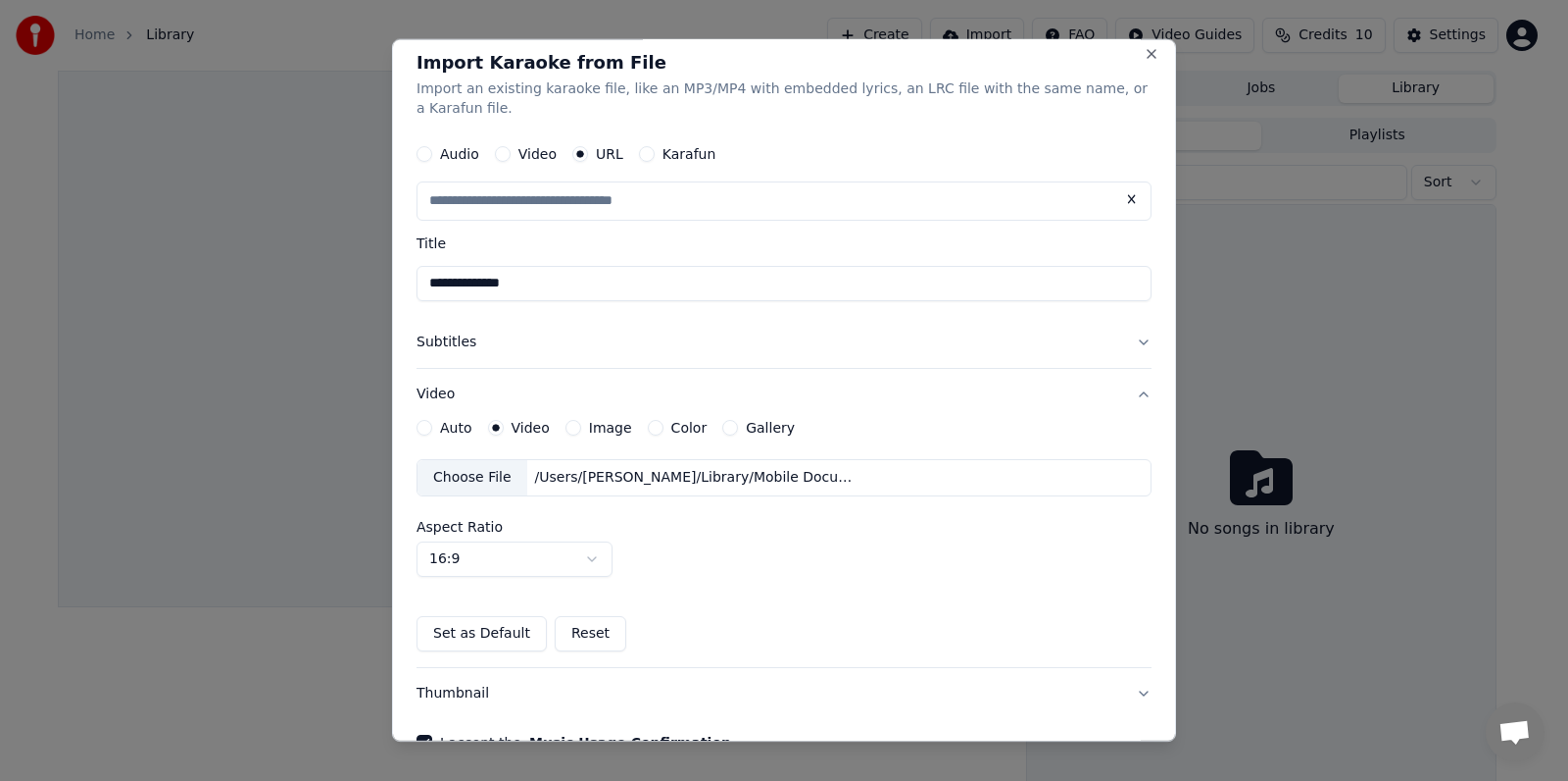
scroll to position [0, 0]
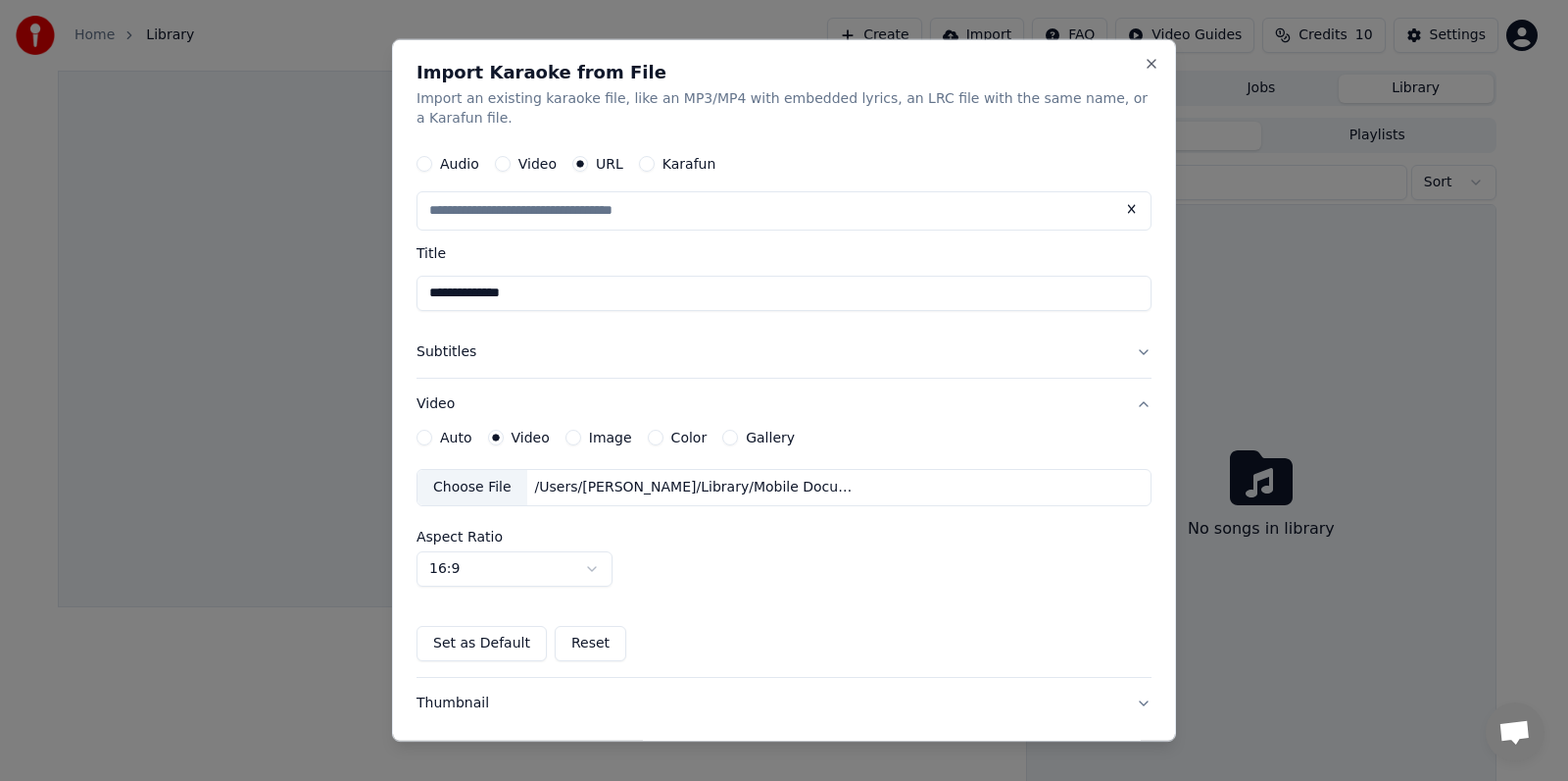
click at [1129, 350] on button "Subtitles" at bounding box center [784, 352] width 735 height 51
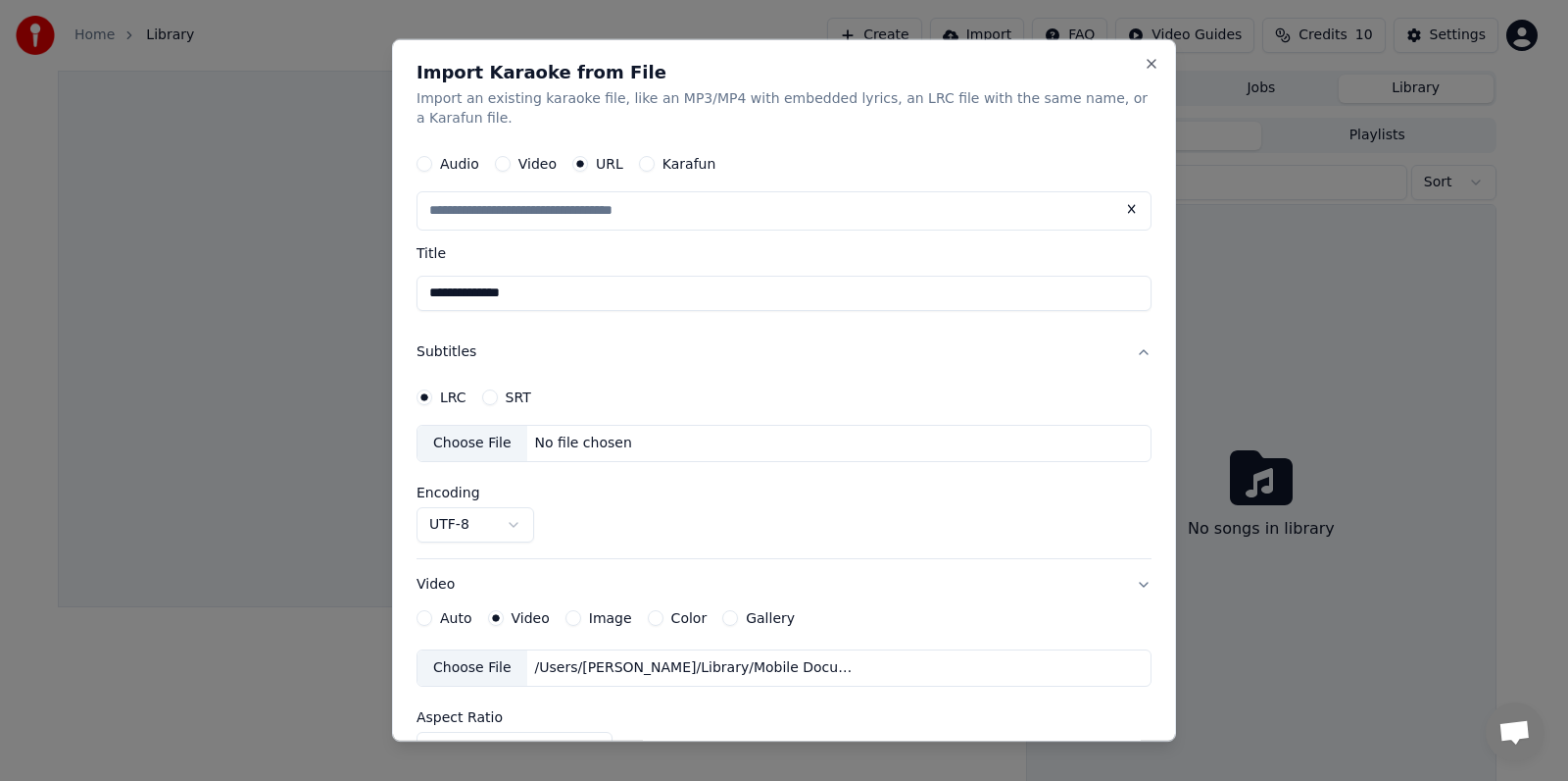
scroll to position [1, 0]
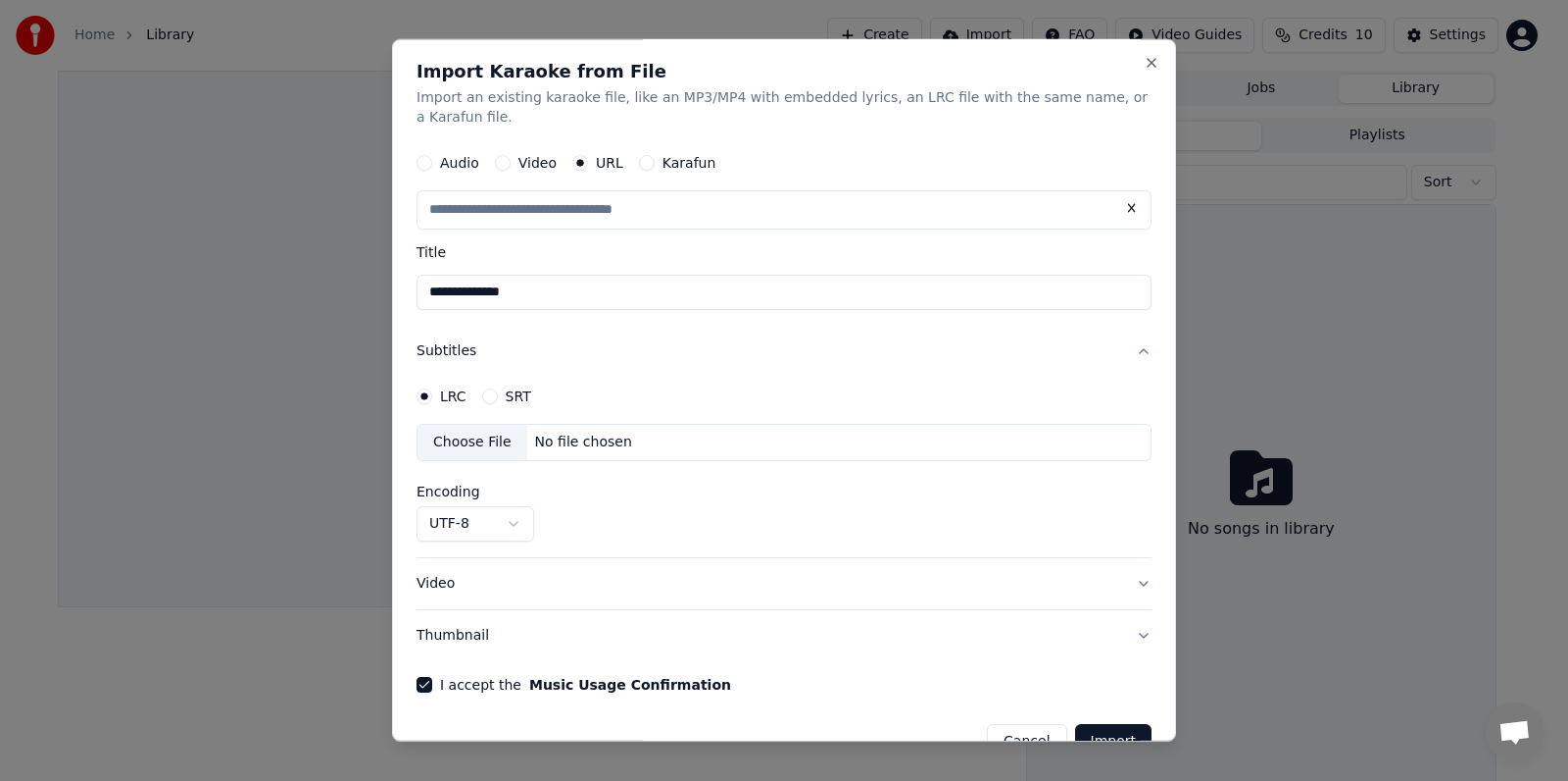
click at [1129, 350] on button "Subtitles" at bounding box center [784, 351] width 735 height 51
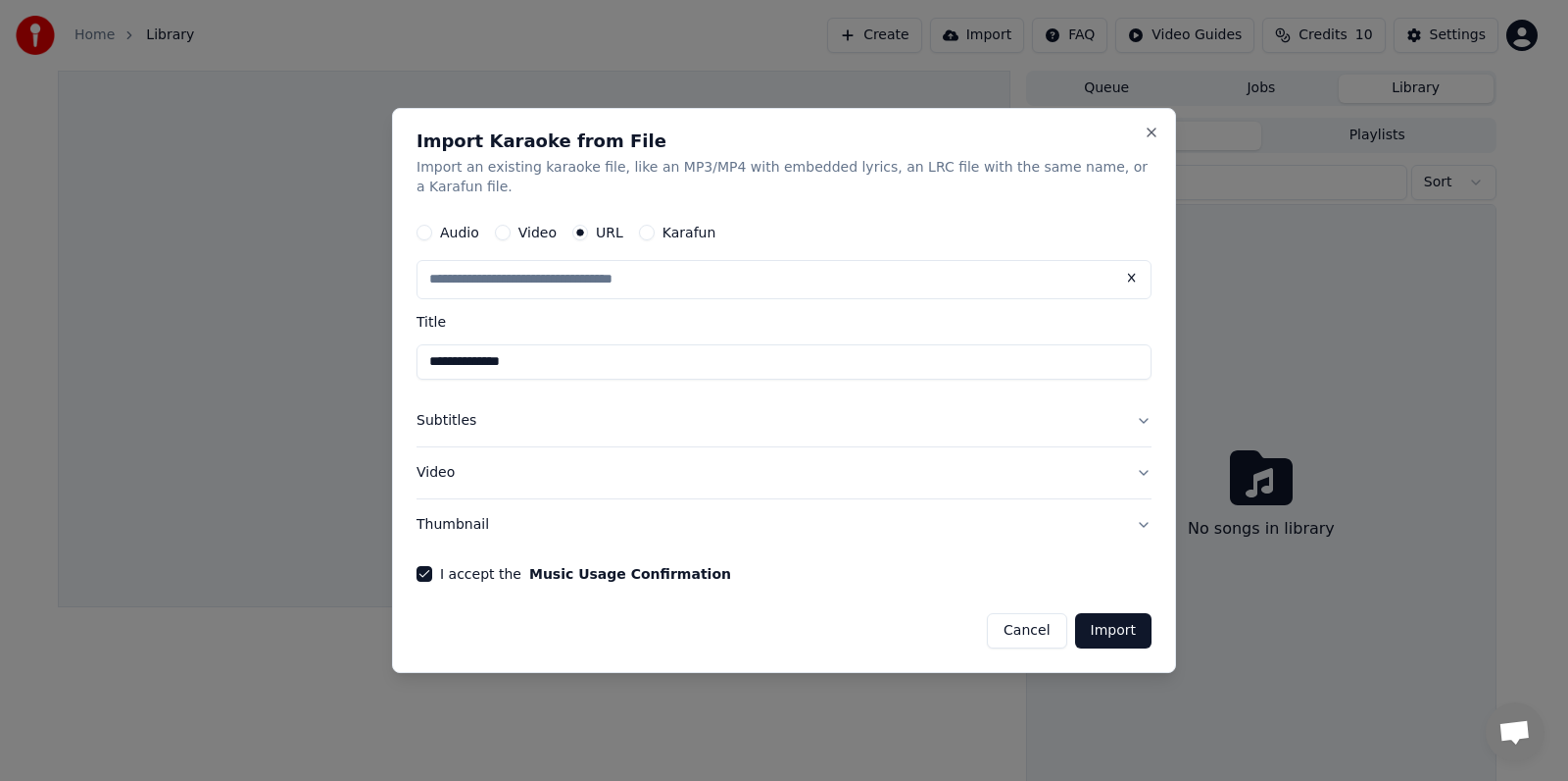
click at [1142, 473] on button "Video" at bounding box center [784, 472] width 735 height 51
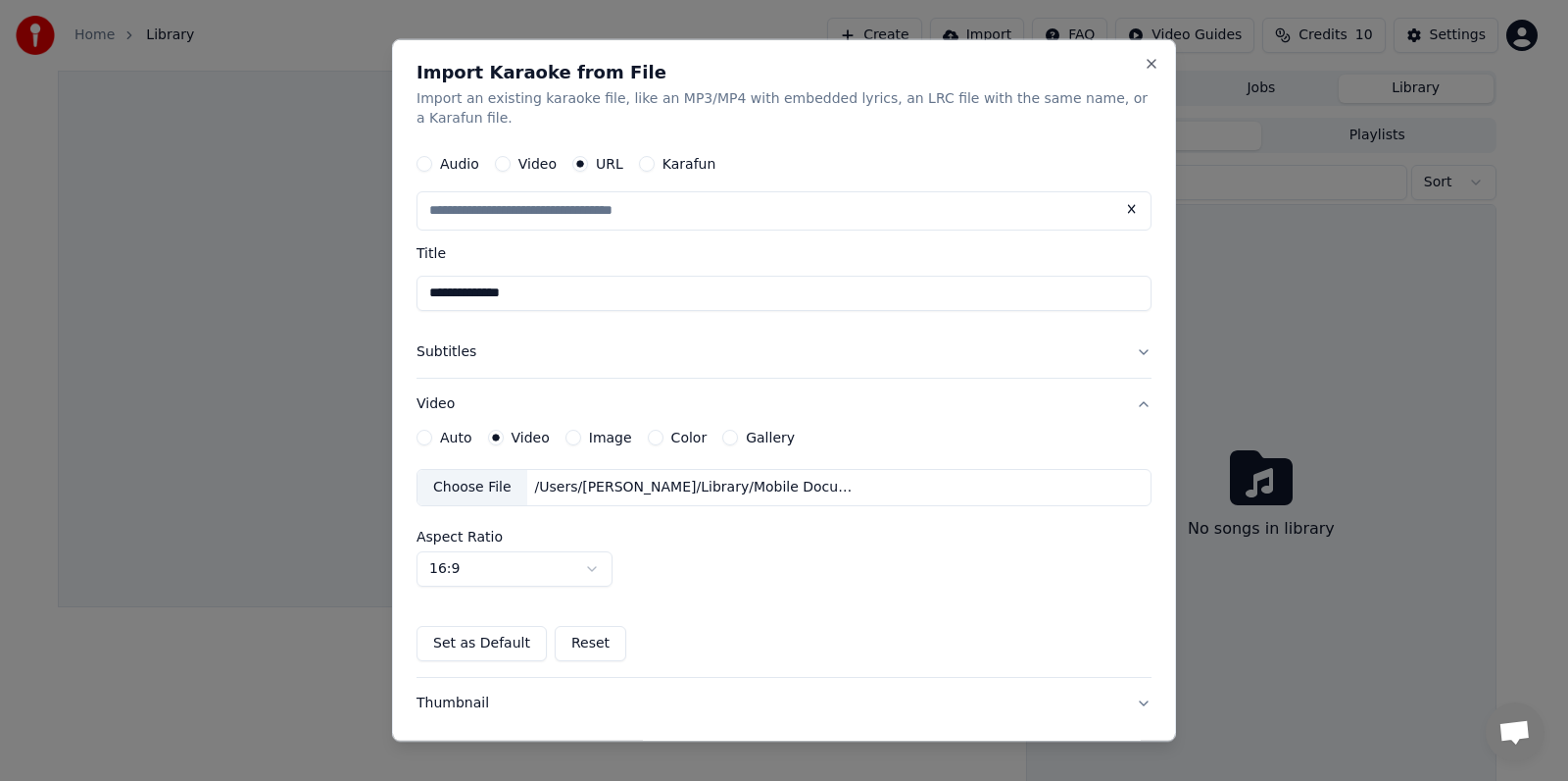
click at [1133, 350] on button "Subtitles" at bounding box center [784, 352] width 735 height 51
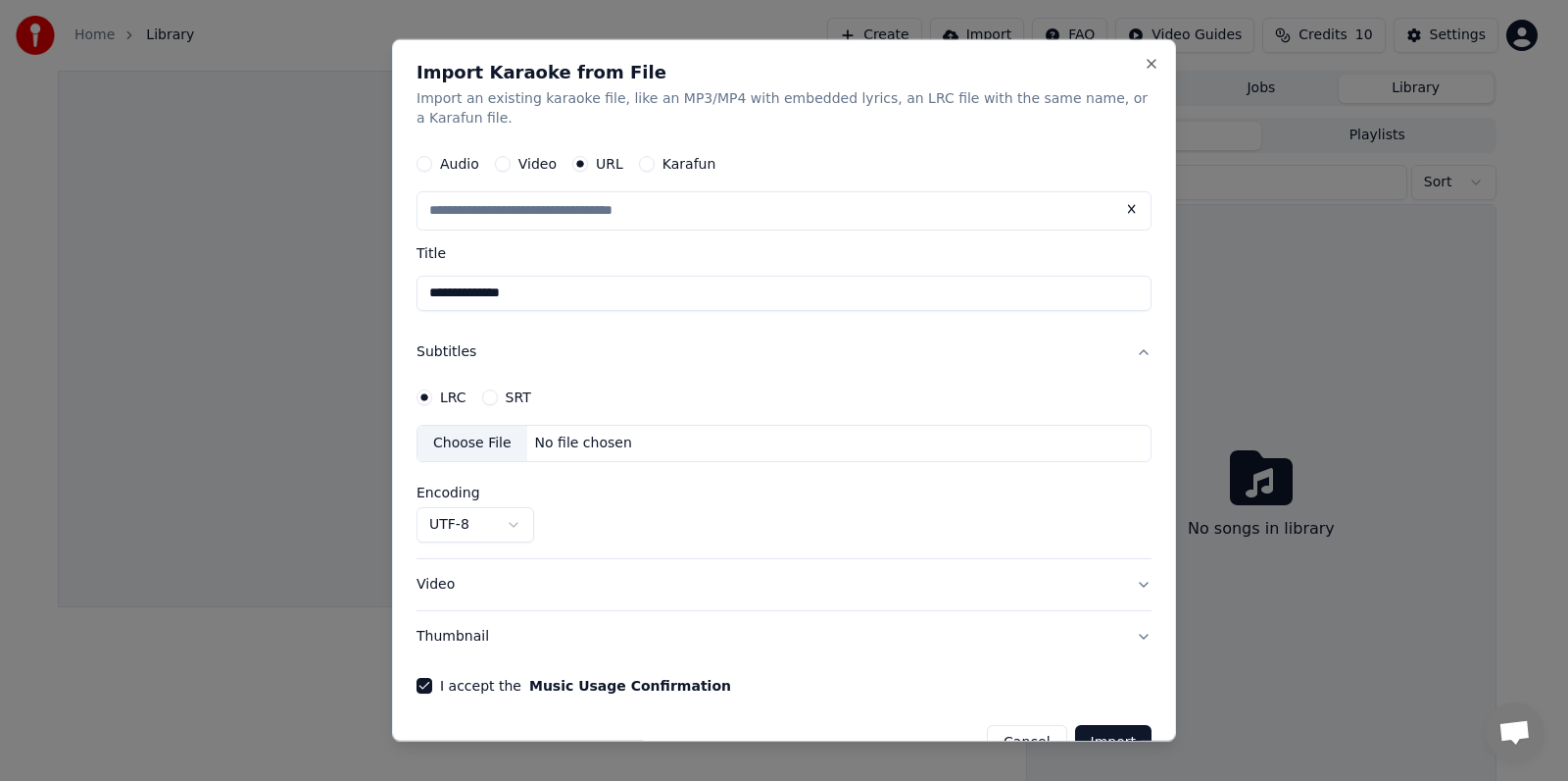
click at [494, 397] on button "SRT" at bounding box center [491, 397] width 16 height 16
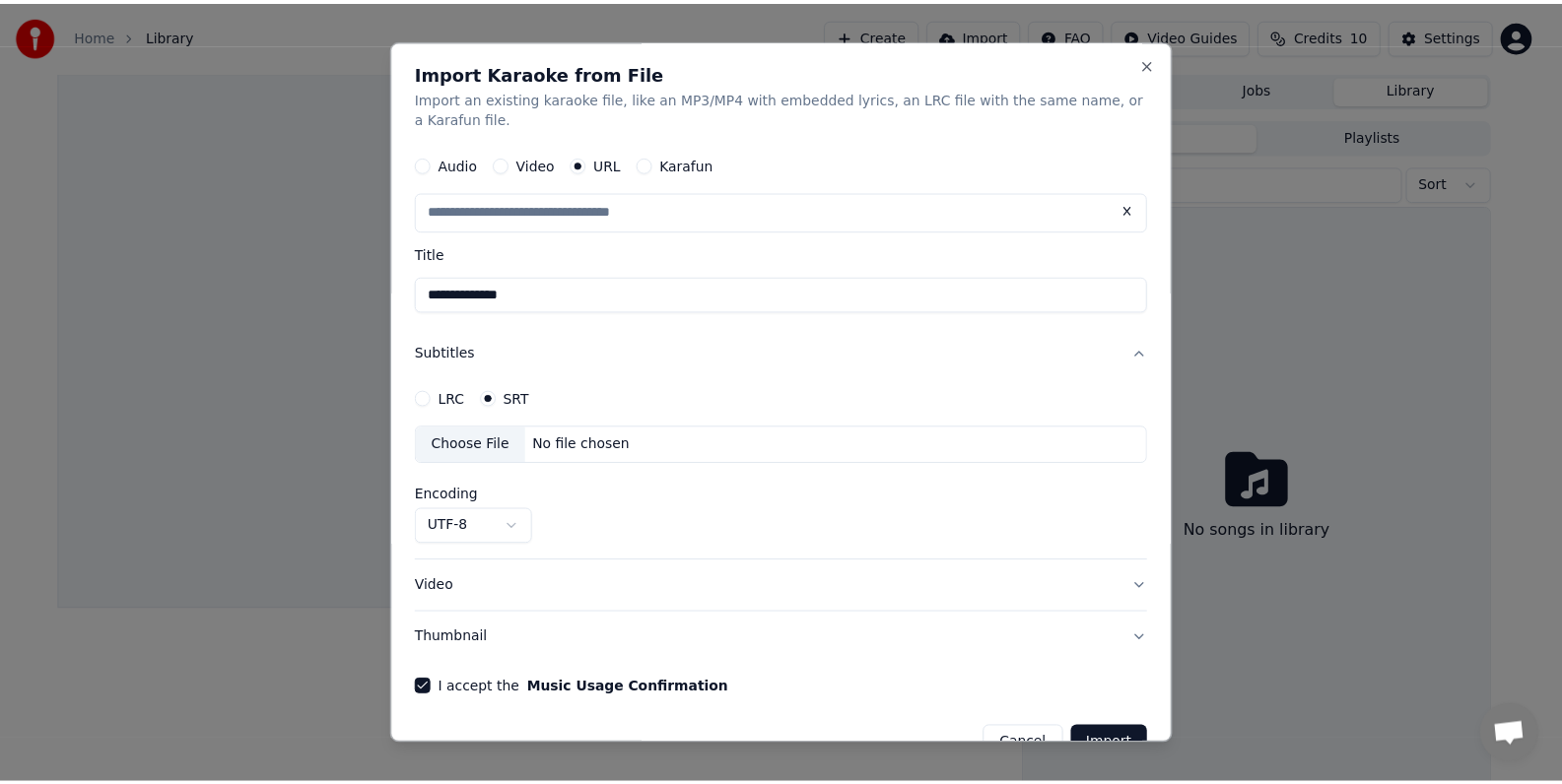
scroll to position [42, 0]
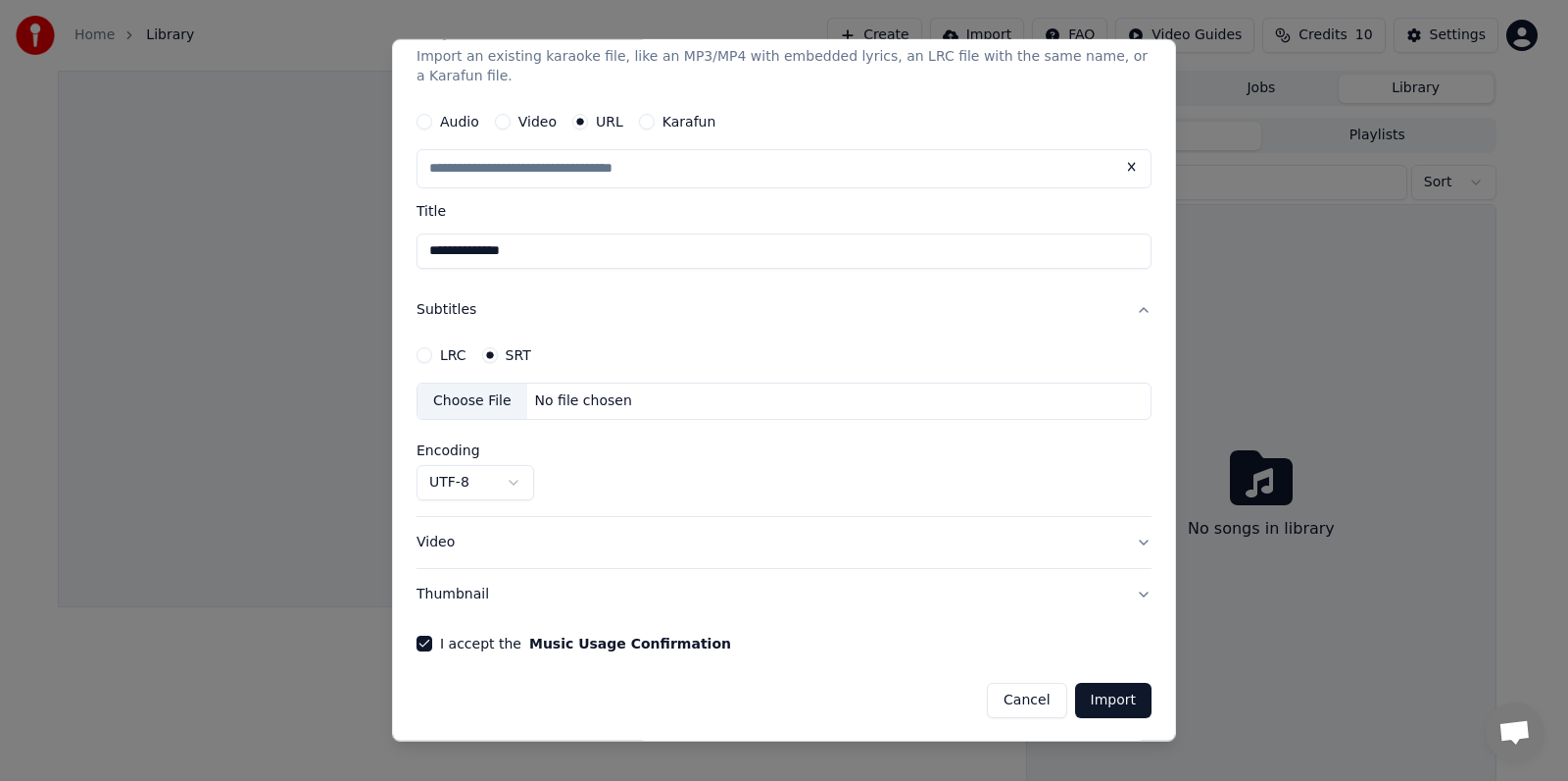
click at [1101, 701] on button "Import" at bounding box center [1113, 701] width 76 height 36
type input "**********"
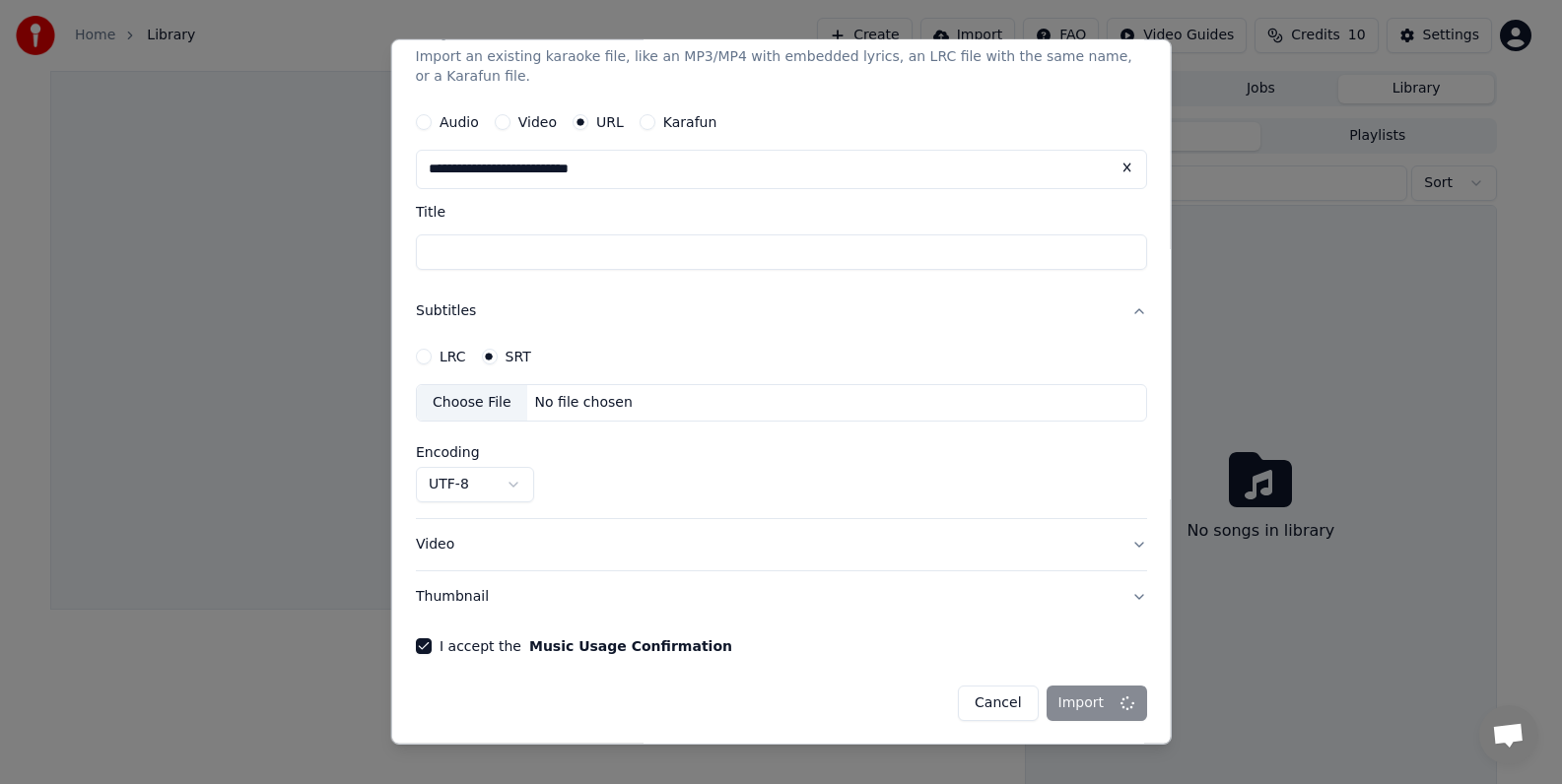
scroll to position [0, 0]
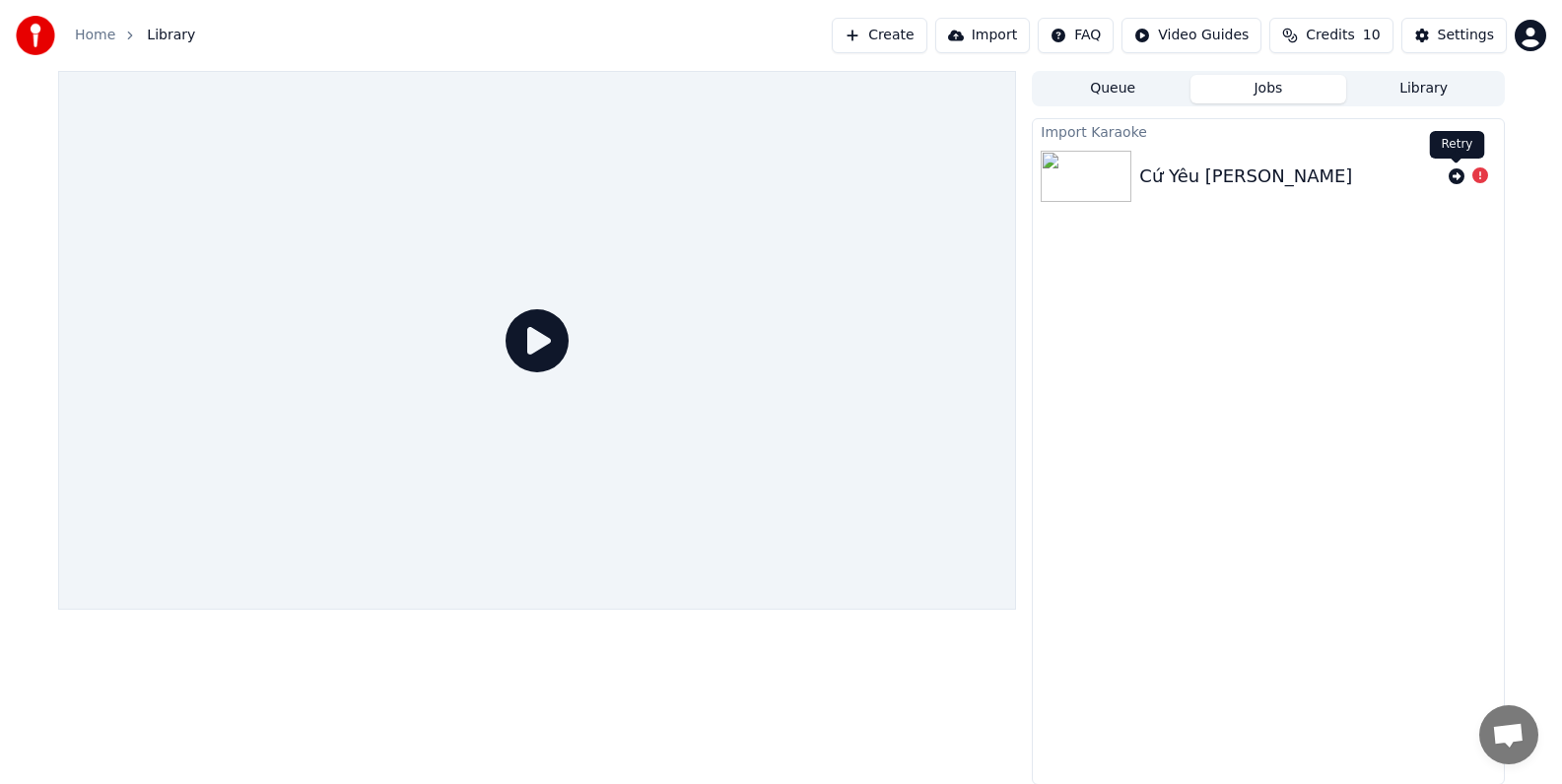
click at [1460, 178] on icon at bounding box center [1456, 177] width 16 height 16
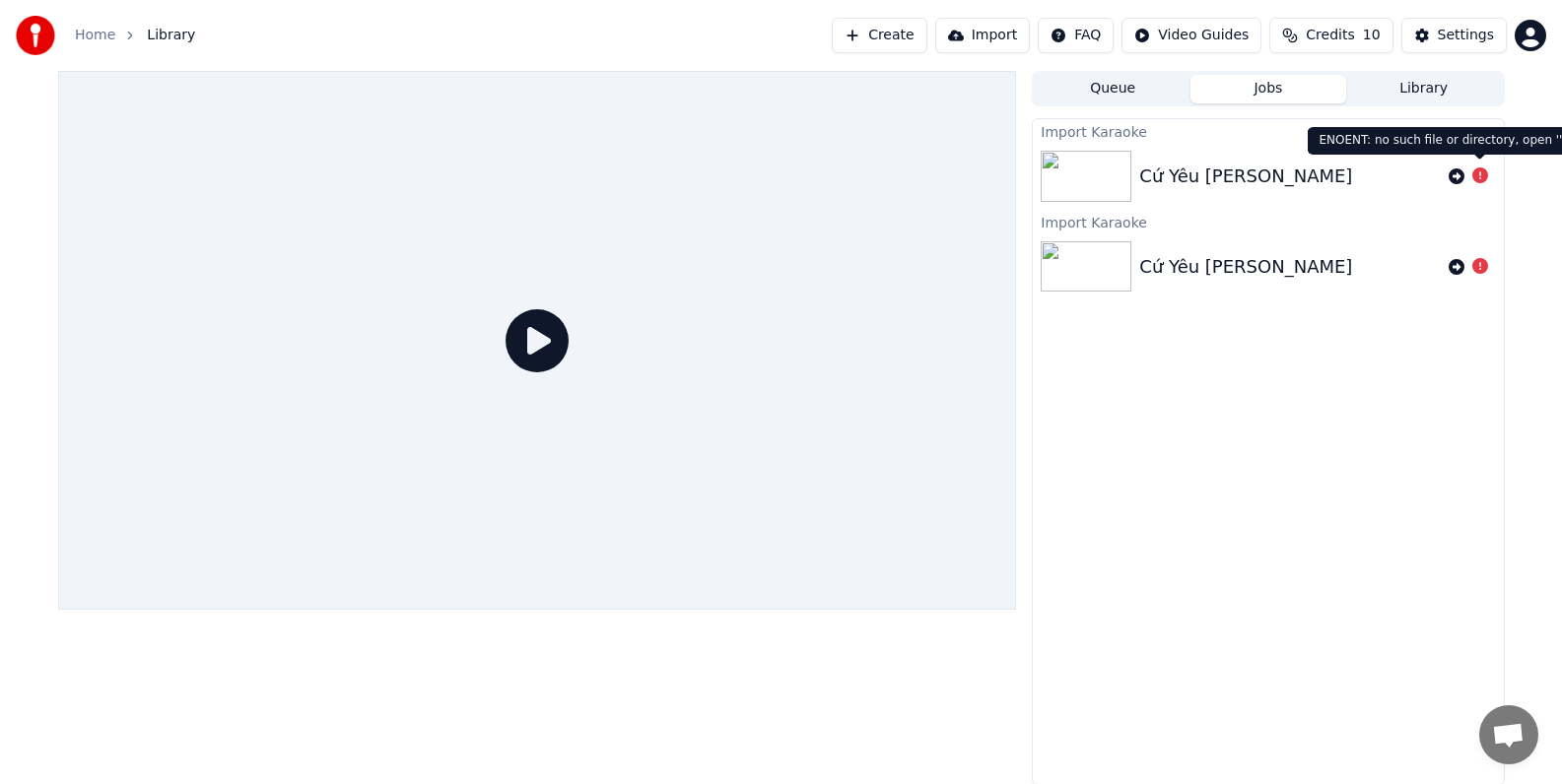
click at [1478, 177] on icon at bounding box center [1480, 176] width 16 height 16
click at [1233, 159] on div "Cứ Yêu [PERSON_NAME]" at bounding box center [1267, 176] width 470 height 67
click at [537, 330] on icon at bounding box center [536, 340] width 63 height 63
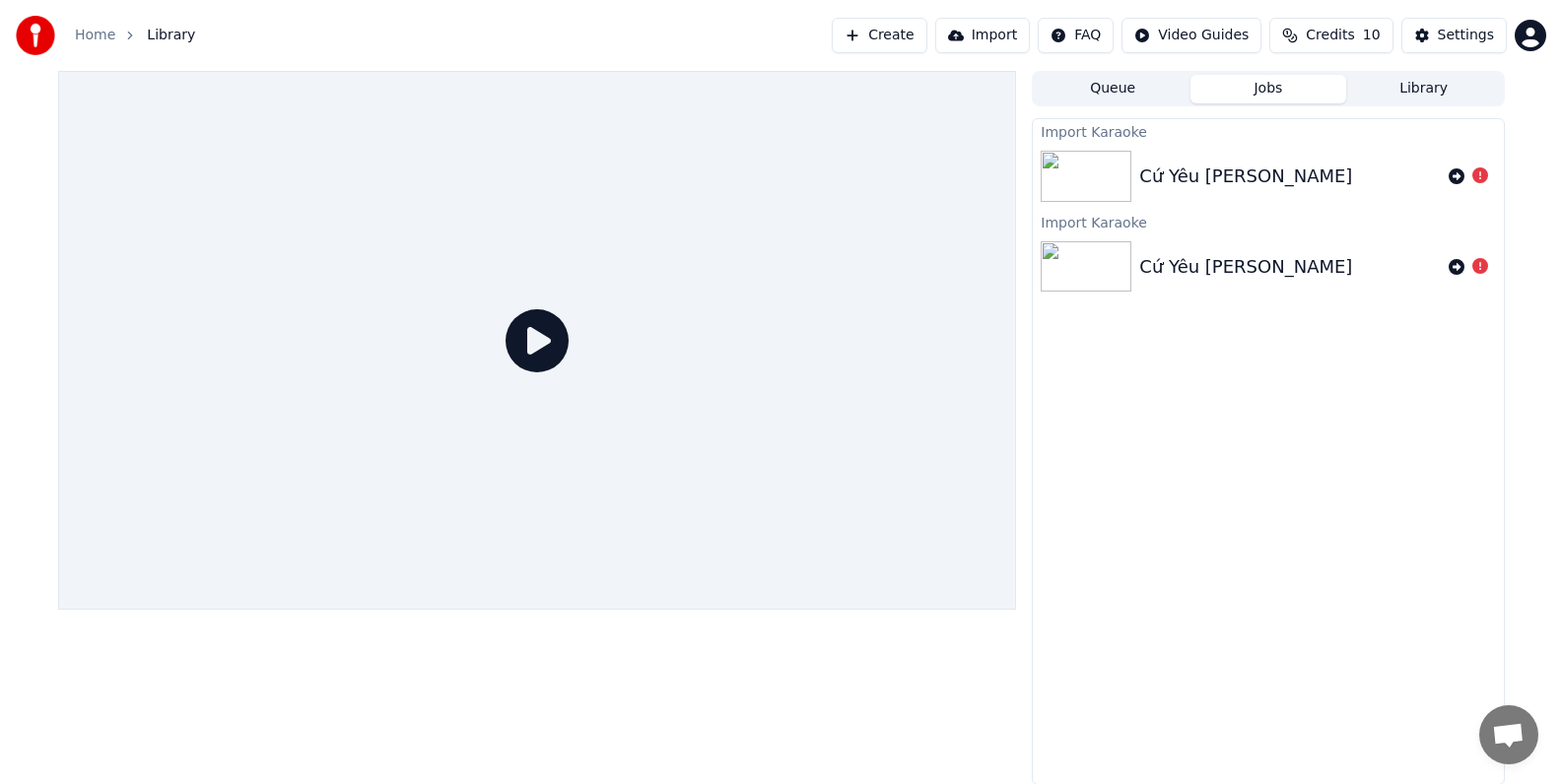
click at [531, 339] on icon at bounding box center [536, 340] width 63 height 63
click at [1178, 262] on div "Cứ Yêu [PERSON_NAME]" at bounding box center [1245, 267] width 213 height 28
click at [1066, 175] on img at bounding box center [1085, 176] width 91 height 51
click at [1480, 176] on icon at bounding box center [1480, 176] width 16 height 16
click at [970, 38] on button "Import" at bounding box center [982, 36] width 95 height 36
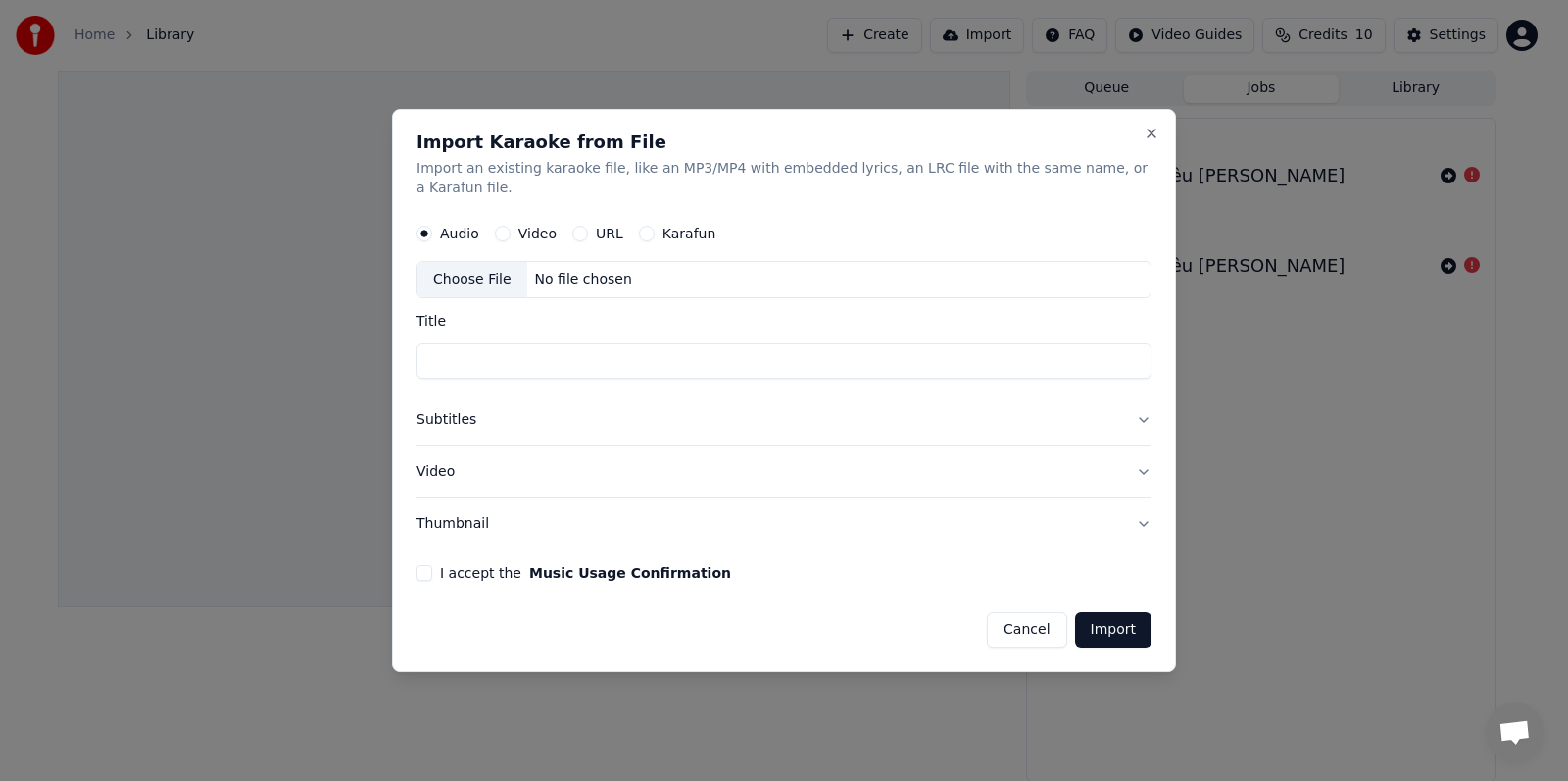
click at [505, 234] on button "Video" at bounding box center [502, 234] width 16 height 16
click at [500, 281] on div "Choose File" at bounding box center [473, 280] width 110 height 36
type input "**********"
click at [840, 283] on div "/Users/[PERSON_NAME]/Library/Mobile Documents/com~apple~CloudDocs/NHAC SANG TAC…" at bounding box center [694, 279] width 334 height 20
click at [579, 235] on button "URL" at bounding box center [580, 234] width 16 height 16
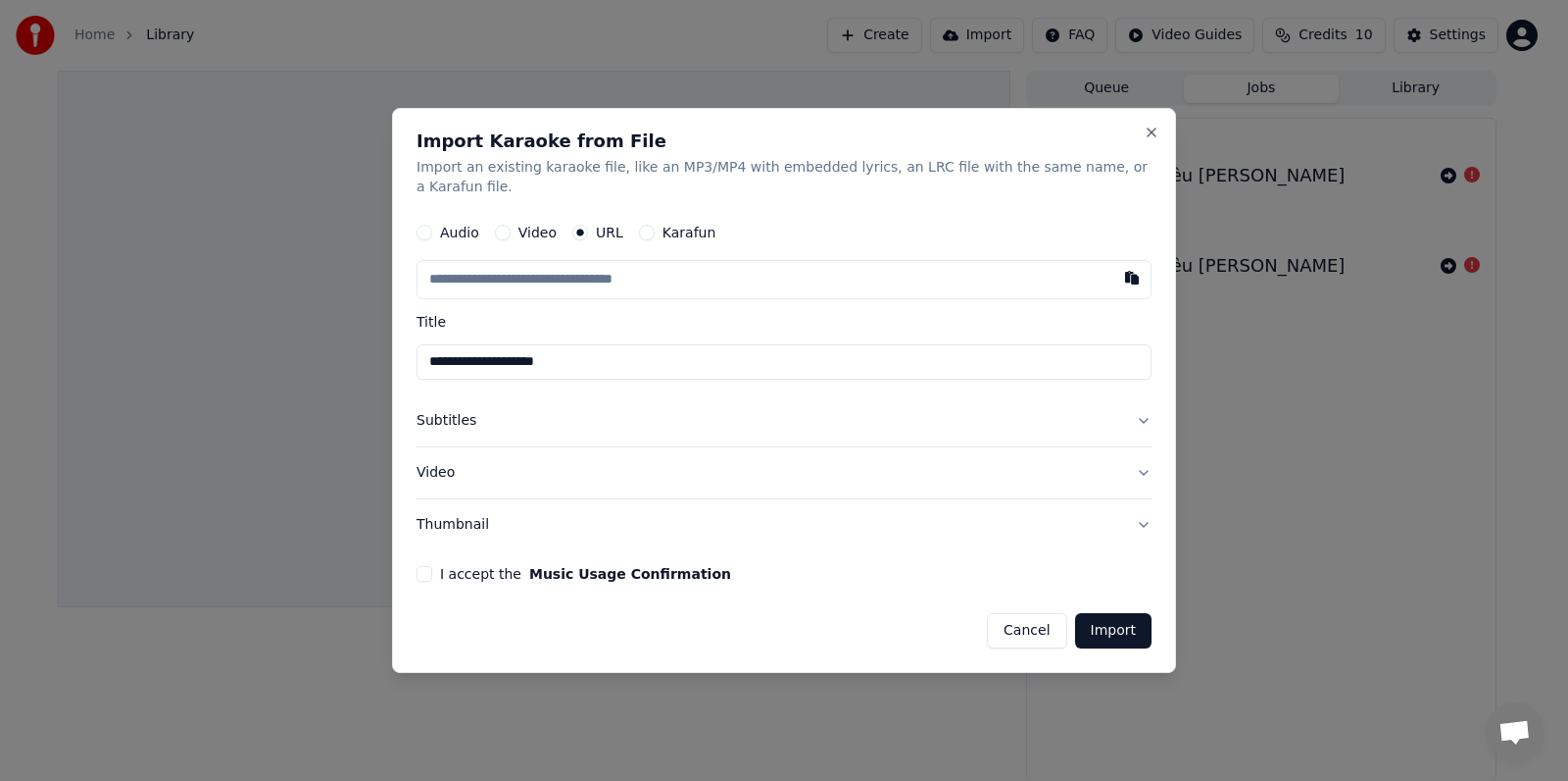
click at [759, 281] on input "text" at bounding box center [784, 279] width 735 height 39
paste input "**********"
type input "**********"
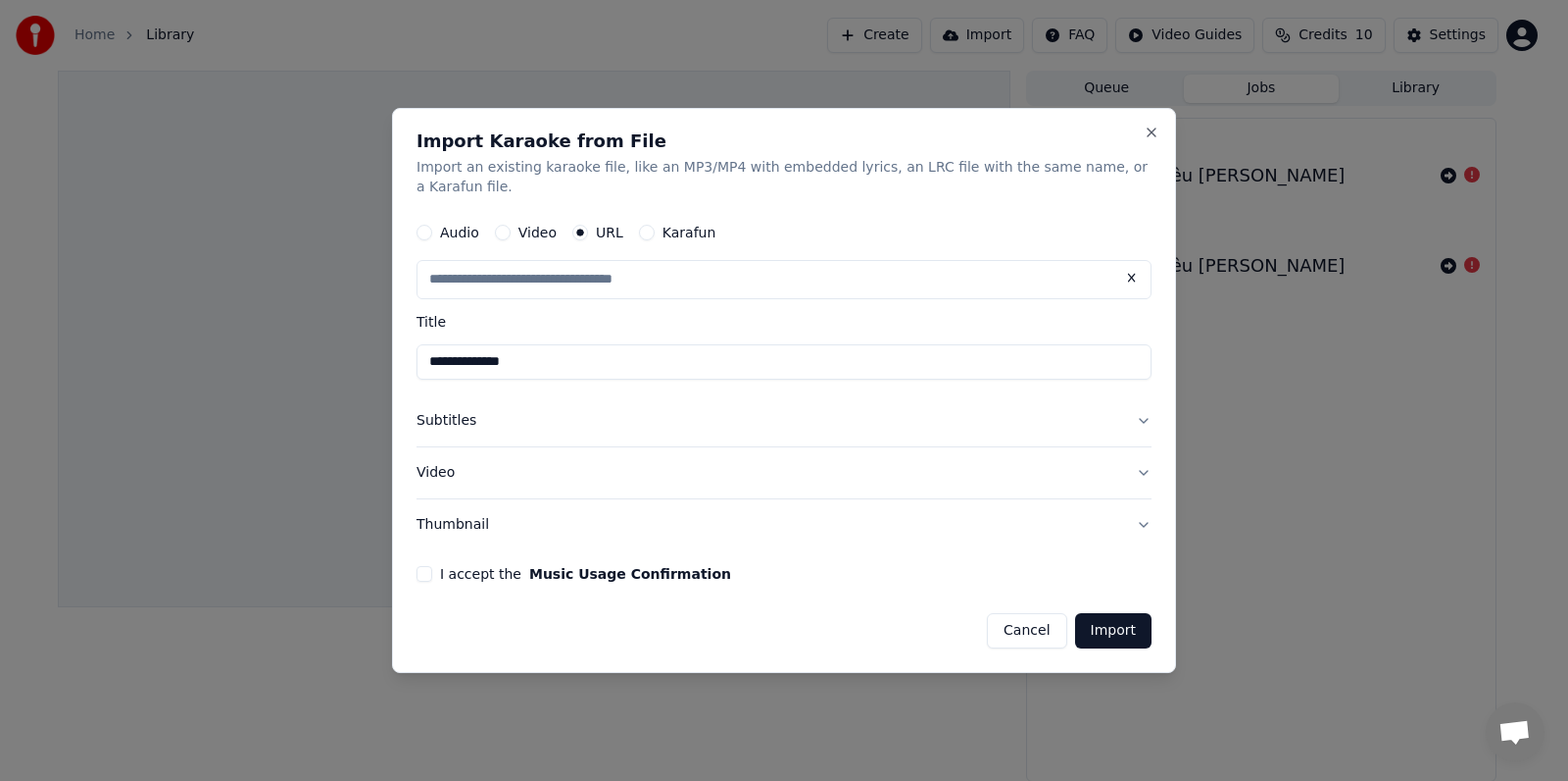
click at [1140, 419] on button "Subtitles" at bounding box center [784, 420] width 735 height 51
type input "**********"
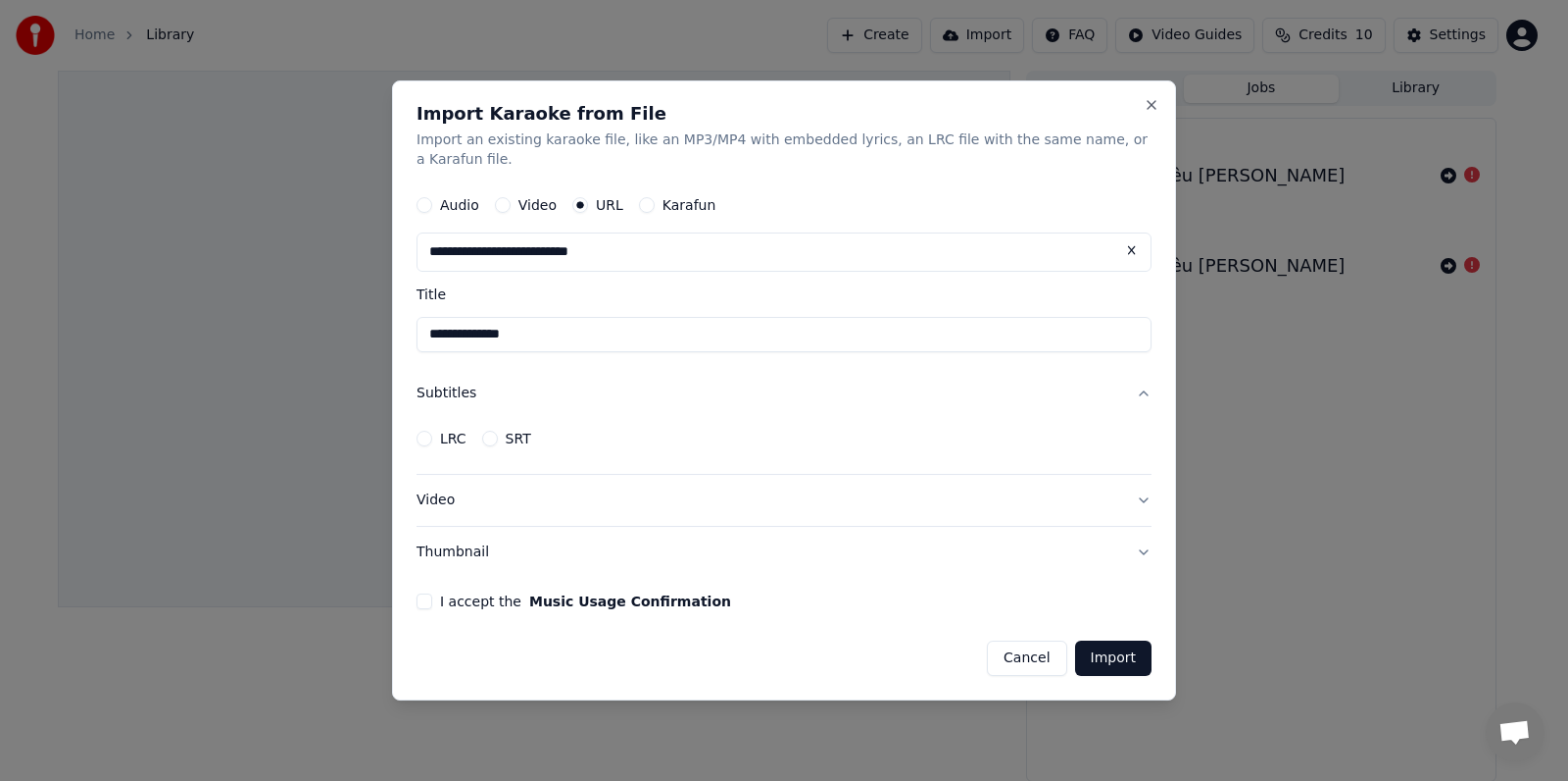
click at [425, 437] on button "LRC" at bounding box center [425, 438] width 16 height 16
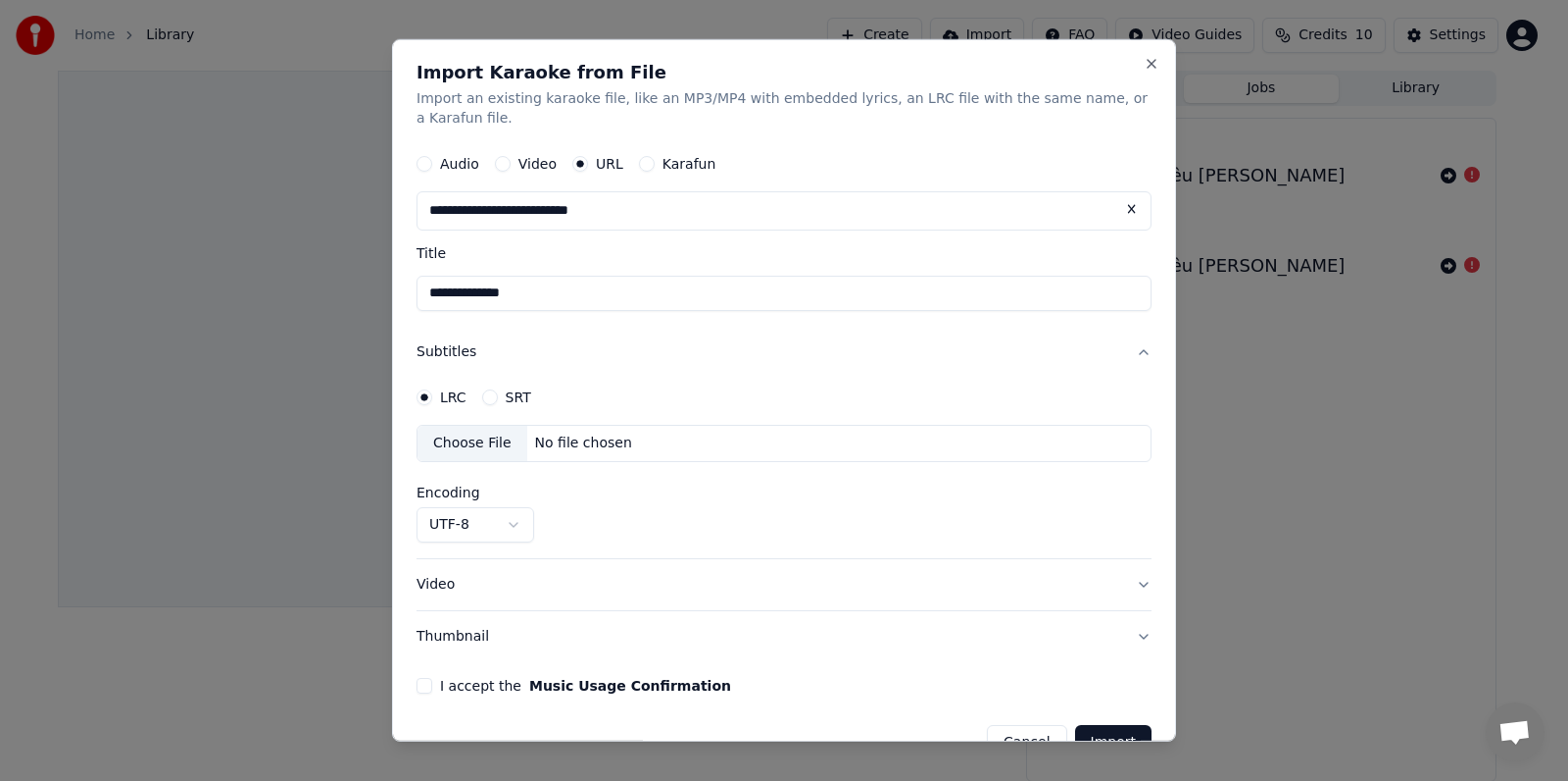
scroll to position [42, 0]
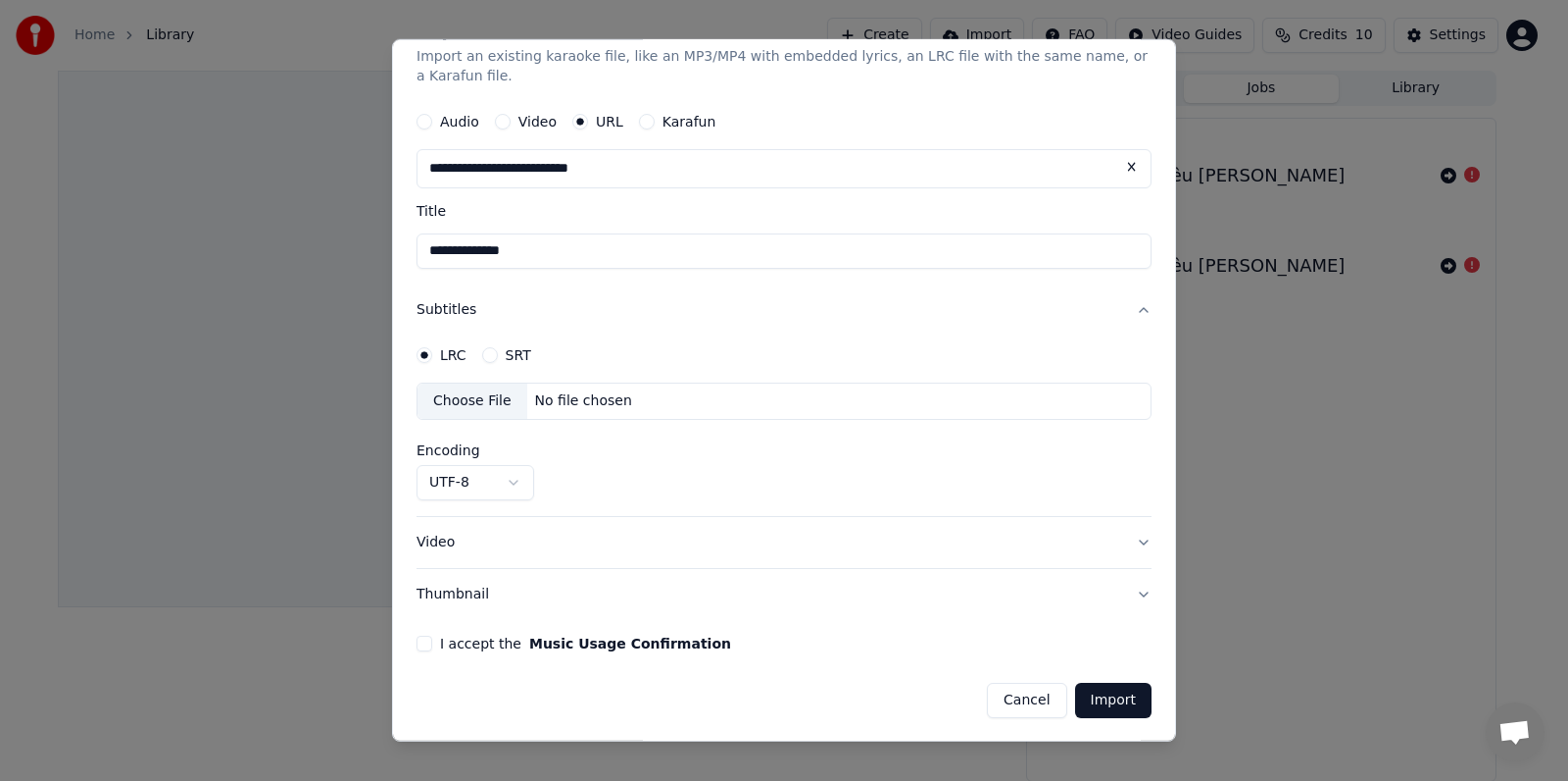
click at [722, 403] on div "Choose File No file chosen" at bounding box center [784, 401] width 735 height 38
click at [491, 354] on button "SRT" at bounding box center [491, 355] width 16 height 16
click at [652, 403] on div "Choose File No file chosen" at bounding box center [784, 401] width 735 height 38
click at [423, 352] on button "LRC" at bounding box center [425, 355] width 16 height 16
click at [429, 643] on button "I accept the Music Usage Confirmation" at bounding box center [425, 644] width 16 height 16
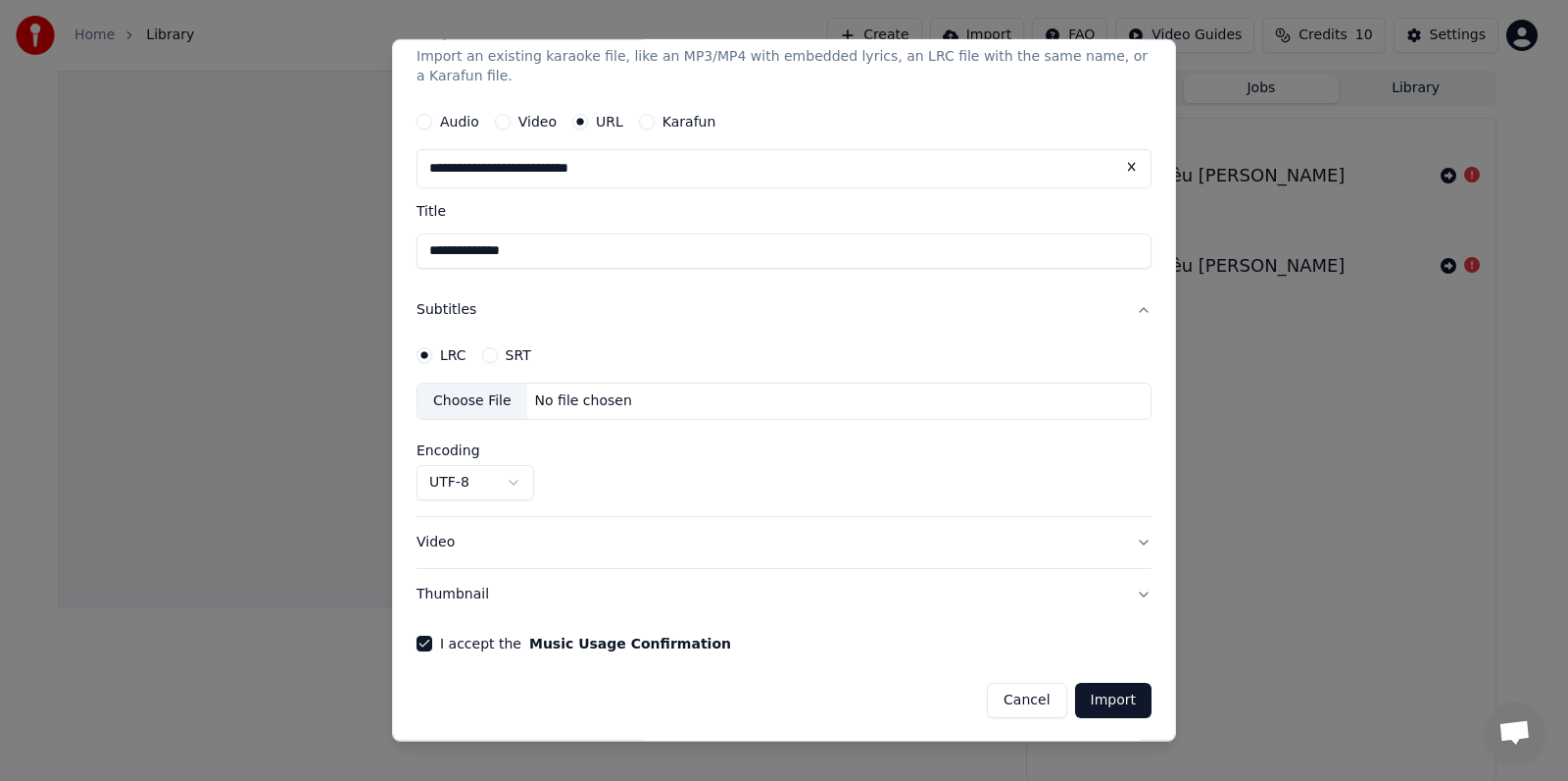
click at [1110, 692] on button "Import" at bounding box center [1113, 701] width 76 height 36
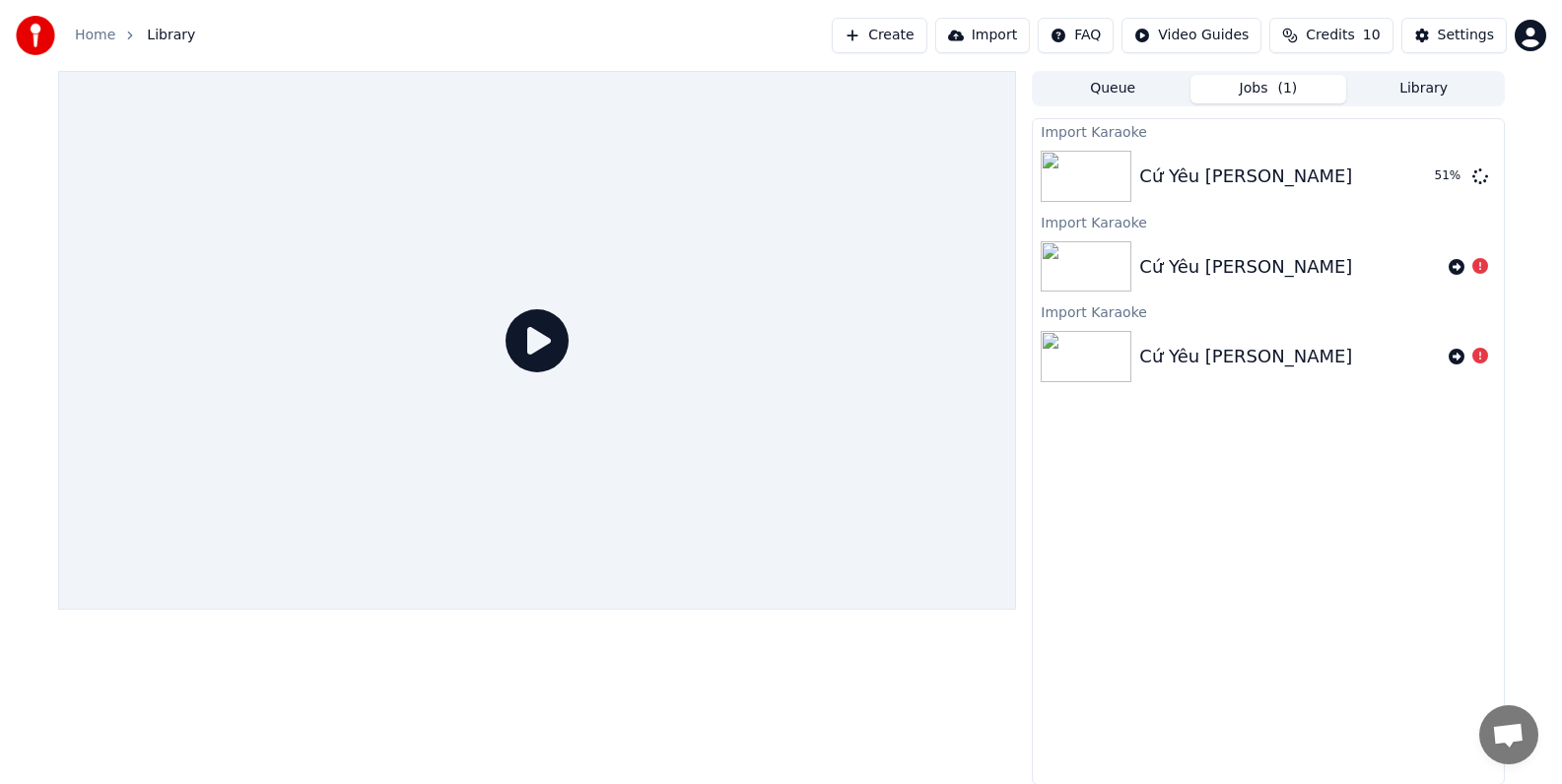
scroll to position [0, 0]
click at [1434, 178] on button "Play" at bounding box center [1432, 177] width 62 height 36
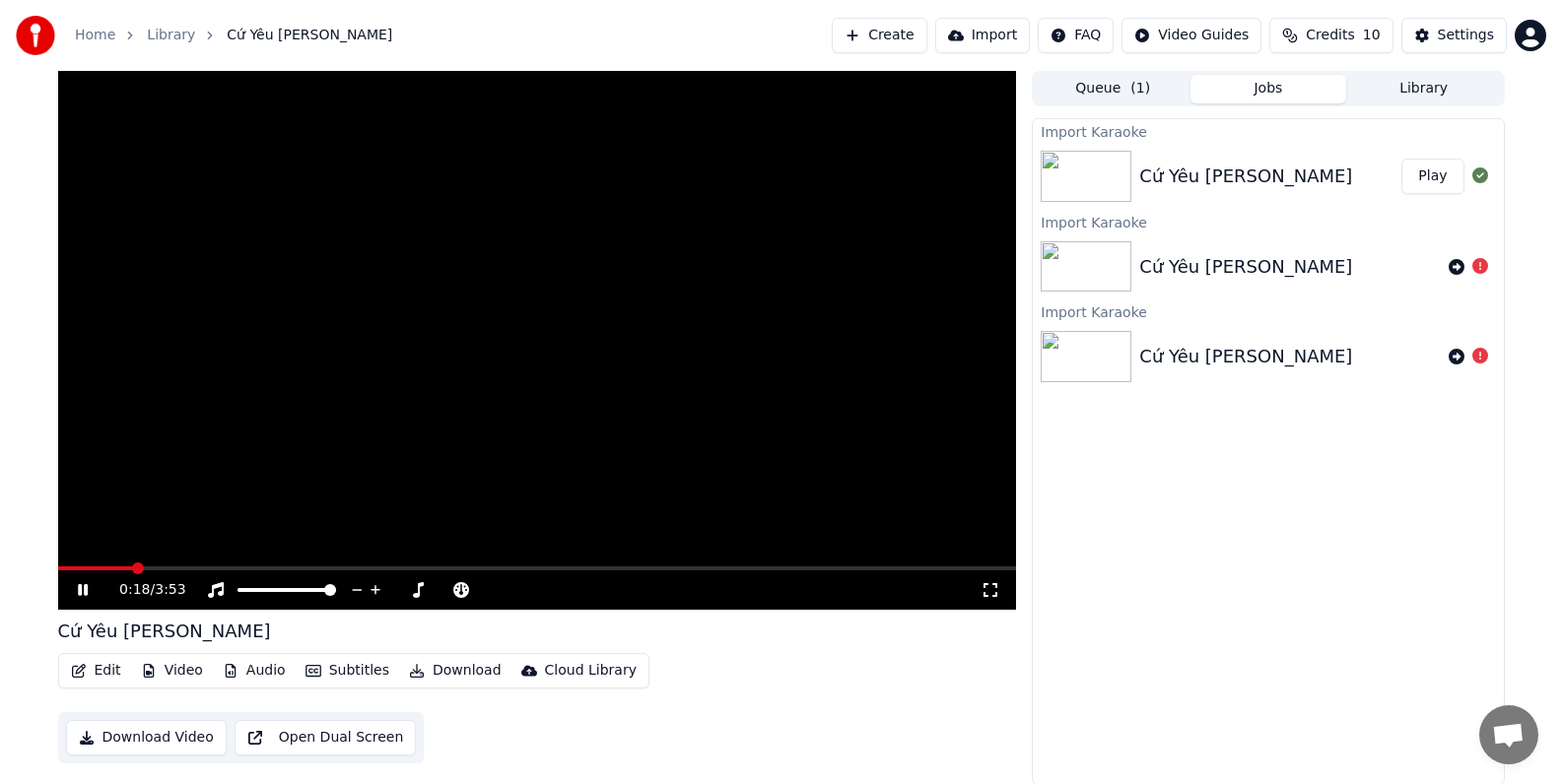
click at [78, 588] on icon at bounding box center [83, 589] width 10 height 12
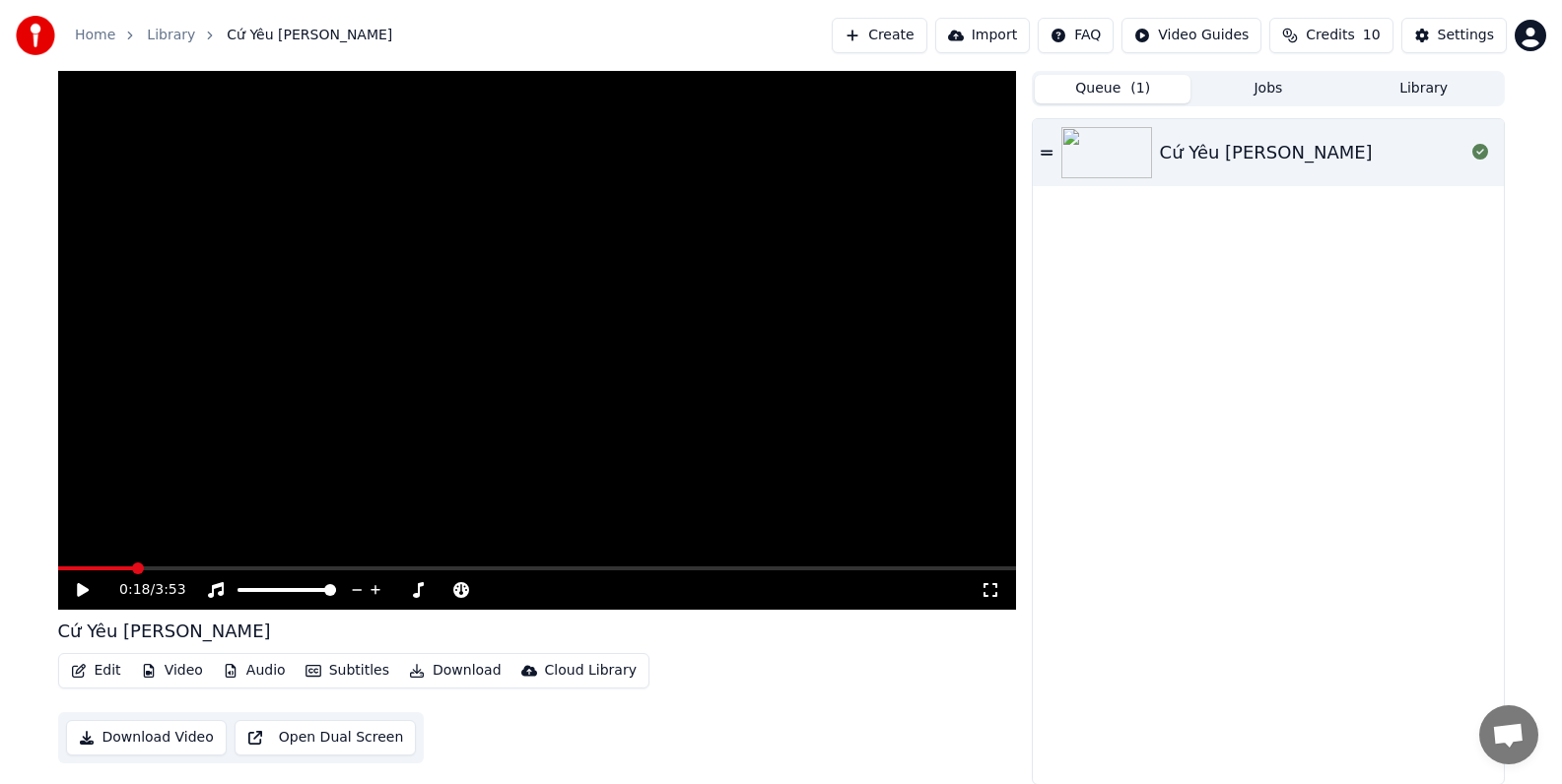
click at [1113, 88] on button "Queue ( 1 )" at bounding box center [1112, 89] width 156 height 29
click at [1259, 88] on button "Jobs" at bounding box center [1268, 89] width 156 height 29
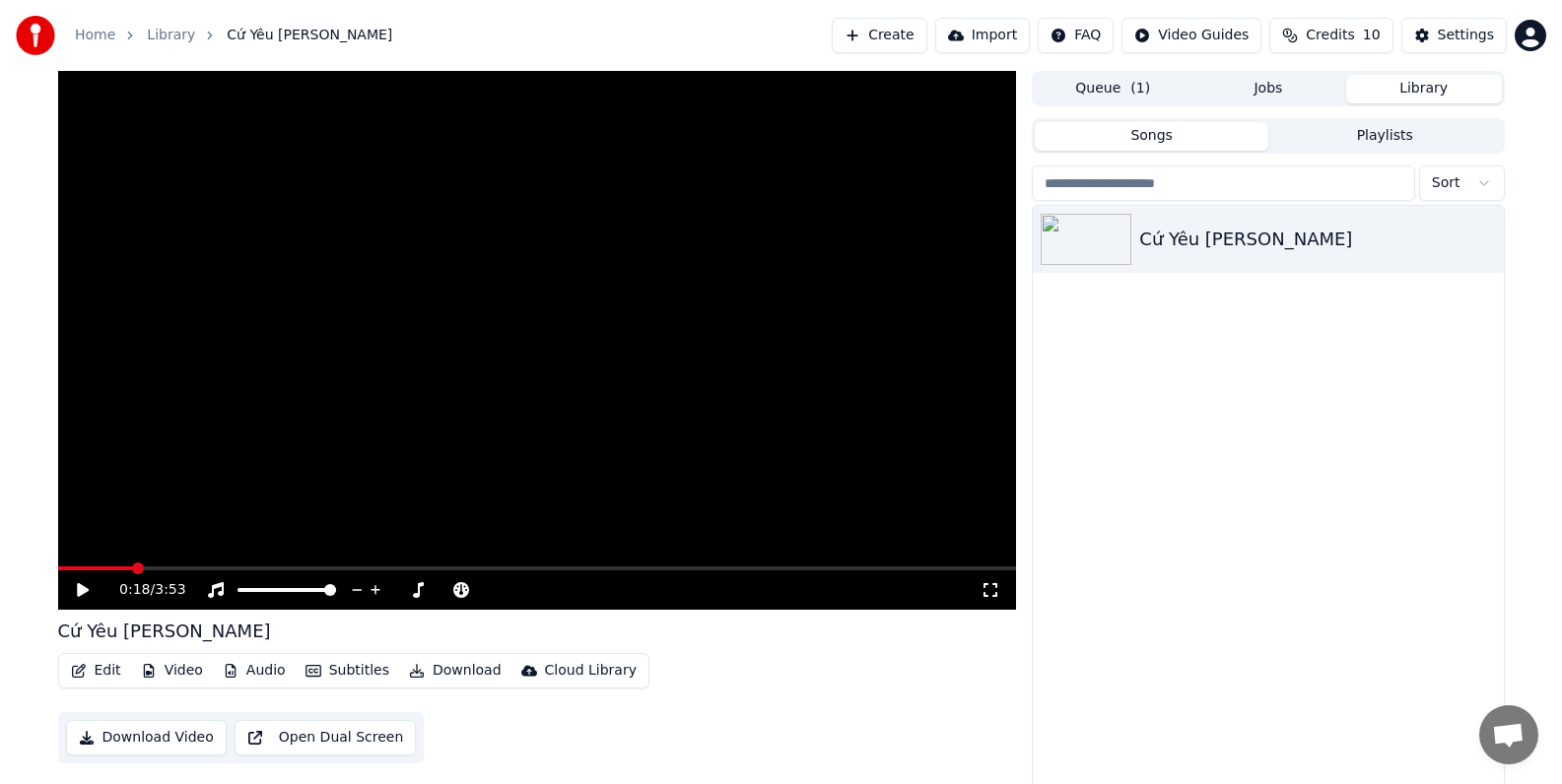
click at [1437, 84] on button "Library" at bounding box center [1423, 89] width 156 height 29
click at [1451, 38] on div "Settings" at bounding box center [1465, 36] width 56 height 20
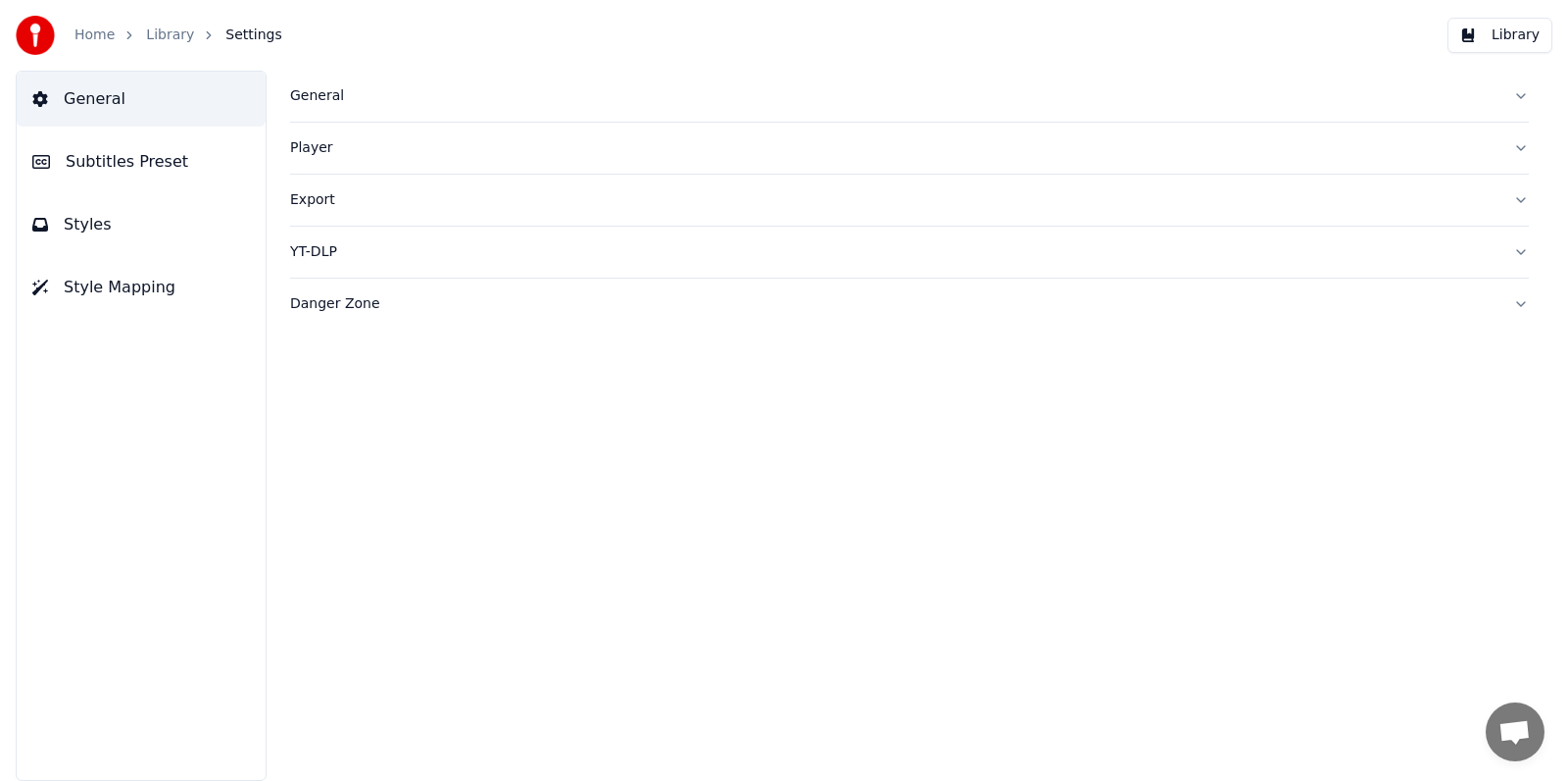
click at [93, 97] on span "General" at bounding box center [94, 99] width 62 height 24
click at [97, 227] on span "Styles" at bounding box center [87, 225] width 48 height 24
